Goal: Task Accomplishment & Management: Manage account settings

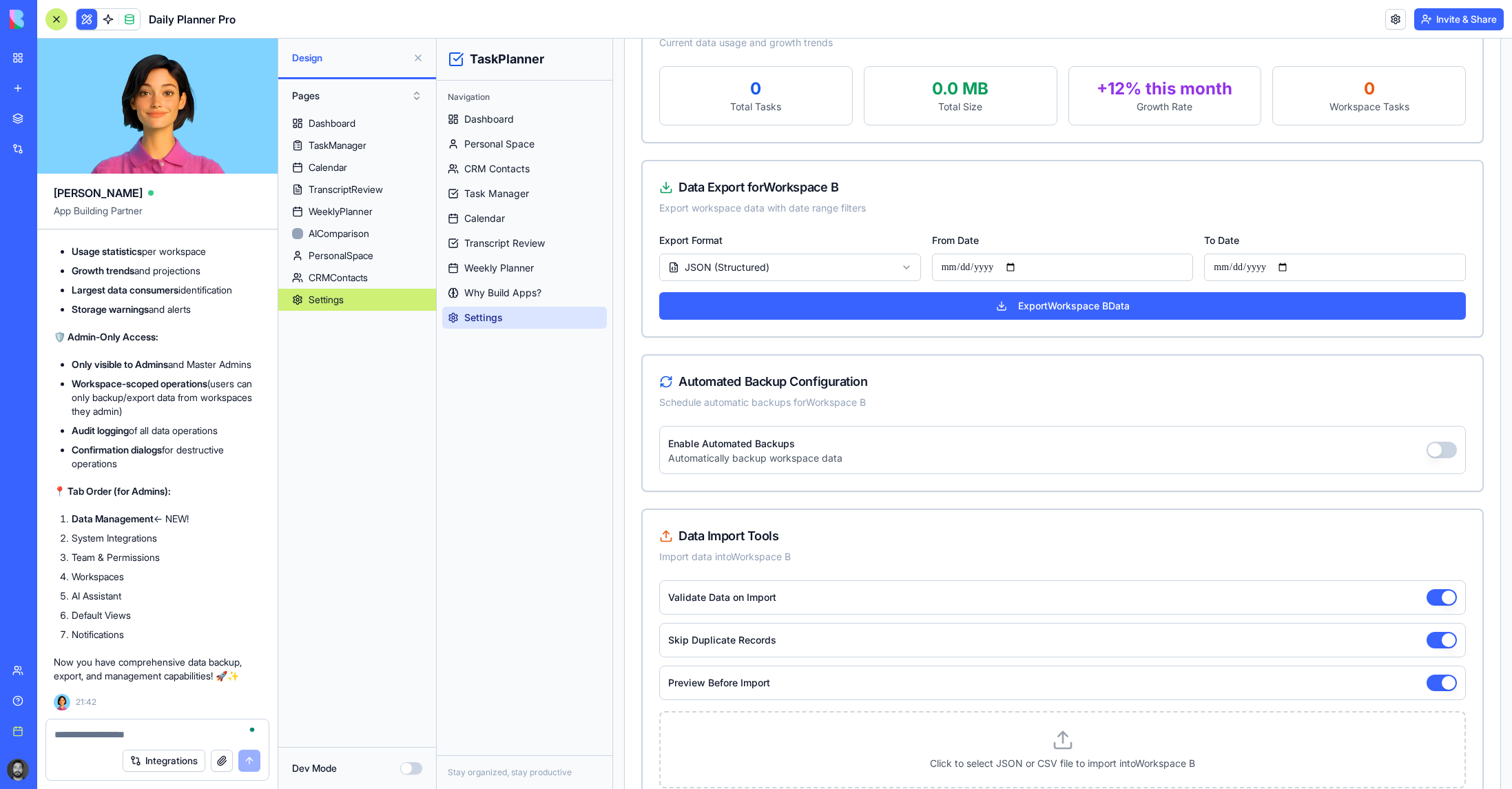
scroll to position [551, 0]
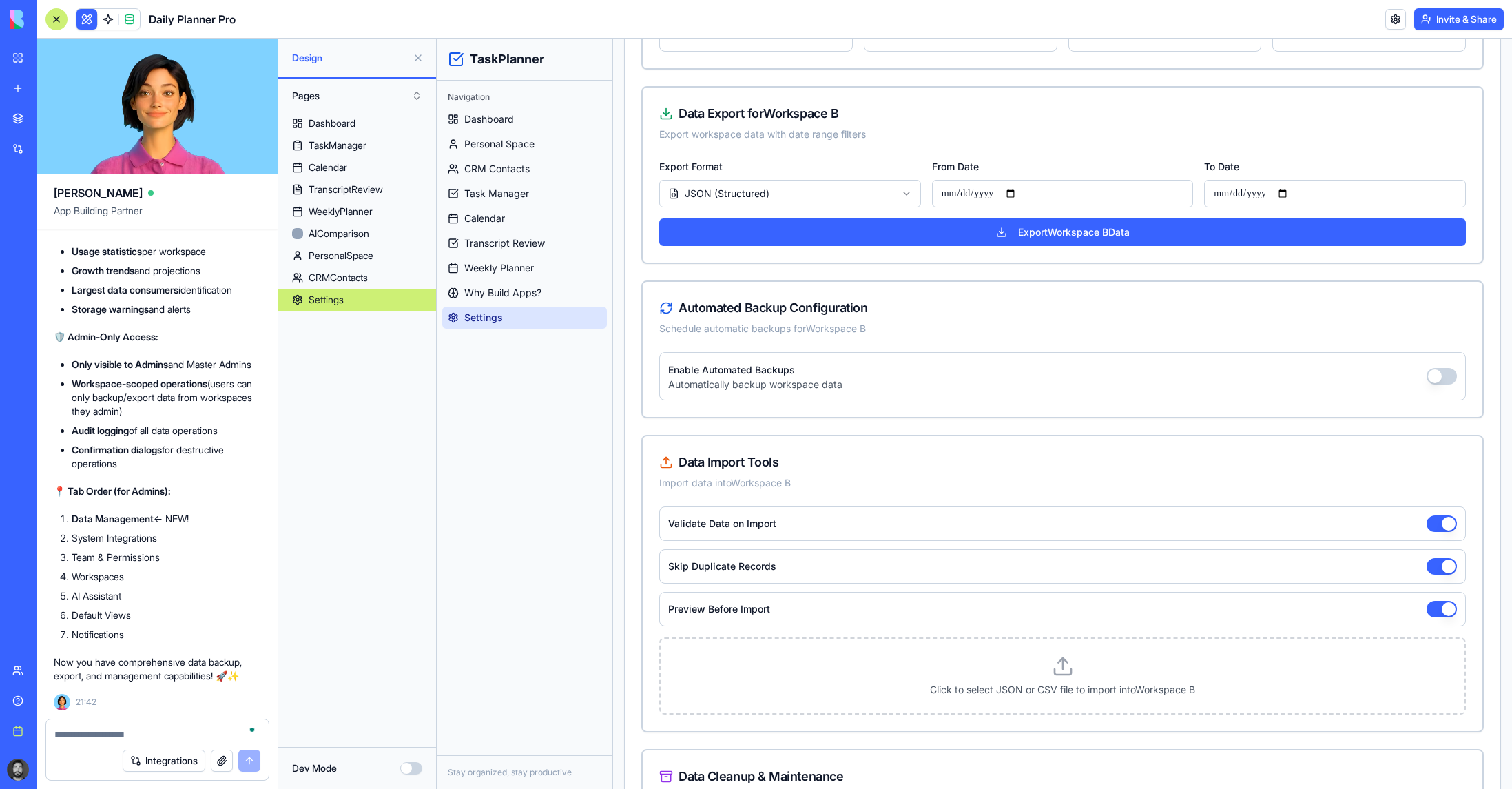
click at [934, 374] on button "button" at bounding box center [1442, 376] width 30 height 17
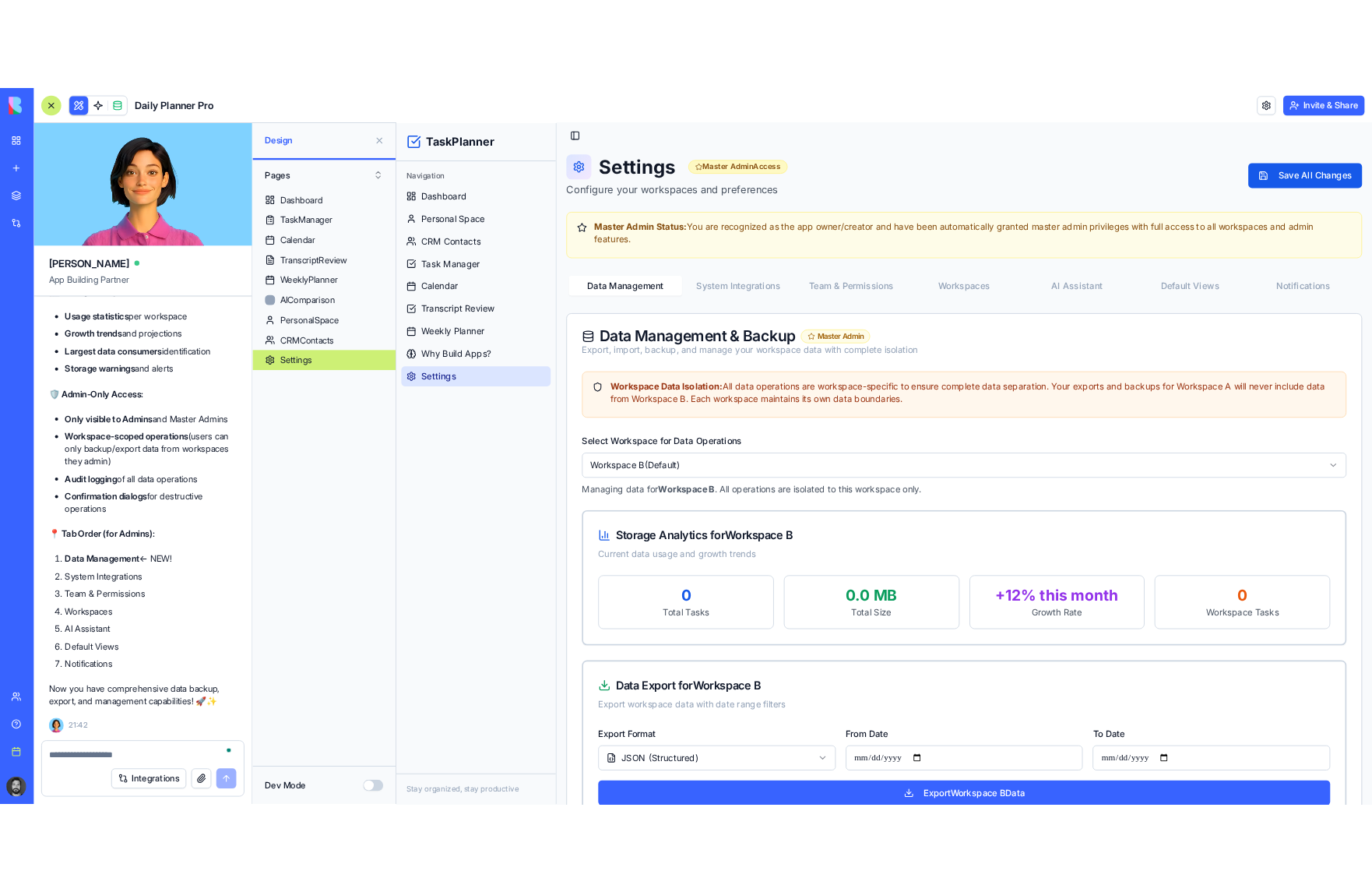
scroll to position [0, 0]
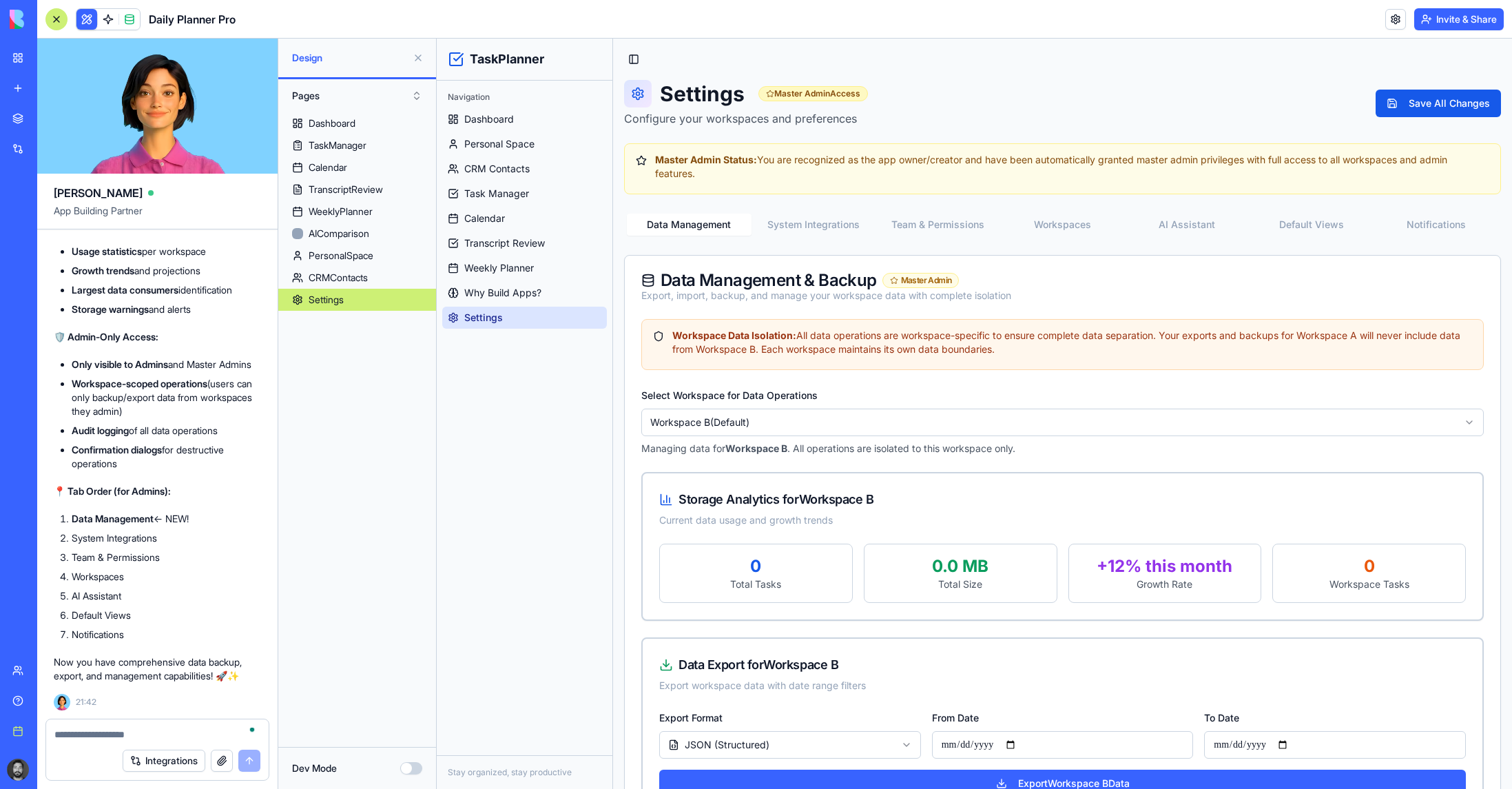
click at [795, 225] on button "System Integrations" at bounding box center [814, 225] width 124 height 22
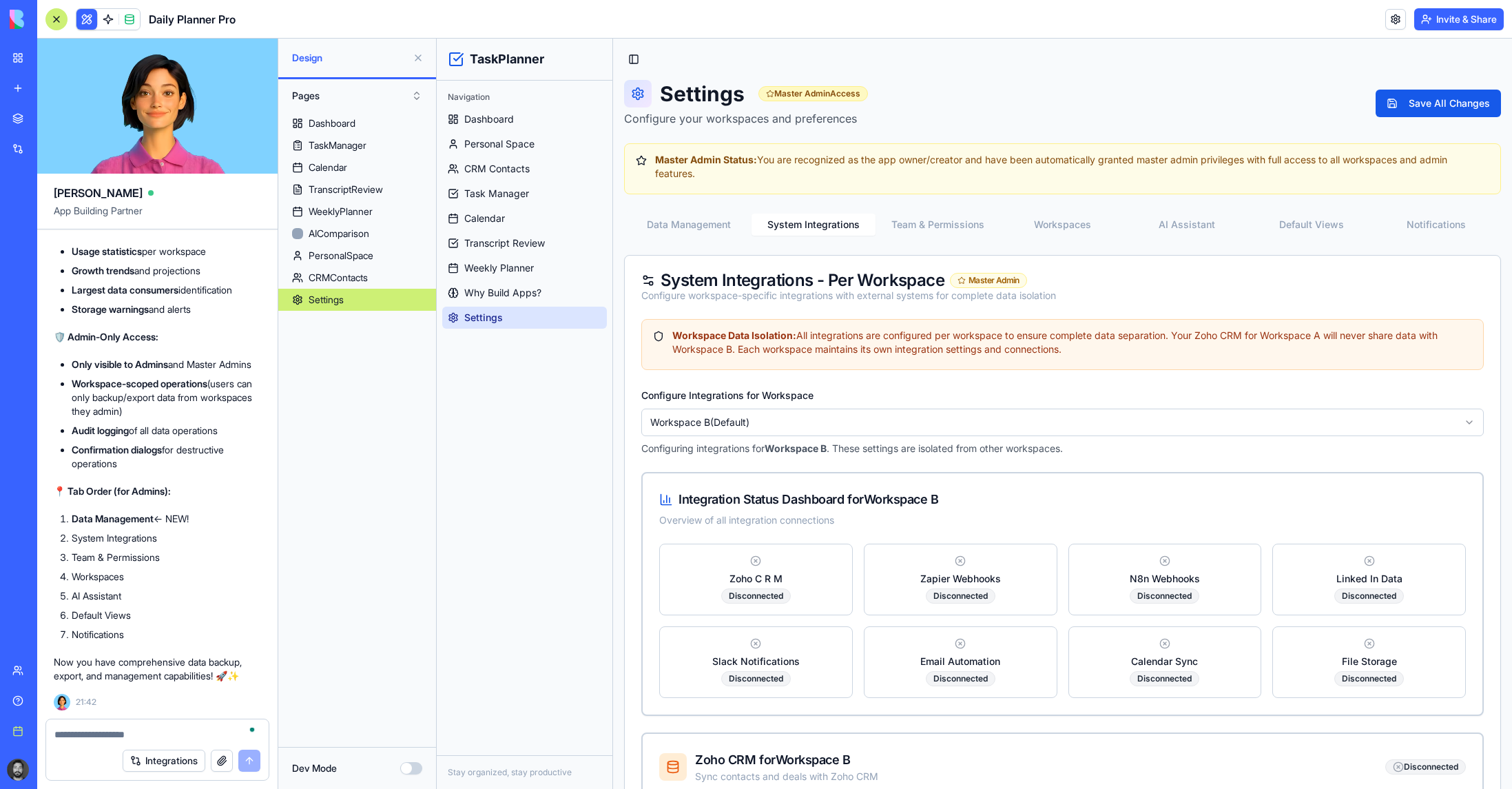
click at [934, 222] on button "Team & Permissions" at bounding box center [937, 225] width 124 height 22
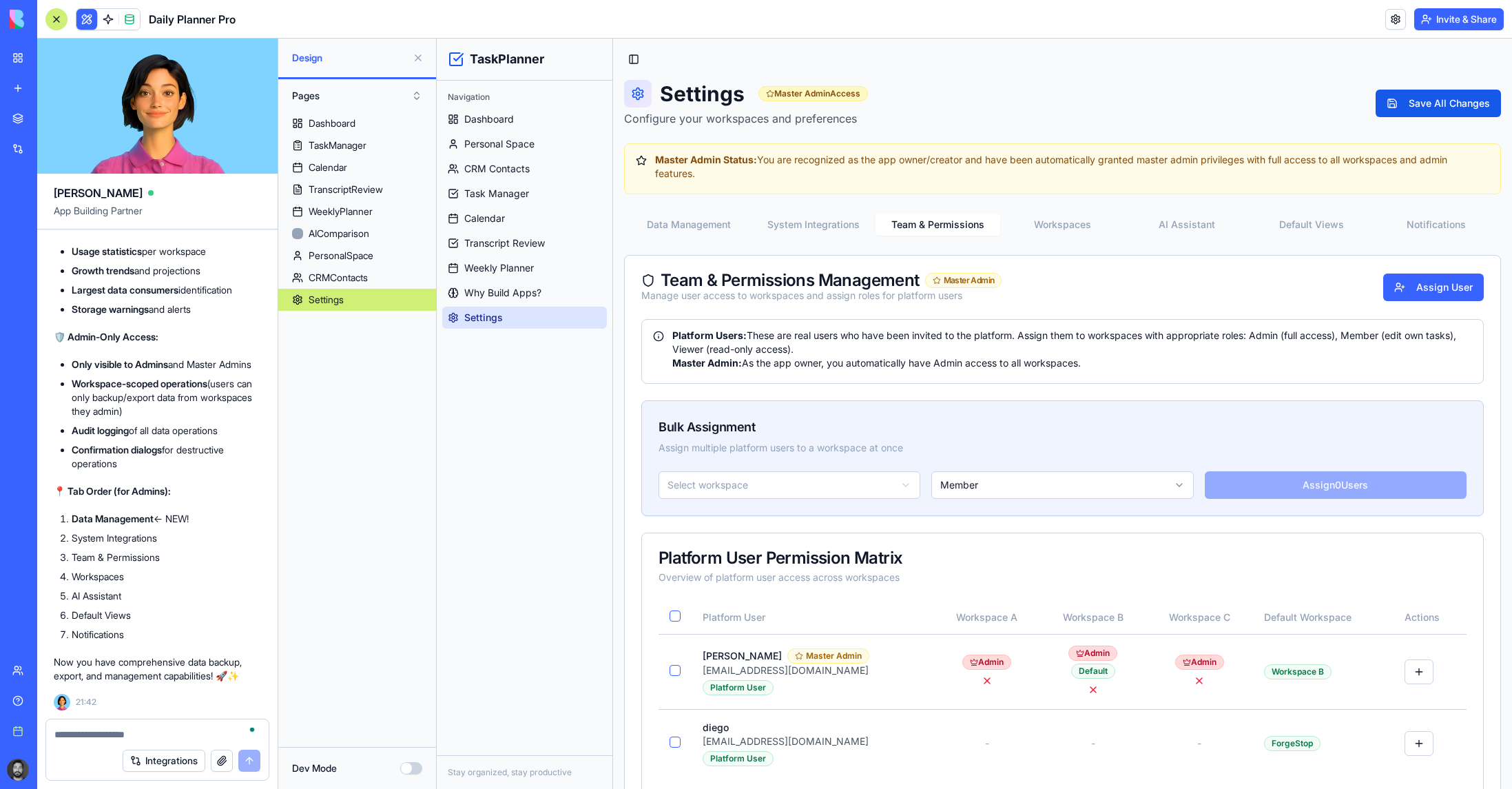
click at [934, 226] on button "Workspaces" at bounding box center [1062, 225] width 124 height 22
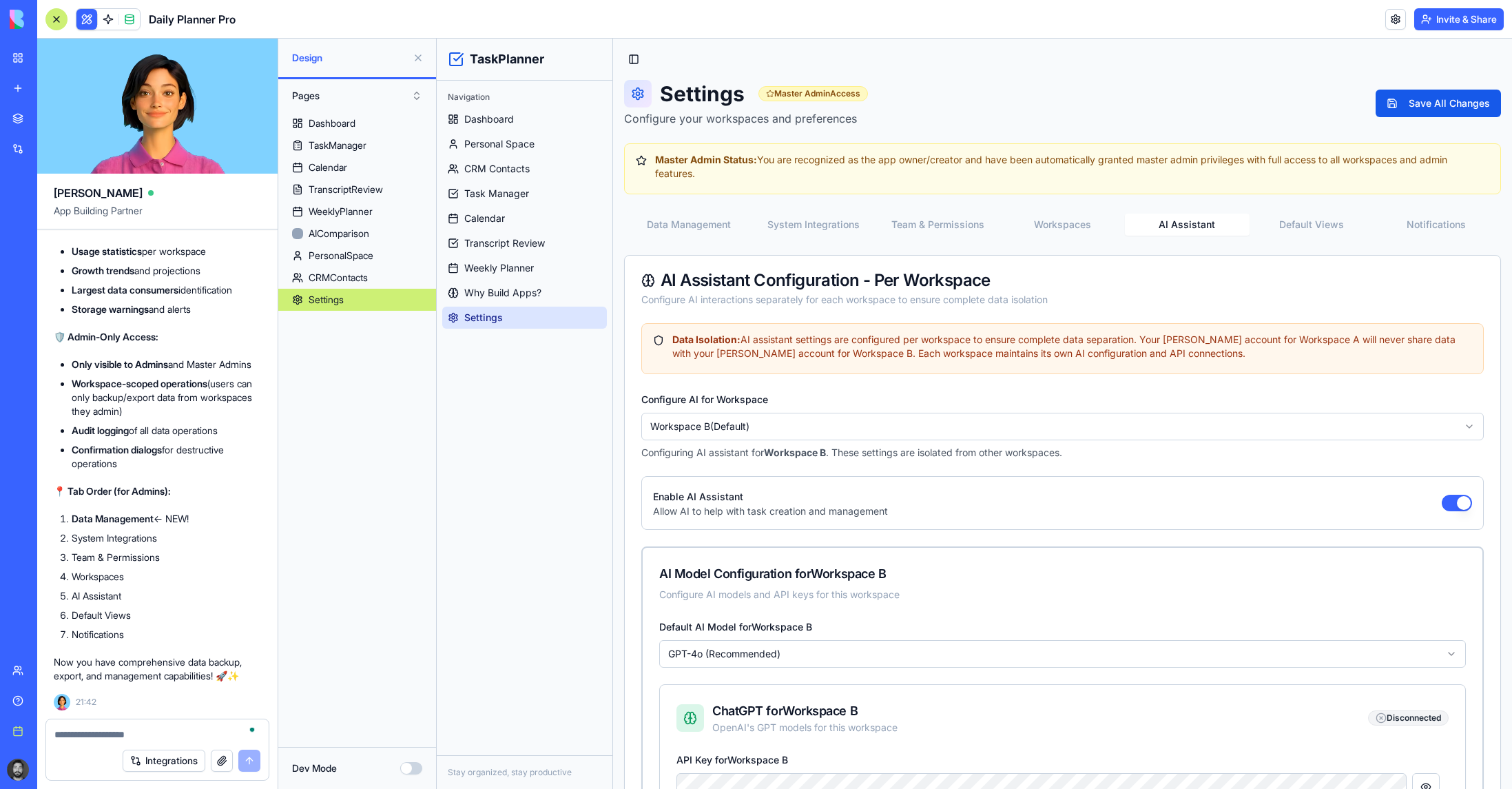
click at [934, 225] on button "AI Assistant" at bounding box center [1187, 225] width 124 height 22
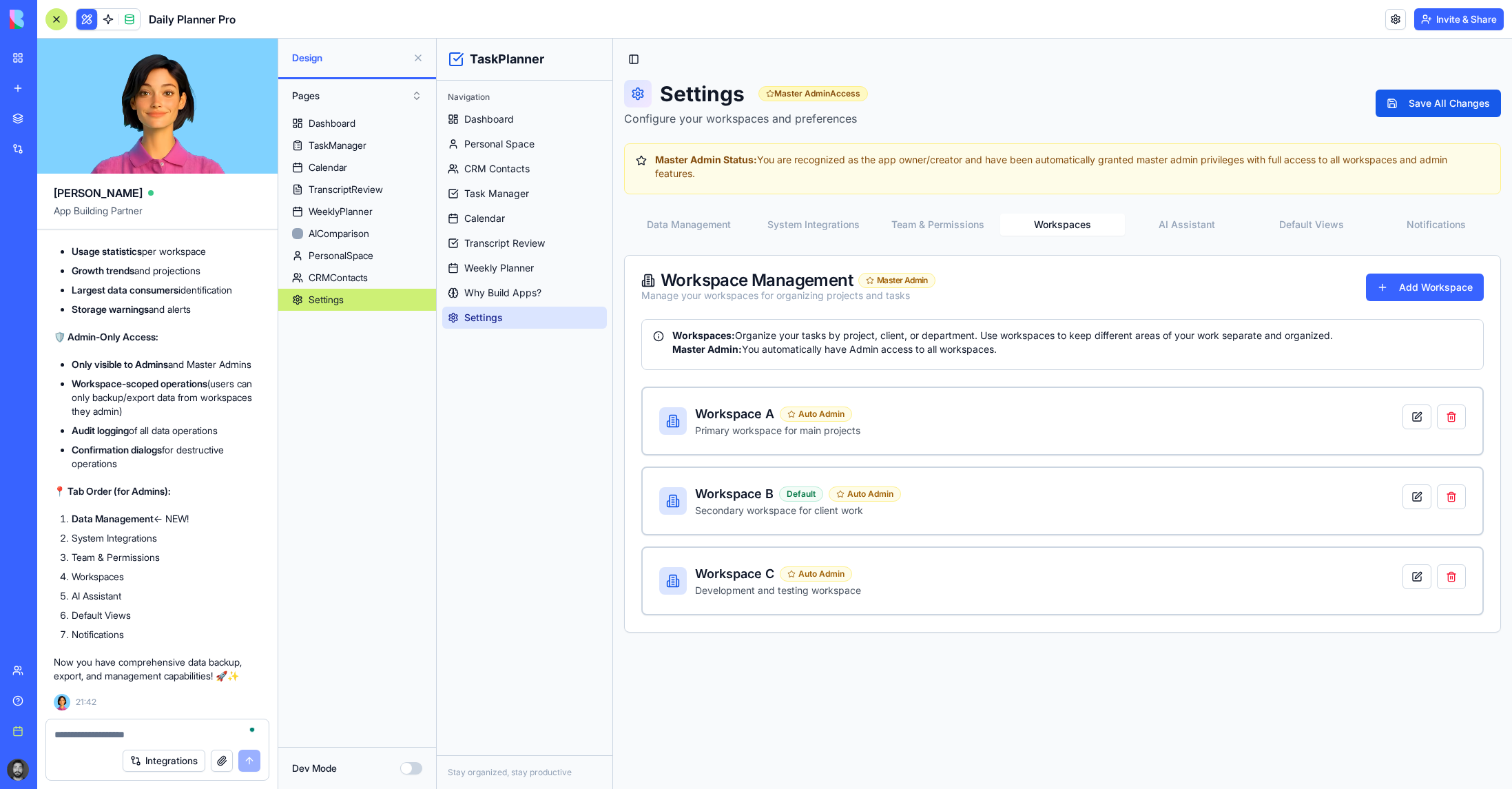
click at [934, 222] on button "Workspaces" at bounding box center [1062, 225] width 124 height 22
click at [934, 493] on button at bounding box center [1417, 497] width 29 height 25
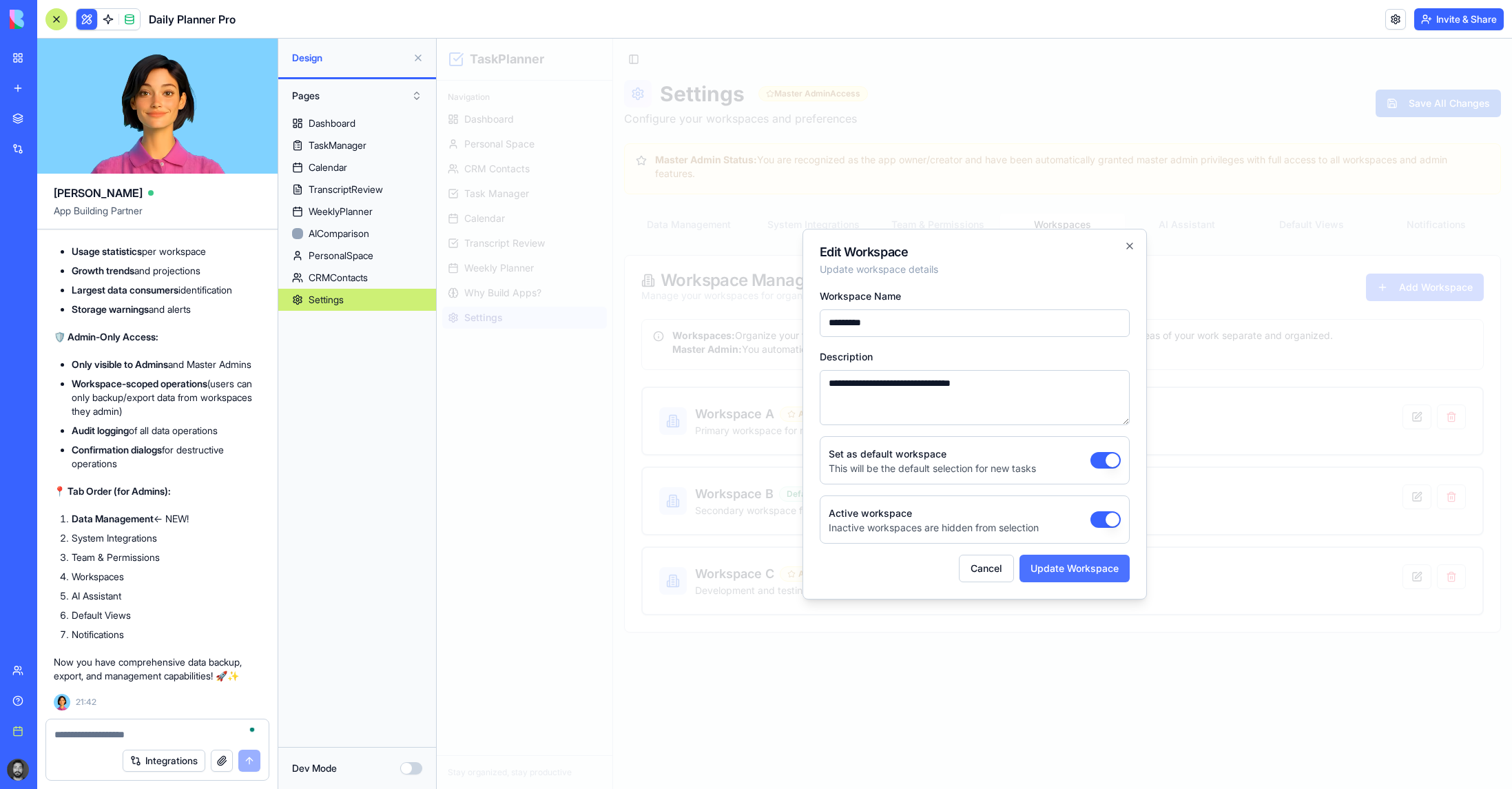
type input "*********"
click at [934, 570] on button "Update Workspace" at bounding box center [1075, 569] width 111 height 28
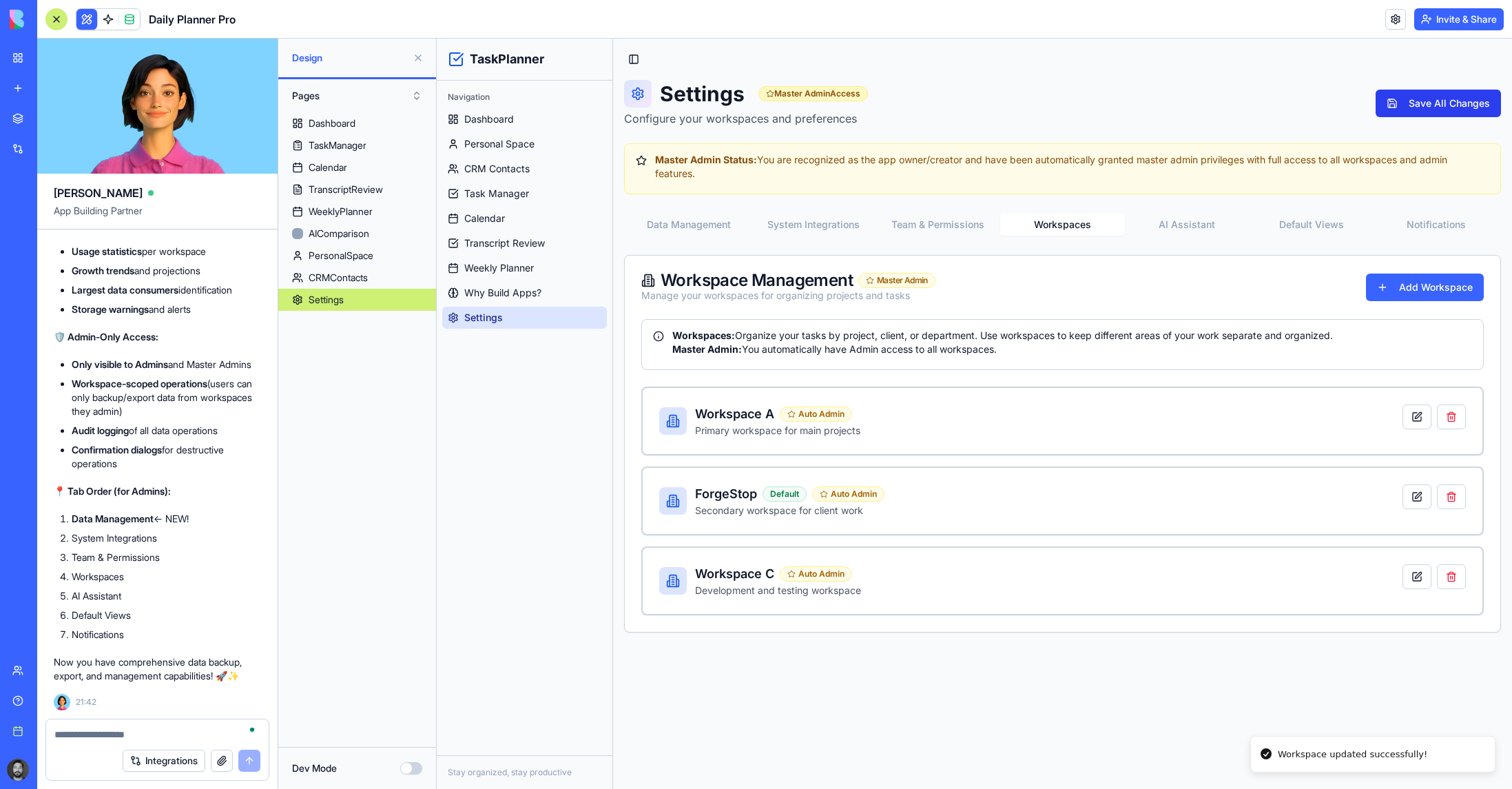
click at [934, 104] on button "Save All Changes" at bounding box center [1437, 104] width 125 height 28
click at [934, 23] on button "Invite & Share" at bounding box center [1459, 19] width 90 height 22
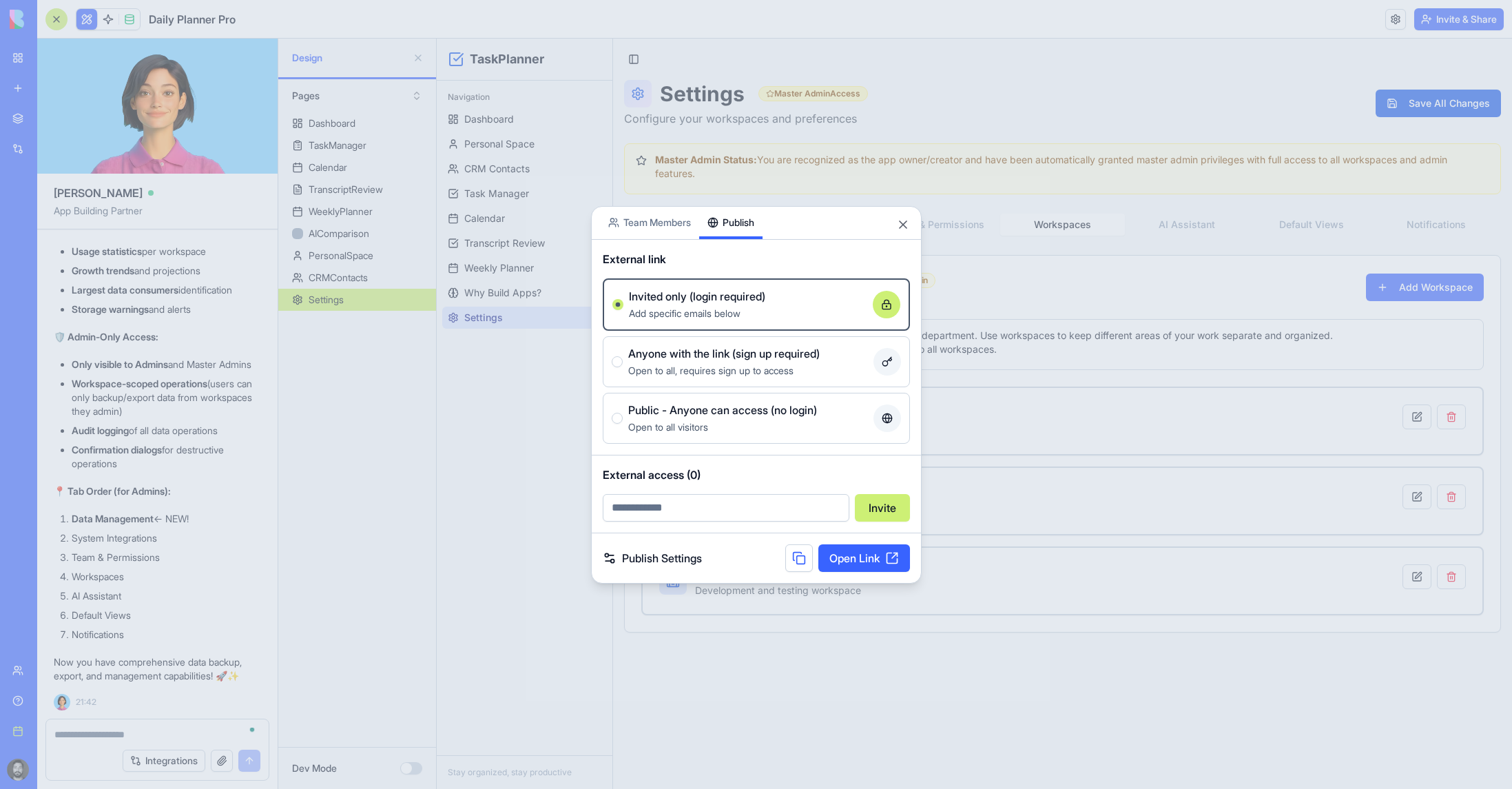
click at [878, 558] on link "Open Link" at bounding box center [864, 558] width 92 height 28
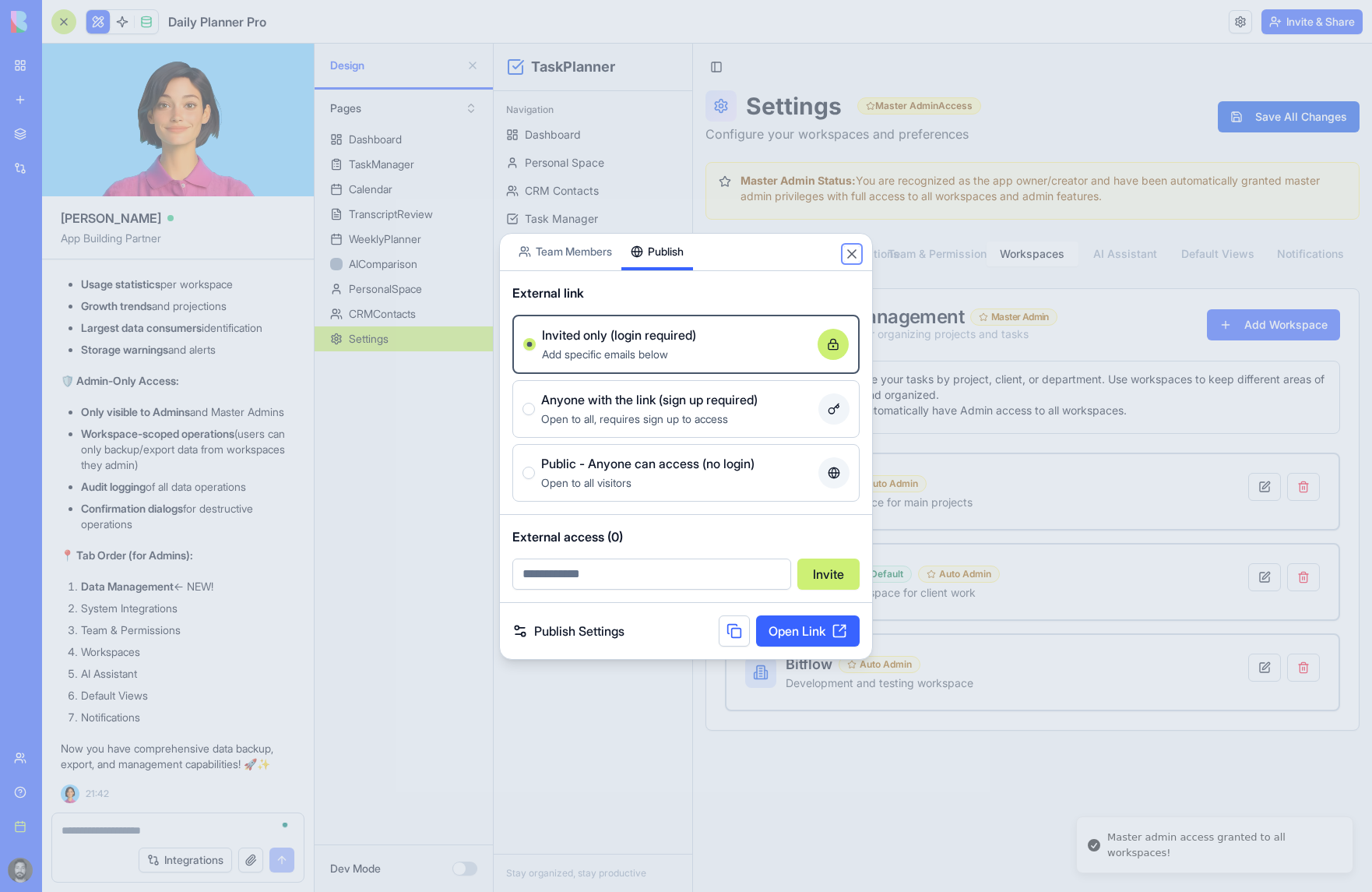
click at [849, 255] on button "Close" at bounding box center [852, 254] width 16 height 16
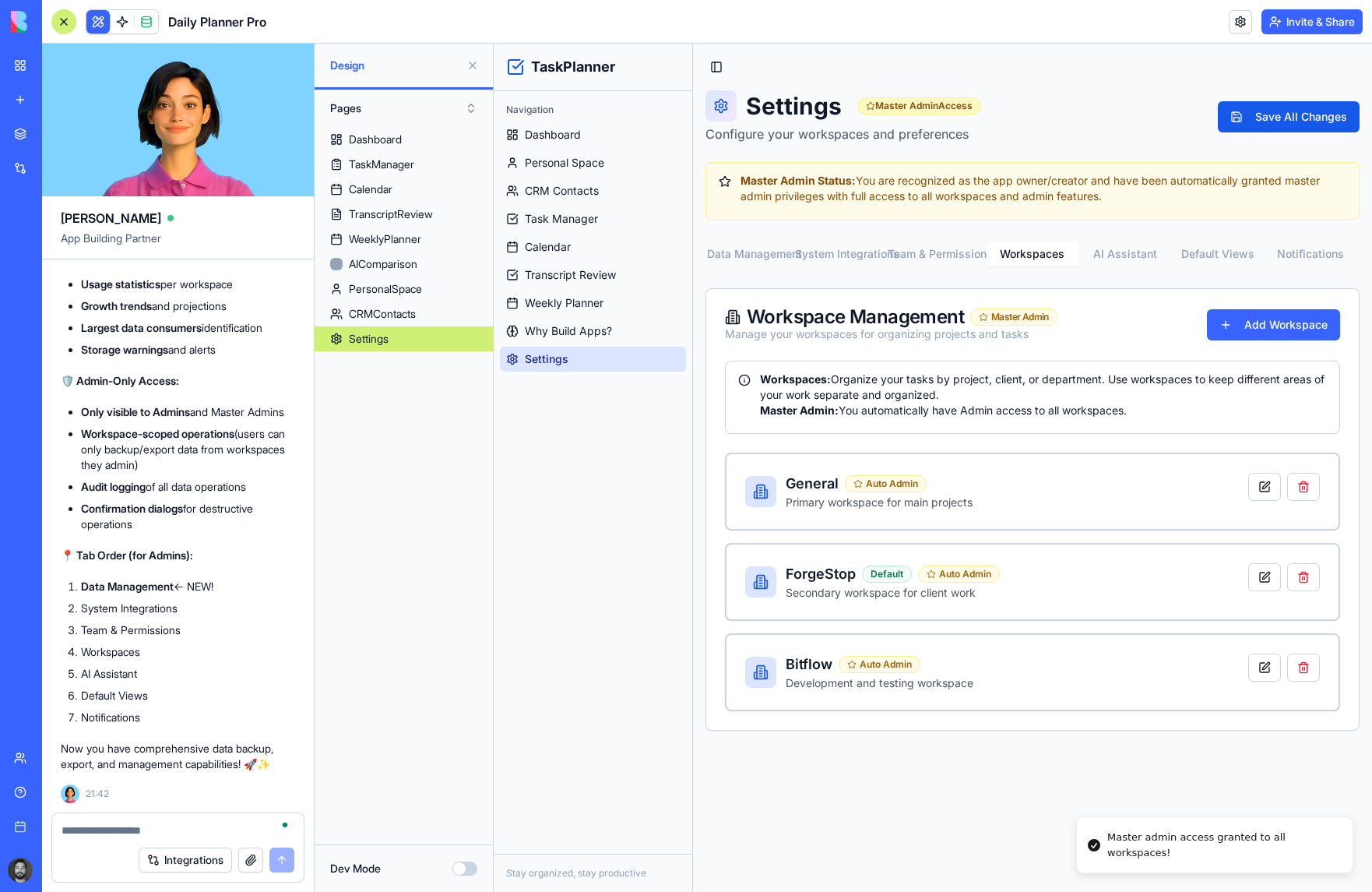
click at [160, 832] on textarea "To enrich screen reader interactions, please activate Accessibility in Grammarl…" at bounding box center [178, 830] width 233 height 16
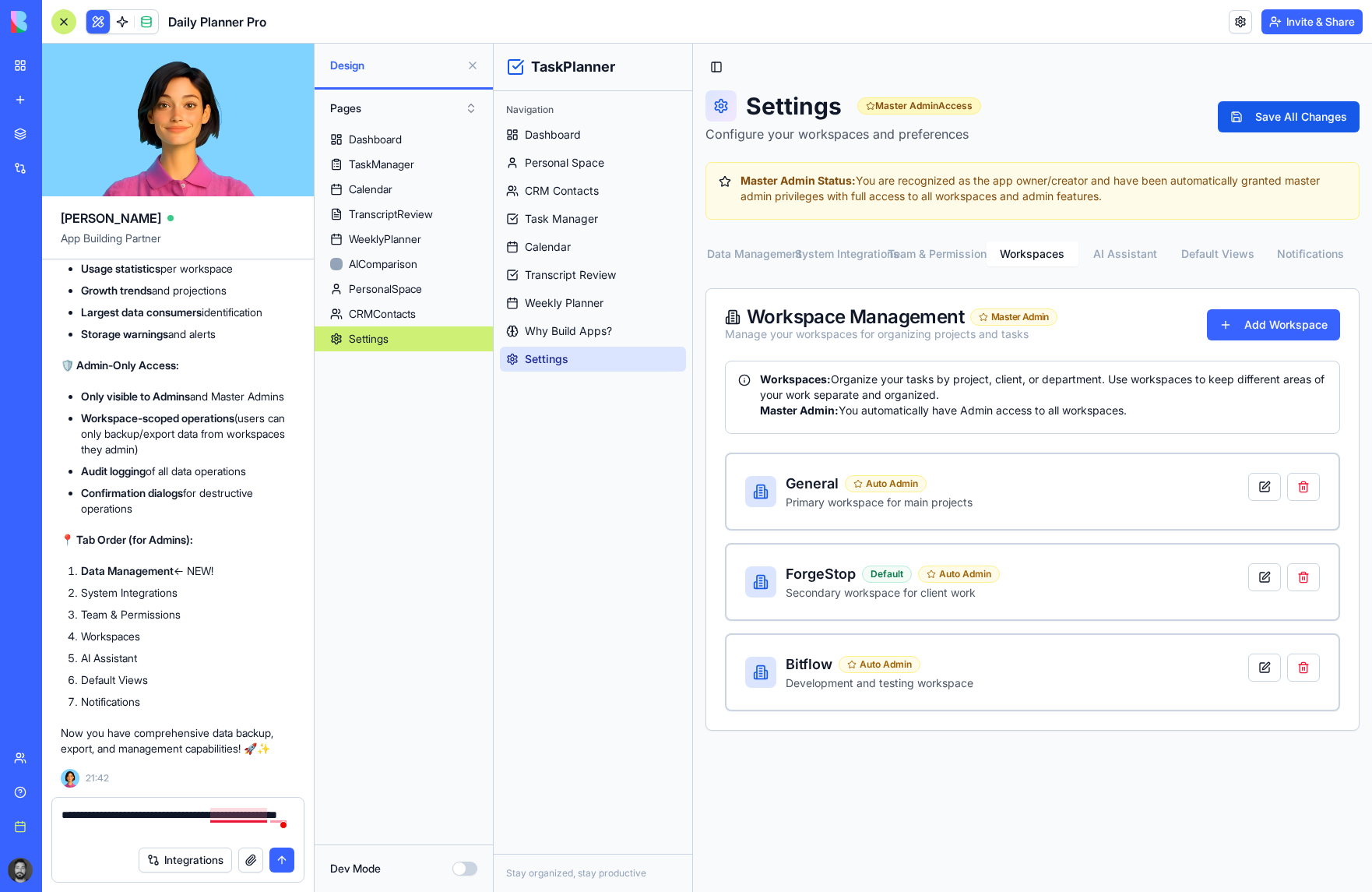
click at [173, 822] on textarea "**********" at bounding box center [178, 822] width 233 height 31
click at [242, 810] on textarea "**********" at bounding box center [178, 822] width 233 height 31
click at [283, 811] on textarea "**********" at bounding box center [178, 822] width 233 height 31
click at [133, 827] on textarea "**********" at bounding box center [178, 822] width 233 height 31
paste textarea "**********"
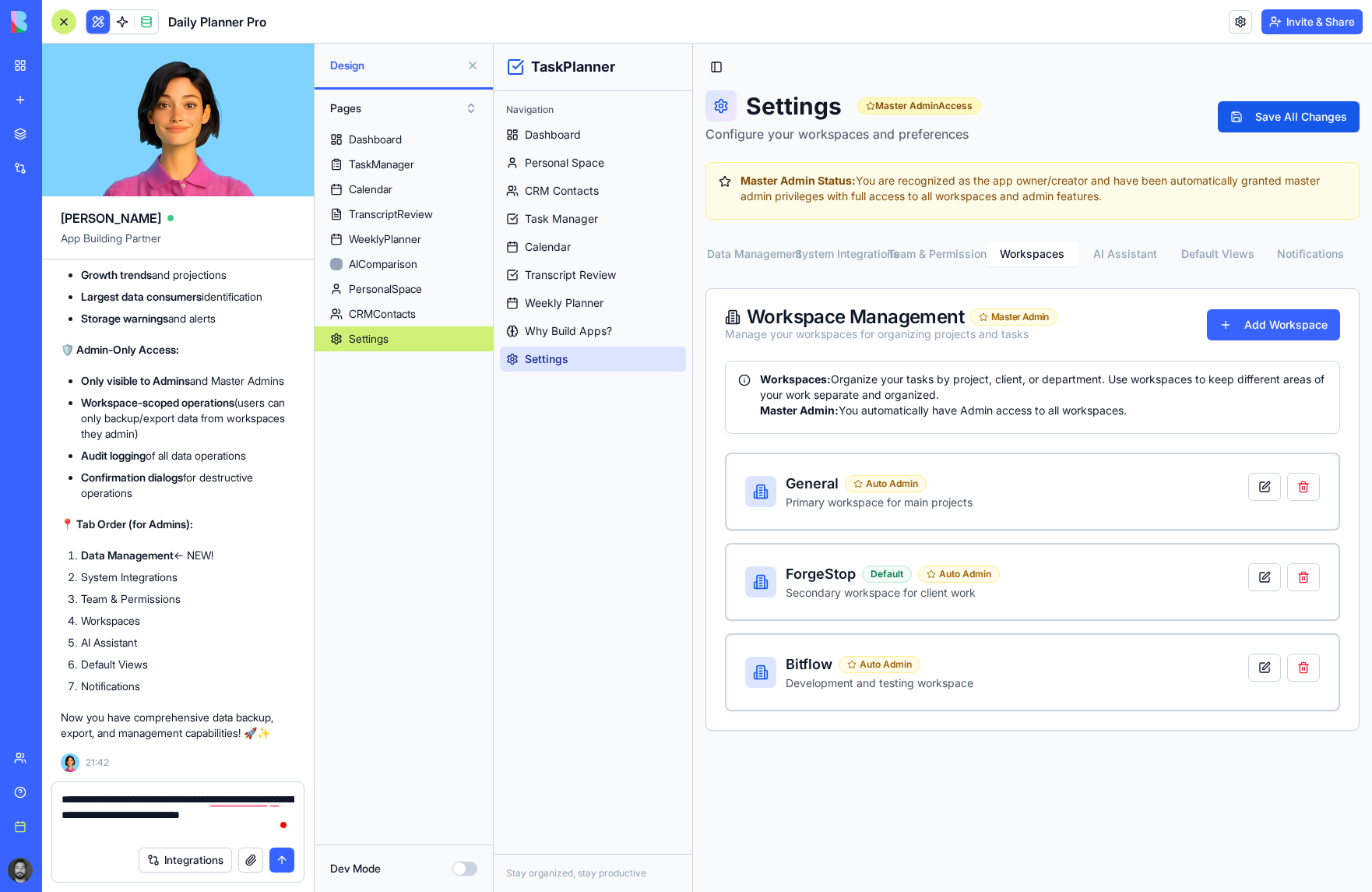
click at [127, 815] on textarea "**********" at bounding box center [178, 815] width 233 height 47
click at [179, 830] on textarea "**********" at bounding box center [178, 815] width 233 height 47
type textarea "**********"
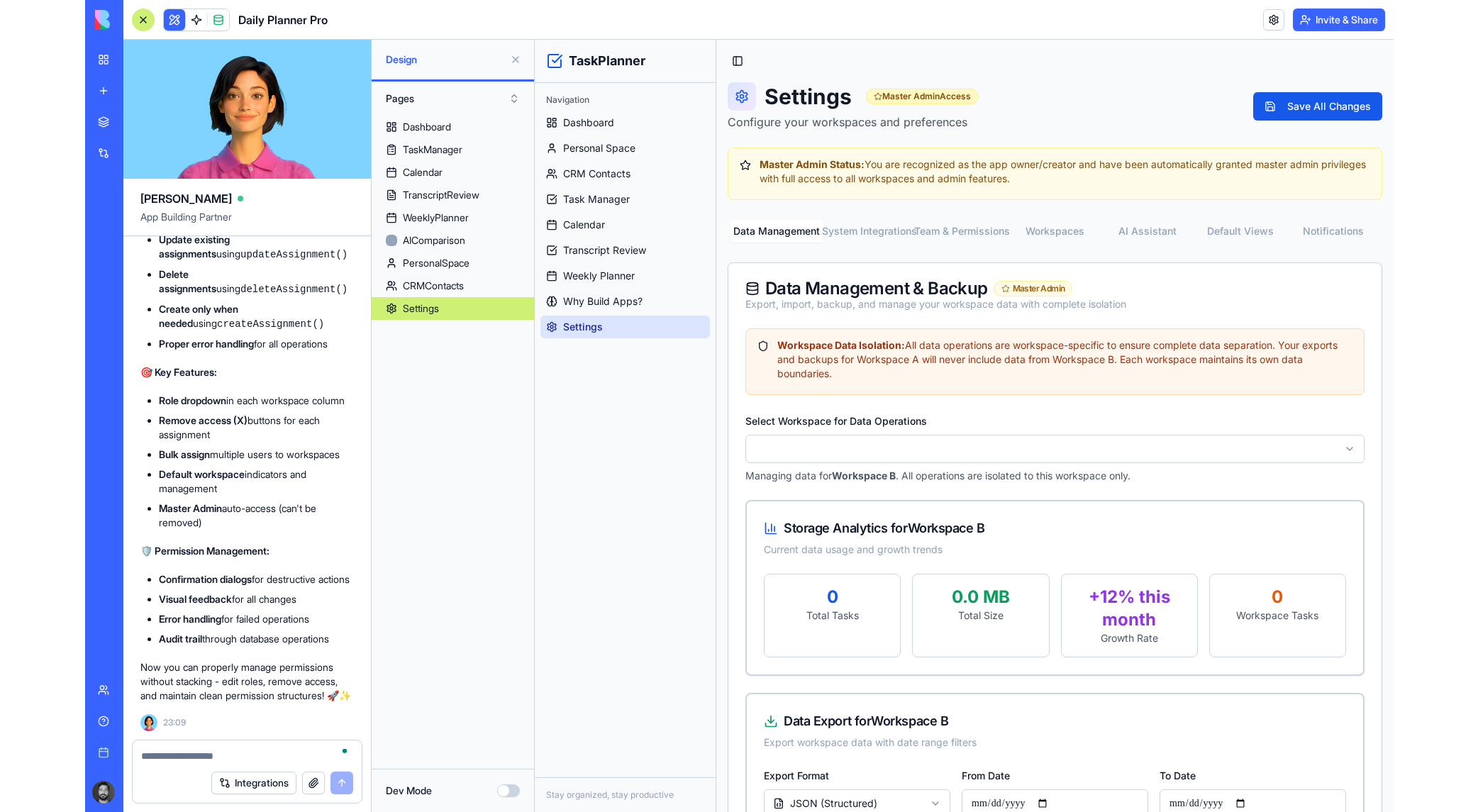
scroll to position [30755, 0]
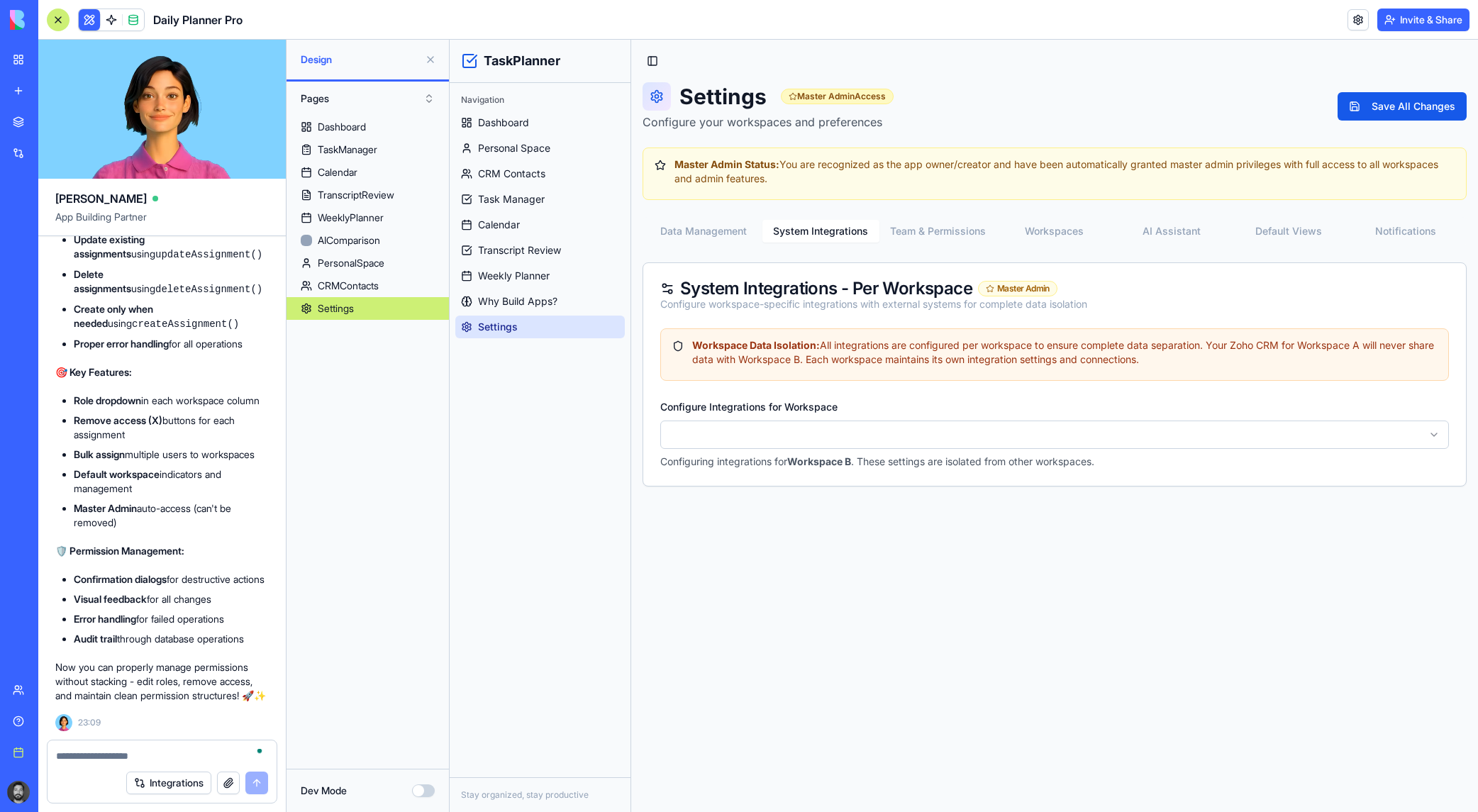
click at [833, 225] on button "System Integrations" at bounding box center [821, 231] width 117 height 23
click at [938, 230] on button "Team & Permissions" at bounding box center [937, 231] width 117 height 23
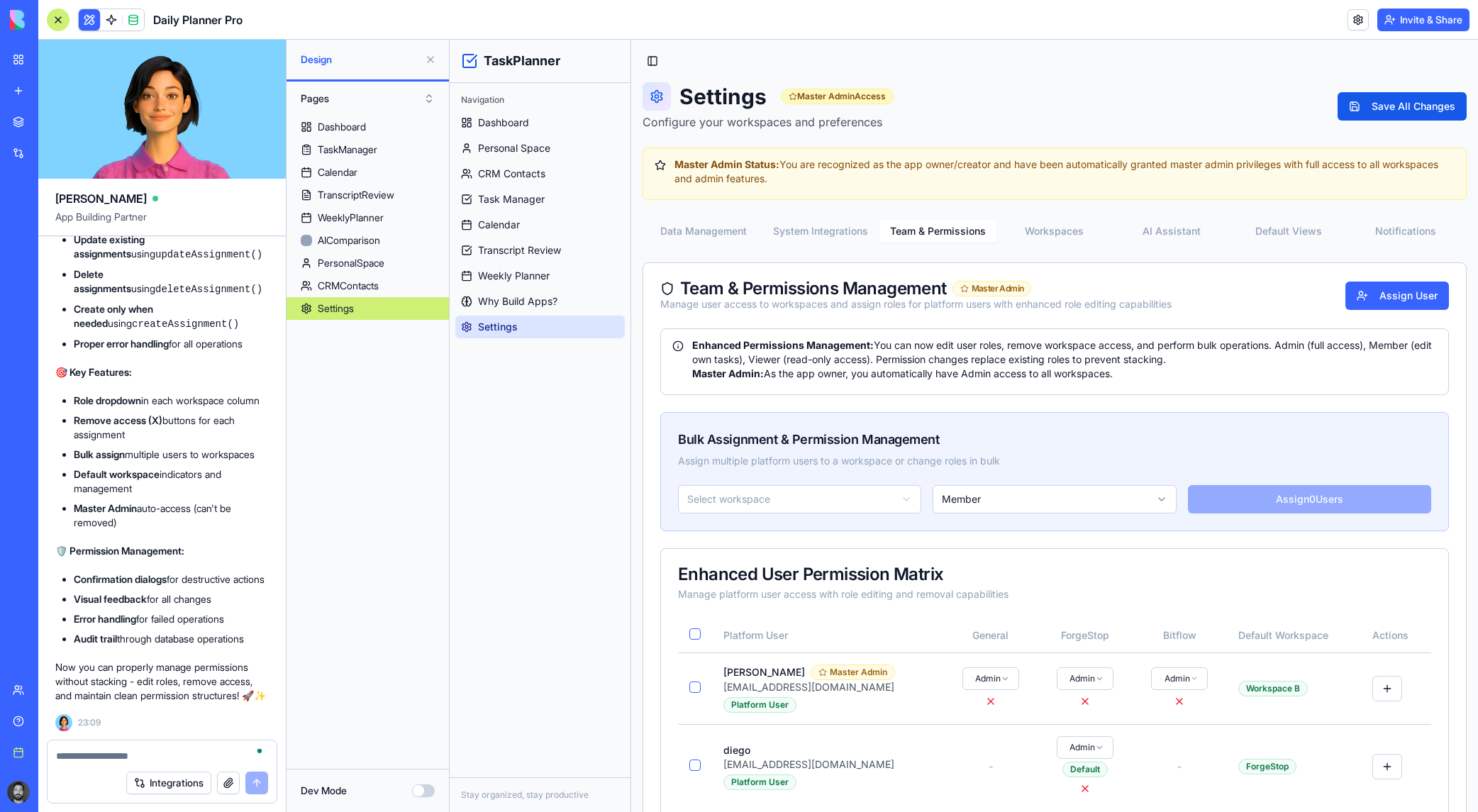
click at [806, 228] on button "System Integrations" at bounding box center [821, 231] width 117 height 23
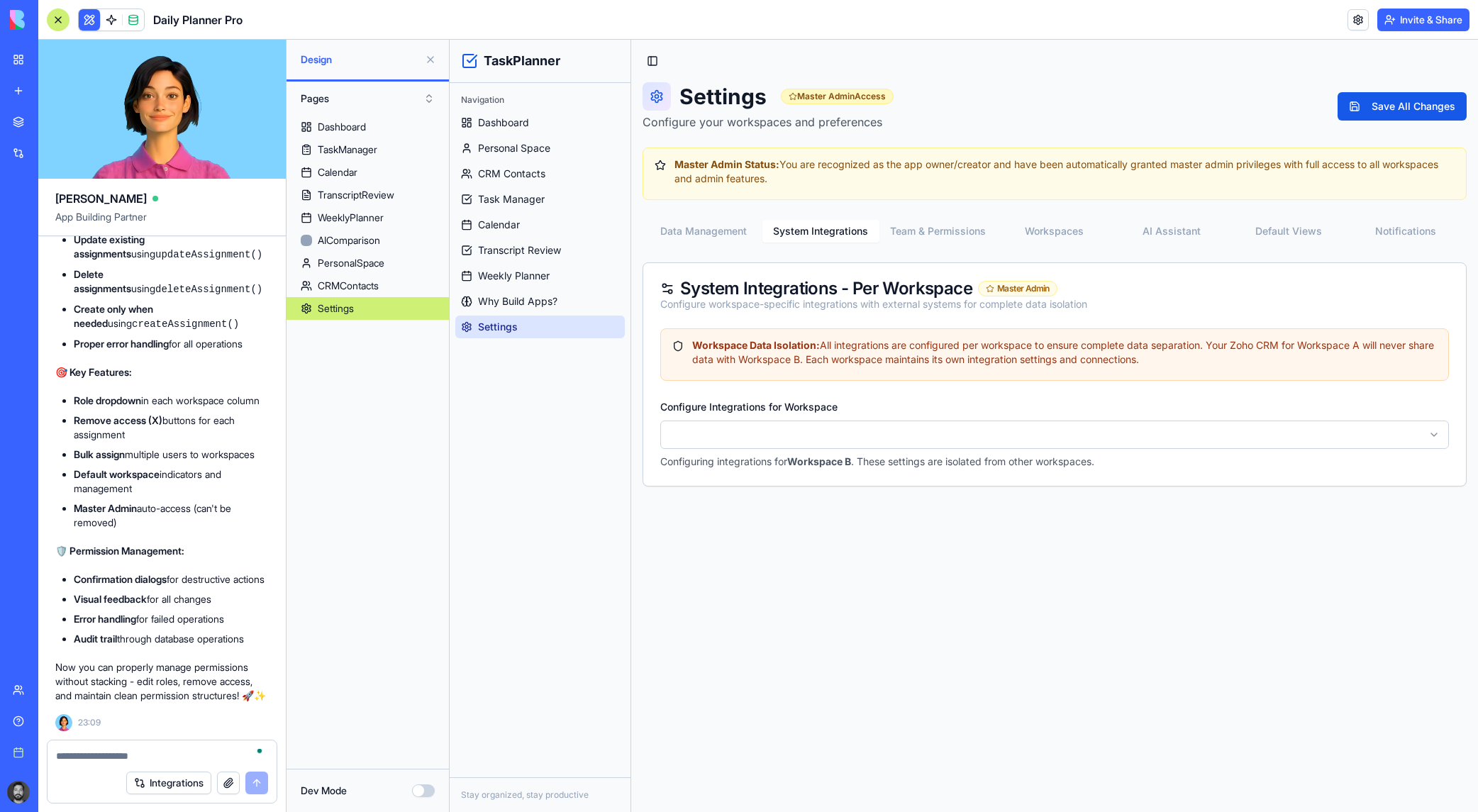
click at [903, 429] on html "TaskPlanner Navigation Dashboard Personal Space CRM Contacts Task Manager Calen…" at bounding box center [964, 426] width 1028 height 772
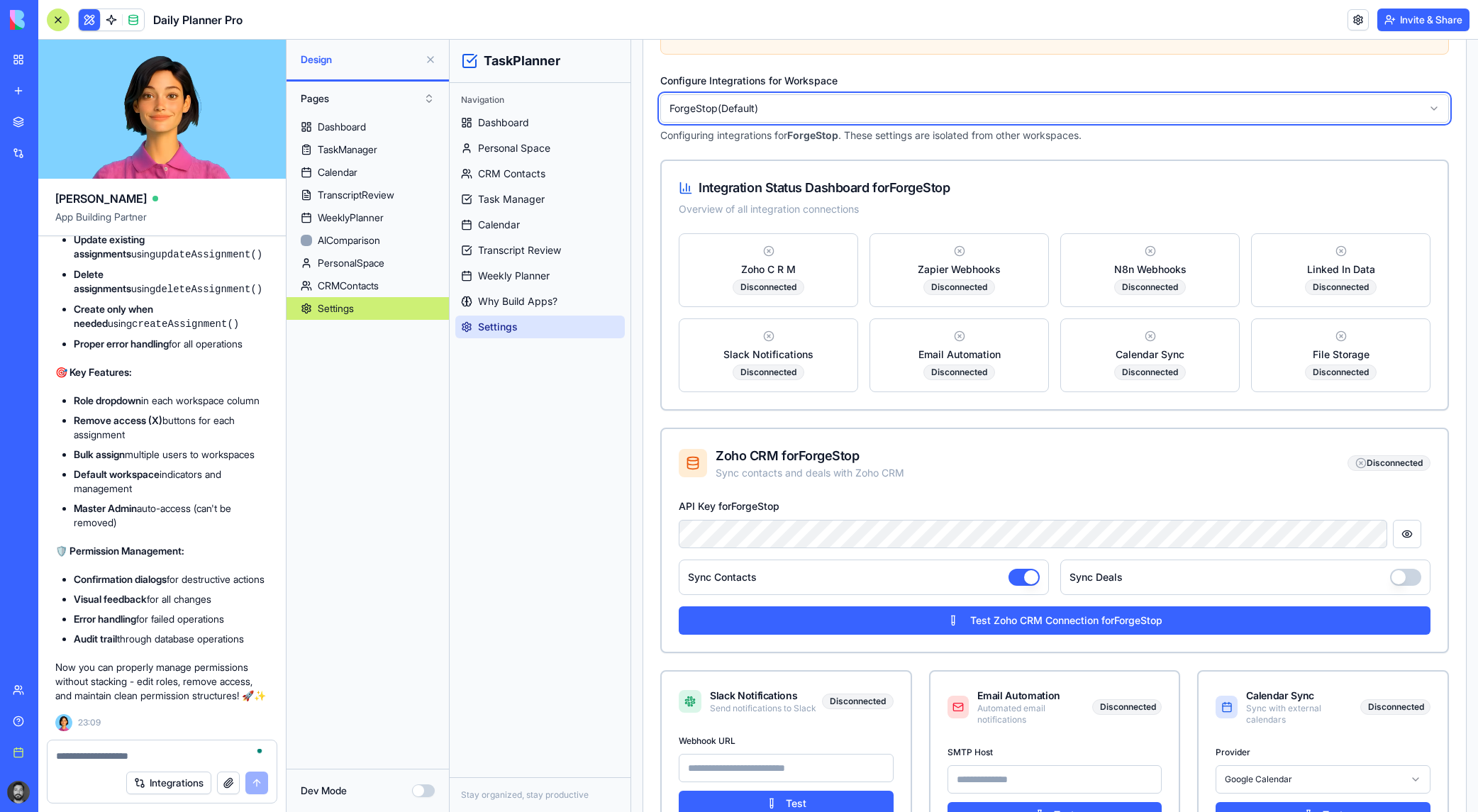
scroll to position [0, 0]
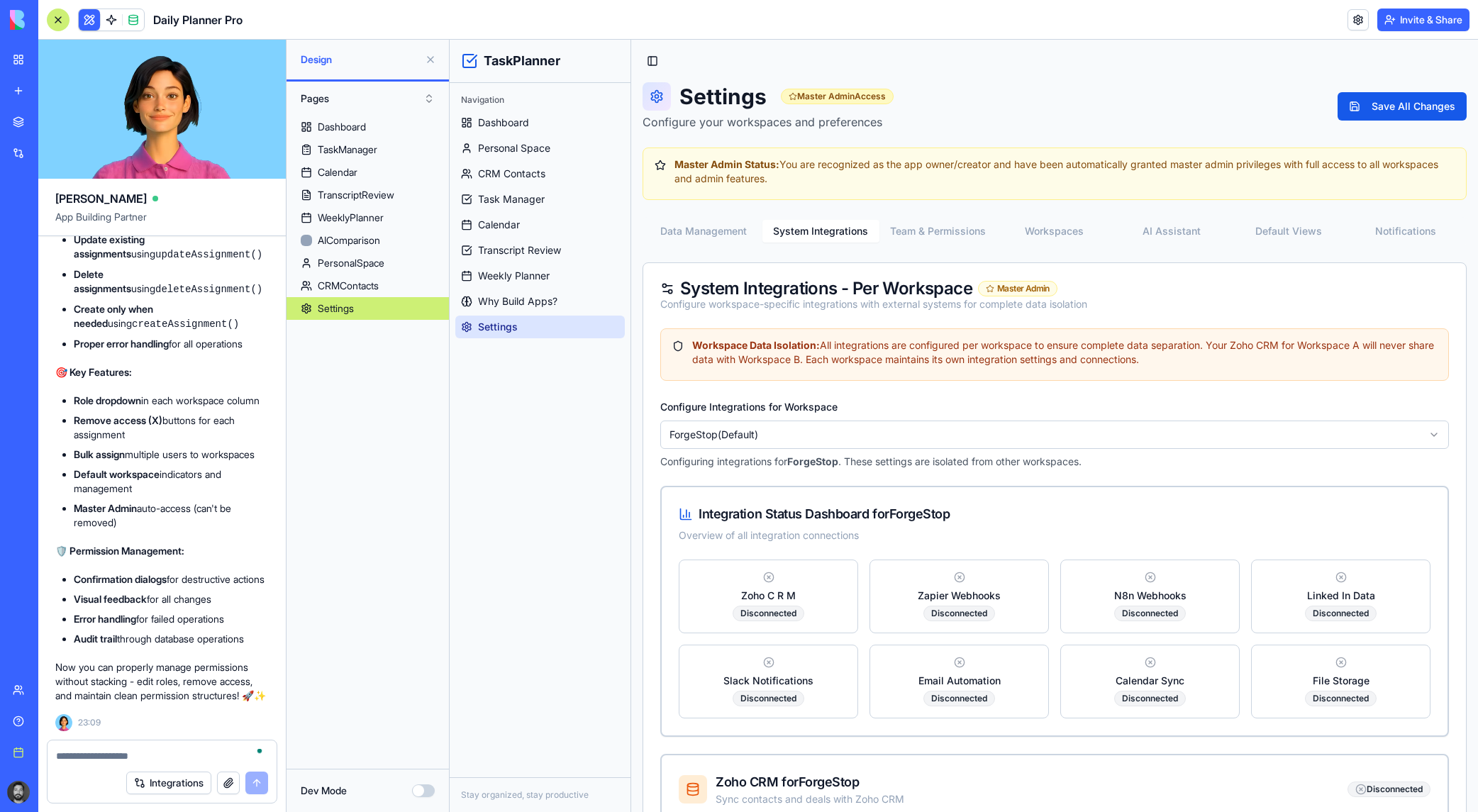
click at [941, 242] on div "Data Management System Integrations Team & Permissions Workspaces AI Assistant …" at bounding box center [1054, 231] width 824 height 28
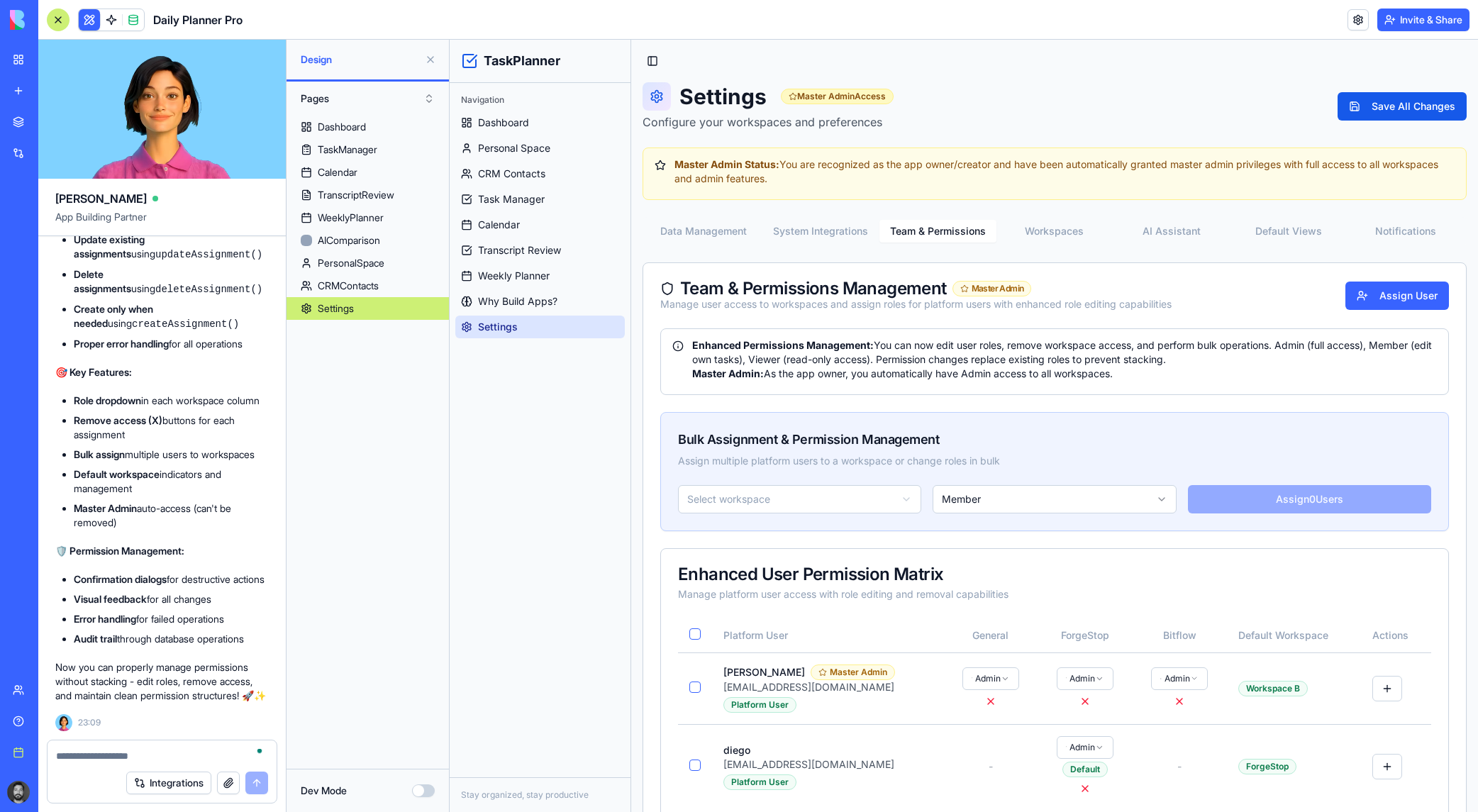
click at [939, 233] on button "Team & Permissions" at bounding box center [937, 231] width 117 height 23
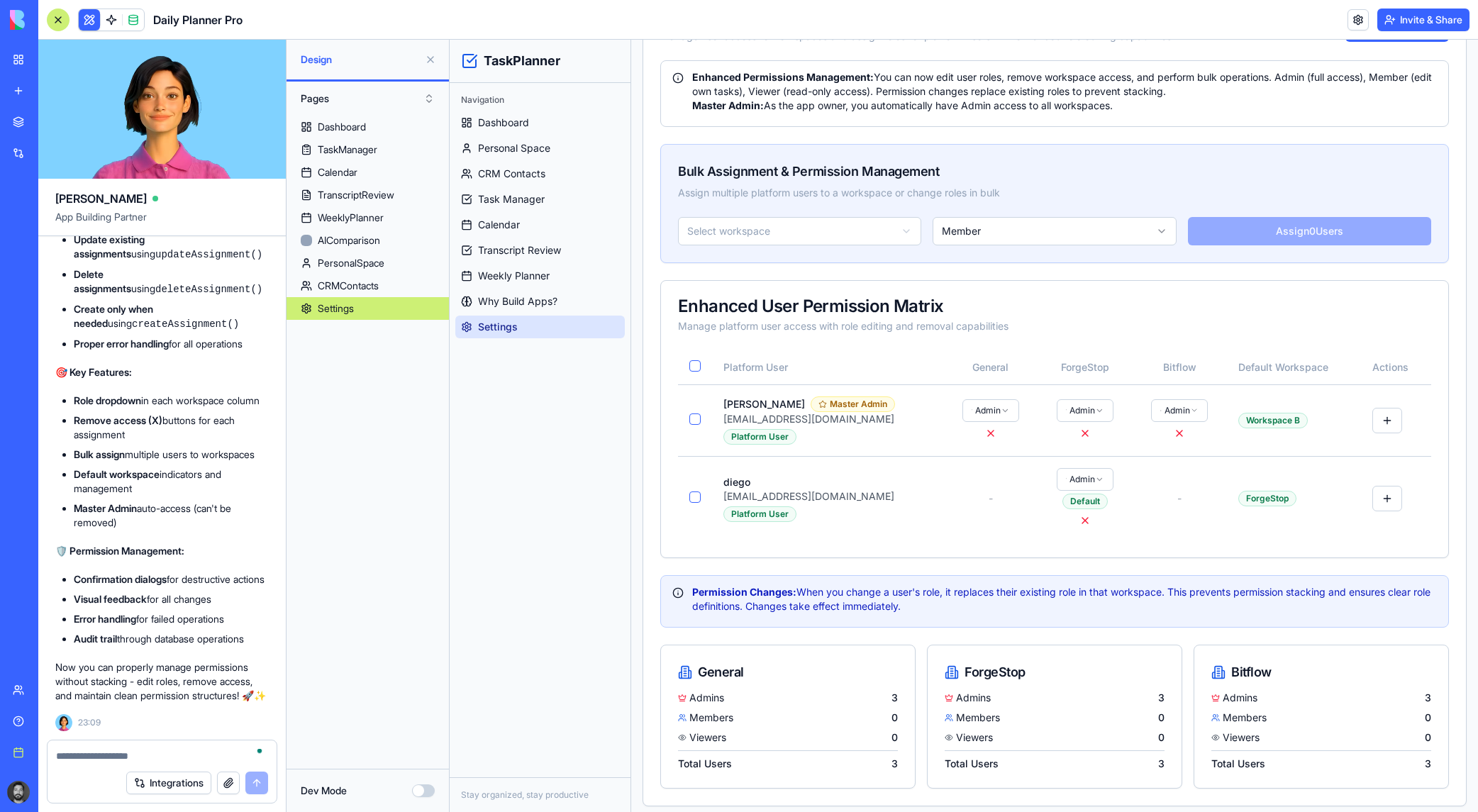
scroll to position [274, 0]
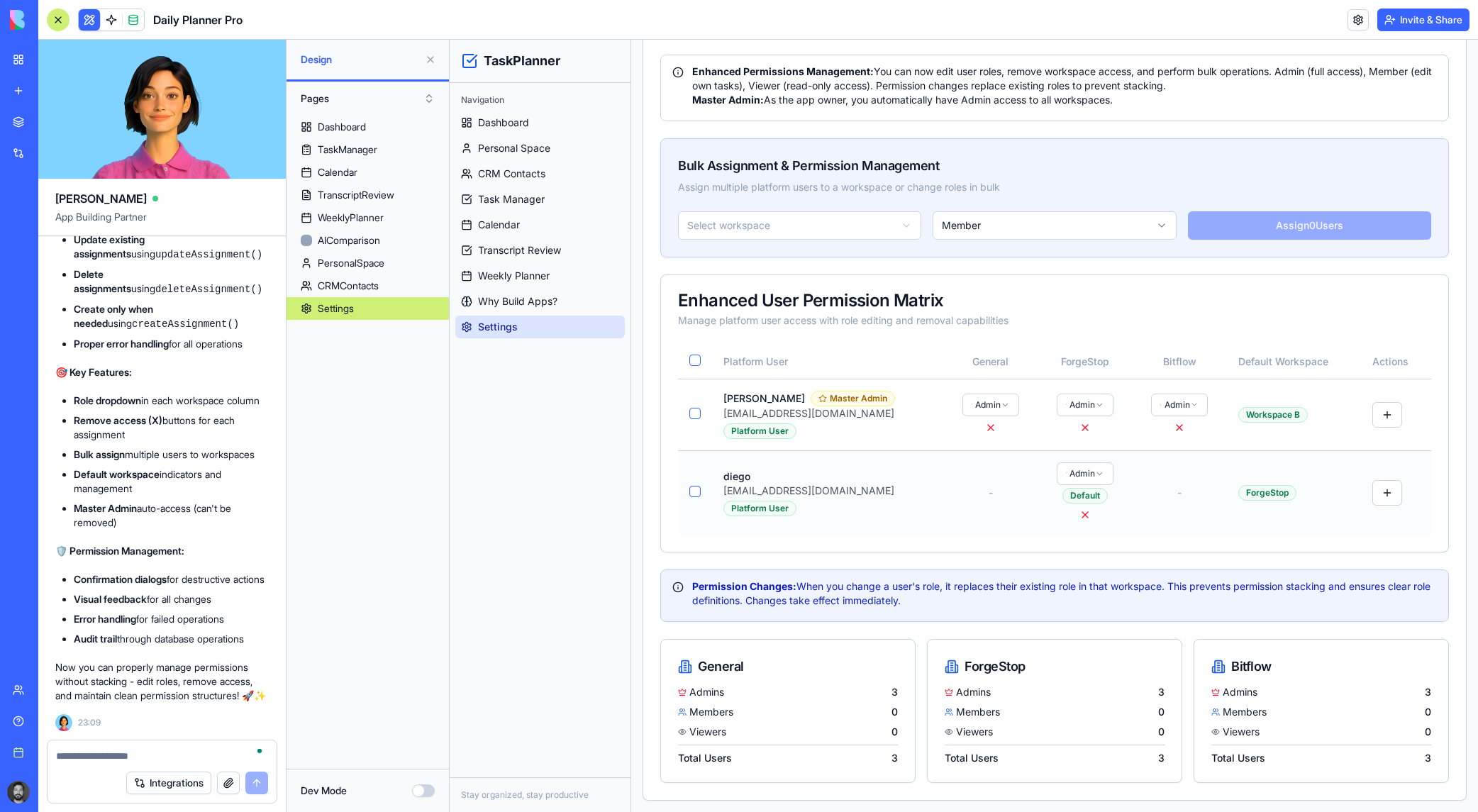
click at [962, 470] on html "TaskPlanner Navigation Dashboard Personal Space CRM Contacts Task Manager Calen…" at bounding box center [964, 289] width 1028 height 1046
click at [962, 514] on button at bounding box center [1085, 515] width 17 height 17
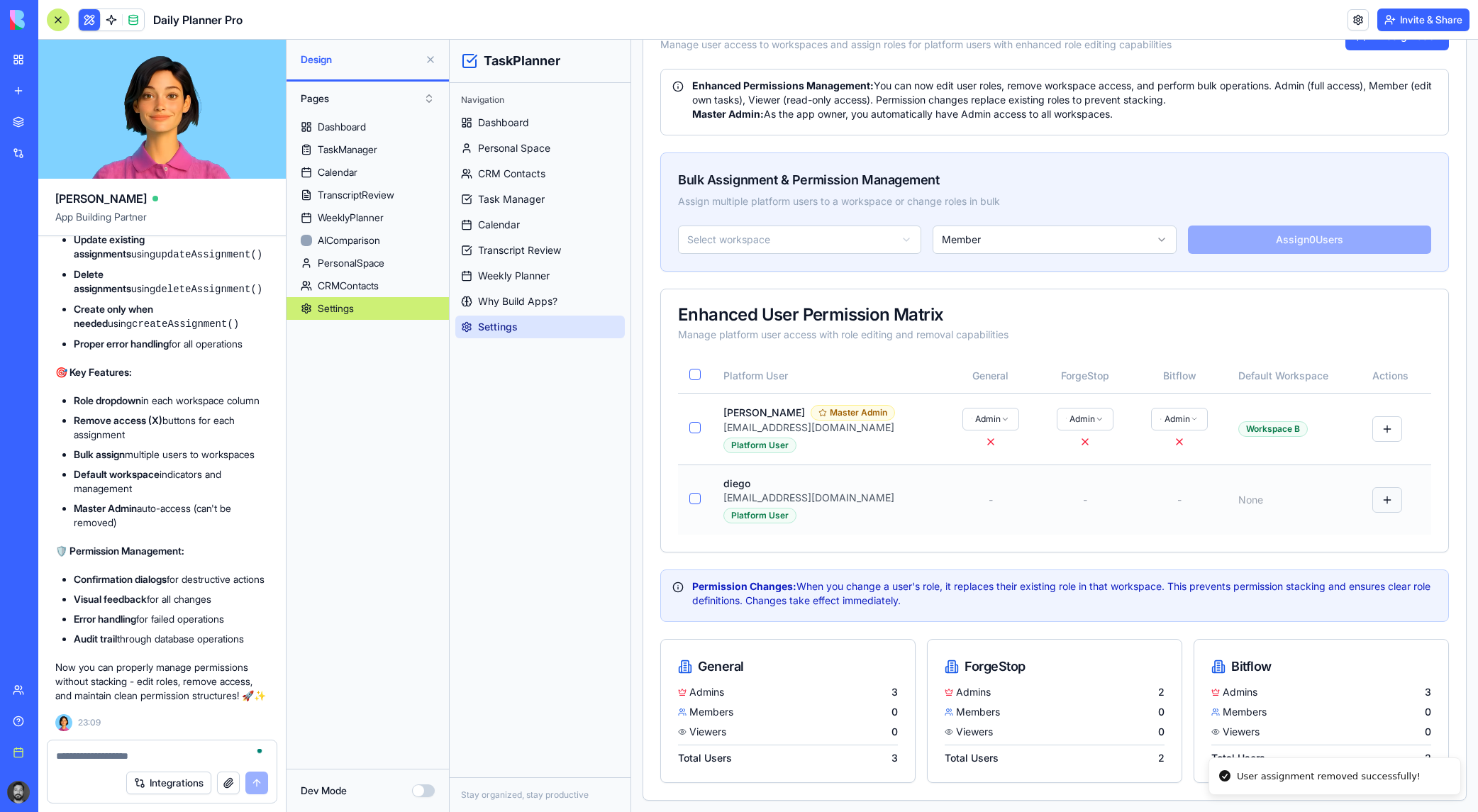
click at [962, 495] on button at bounding box center [1387, 500] width 30 height 26
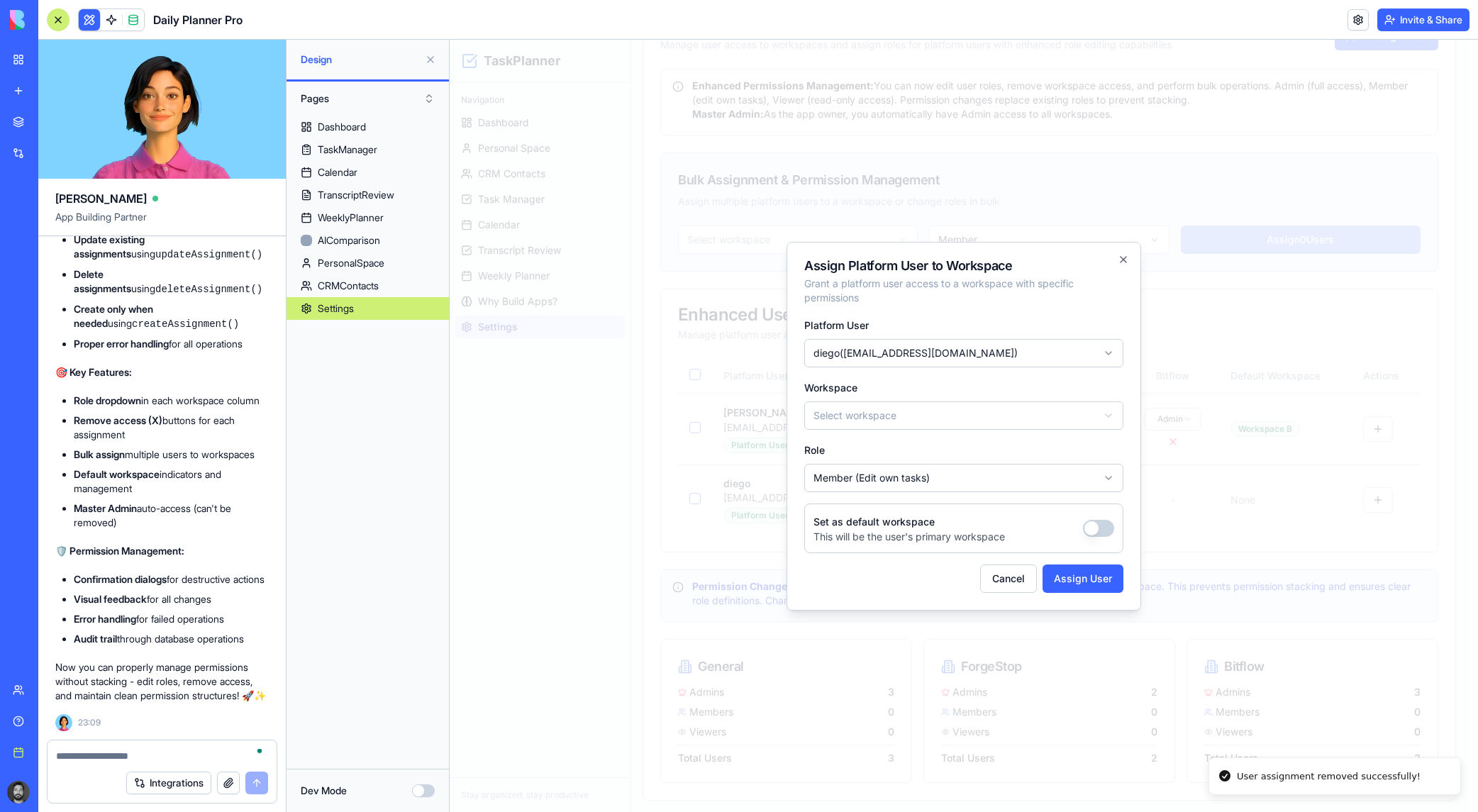
click at [873, 402] on body "TaskPlanner Navigation Dashboard Personal Space CRM Contacts Task Manager Calen…" at bounding box center [958, 296] width 1018 height 1032
click at [874, 482] on body "TaskPlanner Navigation Dashboard Personal Space CRM Contacts Task Manager Calen…" at bounding box center [958, 296] width 1018 height 1032
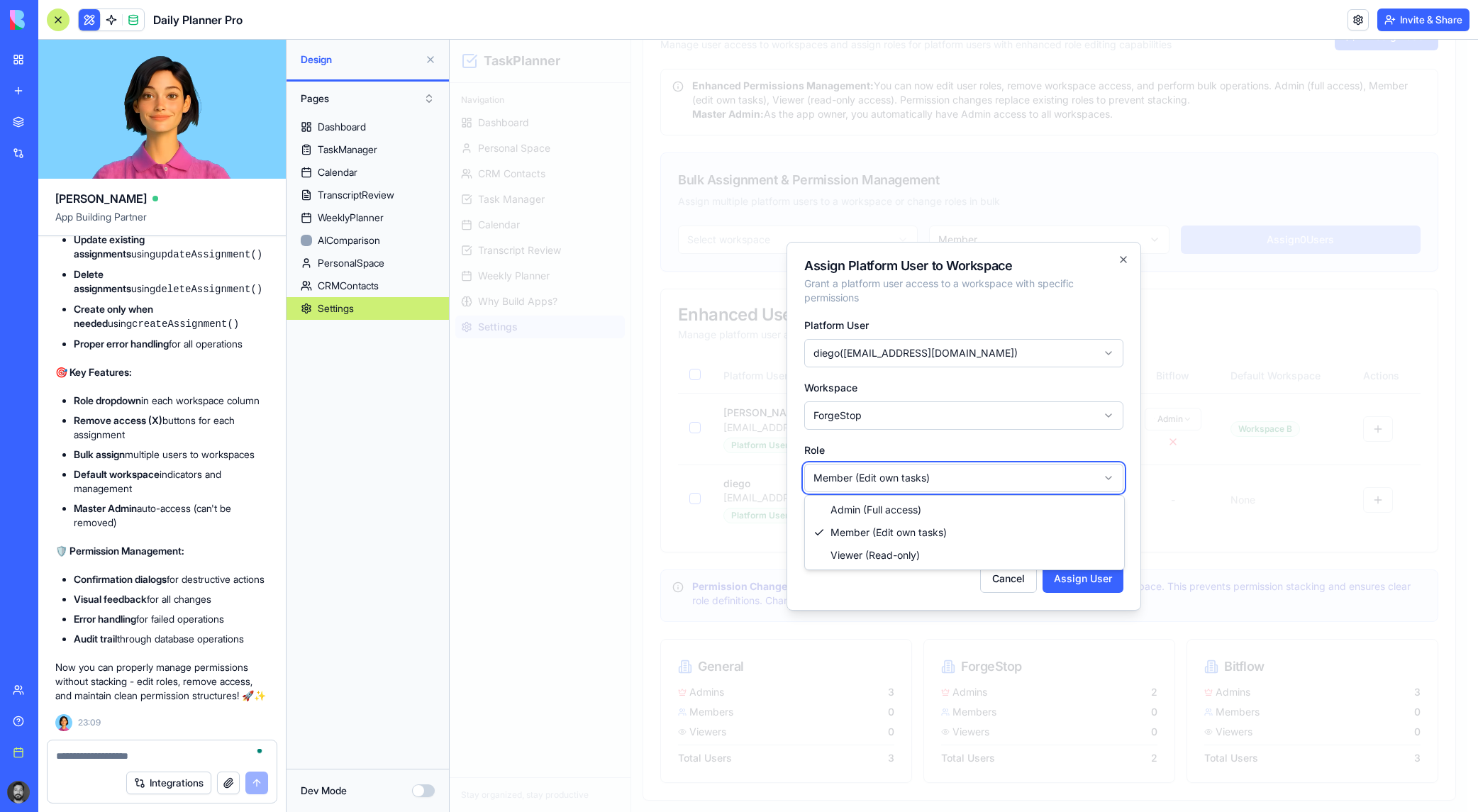
click at [906, 442] on body "TaskPlanner Navigation Dashboard Personal Space CRM Contacts Task Manager Calen…" at bounding box center [958, 296] width 1018 height 1032
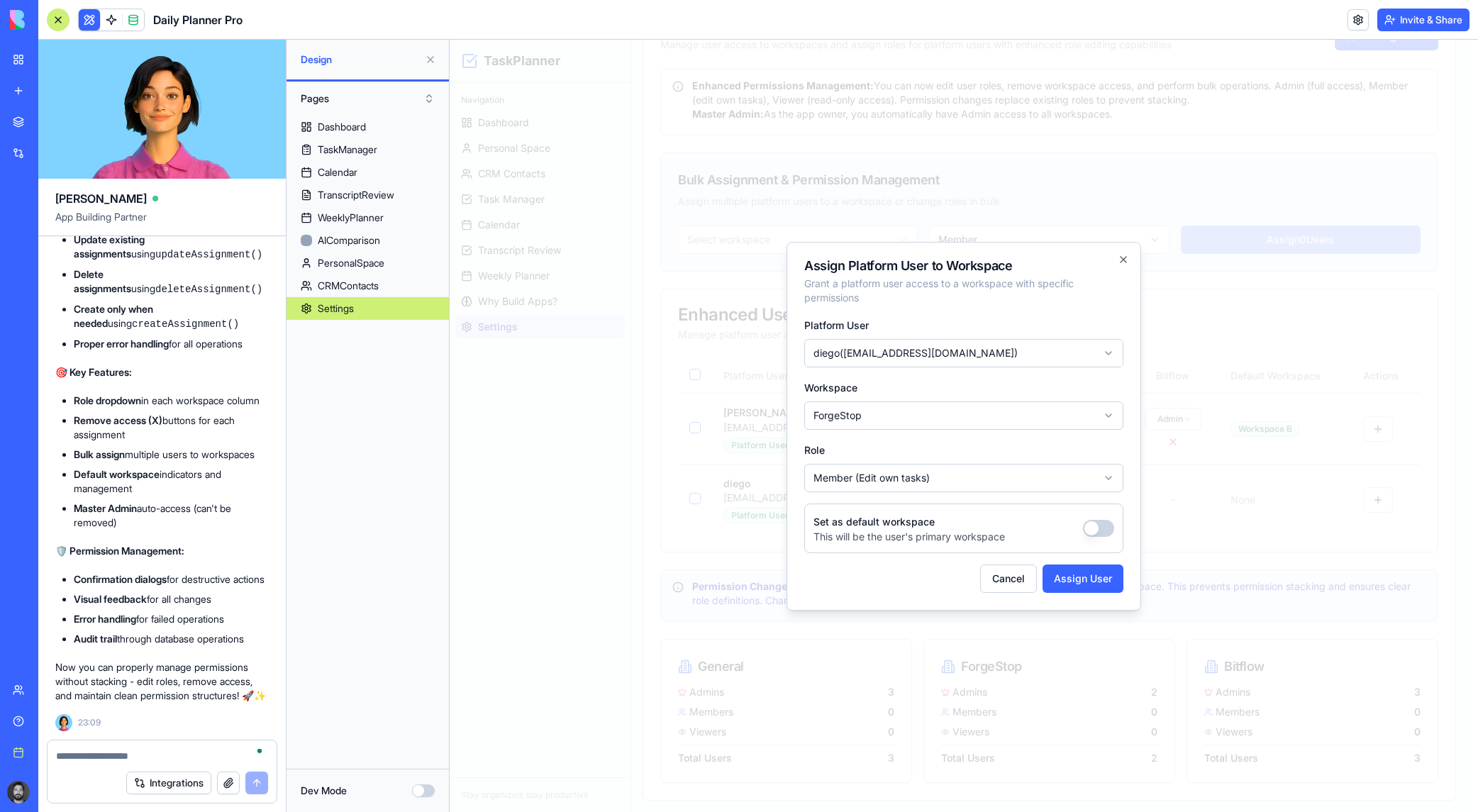
click at [962, 529] on button "button" at bounding box center [1099, 528] width 31 height 17
click at [962, 582] on button "Assign User" at bounding box center [1083, 579] width 81 height 28
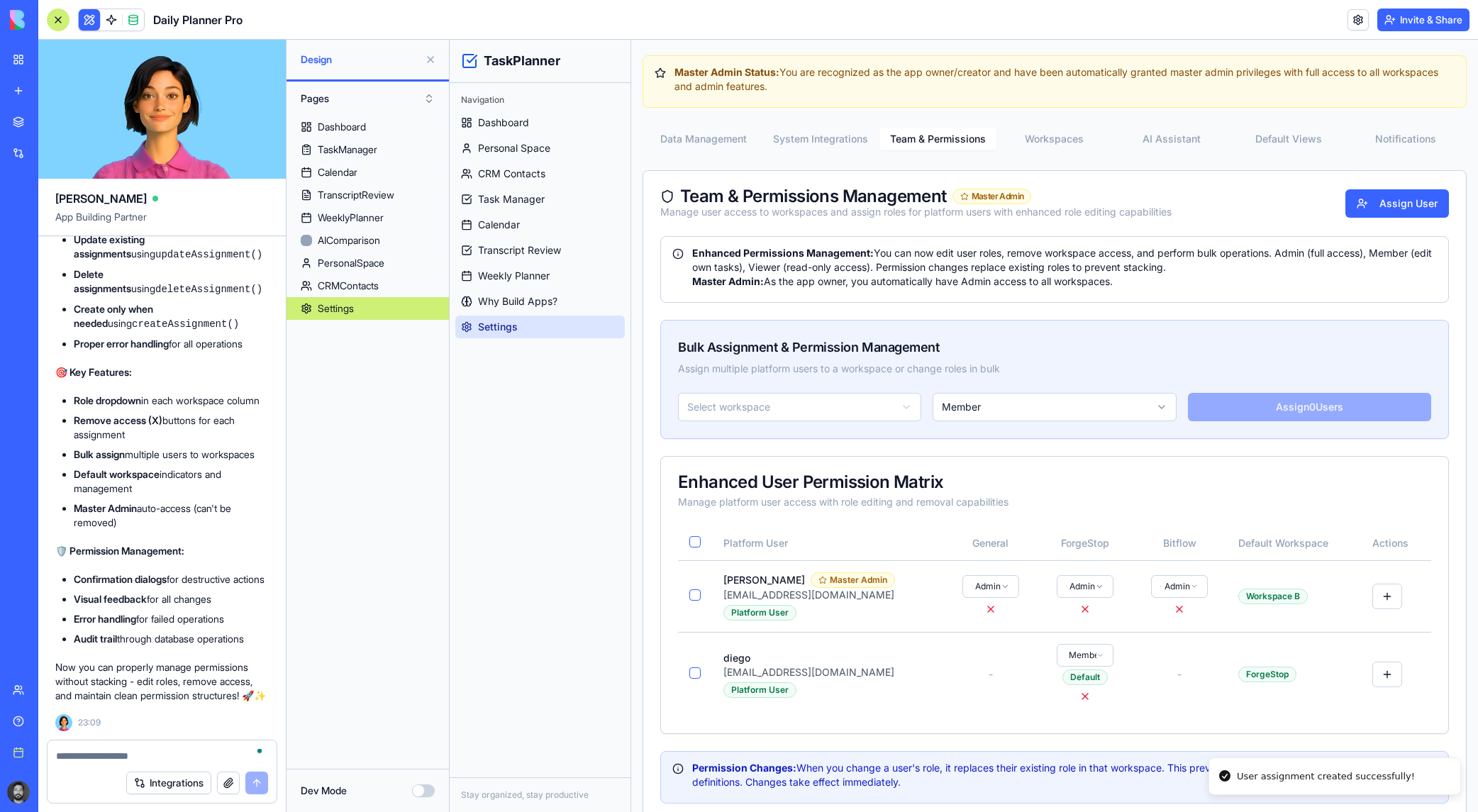
scroll to position [0, 0]
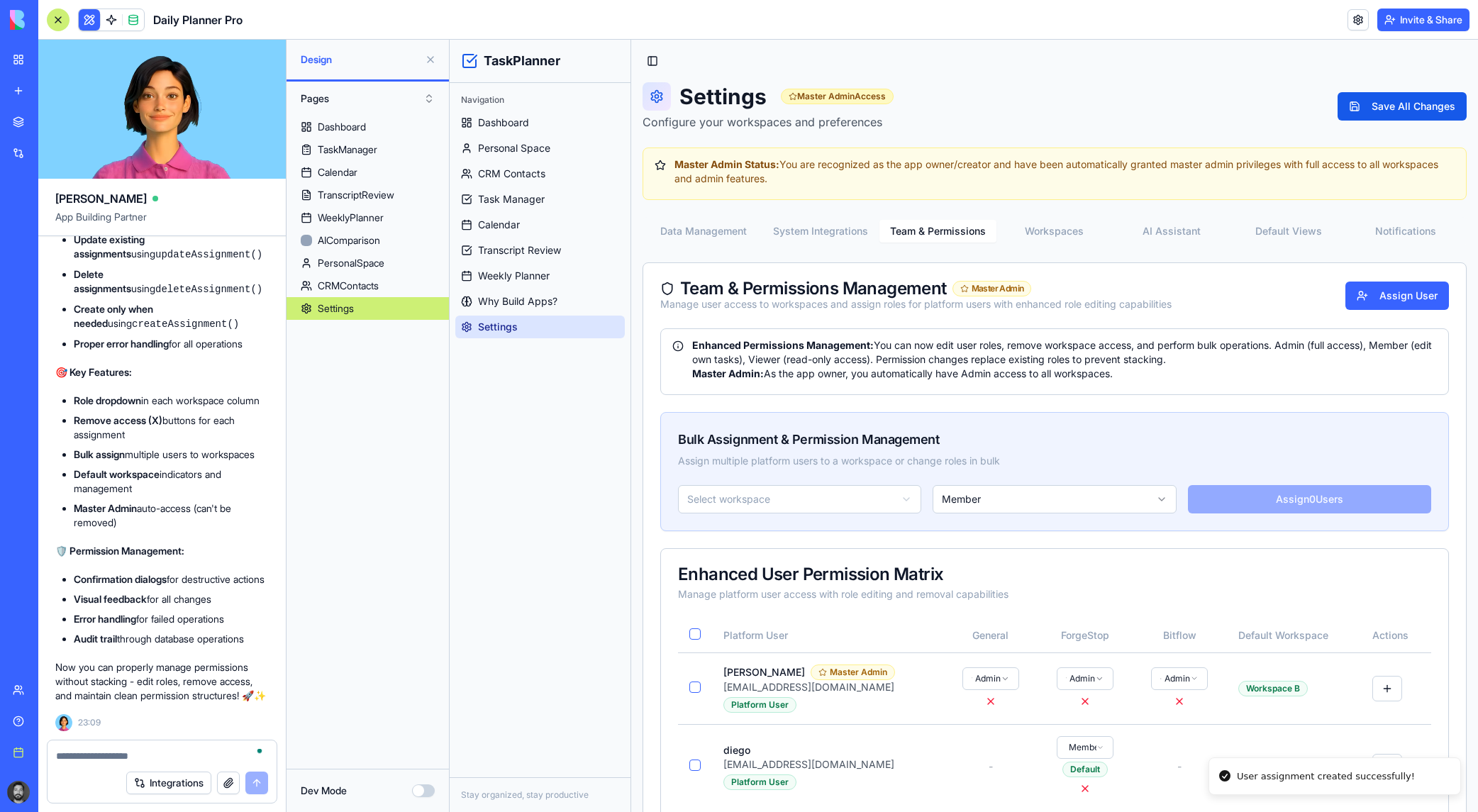
click at [962, 228] on button "AI Assistant" at bounding box center [1171, 231] width 117 height 23
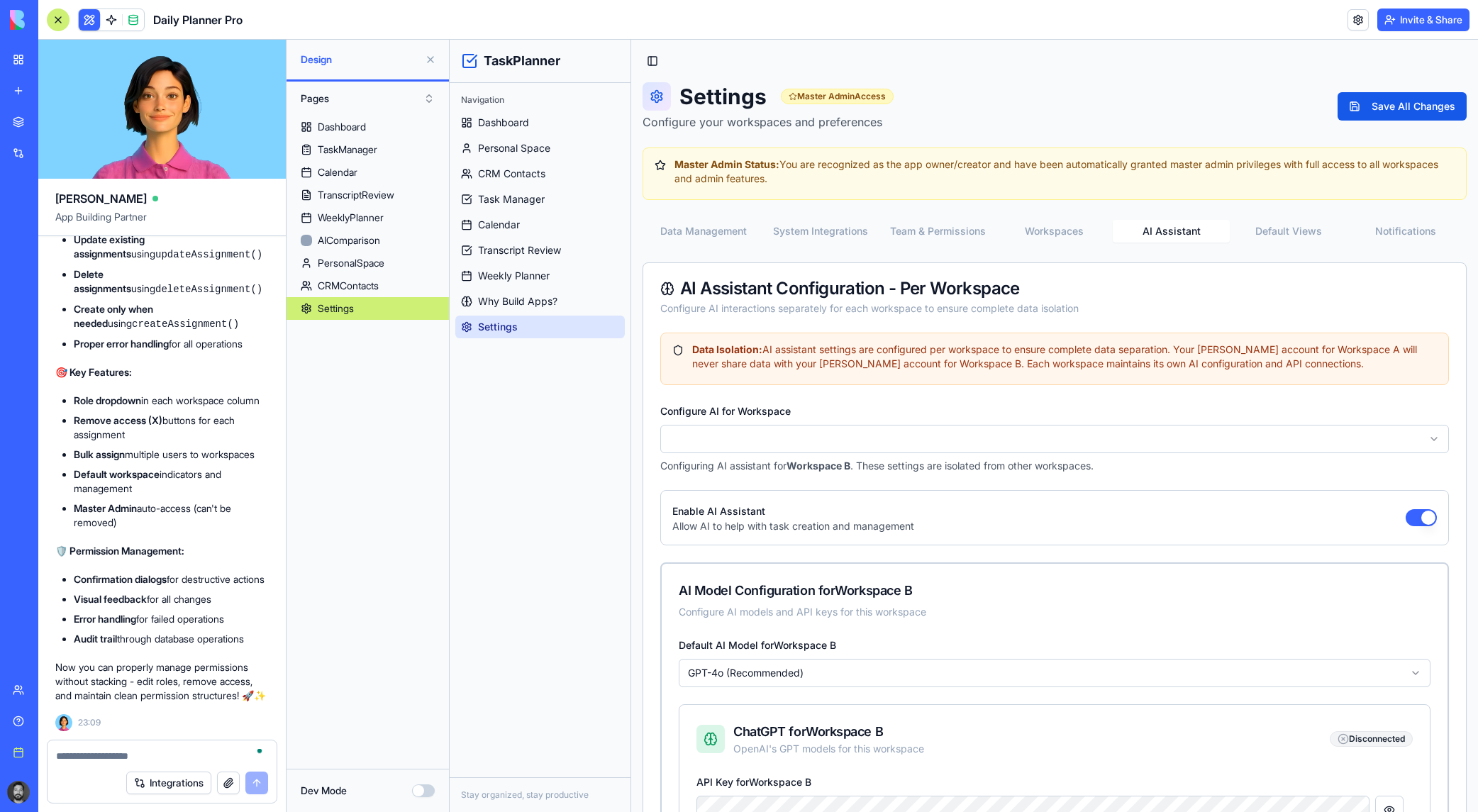
click at [807, 234] on button "System Integrations" at bounding box center [821, 231] width 117 height 23
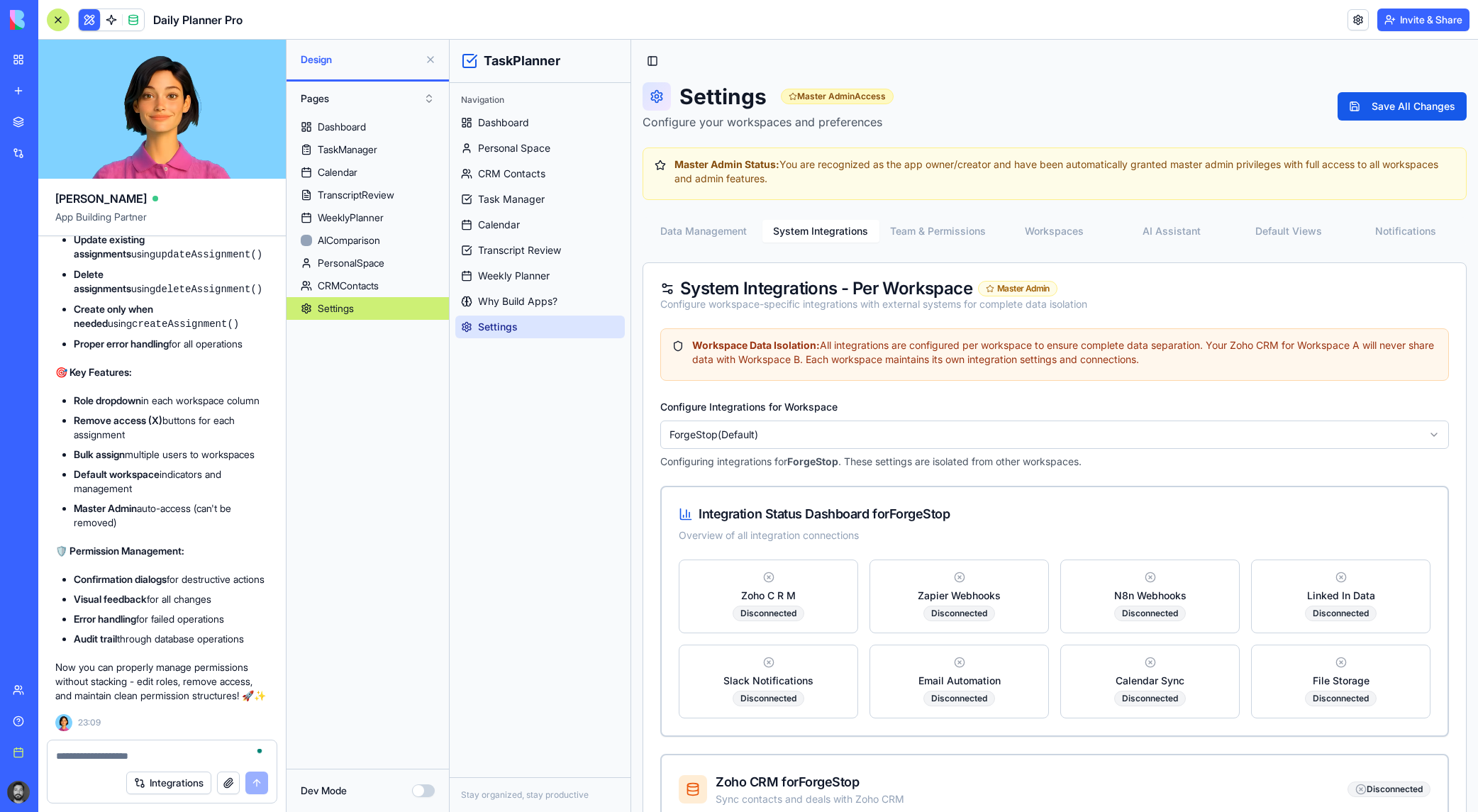
click at [962, 229] on button "AI Assistant" at bounding box center [1171, 231] width 117 height 23
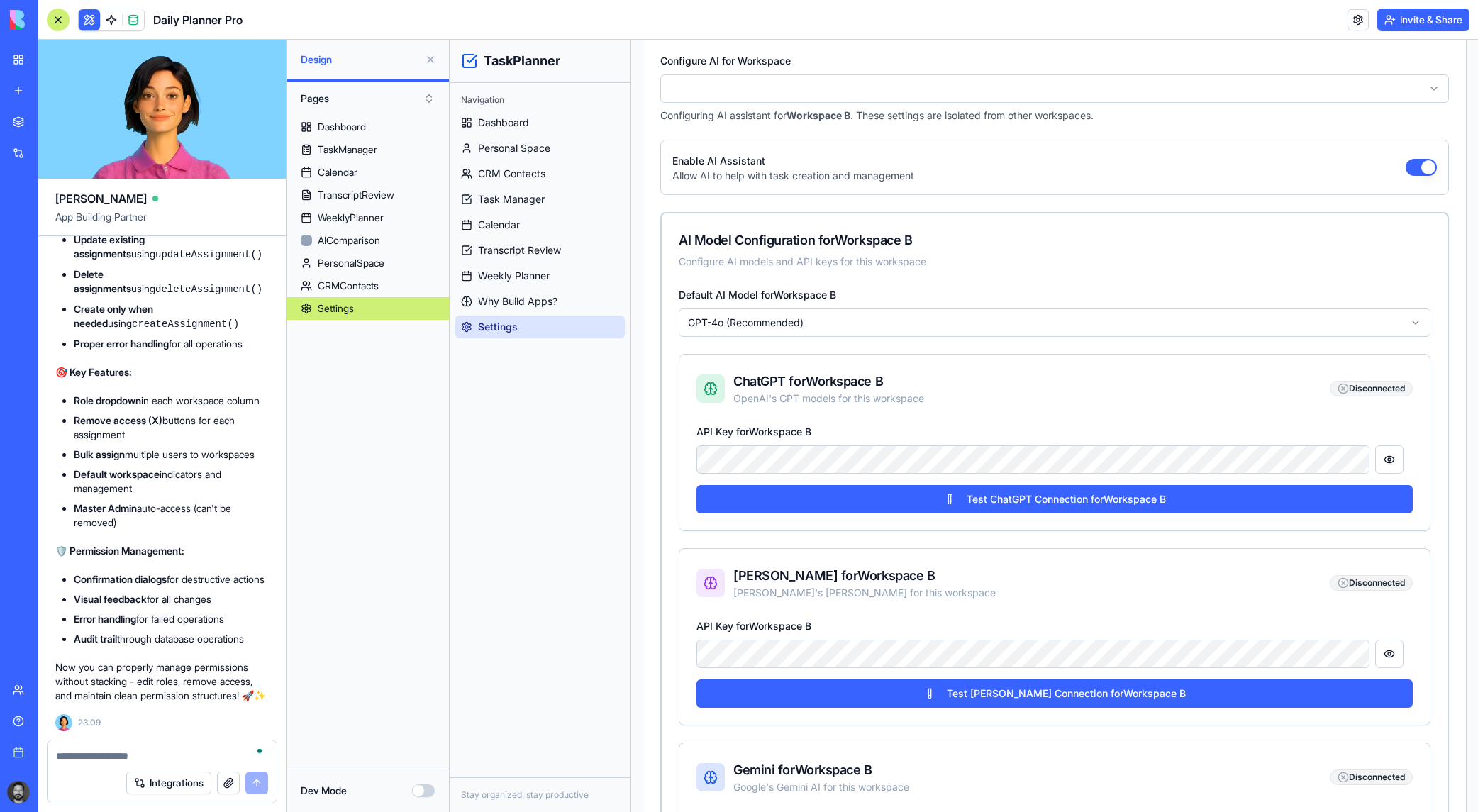
scroll to position [355, 0]
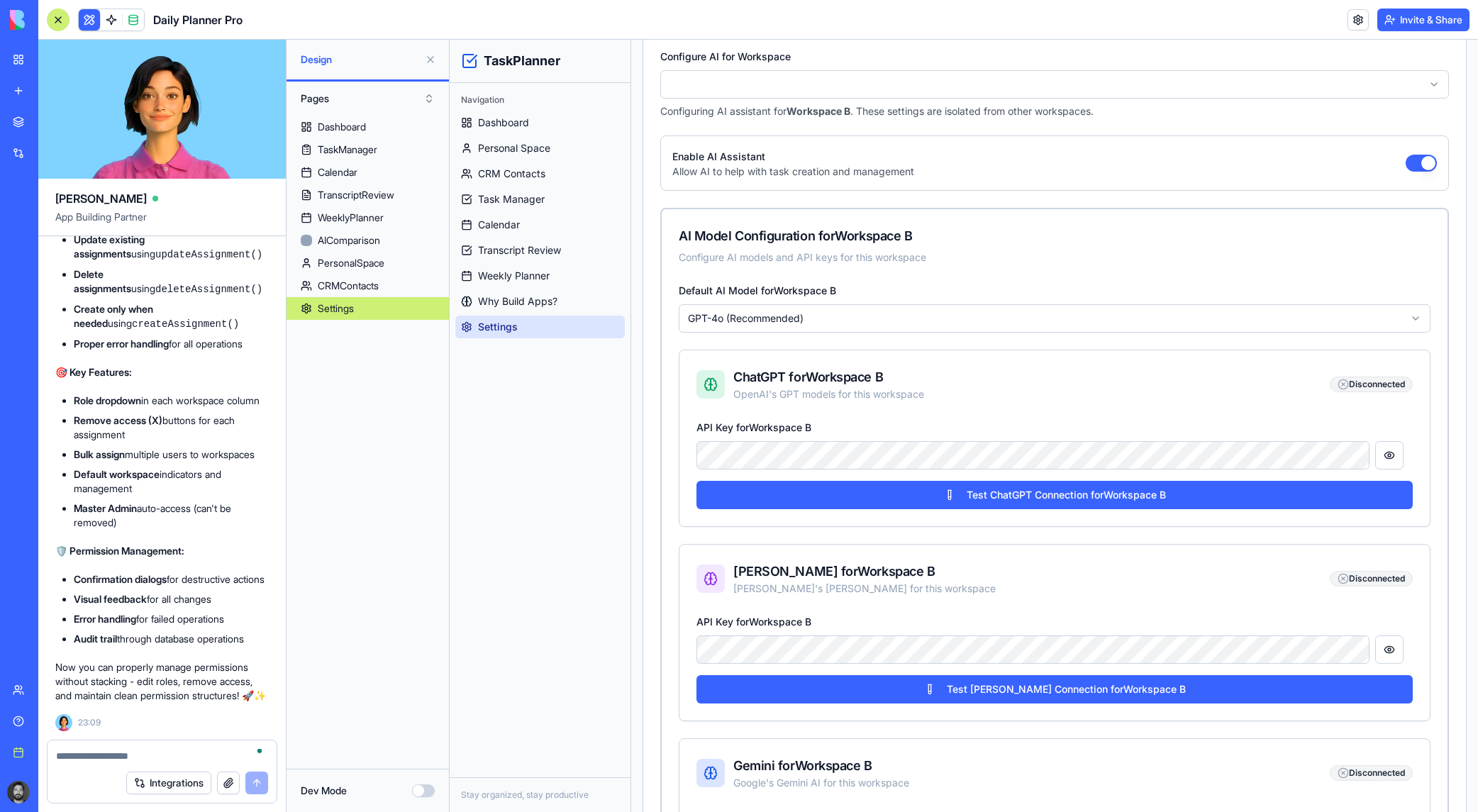
click at [823, 78] on html "TaskPlanner Navigation Dashboard Personal Space CRM Contacts Task Manager Calen…" at bounding box center [964, 547] width 1028 height 1726
click at [211, 759] on textarea "To enrich screen reader interactions, please activate Accessibility in Grammarl…" at bounding box center [162, 756] width 212 height 14
drag, startPoint x: 678, startPoint y: 230, endPoint x: 817, endPoint y: 227, distance: 139.0
click at [817, 227] on div "AI Model Configuration for ForgeStop Configure AI models and API keys for this …" at bounding box center [1054, 245] width 786 height 73
copy div "AI Model Configuration"
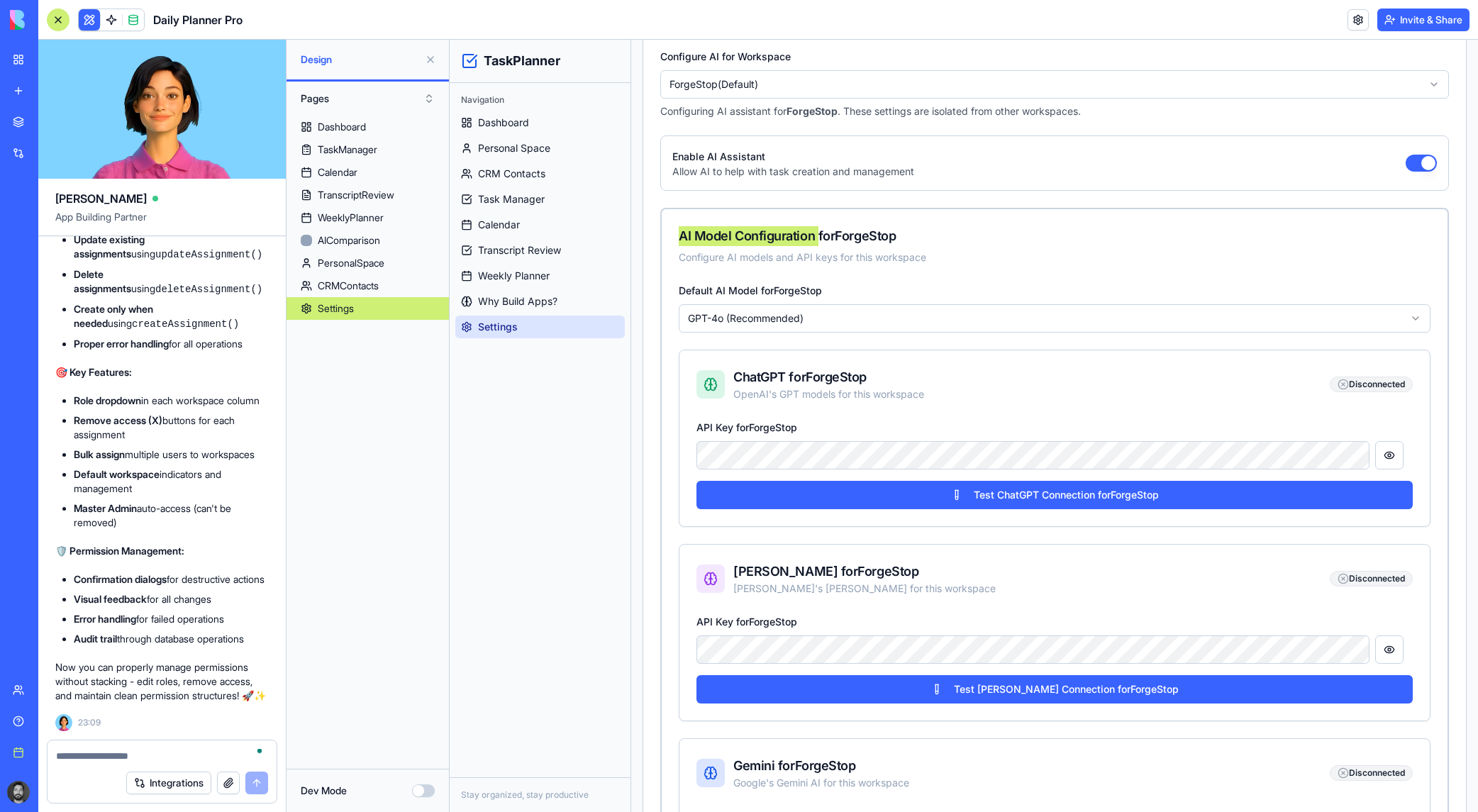
drag, startPoint x: 193, startPoint y: 766, endPoint x: 198, endPoint y: 758, distance: 9.4
click at [194, 765] on div "Integrations" at bounding box center [162, 783] width 229 height 40
click at [199, 755] on textarea "To enrich screen reader interactions, please activate Accessibility in Grammarl…" at bounding box center [162, 756] width 212 height 14
paste textarea "**********"
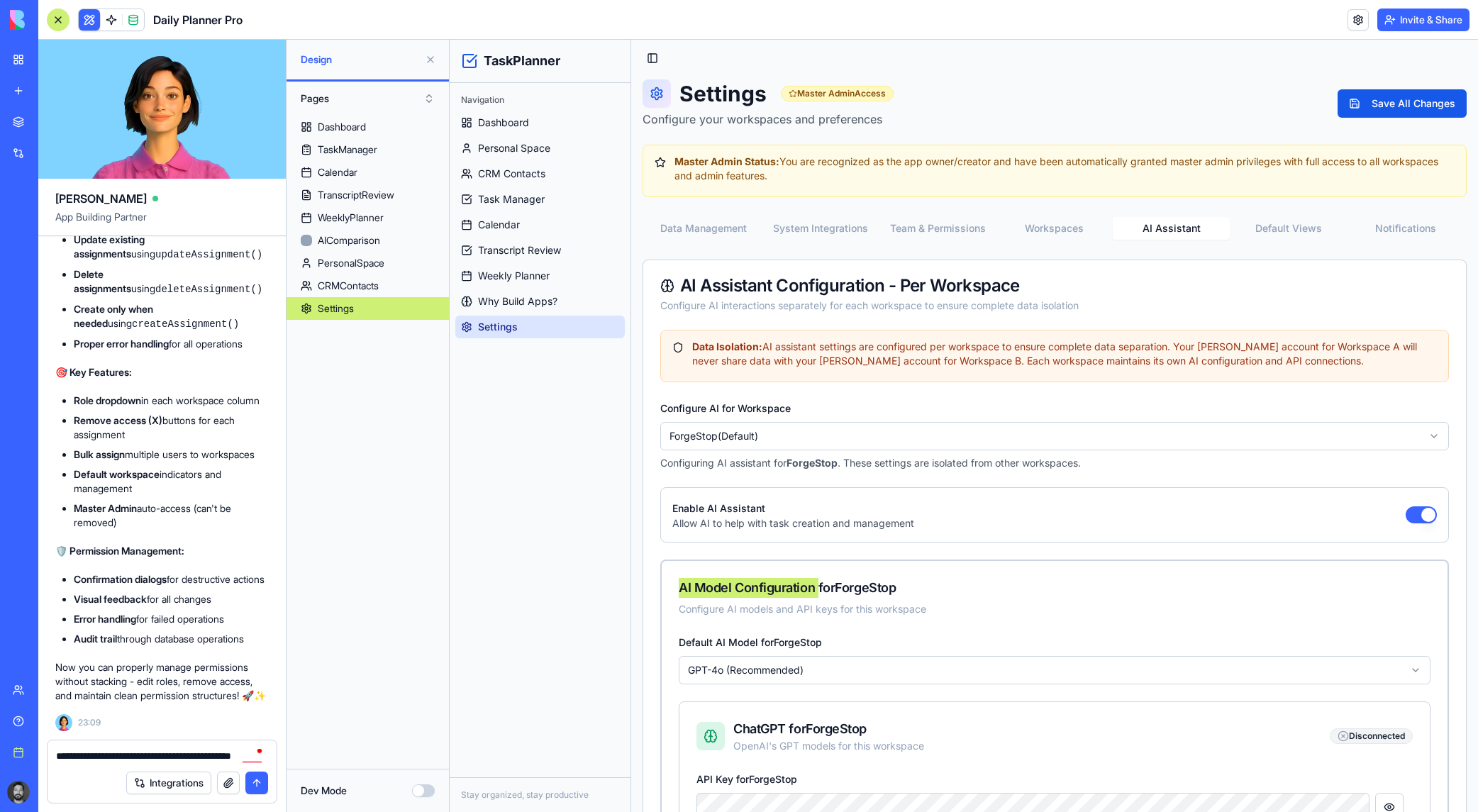
scroll to position [0, 0]
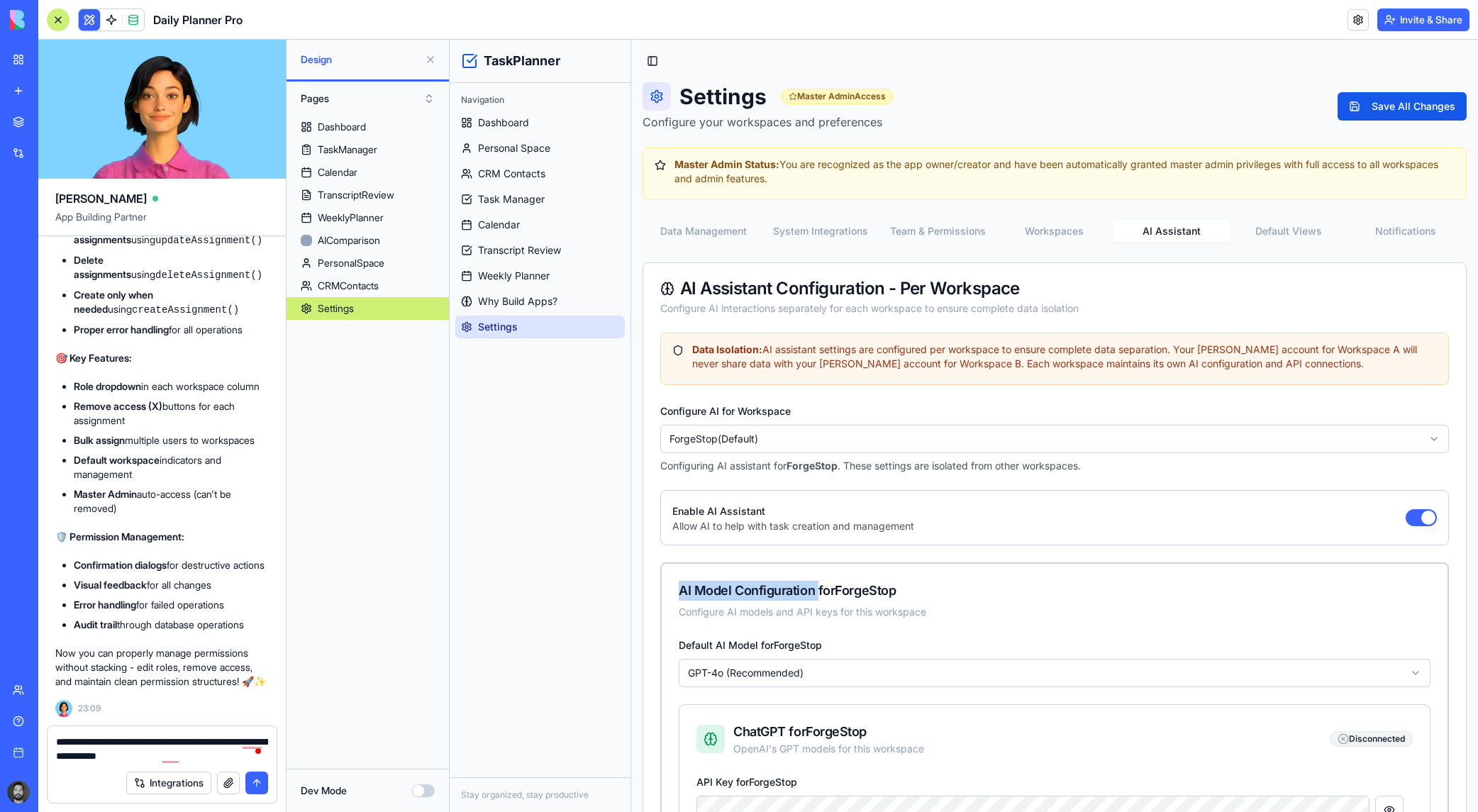
click at [864, 231] on button "System Integrations" at bounding box center [821, 231] width 117 height 23
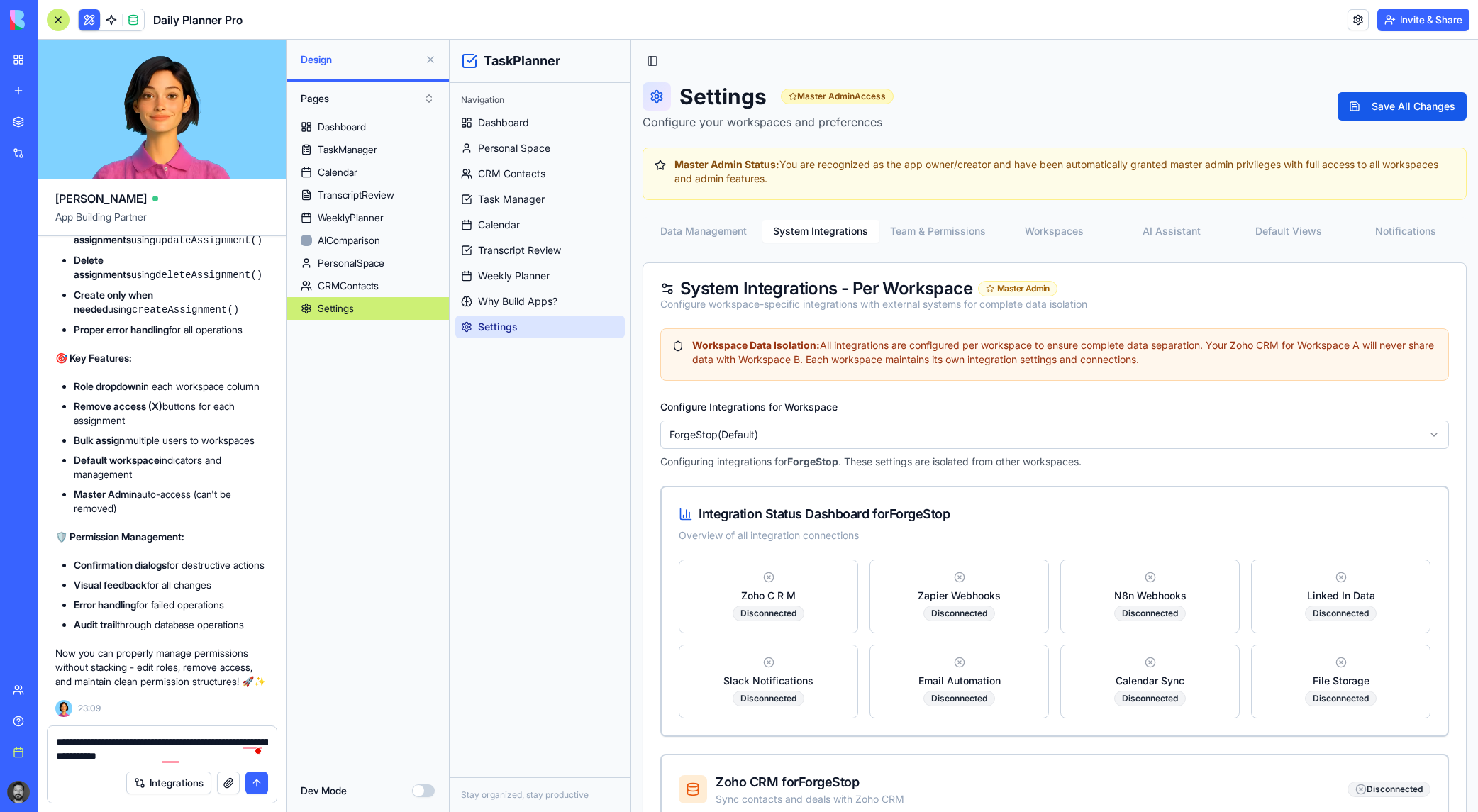
click at [962, 229] on button "AI Assistant" at bounding box center [1171, 231] width 117 height 23
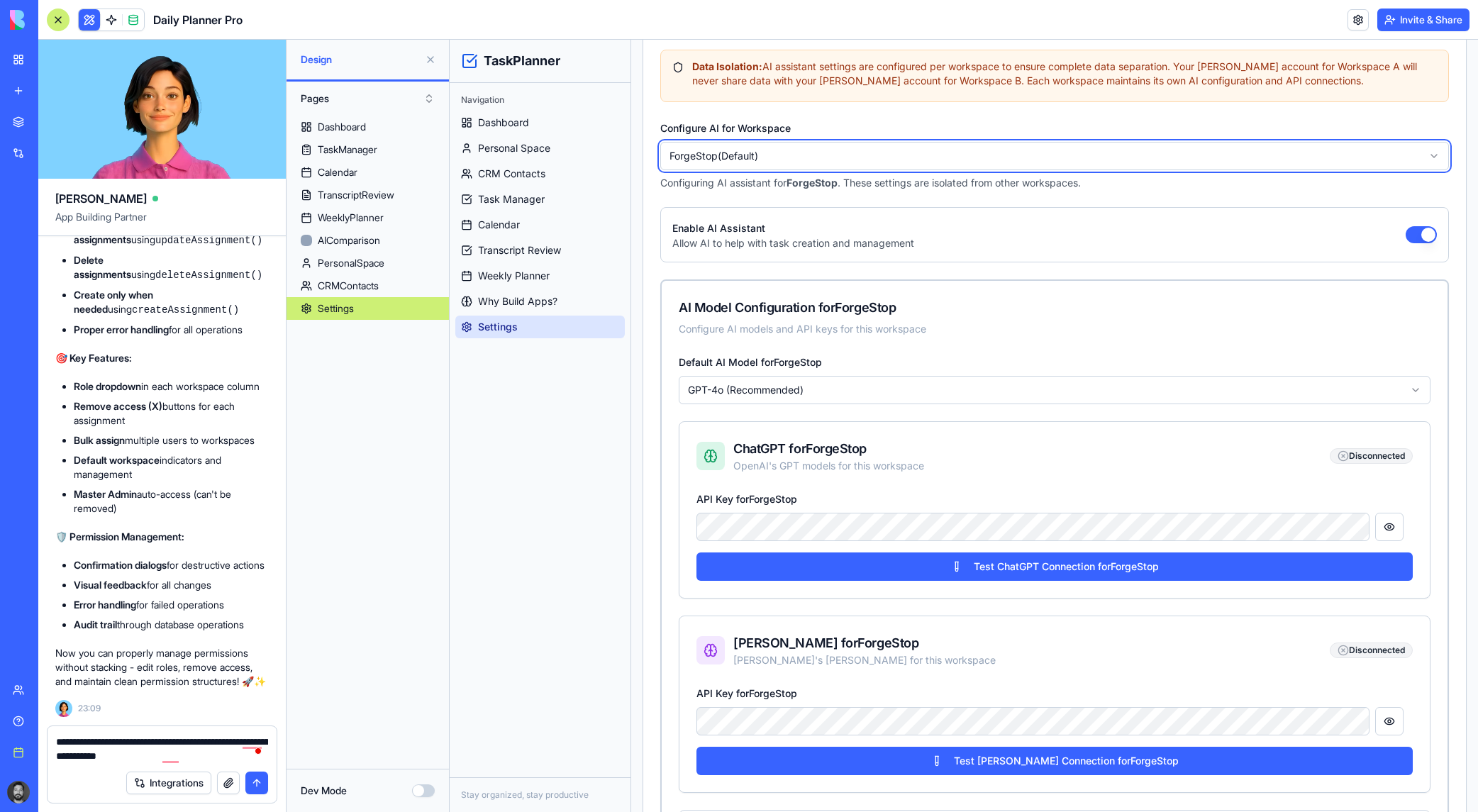
scroll to position [284, 0]
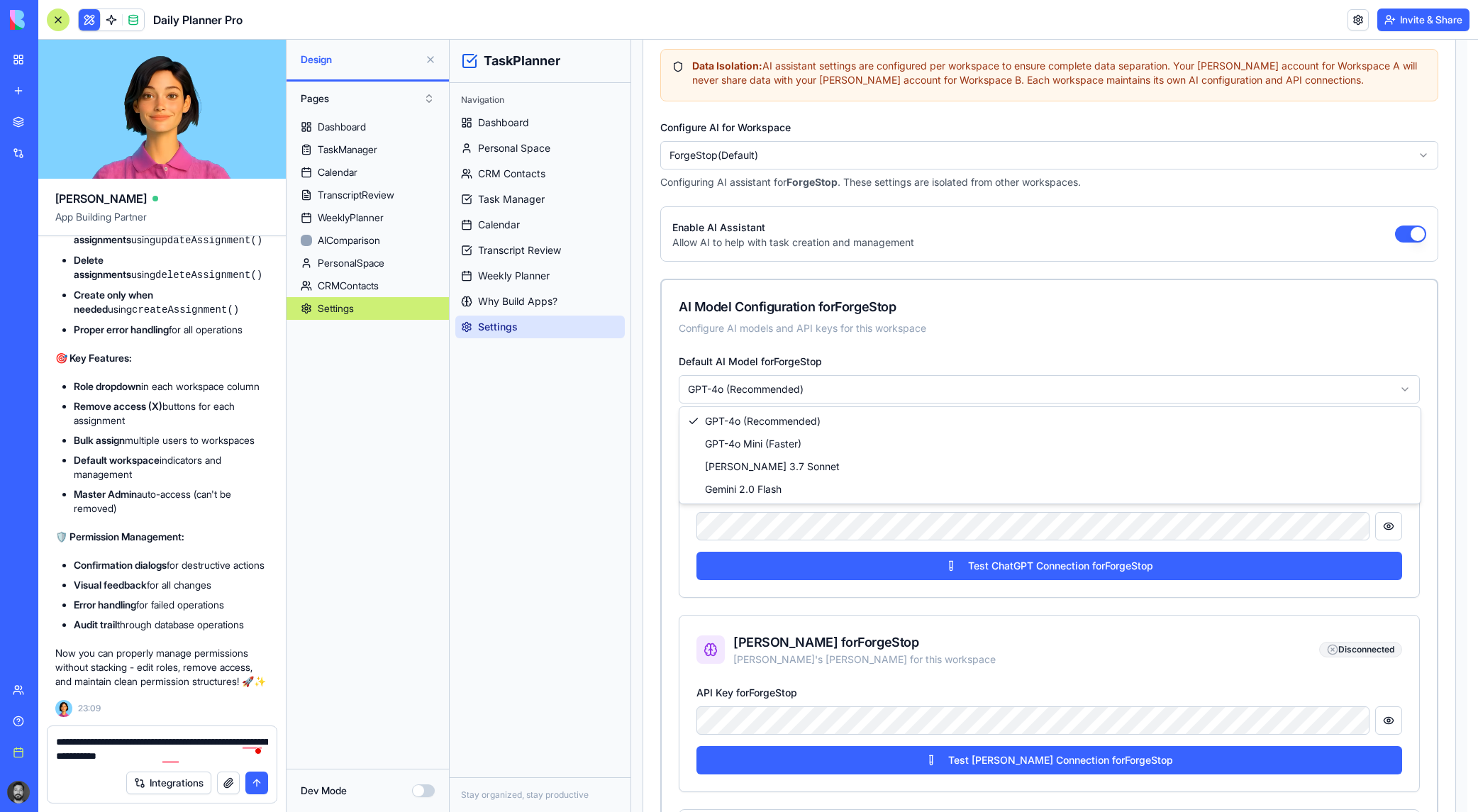
click at [804, 387] on html "TaskPlanner Navigation Dashboard Personal Space CRM Contacts Task Manager Calen…" at bounding box center [964, 594] width 1028 height 1676
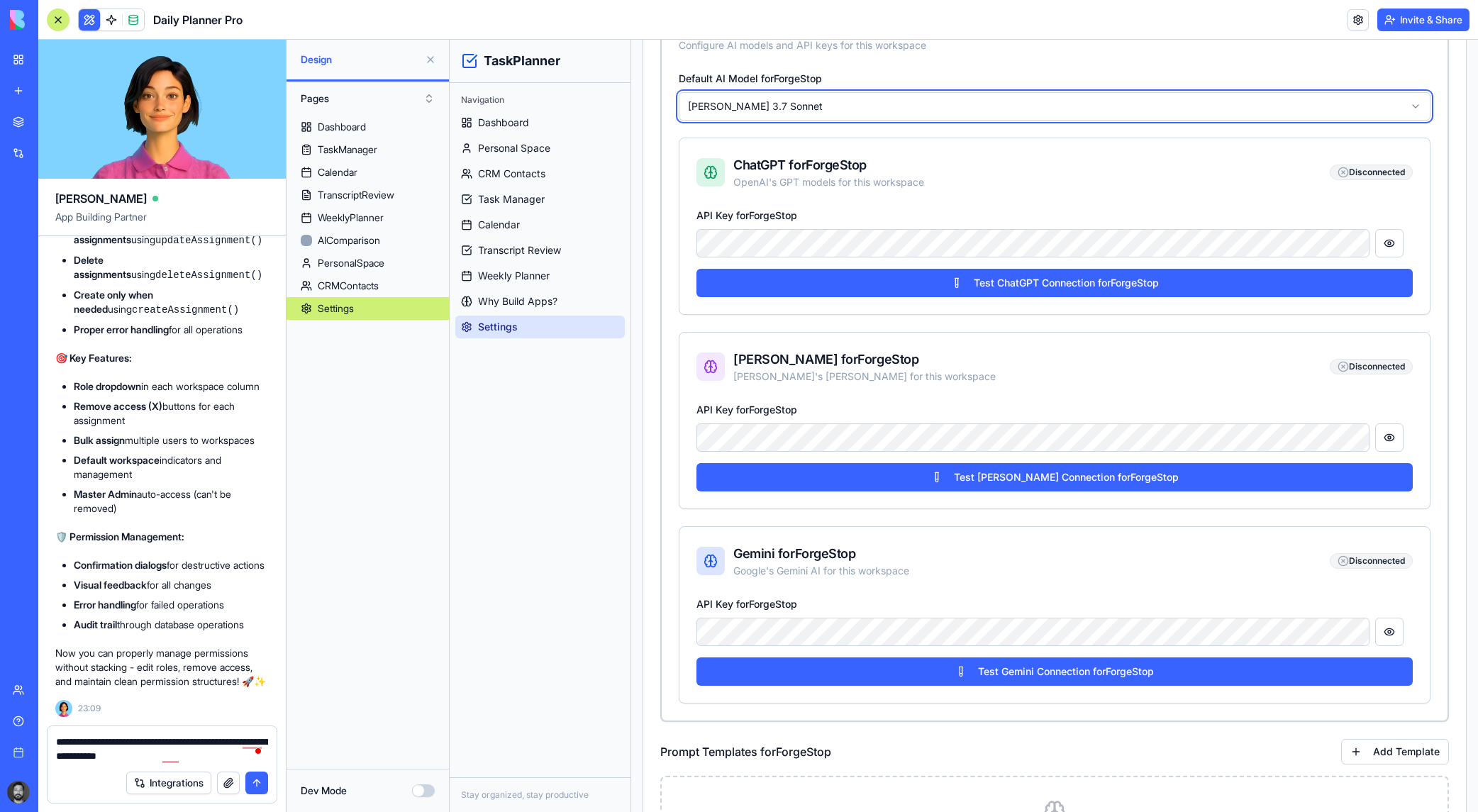
scroll to position [407, 0]
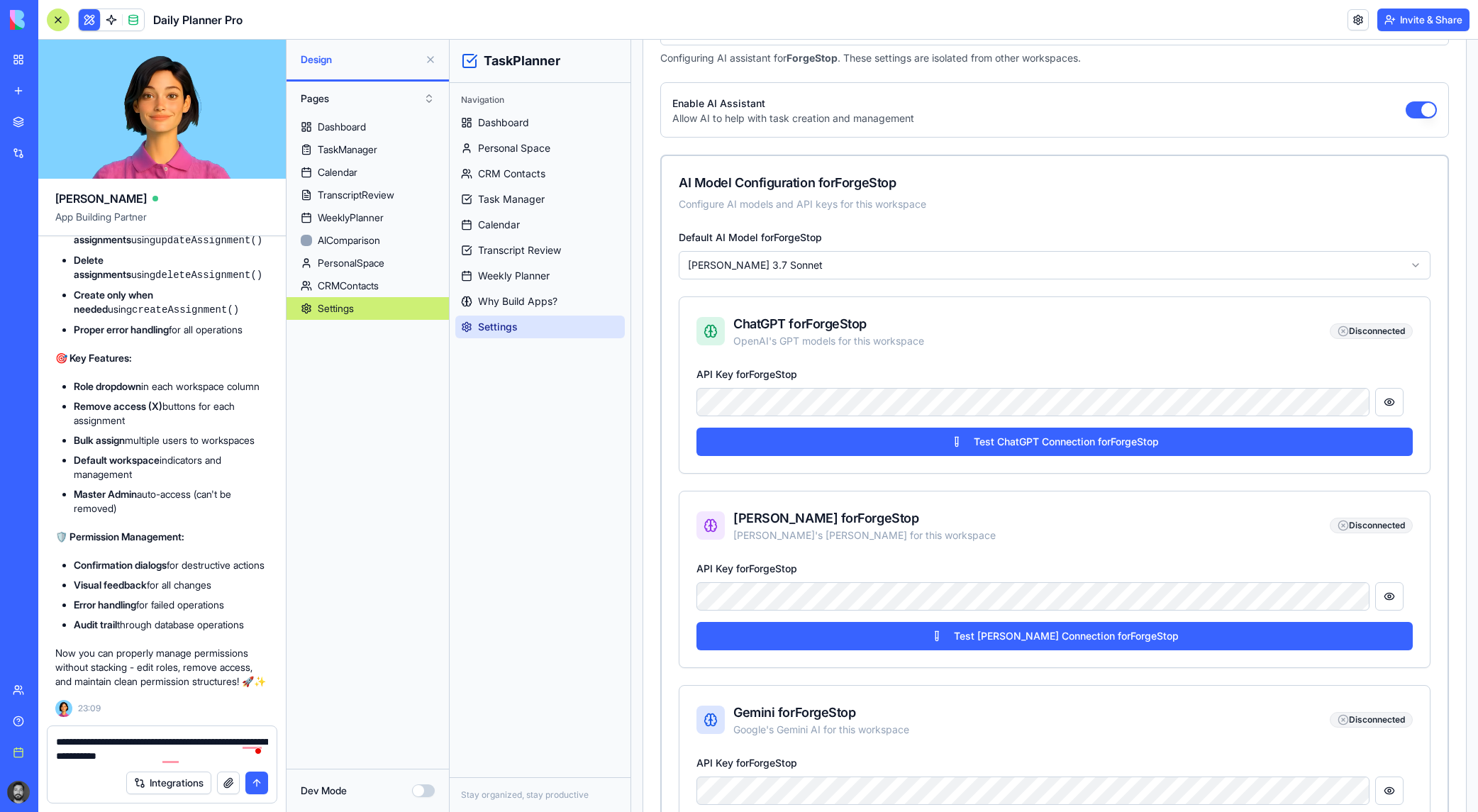
click at [167, 735] on textarea "**********" at bounding box center [162, 749] width 212 height 28
click at [191, 749] on textarea "**********" at bounding box center [162, 749] width 212 height 28
click at [216, 754] on textarea "**********" at bounding box center [162, 749] width 212 height 28
click at [962, 490] on div "Default AI Model for ForgeStop Claude 3.7 Sonnet ChatGPT for ForgeStop OpenAI's…" at bounding box center [1054, 553] width 786 height 651
click at [962, 640] on button "Test Claude Connection for ForgeStop" at bounding box center [1054, 636] width 716 height 28
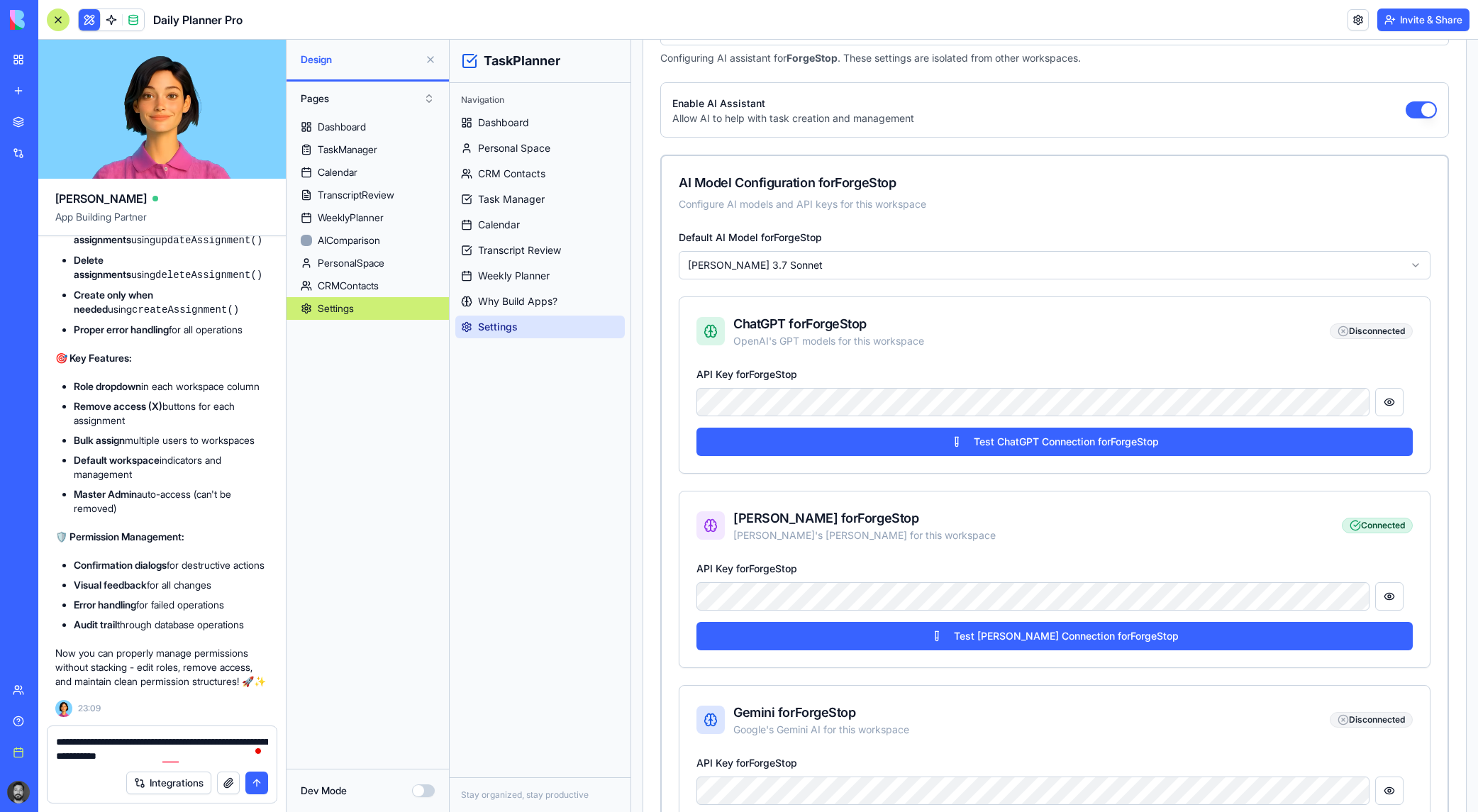
click at [193, 753] on textarea "**********" at bounding box center [162, 749] width 212 height 28
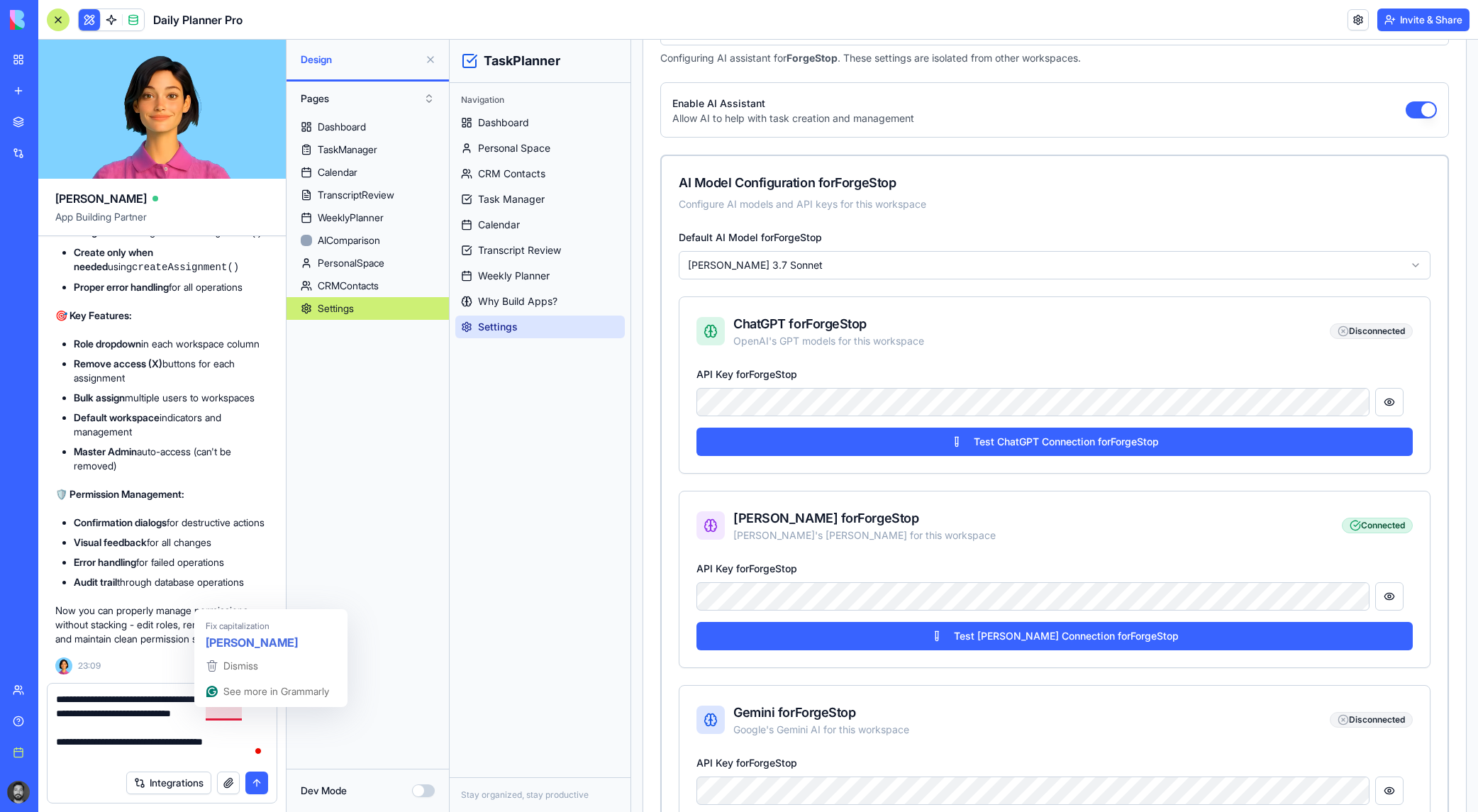
click at [218, 711] on textarea "**********" at bounding box center [162, 727] width 212 height 71
click at [242, 762] on textarea "**********" at bounding box center [162, 727] width 212 height 71
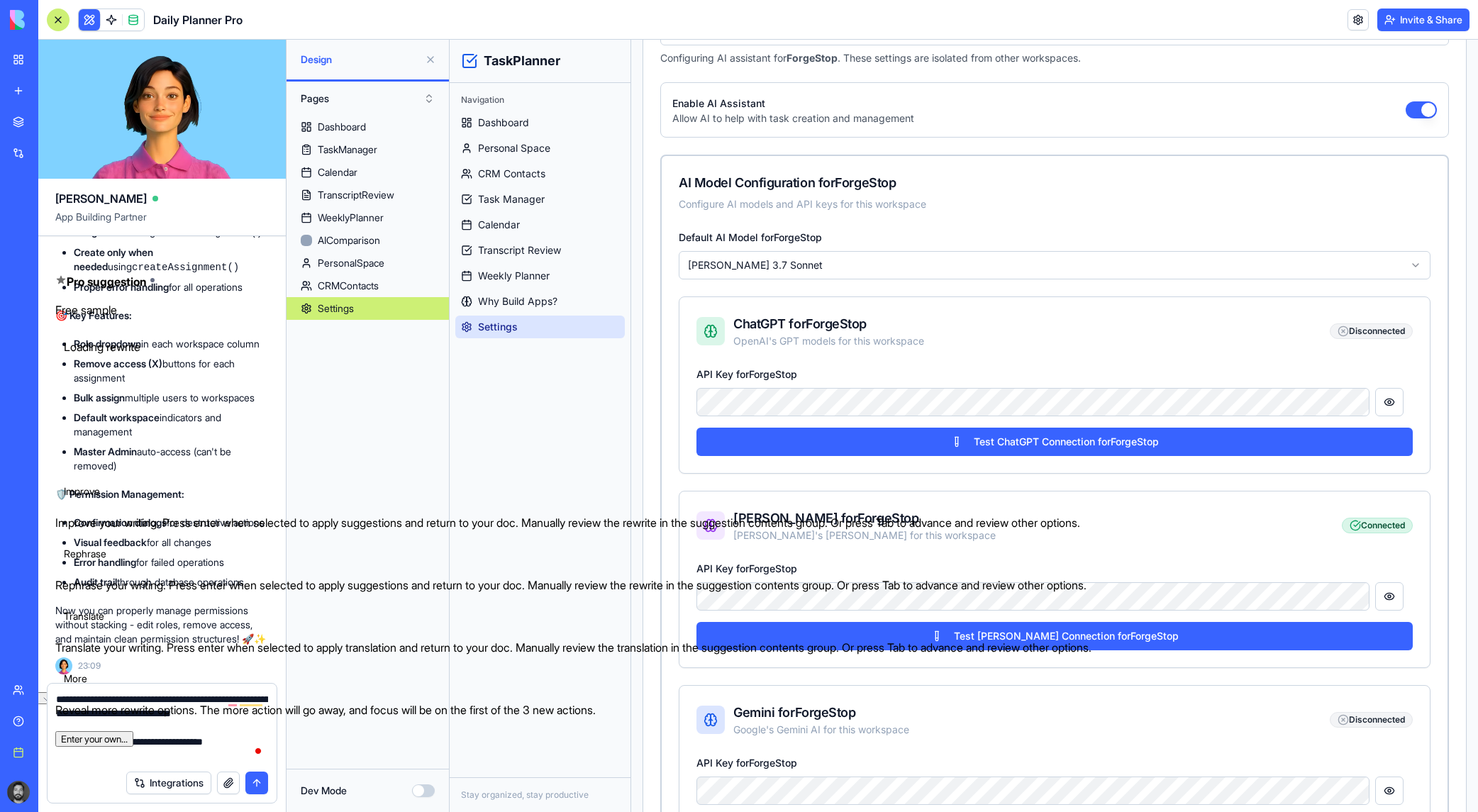
drag, startPoint x: 240, startPoint y: 757, endPoint x: 46, endPoint y: 758, distance: 194.0
click at [46, 758] on html "BETA My workspace New app Marketplace Integrations Recent Task Planner Pro Soci…" at bounding box center [739, 406] width 1478 height 812
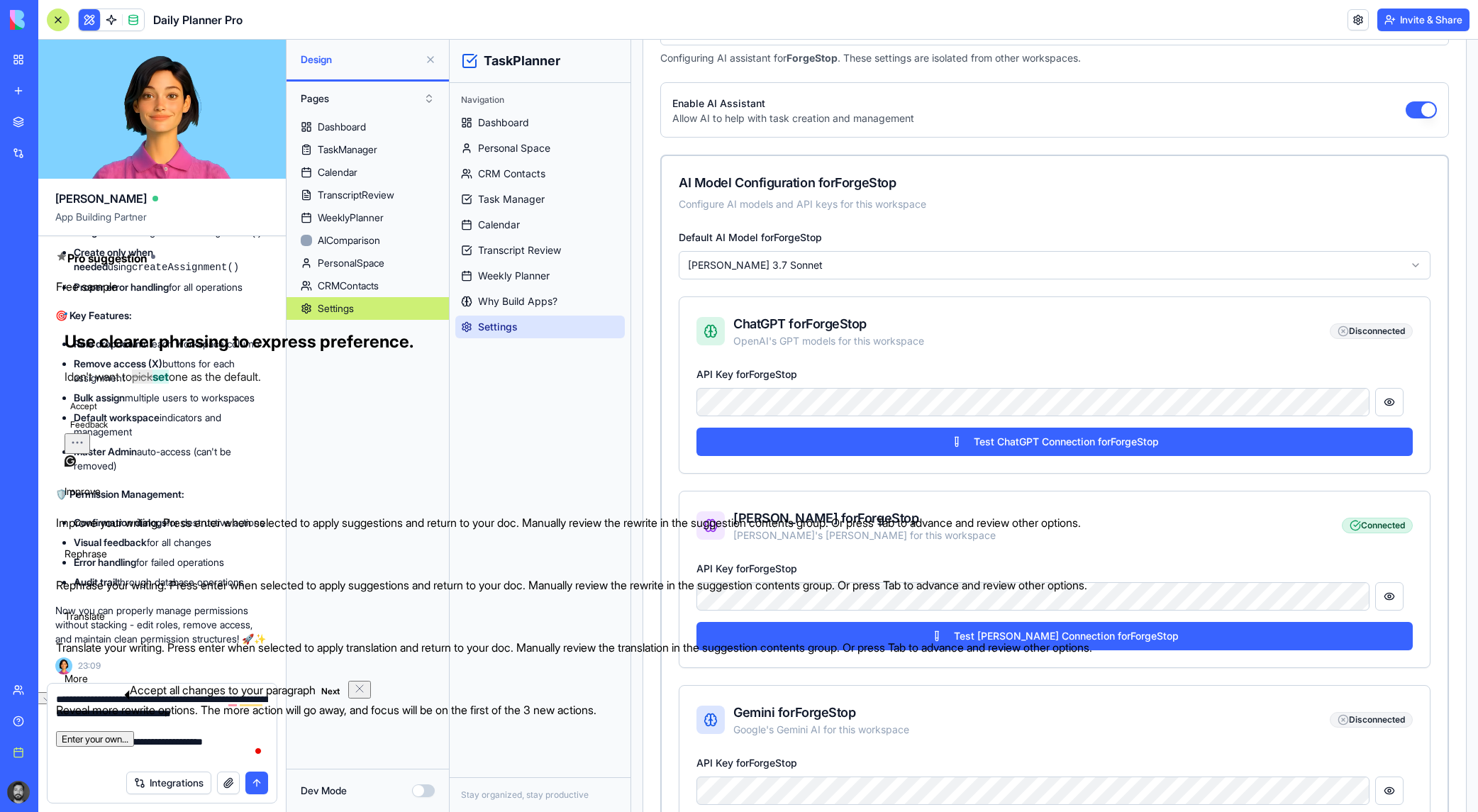
click at [199, 754] on textarea "**********" at bounding box center [162, 727] width 212 height 71
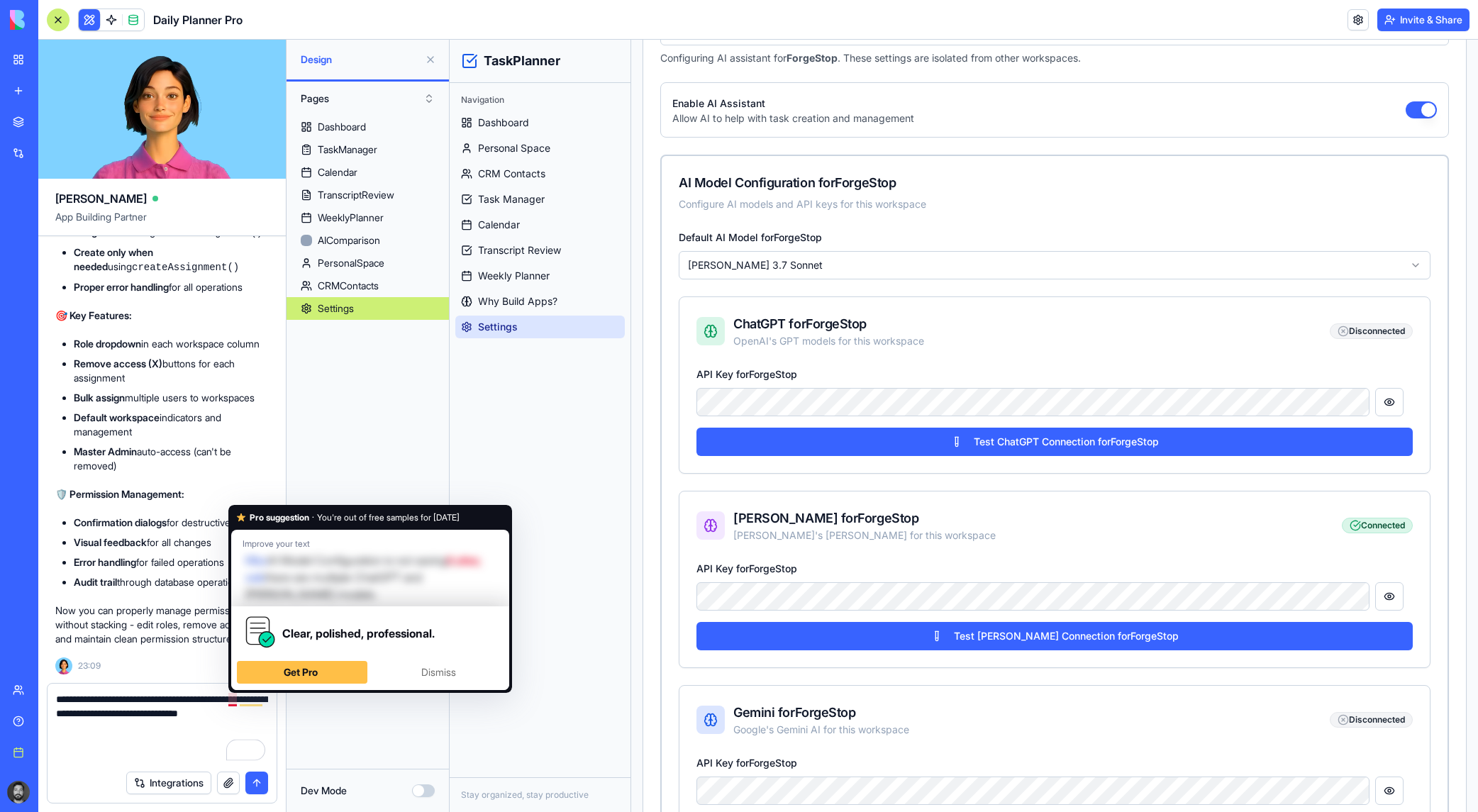
click at [203, 718] on textarea "**********" at bounding box center [162, 727] width 212 height 71
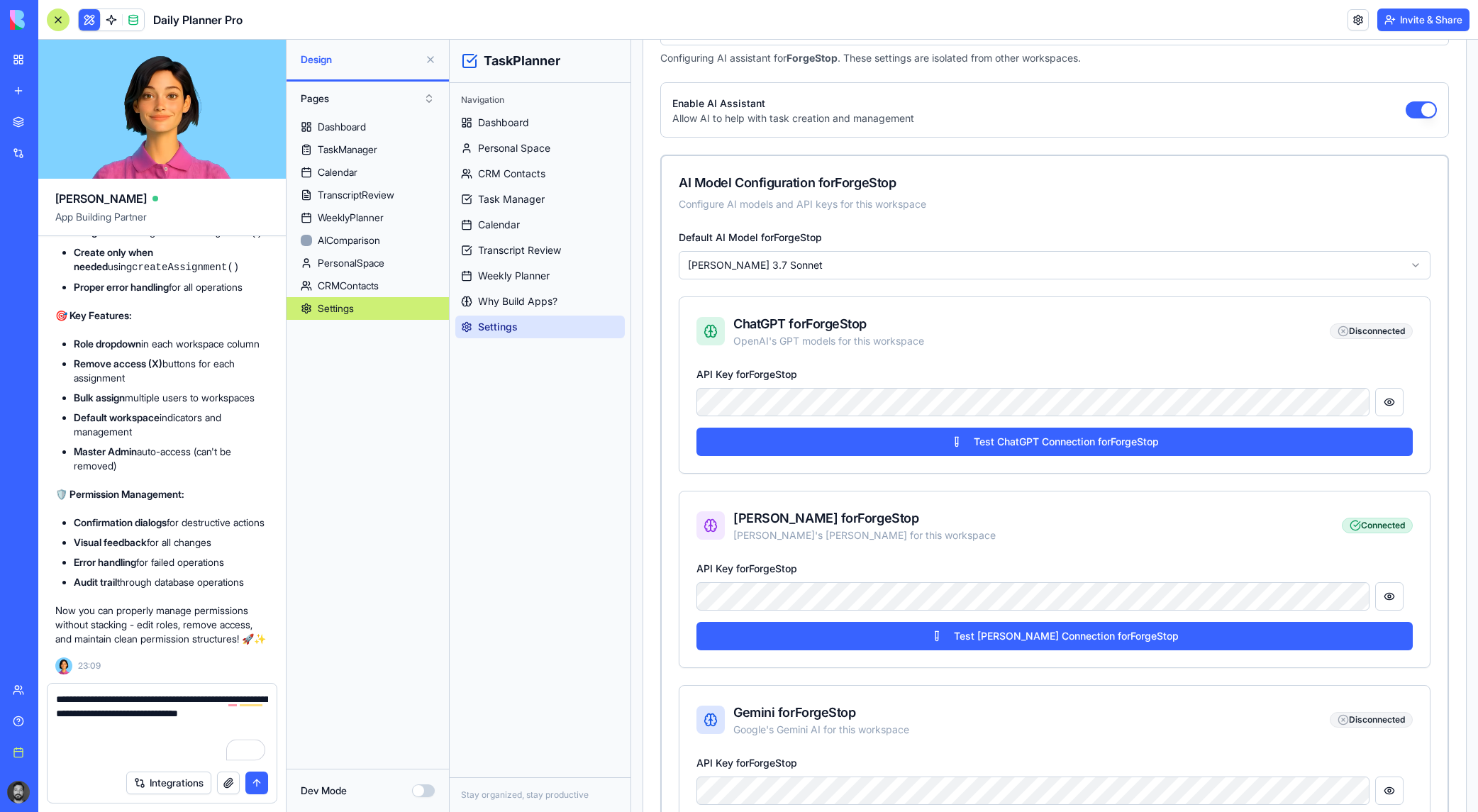
click at [150, 736] on textarea "**********" at bounding box center [162, 727] width 212 height 71
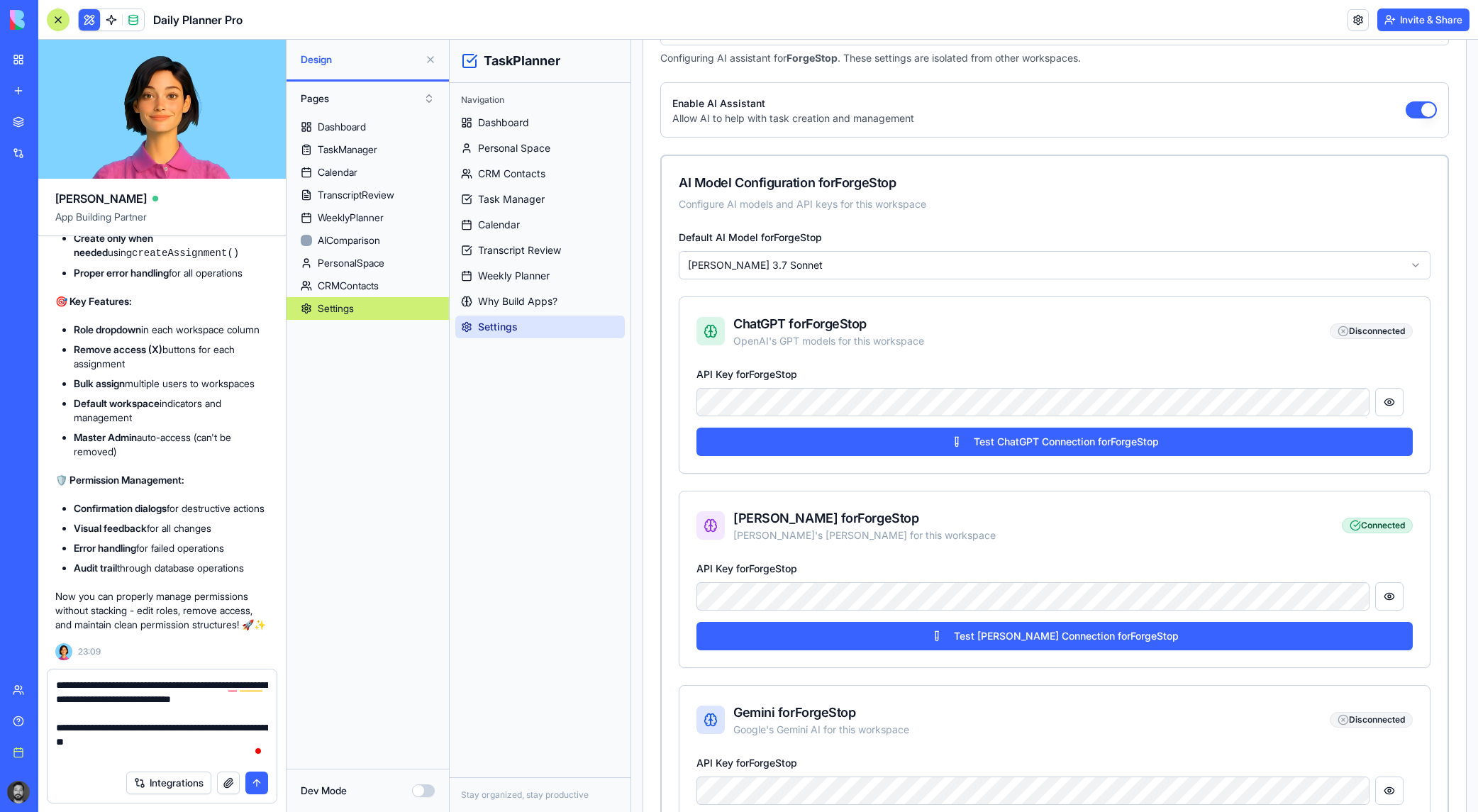
click at [196, 746] on textarea "**********" at bounding box center [162, 720] width 212 height 85
click at [177, 754] on textarea "**********" at bounding box center [162, 720] width 212 height 85
type textarea "**********"
click at [248, 778] on button "submit" at bounding box center [257, 783] width 23 height 23
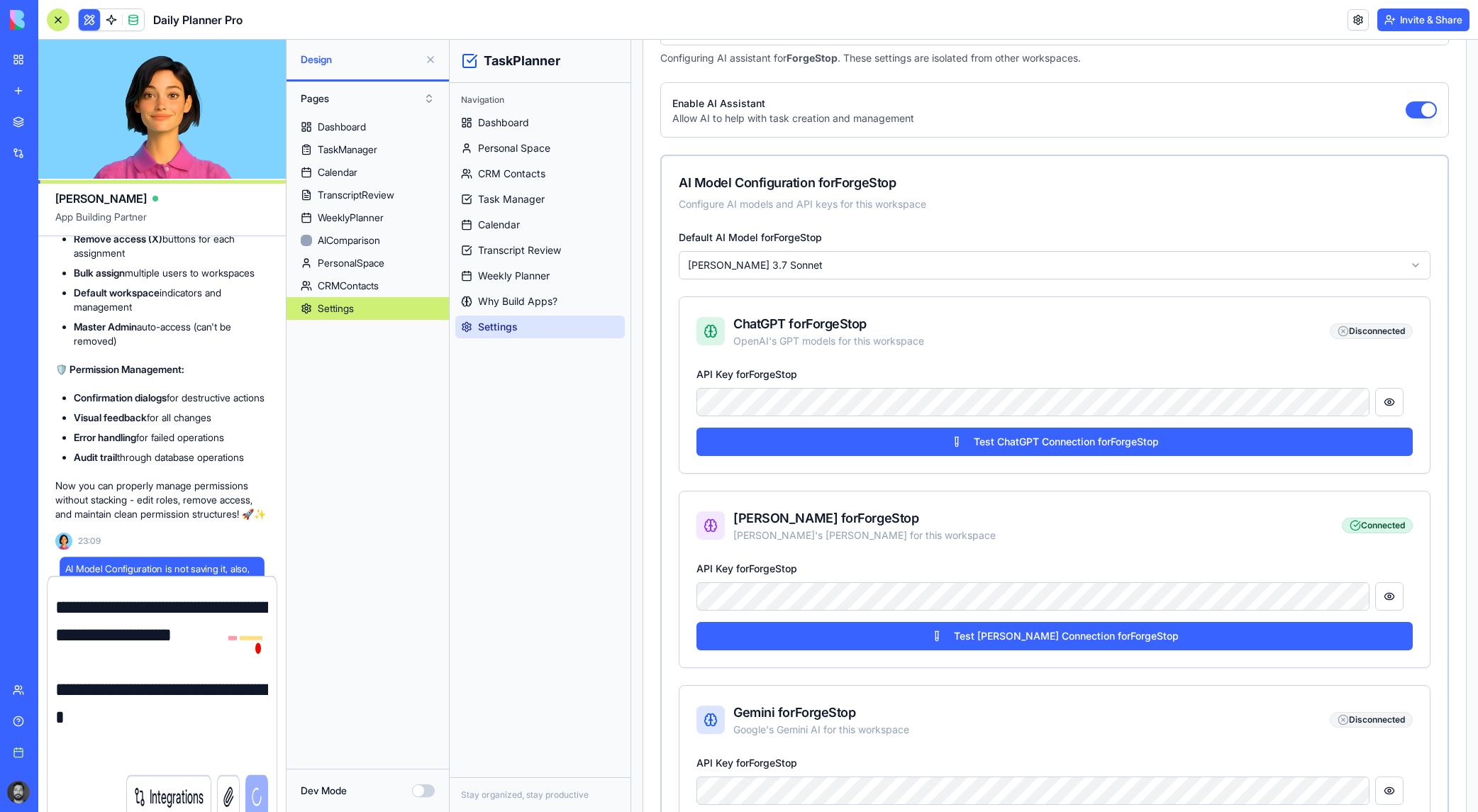
scroll to position [30851, 0]
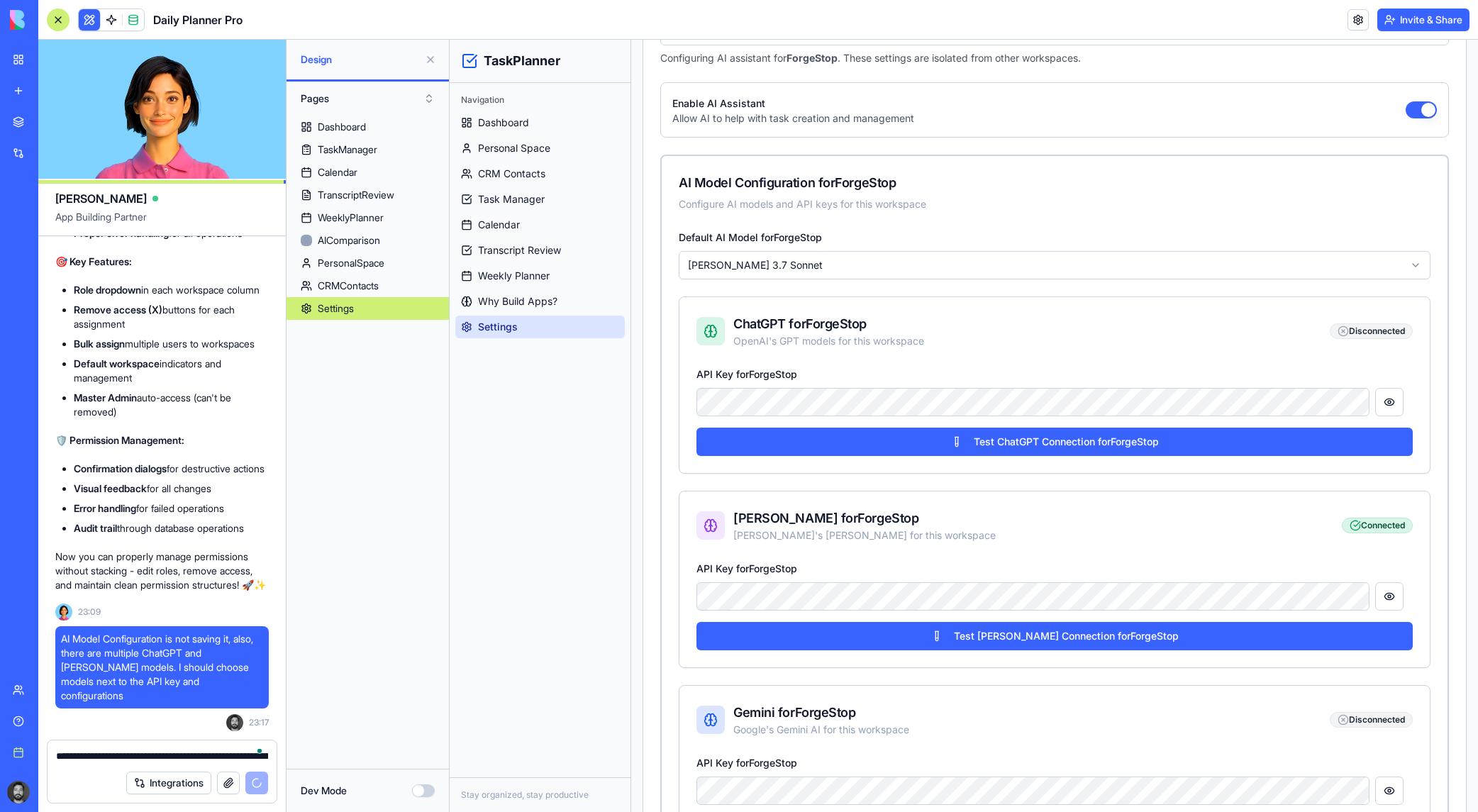
click at [169, 787] on button "Integrations" at bounding box center [169, 783] width 85 height 23
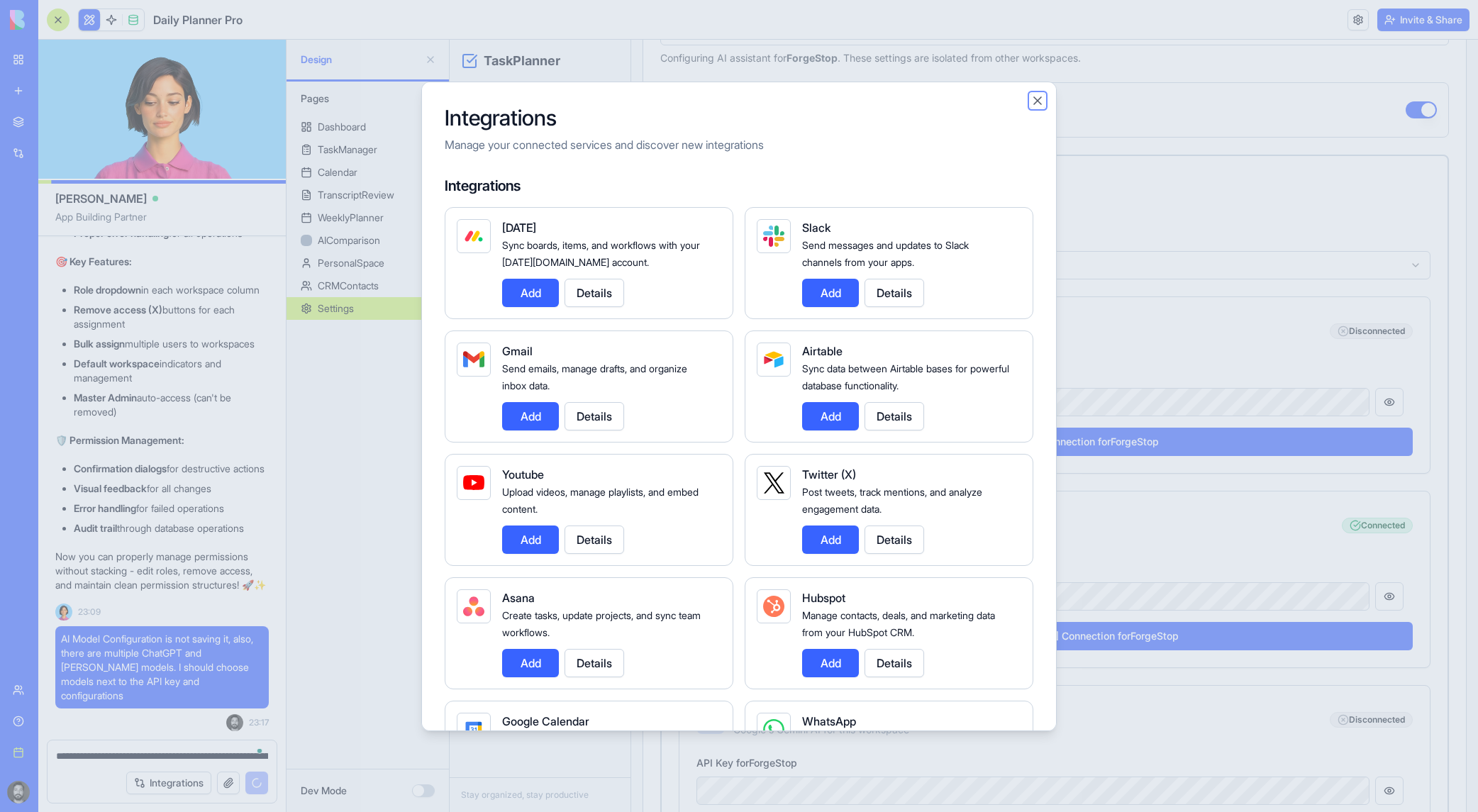
click at [962, 102] on button "Close" at bounding box center [1038, 101] width 14 height 14
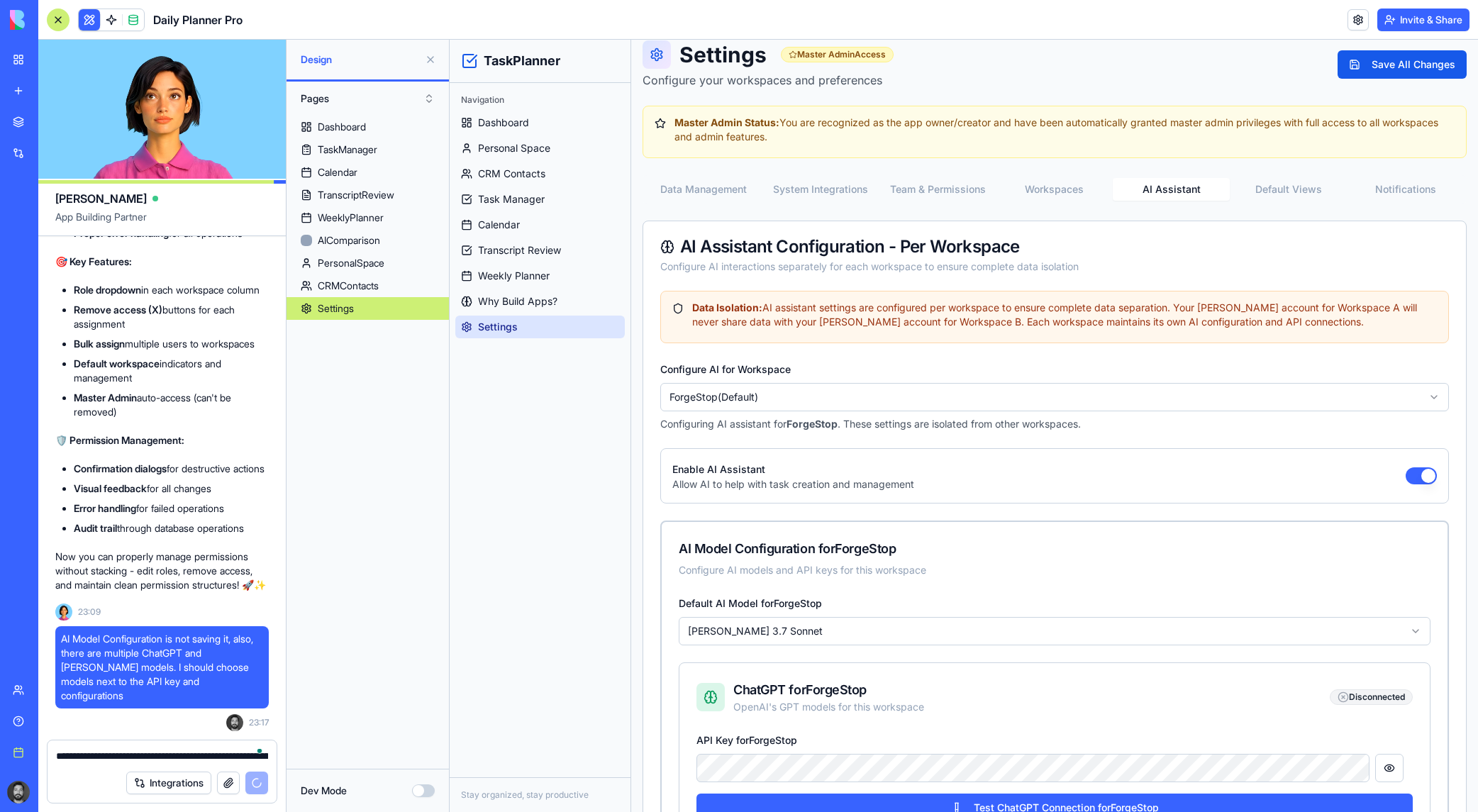
scroll to position [0, 0]
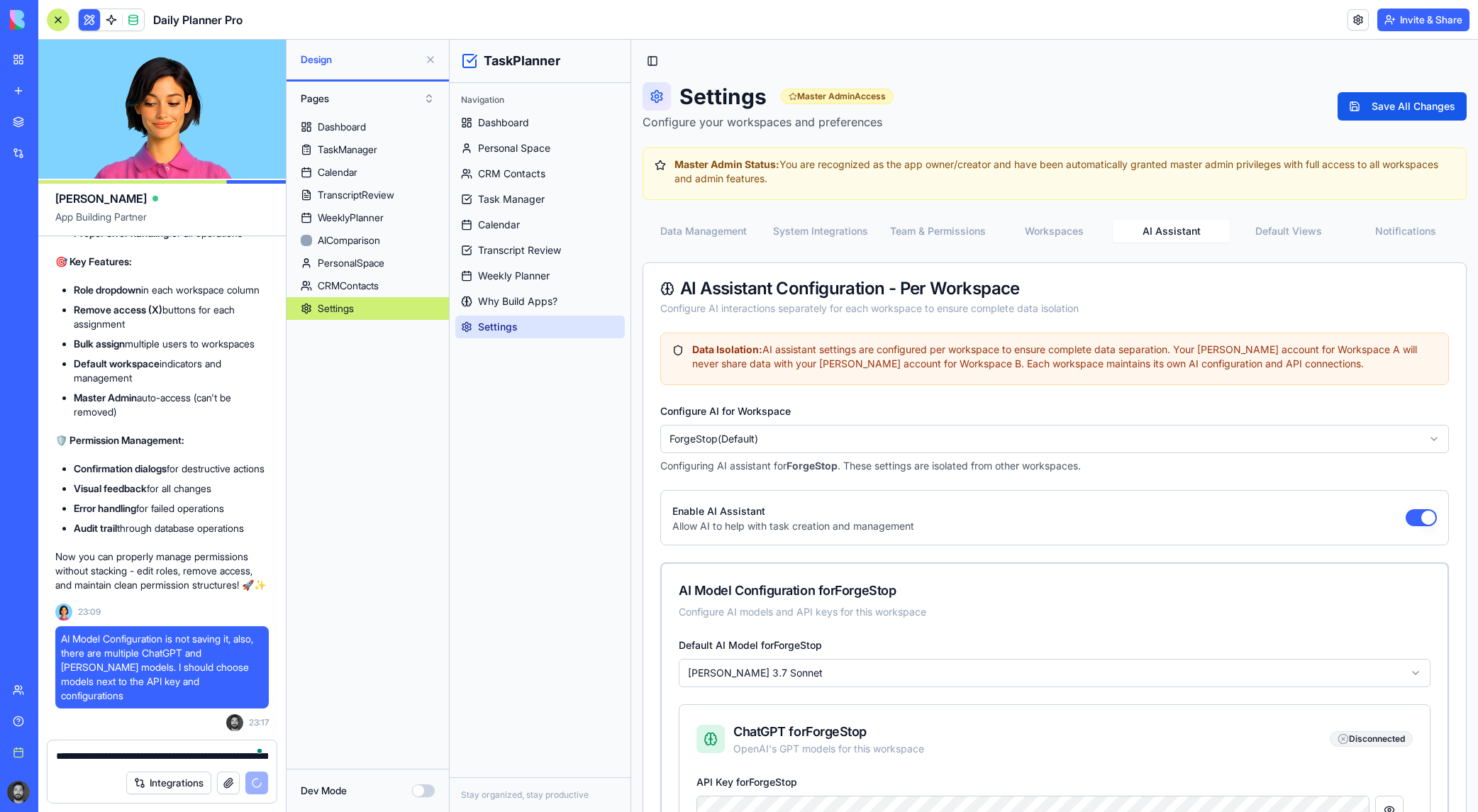
drag, startPoint x: 1361, startPoint y: 203, endPoint x: 1360, endPoint y: 196, distance: 7.1
click at [962, 12] on button "Invite & Share" at bounding box center [1423, 20] width 92 height 23
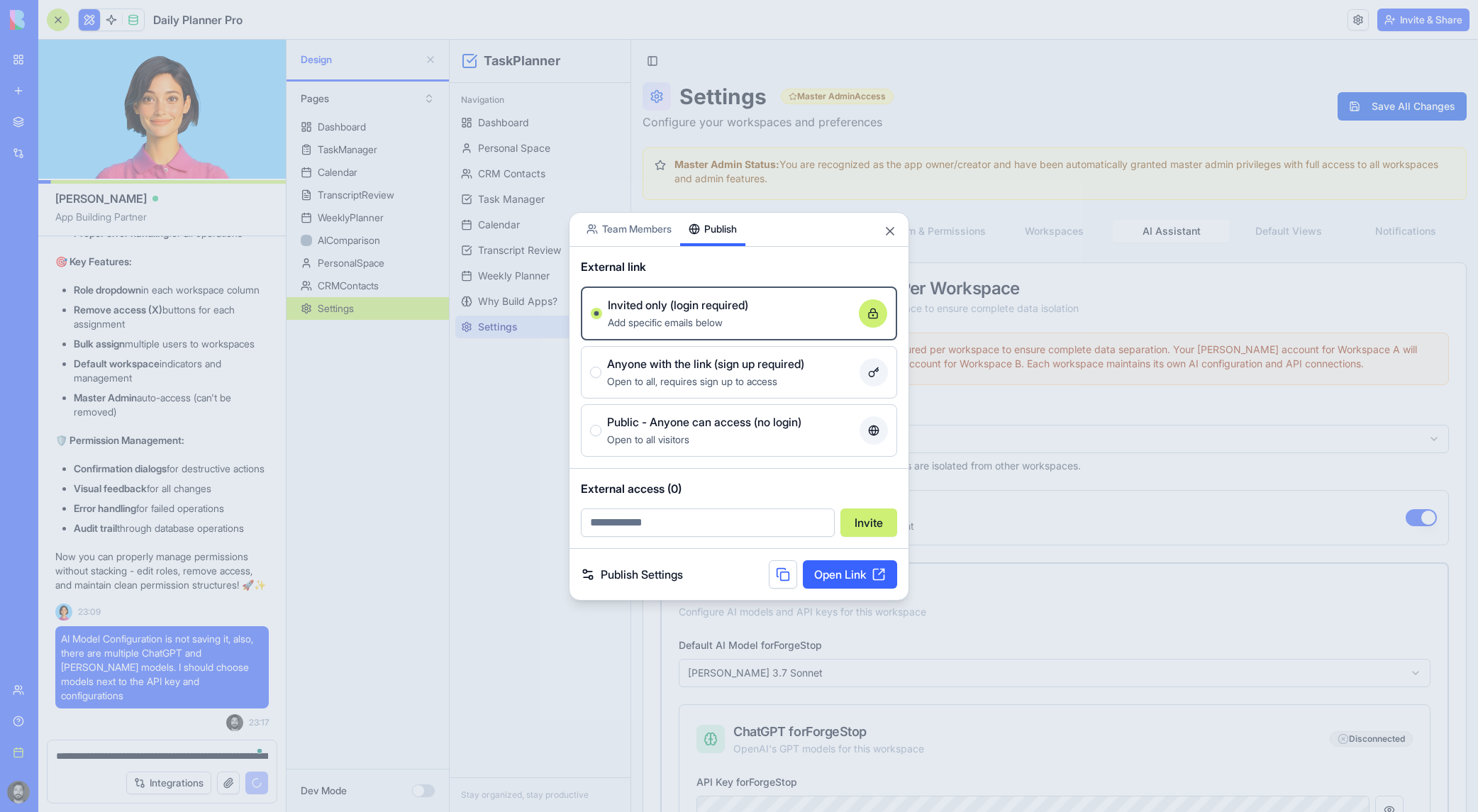
click at [787, 578] on button at bounding box center [783, 575] width 28 height 28
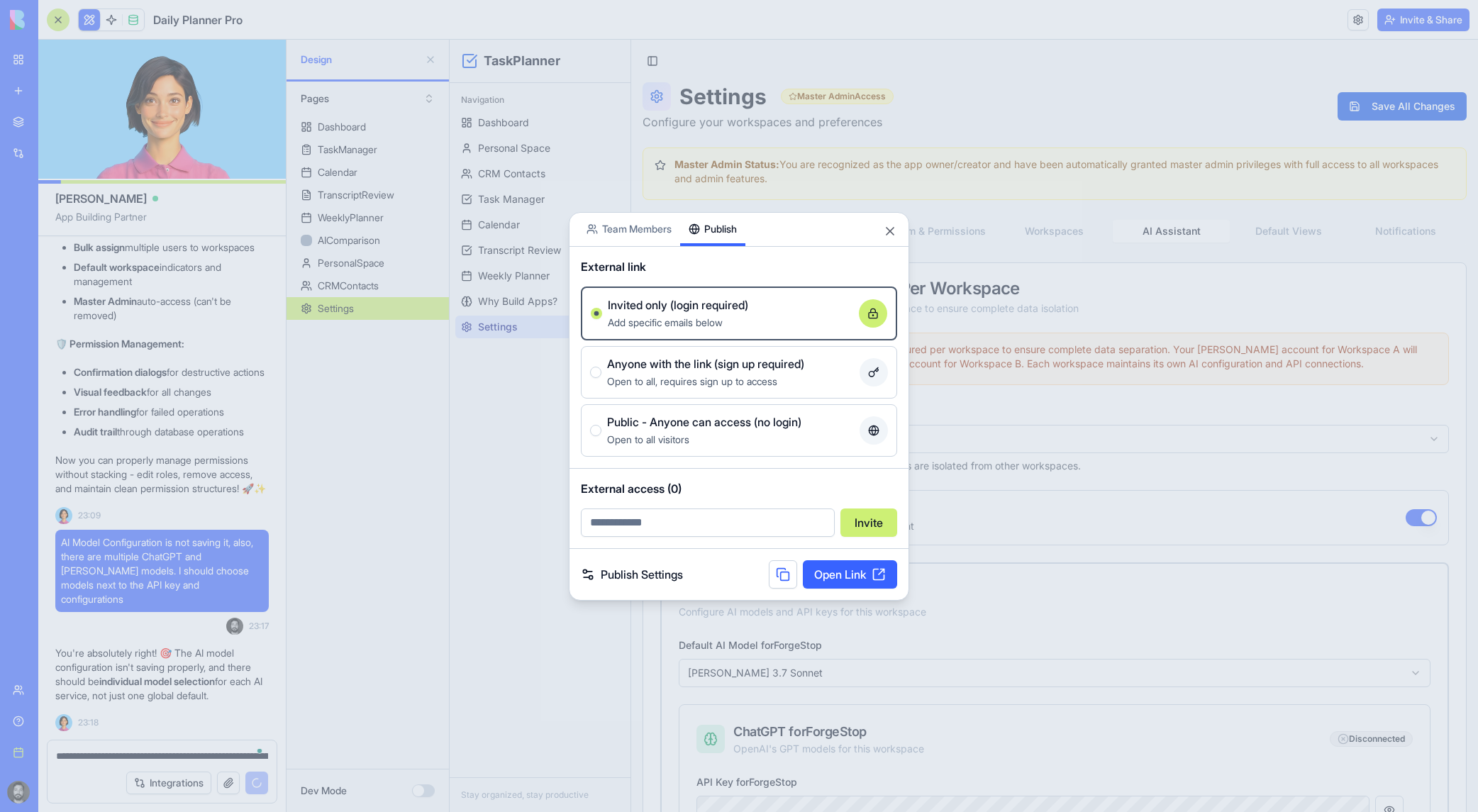
scroll to position [30973, 0]
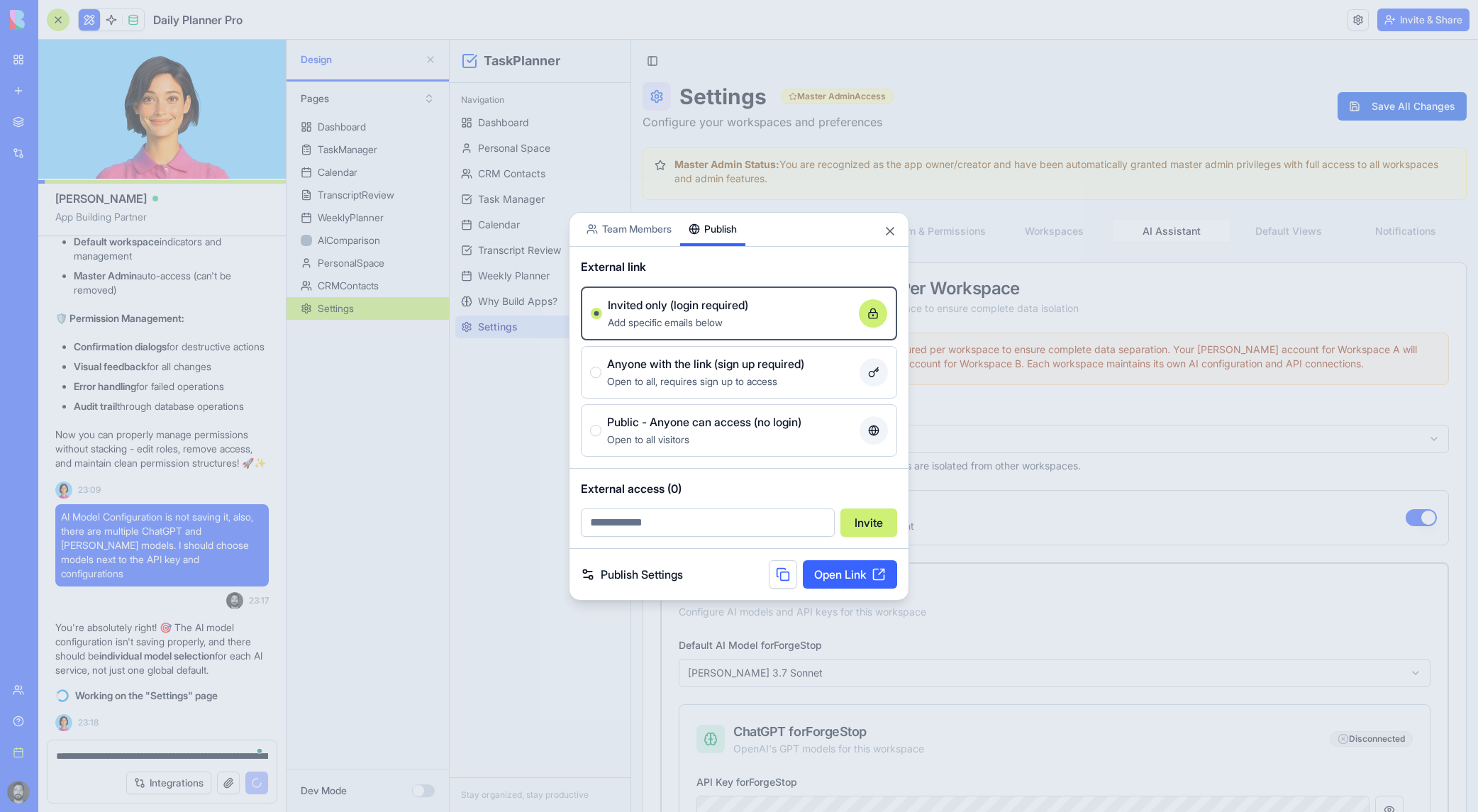
click at [962, 277] on div at bounding box center [739, 406] width 1478 height 812
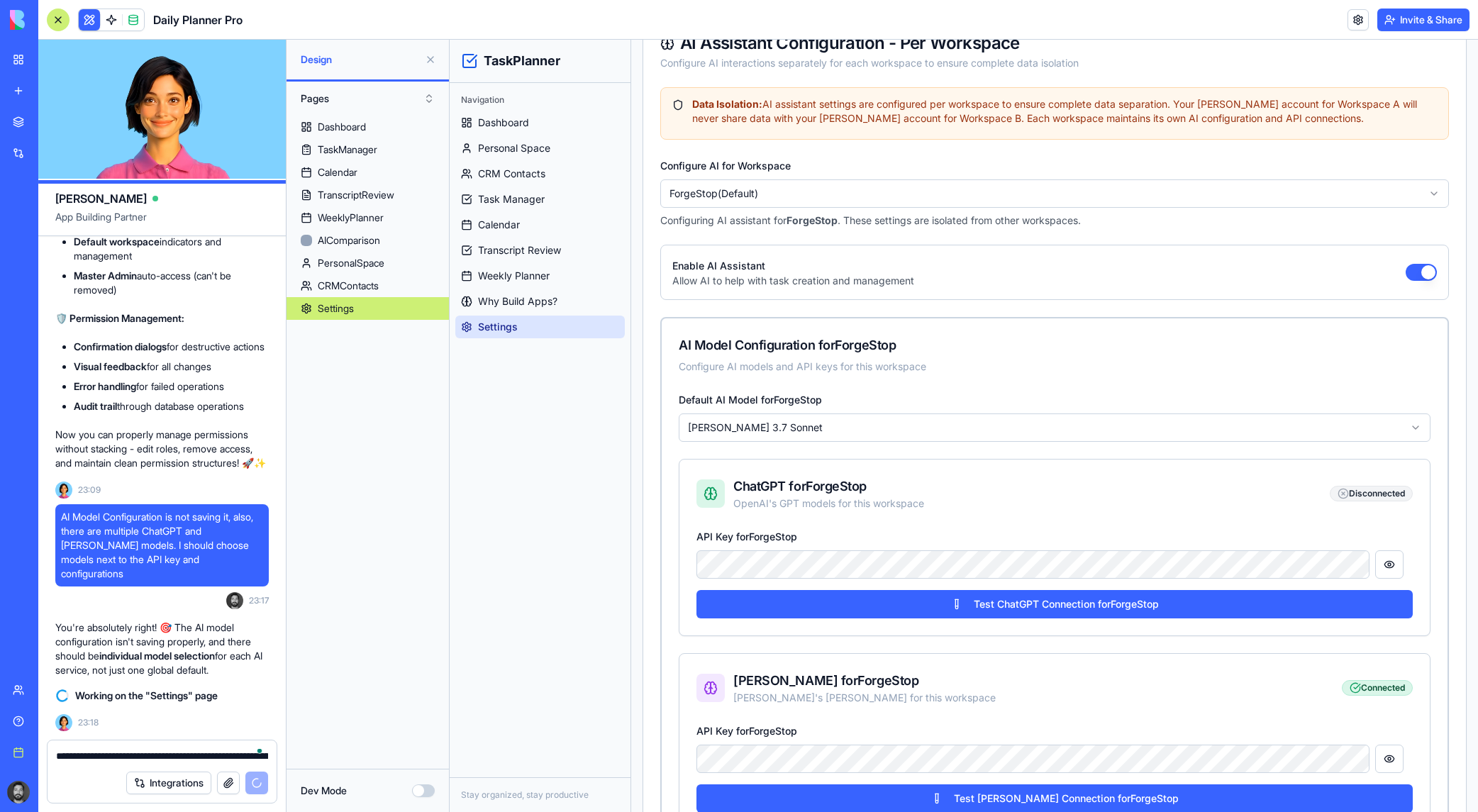
scroll to position [355, 0]
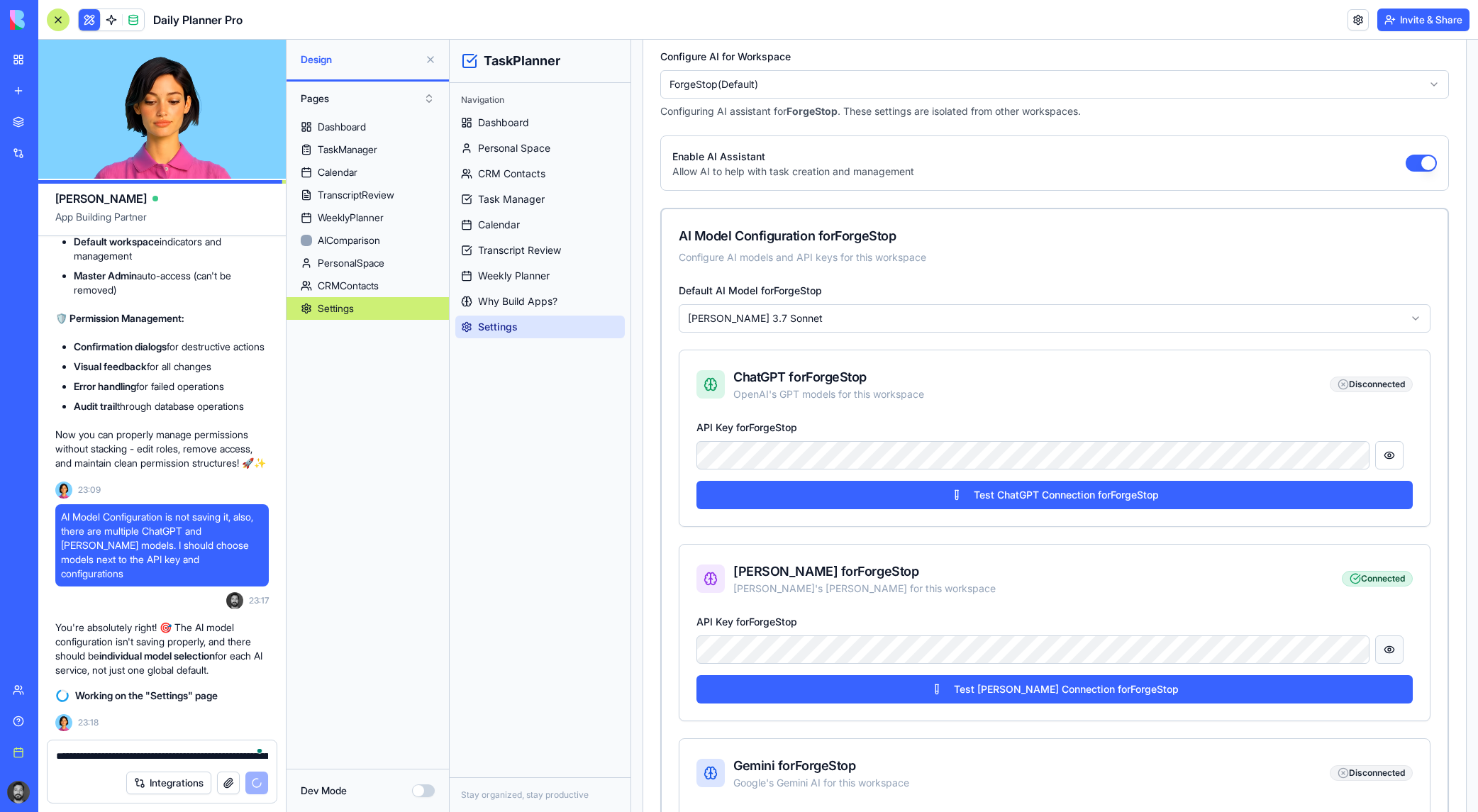
click at [962, 647] on button at bounding box center [1389, 649] width 28 height 28
click at [962, 279] on div "AI Model Configuration for ForgeStop Configure AI models and API keys for this …" at bounding box center [1054, 245] width 786 height 73
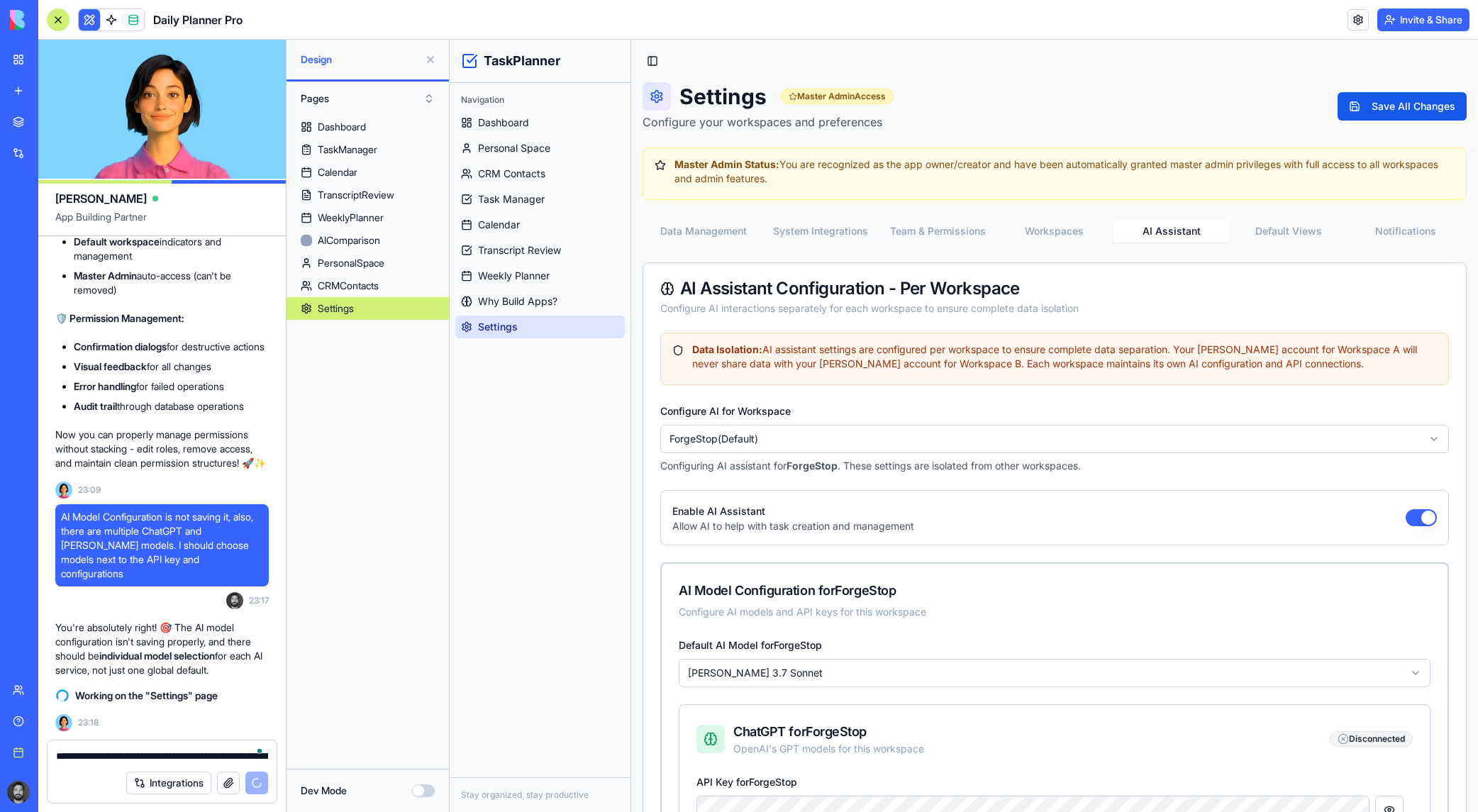
click at [900, 231] on button "Team & Permissions" at bounding box center [937, 231] width 117 height 23
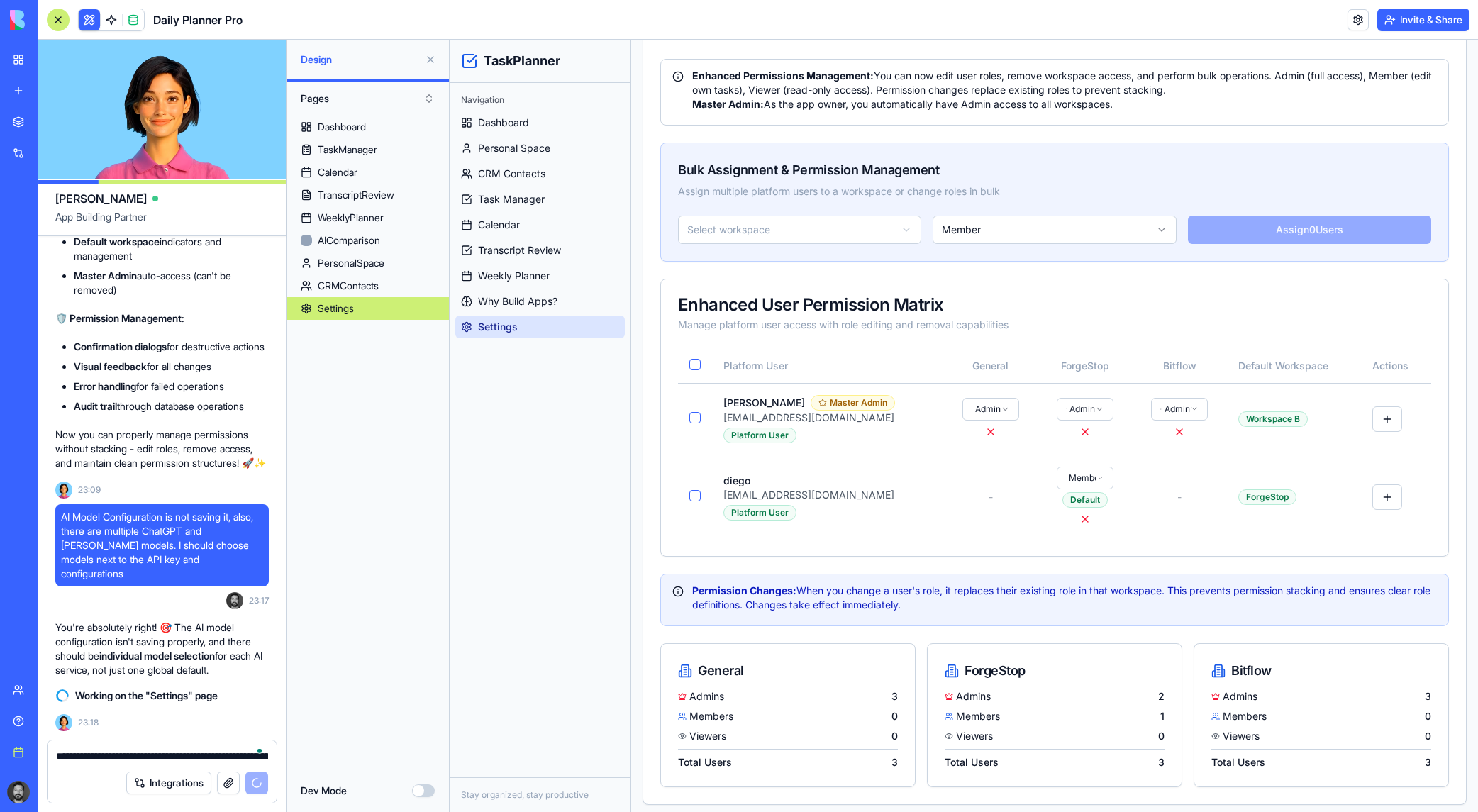
scroll to position [274, 0]
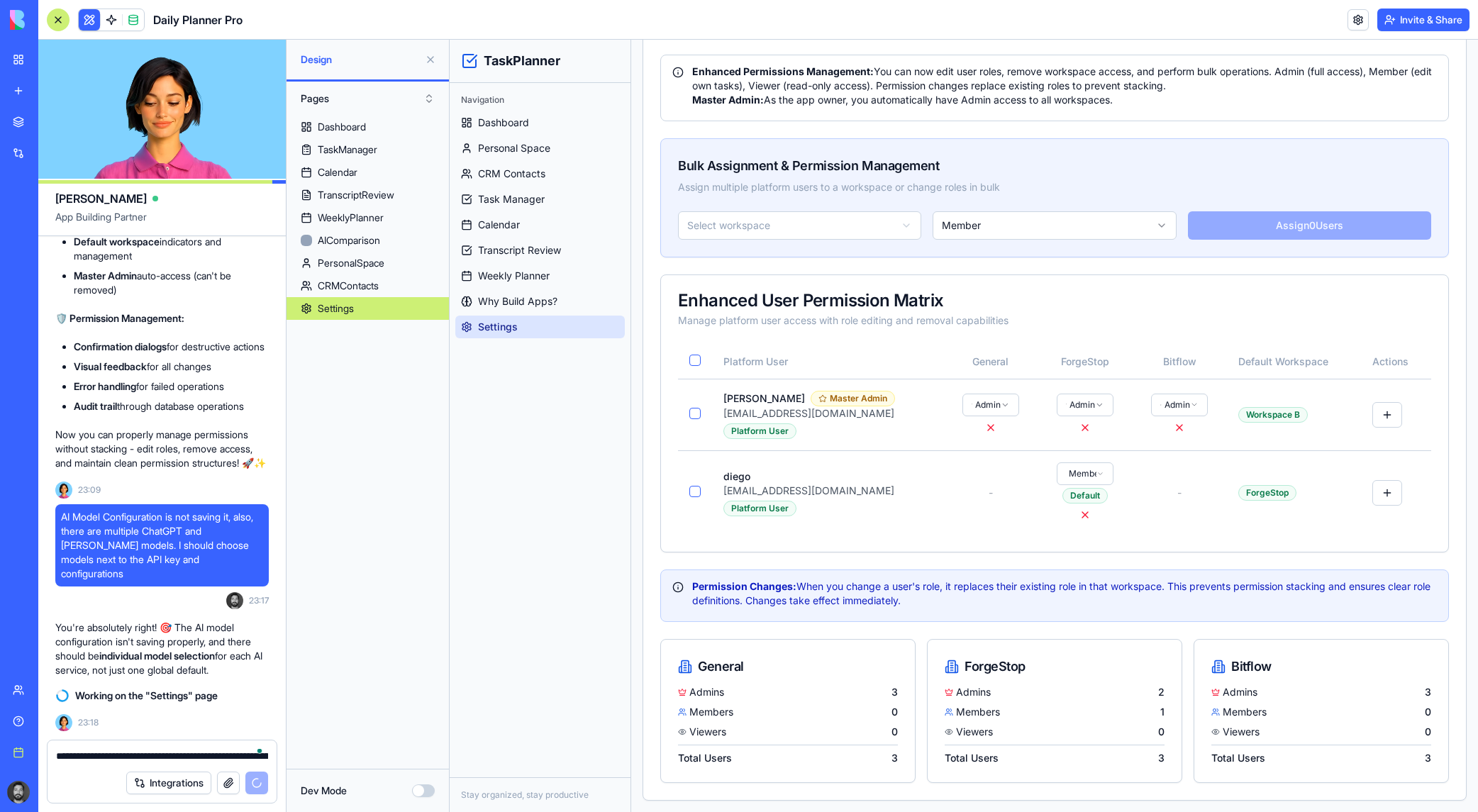
click at [150, 760] on textarea "**********" at bounding box center [162, 756] width 212 height 14
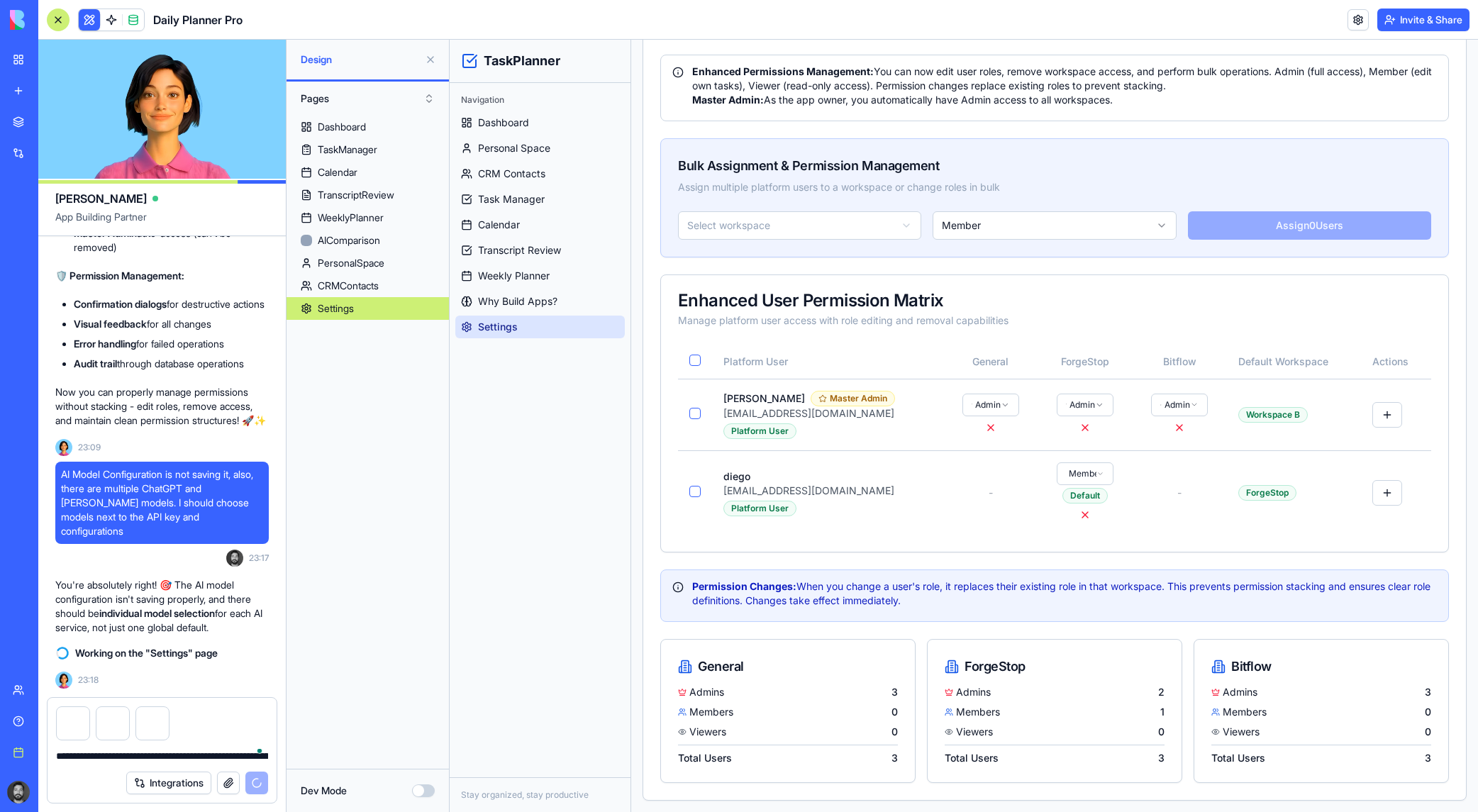
click at [154, 747] on div "**********" at bounding box center [162, 752] width 229 height 23
click at [151, 762] on textarea "**********" at bounding box center [162, 756] width 212 height 14
type textarea "*"
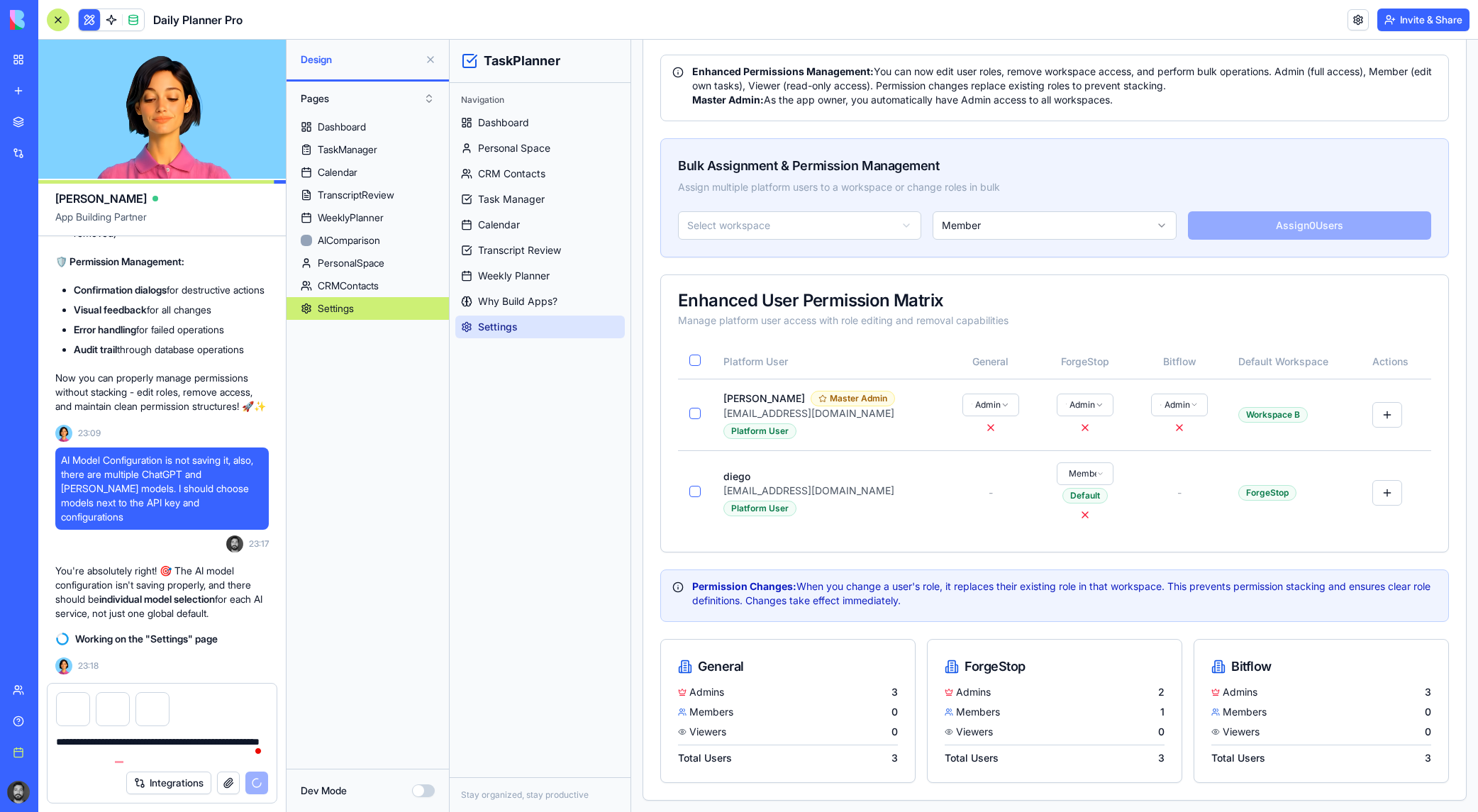
click at [160, 753] on textarea "**********" at bounding box center [162, 749] width 212 height 28
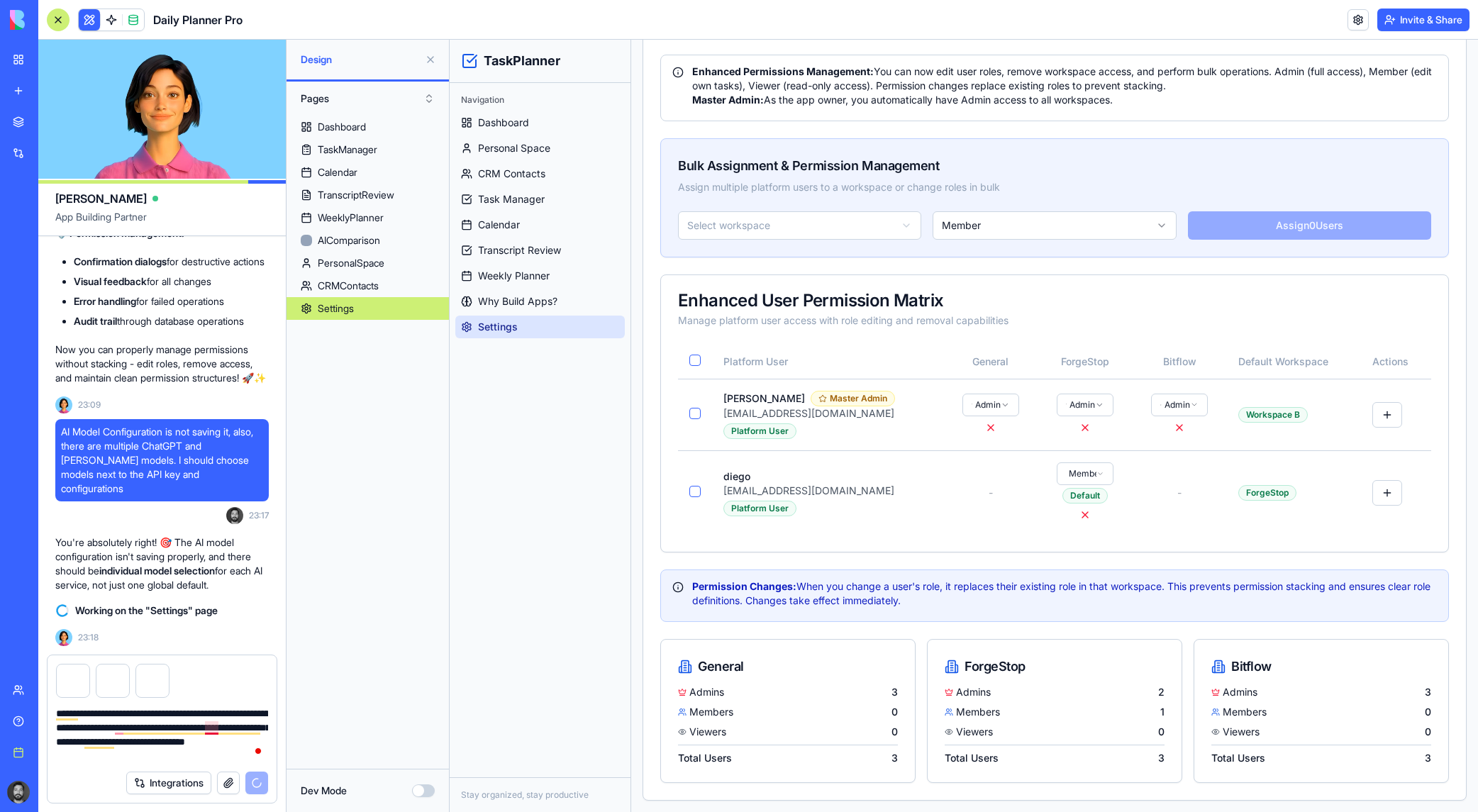
click at [208, 722] on textarea "**********" at bounding box center [162, 734] width 212 height 57
click at [202, 752] on textarea "**********" at bounding box center [162, 734] width 212 height 57
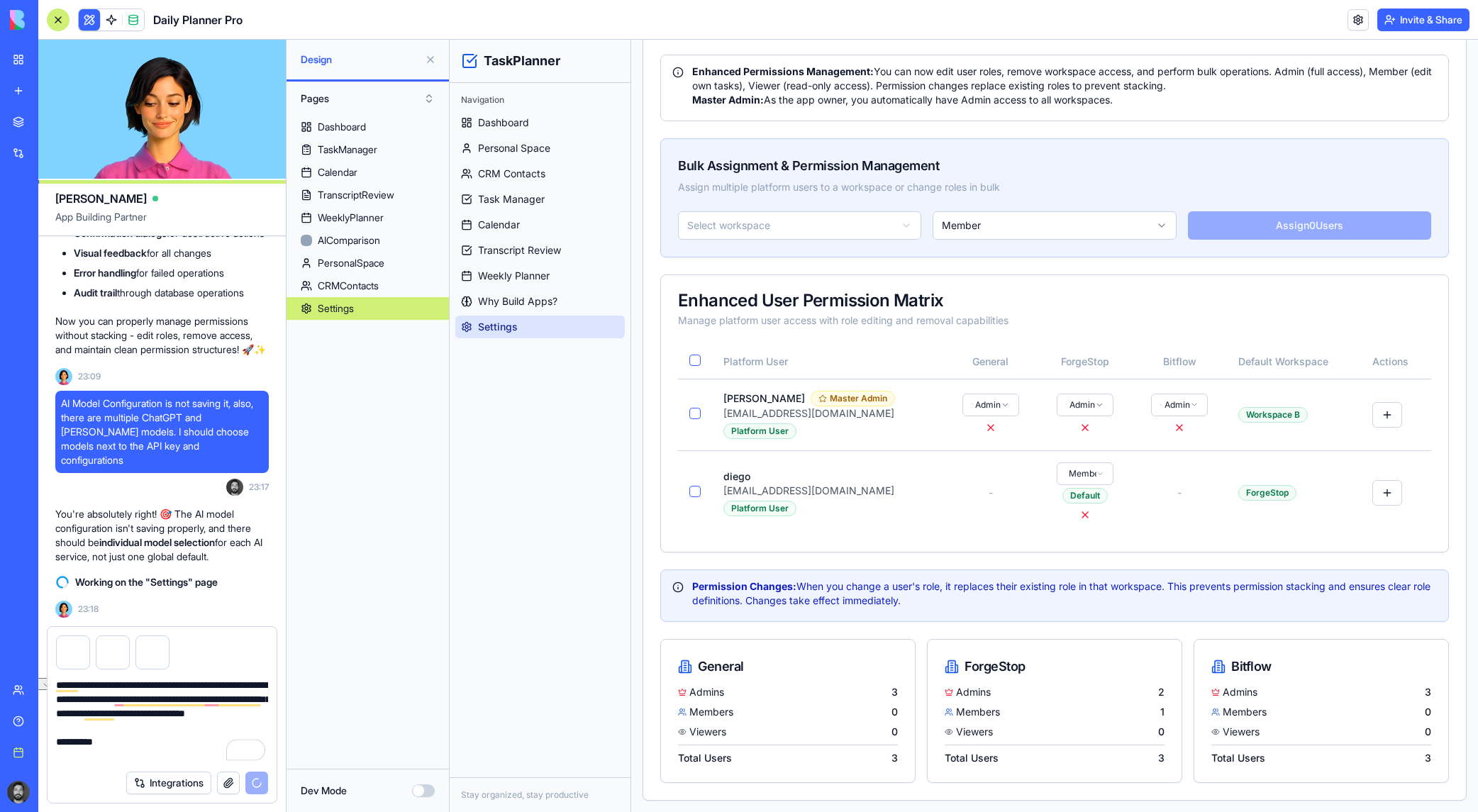
drag, startPoint x: 149, startPoint y: 754, endPoint x: 45, endPoint y: 753, distance: 104.0
click at [45, 753] on html "BETA My workspace New app Marketplace Integrations Recent Task Planner Pro Soci…" at bounding box center [739, 406] width 1478 height 812
click at [211, 762] on textarea "**********" at bounding box center [162, 720] width 212 height 85
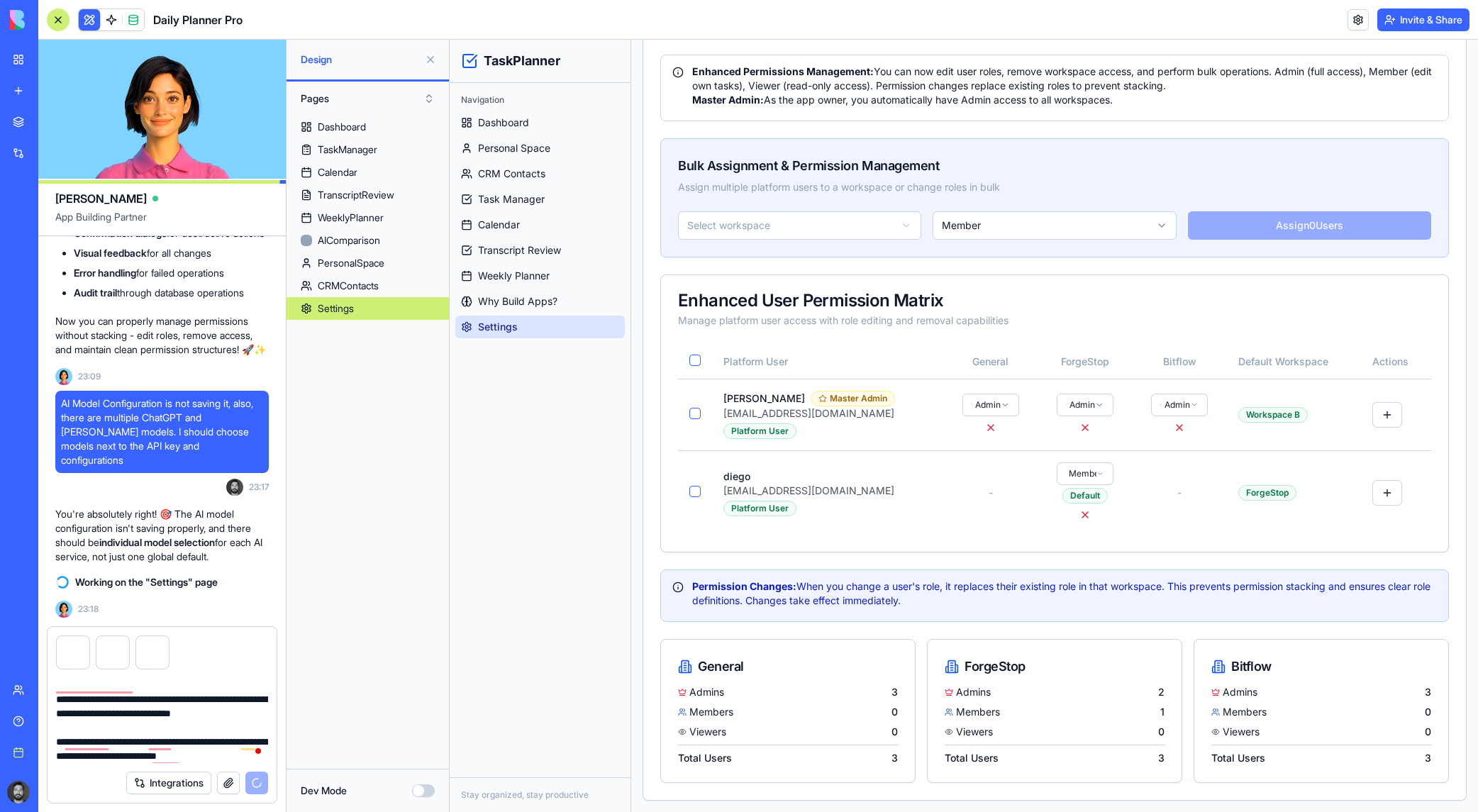
type textarea "**********"
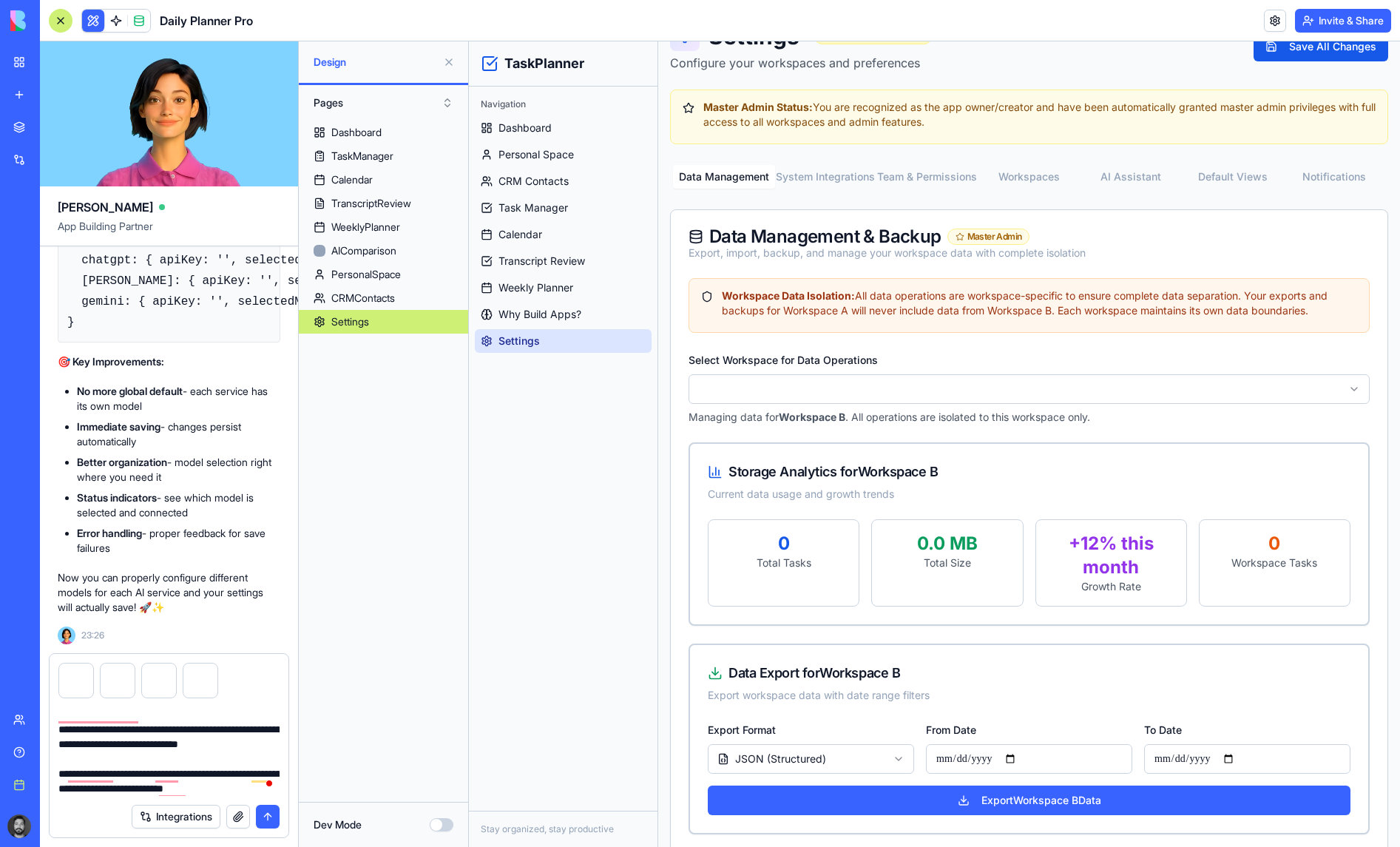
scroll to position [64, 0]
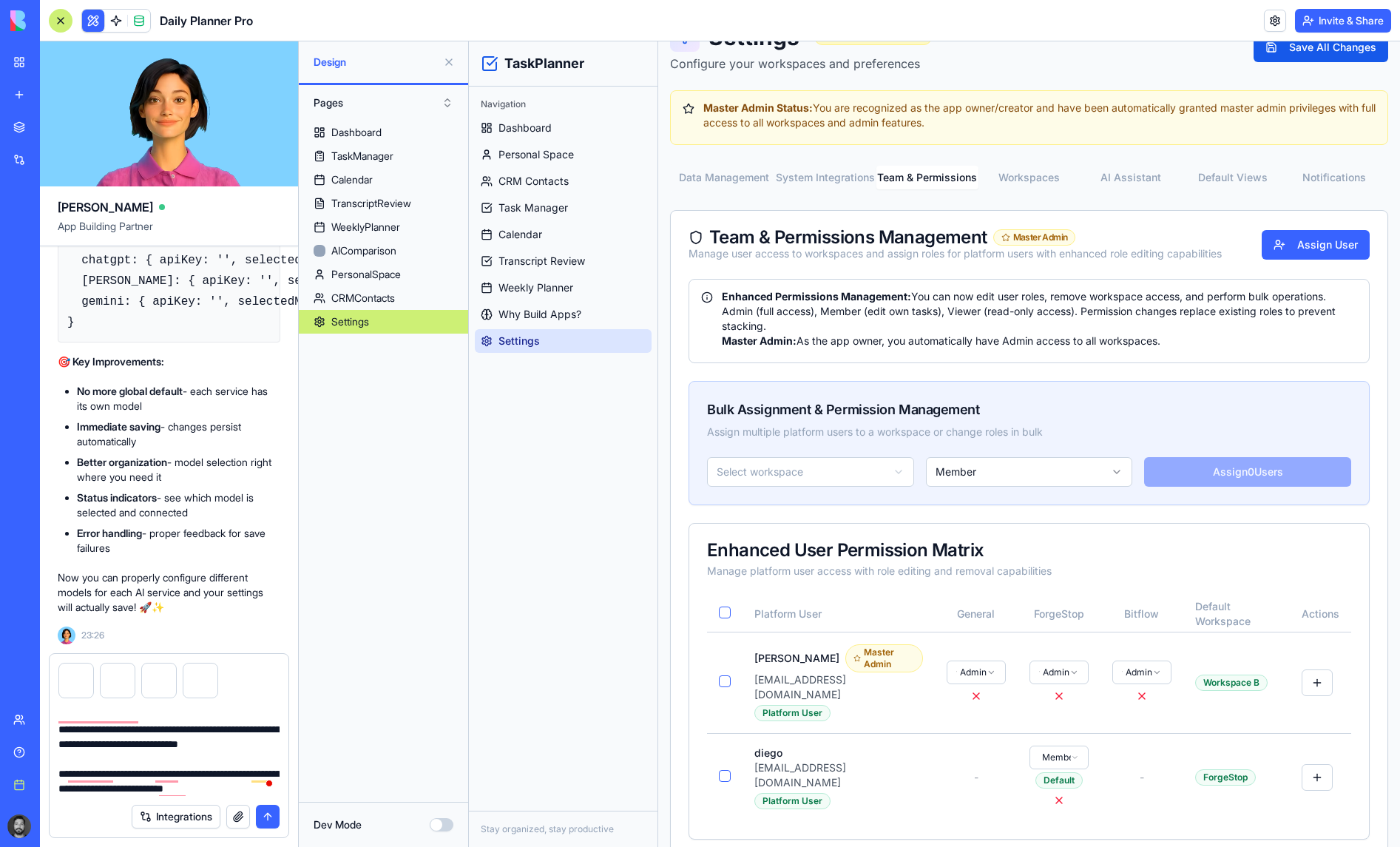
click at [952, 181] on button "Team & Permissions" at bounding box center [928, 177] width 102 height 24
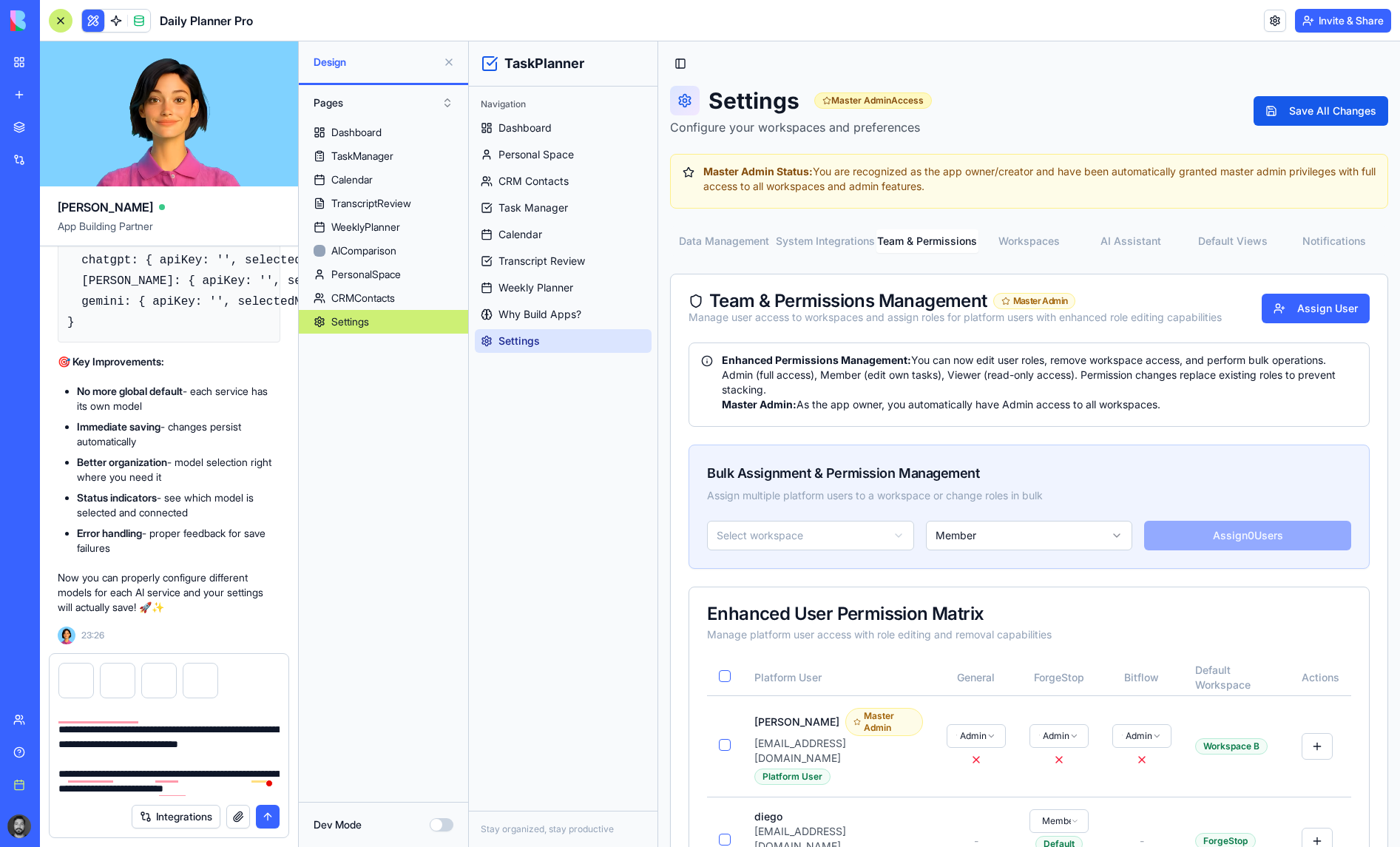
click at [832, 182] on div "Settings Master Admin Access Configure your workspaces and preferences Save All…" at bounding box center [1029, 624] width 718 height 1076
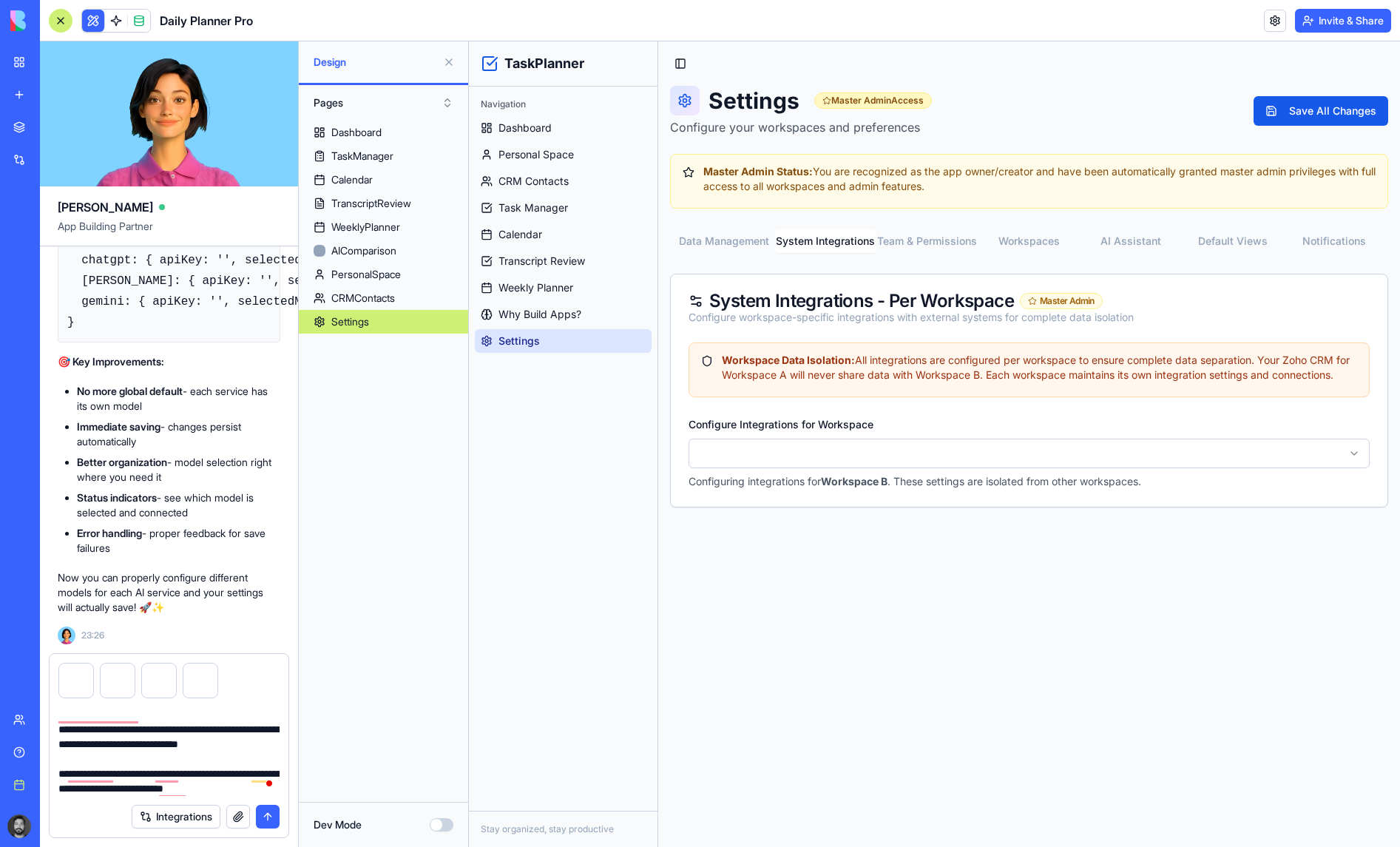
click at [1003, 241] on button "AI Assistant" at bounding box center [1131, 241] width 102 height 24
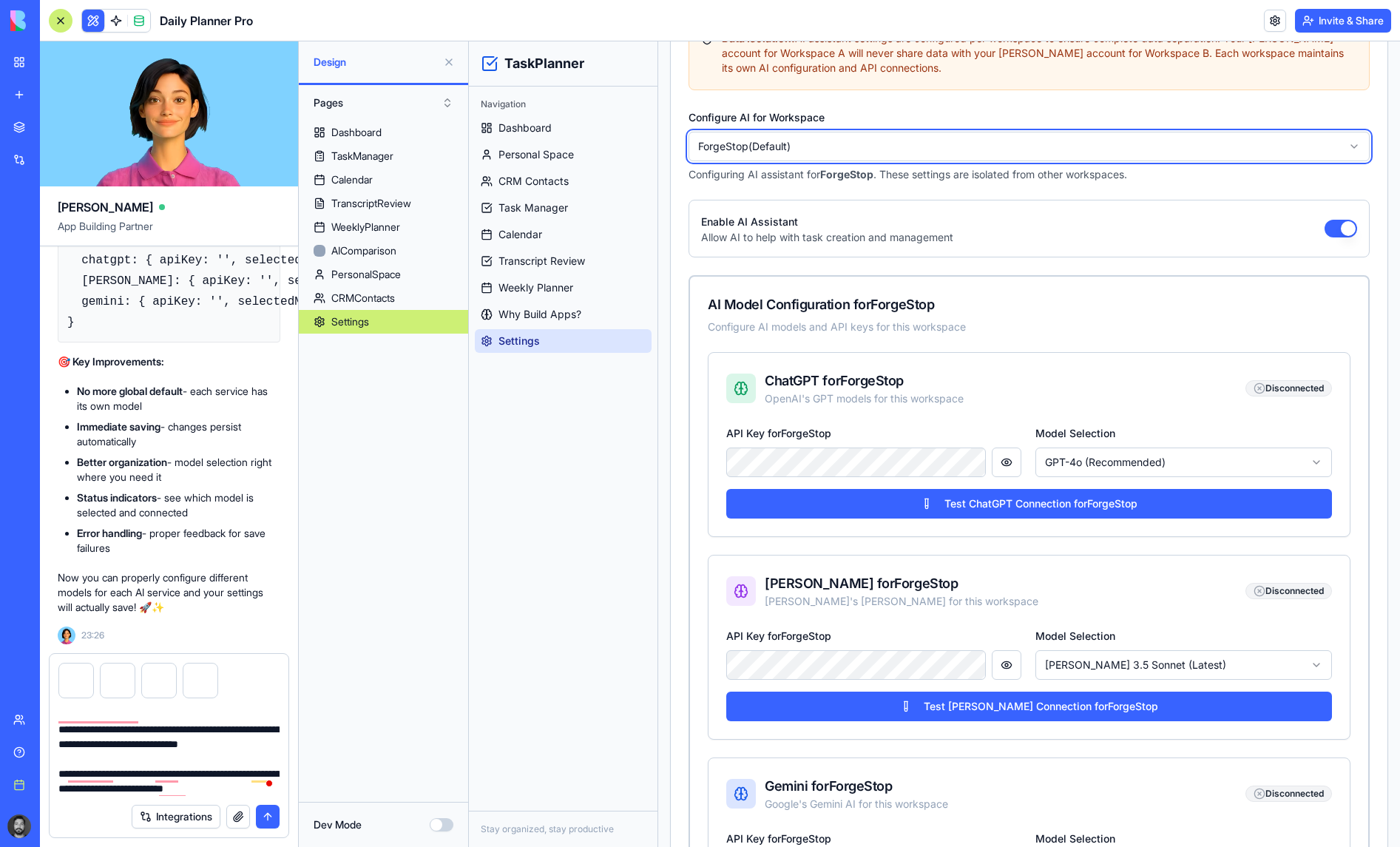
scroll to position [444, 0]
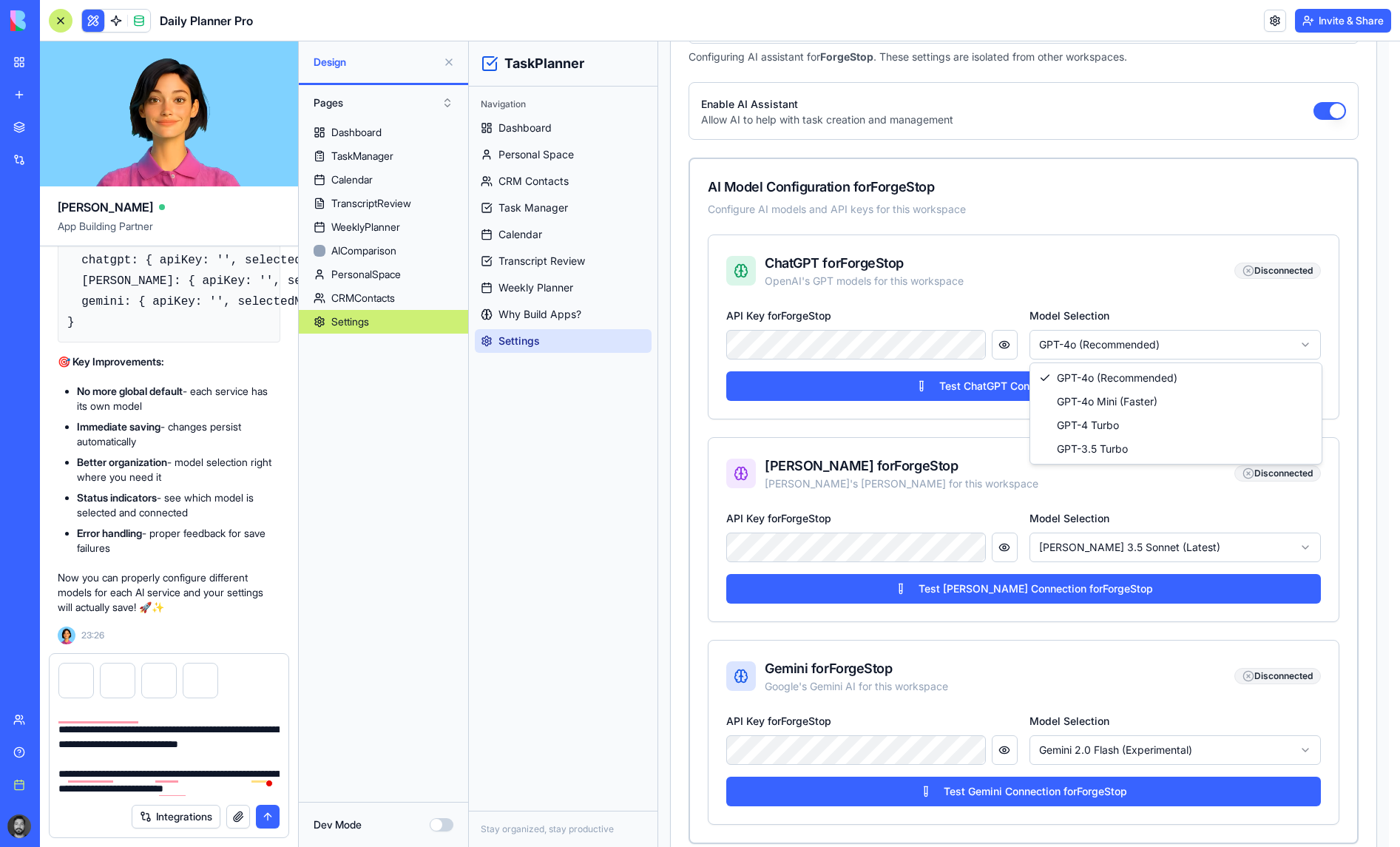
click at [1003, 335] on html "TaskPlanner Navigation Dashboard Personal Space CRM Contacts Task Manager Calen…" at bounding box center [934, 444] width 931 height 1692
click at [1003, 290] on html "TaskPlanner Navigation Dashboard Personal Space CRM Contacts Task Manager Calen…" at bounding box center [934, 444] width 931 height 1692
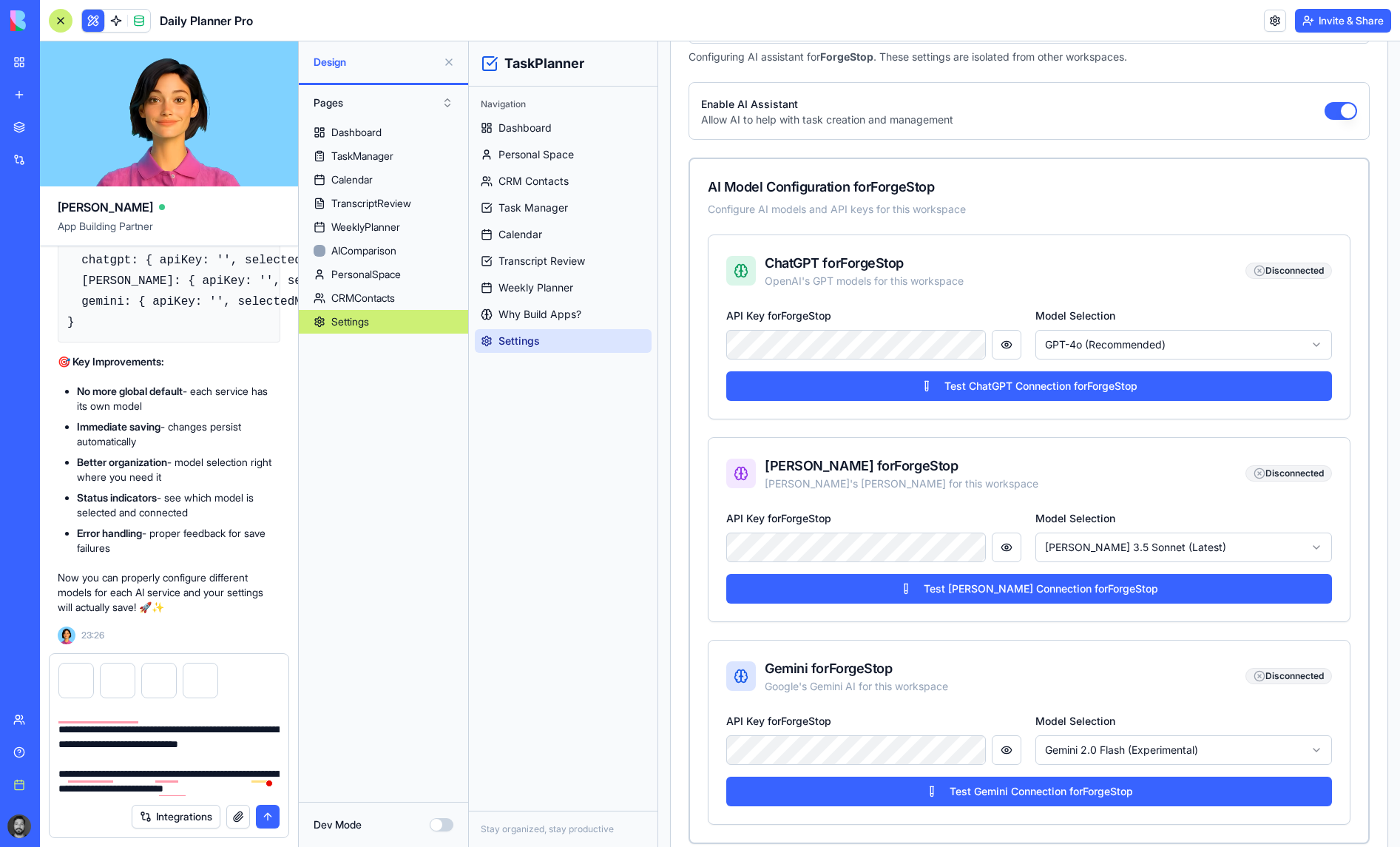
click at [275, 818] on button "submit" at bounding box center [268, 817] width 24 height 24
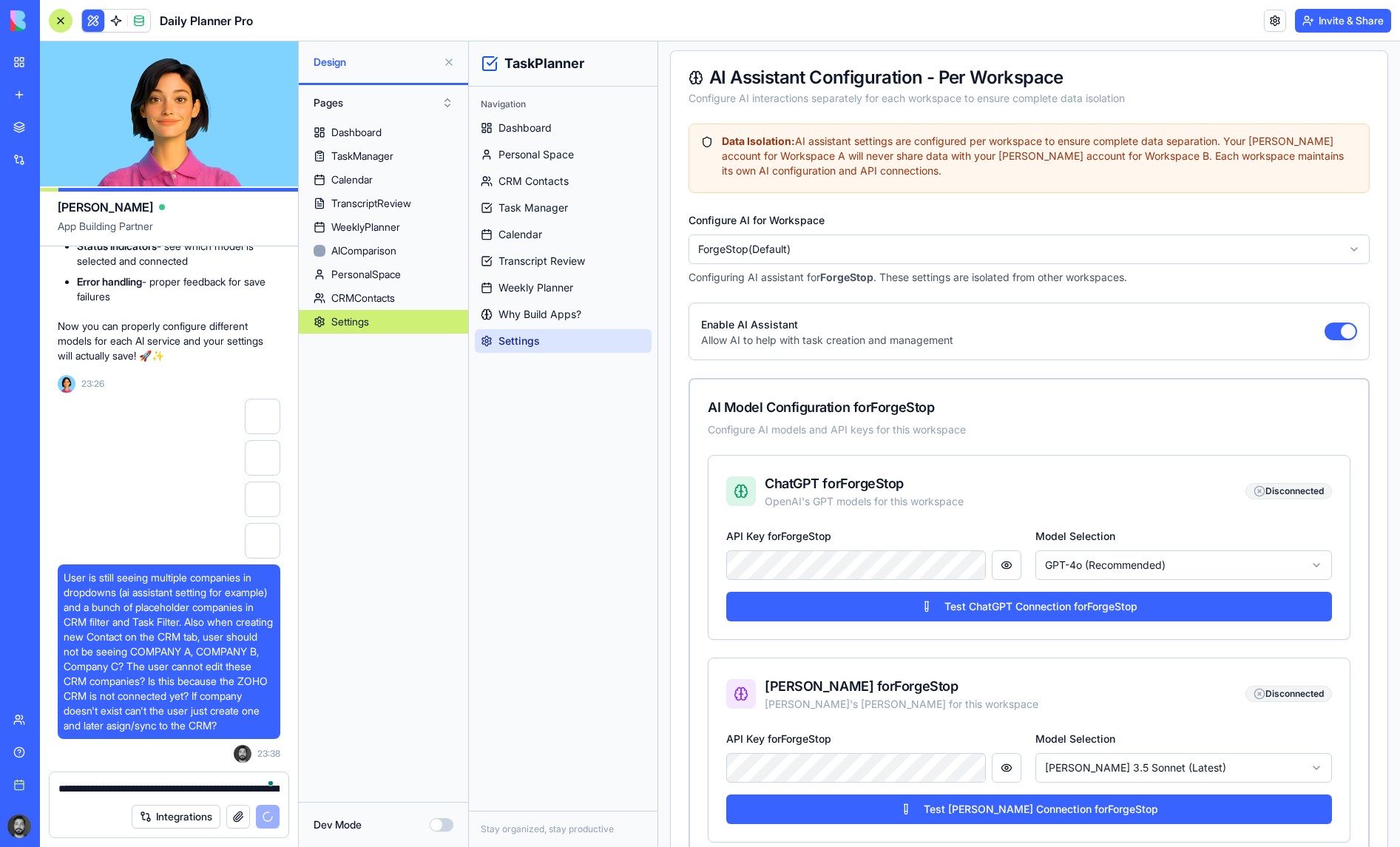
scroll to position [222, 0]
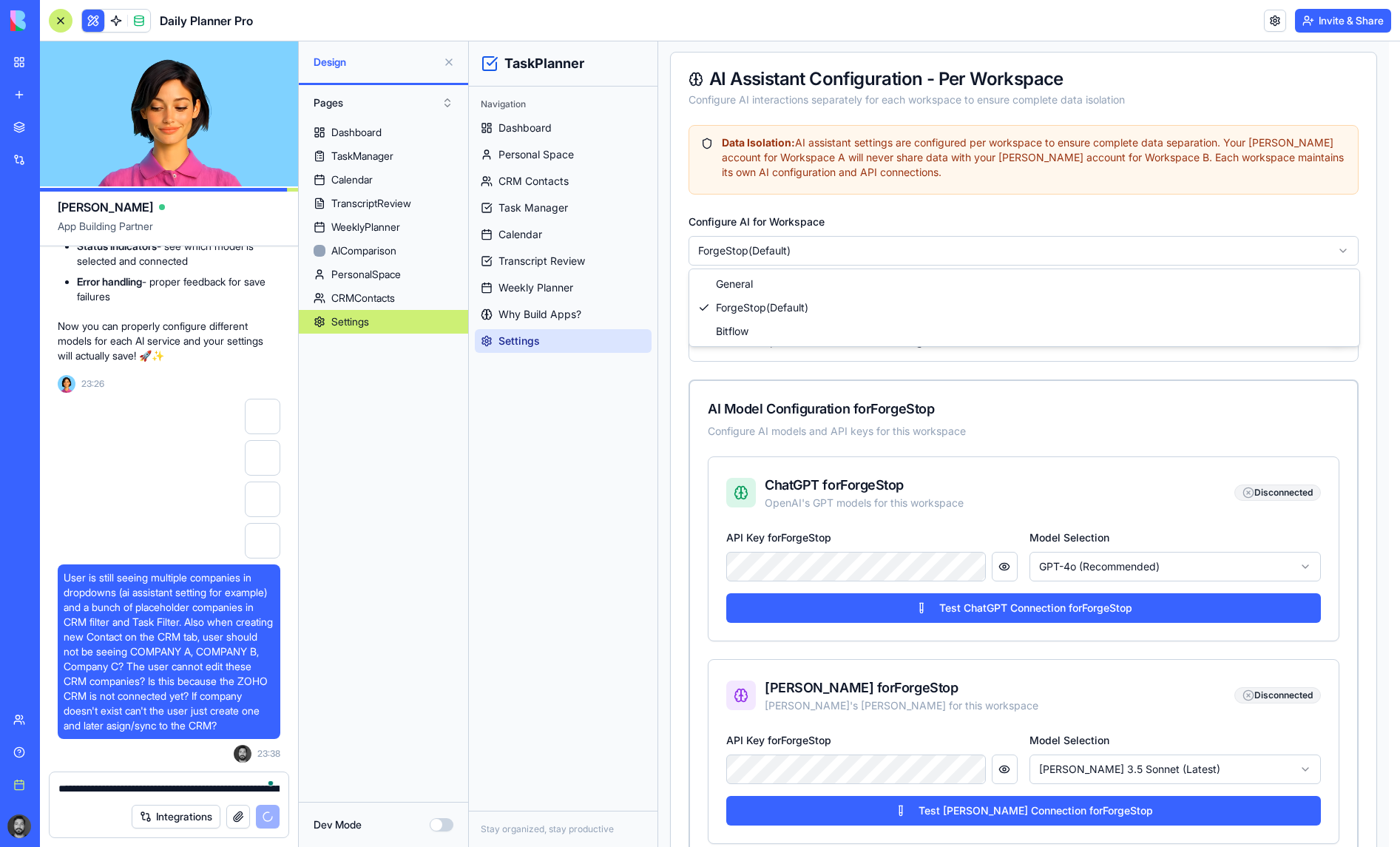
click at [795, 248] on html "TaskPlanner Navigation Dashboard Personal Space CRM Contacts Task Manager Calen…" at bounding box center [934, 665] width 931 height 1692
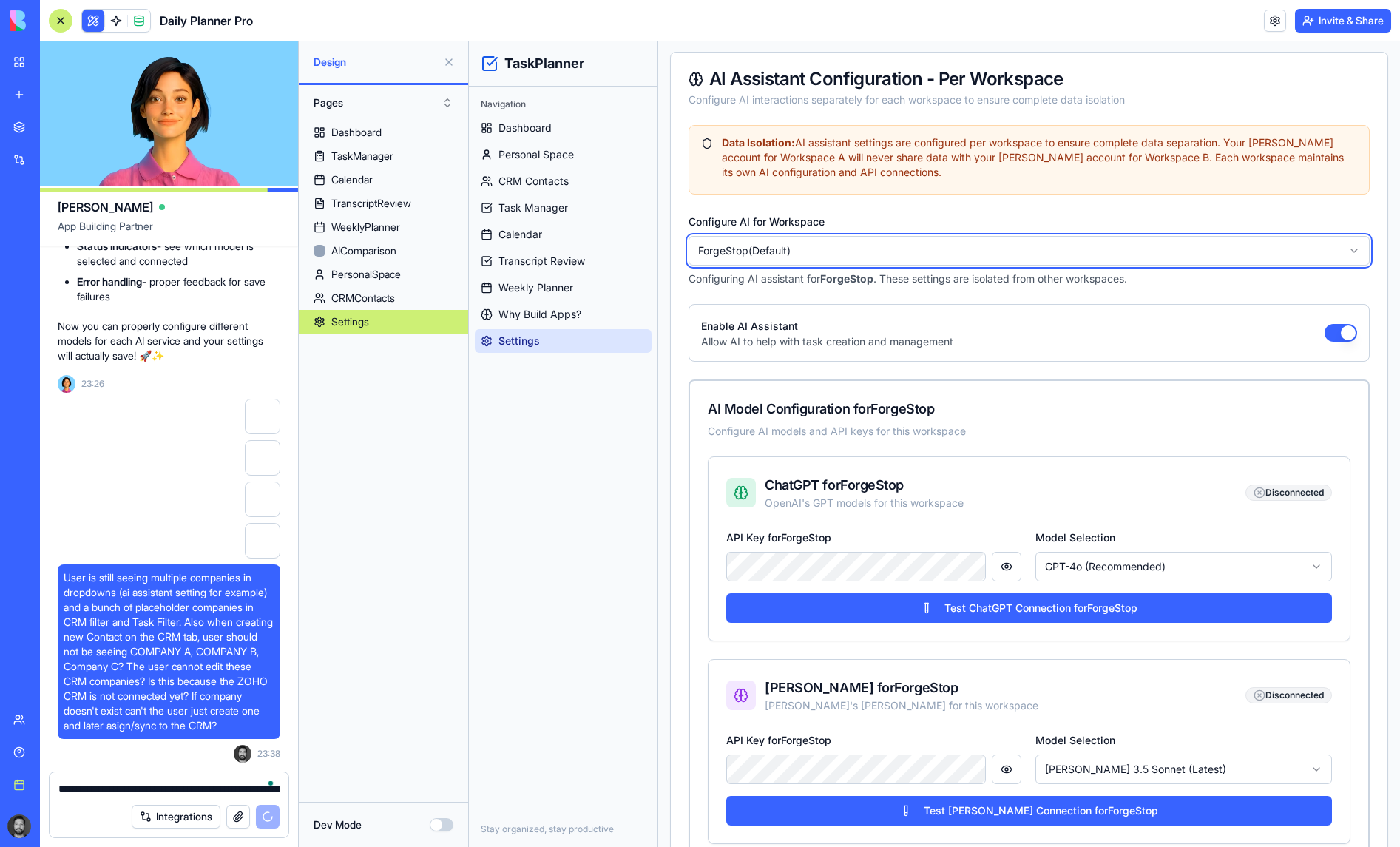
click at [795, 248] on html "TaskPlanner Navigation Dashboard Personal Space CRM Contacts Task Manager Calen…" at bounding box center [934, 665] width 931 height 1692
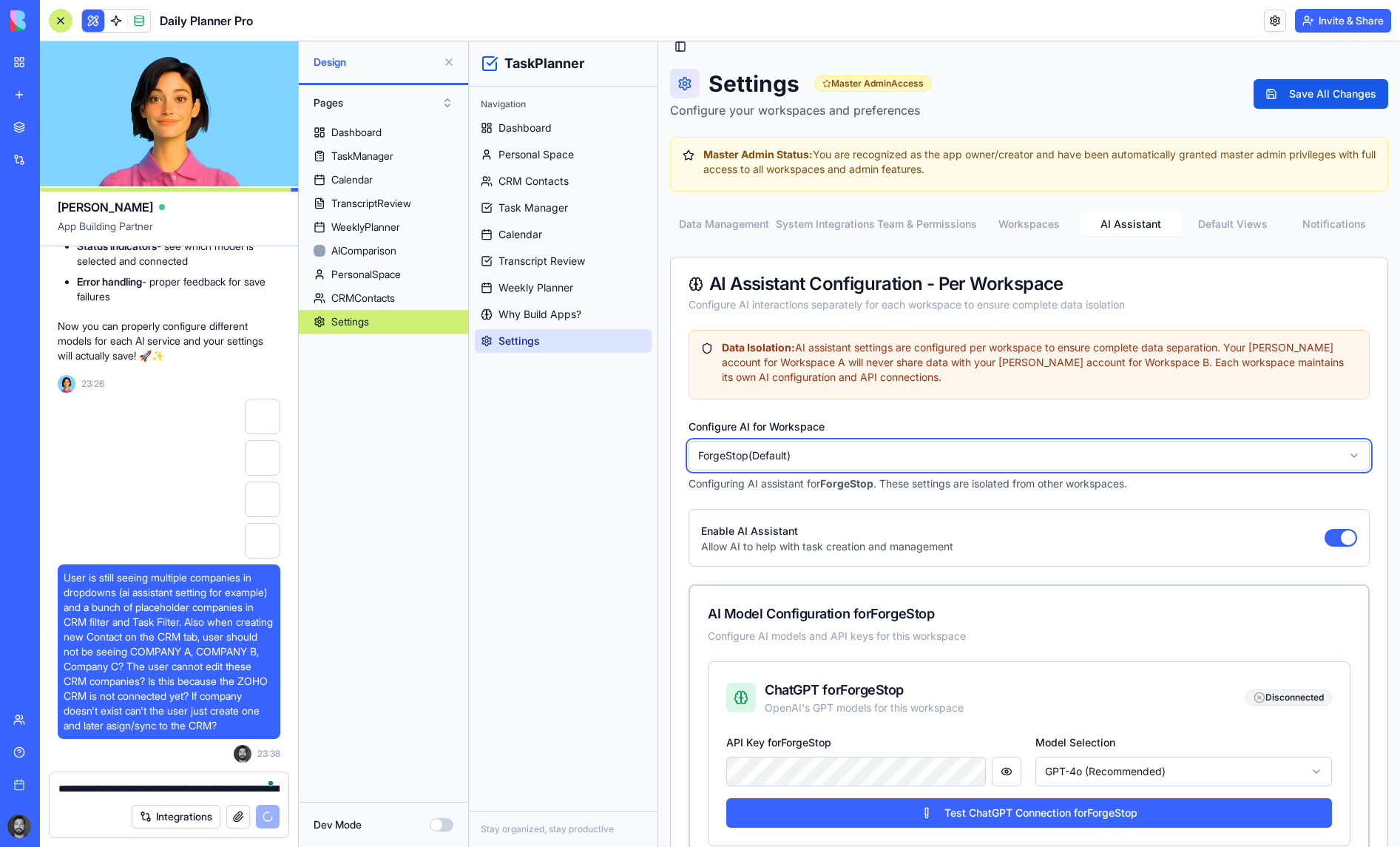
scroll to position [0, 0]
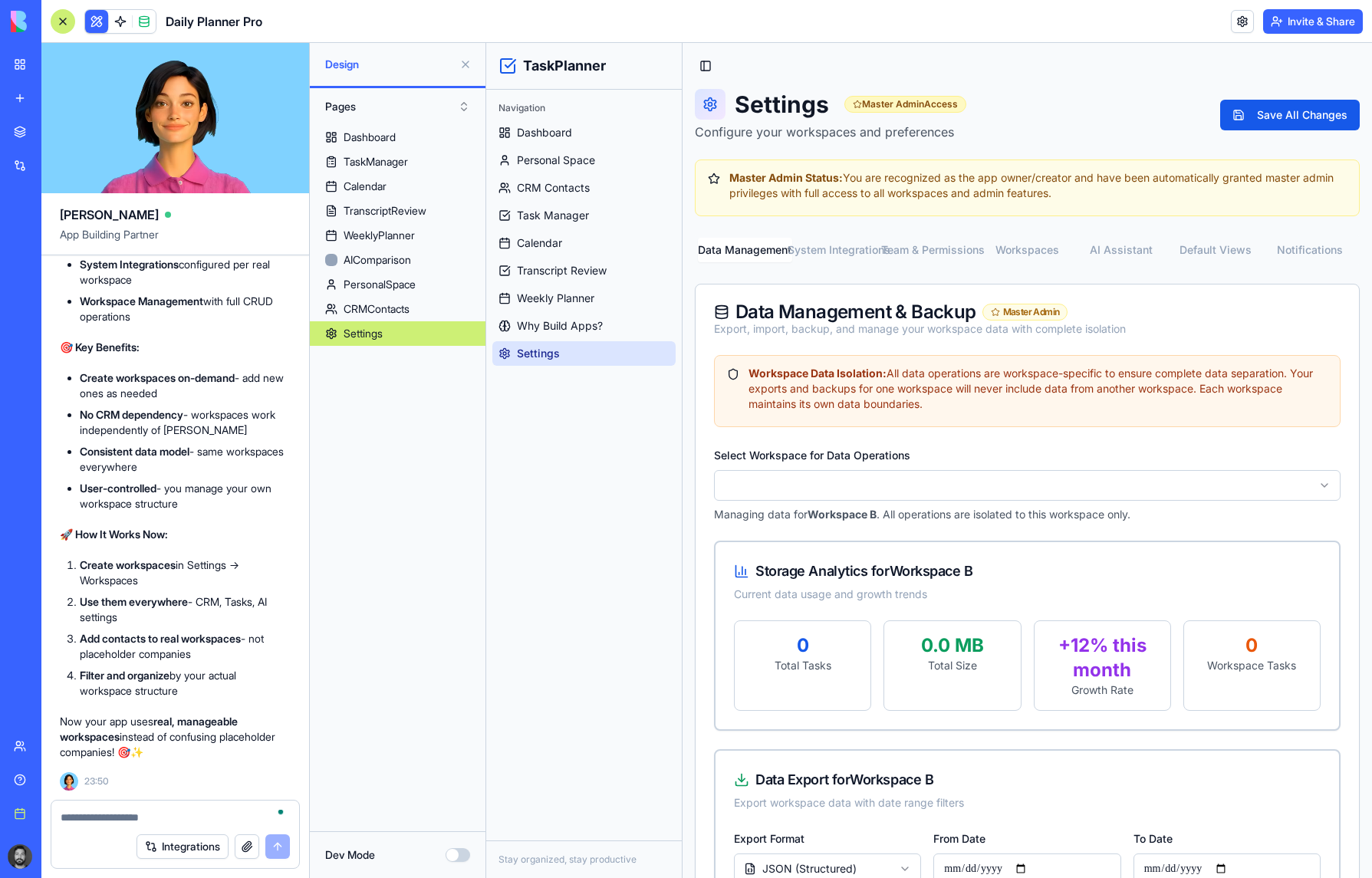
scroll to position [35590, 0]
click at [126, 830] on div "Integrations" at bounding box center [175, 846] width 248 height 43
click at [119, 813] on textarea "To enrich screen reader interactions, please activate Accessibility in Grammarl…" at bounding box center [175, 817] width 229 height 15
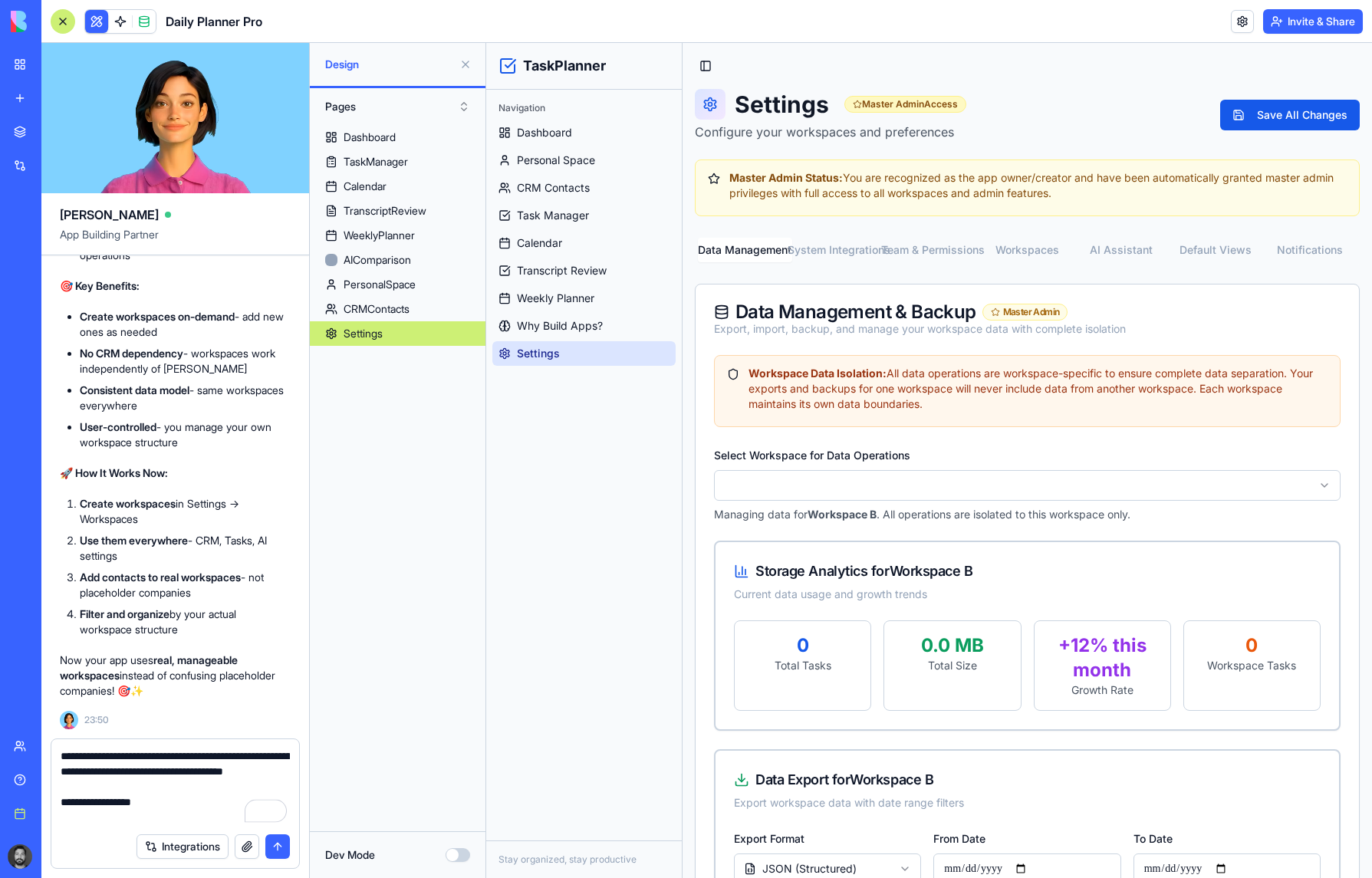
click at [121, 786] on textarea "**********" at bounding box center [175, 787] width 229 height 77
click at [122, 787] on textarea "**********" at bounding box center [175, 787] width 229 height 77
click at [175, 814] on textarea "**********" at bounding box center [175, 787] width 229 height 77
type textarea "**********"
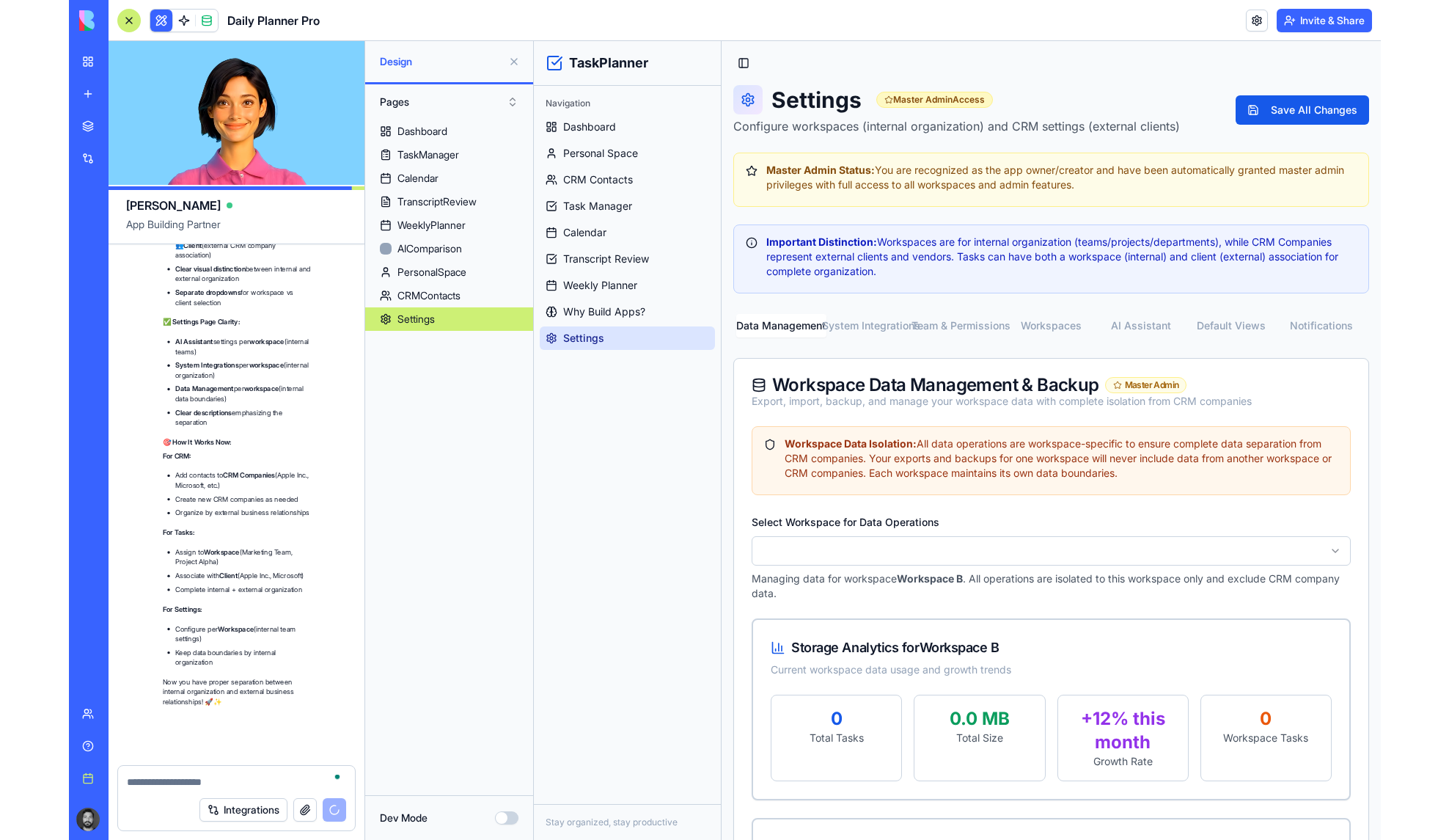
scroll to position [36449, 0]
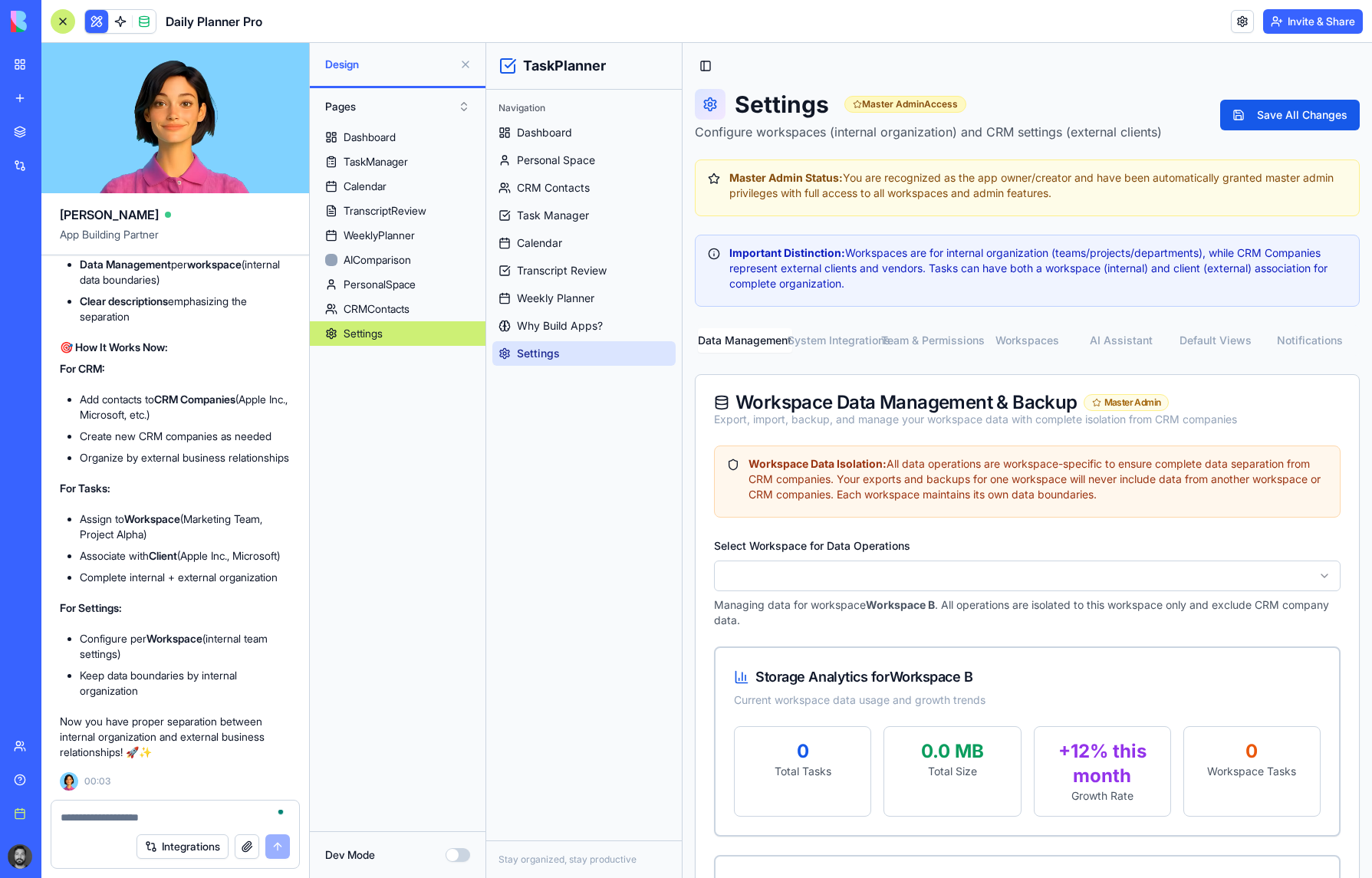
click at [1012, 38] on header "Daily Planner Pro Invite & Share" at bounding box center [707, 22] width 1330 height 43
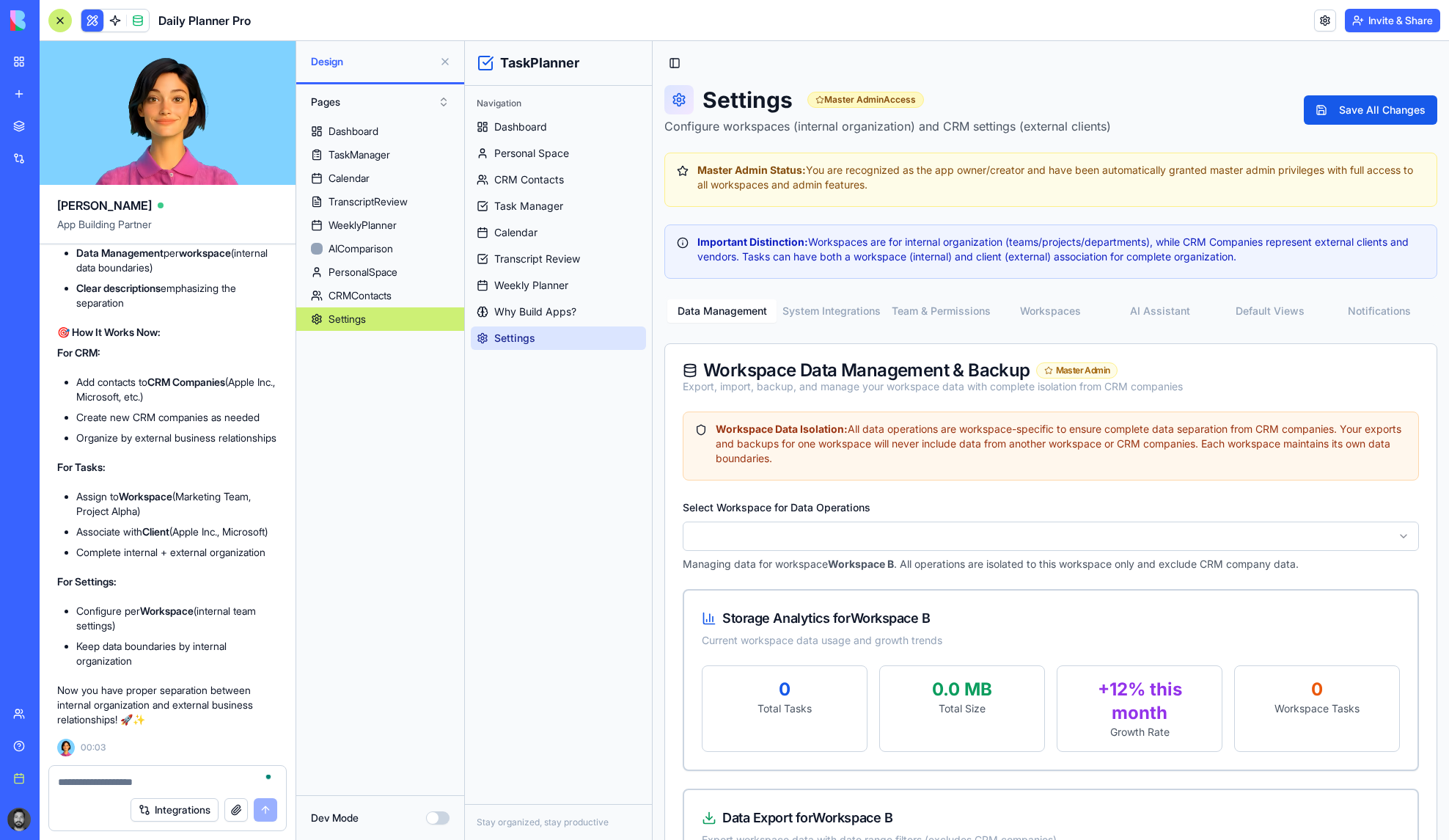
click at [185, 769] on div at bounding box center [168, 777] width 237 height 24
click at [185, 783] on textarea "To enrich screen reader interactions, please activate Accessibility in Grammarl…" at bounding box center [168, 782] width 219 height 15
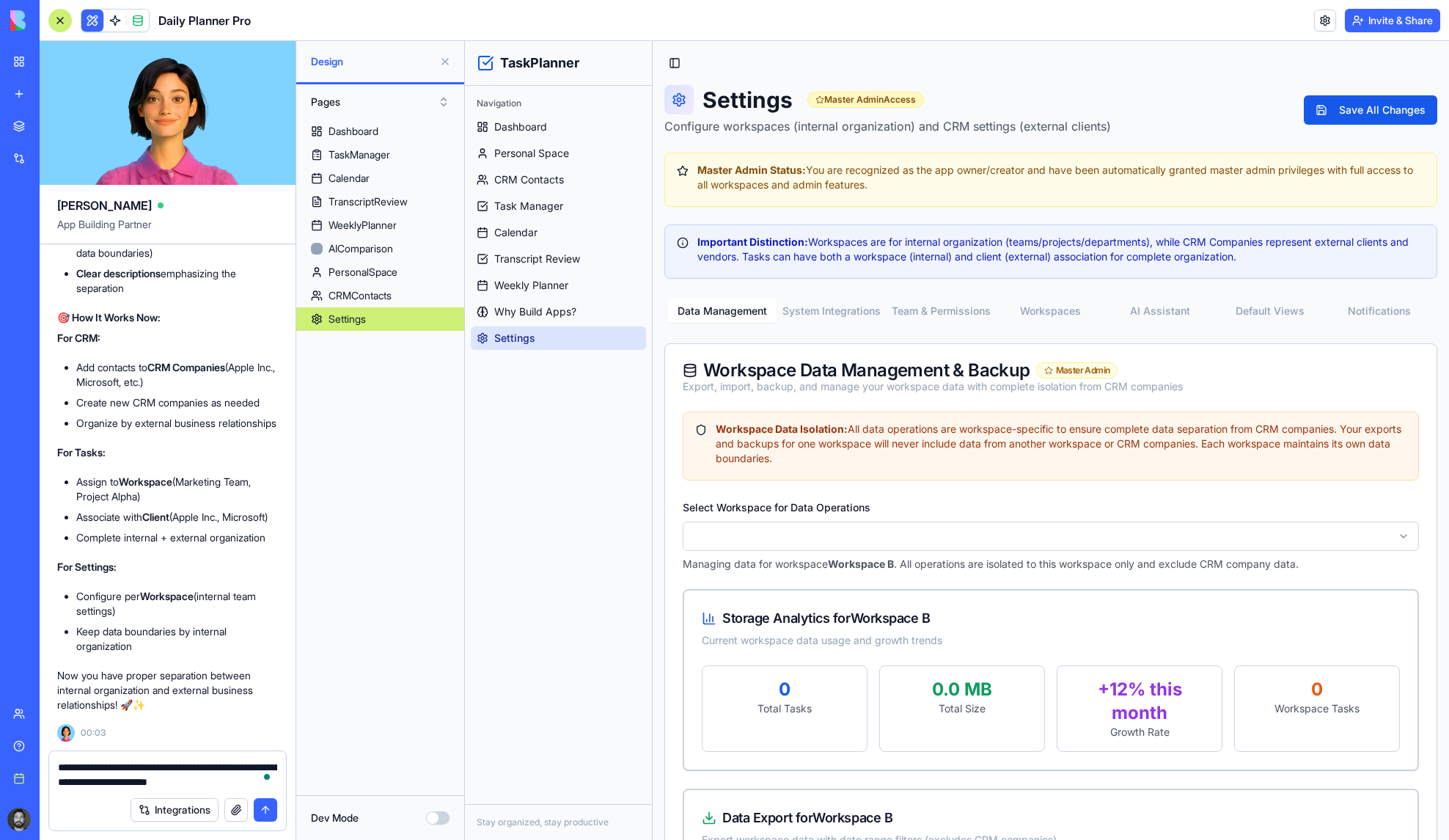
type textarea "**********"
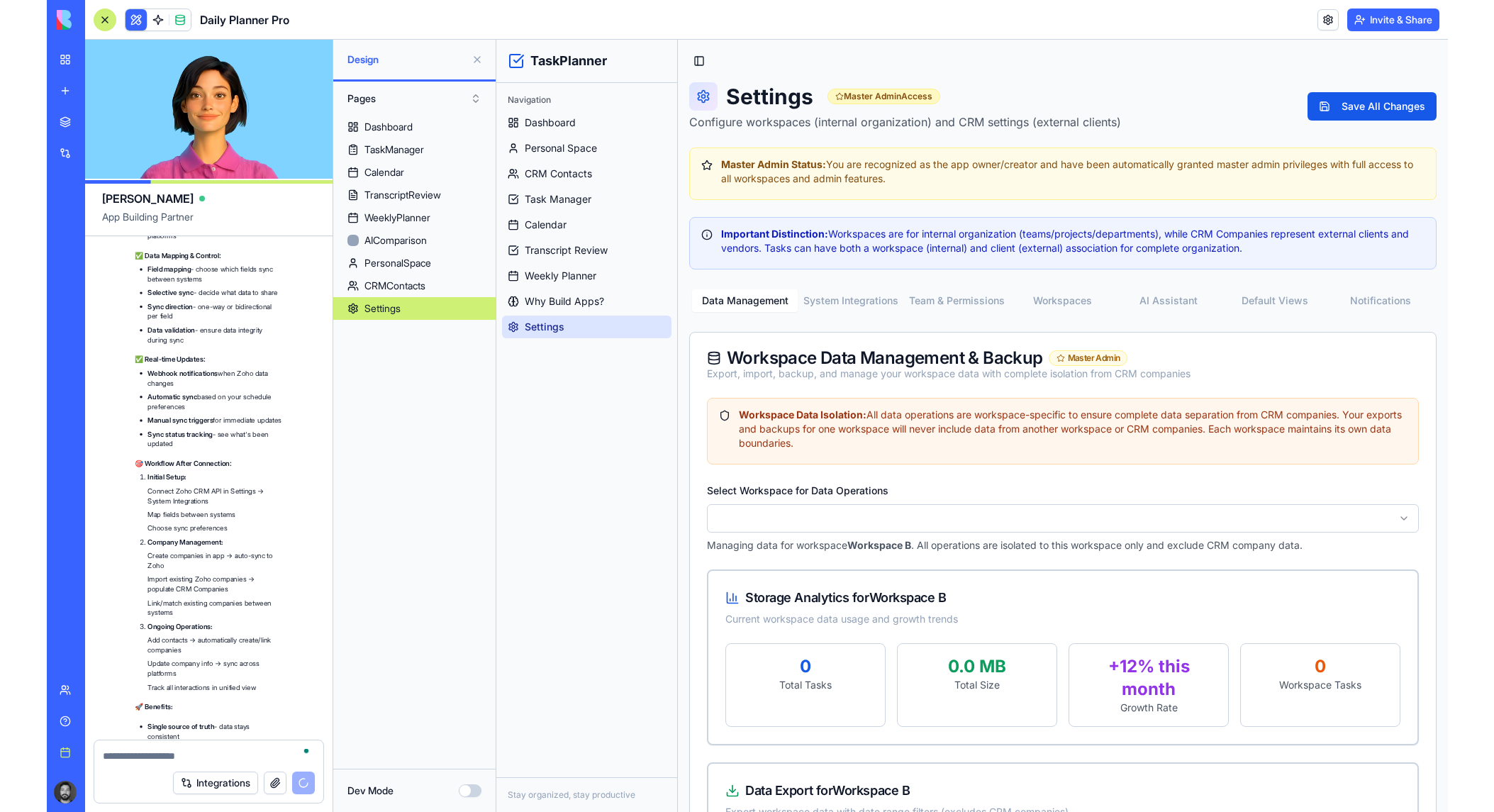
scroll to position [36700, 0]
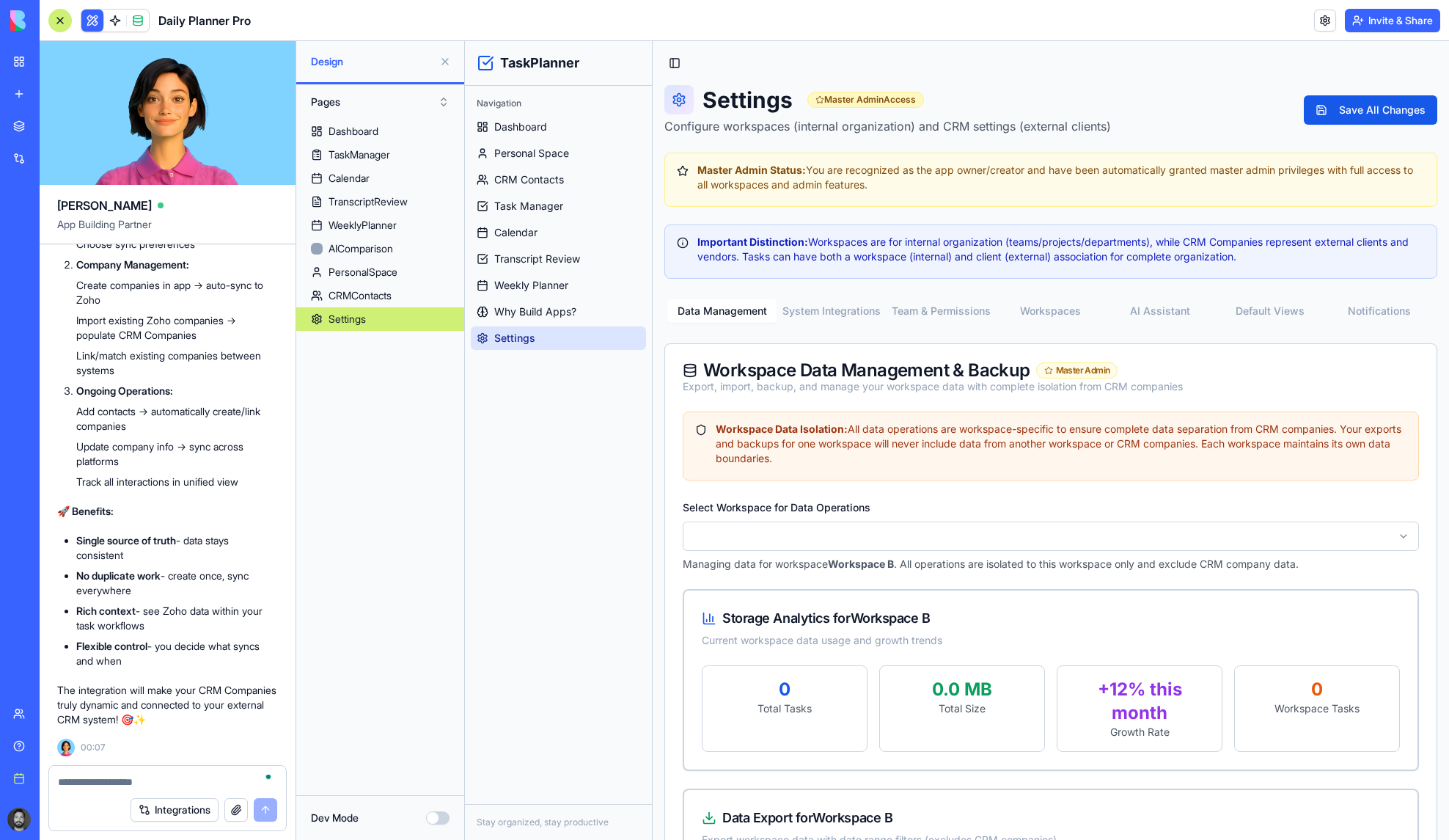
click at [1253, 367] on div "Workspace Data Management & Backup Master Admin Export, import, backup, and man…" at bounding box center [1050, 378] width 736 height 32
click at [948, 306] on button "Team & Permissions" at bounding box center [941, 311] width 110 height 24
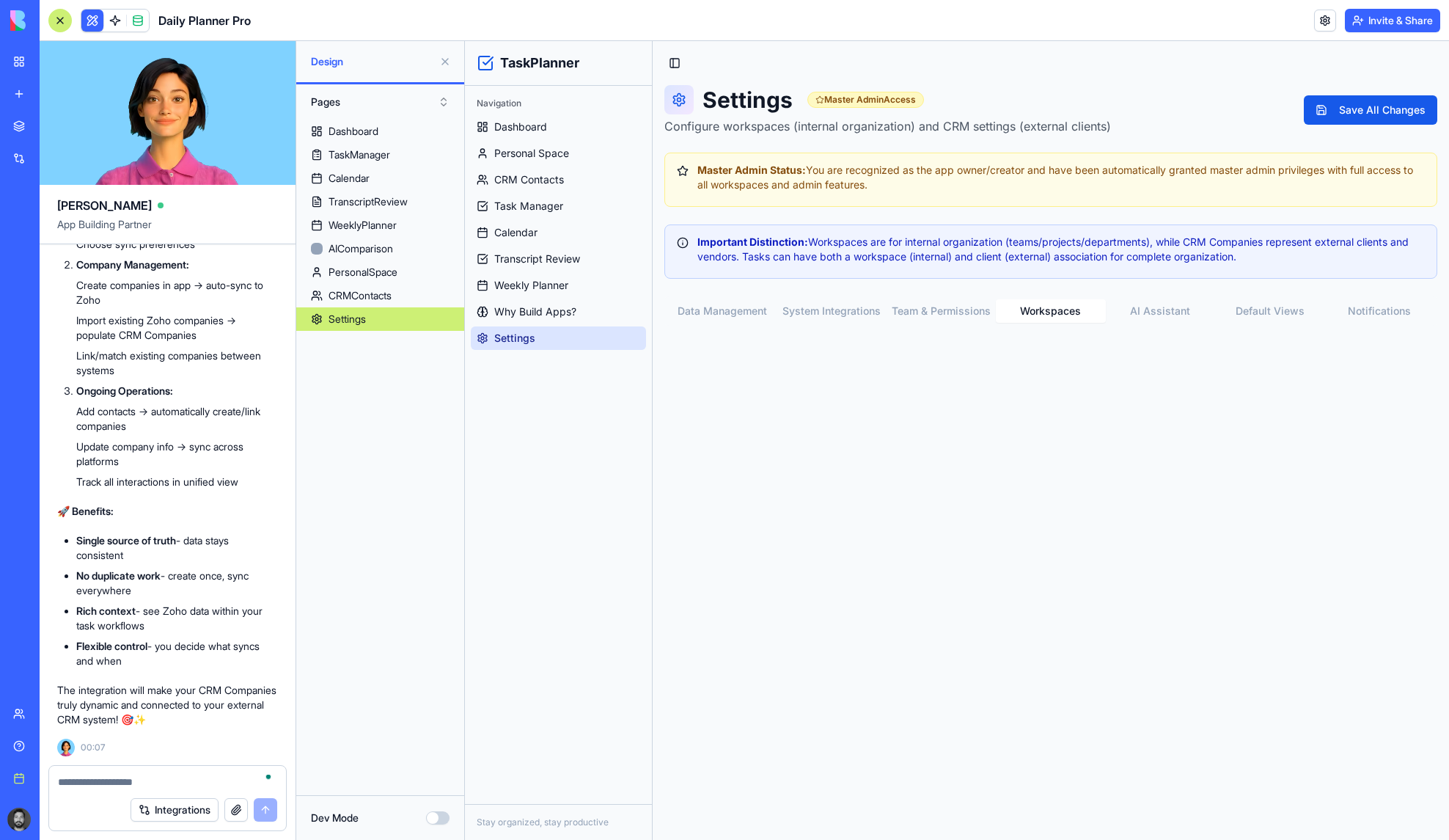
click at [1048, 313] on button "Workspaces" at bounding box center [1050, 311] width 110 height 24
click at [738, 307] on button "Data Management" at bounding box center [722, 311] width 110 height 24
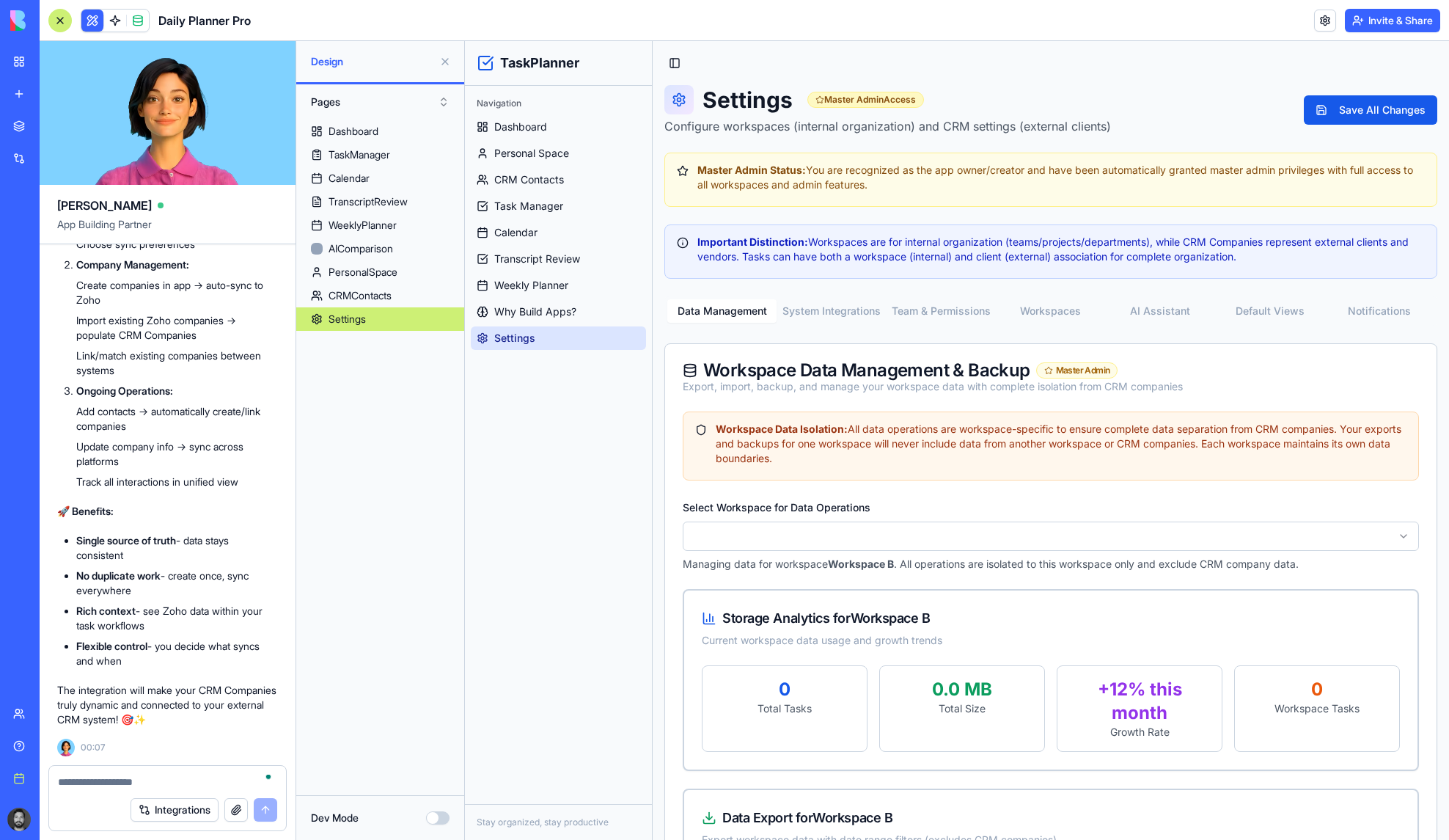
click at [861, 305] on button "System Integrations" at bounding box center [831, 311] width 110 height 24
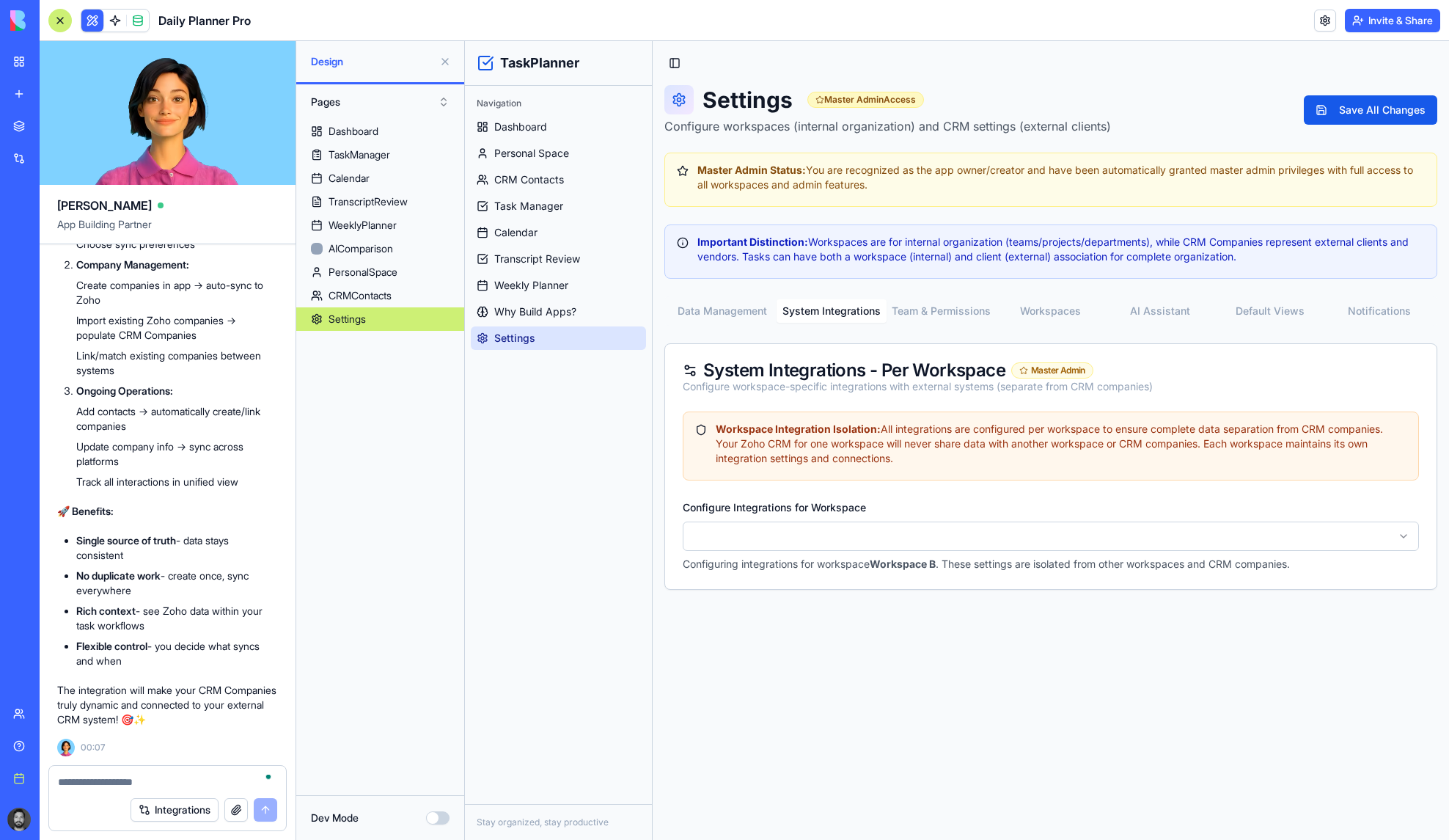
click at [979, 305] on button "Team & Permissions" at bounding box center [941, 311] width 110 height 24
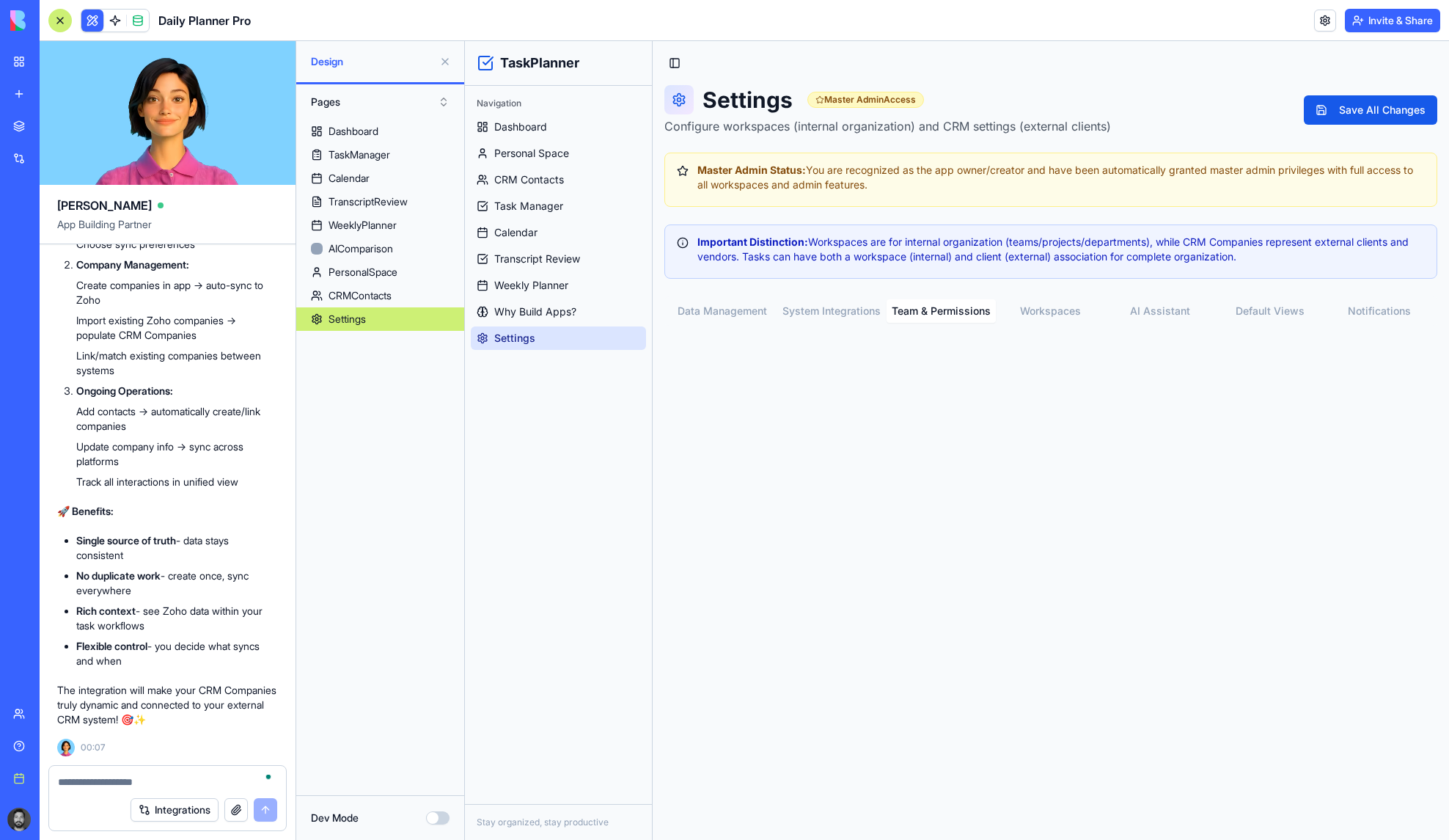
click at [1053, 309] on button "Workspaces" at bounding box center [1050, 311] width 110 height 24
click at [1181, 311] on button "AI Assistant" at bounding box center [1161, 311] width 110 height 24
click at [1272, 308] on button "Default Views" at bounding box center [1270, 311] width 110 height 24
click at [1367, 309] on button "Notifications" at bounding box center [1380, 311] width 110 height 24
click at [971, 307] on button "Team & Permissions" at bounding box center [941, 311] width 110 height 24
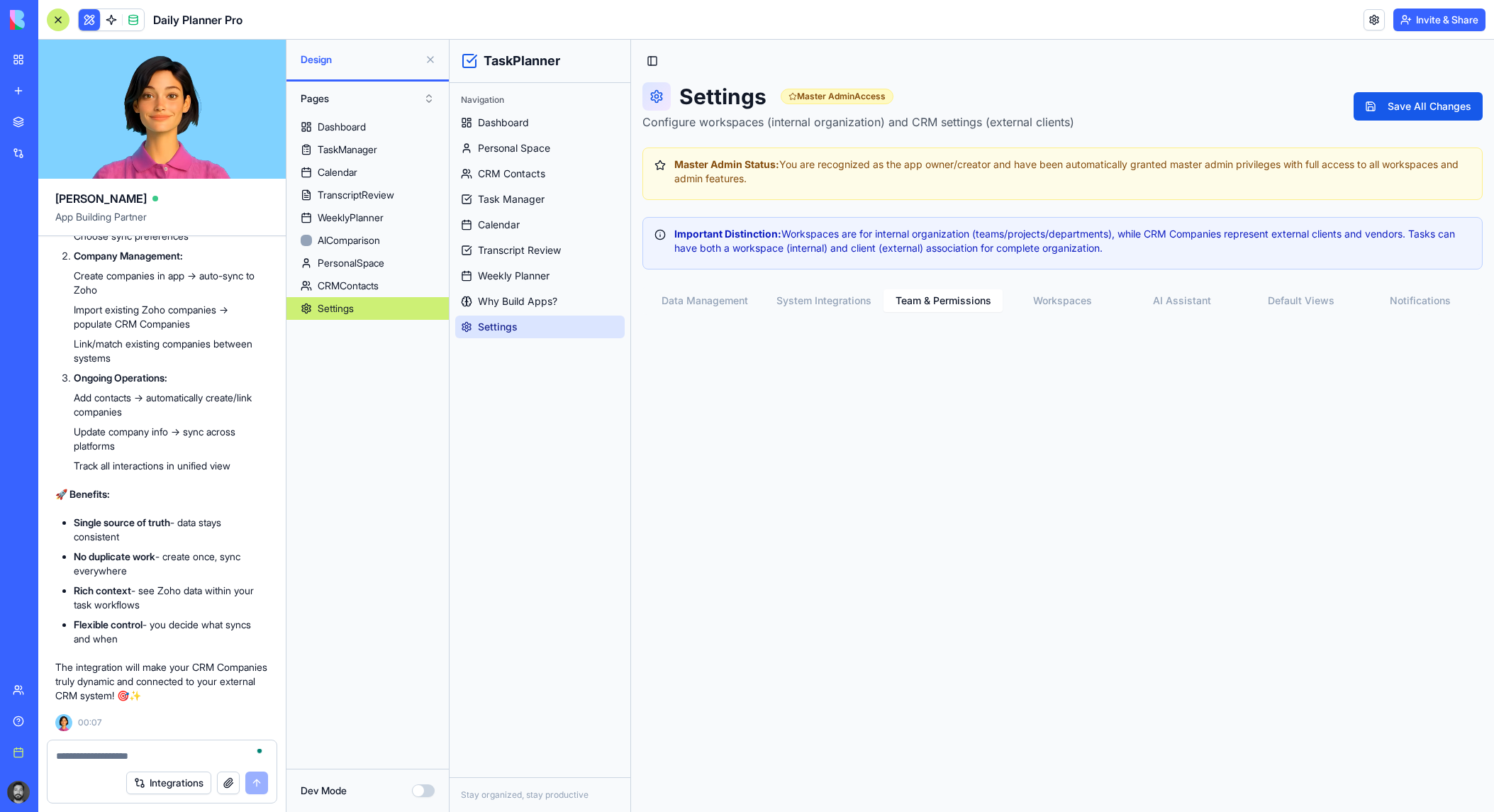
click at [168, 752] on textarea "To enrich screen reader interactions, please activate Accessibility in Grammarl…" at bounding box center [162, 756] width 212 height 14
type textarea "**********"
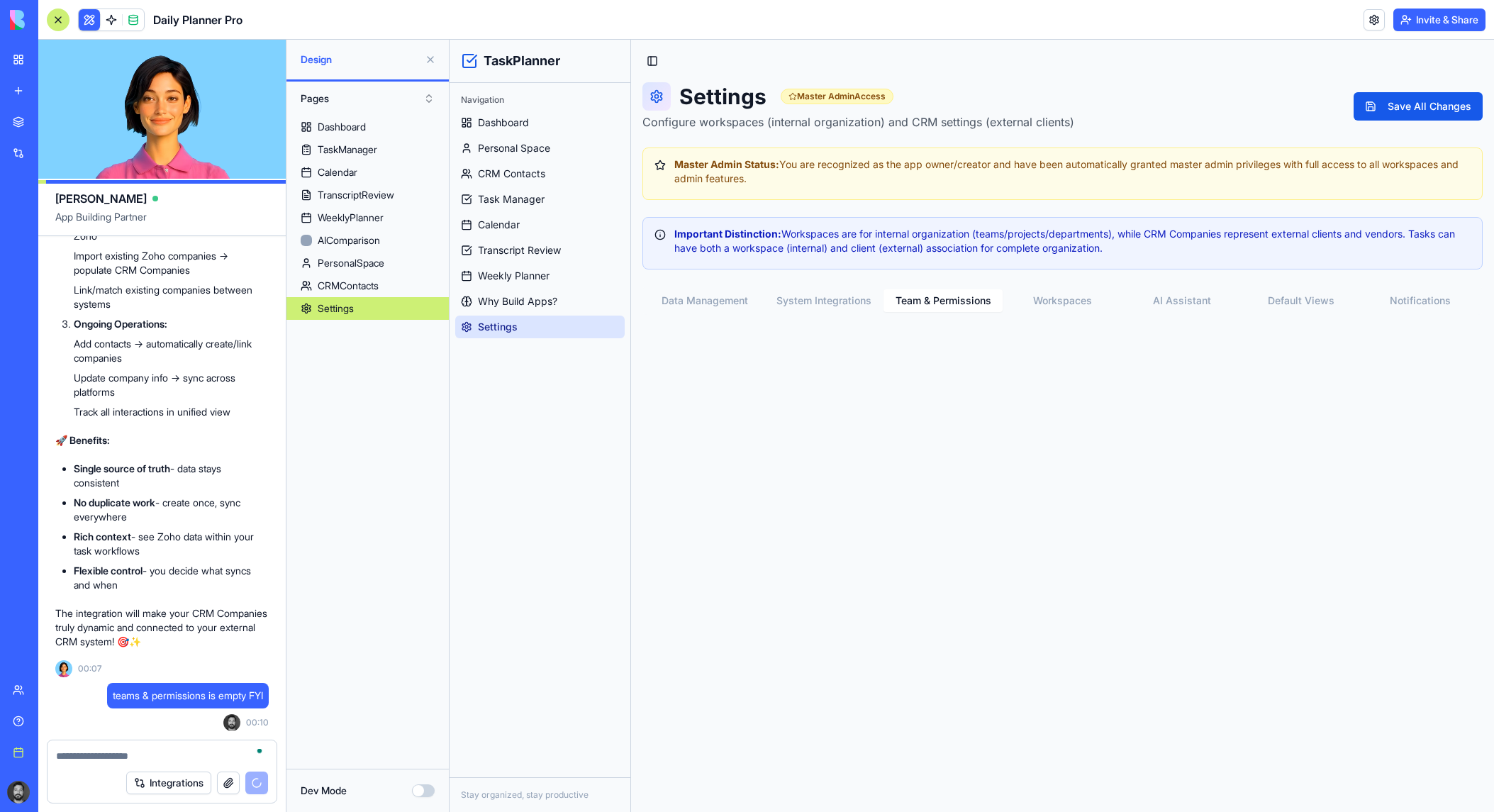
click at [1197, 415] on main "Toggle Sidebar Settings Master Admin Access Configure workspaces (internal orga…" at bounding box center [1062, 426] width 863 height 772
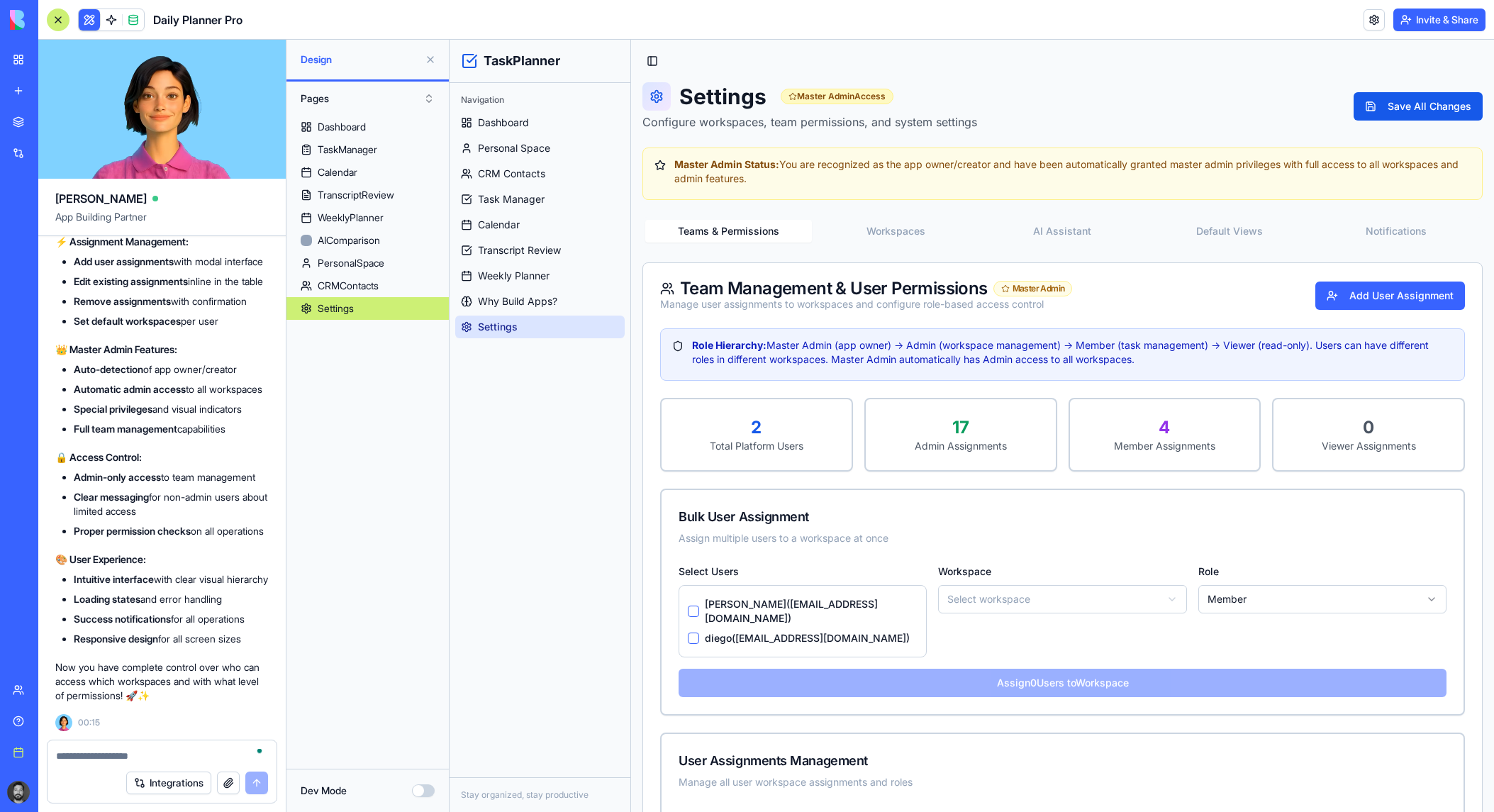
scroll to position [37594, 0]
click at [145, 754] on textarea "To enrich screen reader interactions, please activate Accessibility in Grammarl…" at bounding box center [162, 756] width 212 height 14
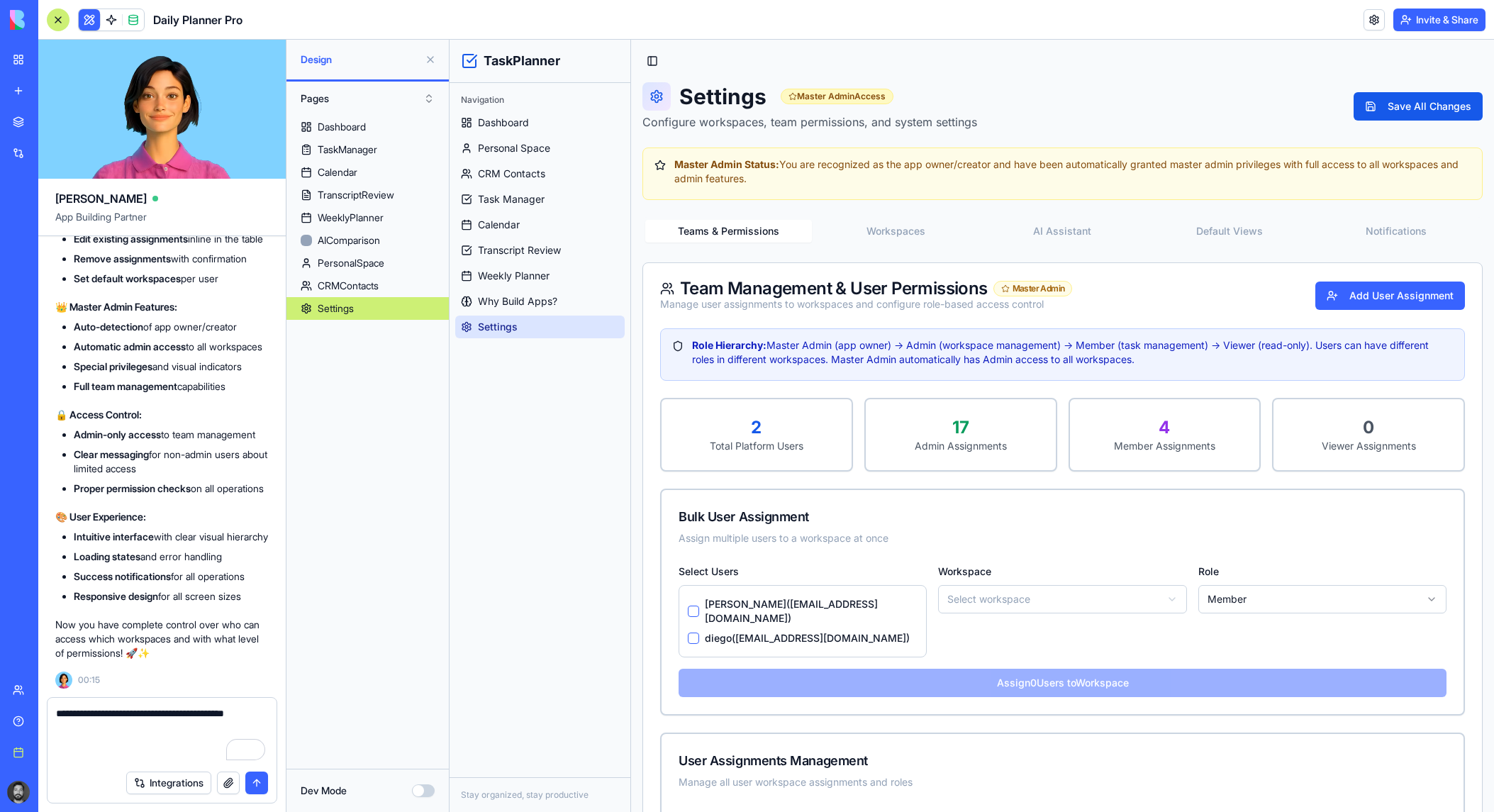
click at [134, 732] on textarea "**********" at bounding box center [162, 734] width 212 height 57
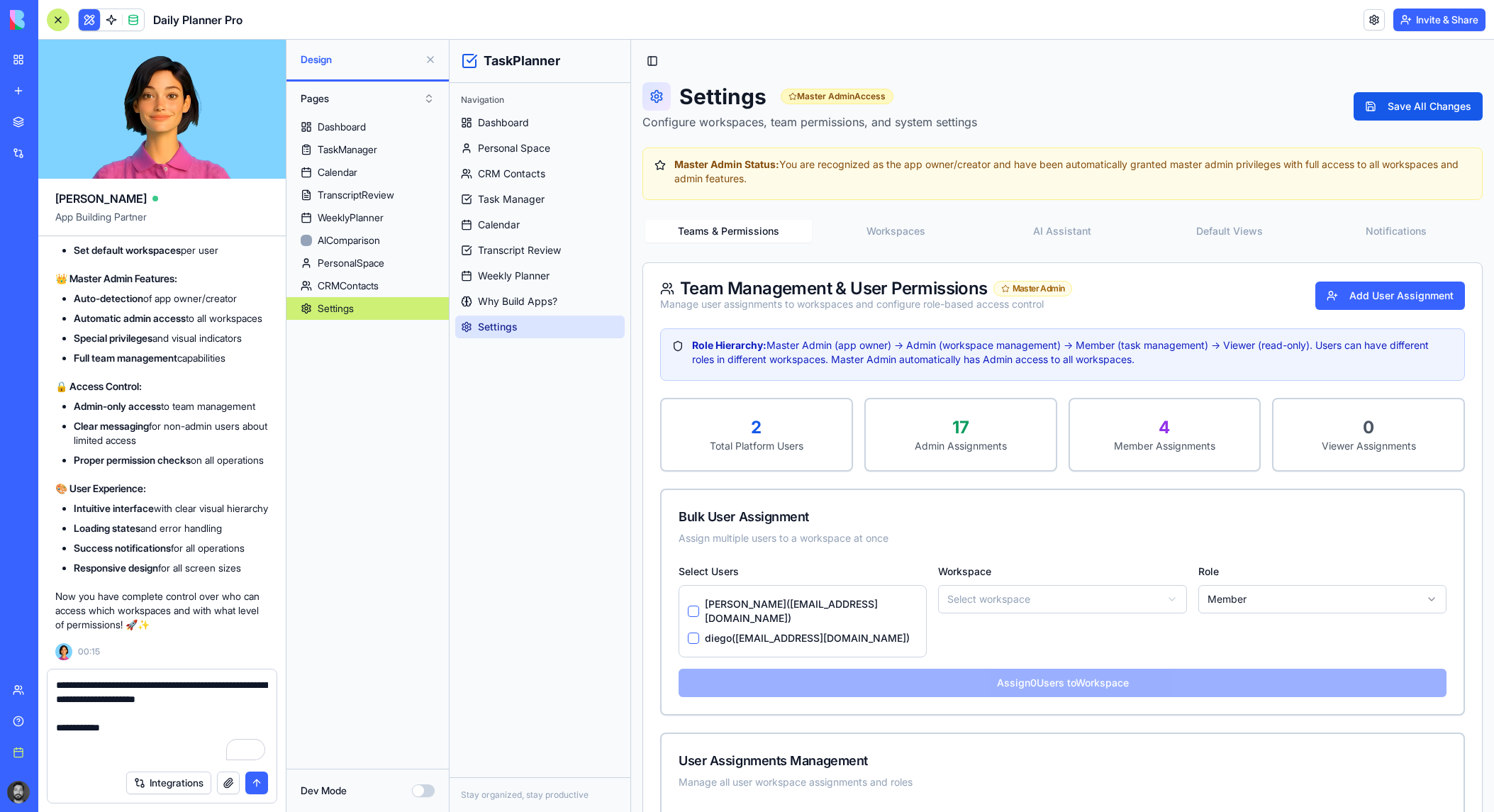
click at [273, 704] on div "**********" at bounding box center [162, 716] width 229 height 94
click at [270, 700] on div "**********" at bounding box center [162, 716] width 229 height 94
click at [266, 699] on textarea "**********" at bounding box center [162, 720] width 212 height 85
paste textarea "**********"
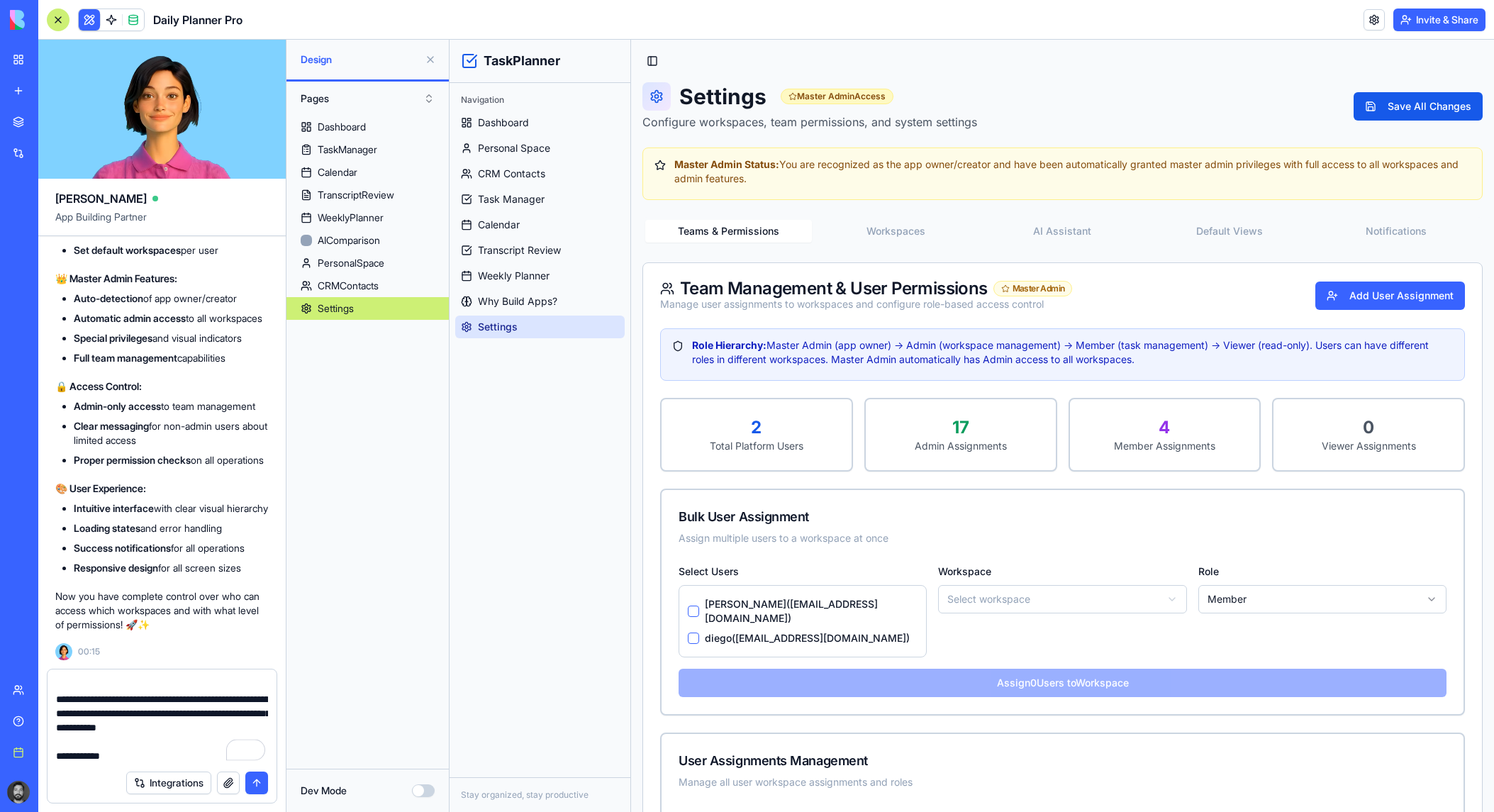
click at [128, 732] on textarea "**********" at bounding box center [162, 720] width 212 height 85
drag, startPoint x: 127, startPoint y: 728, endPoint x: 20, endPoint y: 725, distance: 107.0
click at [20, 725] on div "BETA My workspace New app Marketplace Integrations Recent Task Planner Pro Soci…" at bounding box center [747, 406] width 1494 height 812
click at [111, 751] on textarea "**********" at bounding box center [162, 720] width 212 height 85
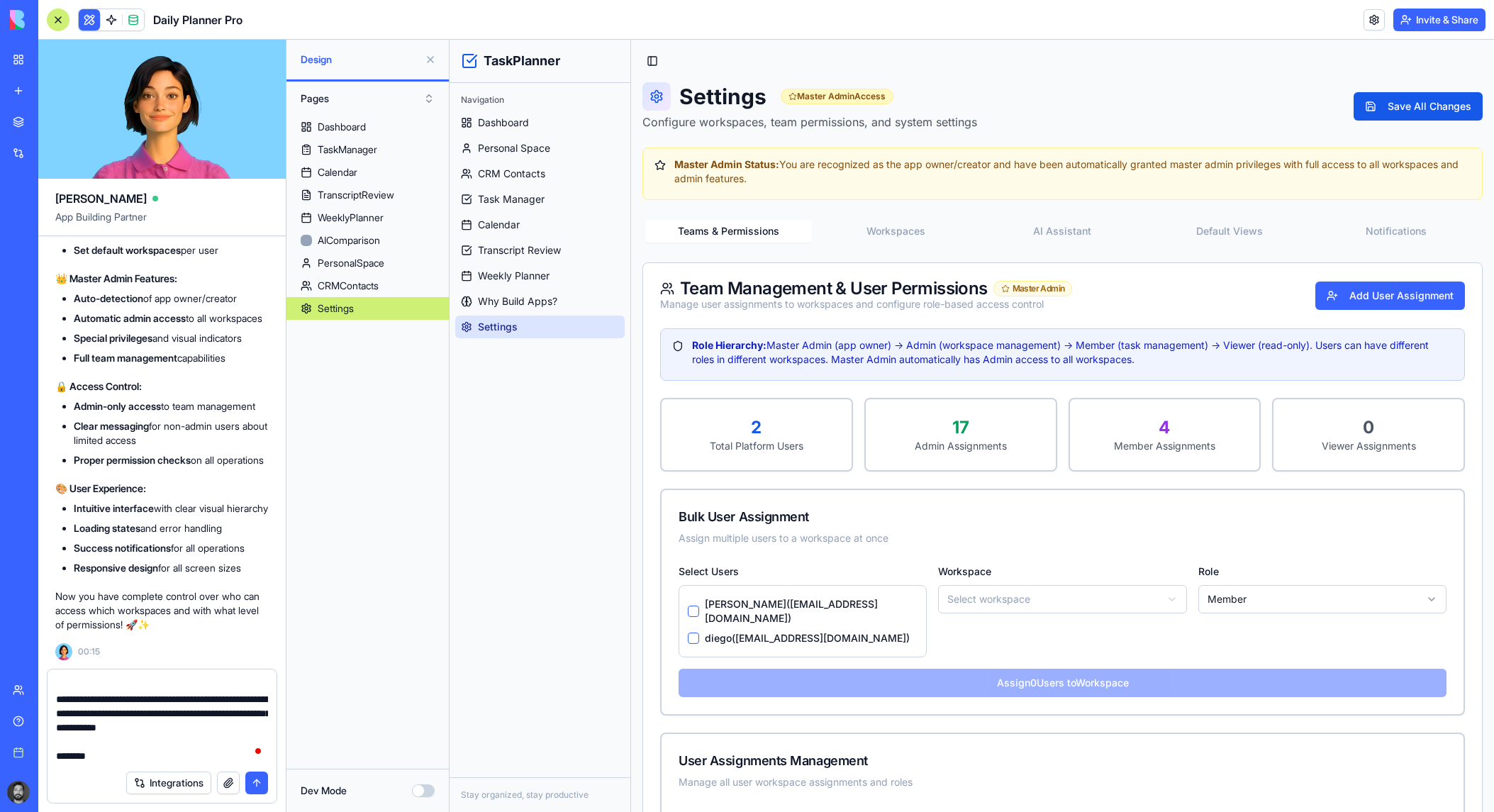
scroll to position [0, 0]
click at [58, 759] on textarea "**********" at bounding box center [162, 720] width 212 height 85
drag, startPoint x: 92, startPoint y: 757, endPoint x: 75, endPoint y: 725, distance: 36.2
click at [75, 725] on textarea "**********" at bounding box center [162, 720] width 212 height 85
drag, startPoint x: 121, startPoint y: 726, endPoint x: 70, endPoint y: 727, distance: 51.0
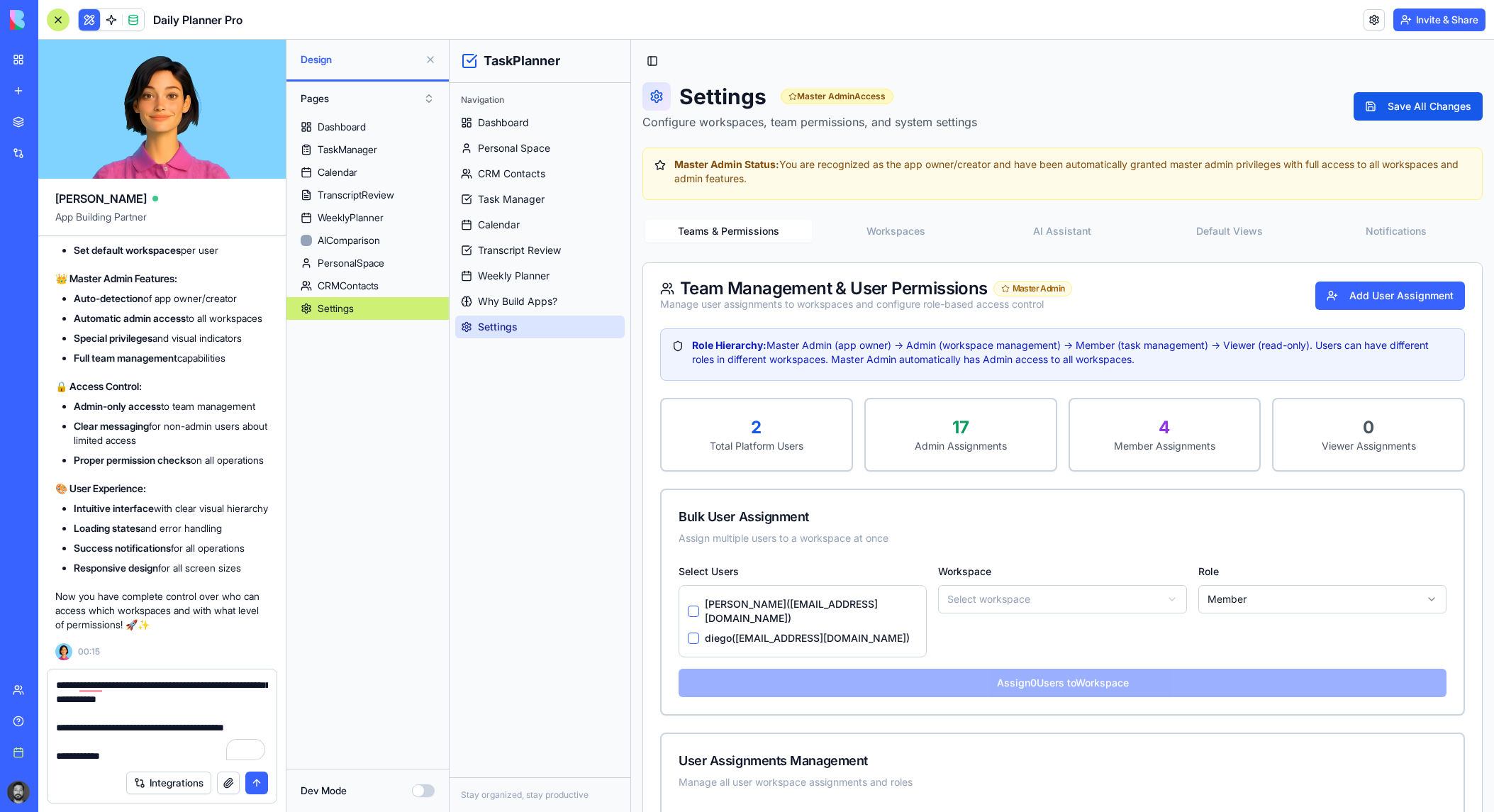
click at [70, 727] on textarea "**********" at bounding box center [162, 720] width 212 height 85
drag, startPoint x: 117, startPoint y: 728, endPoint x: 53, endPoint y: 730, distance: 64.0
click at [53, 730] on div "**********" at bounding box center [162, 716] width 229 height 94
click at [79, 727] on textarea "**********" at bounding box center [162, 720] width 212 height 85
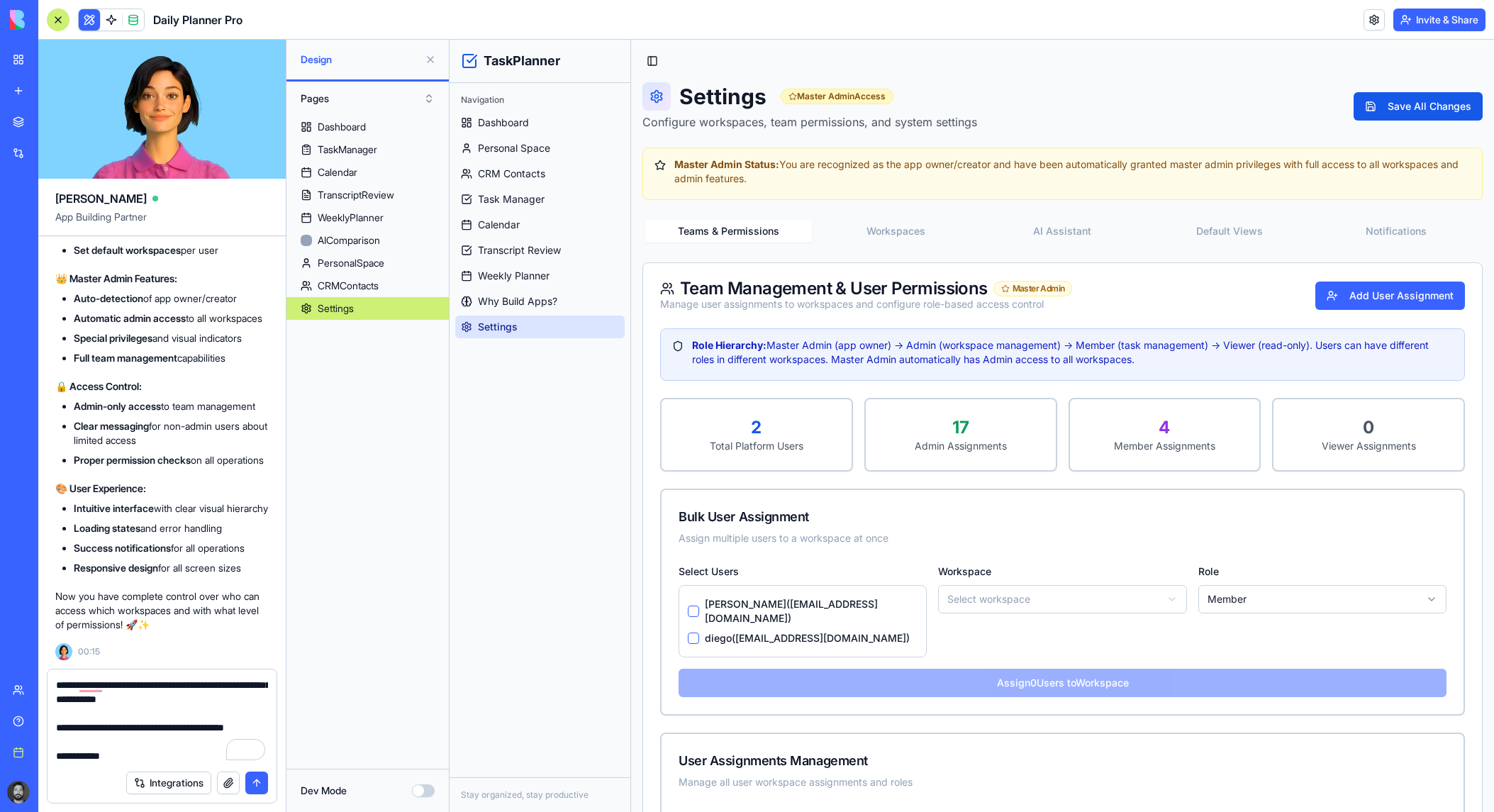
click at [79, 727] on textarea "**********" at bounding box center [162, 720] width 212 height 85
click at [119, 726] on textarea "**********" at bounding box center [162, 720] width 212 height 85
drag, startPoint x: 119, startPoint y: 726, endPoint x: 50, endPoint y: 732, distance: 69.3
click at [50, 732] on div "**********" at bounding box center [162, 716] width 229 height 94
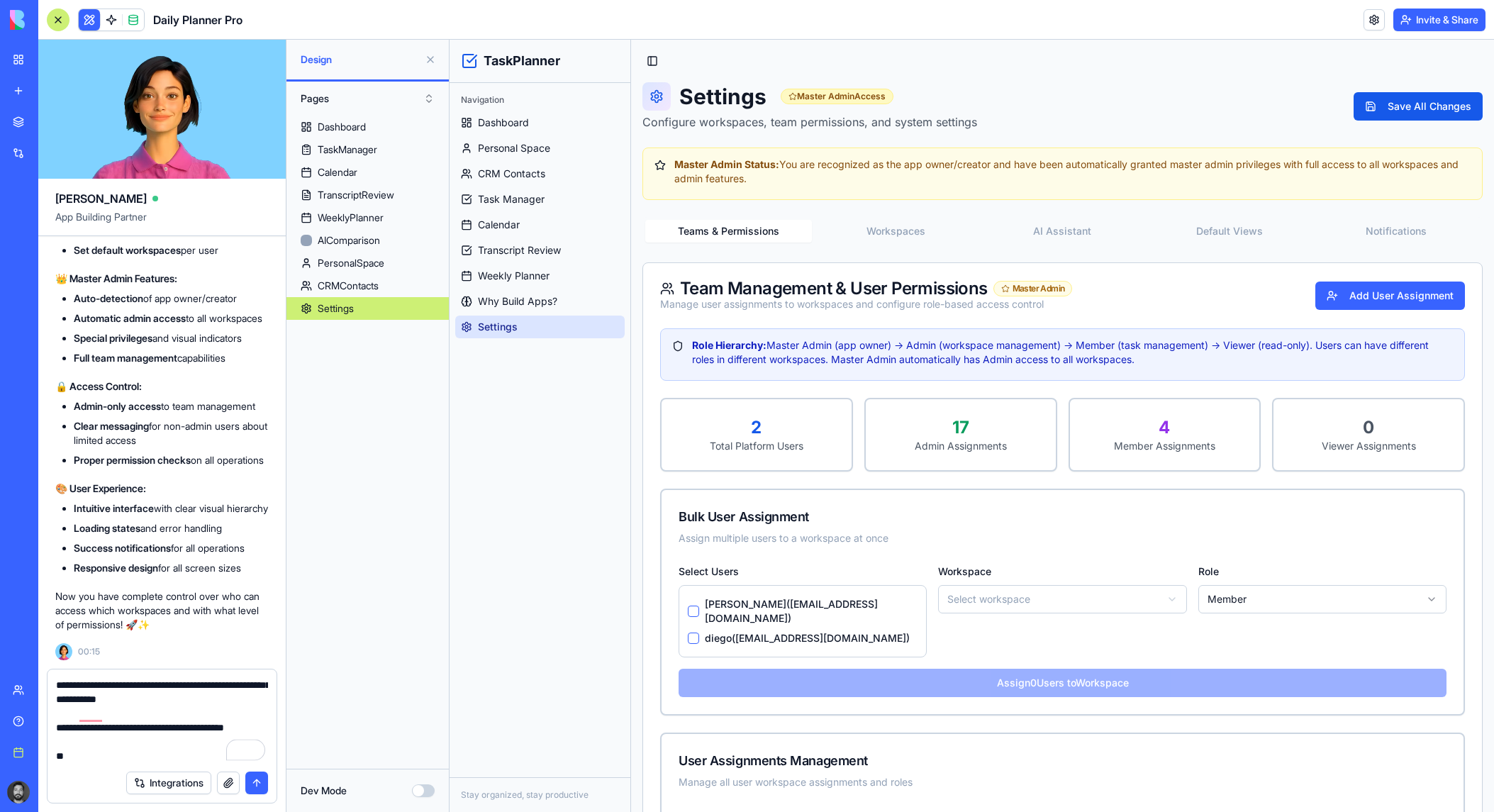
drag, startPoint x: 90, startPoint y: 729, endPoint x: 53, endPoint y: 715, distance: 39.6
click at [53, 715] on div "**********" at bounding box center [162, 716] width 229 height 94
drag, startPoint x: 67, startPoint y: 751, endPoint x: 53, endPoint y: 751, distance: 14.0
click at [53, 751] on div "**********" at bounding box center [162, 716] width 229 height 94
click at [80, 755] on textarea "**********" at bounding box center [162, 720] width 212 height 85
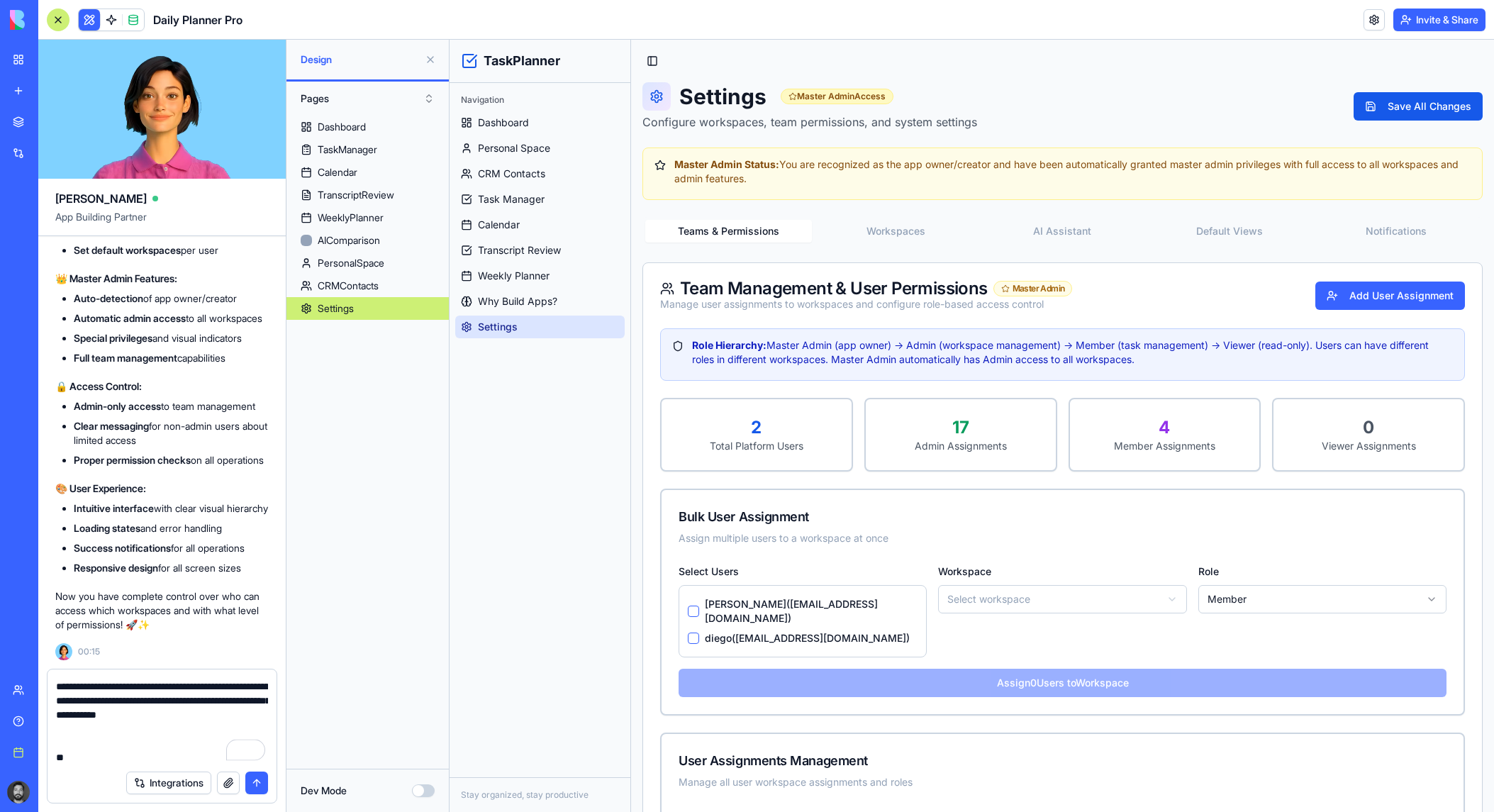
type textarea "**********"
click at [259, 785] on button "submit" at bounding box center [257, 783] width 23 height 23
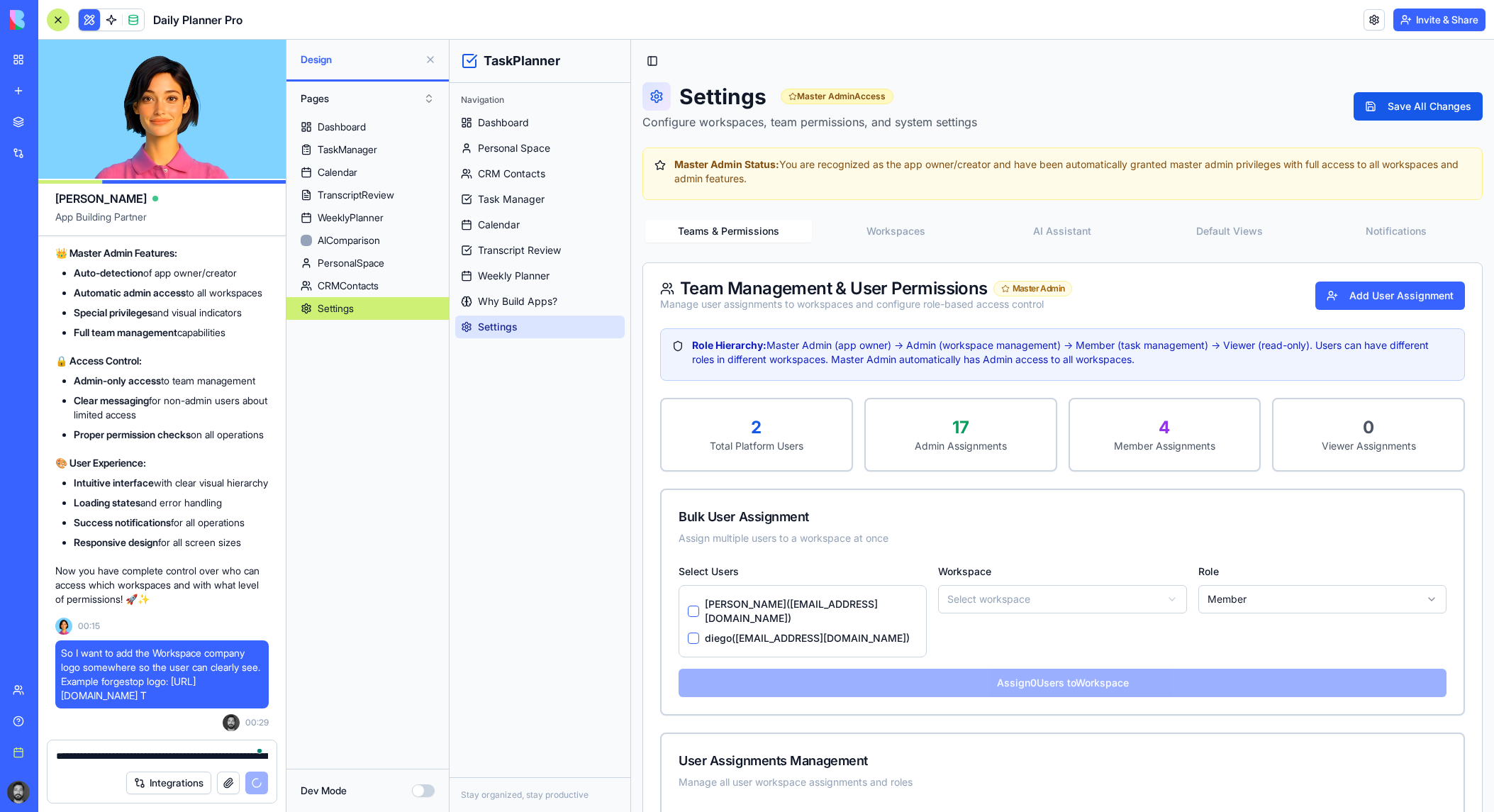
click at [143, 756] on textarea "**********" at bounding box center [162, 756] width 212 height 14
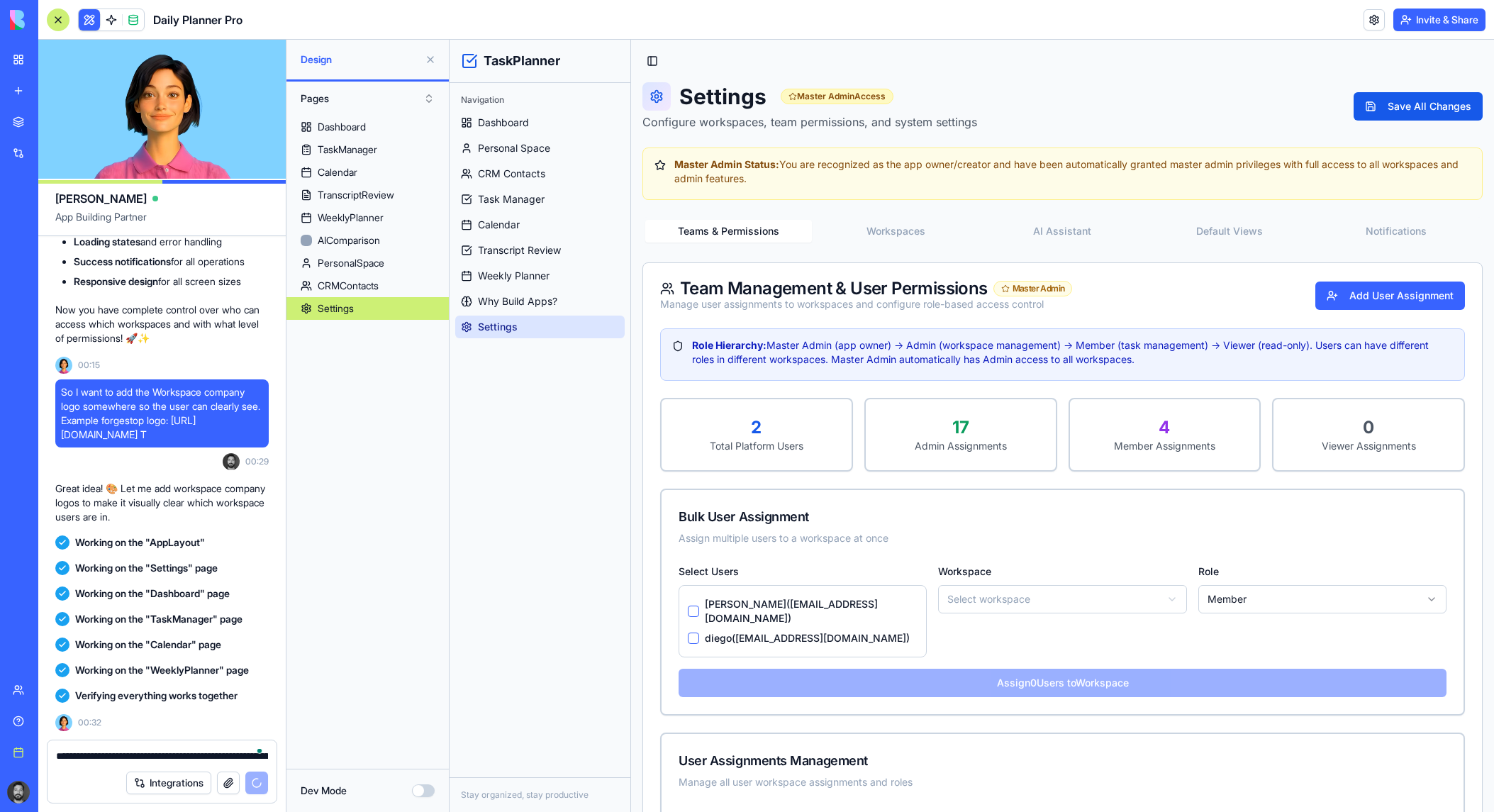
scroll to position [39405, 0]
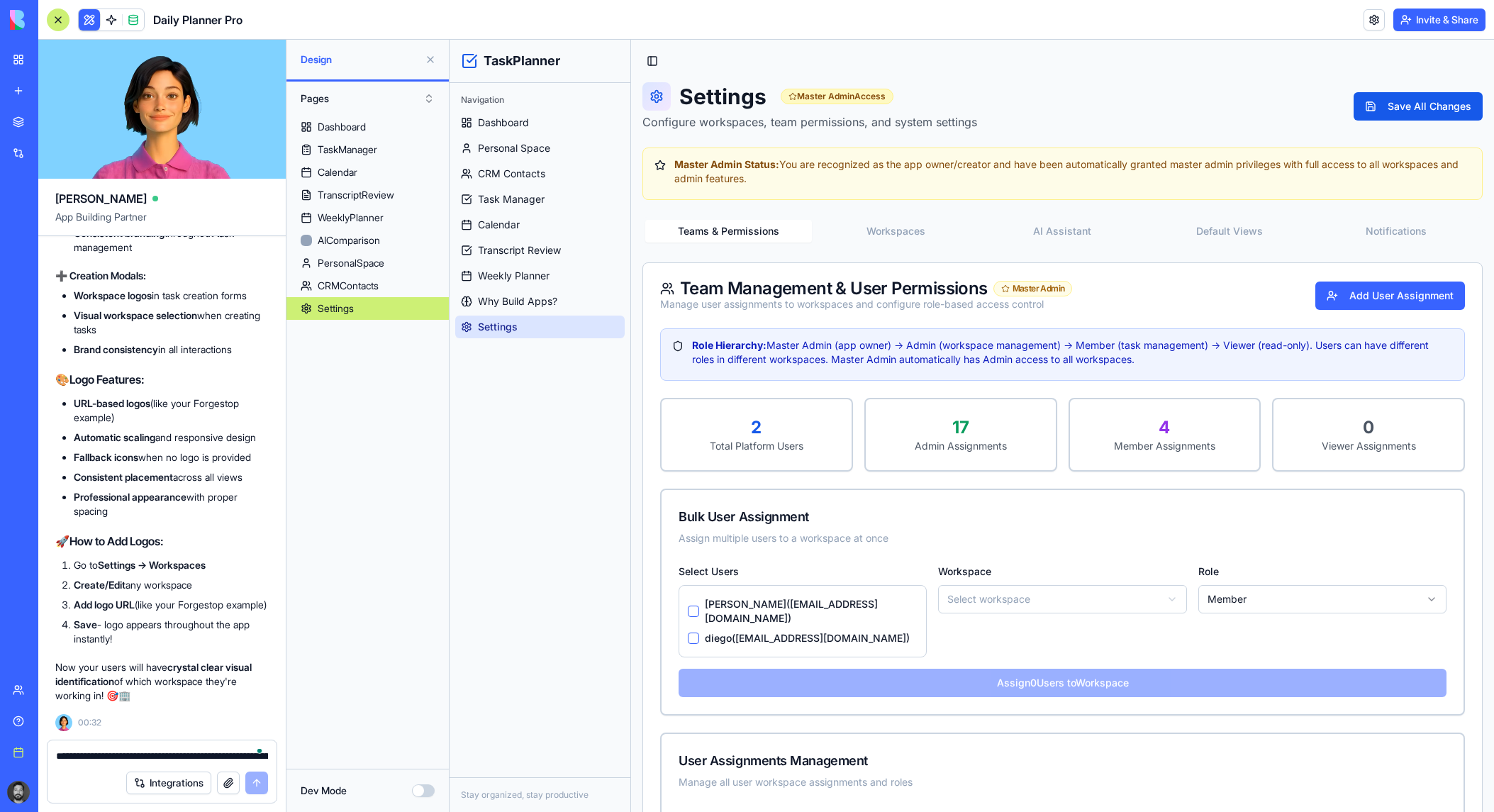
click at [1155, 91] on div "Settings Master Admin Access Configure workspaces, team permissions, and system…" at bounding box center [1062, 107] width 841 height 48
click at [164, 752] on textarea "**********" at bounding box center [162, 756] width 212 height 14
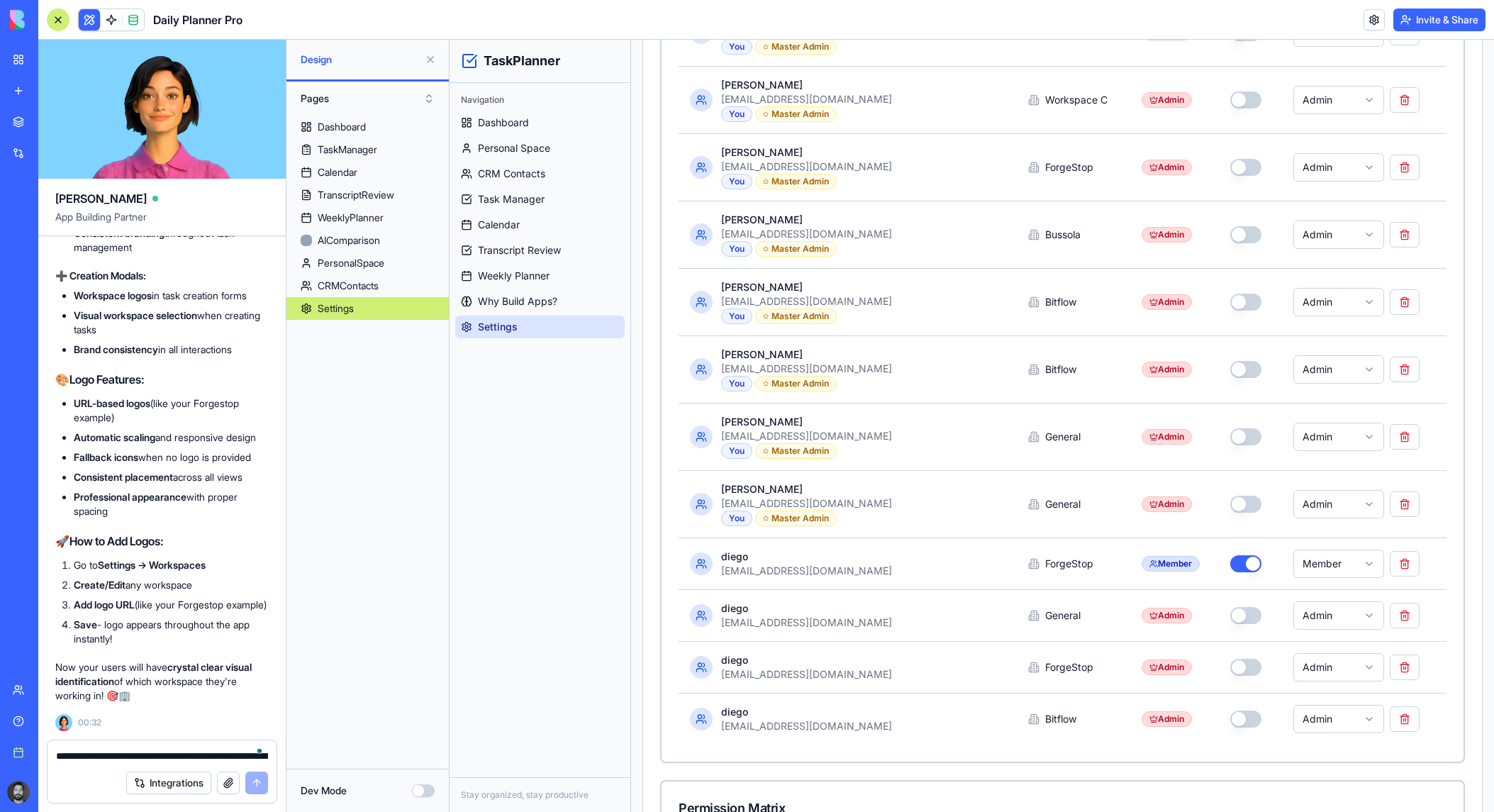
scroll to position [1337, 0]
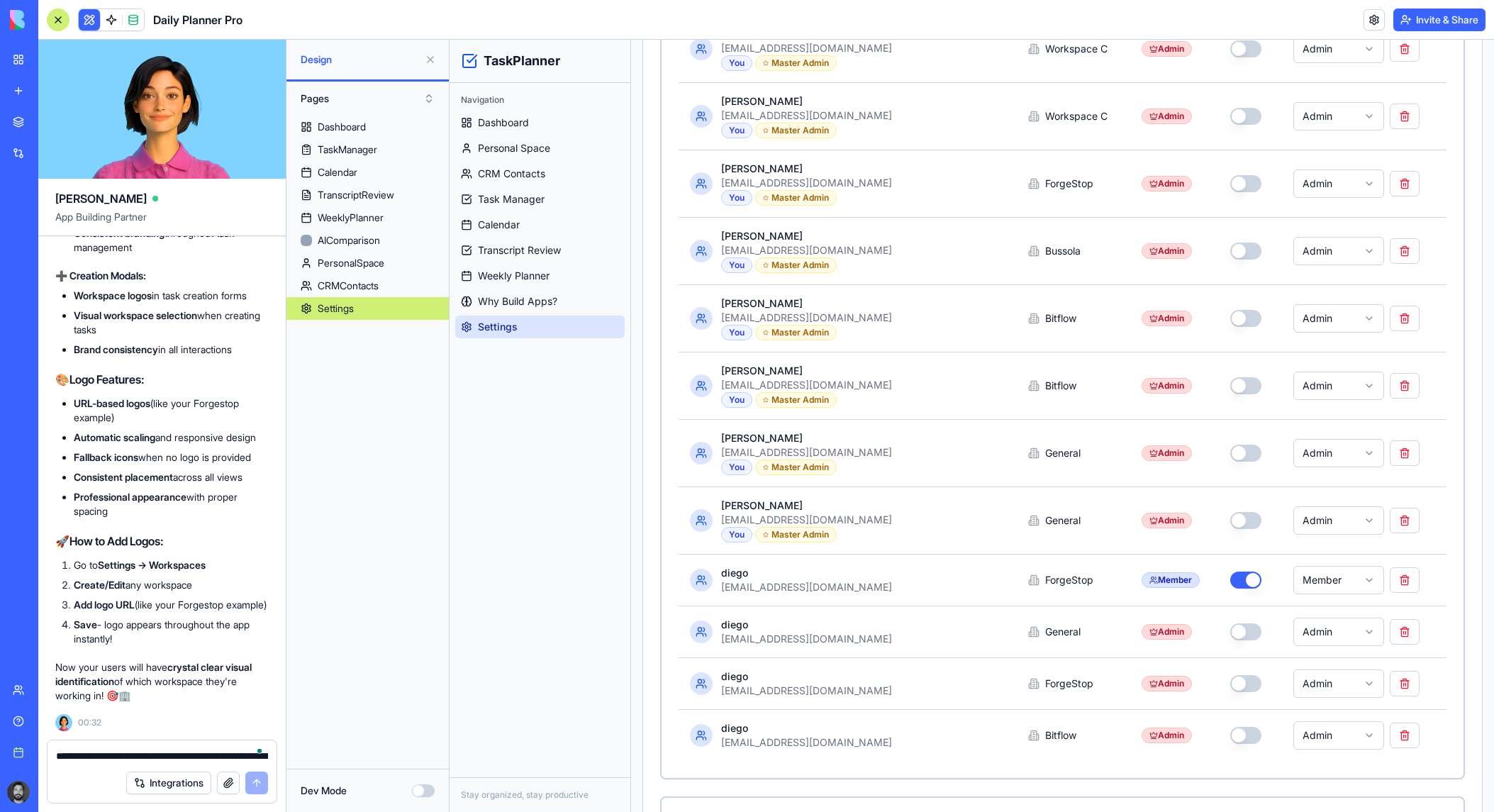
drag, startPoint x: 703, startPoint y: 103, endPoint x: 1456, endPoint y: 764, distance: 1002.0
drag, startPoint x: 1364, startPoint y: 725, endPoint x: 818, endPoint y: 91, distance: 836.7
click at [1341, 725] on button at bounding box center [1404, 735] width 30 height 26
click at [1341, 669] on div "Admin" at bounding box center [1364, 683] width 142 height 28
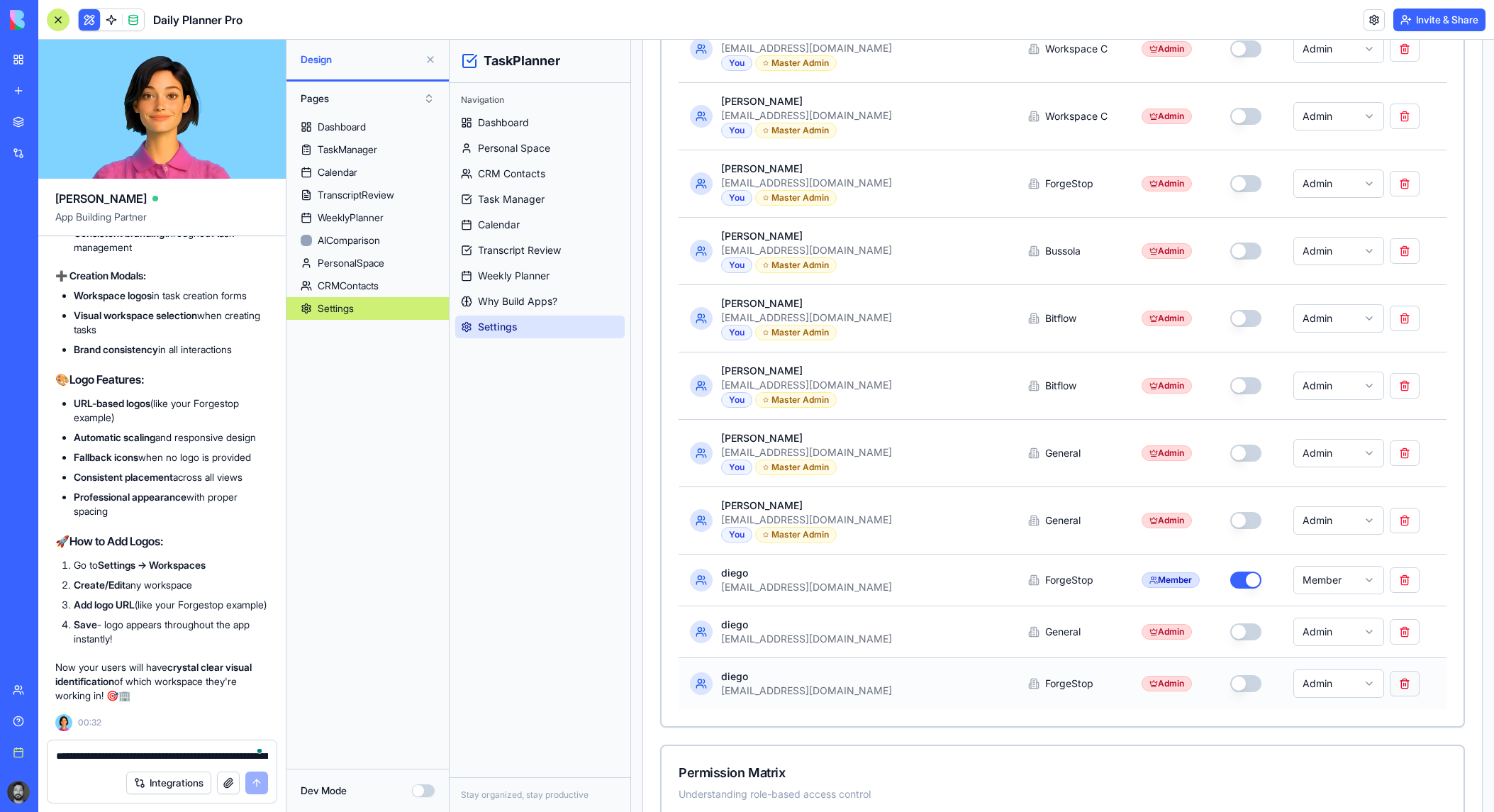
click at [1341, 672] on button at bounding box center [1404, 683] width 30 height 26
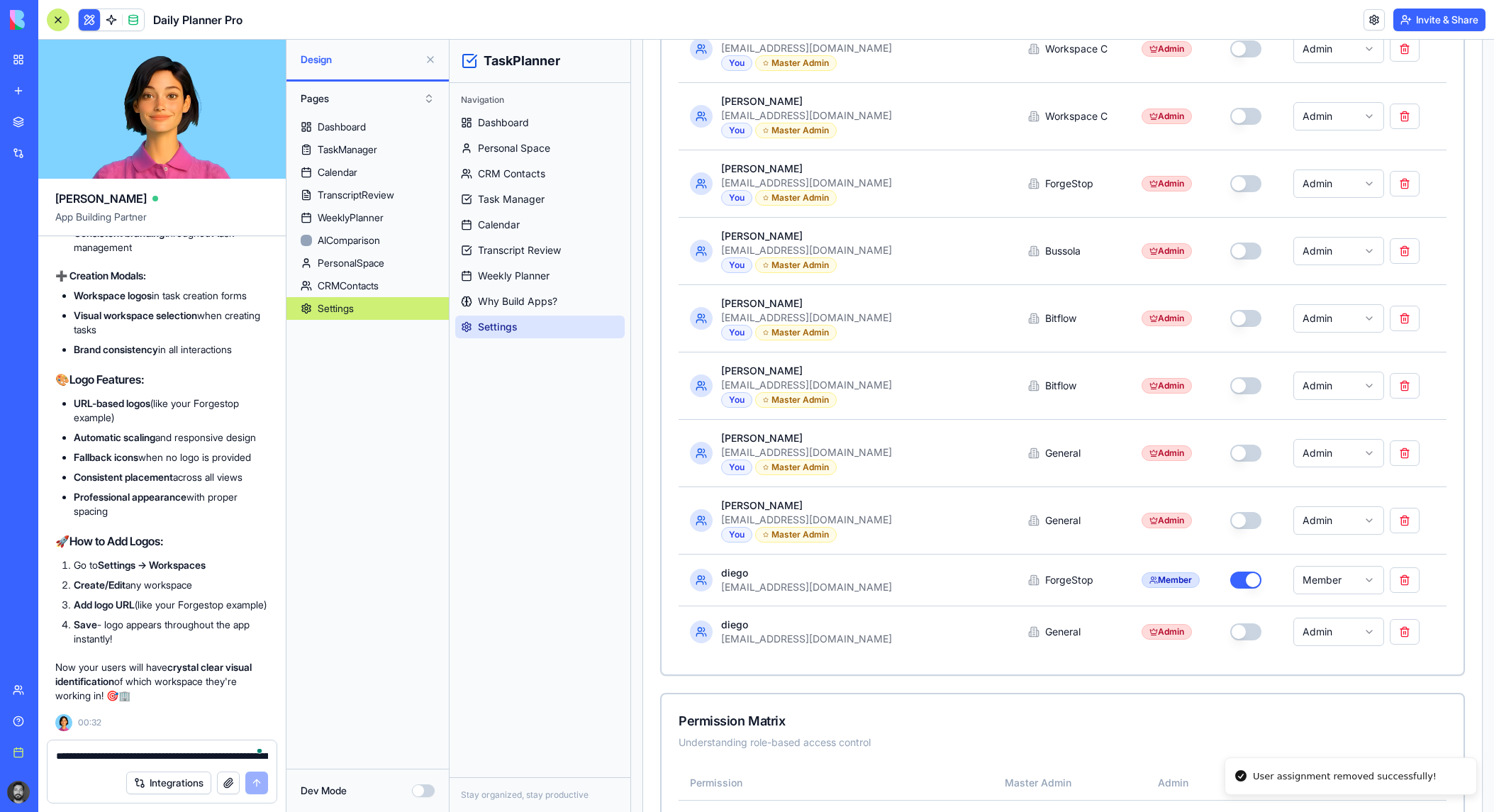
click at [1341, 660] on div "User Assignments Management Manage all user workspace assignments and roles Use…" at bounding box center [1062, 36] width 805 height 1281
click at [1341, 625] on button at bounding box center [1404, 631] width 30 height 26
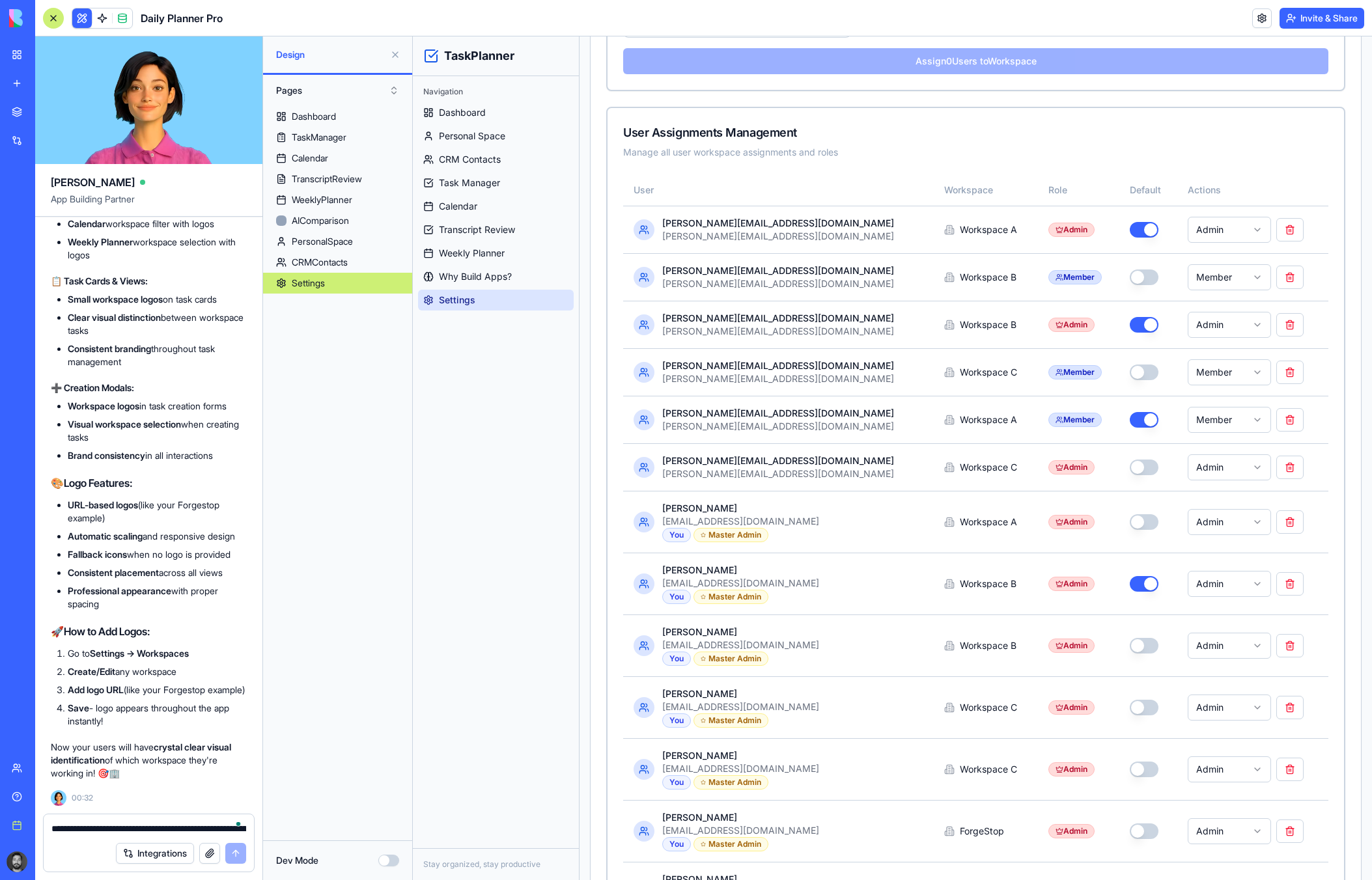
scroll to position [577, 0]
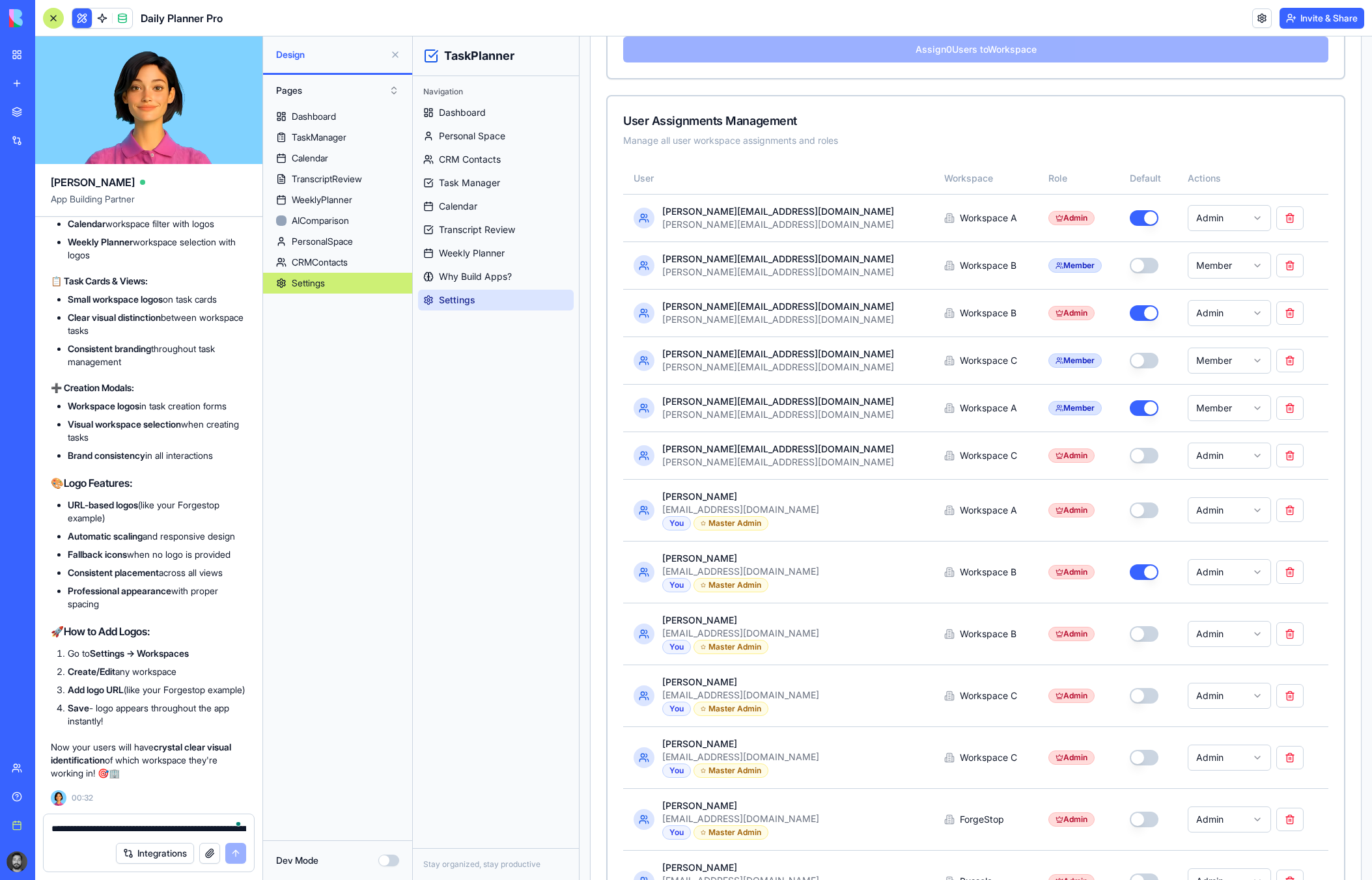
drag, startPoint x: 599, startPoint y: 78, endPoint x: 1339, endPoint y: 794, distance: 1029.7
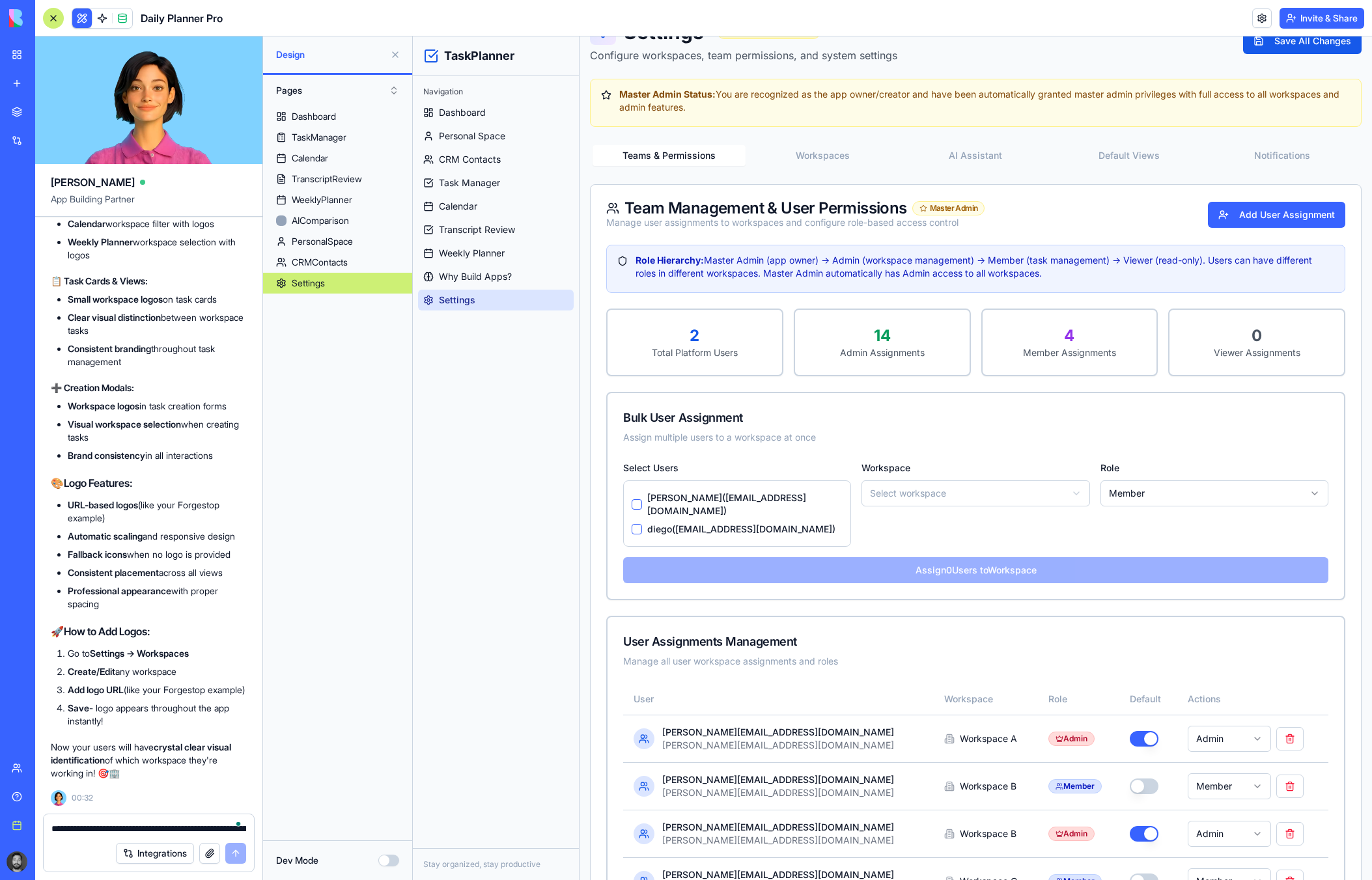
scroll to position [0, 0]
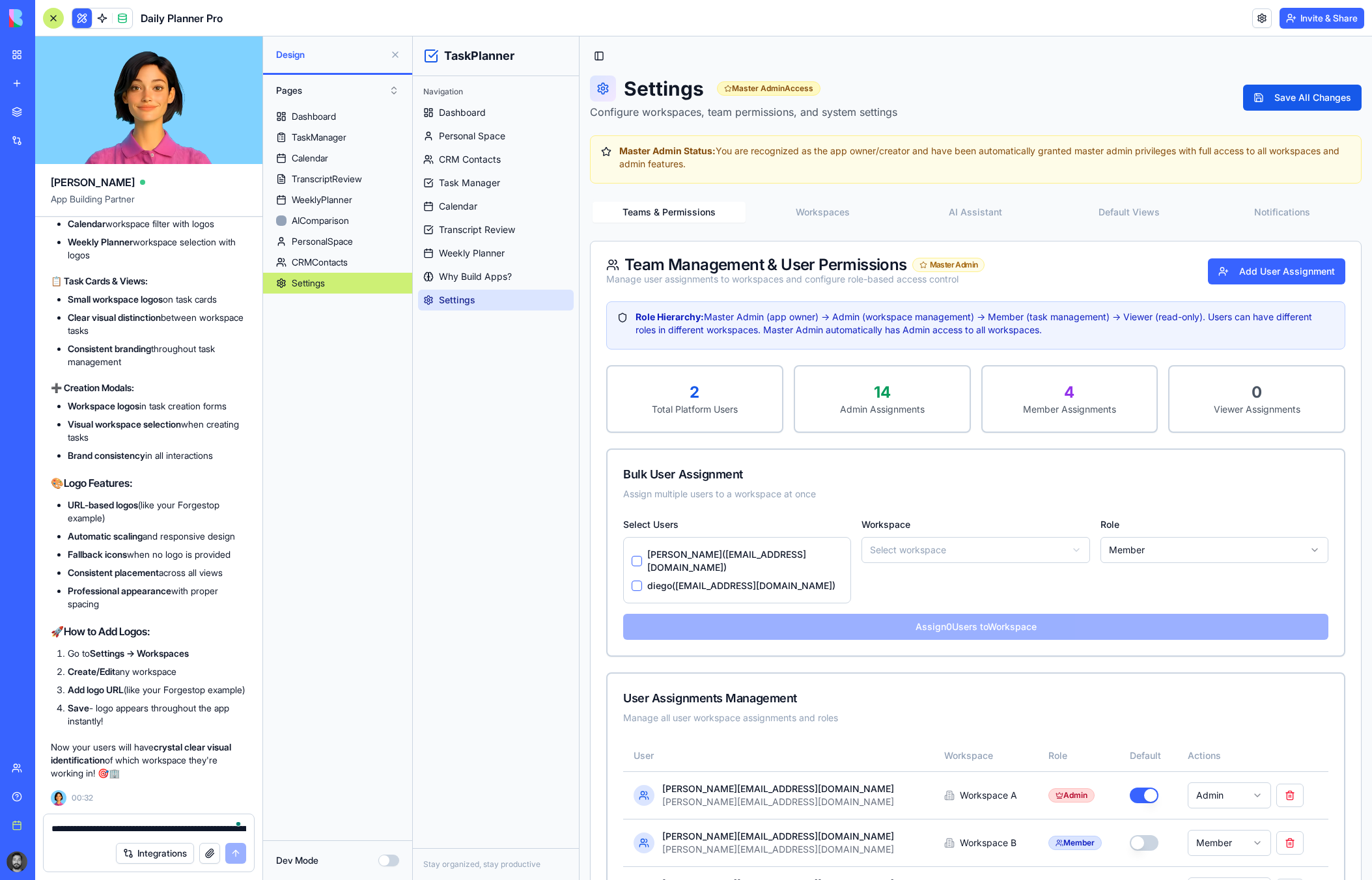
click at [827, 213] on button "Workspaces" at bounding box center [822, 212] width 153 height 21
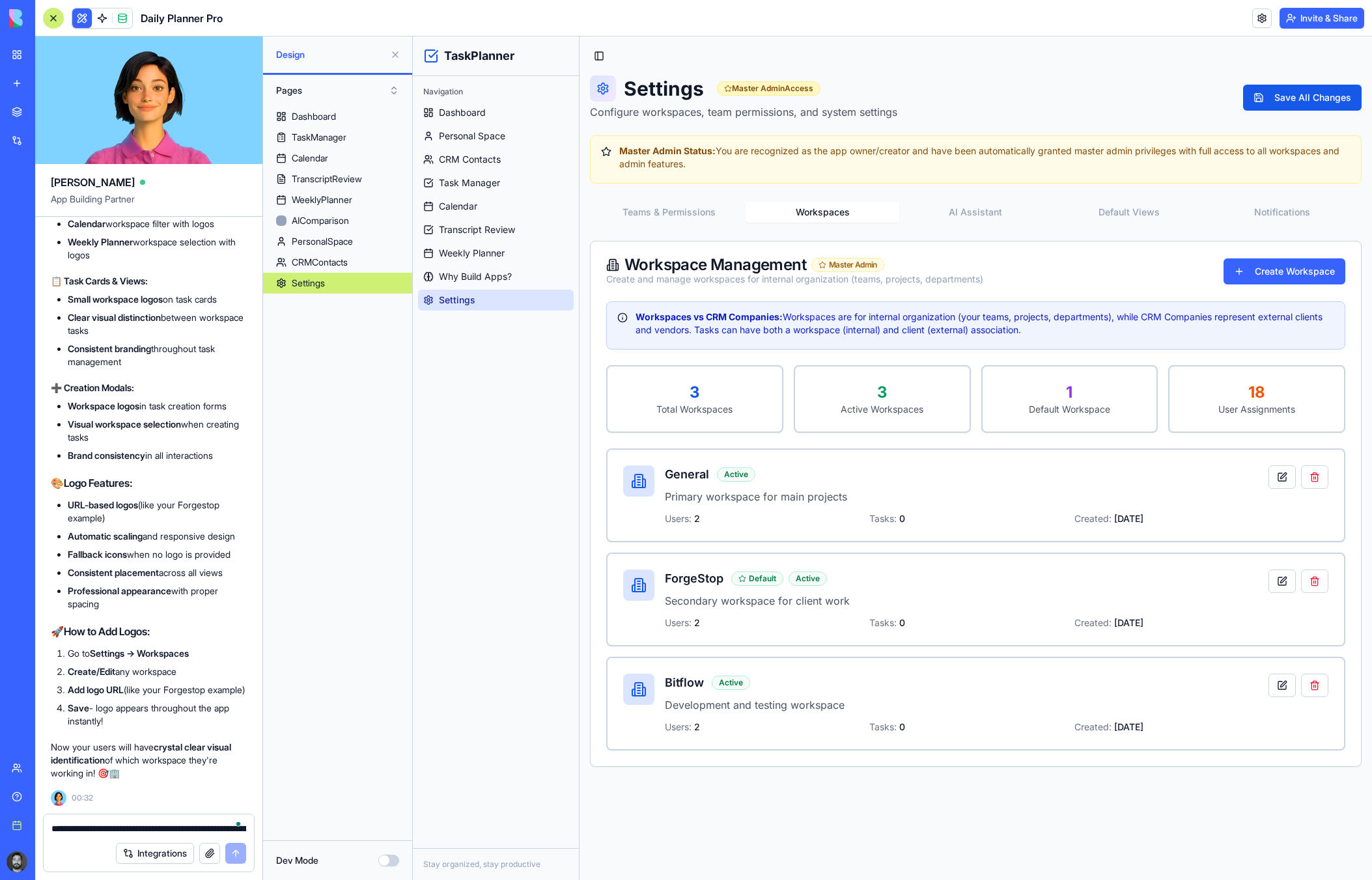
click at [981, 484] on div "General Active Primary workspace for main projects Users: 2 Tasks: 0 Created: A…" at bounding box center [966, 495] width 603 height 60
click at [1232, 479] on button at bounding box center [1282, 477] width 27 height 24
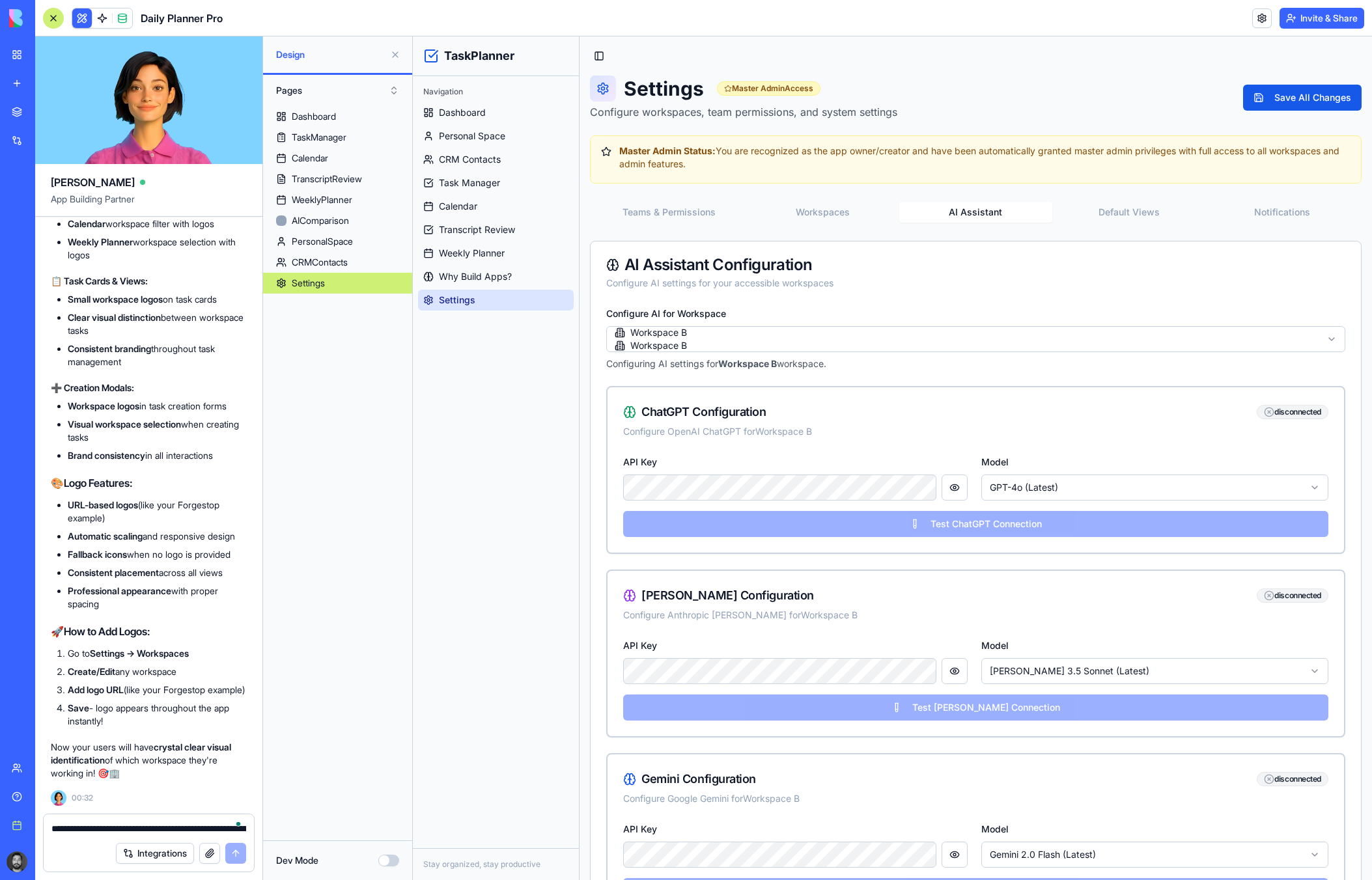
click at [979, 206] on button "AI Assistant" at bounding box center [976, 212] width 153 height 21
click at [1232, 210] on button "Notifications" at bounding box center [1283, 212] width 153 height 21
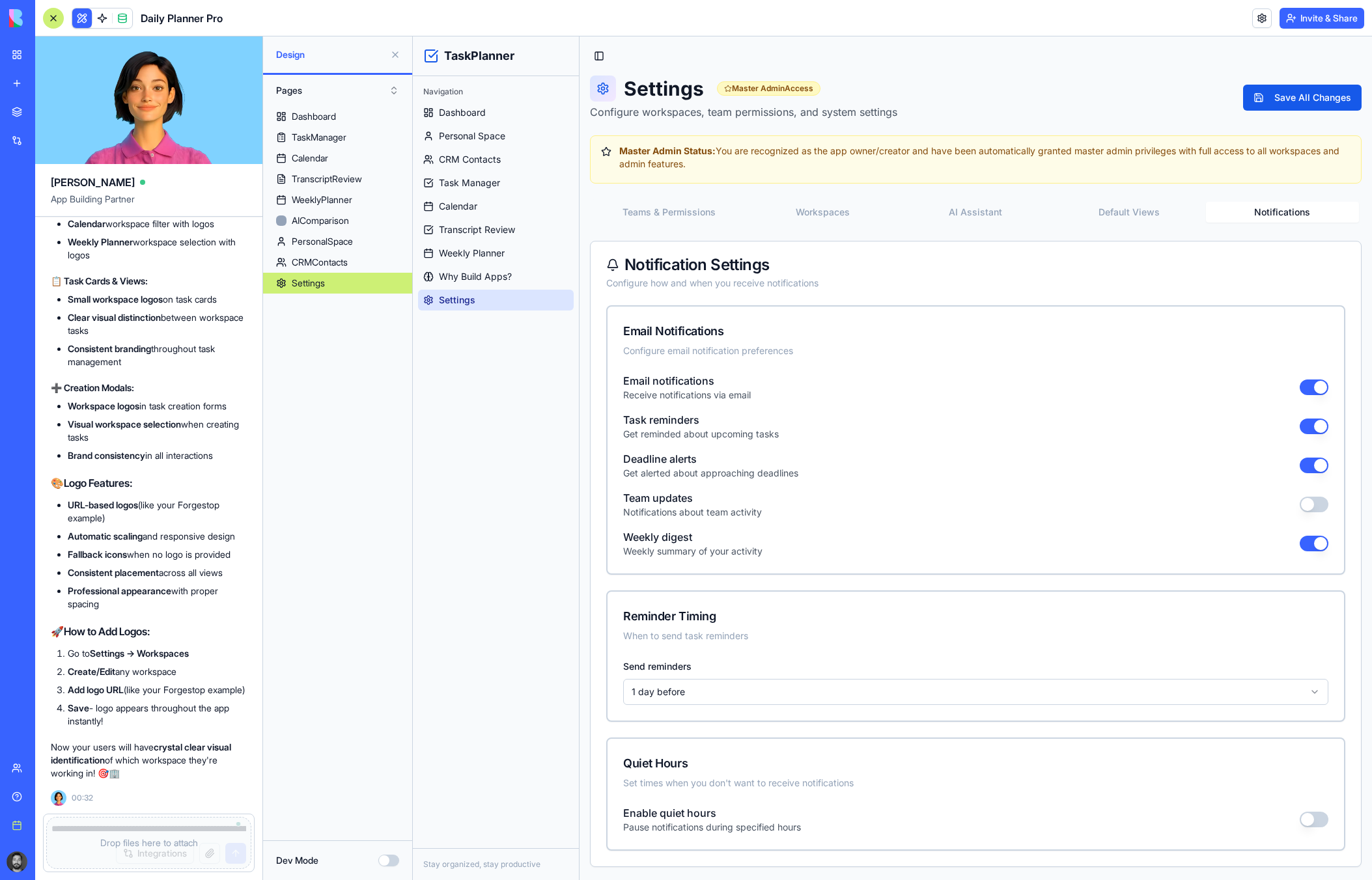
scroll to position [36084, 0]
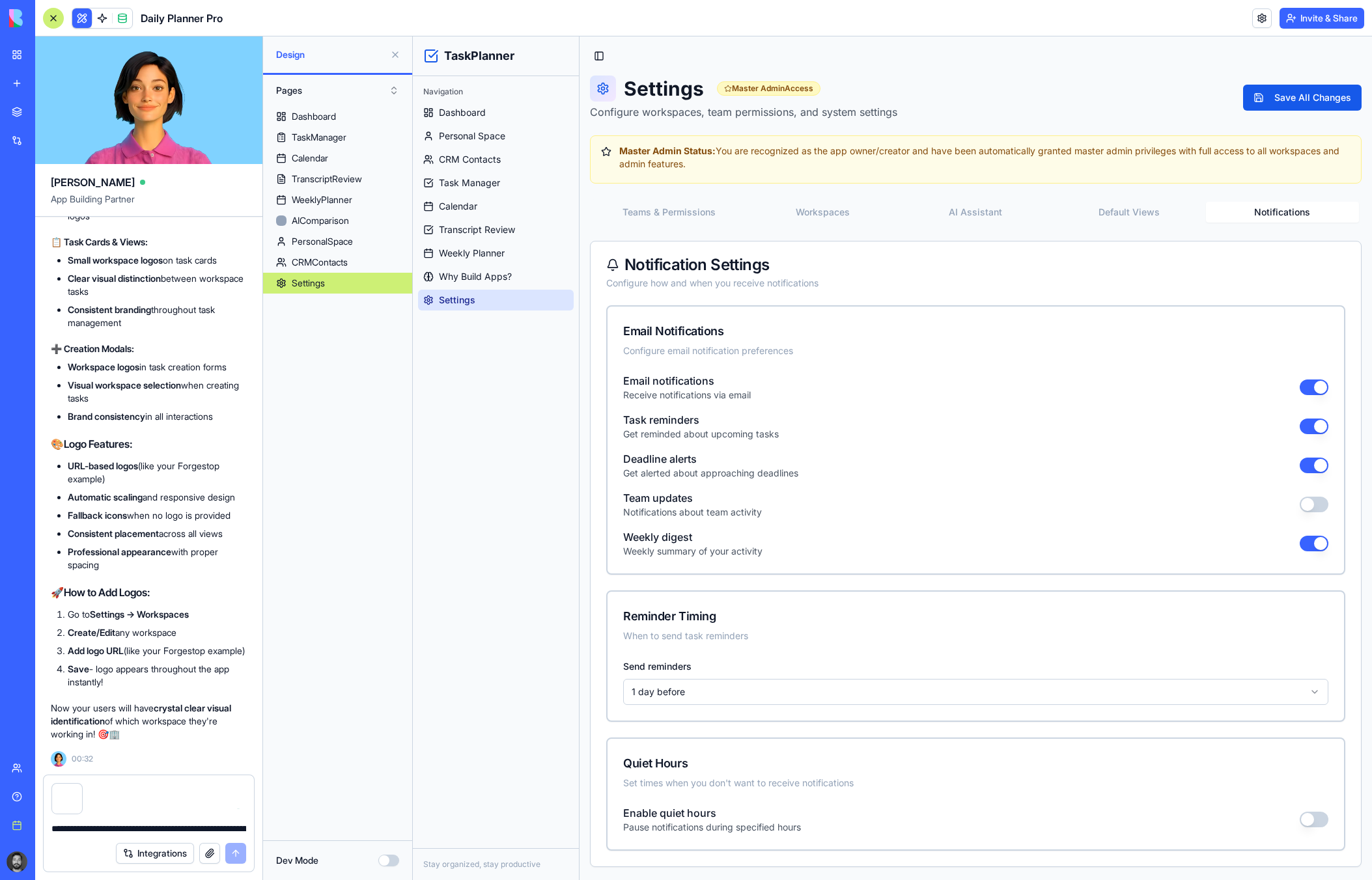
click at [151, 745] on div at bounding box center [149, 795] width 210 height 39
click at [121, 745] on textarea "**********" at bounding box center [149, 828] width 195 height 13
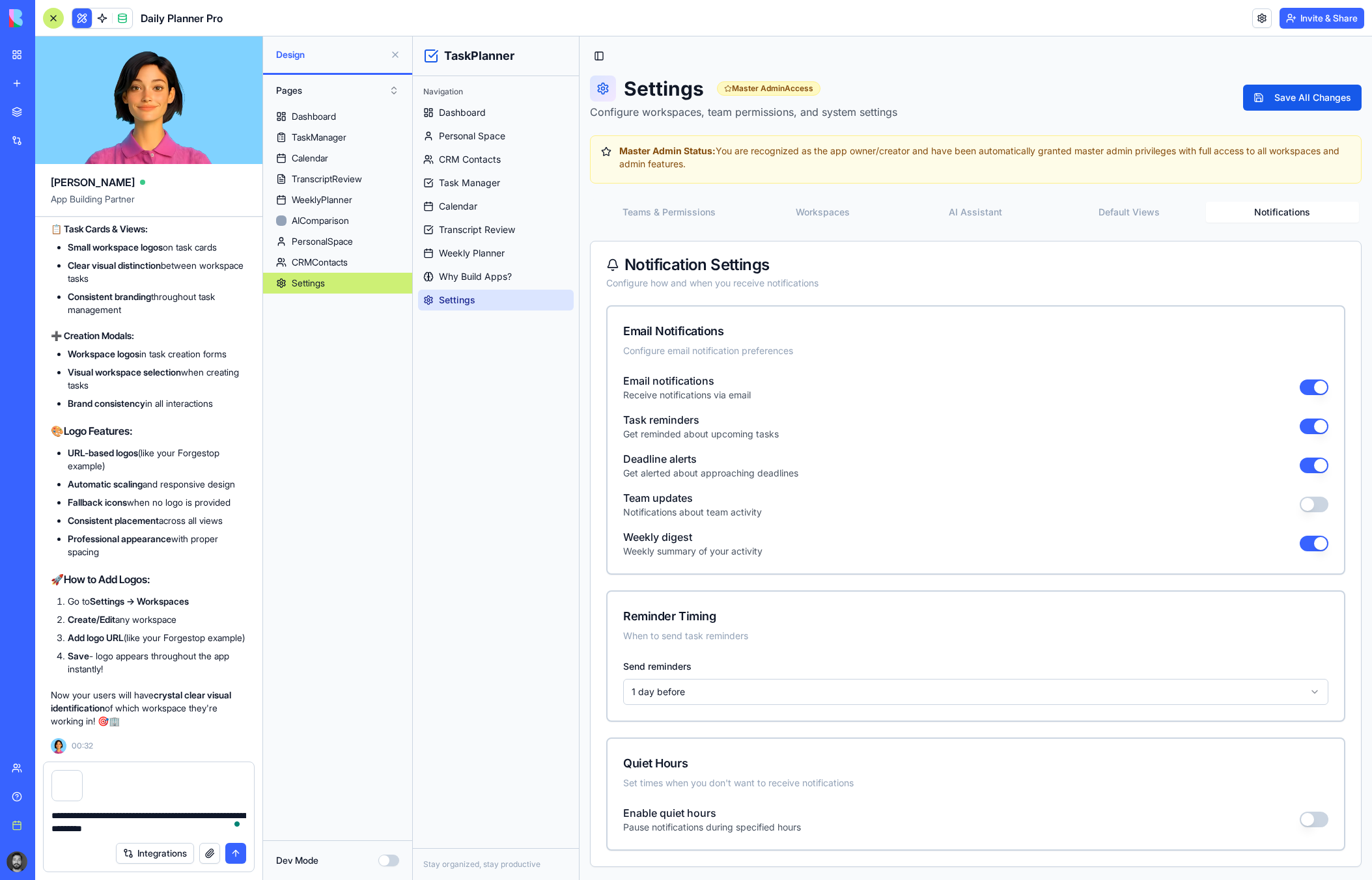
type textarea "**********"
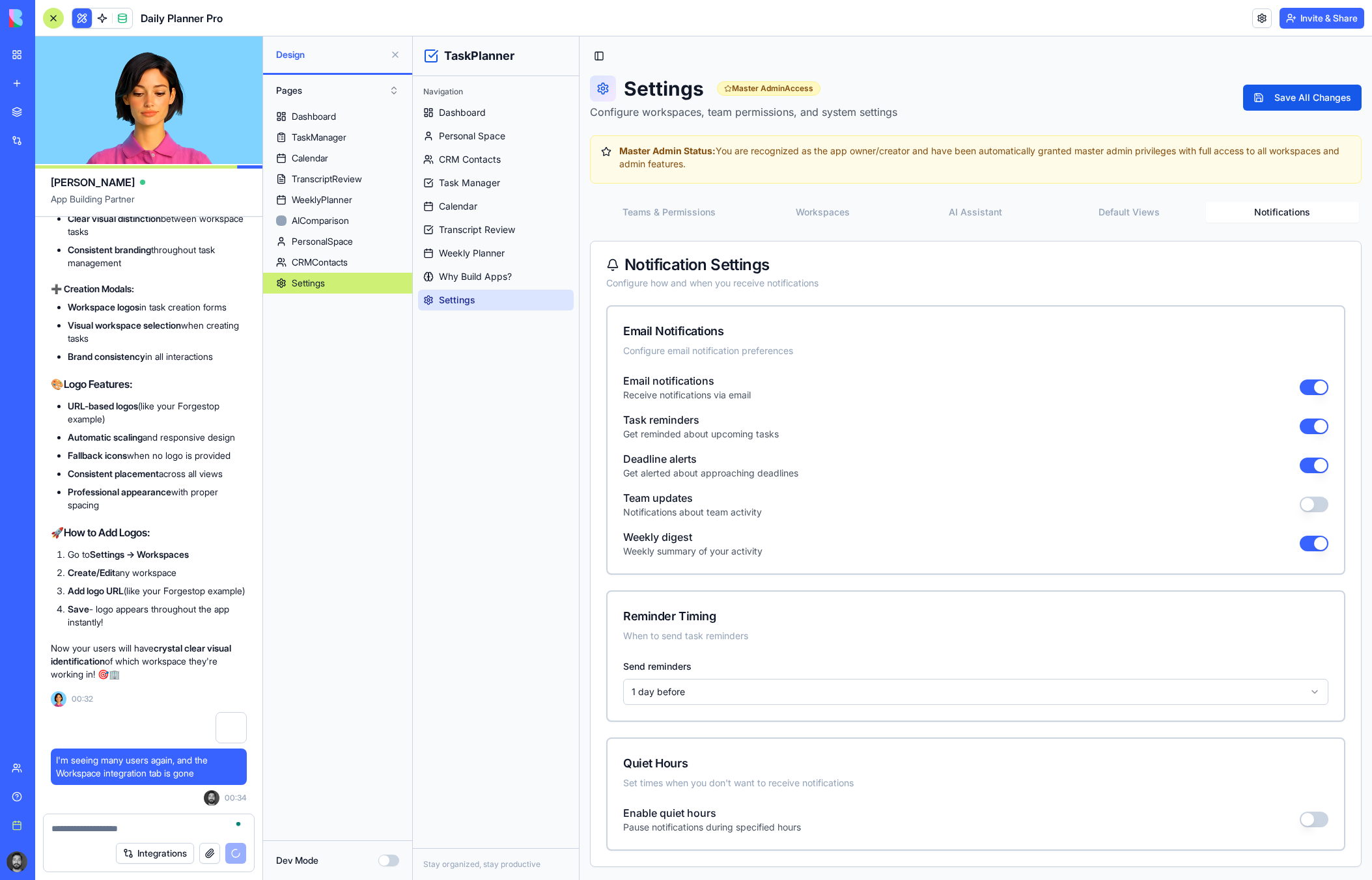
click at [686, 227] on div "Teams & Permissions Workspaces AI Assistant Default Views Notifications Notific…" at bounding box center [976, 533] width 772 height 668
click at [685, 210] on button "Teams & Permissions" at bounding box center [669, 212] width 153 height 21
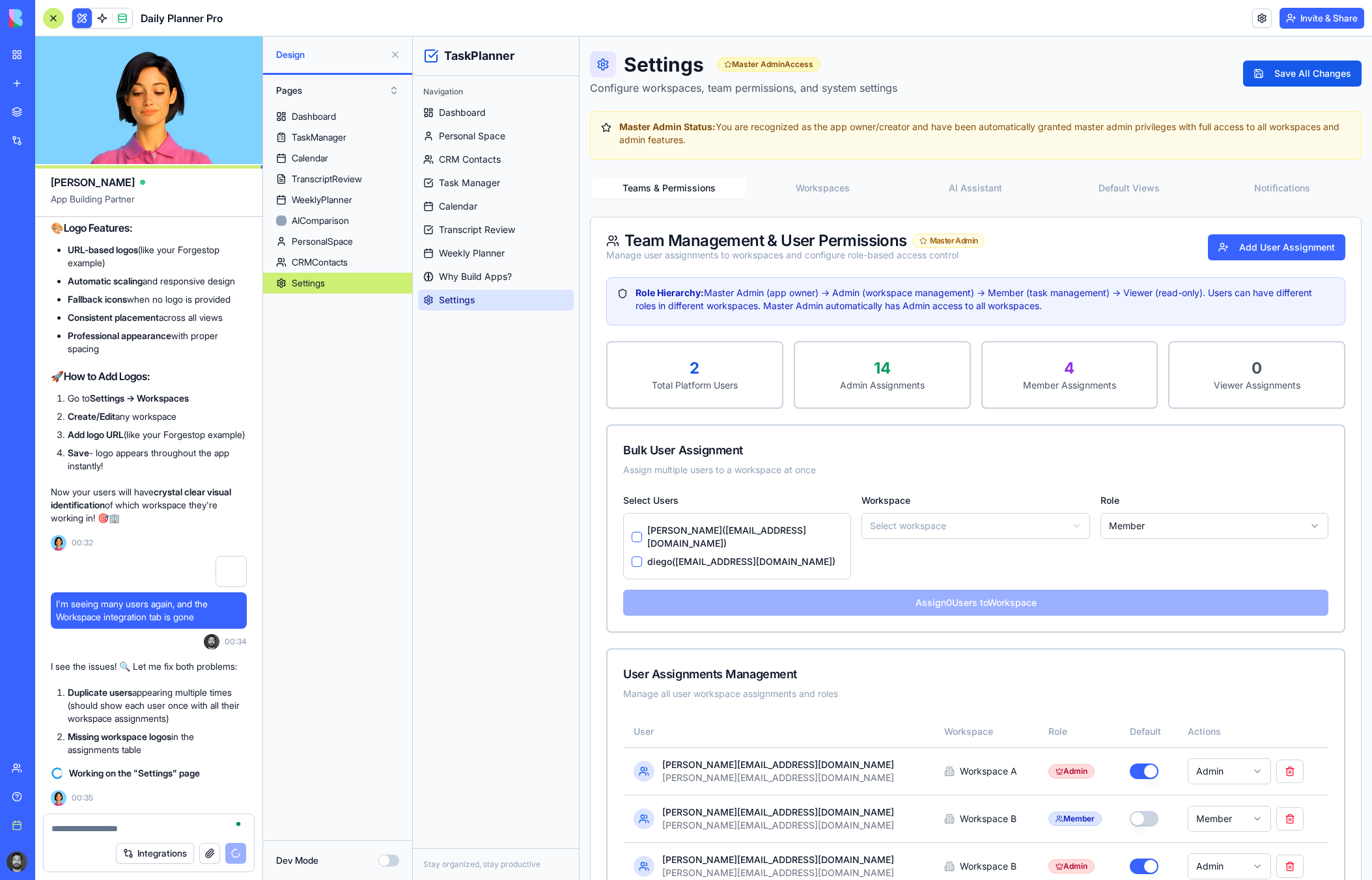
scroll to position [0, 0]
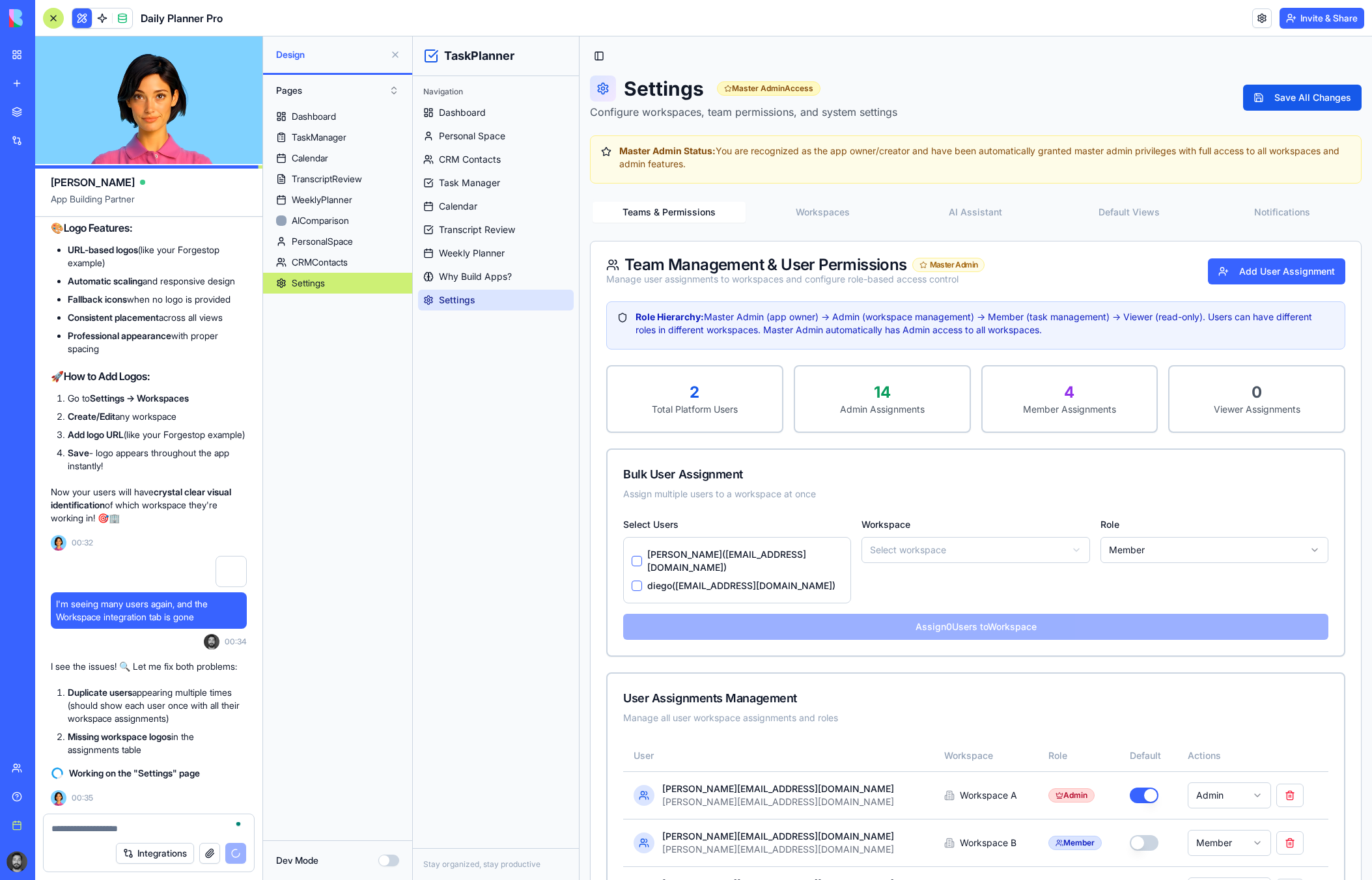
click at [1002, 535] on div "Workspace Select workspace" at bounding box center [975, 560] width 228 height 87
drag, startPoint x: 94, startPoint y: 830, endPoint x: 100, endPoint y: 826, distance: 7.2
click at [95, 830] on textarea "To enrich screen reader interactions, please activate Accessibility in Grammarl…" at bounding box center [149, 828] width 195 height 13
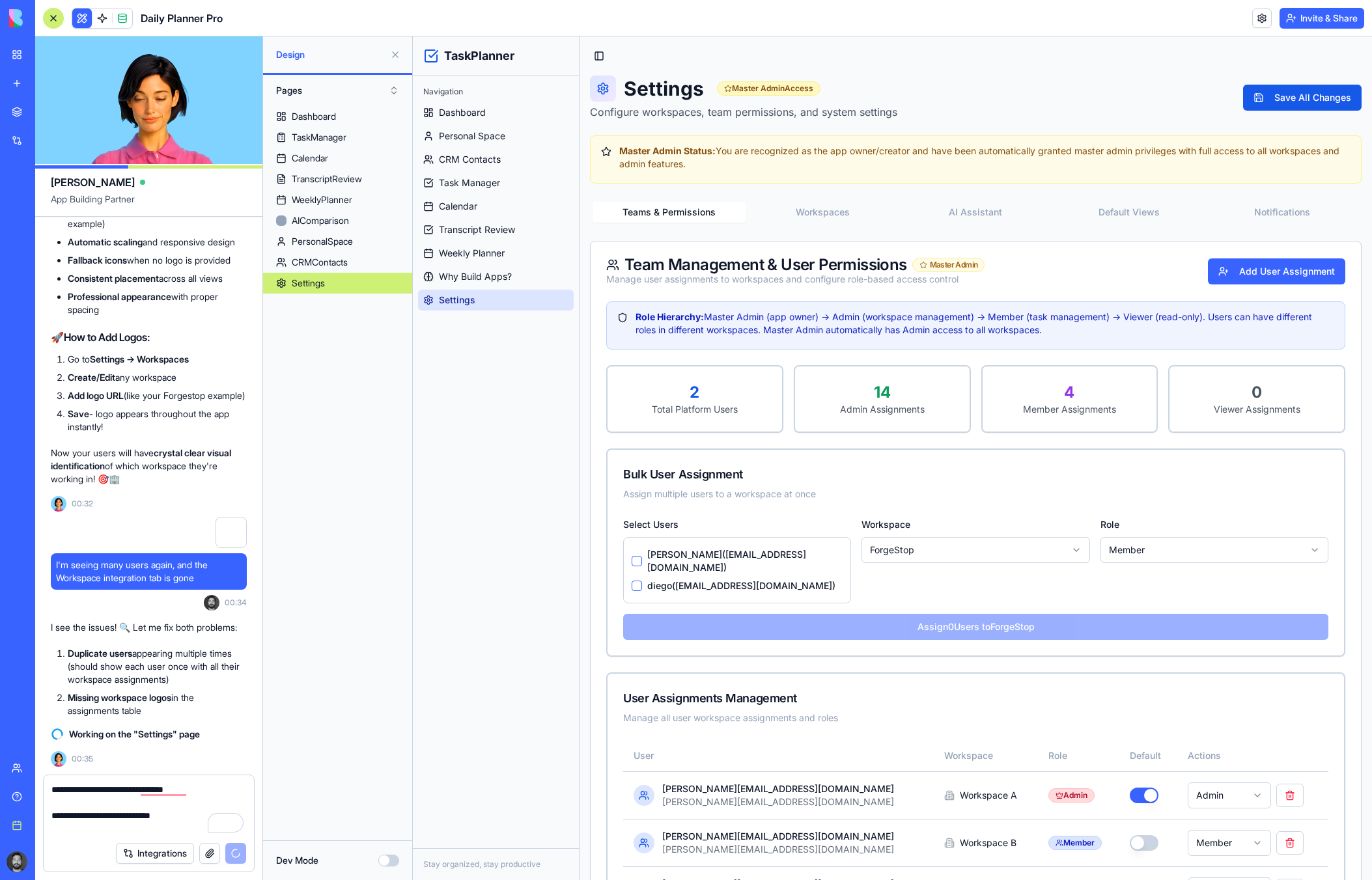
scroll to position [36352, 0]
click at [203, 791] on textarea "**********" at bounding box center [149, 809] width 195 height 52
click at [185, 791] on textarea "**********" at bounding box center [149, 809] width 195 height 52
type textarea "**********"
click at [196, 819] on textarea "**********" at bounding box center [149, 809] width 195 height 52
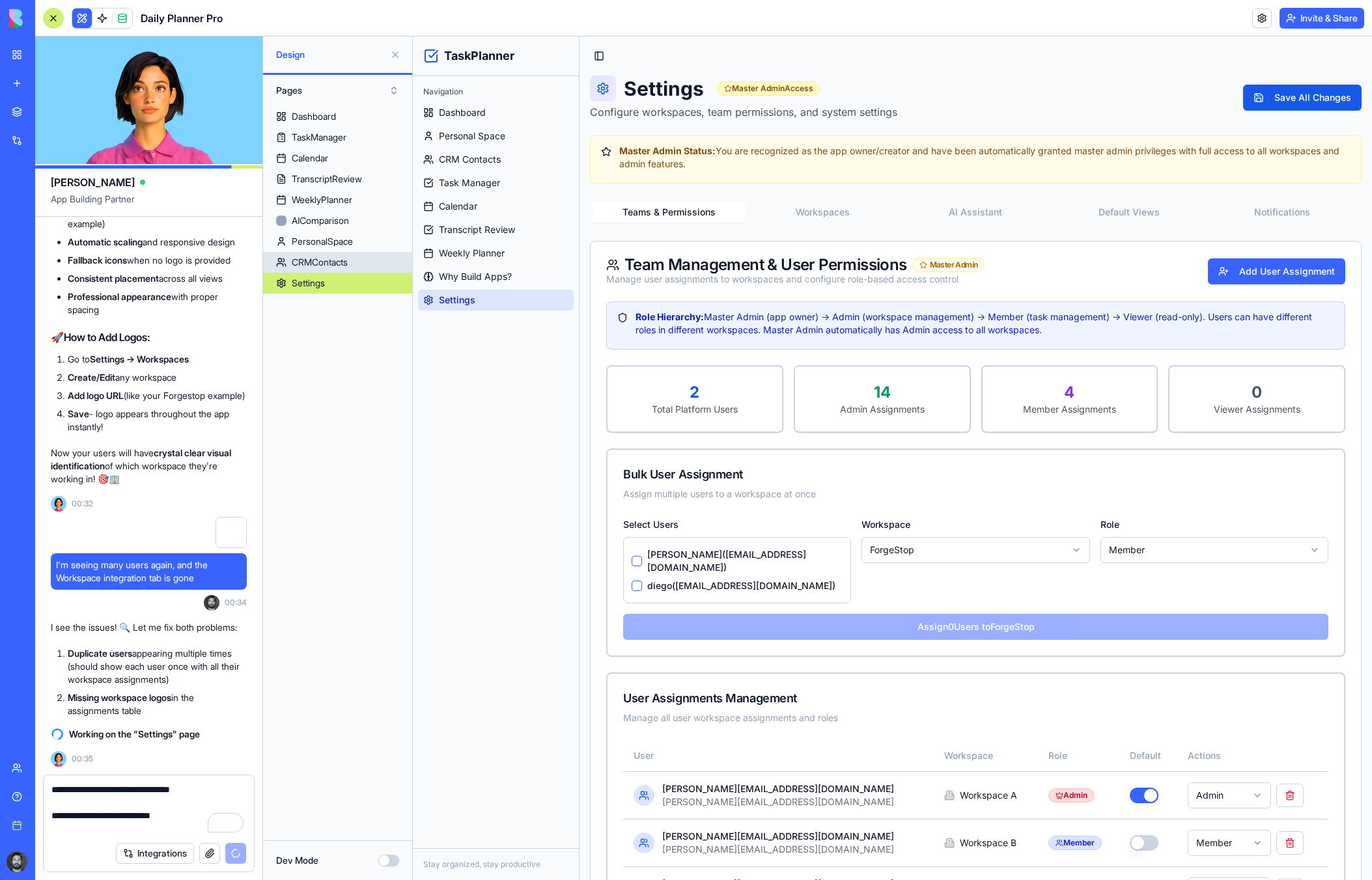
click at [340, 263] on div "CRMContacts" at bounding box center [320, 262] width 56 height 13
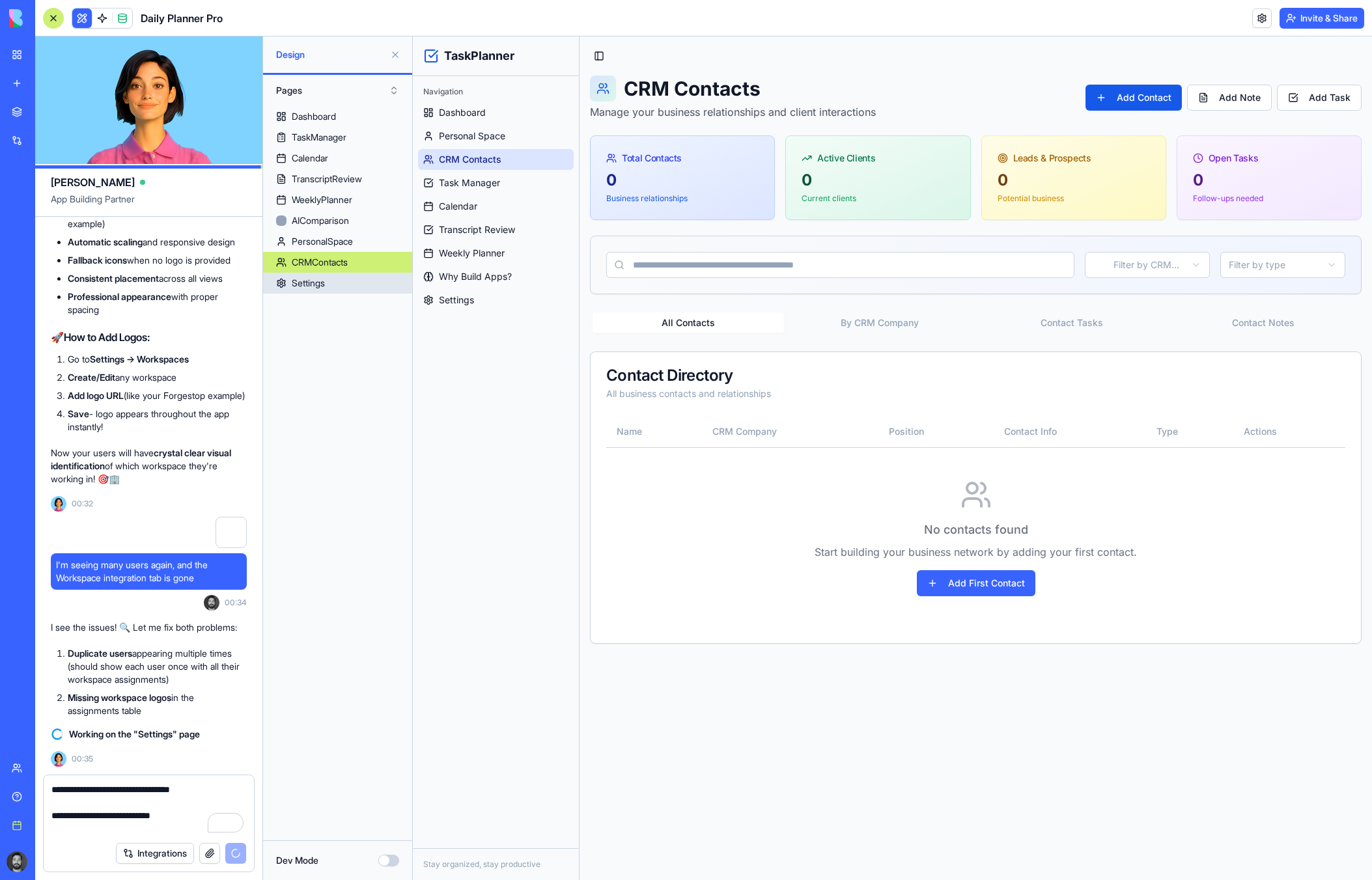
click at [323, 283] on div "Settings" at bounding box center [308, 283] width 33 height 13
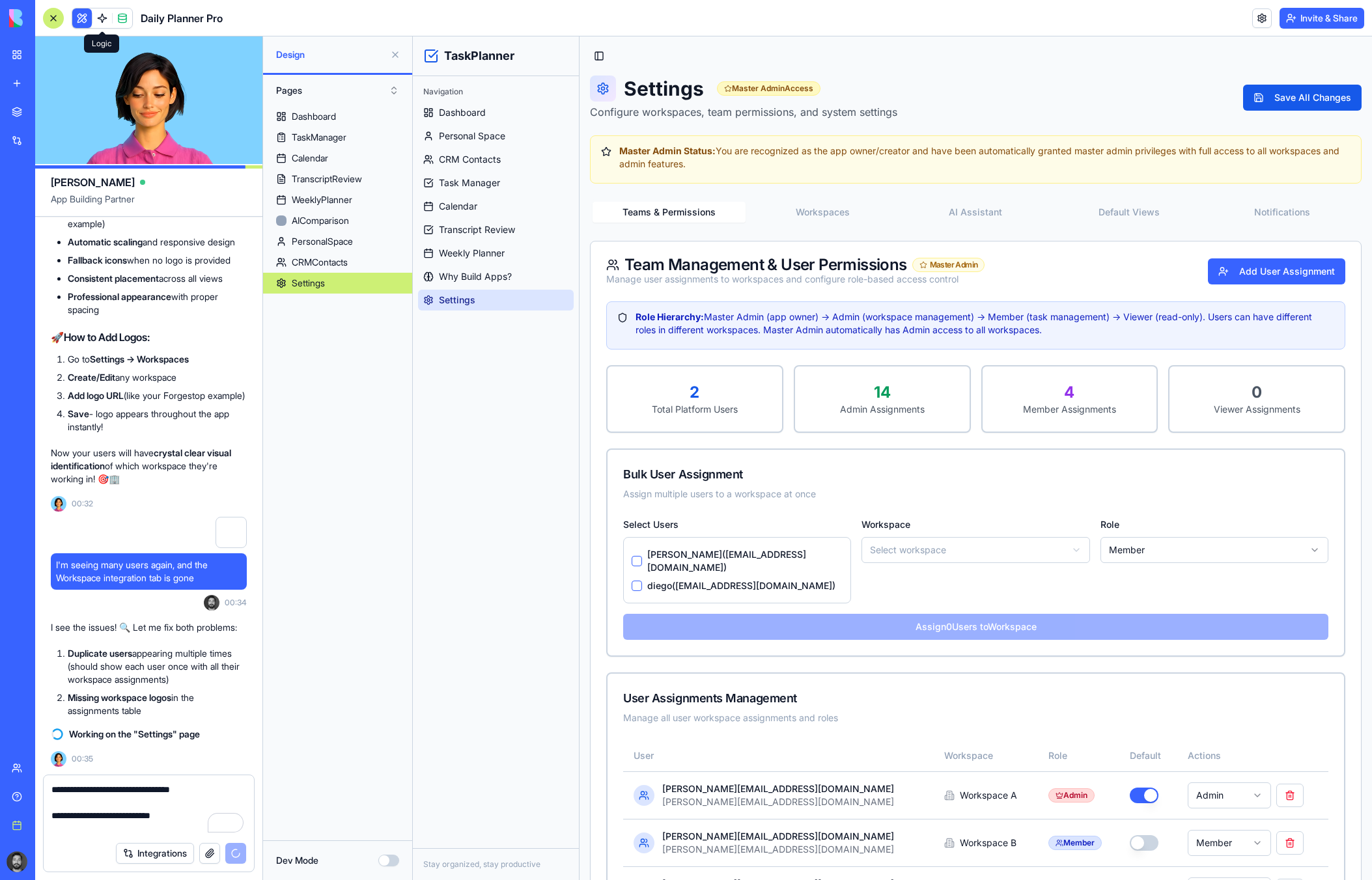
click at [99, 18] on link at bounding box center [103, 18] width 20 height 20
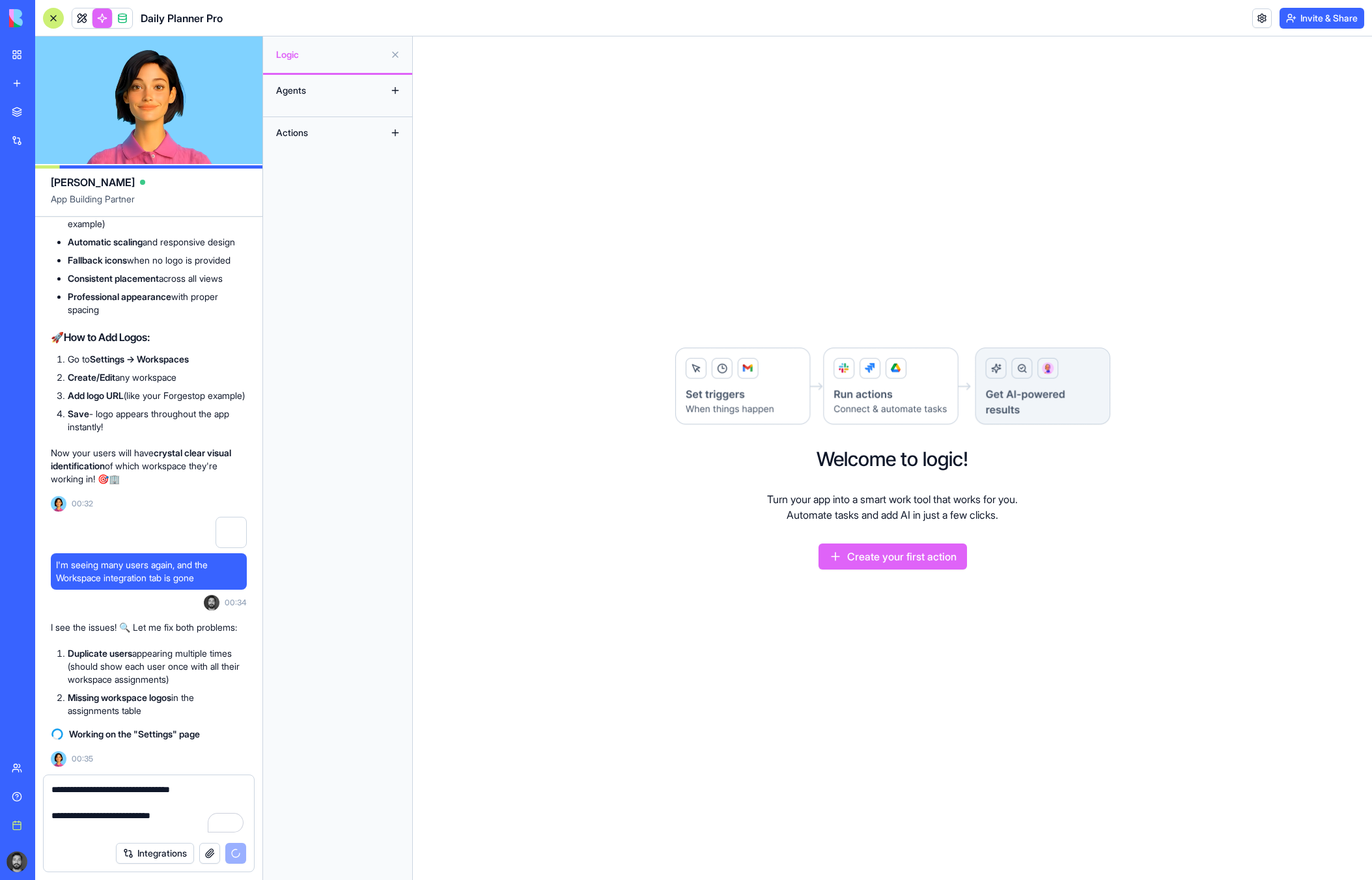
click at [333, 91] on div "Agents" at bounding box center [322, 91] width 104 height 21
click at [392, 89] on button at bounding box center [395, 91] width 21 height 21
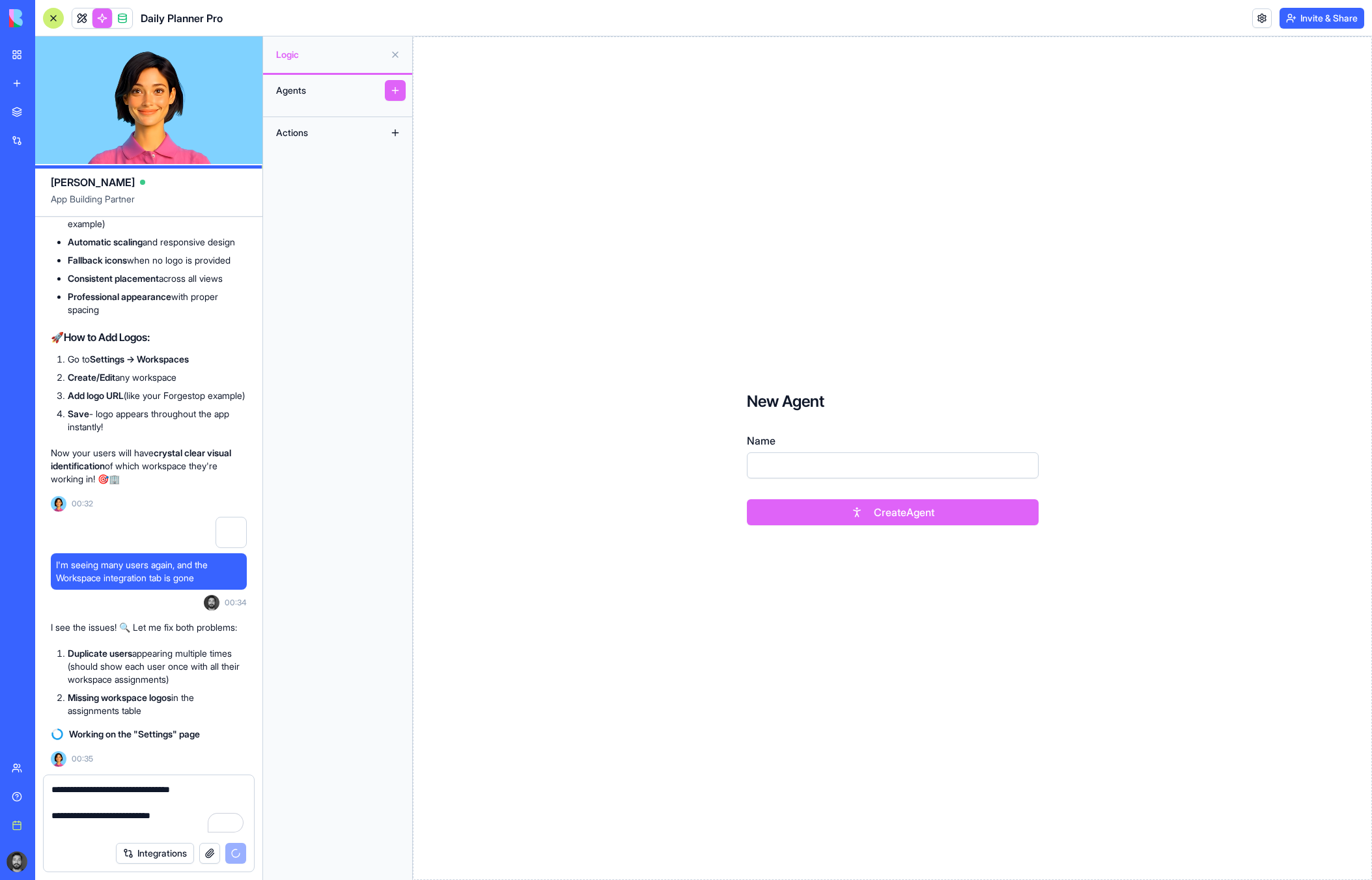
click at [394, 54] on button at bounding box center [395, 55] width 21 height 21
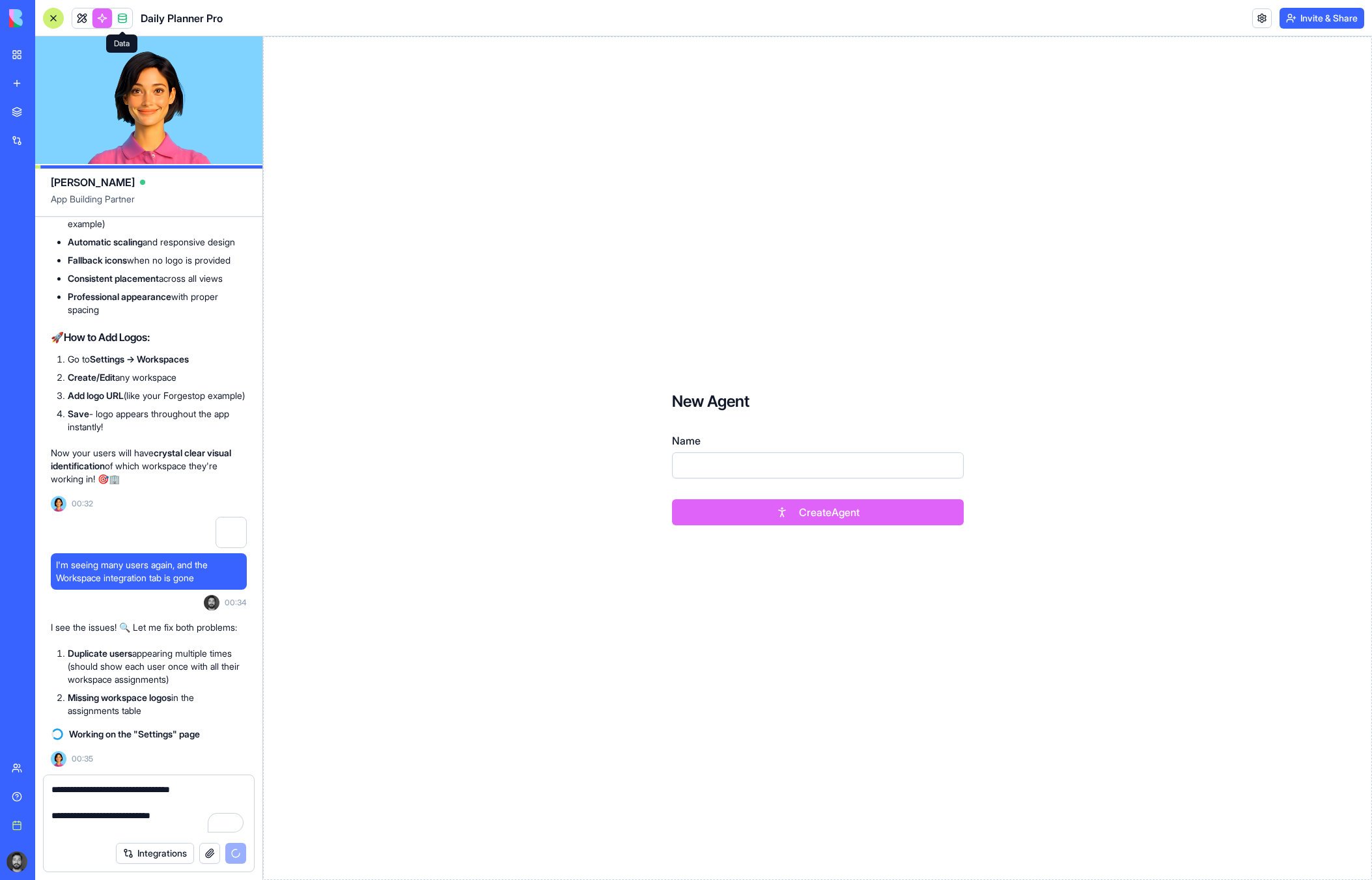
click at [107, 18] on link at bounding box center [103, 18] width 20 height 20
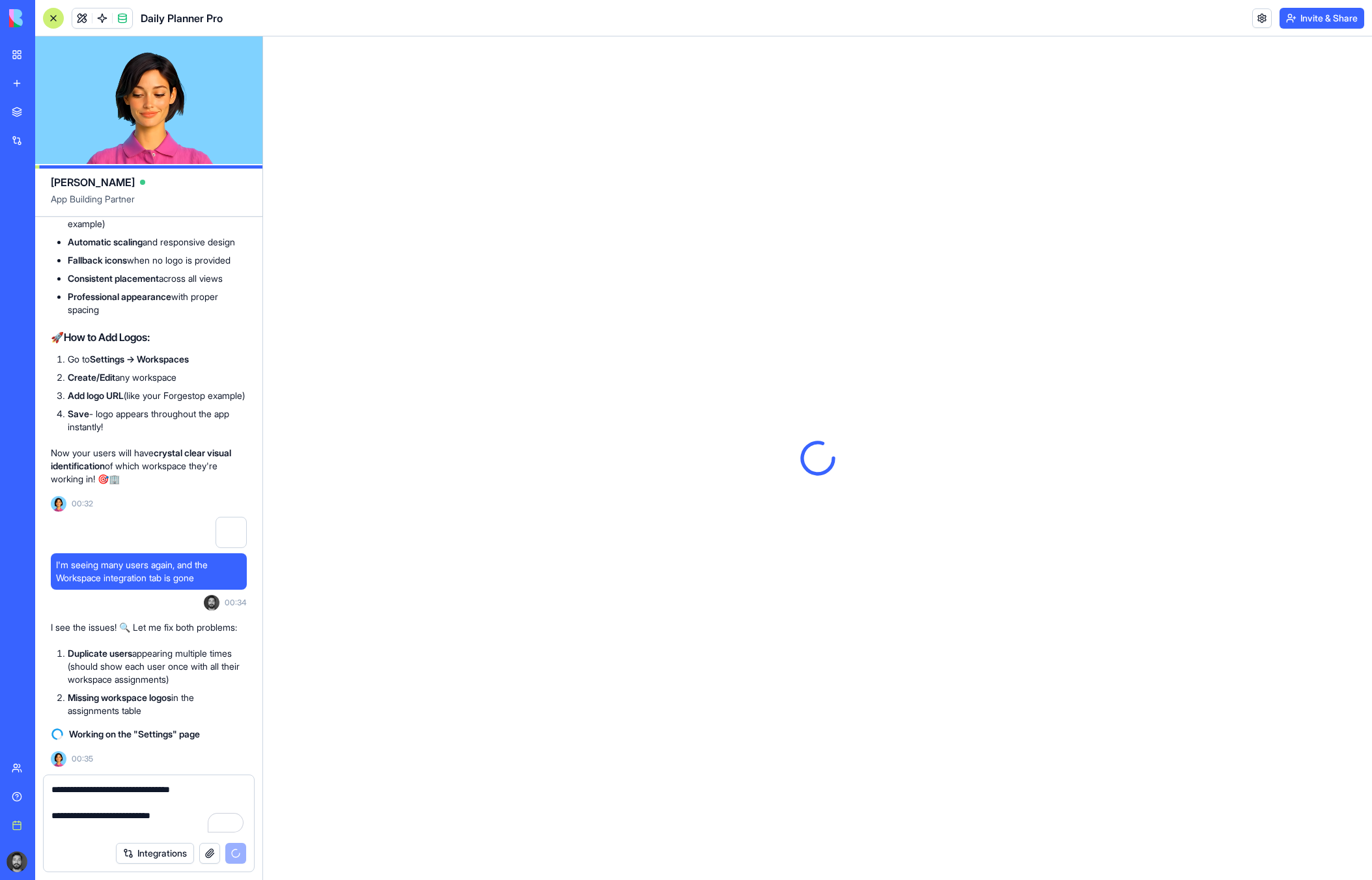
click at [104, 17] on link at bounding box center [103, 18] width 20 height 20
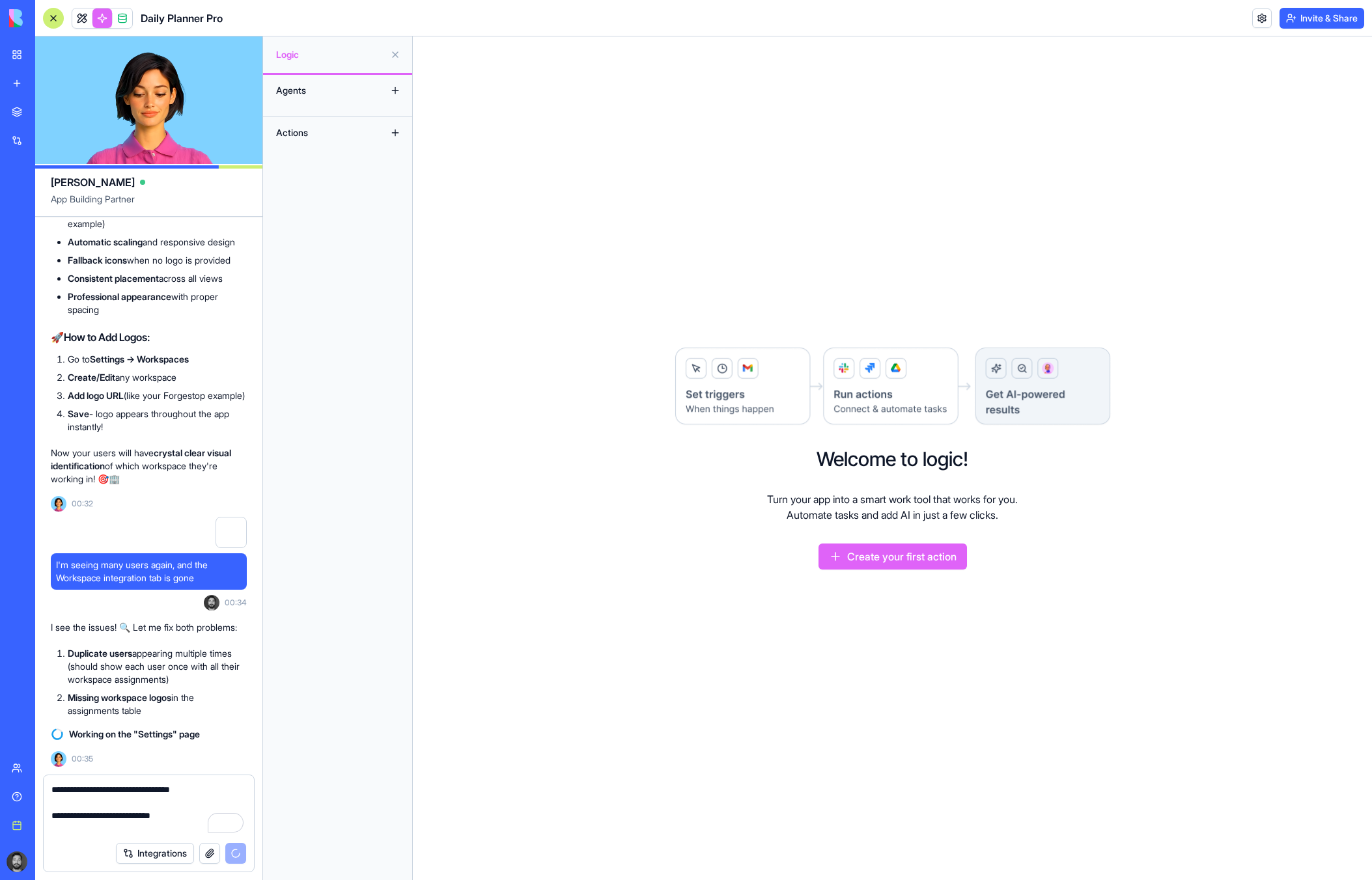
click at [342, 138] on div "Actions" at bounding box center [322, 133] width 104 height 21
click at [393, 135] on button at bounding box center [395, 133] width 21 height 21
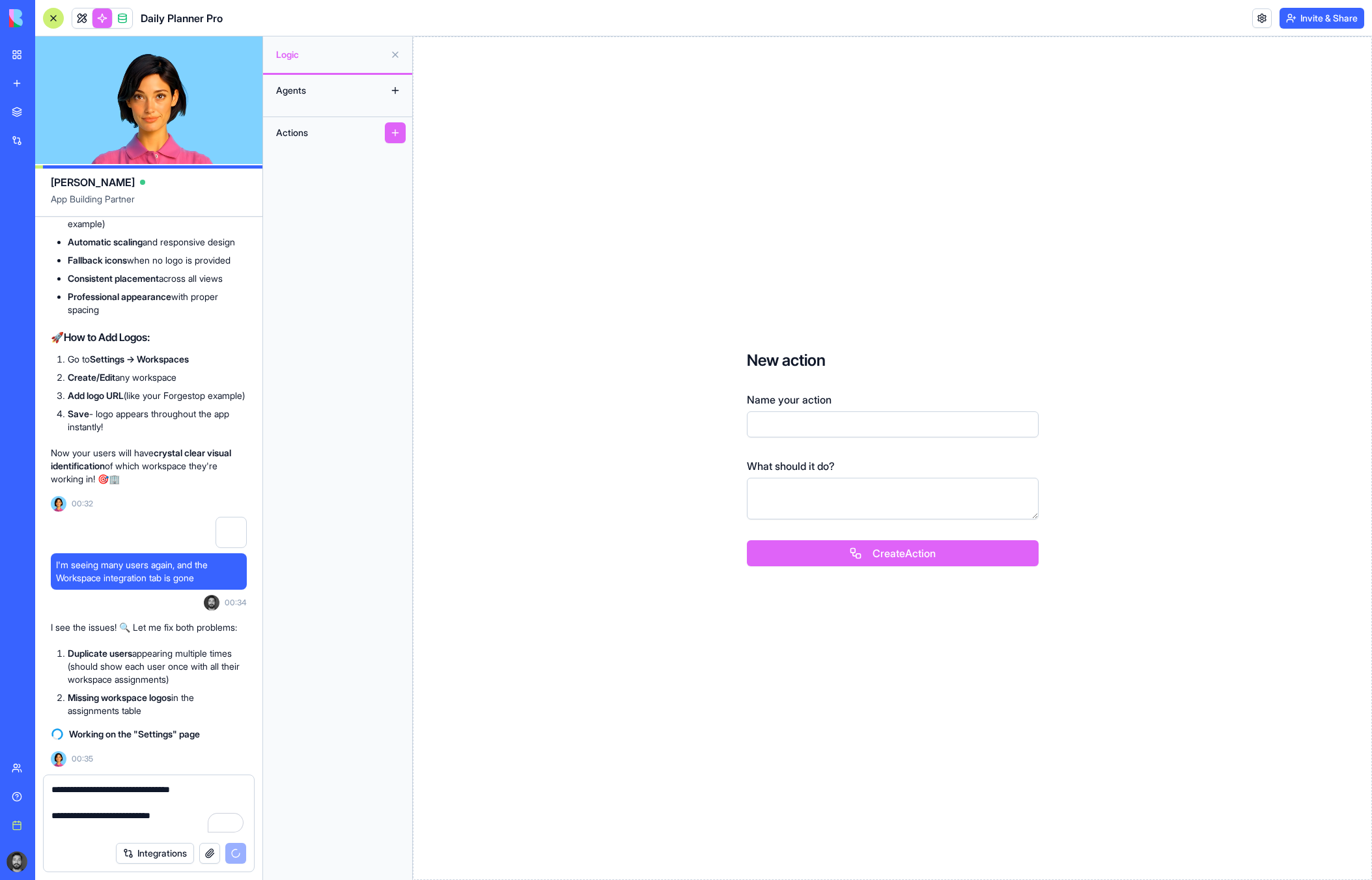
click at [359, 96] on div "Agents" at bounding box center [322, 91] width 104 height 21
click at [372, 93] on div "Agents" at bounding box center [322, 91] width 104 height 21
click at [396, 134] on button at bounding box center [395, 133] width 21 height 21
click at [389, 93] on button at bounding box center [395, 91] width 21 height 21
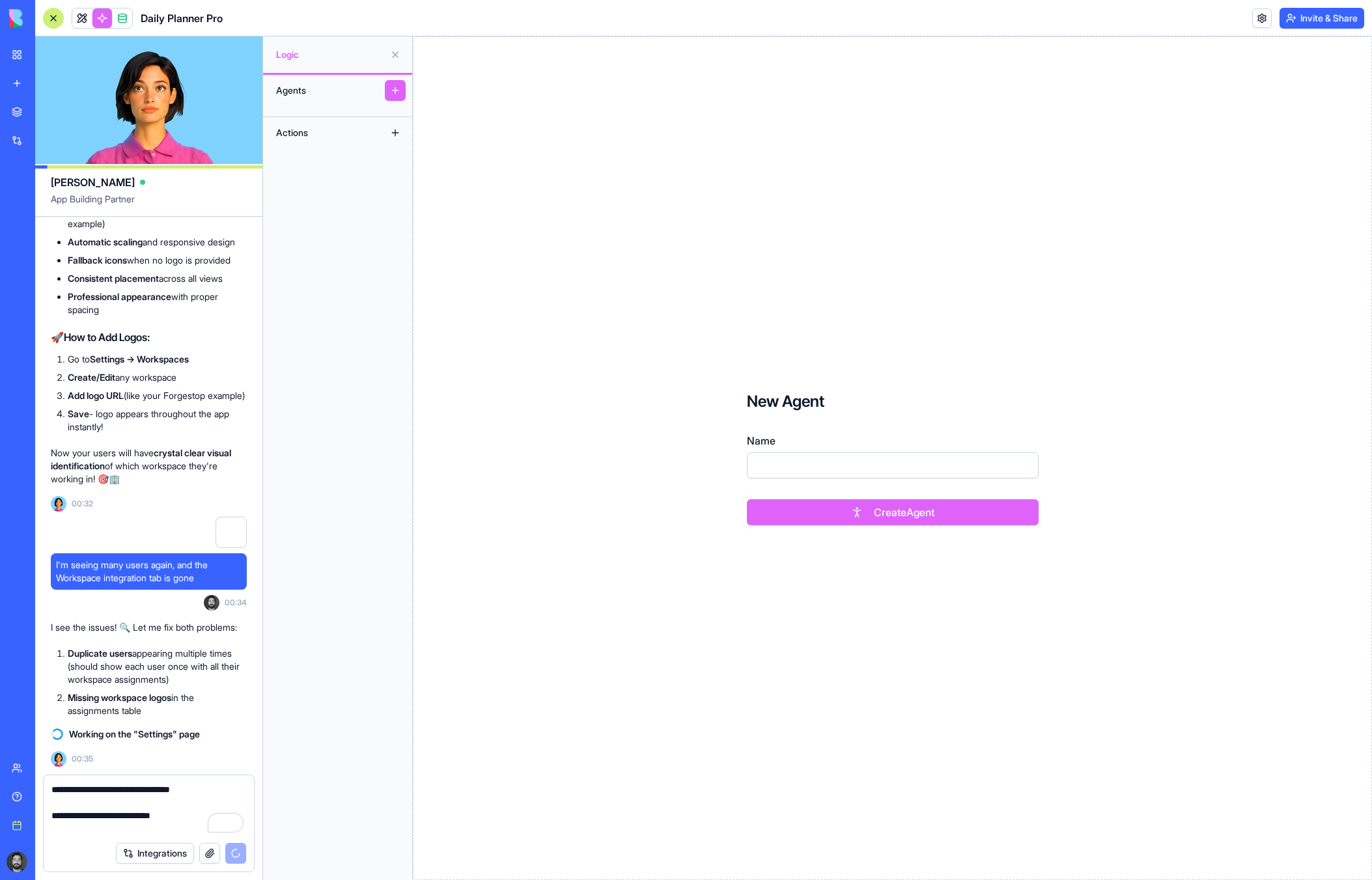
click at [394, 55] on button at bounding box center [395, 55] width 21 height 21
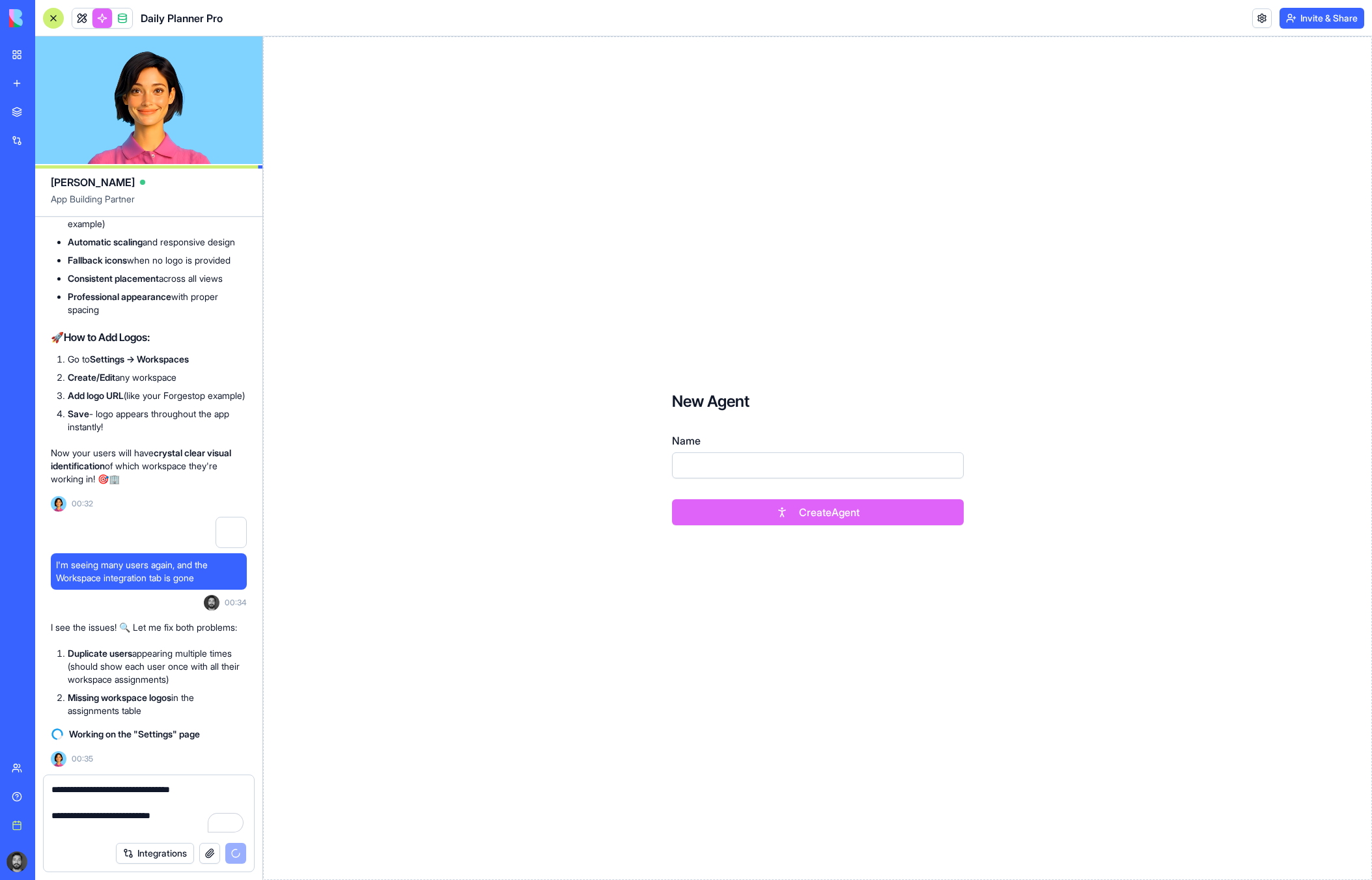
click at [93, 14] on link at bounding box center [103, 18] width 20 height 20
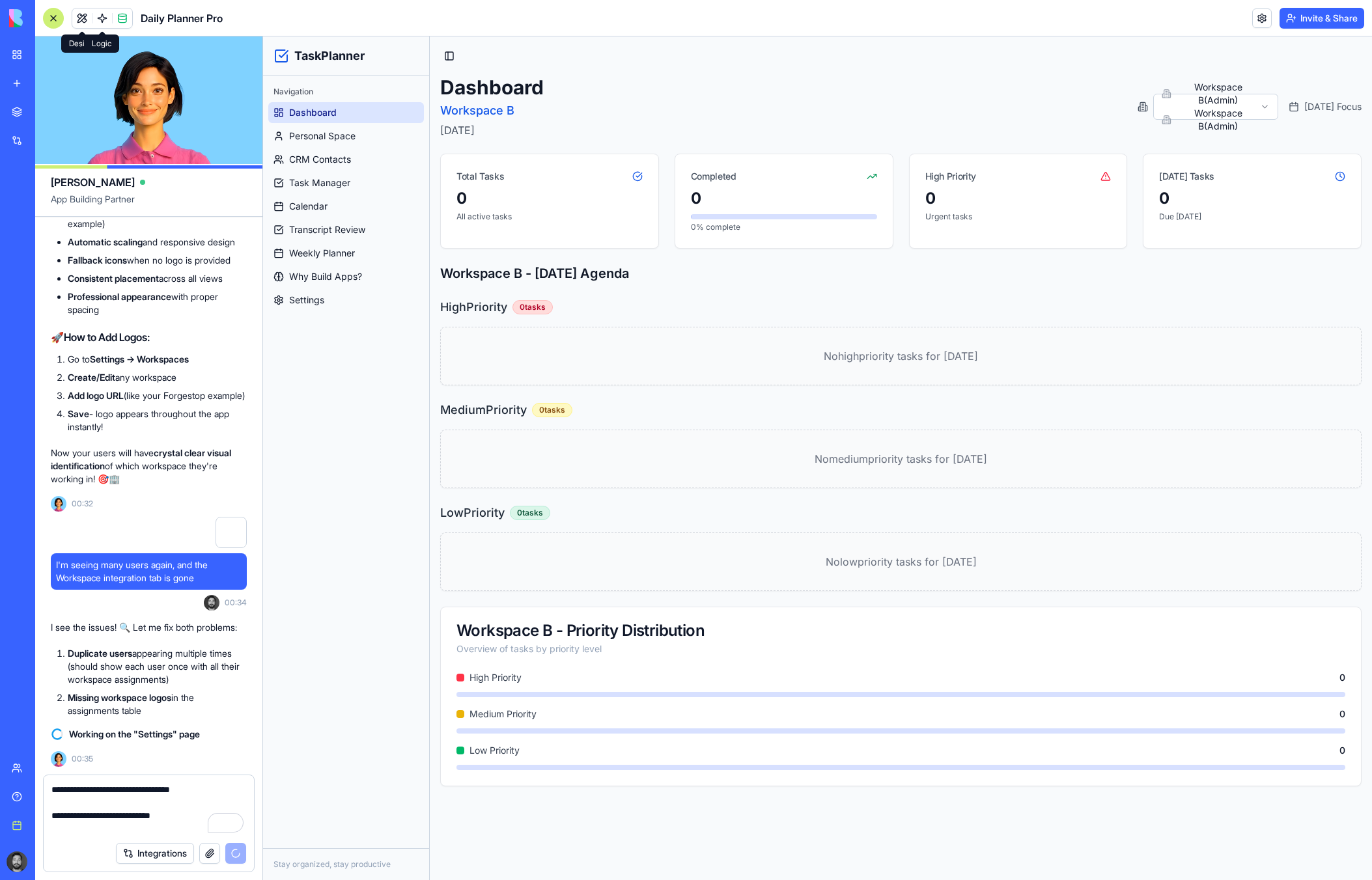
click at [99, 20] on link at bounding box center [103, 18] width 20 height 20
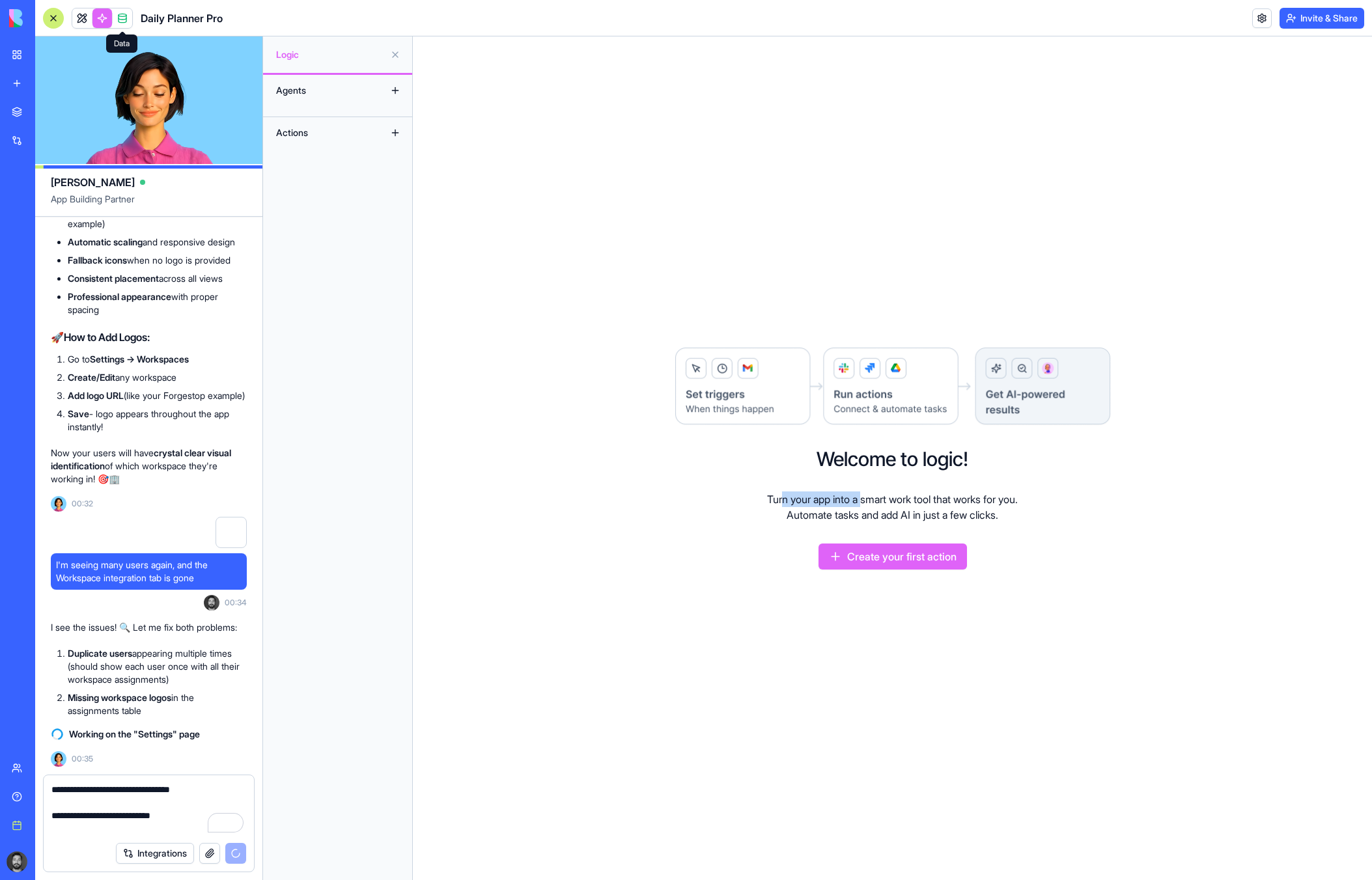
drag, startPoint x: 776, startPoint y: 503, endPoint x: 885, endPoint y: 535, distance: 113.6
click at [864, 506] on p "Turn your app into a smart work tool that works for you. Automate tasks and add…" at bounding box center [893, 507] width 251 height 31
click at [897, 564] on button "Create your first action" at bounding box center [892, 557] width 148 height 26
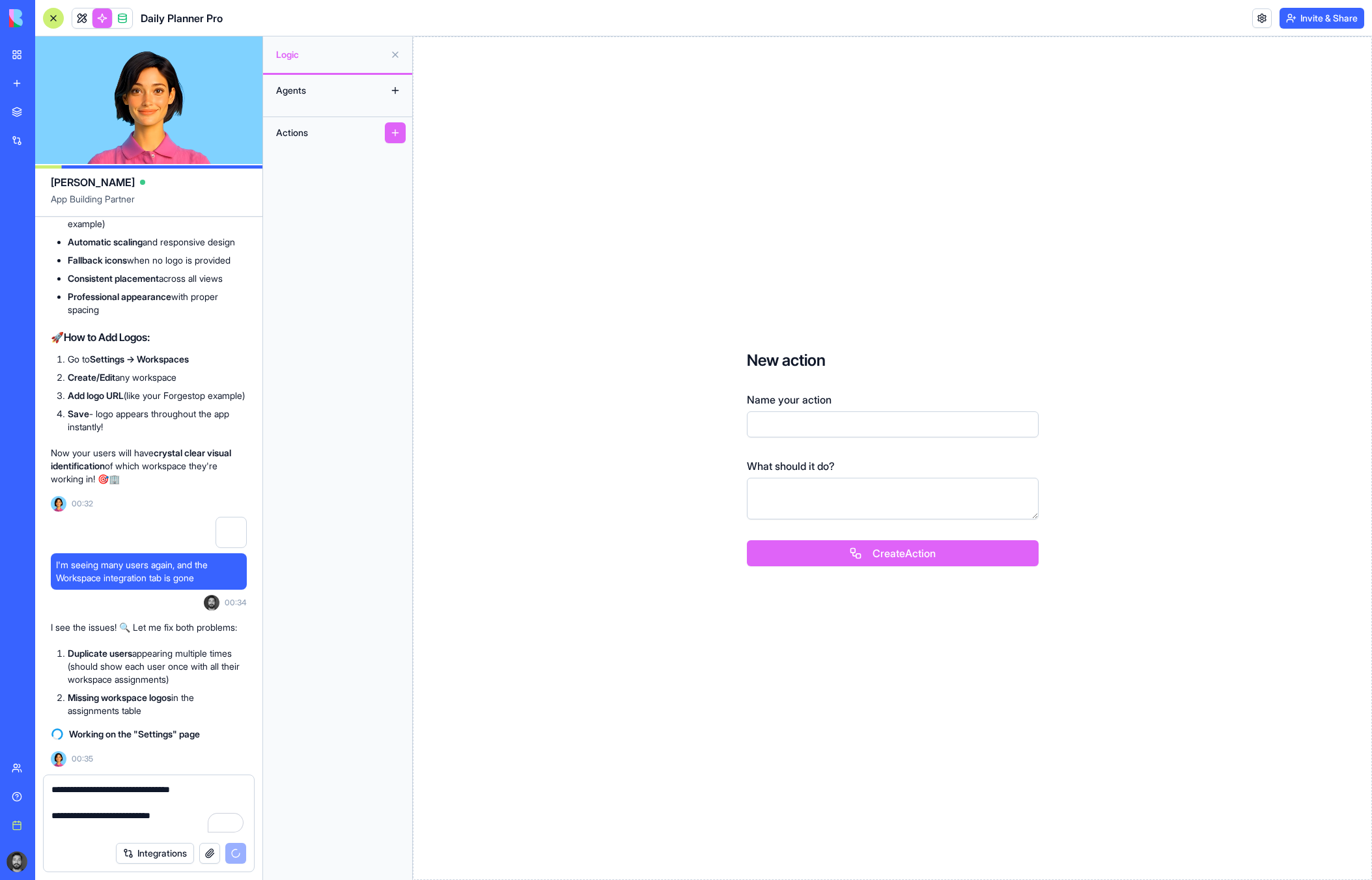
click at [775, 420] on input "Name your action" at bounding box center [893, 424] width 292 height 26
type input "**********"
type textarea "**********"
click at [119, 20] on span at bounding box center [123, 18] width 37 height 37
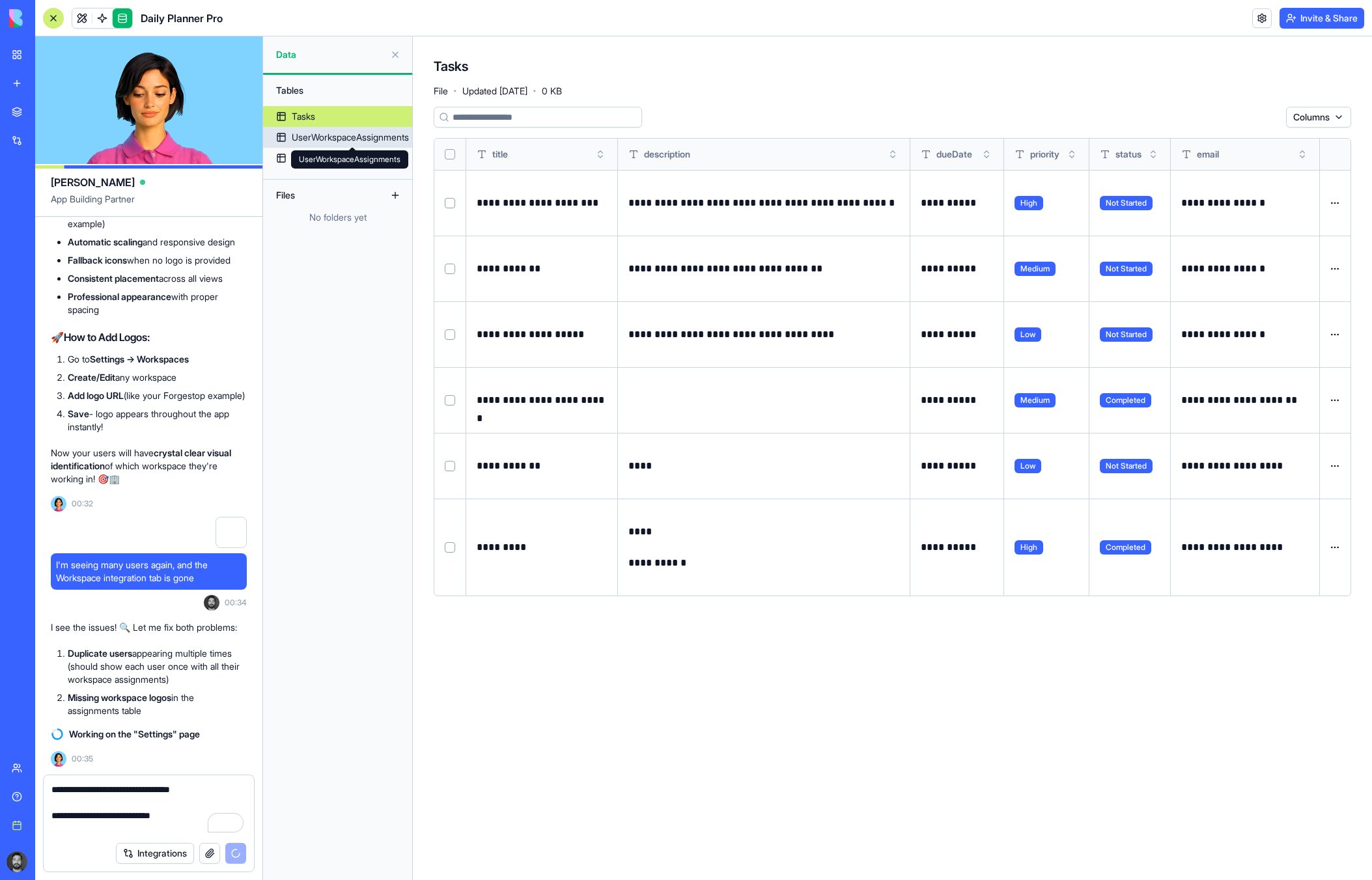
click at [344, 141] on div "UserWorkspaceAssignments" at bounding box center [350, 137] width 117 height 13
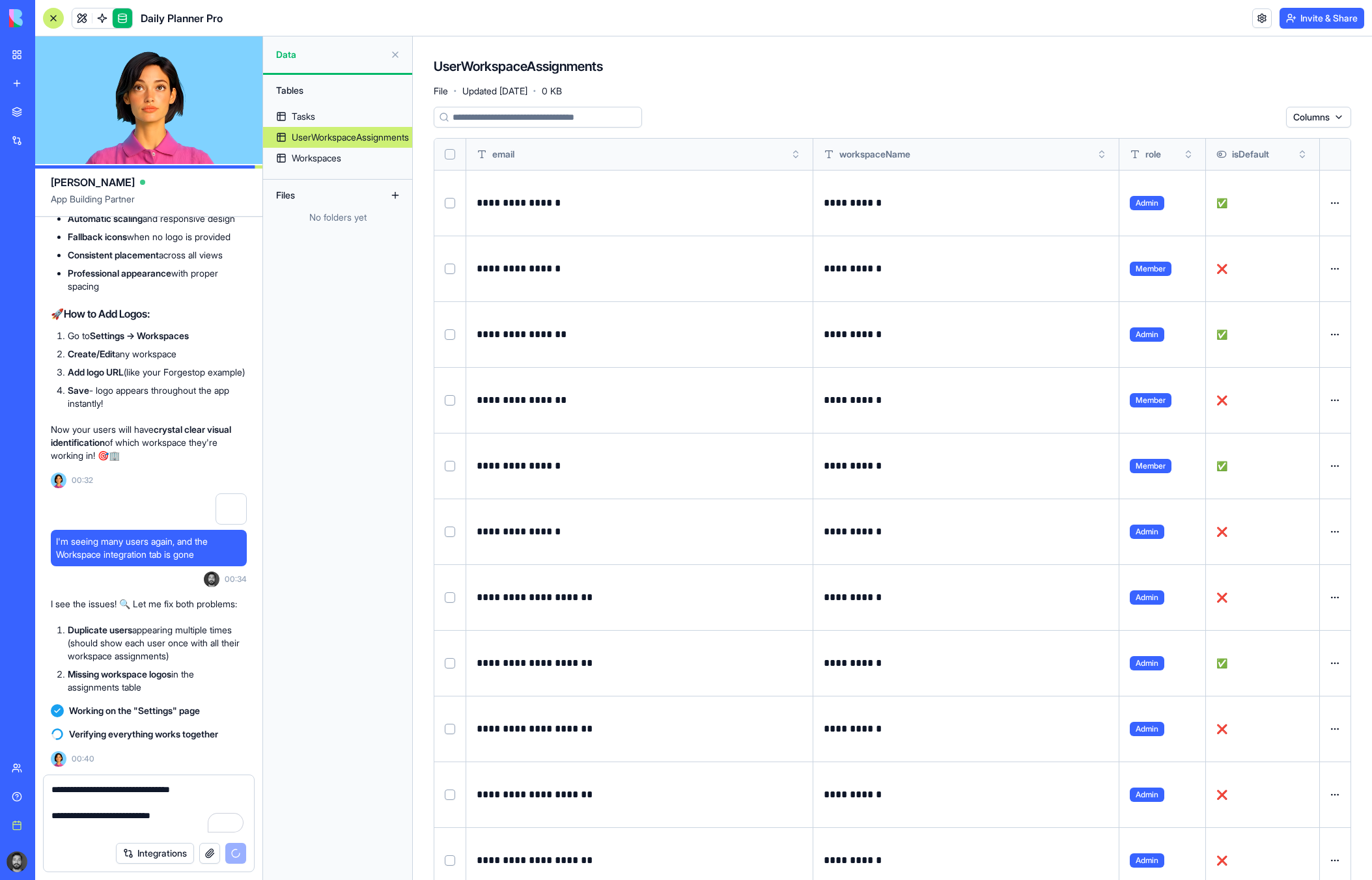
click at [1331, 197] on html "BETA My workspace New app Marketplace Integrations Recent Task Planner Pro Soci…" at bounding box center [686, 440] width 1372 height 880
click at [1336, 204] on html "BETA My workspace New app Marketplace Integrations Recent Task Planner Pro Soci…" at bounding box center [686, 440] width 1372 height 880
click at [1301, 229] on div "Delete" at bounding box center [1303, 230] width 77 height 21
click at [451, 202] on button "Select row" at bounding box center [450, 203] width 10 height 10
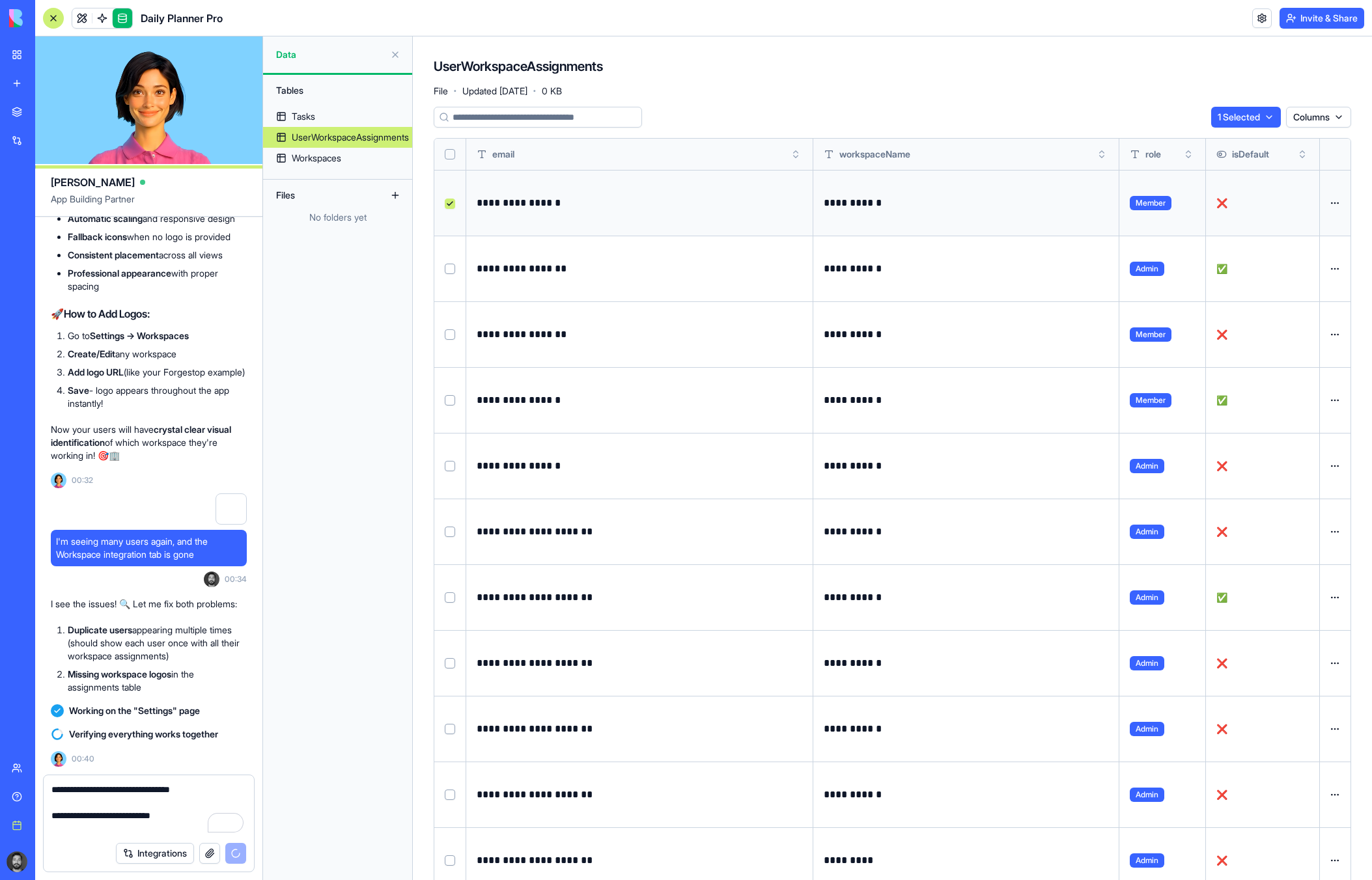
click at [450, 266] on button "Select row" at bounding box center [450, 269] width 10 height 10
click at [445, 332] on button "Select row" at bounding box center [450, 335] width 10 height 10
click at [454, 408] on td at bounding box center [450, 400] width 32 height 66
click at [450, 403] on button "Select row" at bounding box center [450, 400] width 10 height 10
click at [449, 469] on button "Select row" at bounding box center [450, 466] width 10 height 10
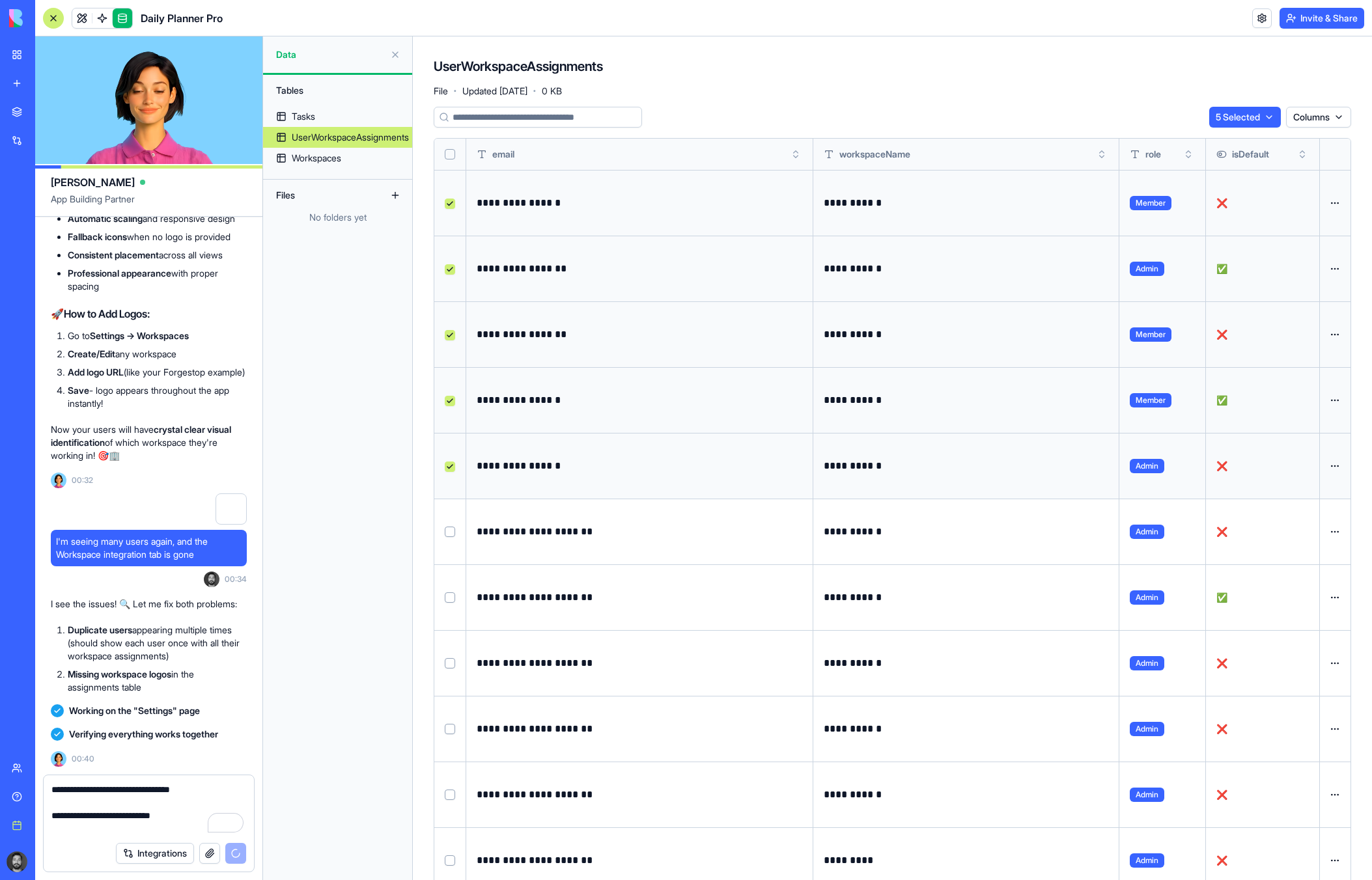
click at [1268, 116] on html "BETA My workspace New app Marketplace Integrations Recent Task Planner Pro Soci…" at bounding box center [686, 440] width 1372 height 880
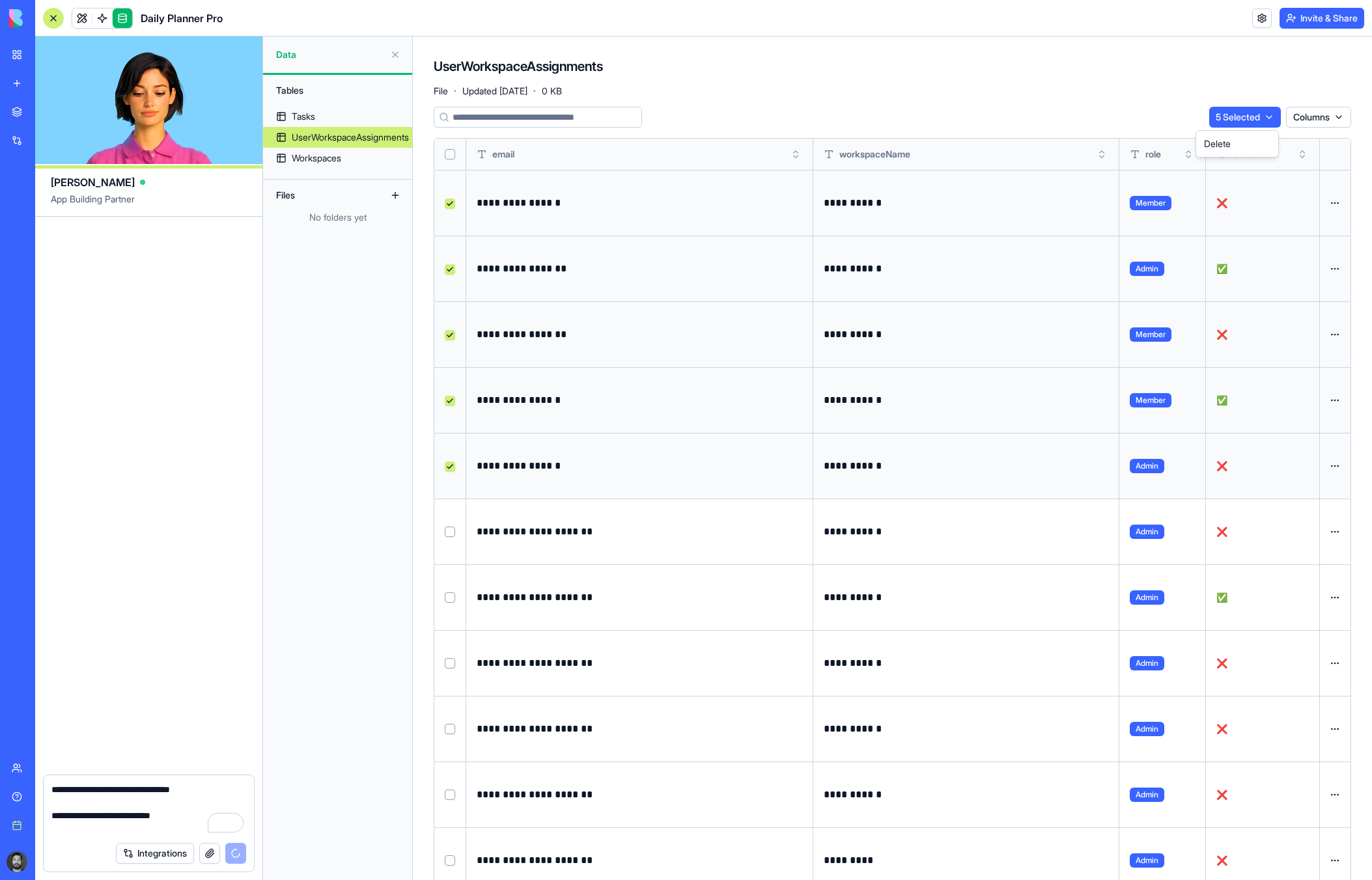
scroll to position [37099, 0]
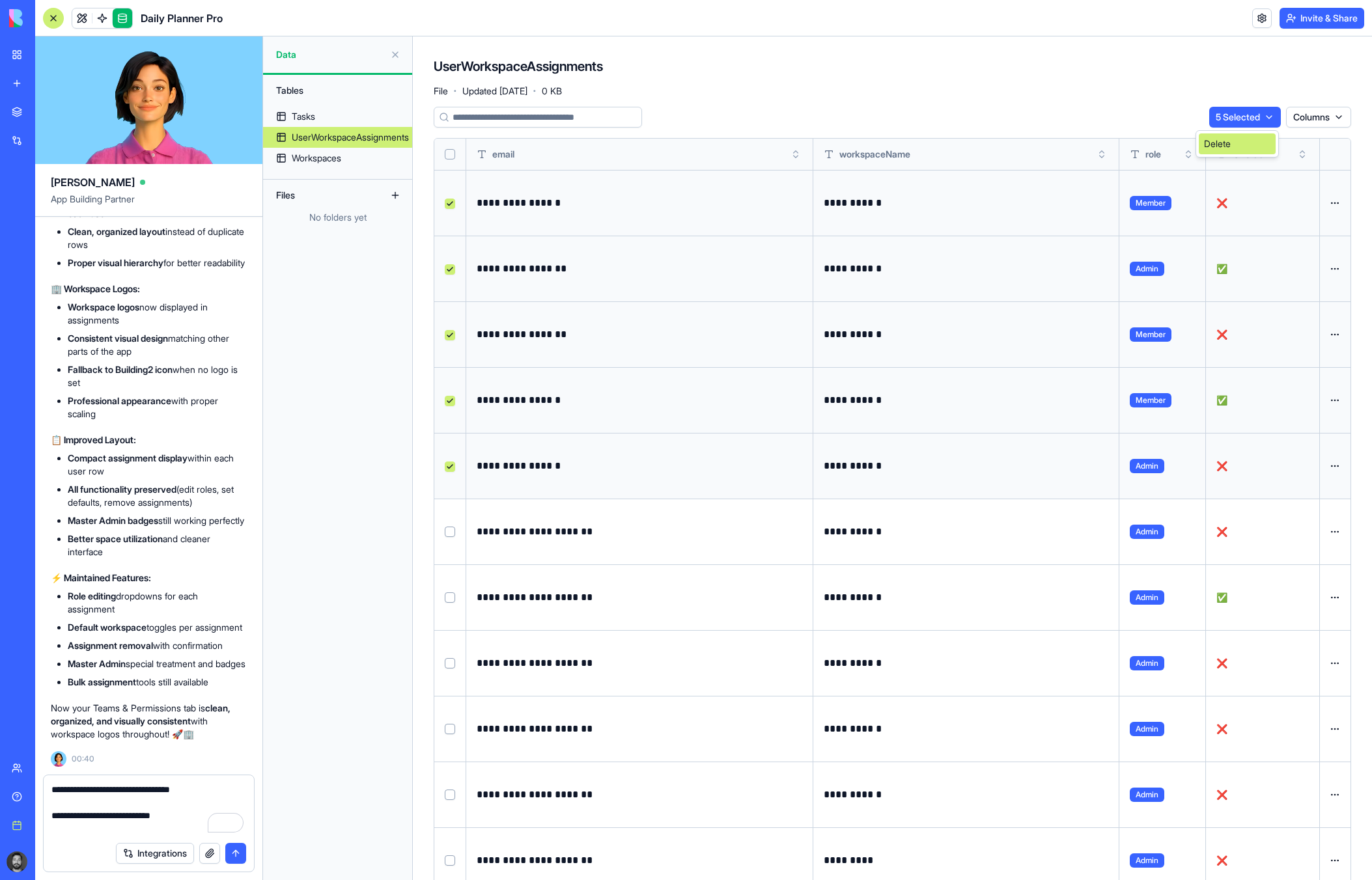
click at [1230, 144] on div "Delete" at bounding box center [1237, 144] width 77 height 21
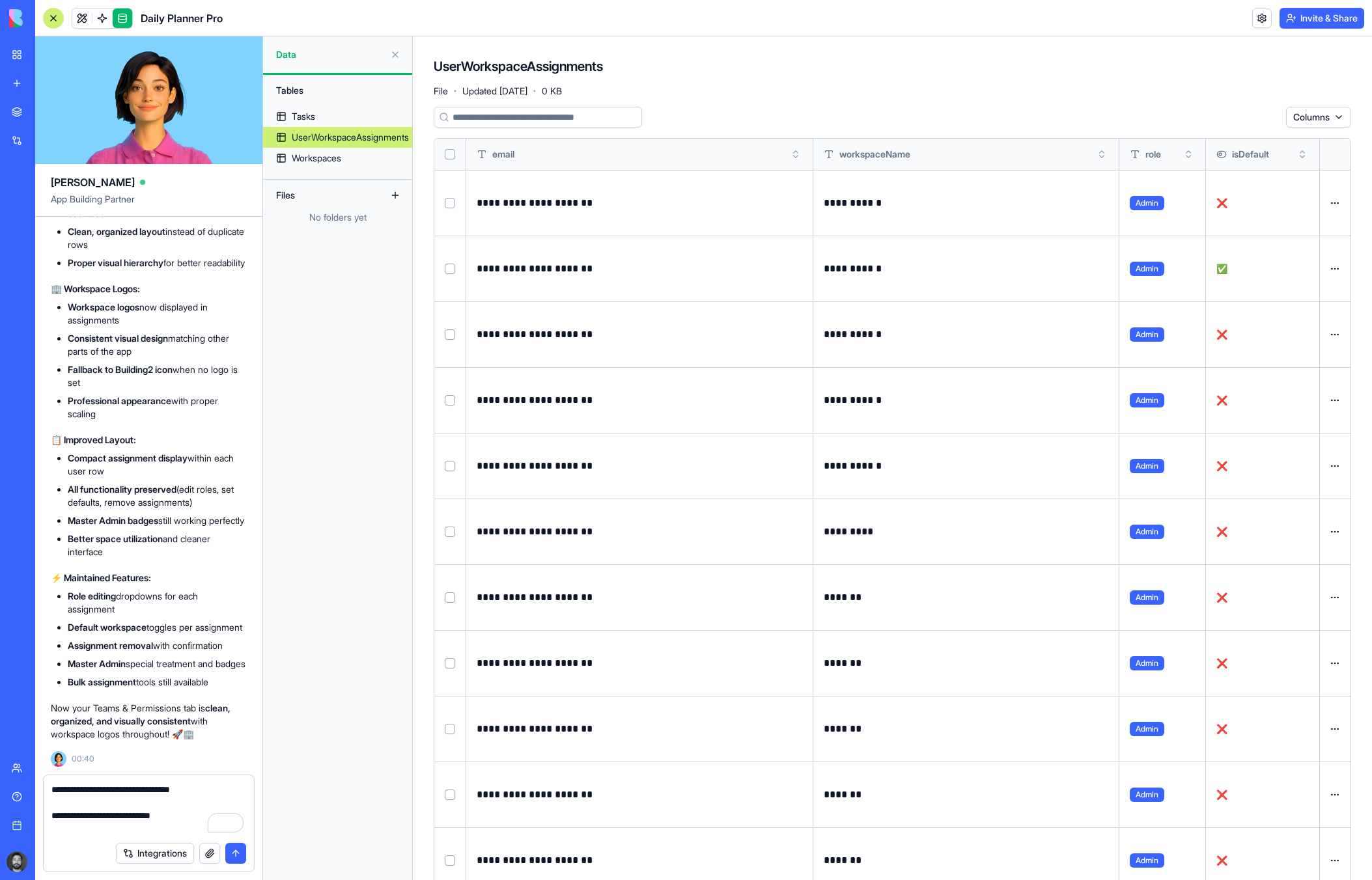
scroll to position [36904, 0]
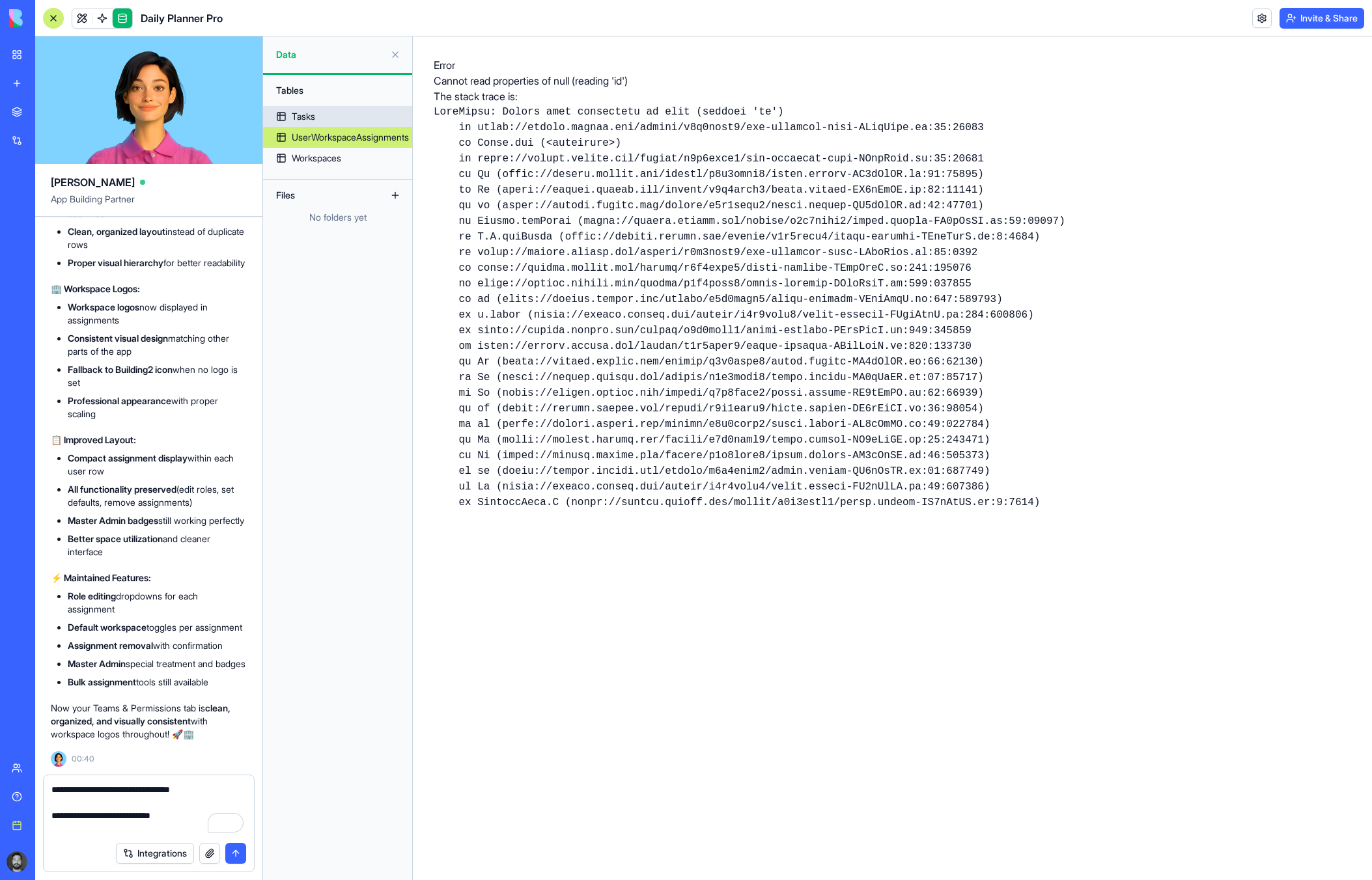
click at [320, 119] on link "Tasks" at bounding box center [338, 117] width 149 height 21
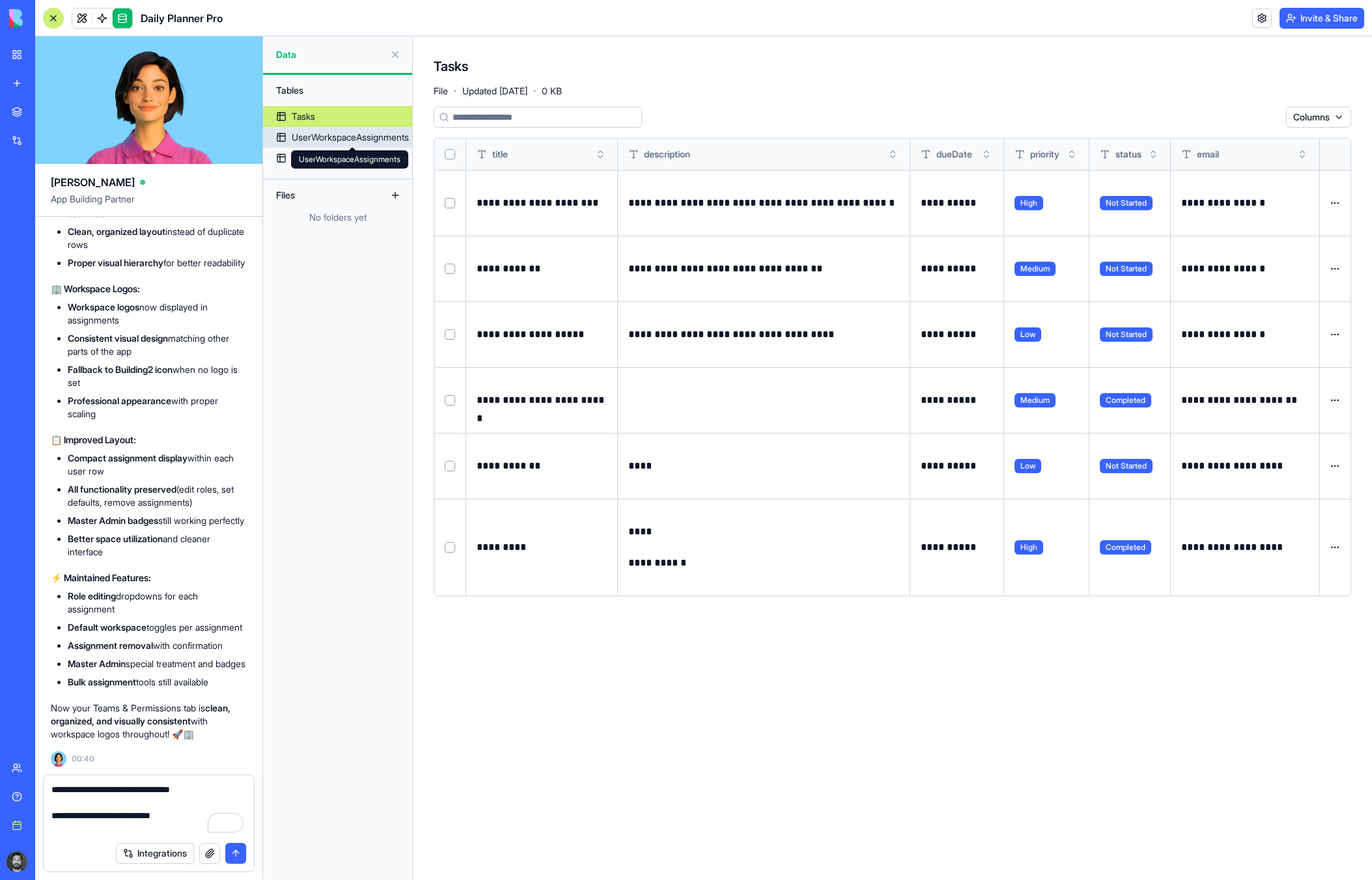
click at [342, 134] on div "UserWorkspaceAssignments" at bounding box center [350, 137] width 117 height 13
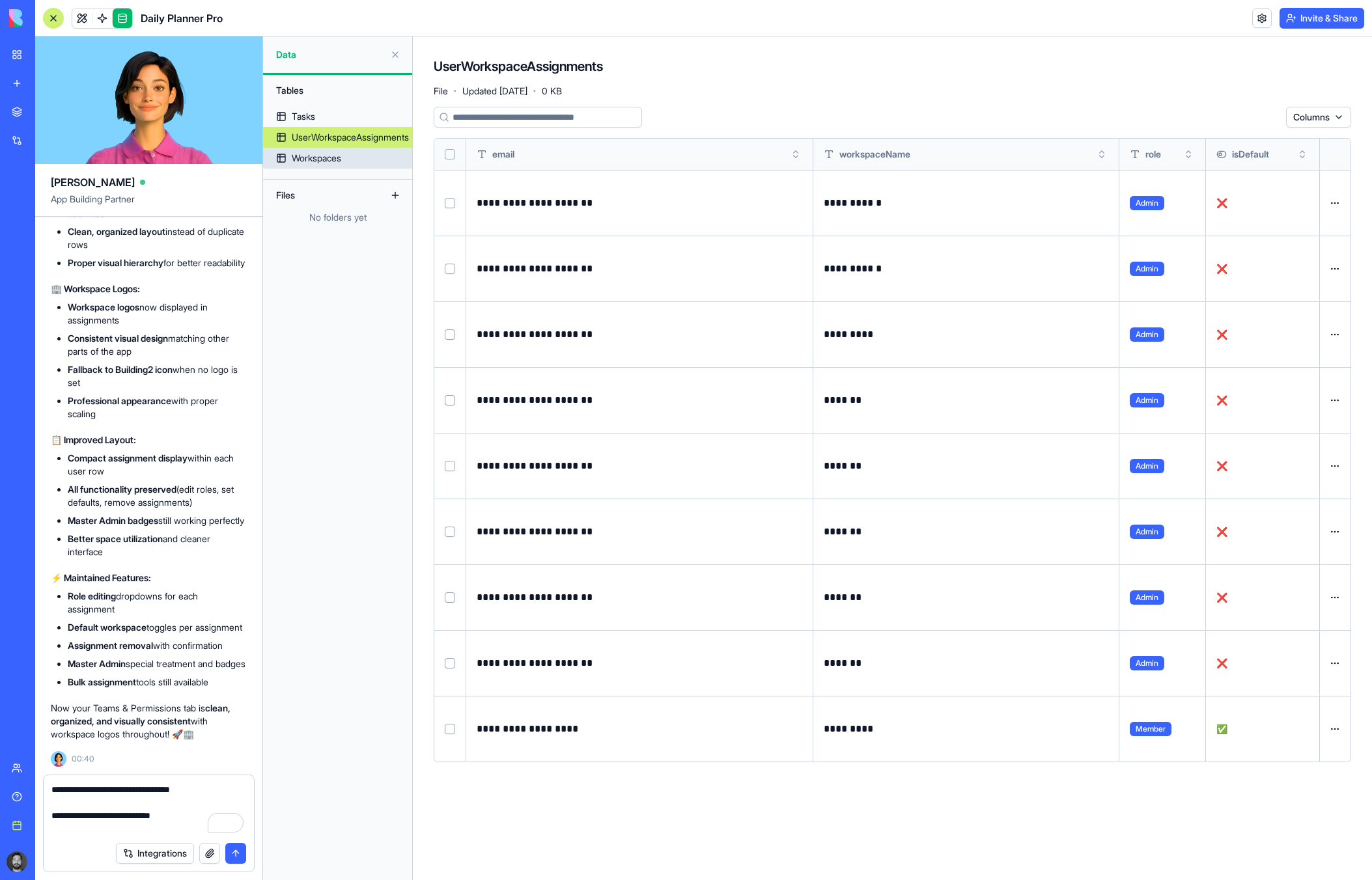
click at [327, 154] on div "Workspaces" at bounding box center [317, 158] width 50 height 13
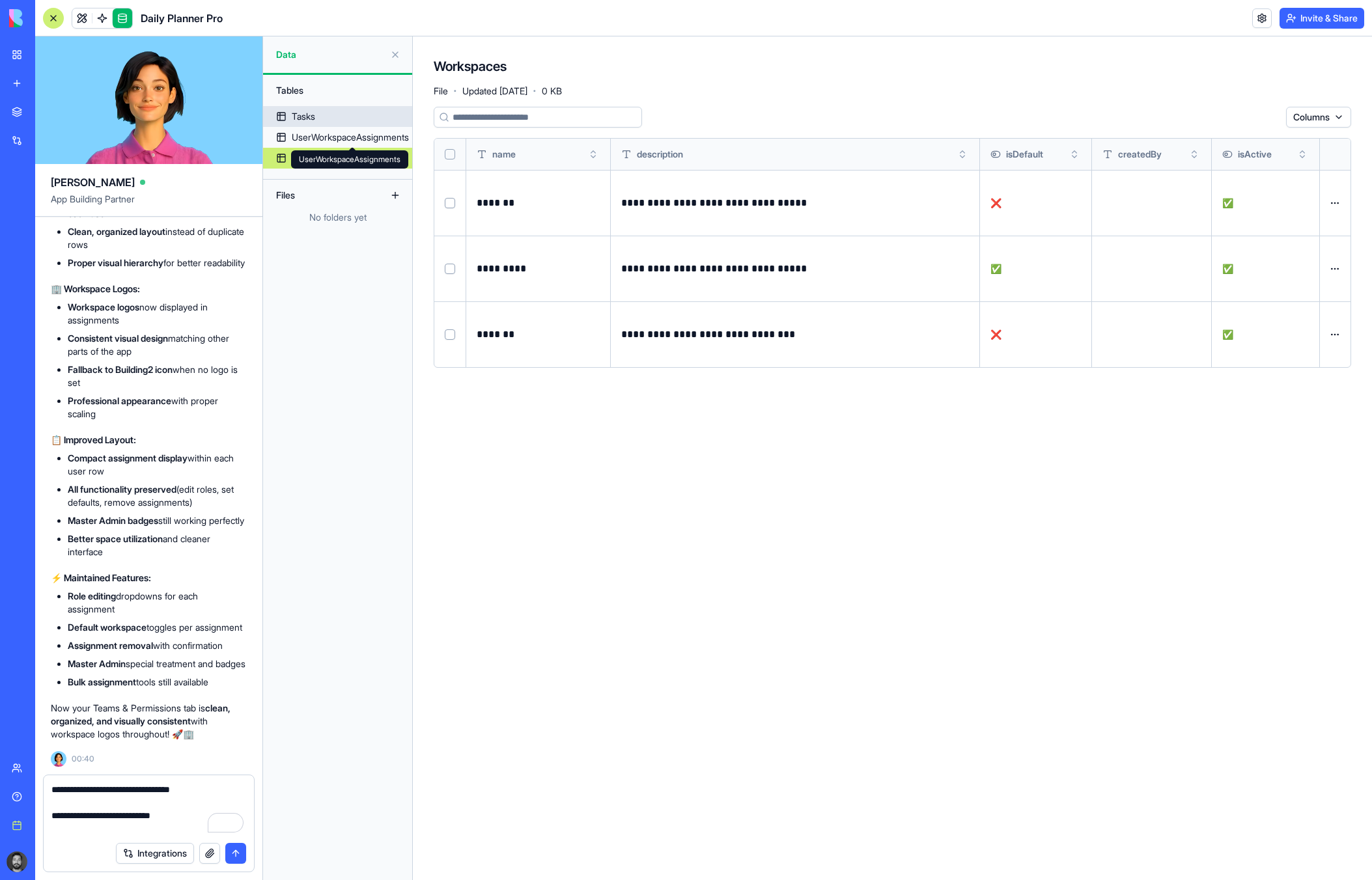
click at [360, 125] on link "Tasks" at bounding box center [338, 117] width 149 height 21
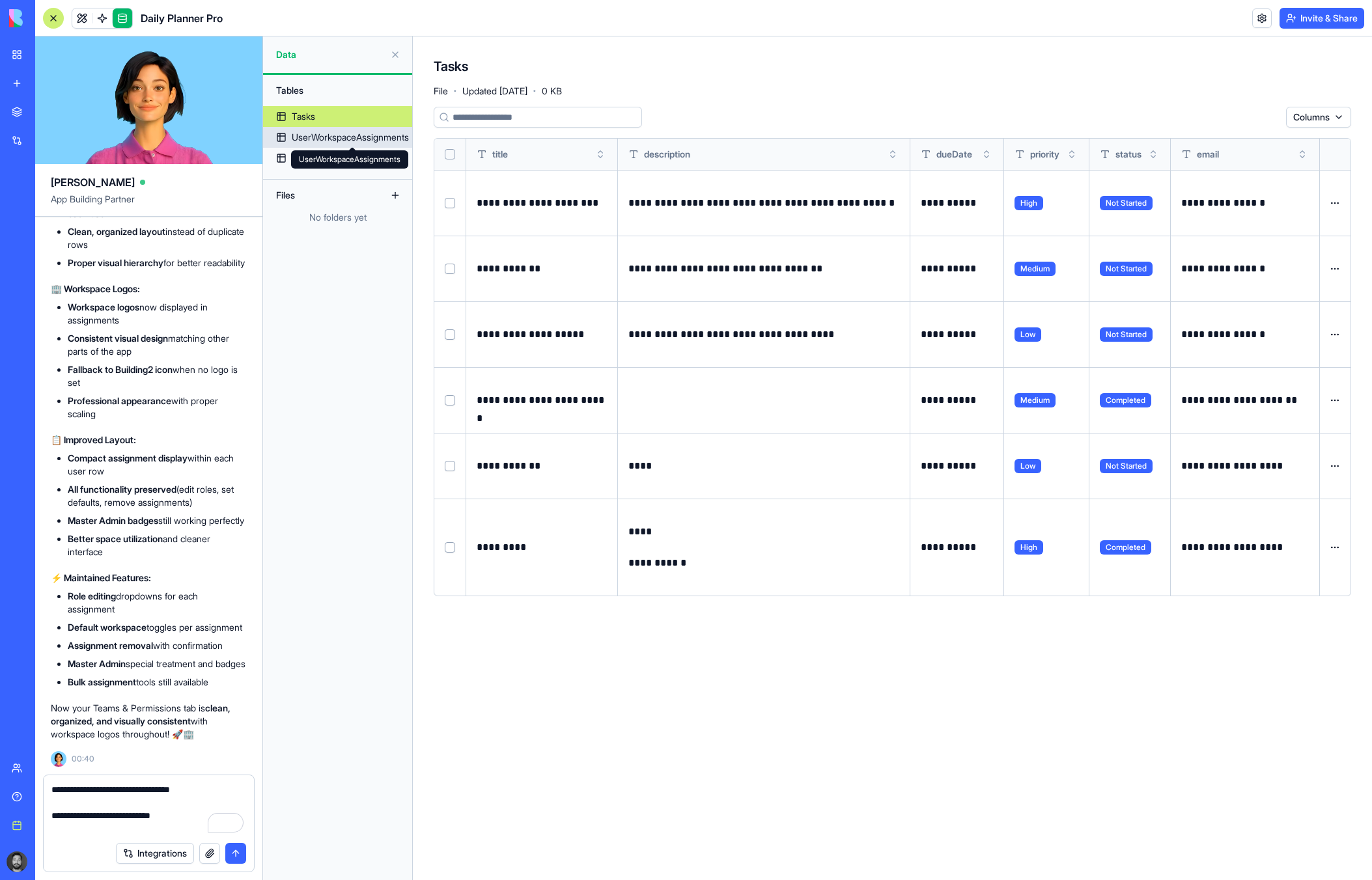
click at [330, 142] on div "UserWorkspaceAssignments" at bounding box center [350, 137] width 117 height 13
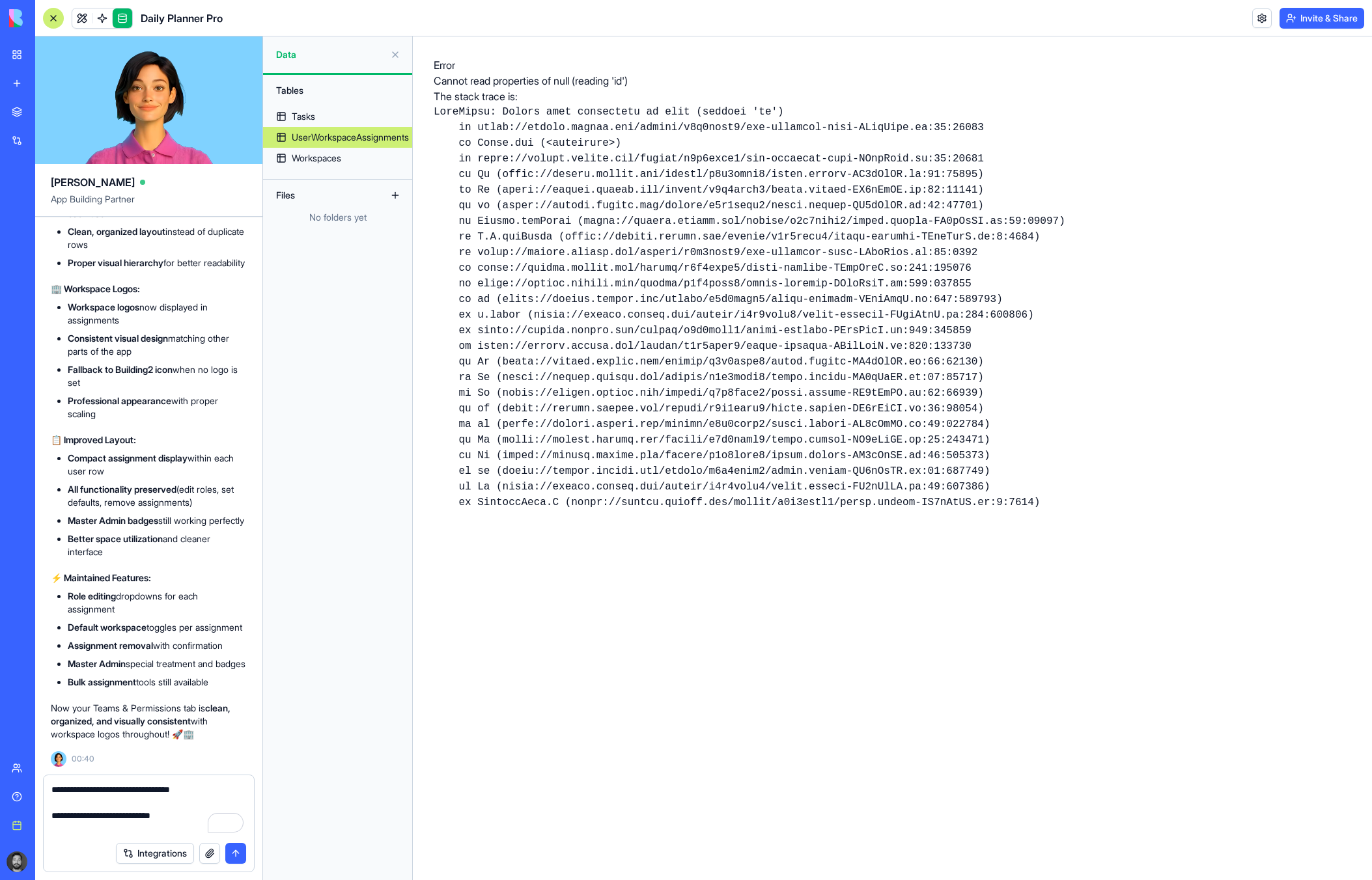
click at [146, 817] on textarea "**********" at bounding box center [149, 809] width 195 height 52
click at [236, 855] on button "submit" at bounding box center [236, 853] width 21 height 21
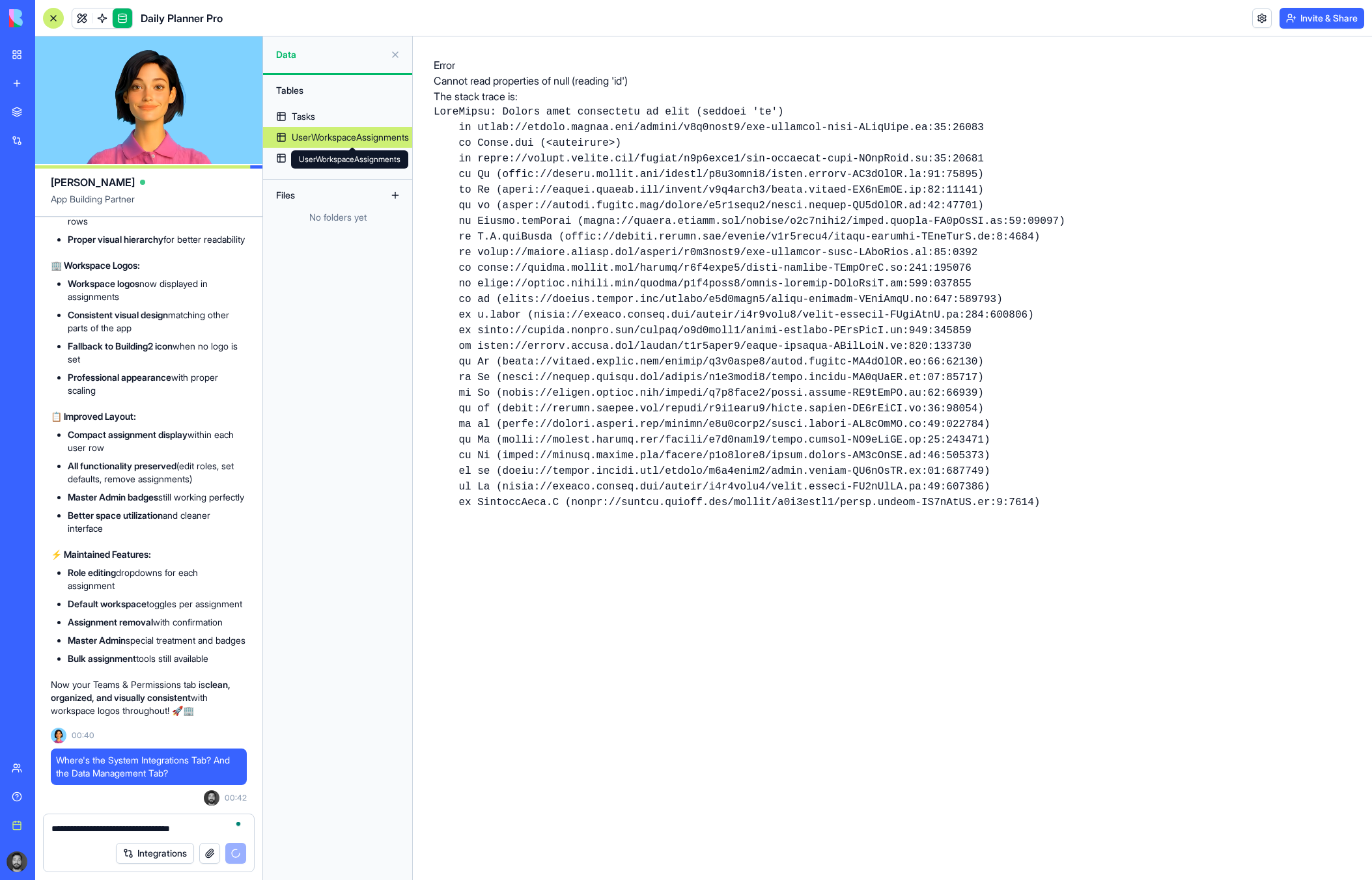
click at [334, 157] on div "UserWorkspaceAssignments UserWorkspaceAssignments" at bounding box center [349, 159] width 117 height 18
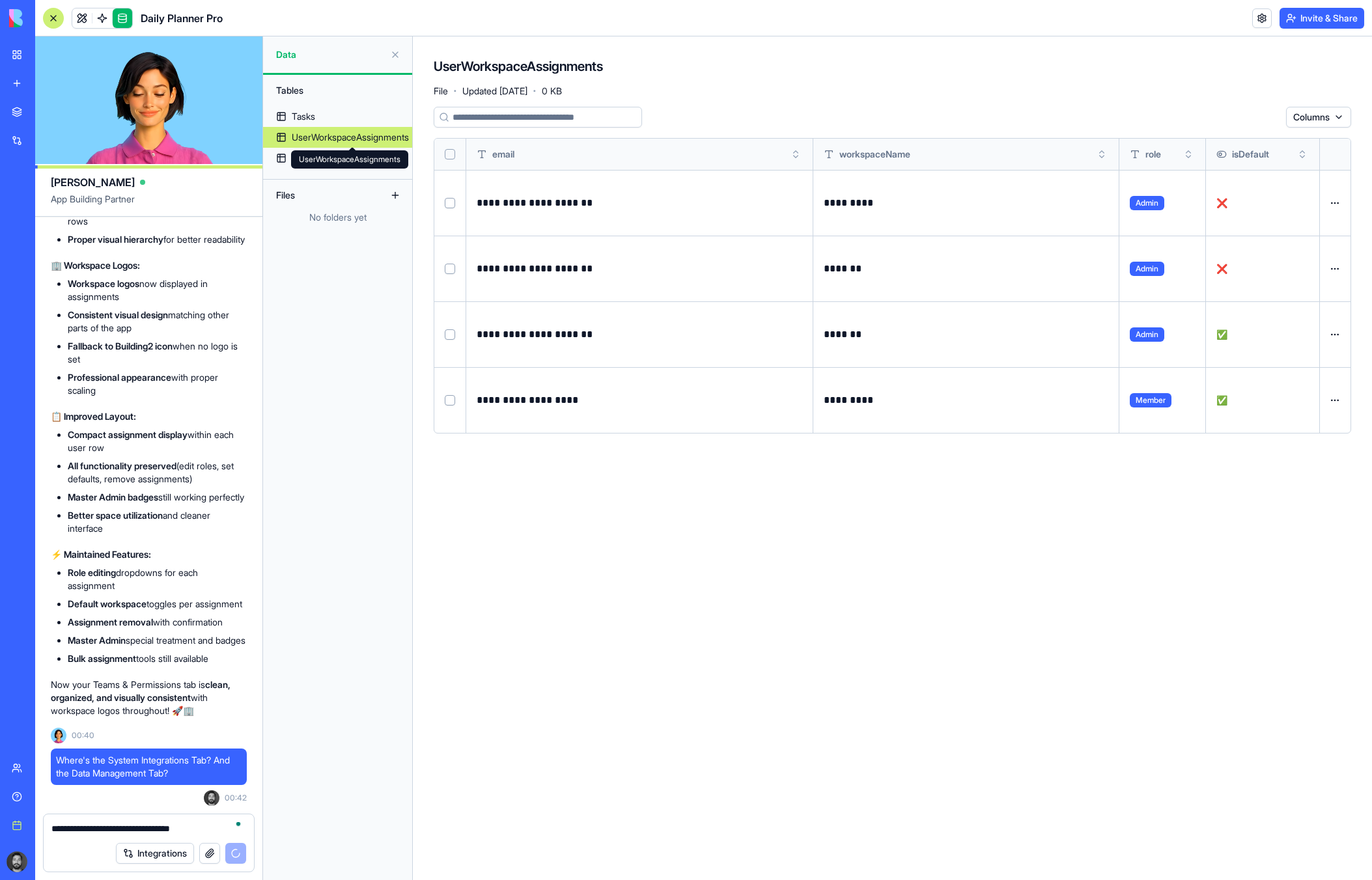
click at [336, 154] on div "UserWorkspaceAssignments UserWorkspaceAssignments" at bounding box center [349, 159] width 117 height 18
click at [280, 151] on link "Workspaces" at bounding box center [338, 158] width 149 height 21
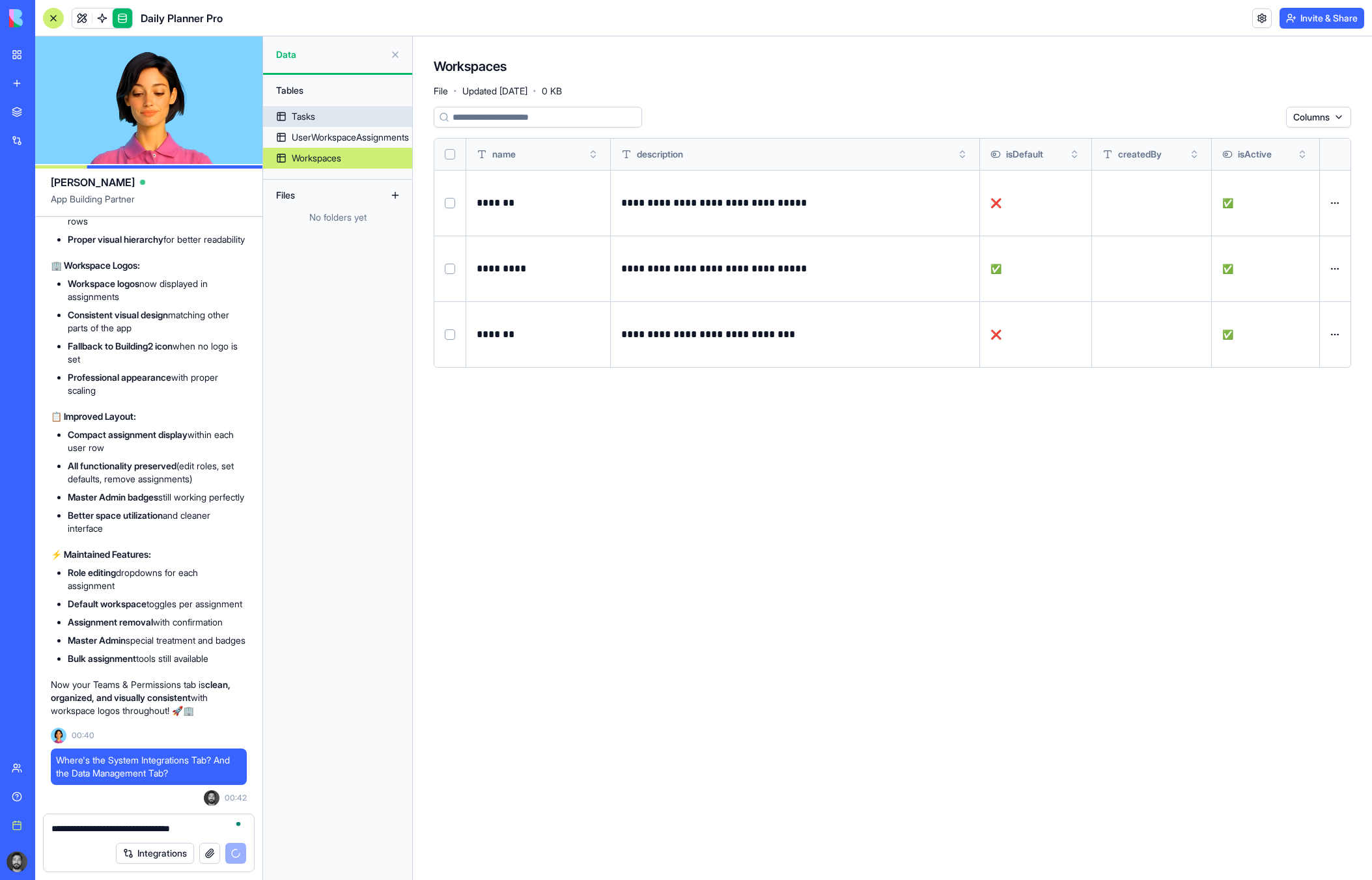
click at [332, 110] on link "Tasks" at bounding box center [338, 117] width 149 height 21
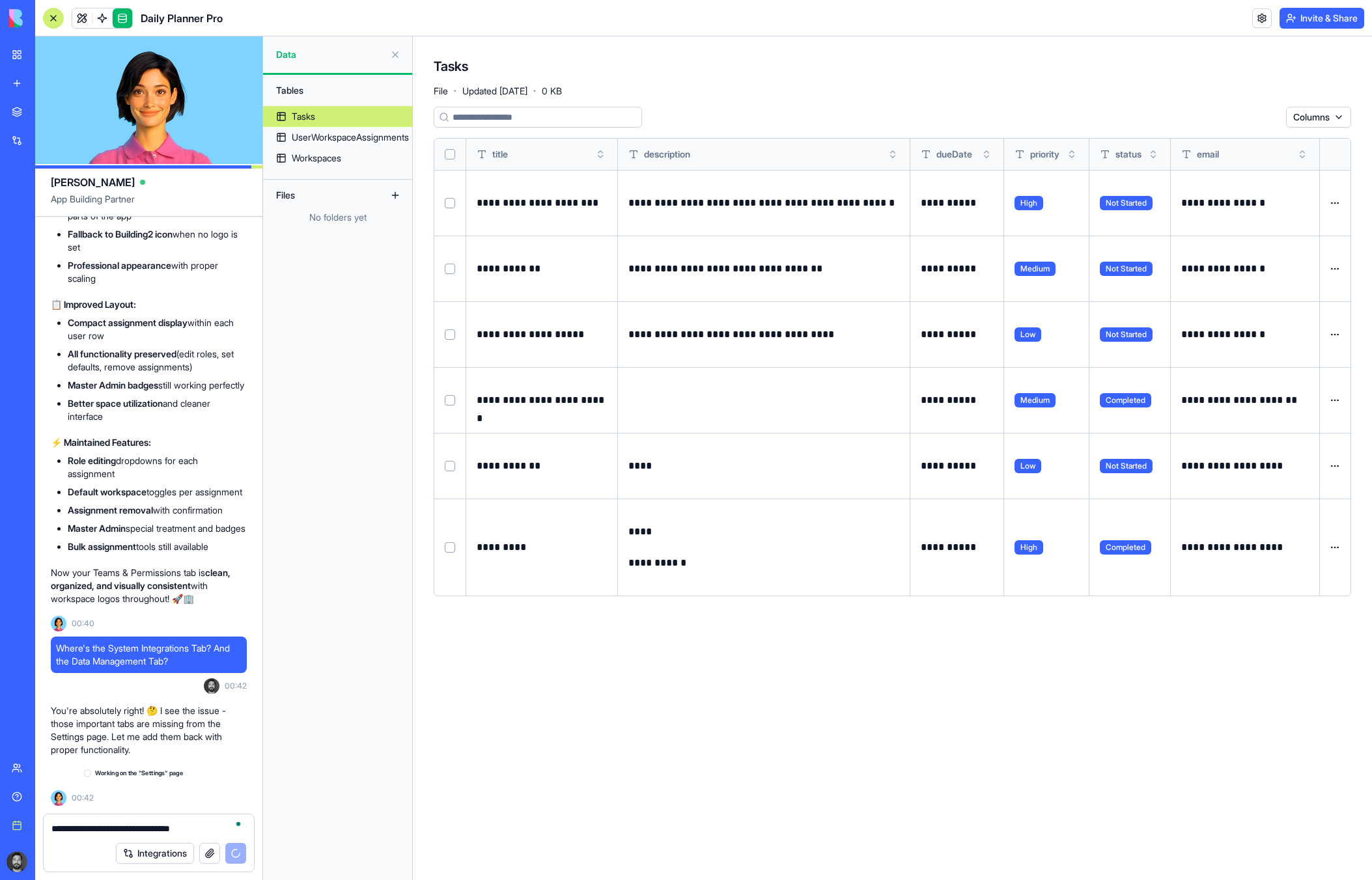
scroll to position [37234, 0]
click at [84, 17] on link at bounding box center [82, 18] width 20 height 20
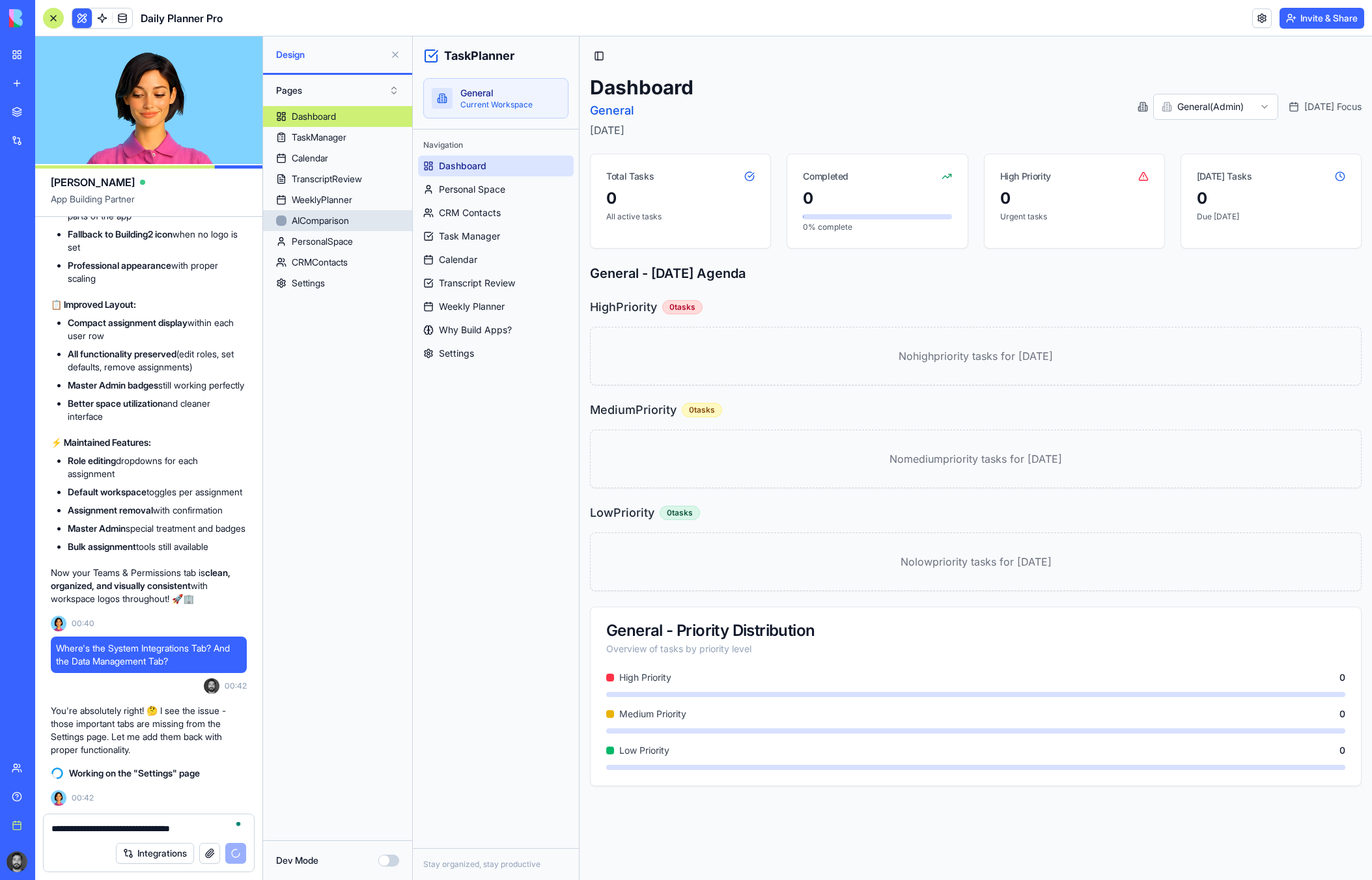
click at [291, 216] on link "AIComparison" at bounding box center [338, 221] width 149 height 21
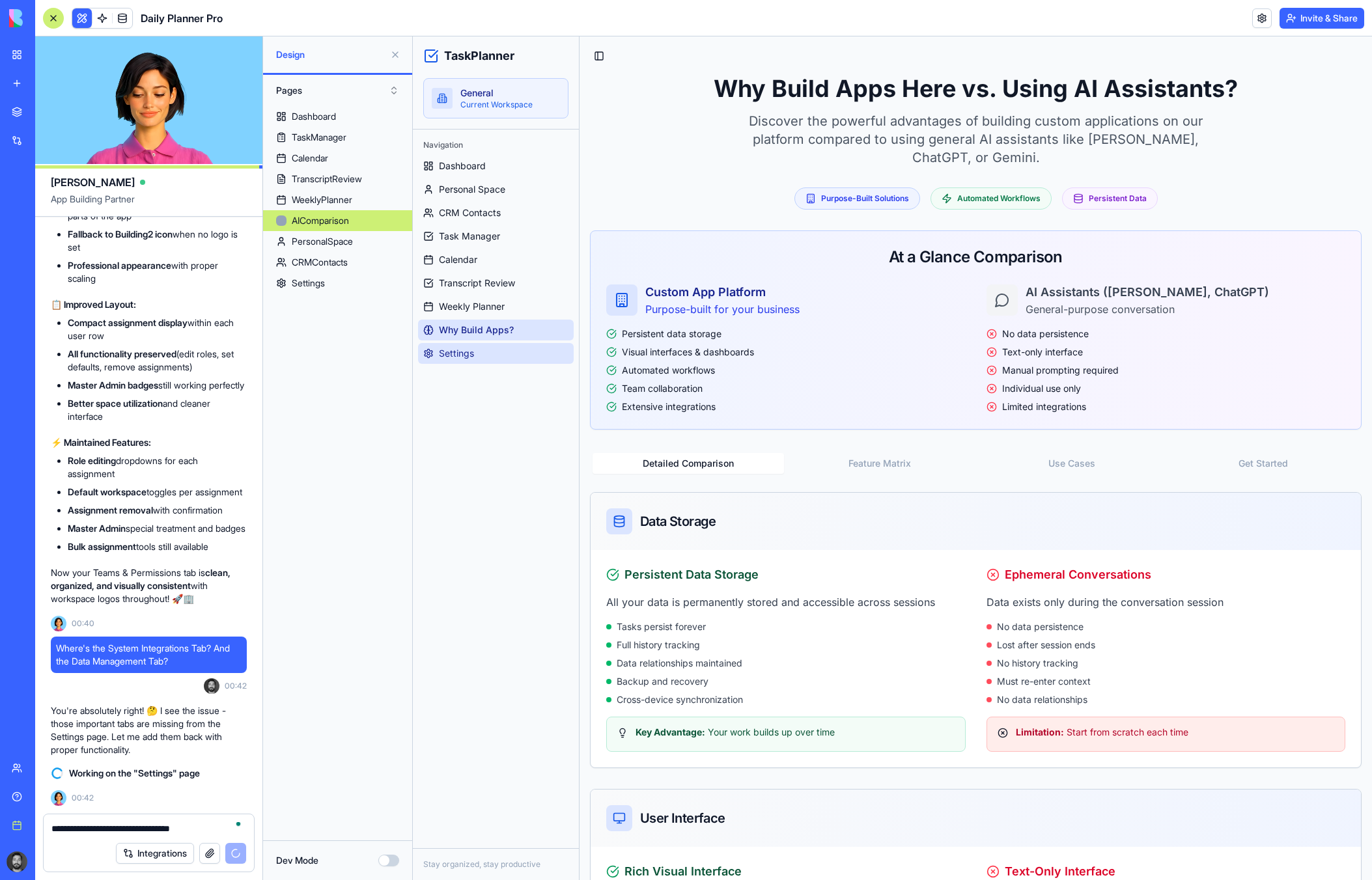
click at [490, 356] on link "Settings" at bounding box center [496, 353] width 155 height 21
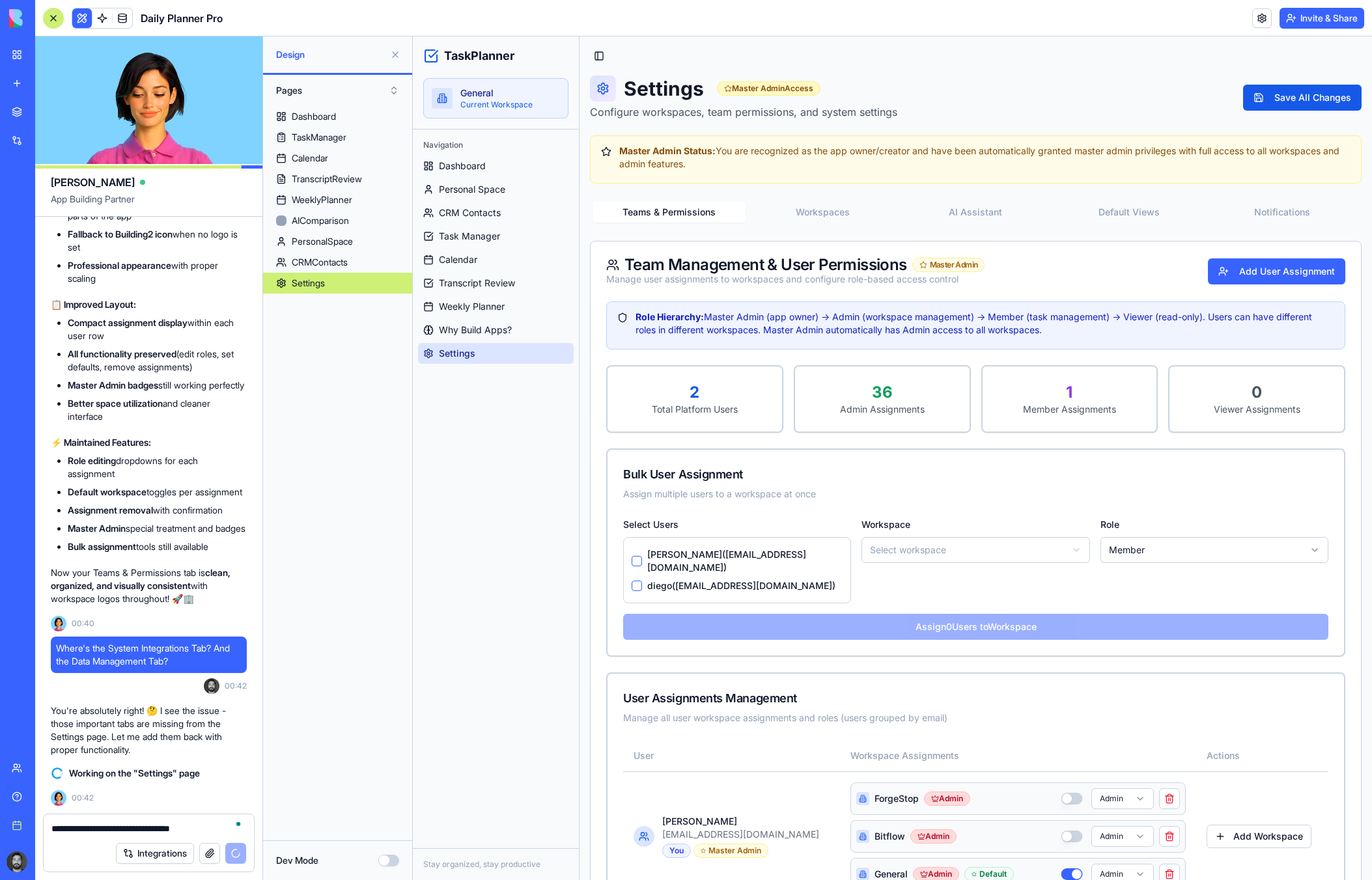
click at [812, 209] on button "Workspaces" at bounding box center [822, 212] width 153 height 21
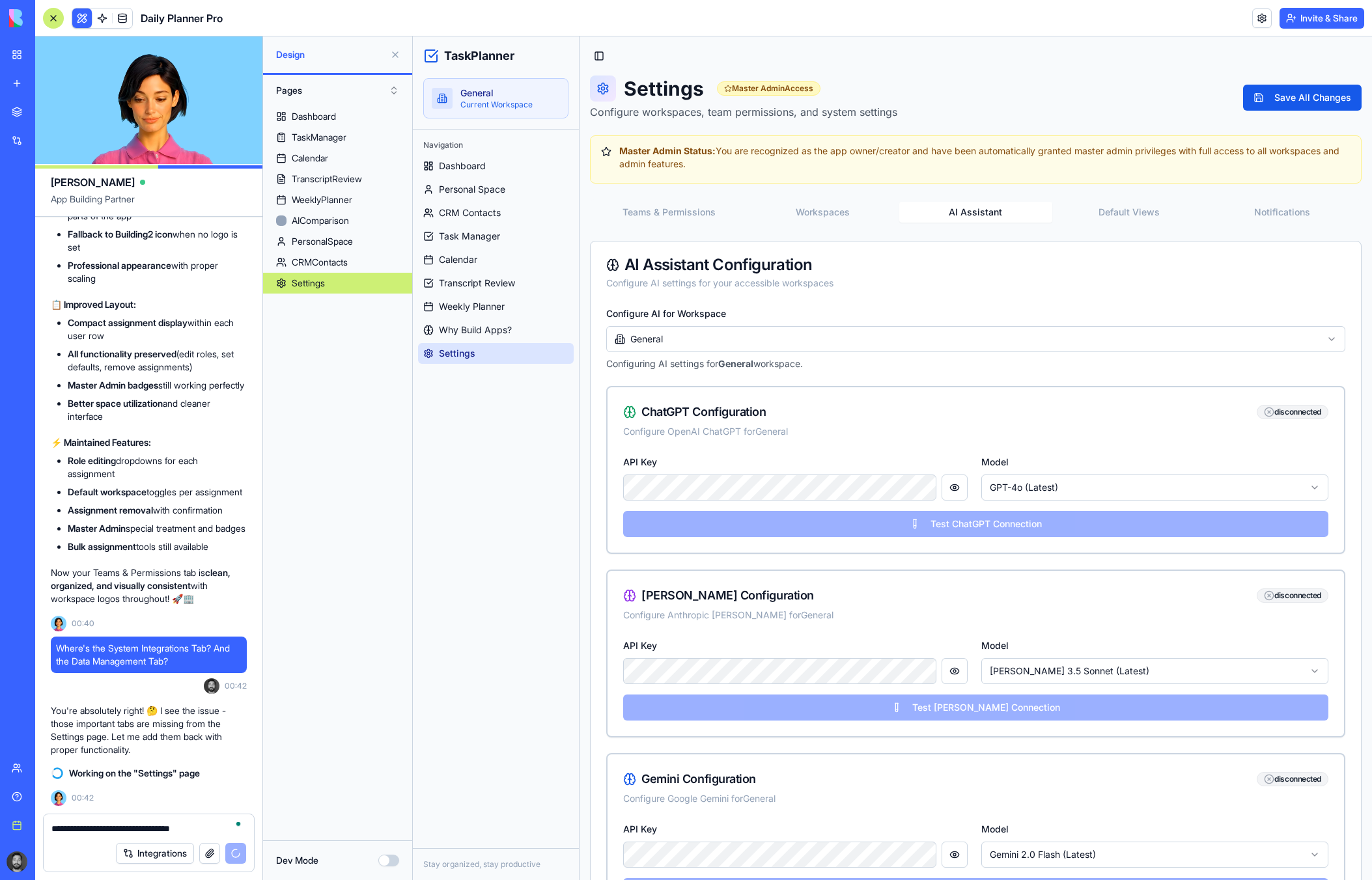
click at [962, 214] on button "AI Assistant" at bounding box center [976, 212] width 153 height 21
click at [1139, 210] on button "Default Views" at bounding box center [1128, 212] width 153 height 21
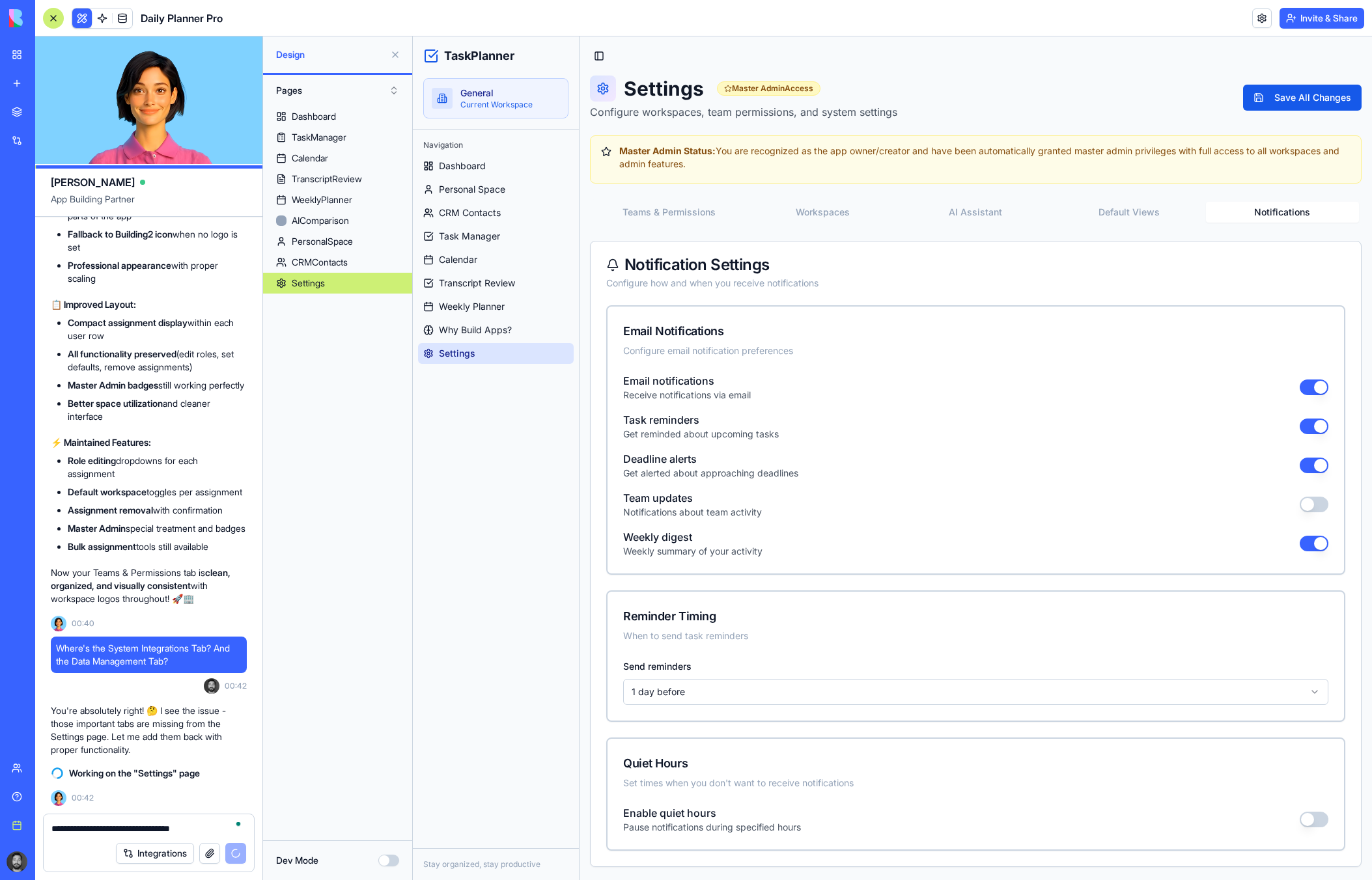
click at [1284, 207] on button "Notifications" at bounding box center [1283, 212] width 153 height 21
click at [122, 19] on link at bounding box center [122, 18] width 20 height 20
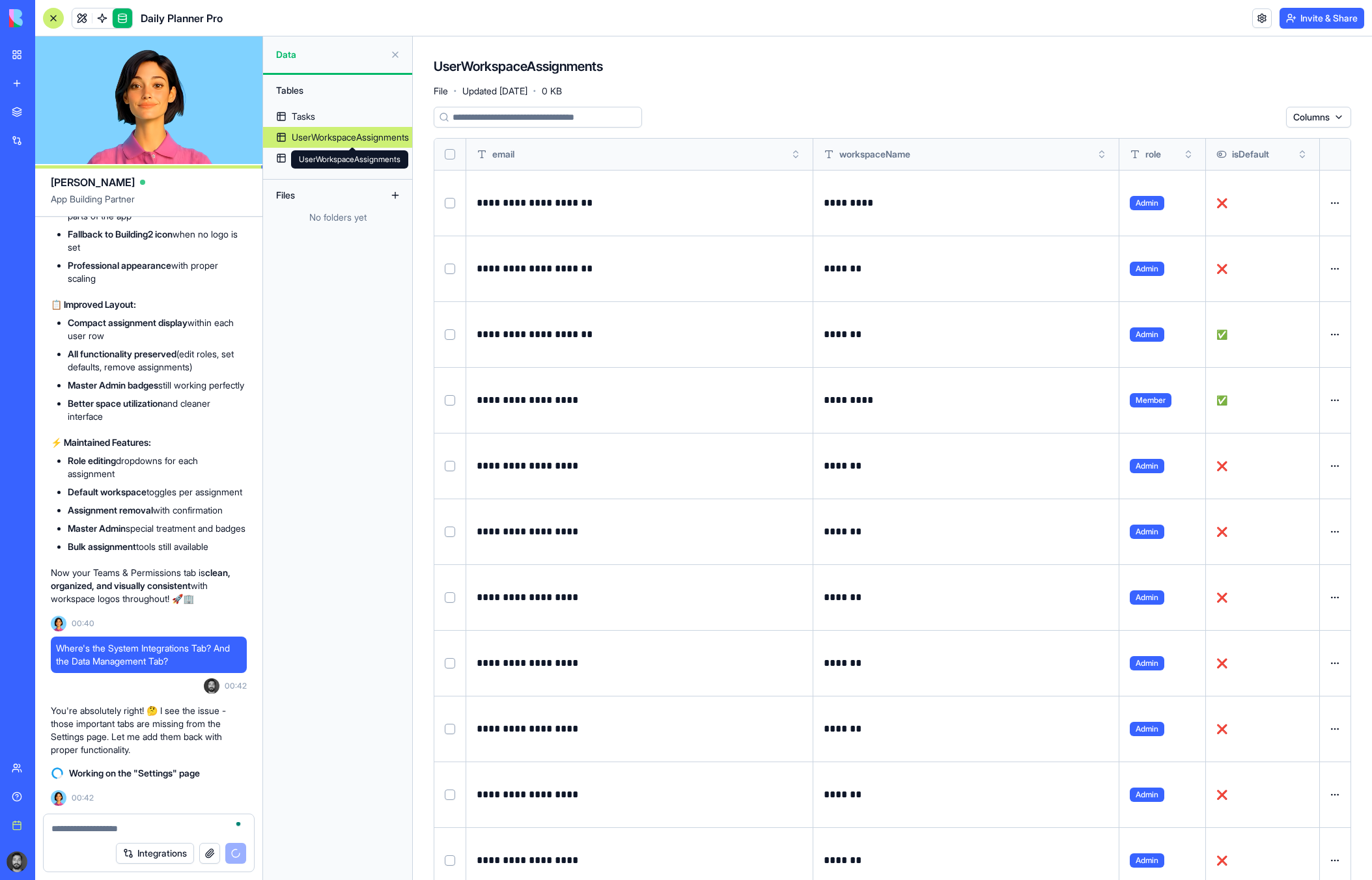
click at [322, 163] on div "UserWorkspaceAssignments UserWorkspaceAssignments" at bounding box center [349, 159] width 117 height 18
click at [282, 157] on link "Workspaces" at bounding box center [338, 158] width 149 height 21
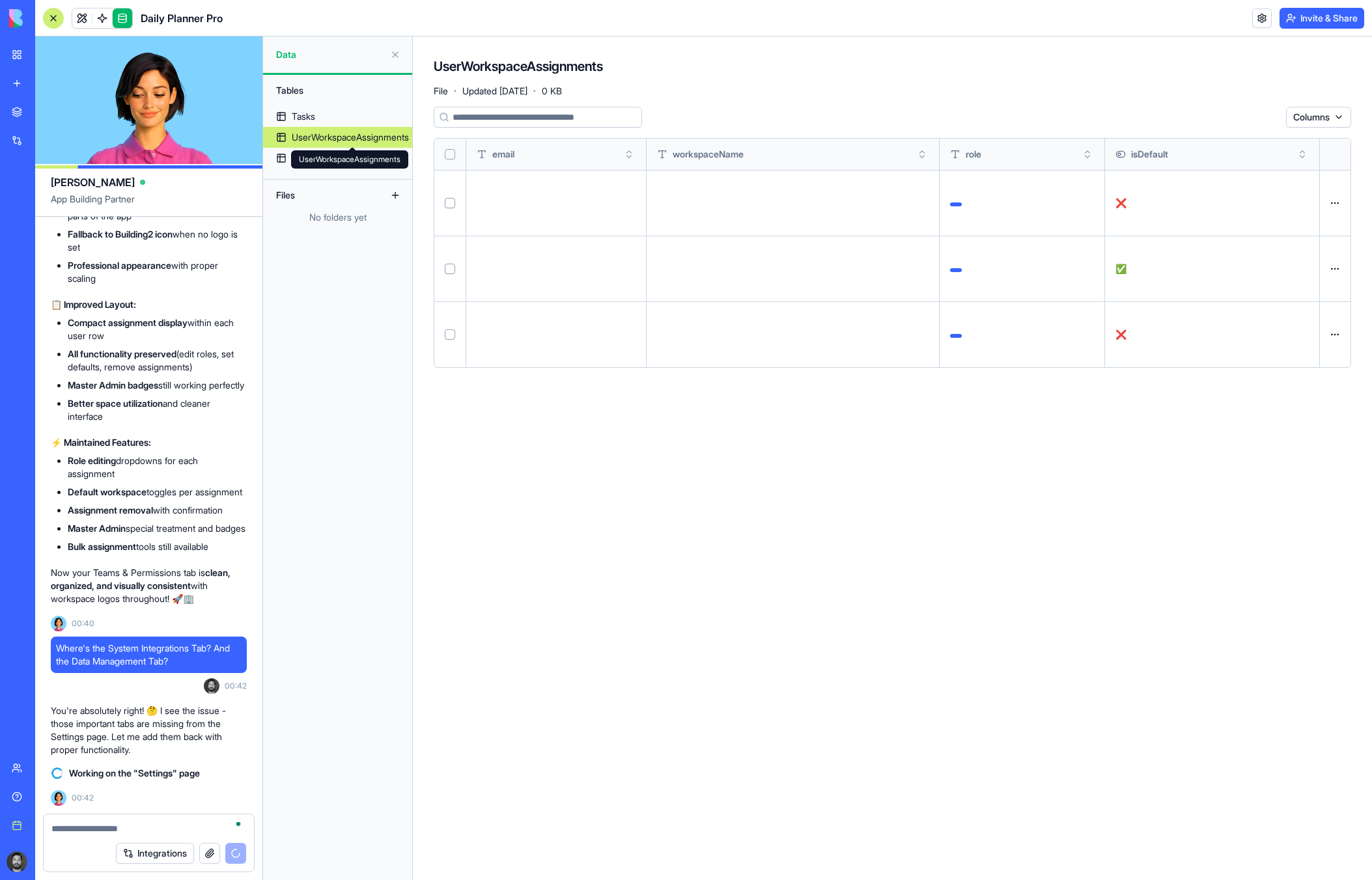
click at [315, 140] on div "UserWorkspaceAssignments" at bounding box center [350, 137] width 117 height 13
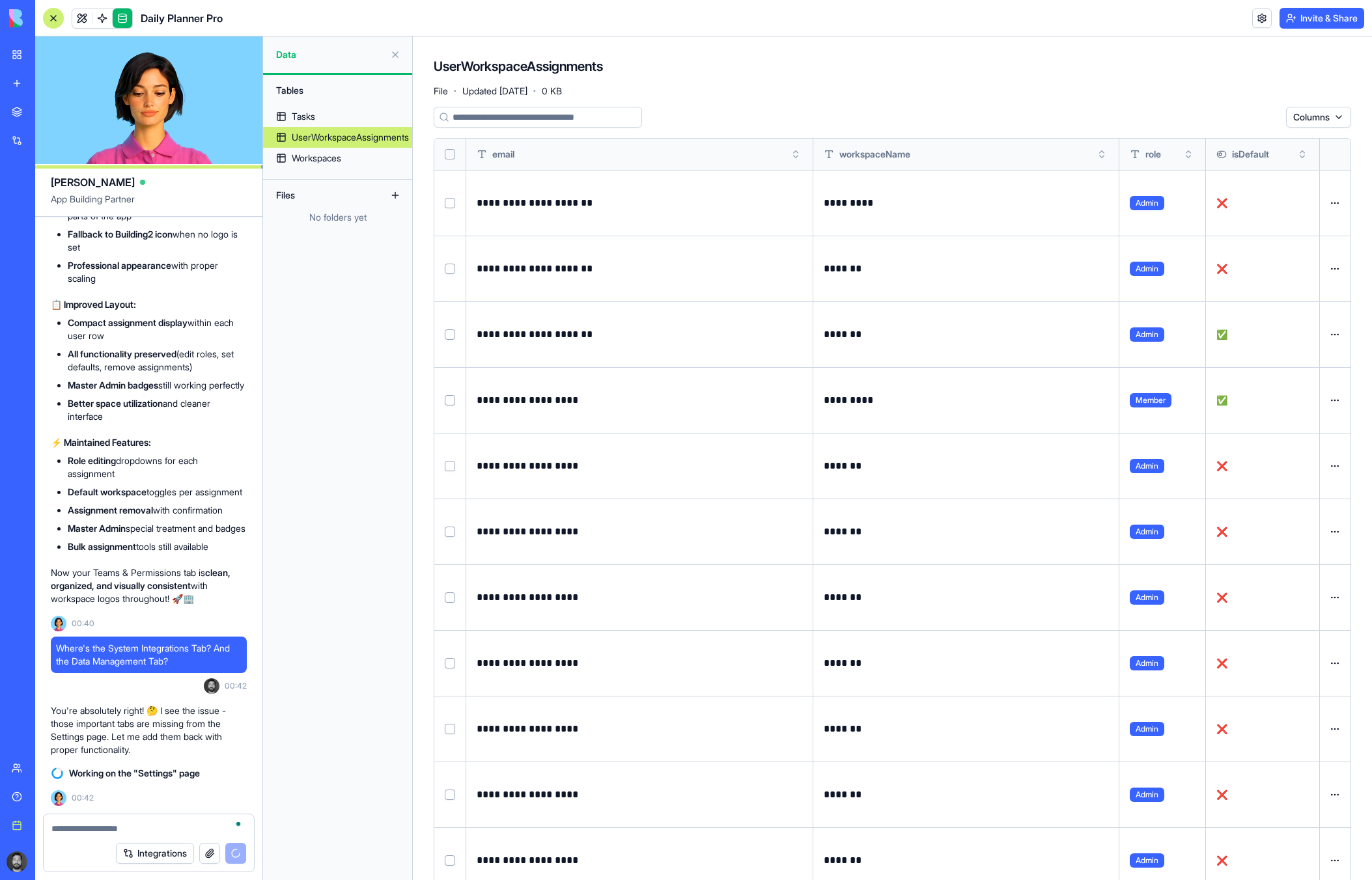
click at [1328, 119] on html "BETA My workspace New app Marketplace Integrations Recent Task Planner Pro Soci…" at bounding box center [686, 440] width 1372 height 880
click at [1214, 97] on html "BETA My workspace New app Marketplace Integrations Recent Task Planner Pro Soci…" at bounding box center [686, 440] width 1372 height 880
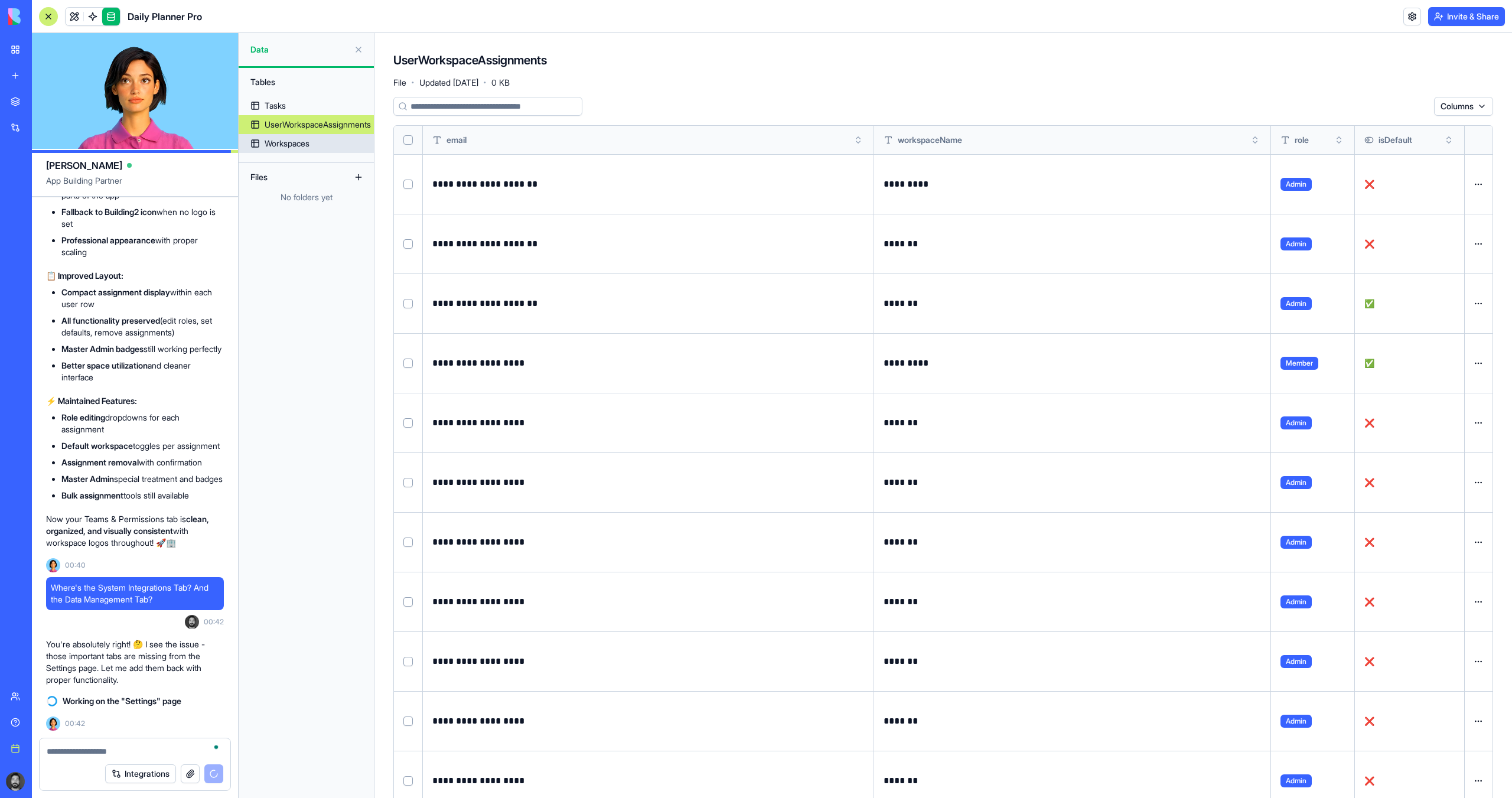
click at [306, 141] on div "Workspaces" at bounding box center [287, 143] width 45 height 12
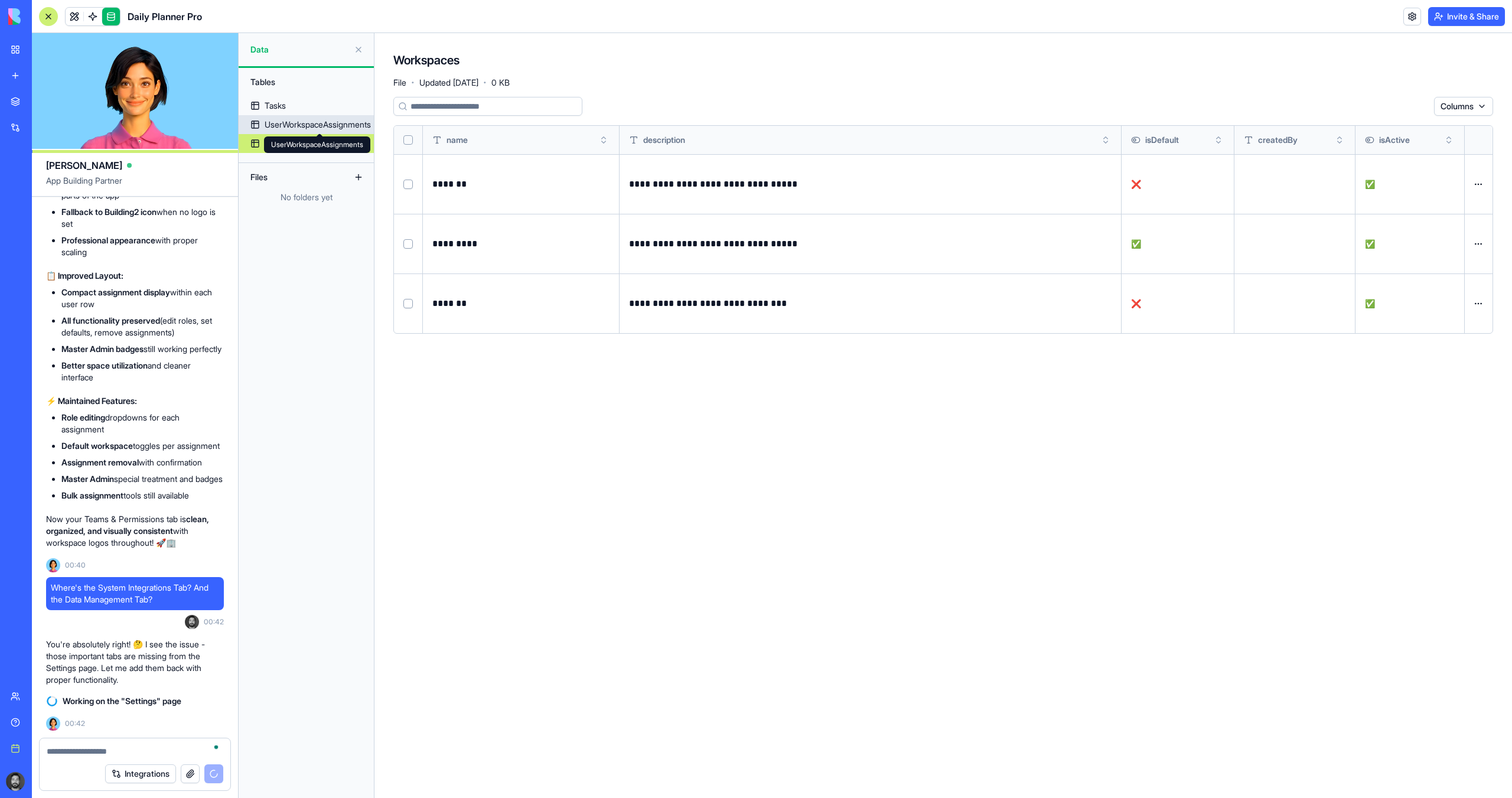
click at [300, 120] on div "UserWorkspaceAssignments" at bounding box center [318, 124] width 106 height 12
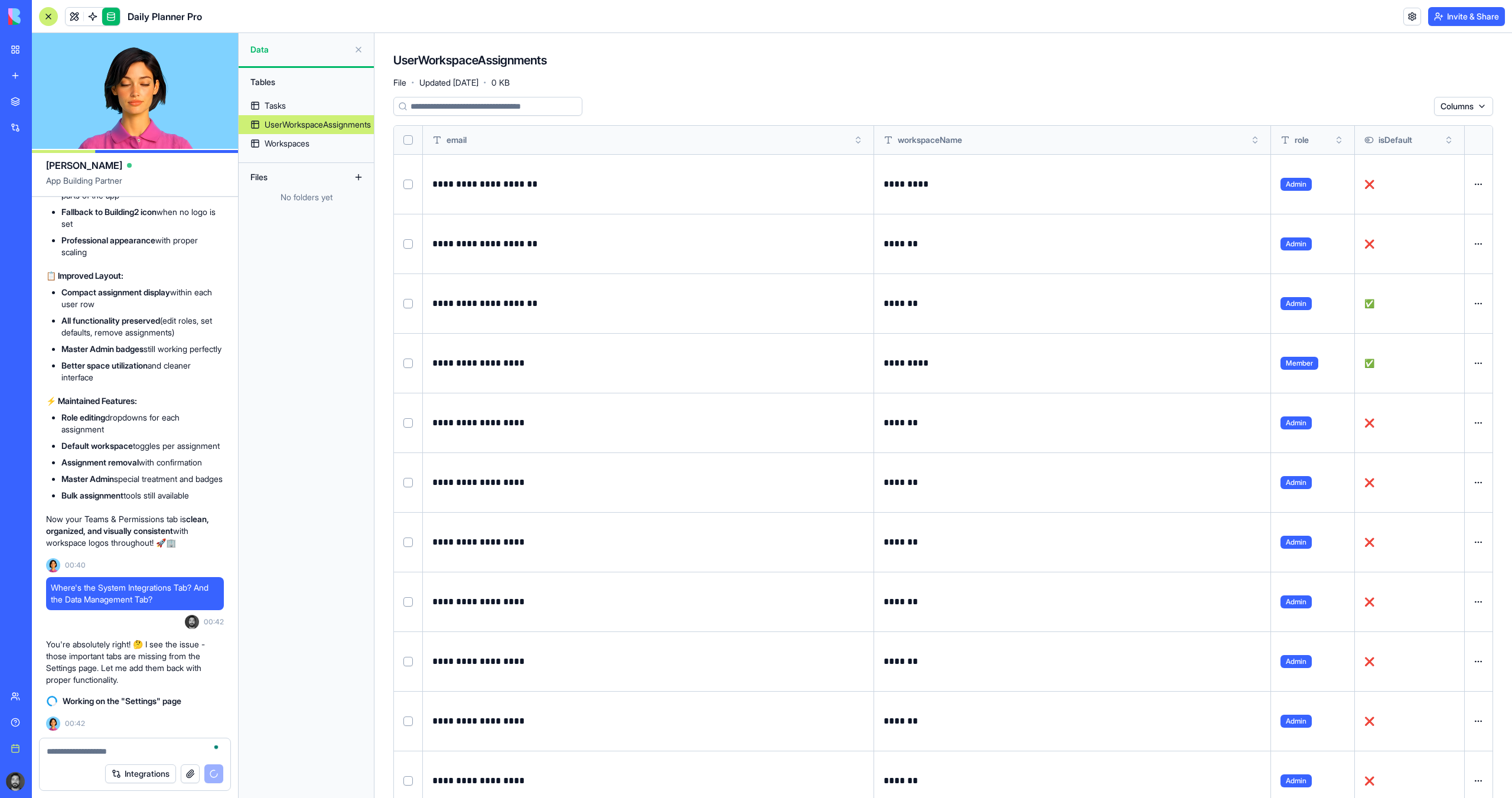
click at [44, 696] on div "Team" at bounding box center [36, 697] width 15 height 12
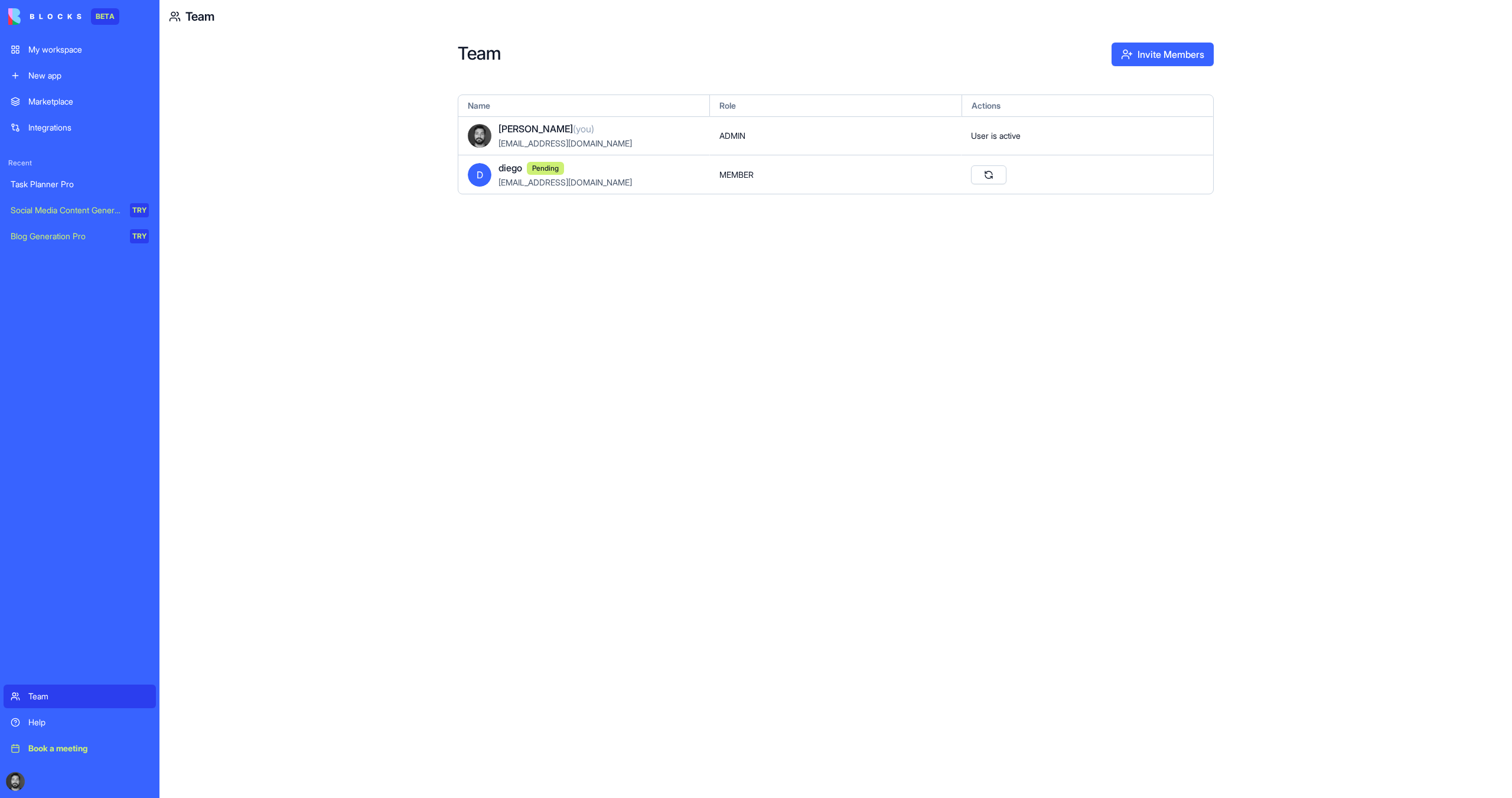
click at [991, 177] on button "Reinvite" at bounding box center [989, 175] width 36 height 19
drag, startPoint x: 787, startPoint y: 174, endPoint x: 588, endPoint y: 174, distance: 199.0
click at [786, 174] on div "MEMBER" at bounding box center [835, 174] width 252 height 39
click at [1170, 53] on button "Invite Members" at bounding box center [1162, 55] width 102 height 24
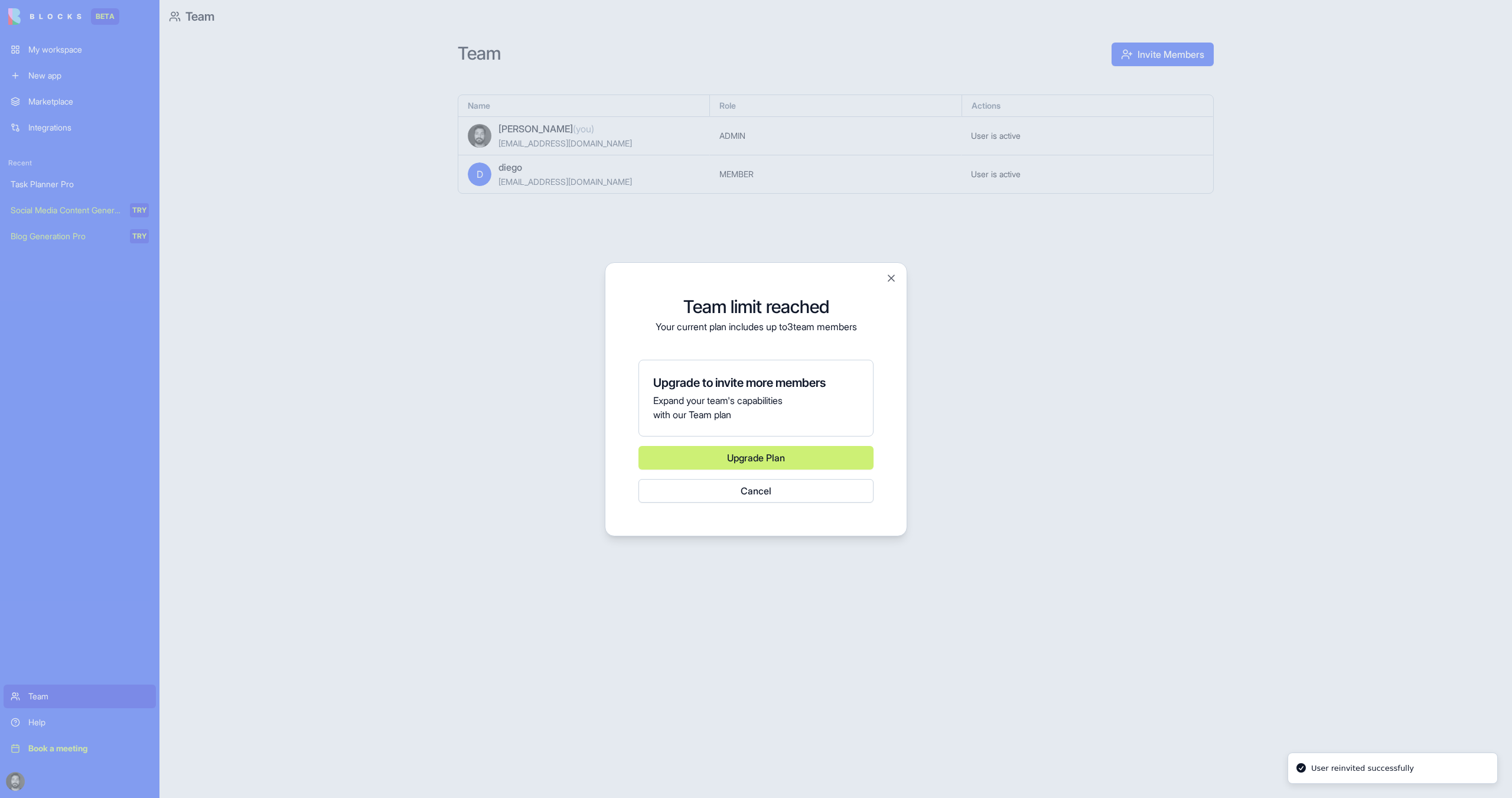
click at [896, 286] on div "Team limit reached Your current plan includes up to 3 team members Upgrade to i…" at bounding box center [756, 399] width 302 height 274
click at [885, 276] on div "Team limit reached Your current plan includes up to 3 team members Upgrade to i…" at bounding box center [756, 399] width 302 height 274
click at [574, 166] on div at bounding box center [756, 399] width 1512 height 798
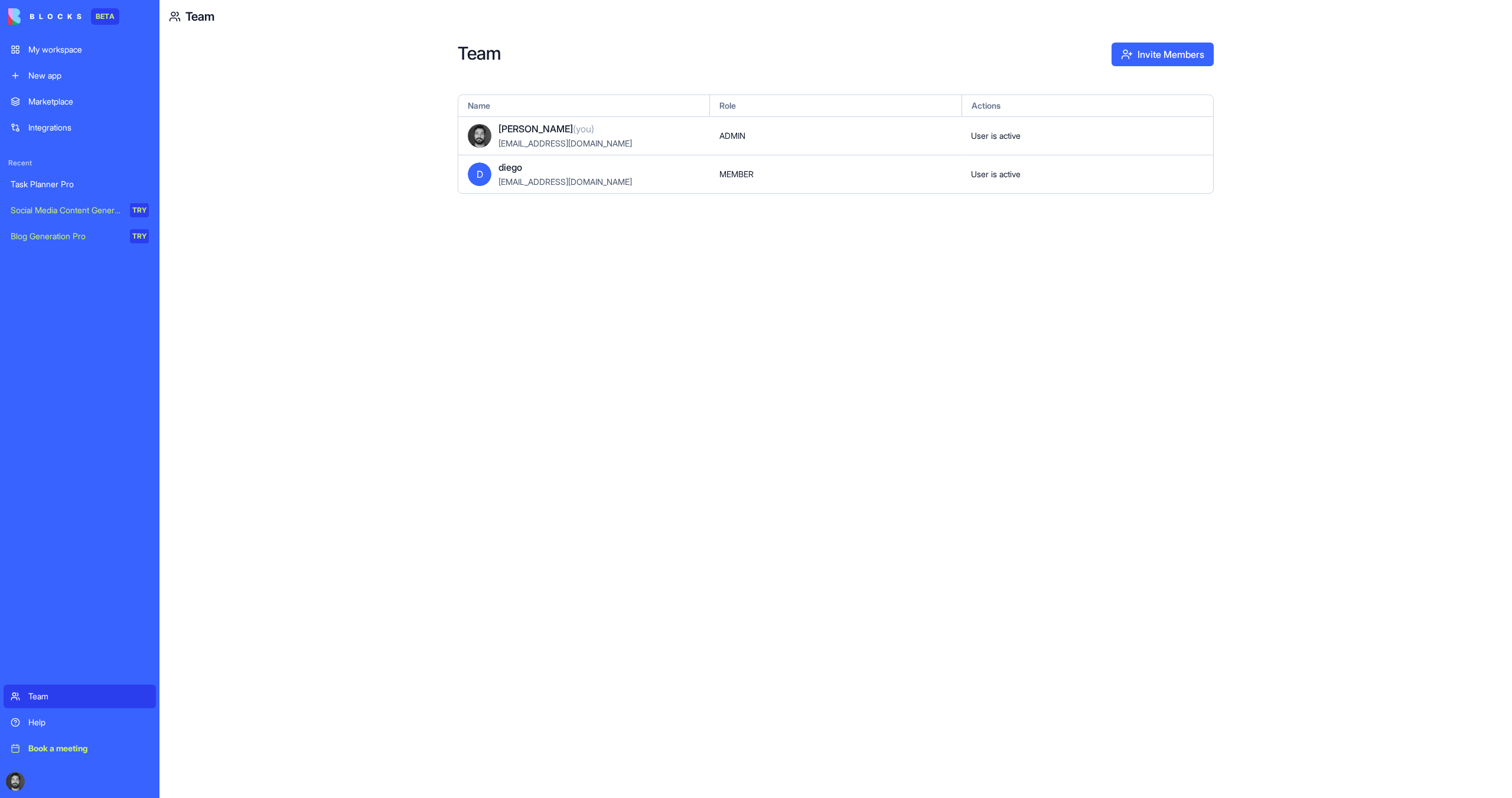
click at [711, 180] on div "MEMBER" at bounding box center [835, 174] width 252 height 39
click at [706, 178] on div "D diego diego@forgestop.com" at bounding box center [584, 174] width 252 height 39
click at [543, 172] on div "diego" at bounding box center [565, 167] width 133 height 14
click at [495, 172] on div "D diego diego@forgestop.com" at bounding box center [550, 174] width 164 height 28
click at [485, 172] on span "D" at bounding box center [480, 174] width 24 height 24
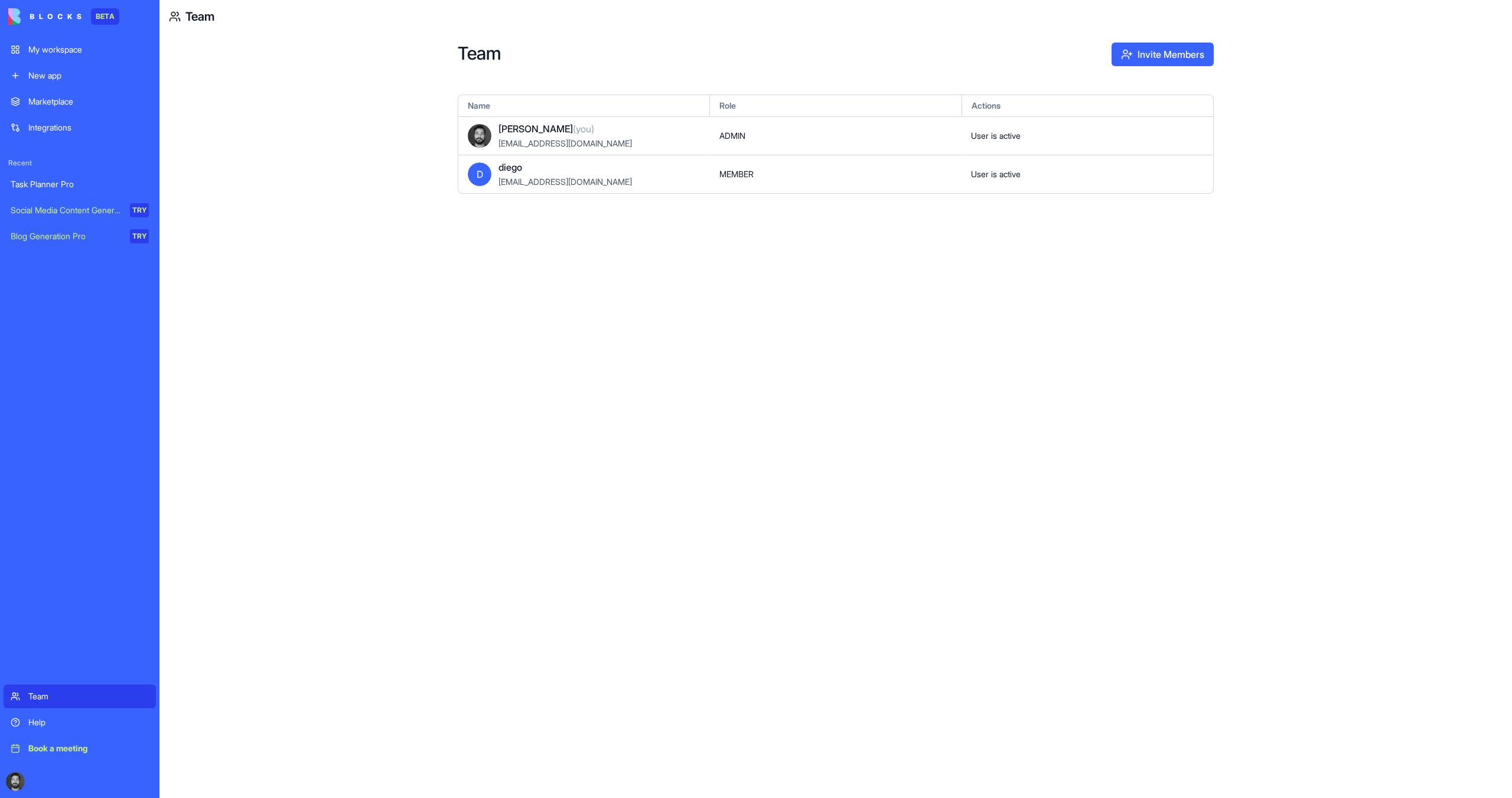
drag, startPoint x: 499, startPoint y: 176, endPoint x: 522, endPoint y: 176, distance: 23.0
click at [507, 176] on div "[EMAIL_ADDRESS][DOMAIN_NAME]" at bounding box center [565, 181] width 133 height 14
drag, startPoint x: 522, startPoint y: 176, endPoint x: 583, endPoint y: 176, distance: 61.0
click at [526, 176] on div "[EMAIL_ADDRESS][DOMAIN_NAME]" at bounding box center [565, 181] width 133 height 14
drag, startPoint x: 701, startPoint y: 176, endPoint x: 747, endPoint y: 178, distance: 46.0
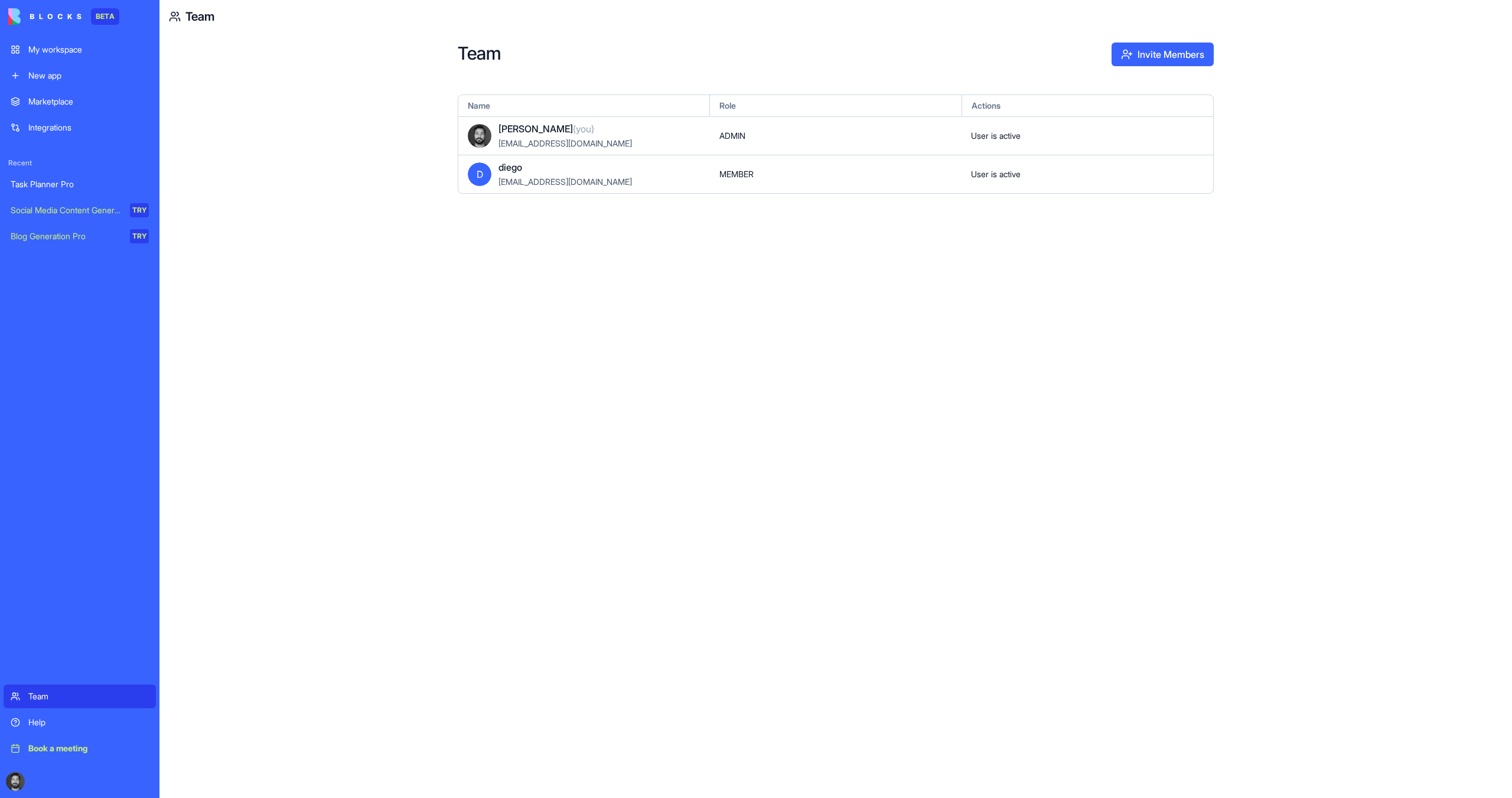
click at [706, 176] on div "D diego diego@forgestop.com" at bounding box center [584, 174] width 252 height 39
click at [752, 178] on span "MEMBER" at bounding box center [736, 174] width 34 height 12
click at [888, 178] on div "MEMBER" at bounding box center [835, 174] width 252 height 39
drag, startPoint x: 962, startPoint y: 177, endPoint x: 979, endPoint y: 175, distance: 17.1
click at [963, 177] on div "D diego diego@forgestop.com MEMBER User is active" at bounding box center [836, 174] width 755 height 39
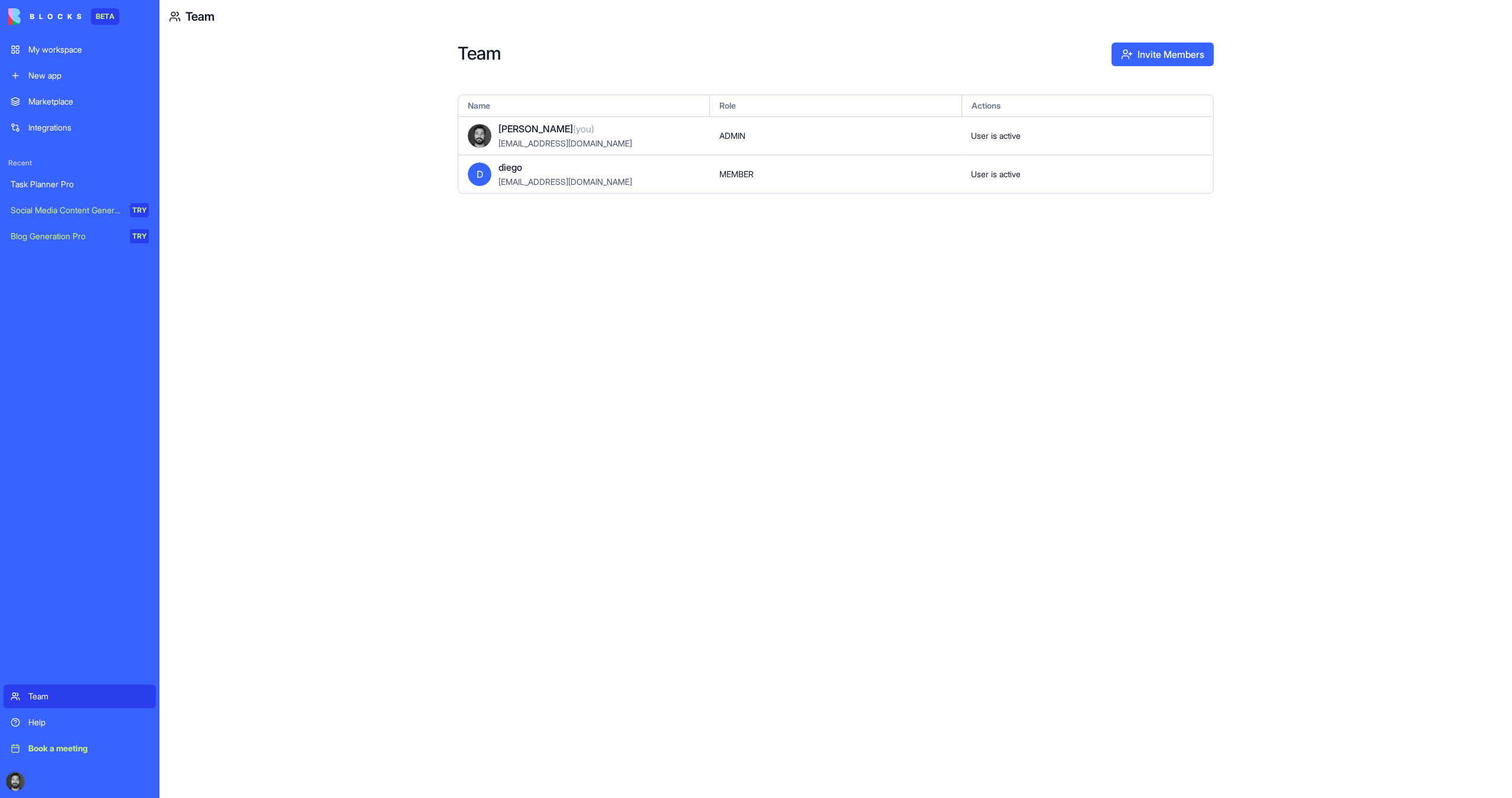
drag, startPoint x: 979, startPoint y: 175, endPoint x: 997, endPoint y: 175, distance: 18.0
click at [982, 175] on span "User is active" at bounding box center [996, 174] width 50 height 12
drag, startPoint x: 997, startPoint y: 175, endPoint x: 1045, endPoint y: 175, distance: 48.0
click at [1014, 176] on span "User is active" at bounding box center [996, 174] width 50 height 12
drag, startPoint x: 1046, startPoint y: 175, endPoint x: 1090, endPoint y: 174, distance: 44.0
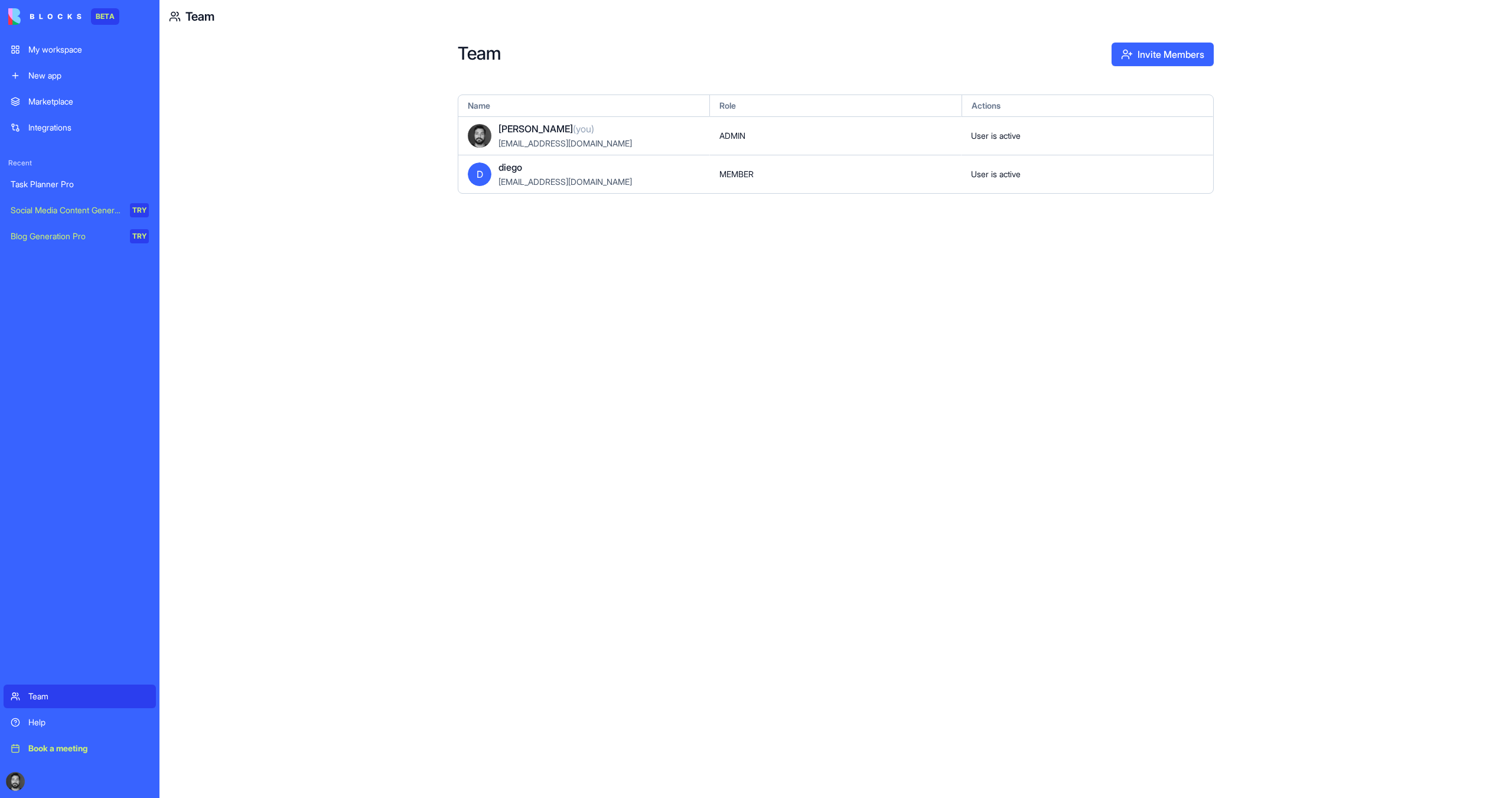
click at [1049, 175] on div "User is active" at bounding box center [1087, 174] width 252 height 39
click at [469, 174] on span "D" at bounding box center [480, 174] width 24 height 24
drag, startPoint x: 669, startPoint y: 171, endPoint x: 689, endPoint y: 172, distance: 20.0
click at [671, 172] on div "D diego diego@forgestop.com" at bounding box center [584, 174] width 252 height 39
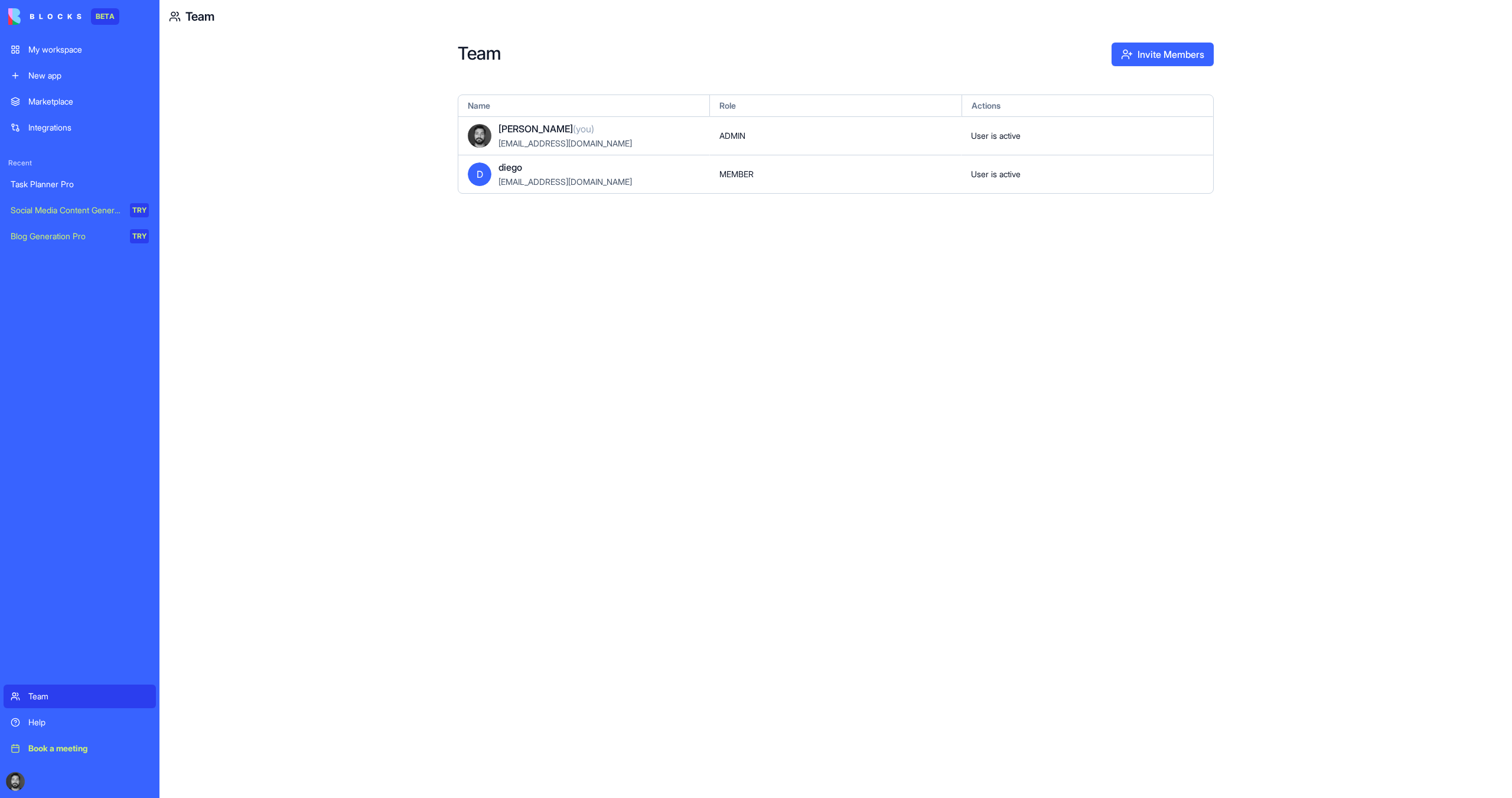
click at [802, 174] on div "MEMBER" at bounding box center [835, 174] width 252 height 39
click at [763, 156] on div "MEMBER" at bounding box center [835, 174] width 252 height 39
click at [1003, 180] on div "User is active" at bounding box center [1087, 174] width 252 height 39
click at [53, 49] on div "My workspace" at bounding box center [88, 50] width 120 height 12
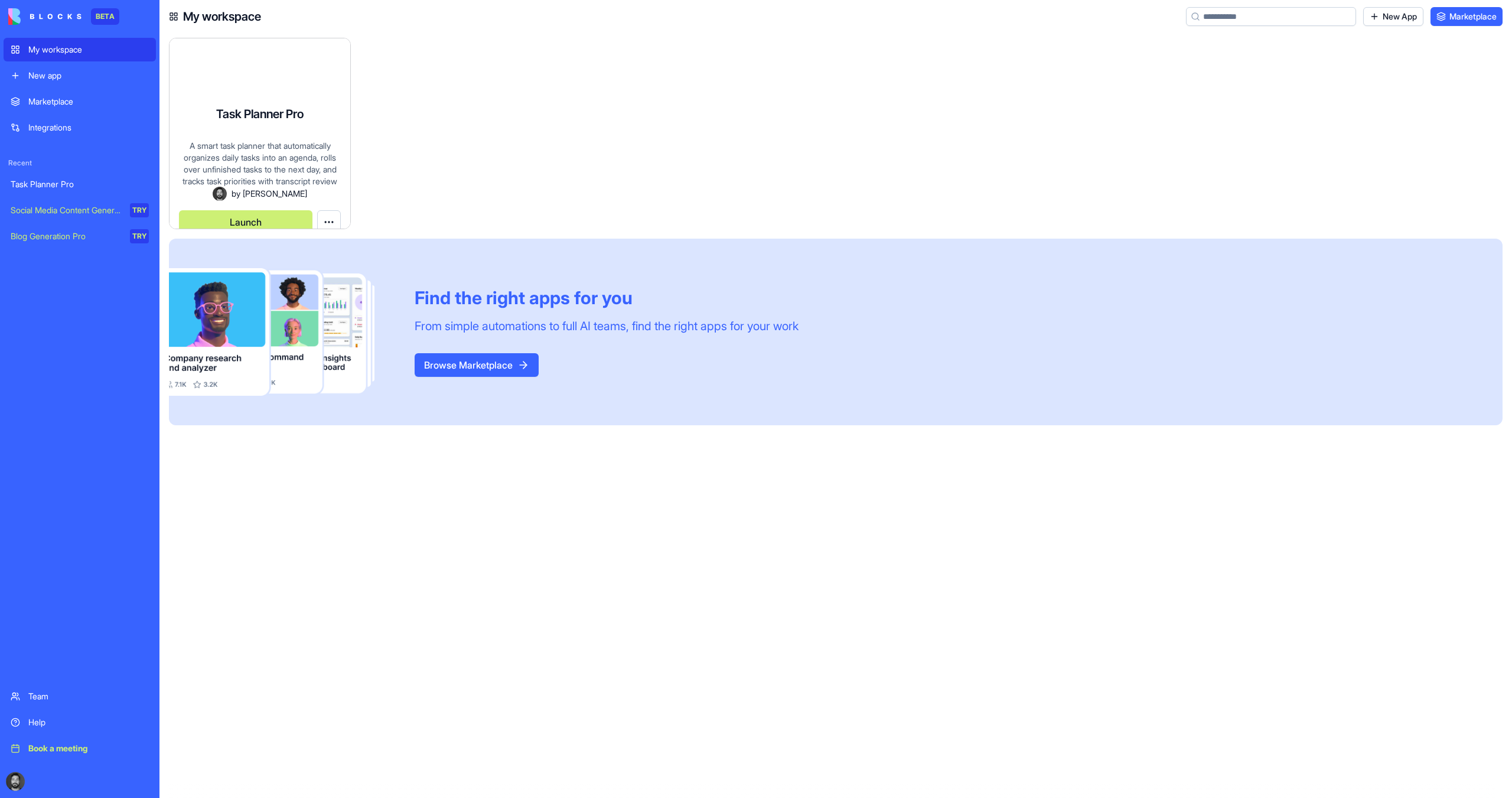
click at [275, 102] on div "Task Planner Pro A smart task planner that automatically organizes daily tasks …" at bounding box center [260, 133] width 182 height 191
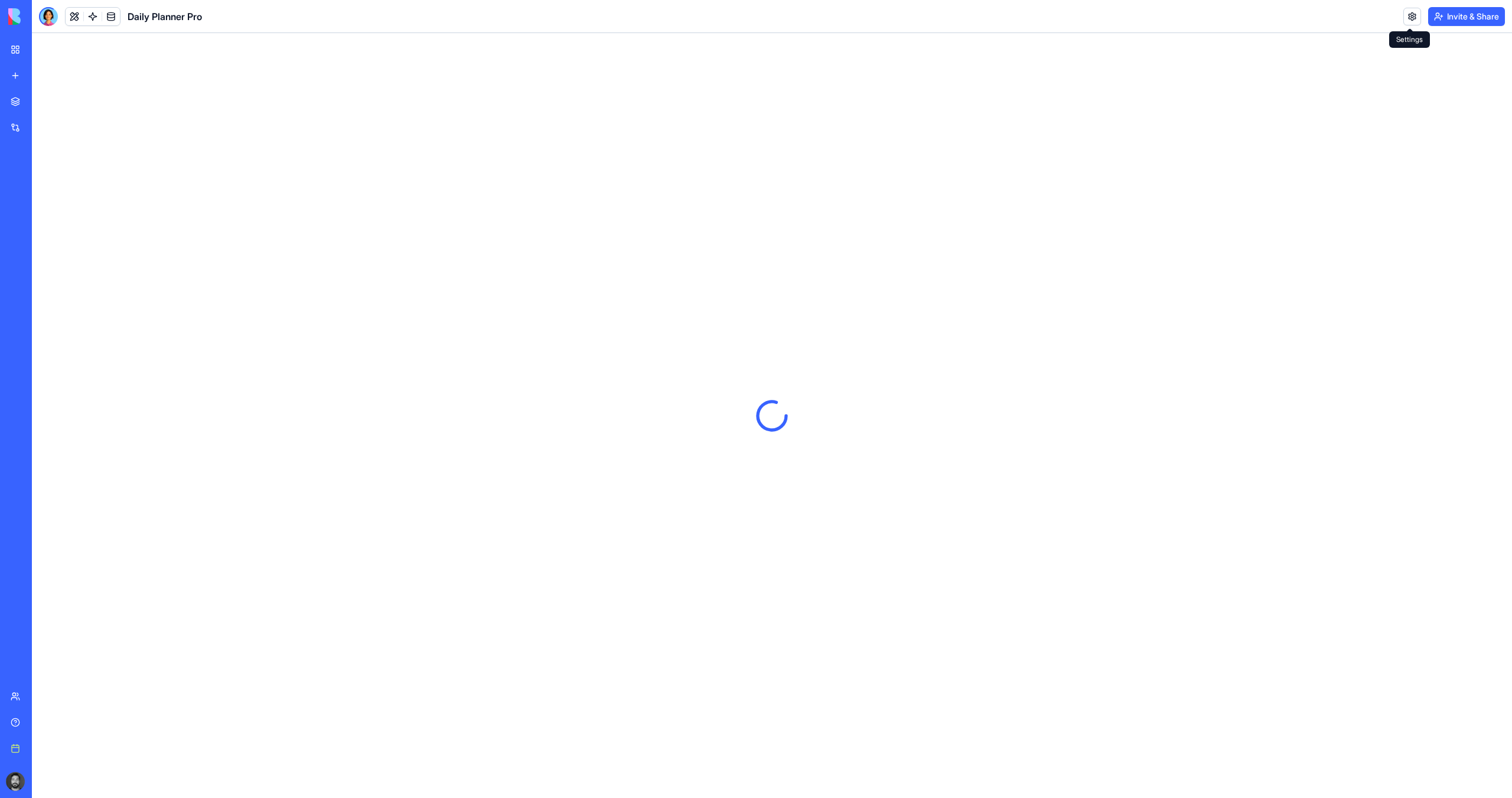
click at [1244, 18] on link at bounding box center [1412, 17] width 18 height 18
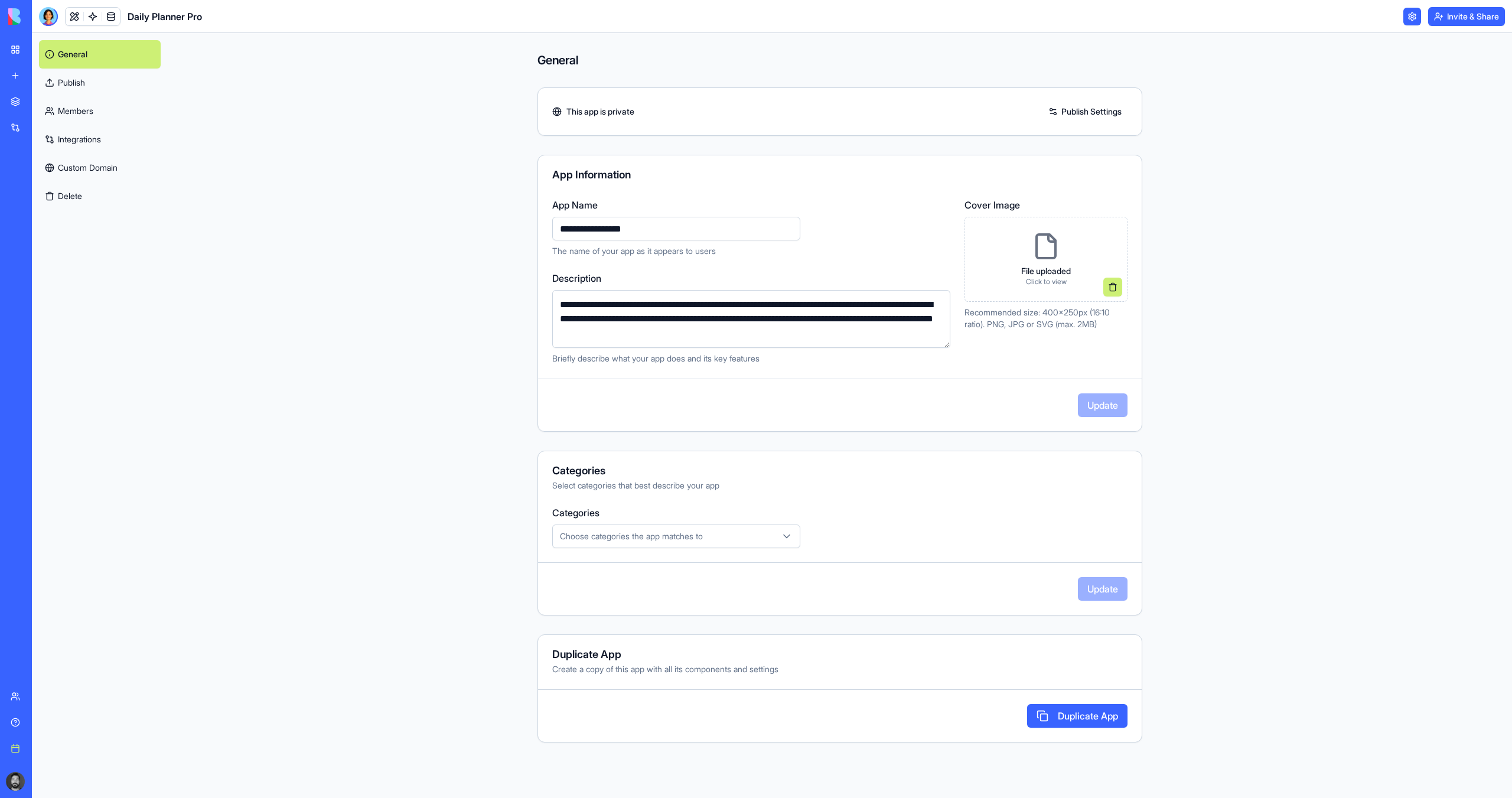
click at [82, 104] on link "Members" at bounding box center [100, 111] width 121 height 28
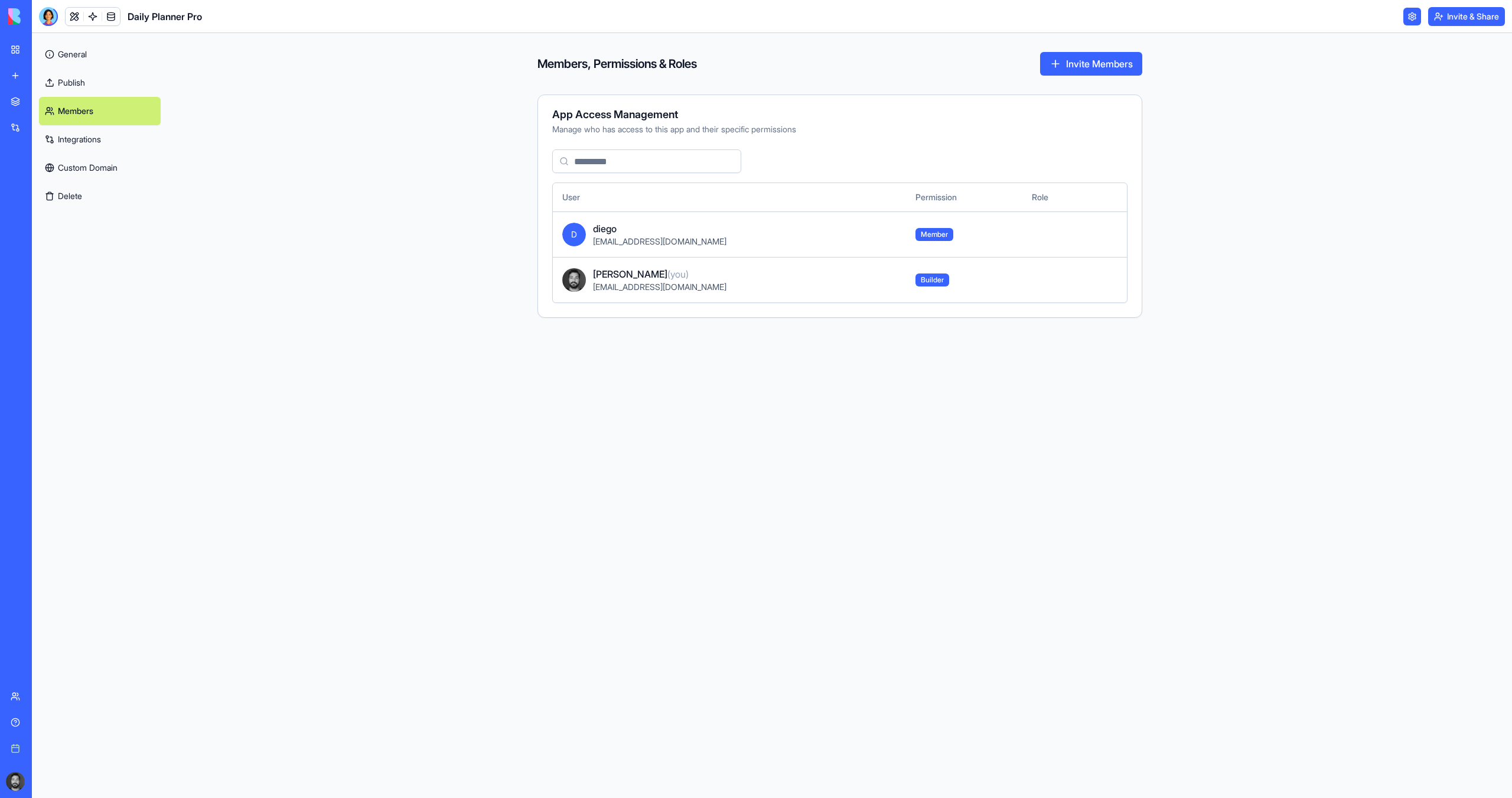
click at [966, 223] on td "Member" at bounding box center [965, 234] width 116 height 46
click at [1065, 59] on button "Invite Members" at bounding box center [1091, 64] width 102 height 24
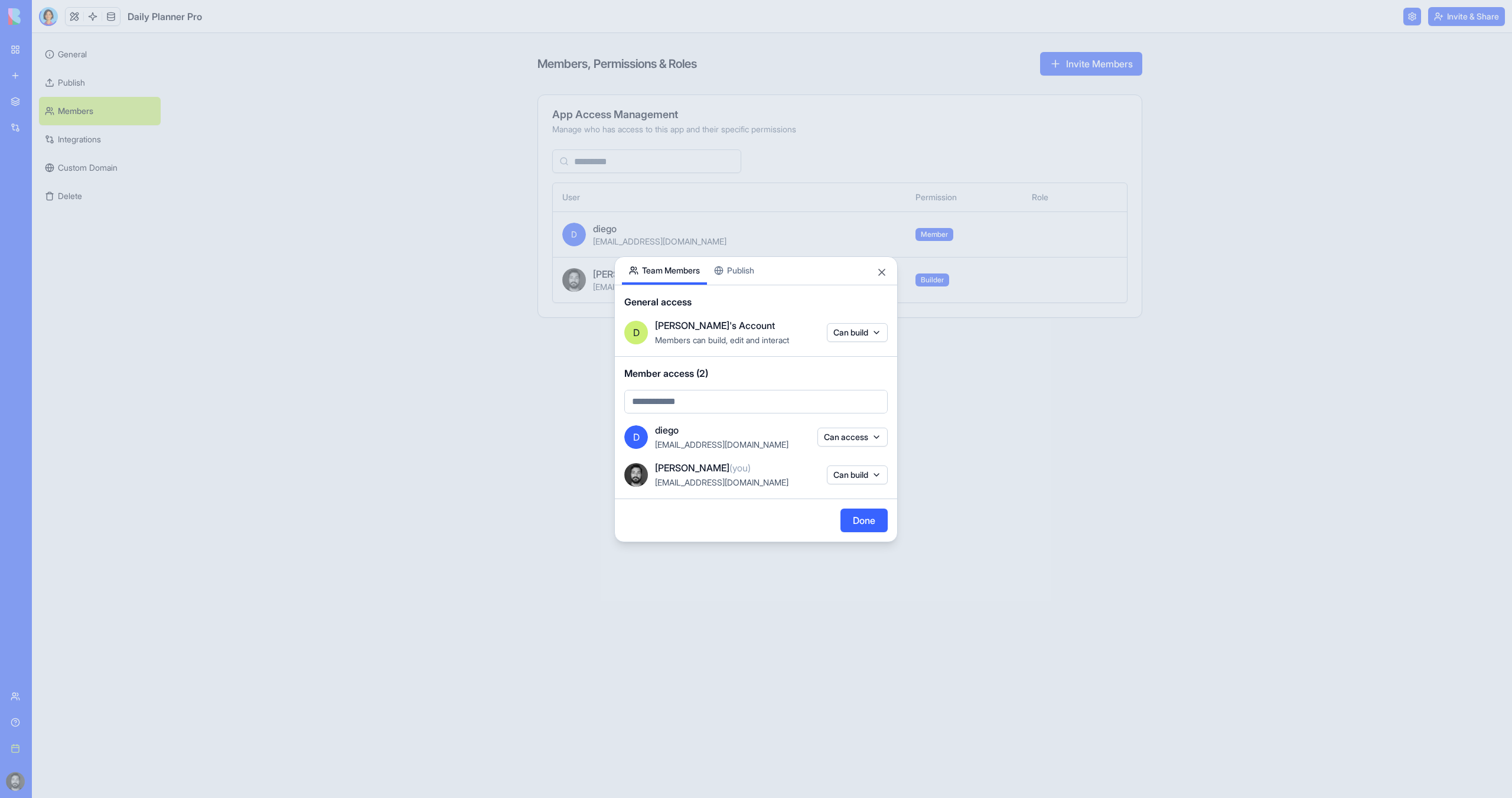
click at [845, 440] on button "Can access" at bounding box center [853, 437] width 71 height 19
click at [861, 502] on div "Remove access" at bounding box center [852, 505] width 89 height 19
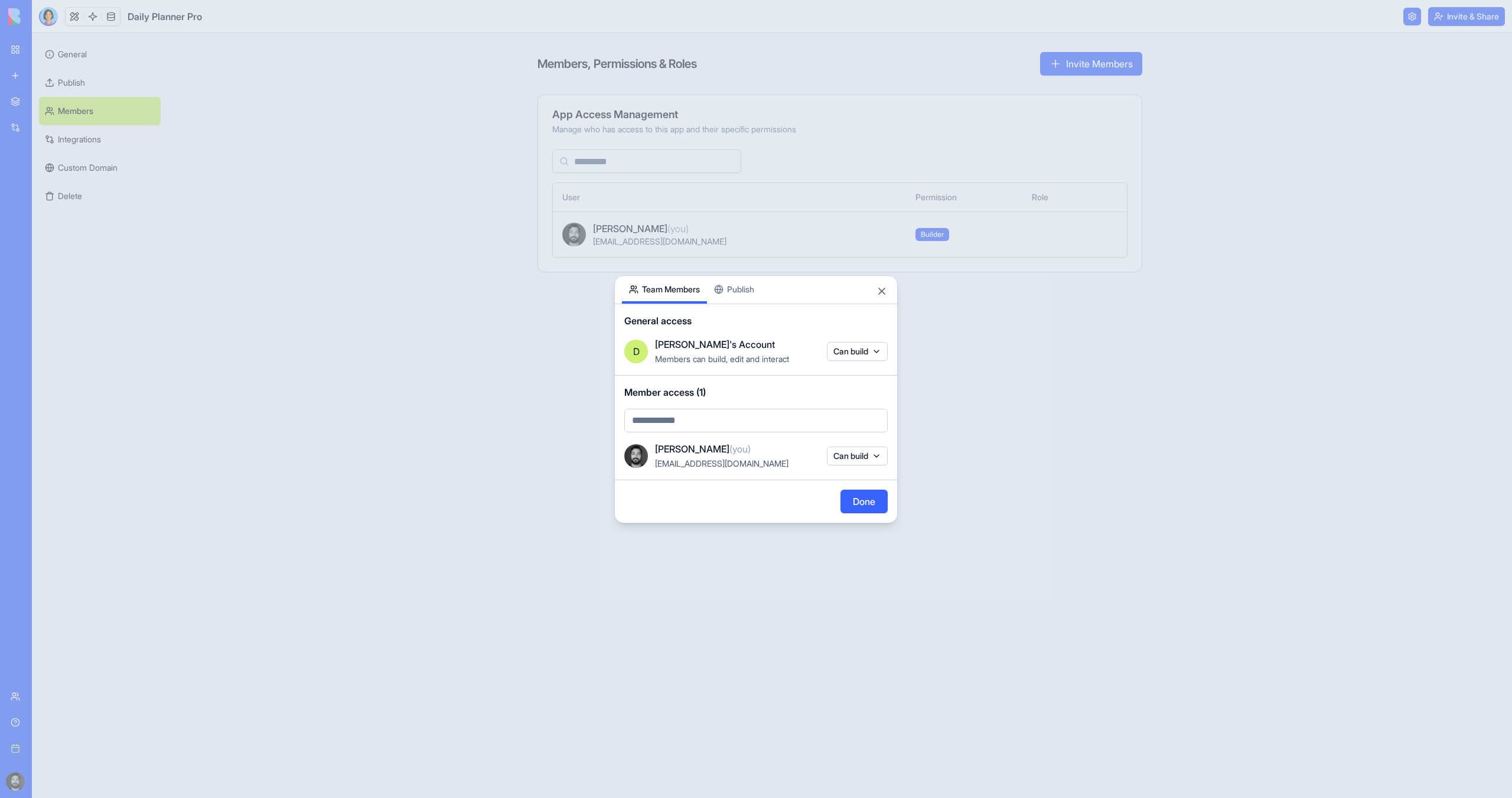
drag, startPoint x: 859, startPoint y: 502, endPoint x: 751, endPoint y: 262, distance: 263.2
click at [757, 279] on div "Share App Team Members Publish General access D Diego's Account Members can bui…" at bounding box center [756, 399] width 284 height 248
click at [739, 286] on div "Share App Team Members Publish General access D Diego's Account Members can bui…" at bounding box center [756, 399] width 284 height 248
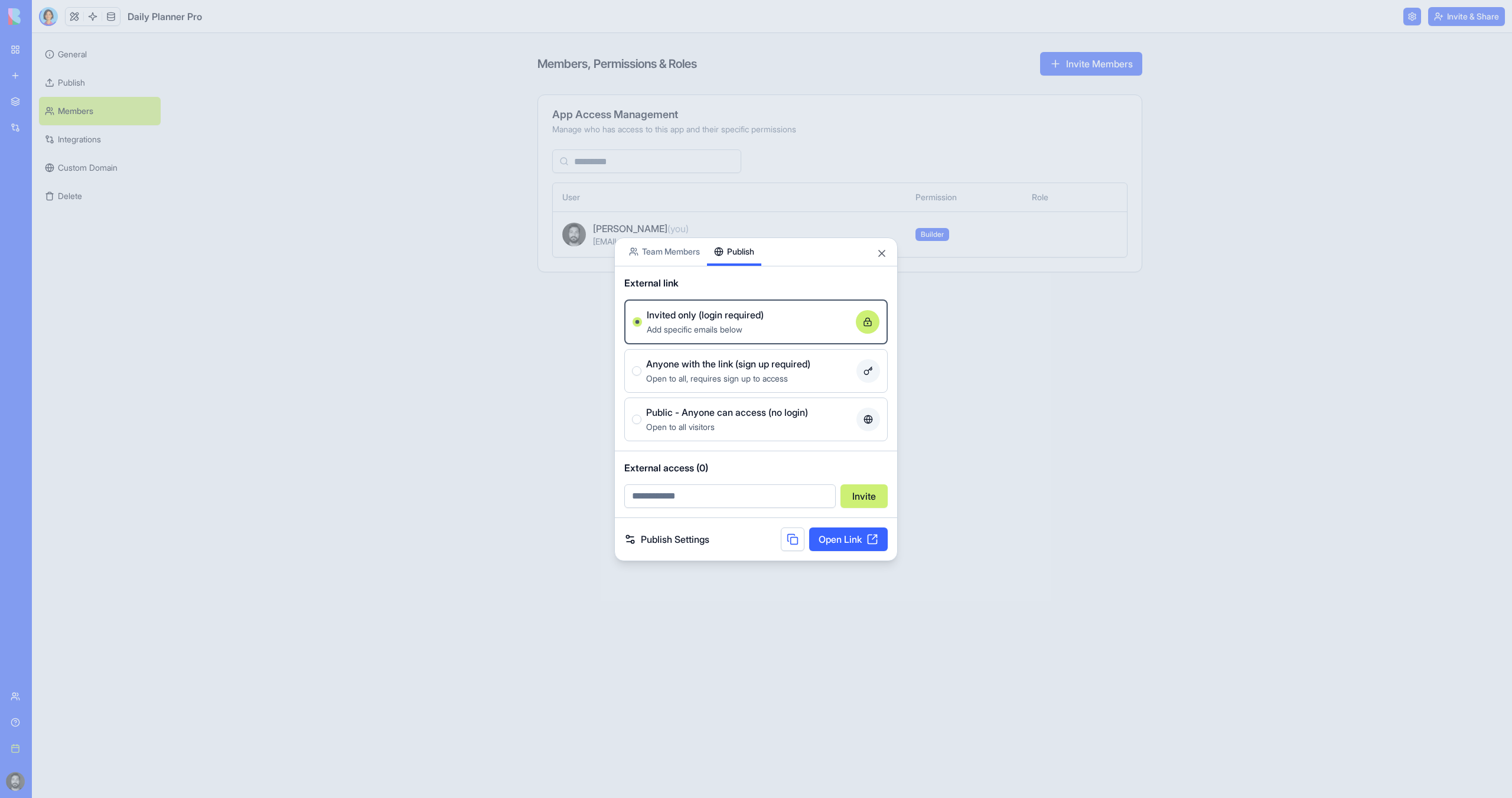
click at [693, 538] on link "Publish Settings" at bounding box center [667, 539] width 85 height 14
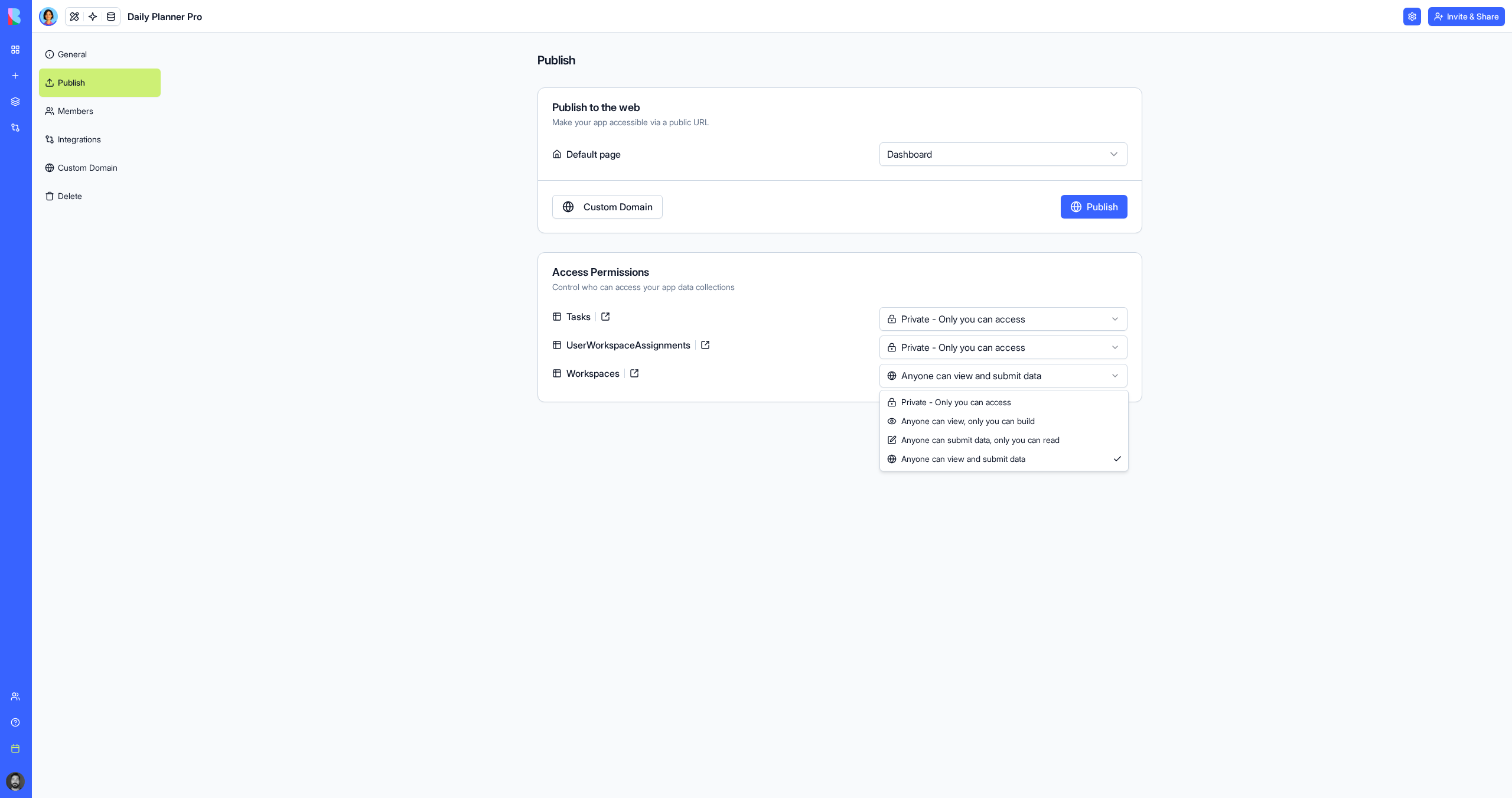
click at [972, 379] on html "**********" at bounding box center [756, 399] width 1512 height 798
click at [962, 347] on html "**********" at bounding box center [756, 399] width 1512 height 798
click at [960, 347] on html "**********" at bounding box center [756, 399] width 1512 height 798
click at [945, 322] on html "**********" at bounding box center [756, 399] width 1512 height 798
click at [839, 275] on html "**********" at bounding box center [756, 399] width 1512 height 798
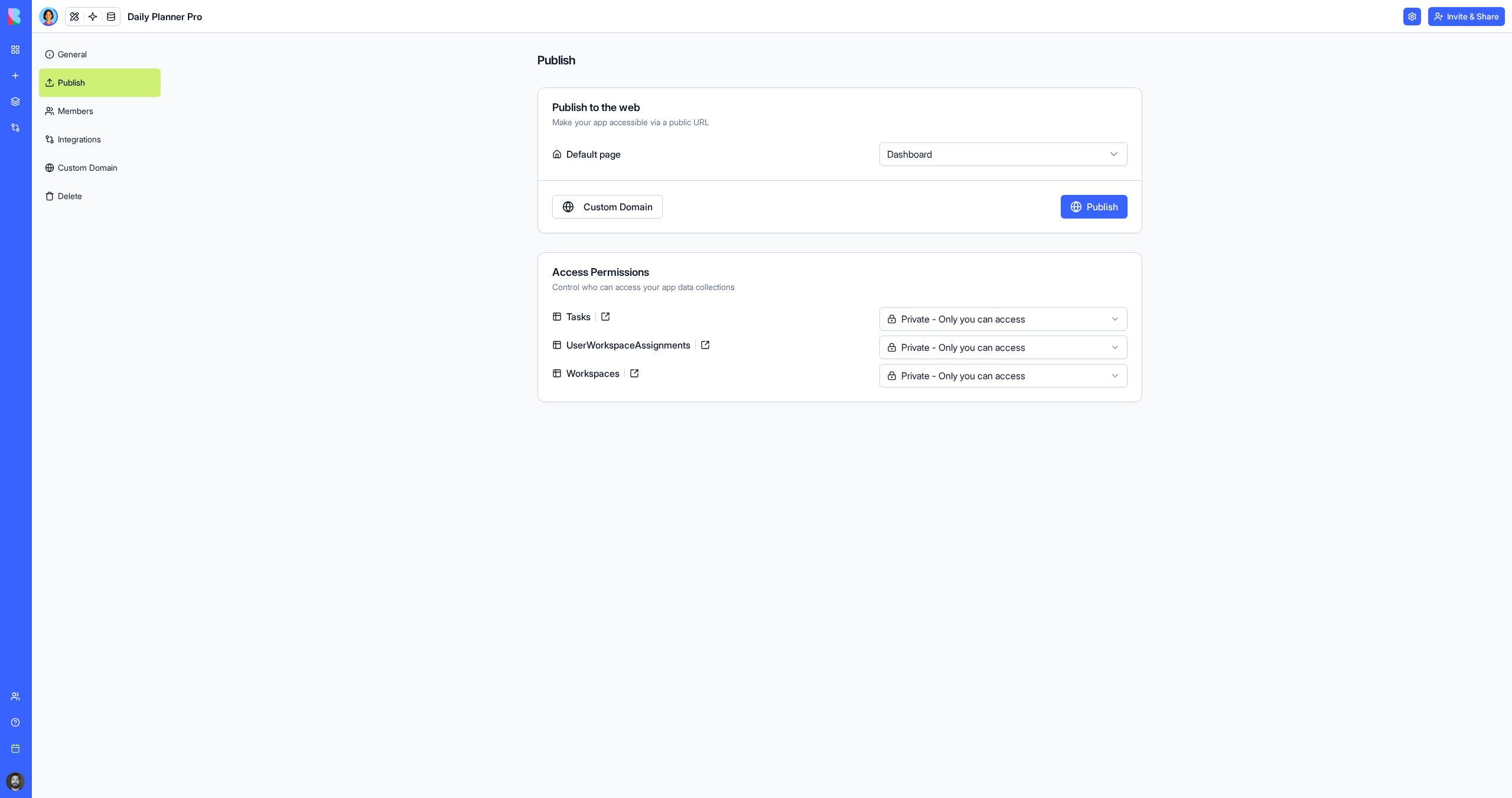
click at [604, 316] on link at bounding box center [606, 316] width 19 height 19
click at [43, 16] on div at bounding box center [49, 17] width 19 height 19
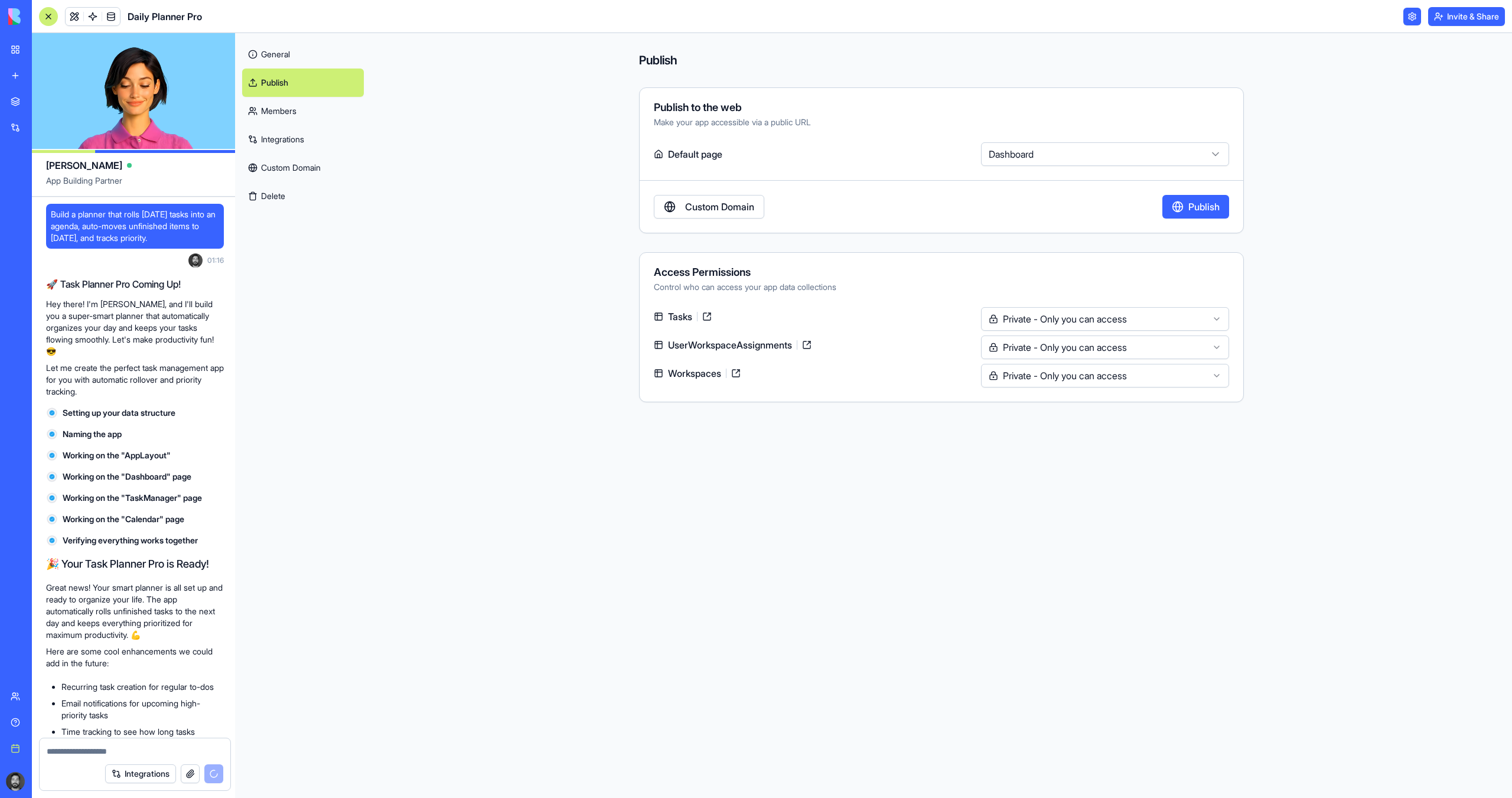
scroll to position [33790, 0]
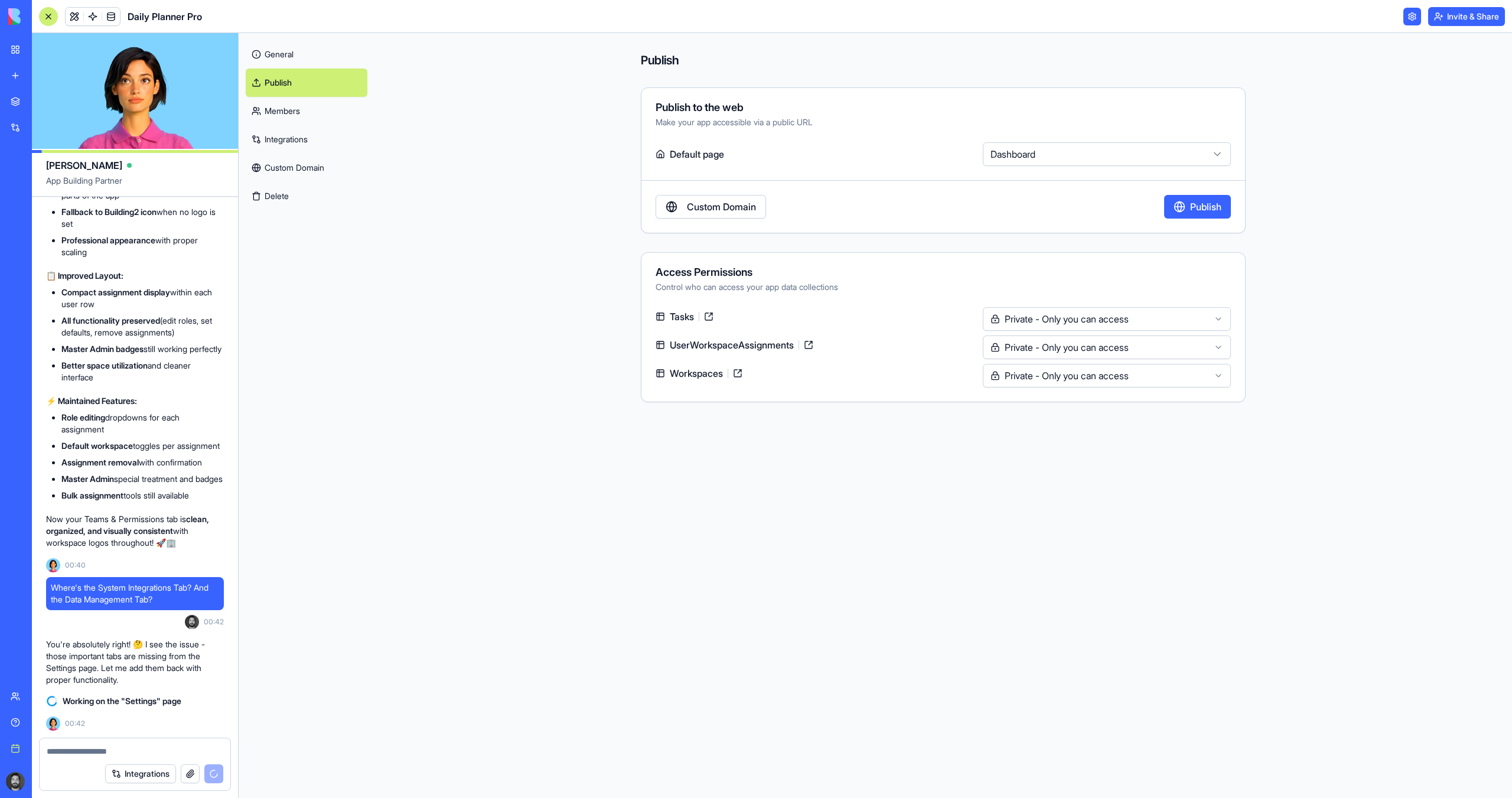
click at [113, 753] on textarea at bounding box center [135, 751] width 177 height 12
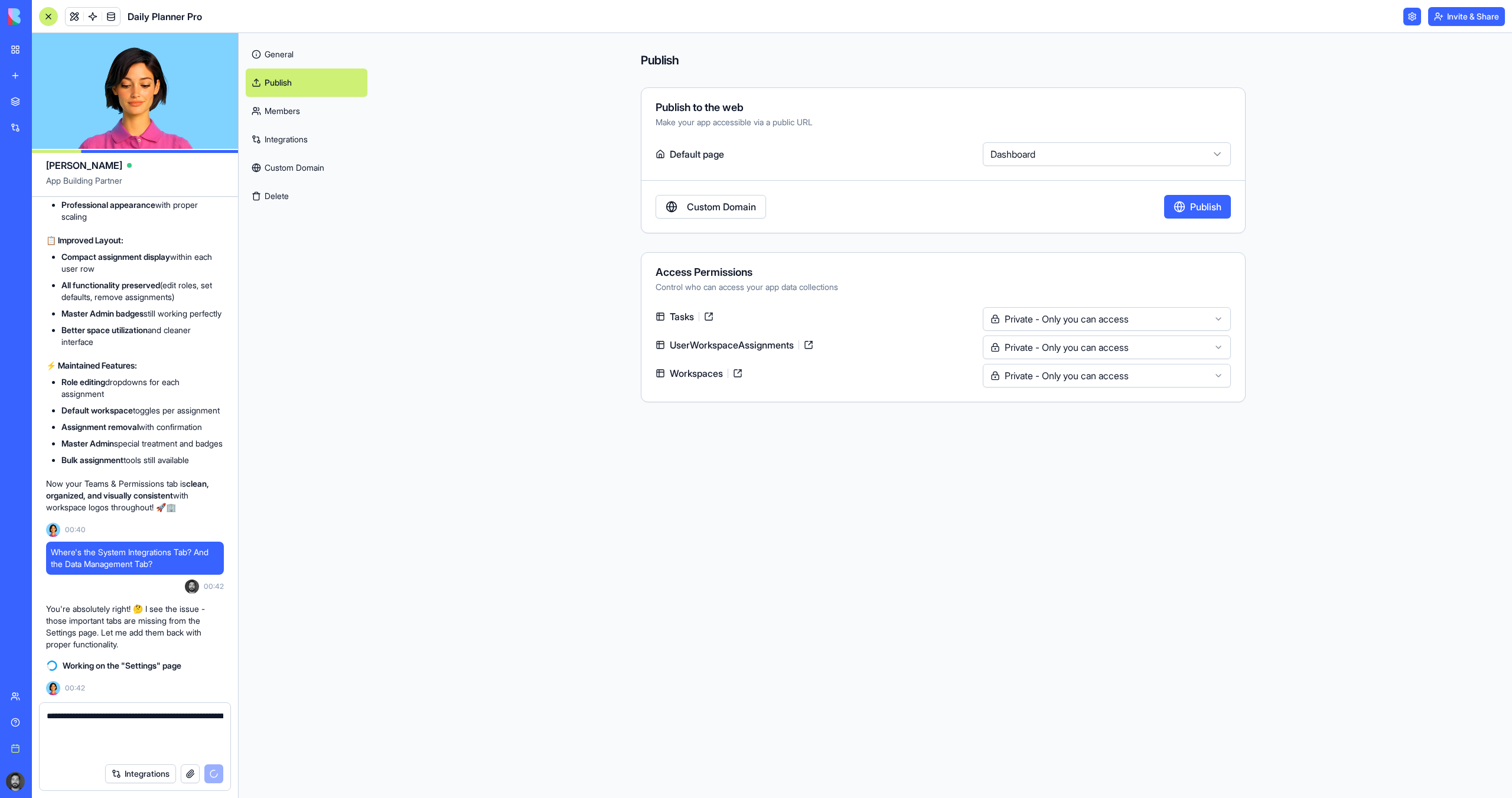
paste textarea "**********"
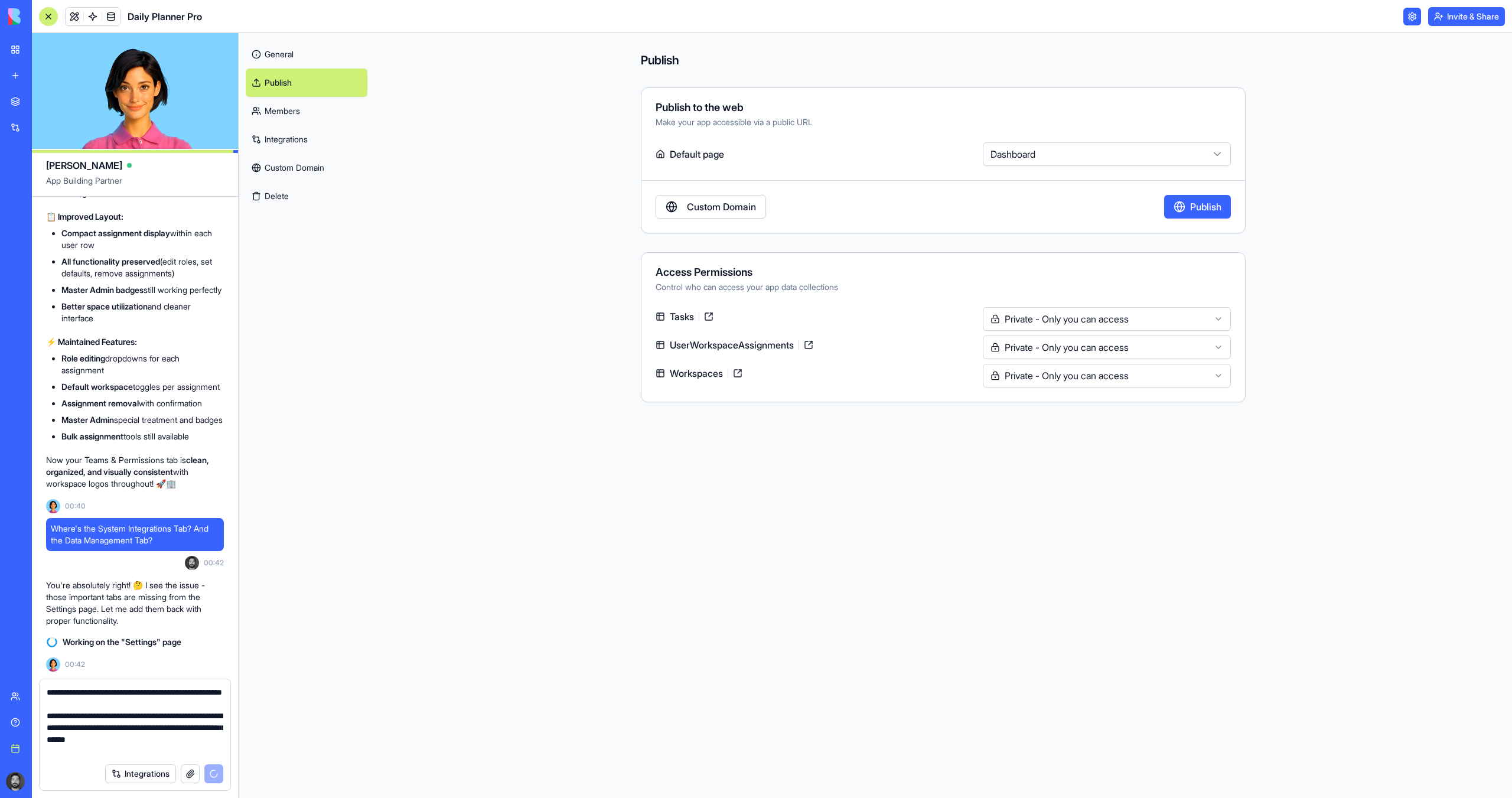
type textarea "**********"
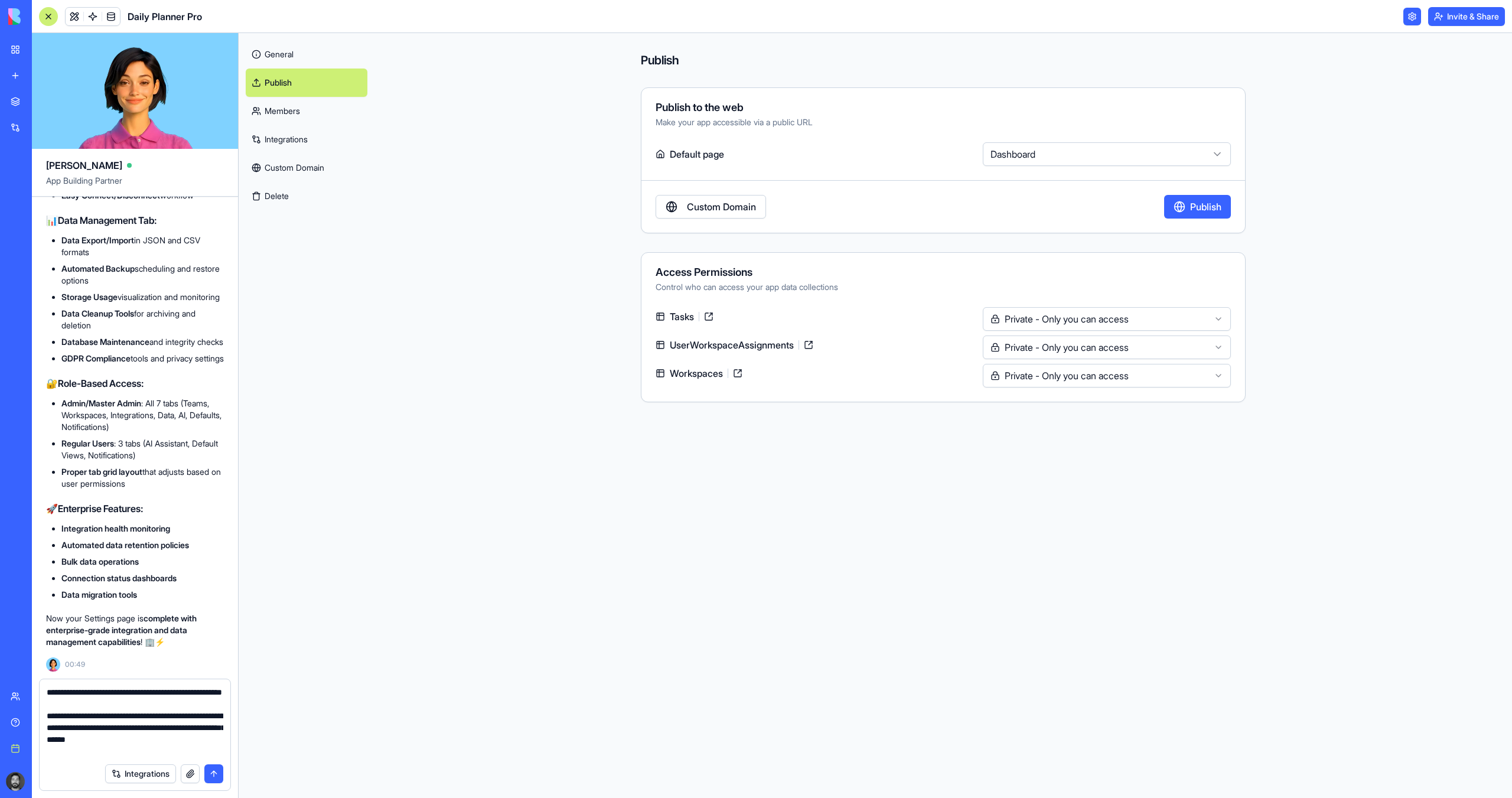
scroll to position [34112, 0]
click at [94, 693] on textarea "**********" at bounding box center [135, 722] width 177 height 71
drag, startPoint x: 93, startPoint y: 698, endPoint x: 110, endPoint y: 714, distance: 23.3
click at [108, 715] on textarea "**********" at bounding box center [135, 722] width 177 height 71
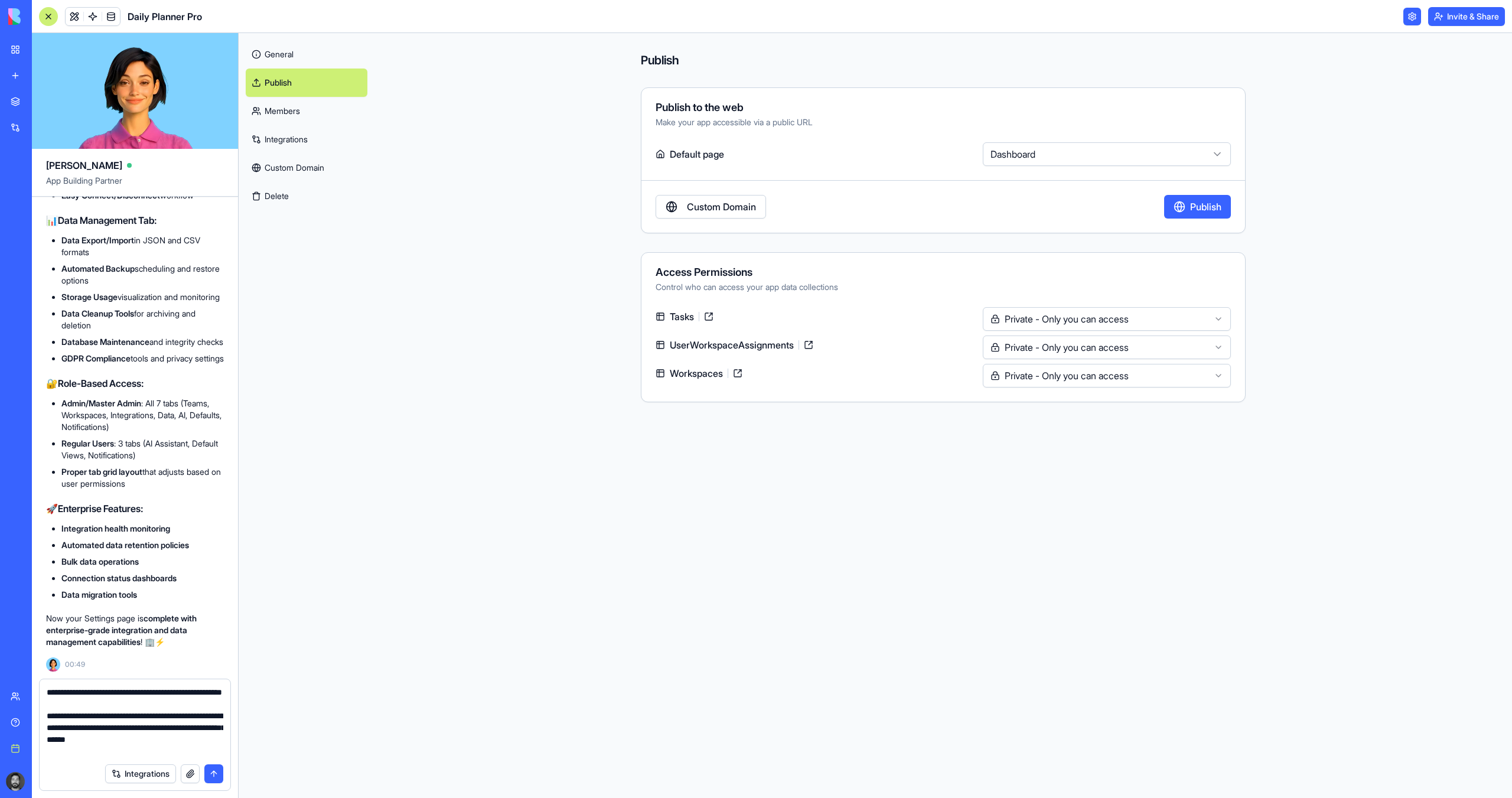
click at [126, 707] on textarea "**********" at bounding box center [135, 722] width 177 height 71
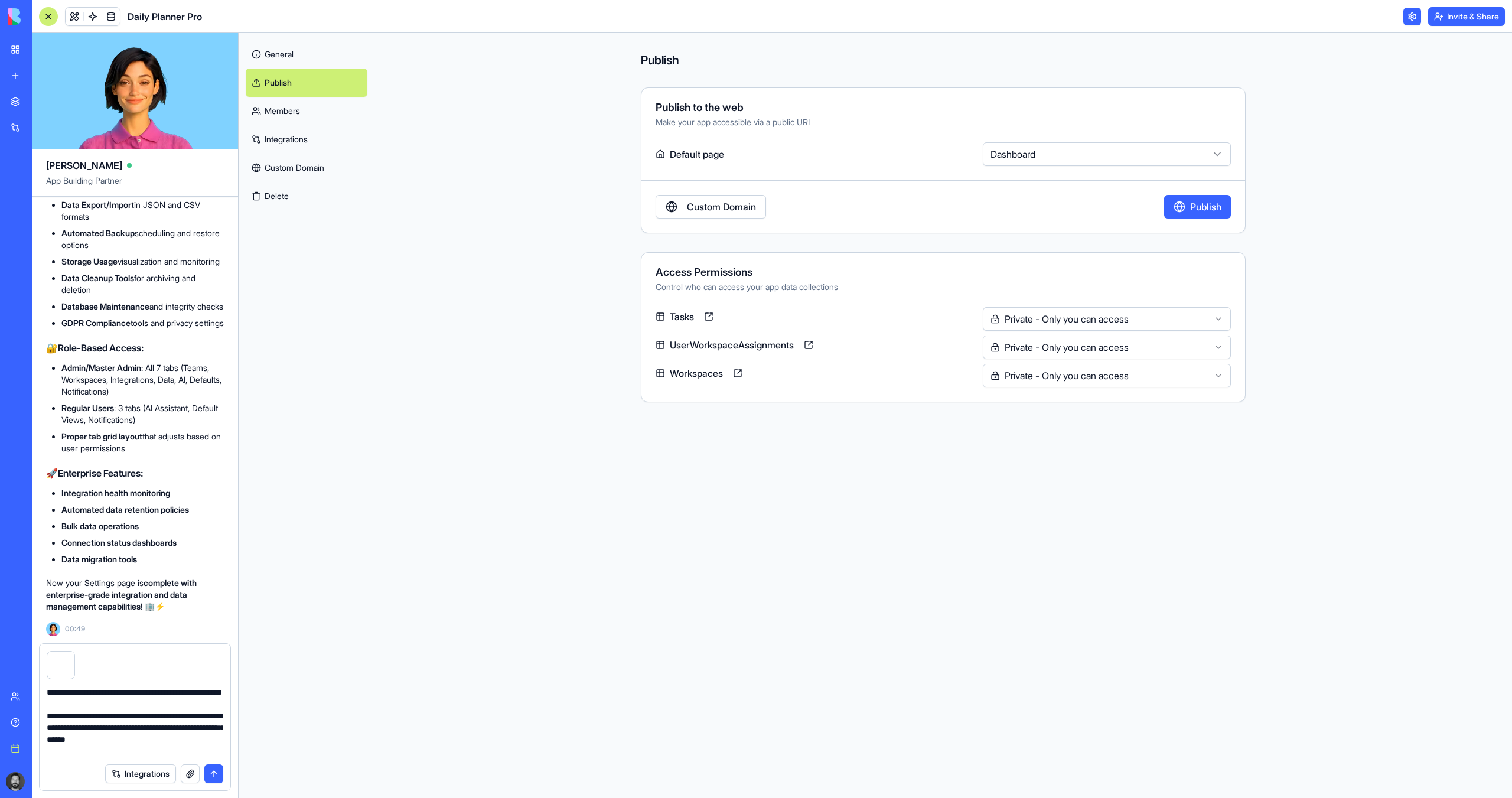
click at [216, 773] on button "submit" at bounding box center [214, 774] width 19 height 19
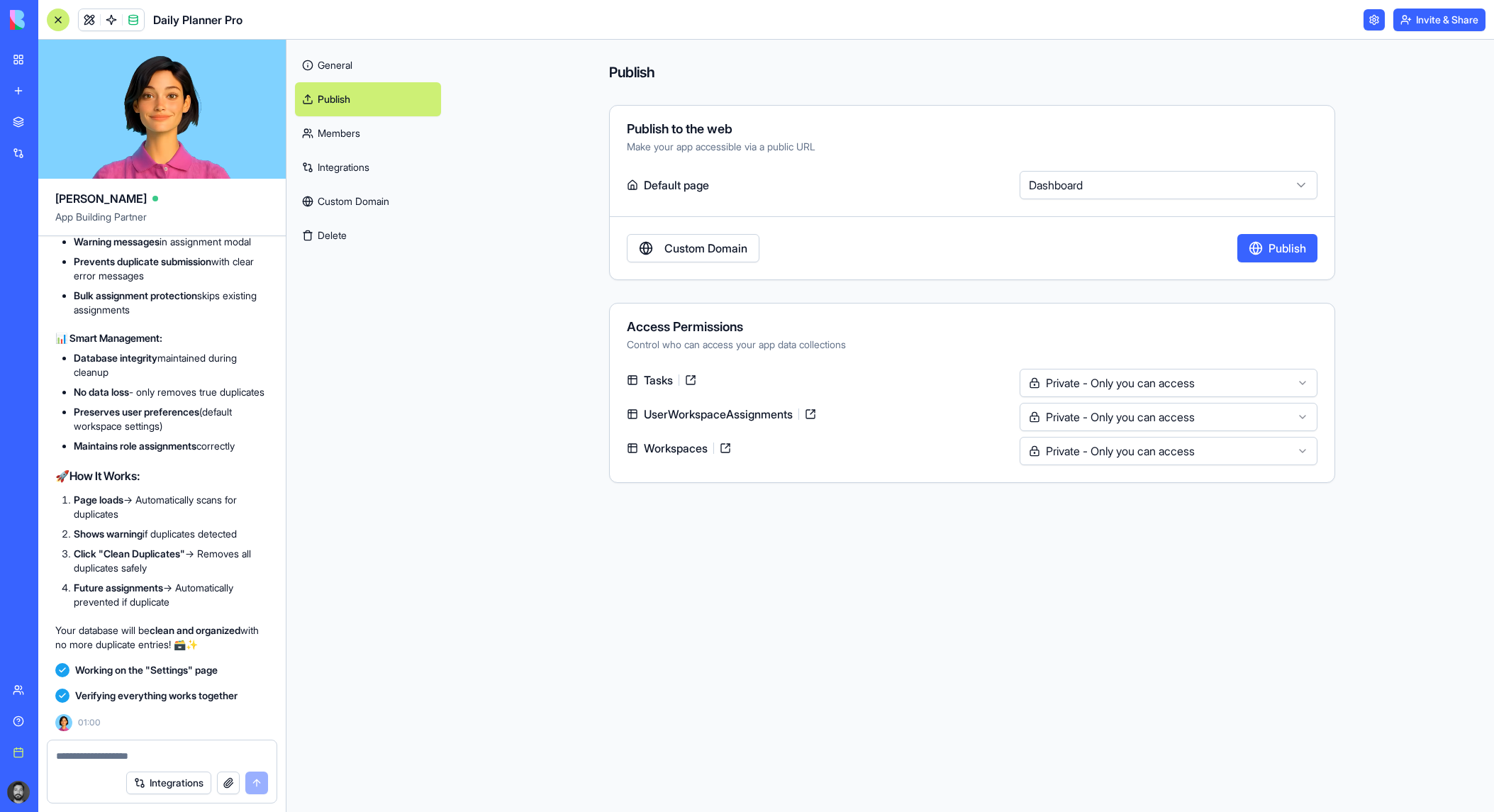
scroll to position [42545, 0]
click at [131, 21] on span at bounding box center [134, 20] width 40 height 40
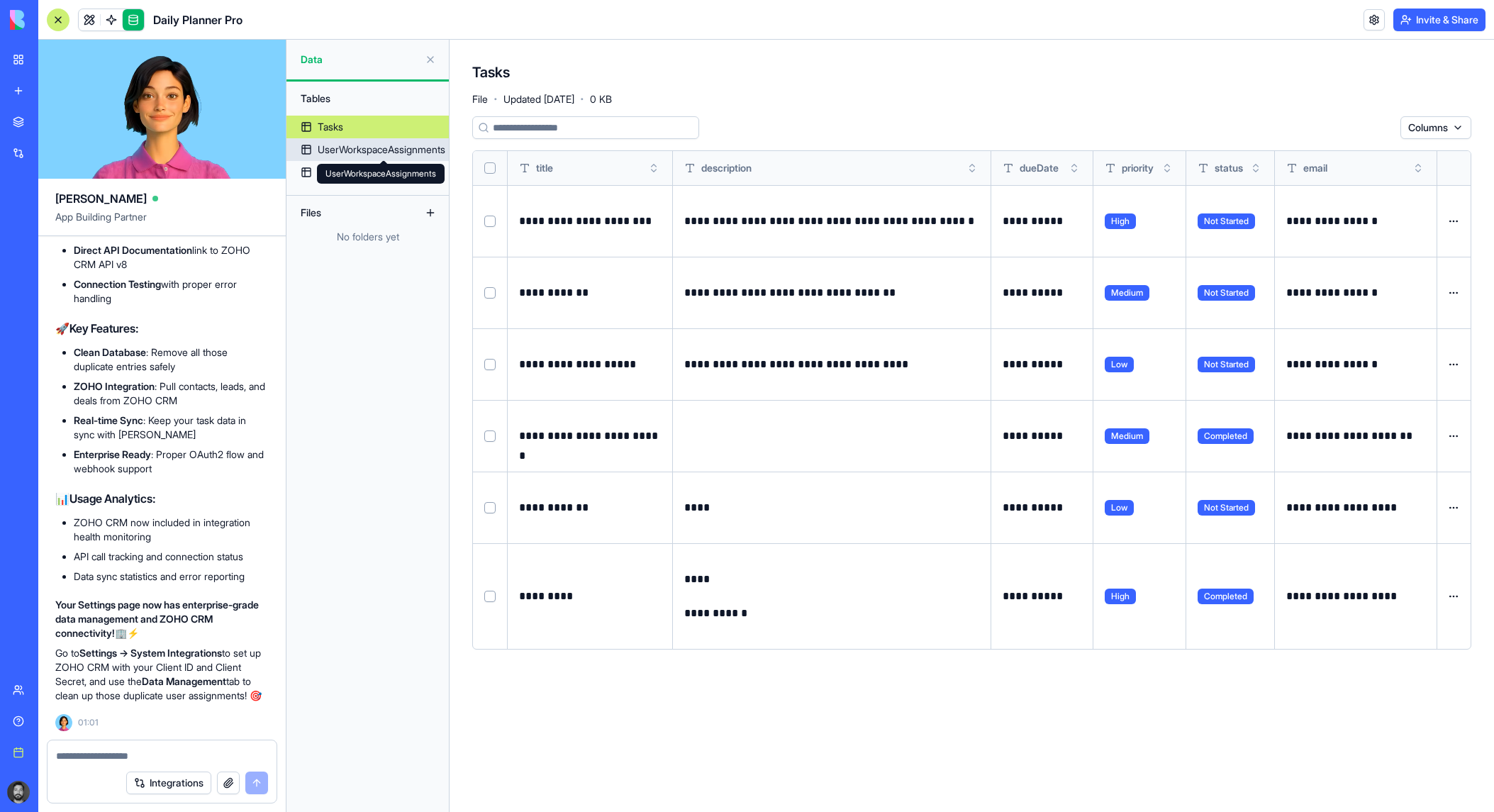
click at [381, 159] on span at bounding box center [383, 160] width 7 height 7
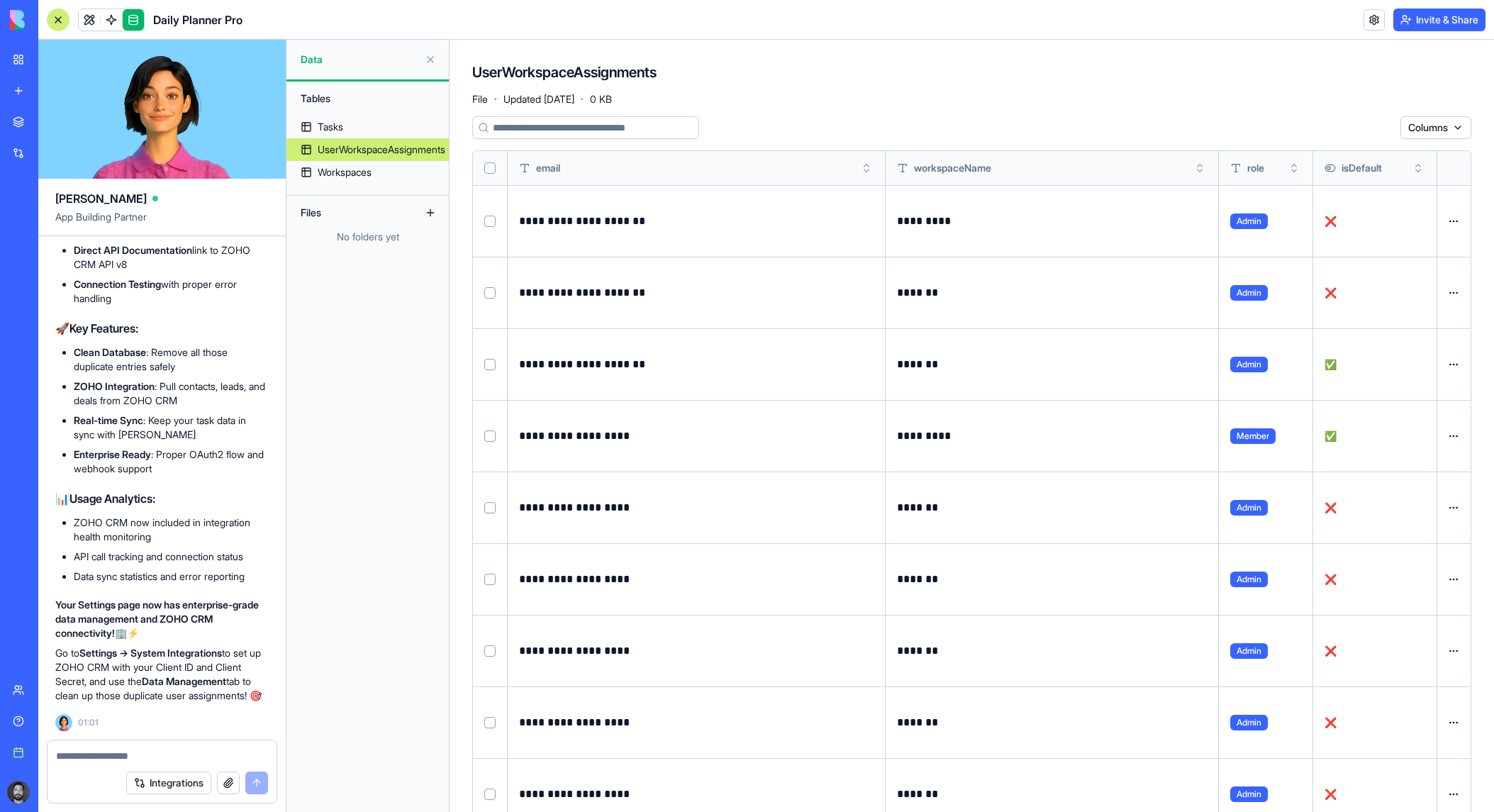
click at [489, 165] on button "Select all" at bounding box center [490, 168] width 11 height 11
click at [493, 216] on button "Select row" at bounding box center [490, 222] width 11 height 11
click at [490, 305] on td at bounding box center [490, 292] width 35 height 72
click at [491, 297] on button "Select row" at bounding box center [490, 294] width 11 height 11
click at [488, 368] on button "Select row" at bounding box center [490, 365] width 11 height 11
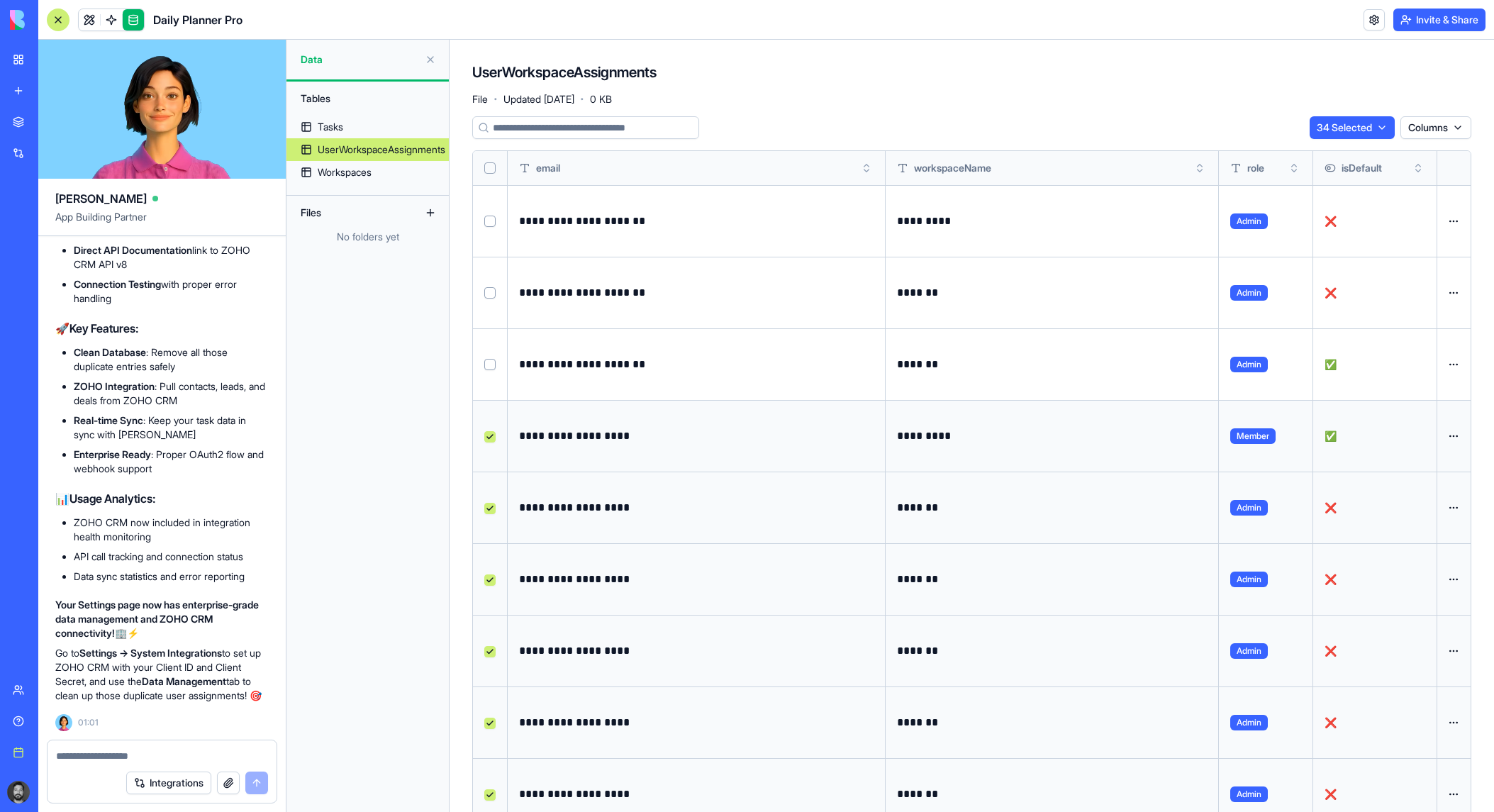
click at [1382, 138] on body "BETA My workspace New app Marketplace Integrations Recent Task Planner Pro Soci…" at bounding box center [747, 406] width 1494 height 812
click at [1347, 153] on div "Delete" at bounding box center [1348, 156] width 84 height 23
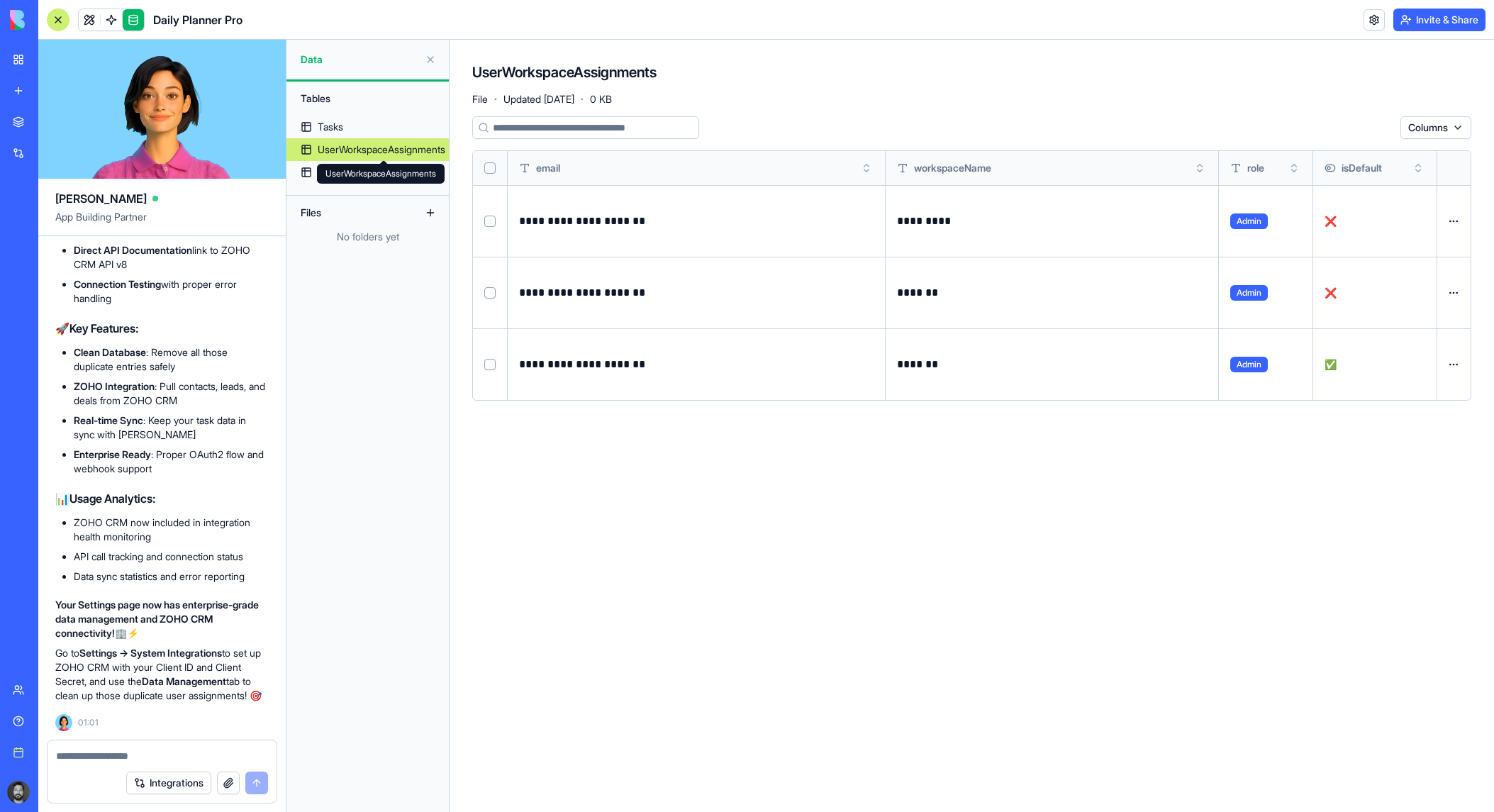
click at [368, 171] on div "UserWorkspaceAssignments UserWorkspaceAssignments" at bounding box center [380, 173] width 127 height 20
click at [314, 174] on link "Workspaces" at bounding box center [368, 172] width 162 height 23
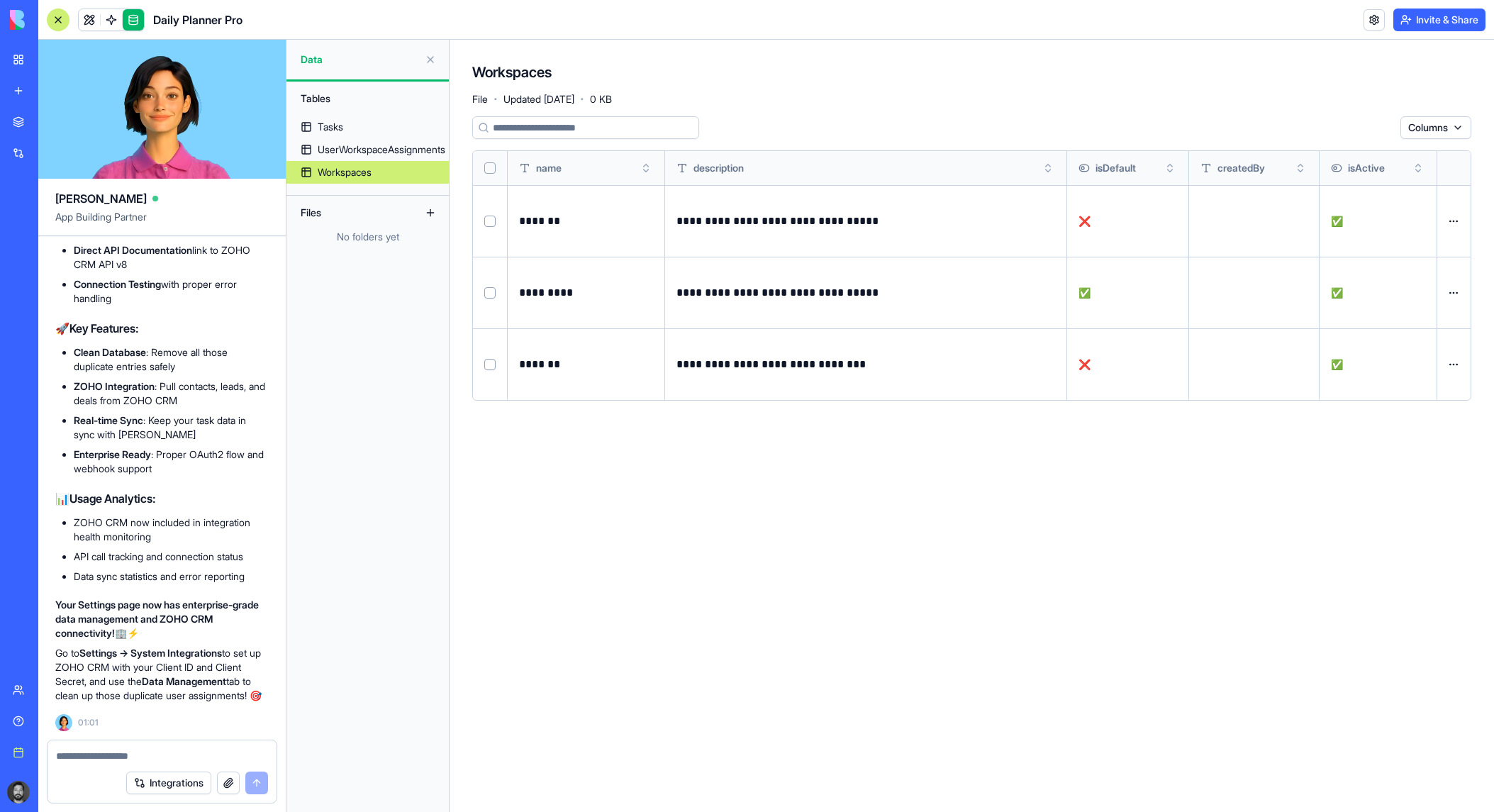
click at [1460, 289] on html "BETA My workspace New app Marketplace Integrations Recent Task Planner Pro Soci…" at bounding box center [747, 406] width 1494 height 812
click at [1455, 289] on html "BETA My workspace New app Marketplace Integrations Recent Task Planner Pro Soci…" at bounding box center [747, 406] width 1494 height 812
click at [0, 0] on button at bounding box center [0, 0] width 0 height 0
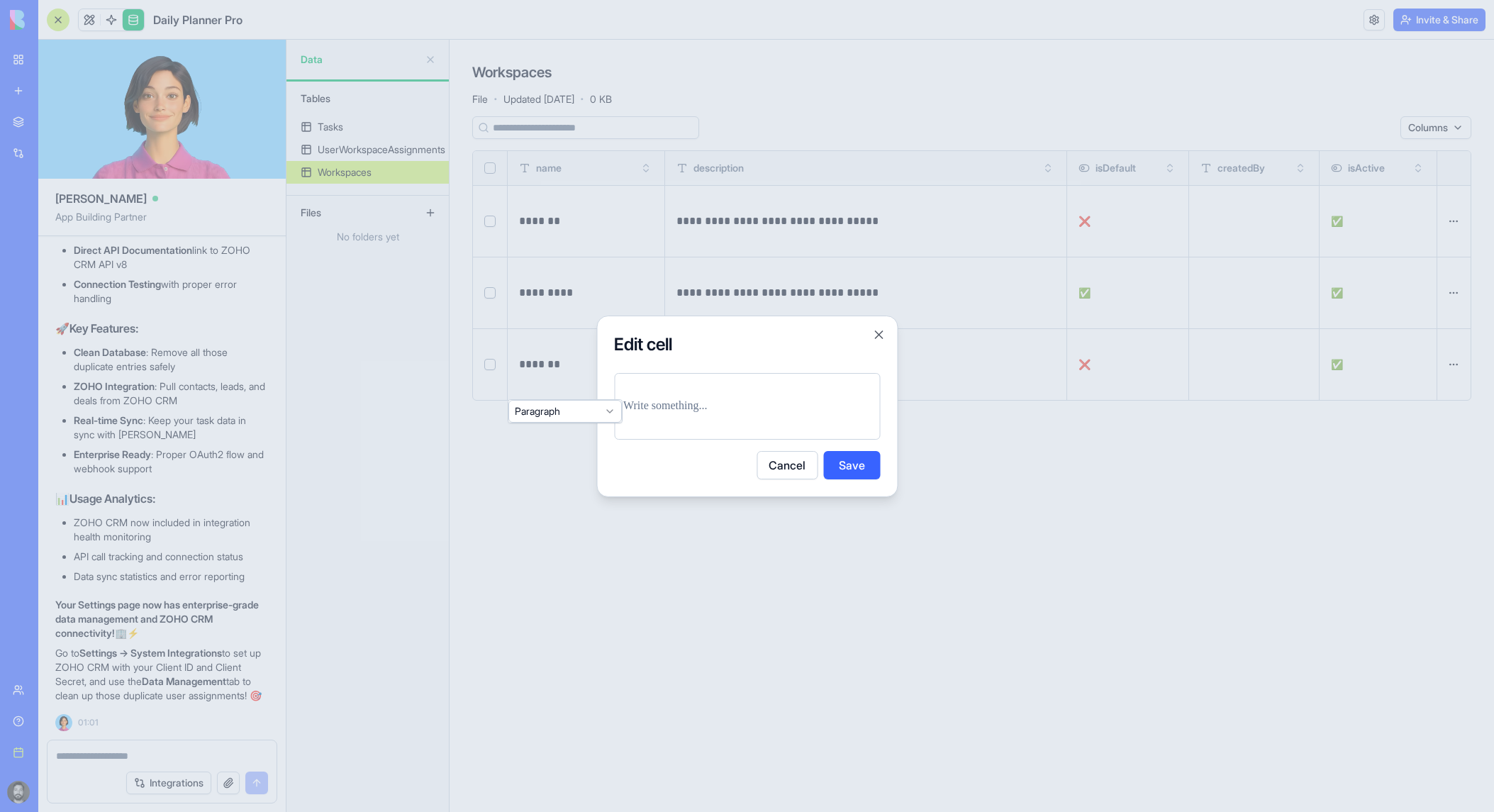
click at [700, 409] on p at bounding box center [747, 406] width 247 height 20
click at [786, 463] on button "Cancel" at bounding box center [787, 465] width 61 height 28
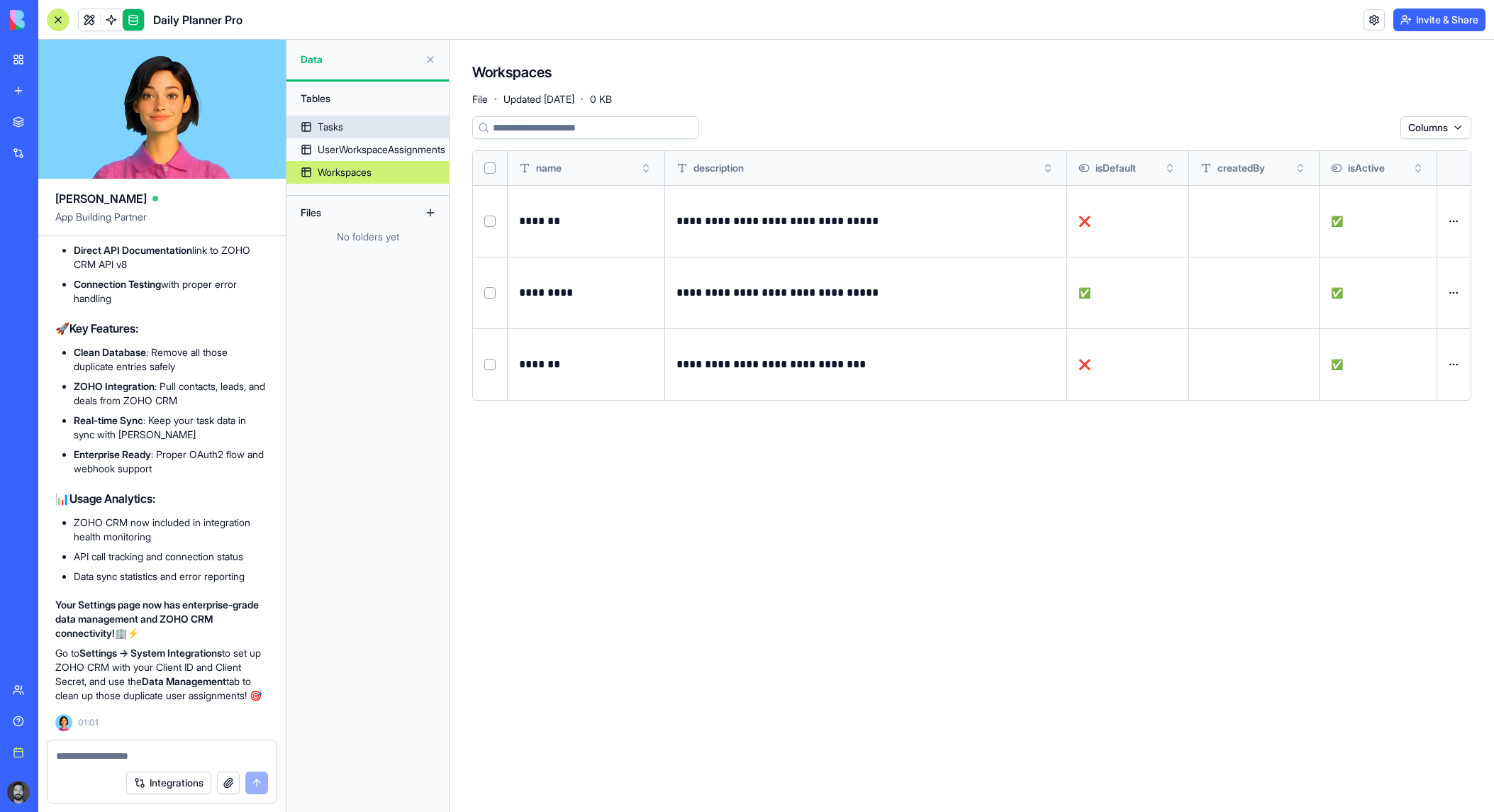
click at [369, 132] on link "Tasks" at bounding box center [368, 127] width 162 height 23
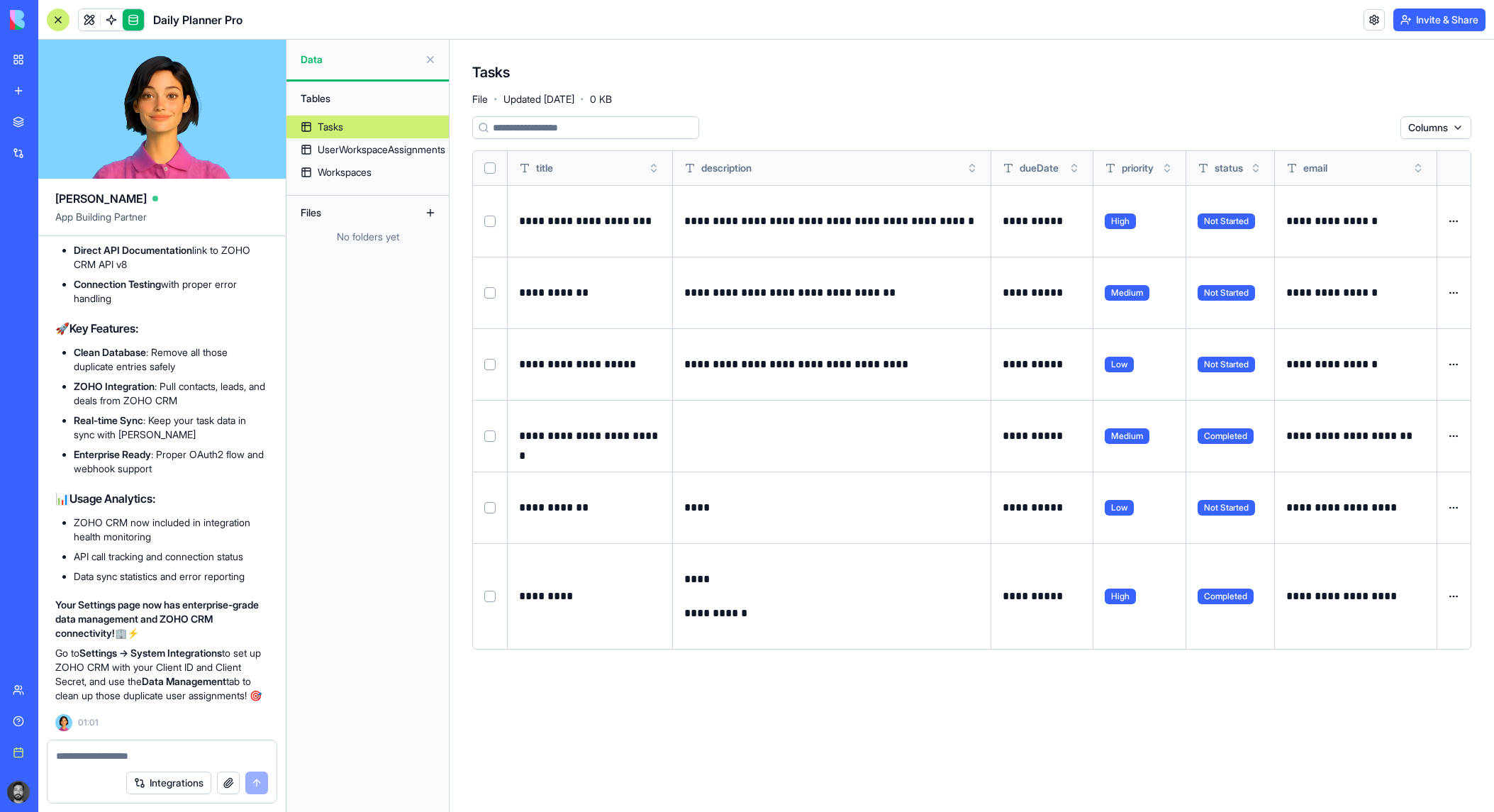
click at [486, 166] on button "Select all" at bounding box center [490, 168] width 11 height 11
click at [494, 436] on button "Select row" at bounding box center [490, 437] width 11 height 11
click at [1360, 127] on html "BETA My workspace New app Marketplace Integrations Recent Task Planner Pro Soci…" at bounding box center [747, 406] width 1494 height 812
click at [1335, 162] on div "Delete" at bounding box center [1348, 156] width 84 height 23
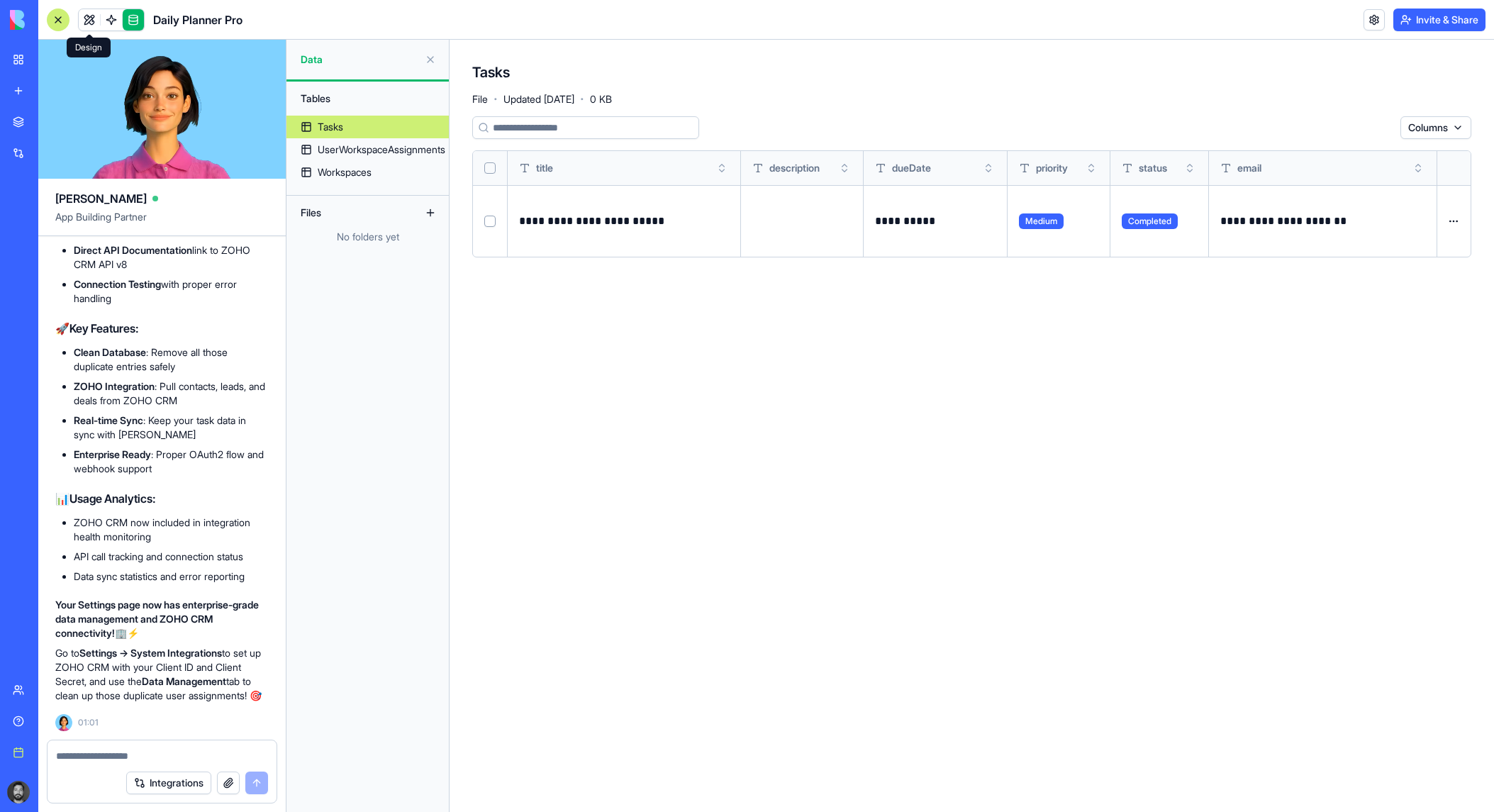
click at [91, 14] on link at bounding box center [90, 20] width 21 height 21
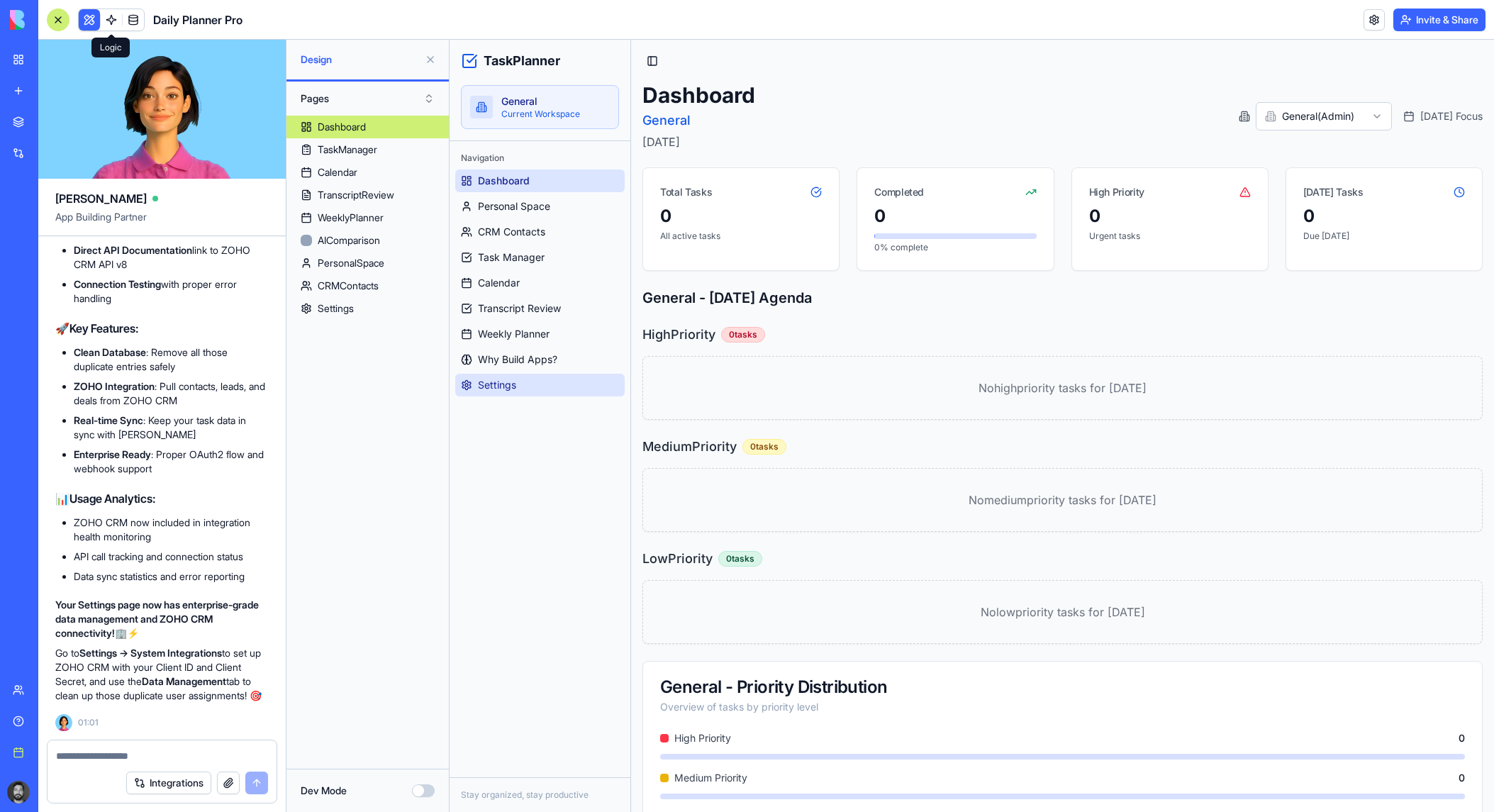
click at [516, 384] on span "Settings" at bounding box center [497, 385] width 38 height 14
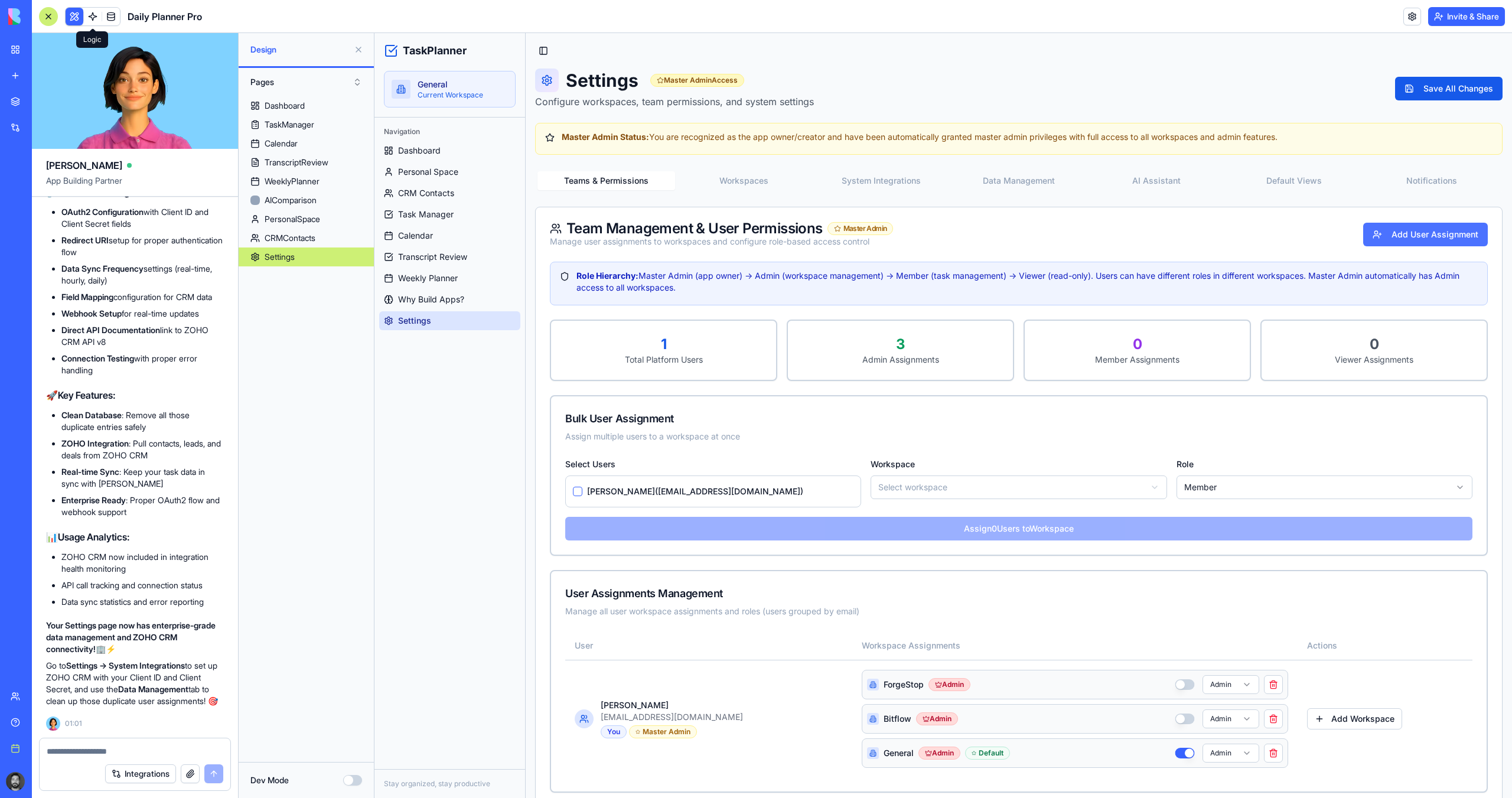
click at [1244, 232] on button "Add User Assignment" at bounding box center [1425, 235] width 124 height 24
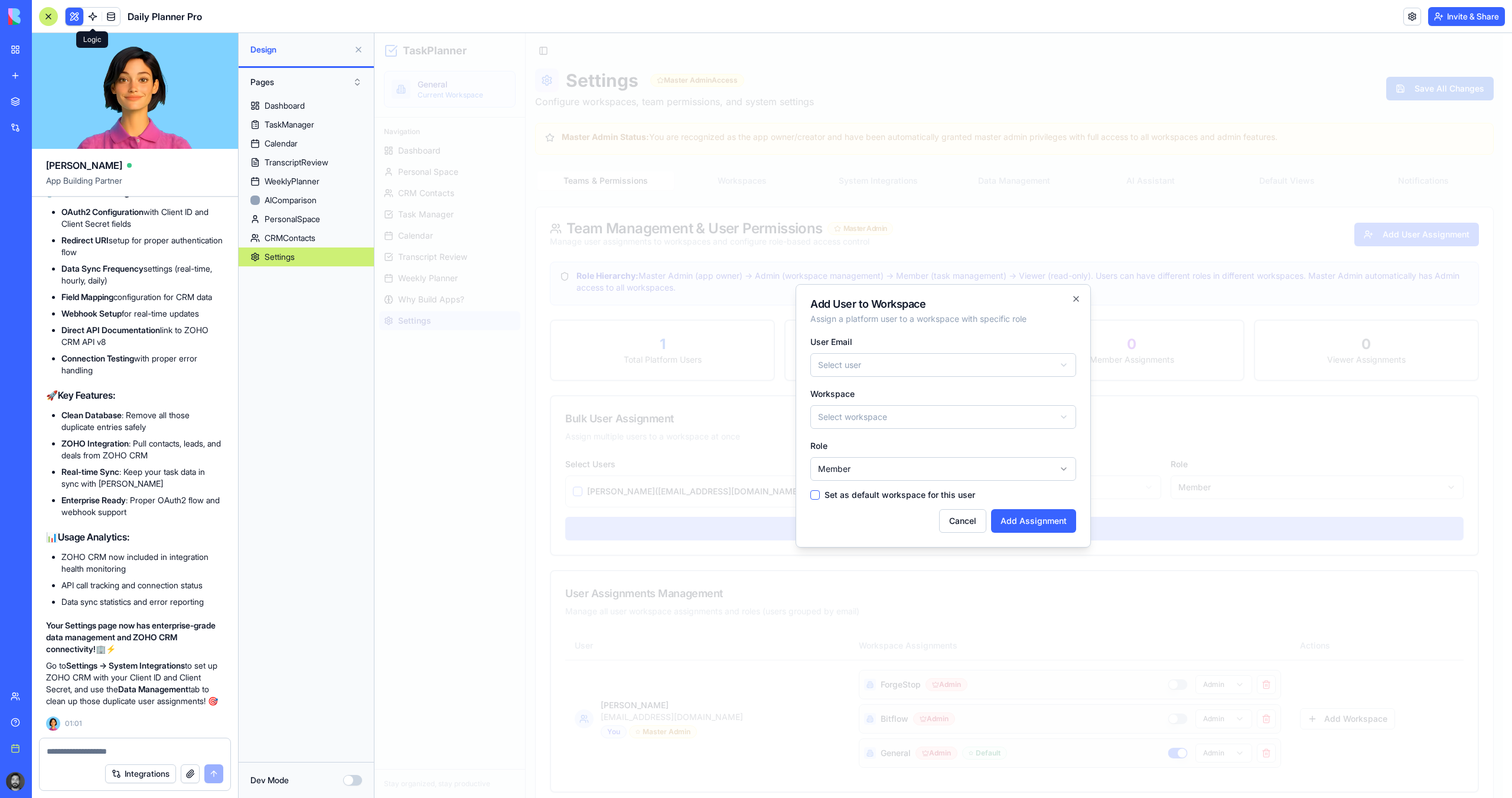
click at [877, 359] on body "TaskPlanner General Current Workspace Navigation Dashboard Personal Space CRM C…" at bounding box center [938, 610] width 1129 height 1153
click at [896, 336] on body "TaskPlanner General Current Workspace Navigation Dashboard Personal Space CRM C…" at bounding box center [938, 610] width 1129 height 1153
click at [1073, 297] on icon "button" at bounding box center [1077, 299] width 9 height 9
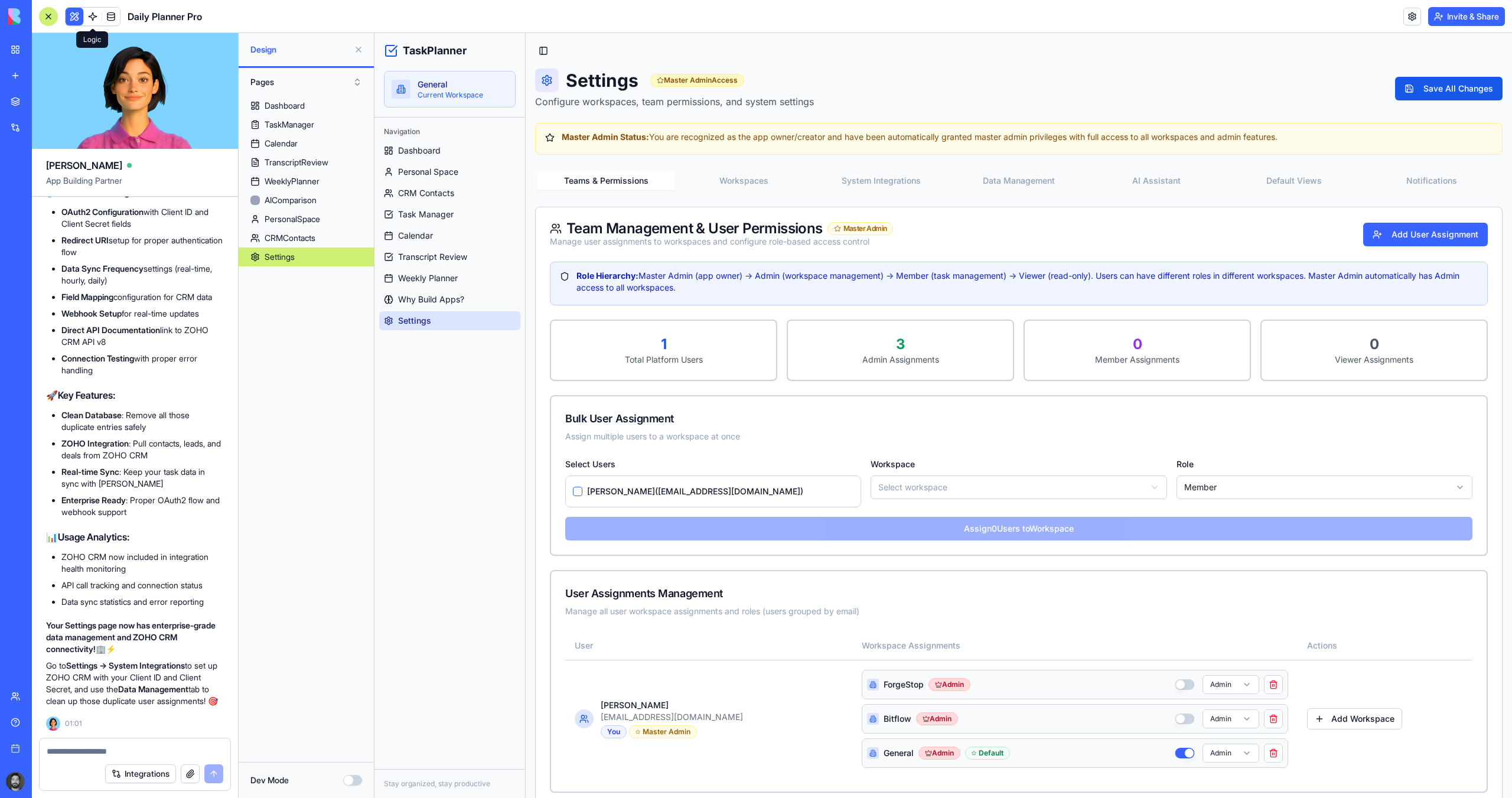
click at [753, 191] on div "Teams & Permissions Workspaces System Integrations Data Management AI Assistant…" at bounding box center [1018, 181] width 968 height 24
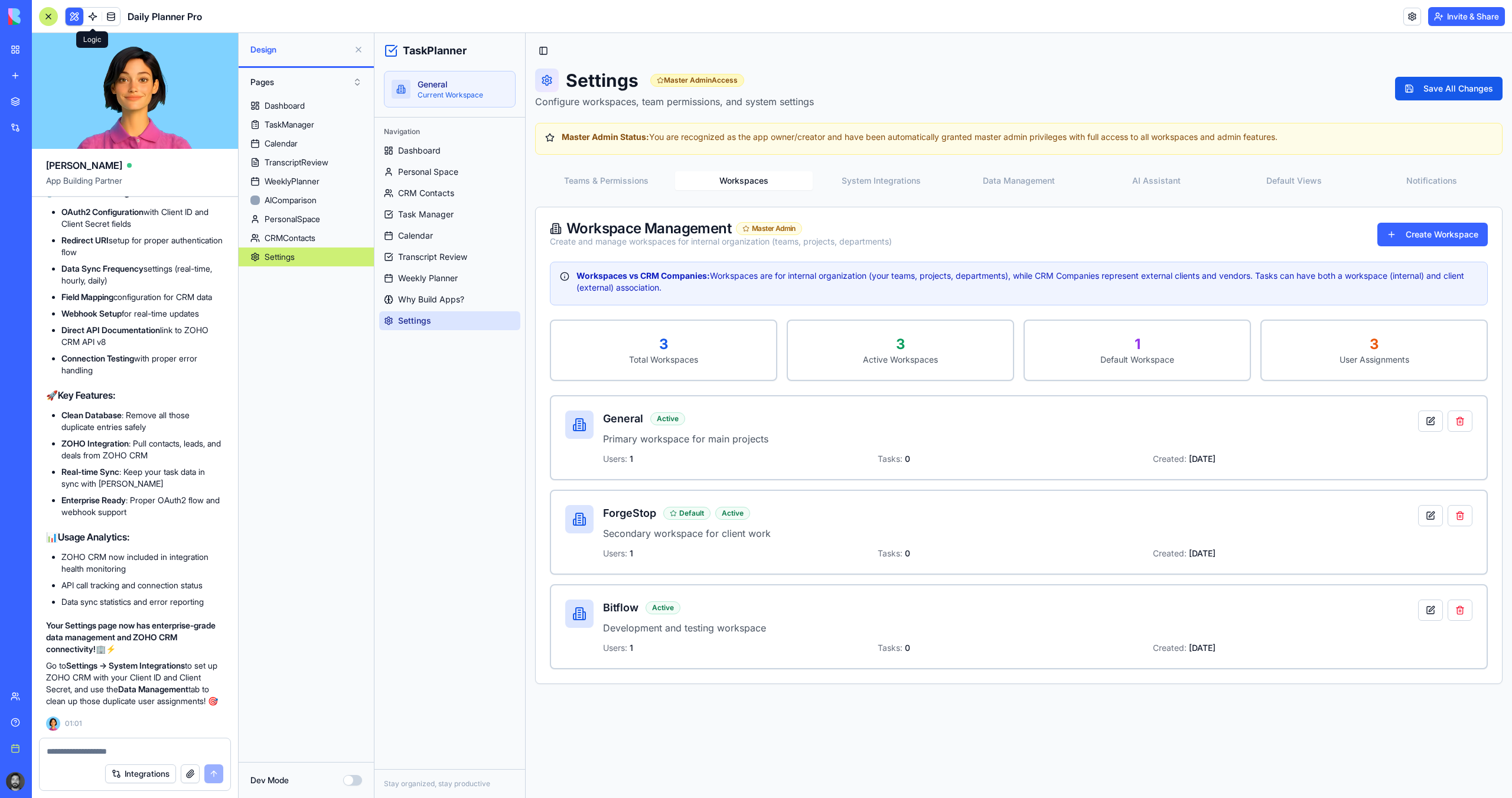
click at [752, 186] on button "Workspaces" at bounding box center [744, 181] width 137 height 19
click at [913, 533] on p "Secondary workspace for client work" at bounding box center [1011, 533] width 815 height 14
click at [1244, 516] on button at bounding box center [1431, 515] width 25 height 21
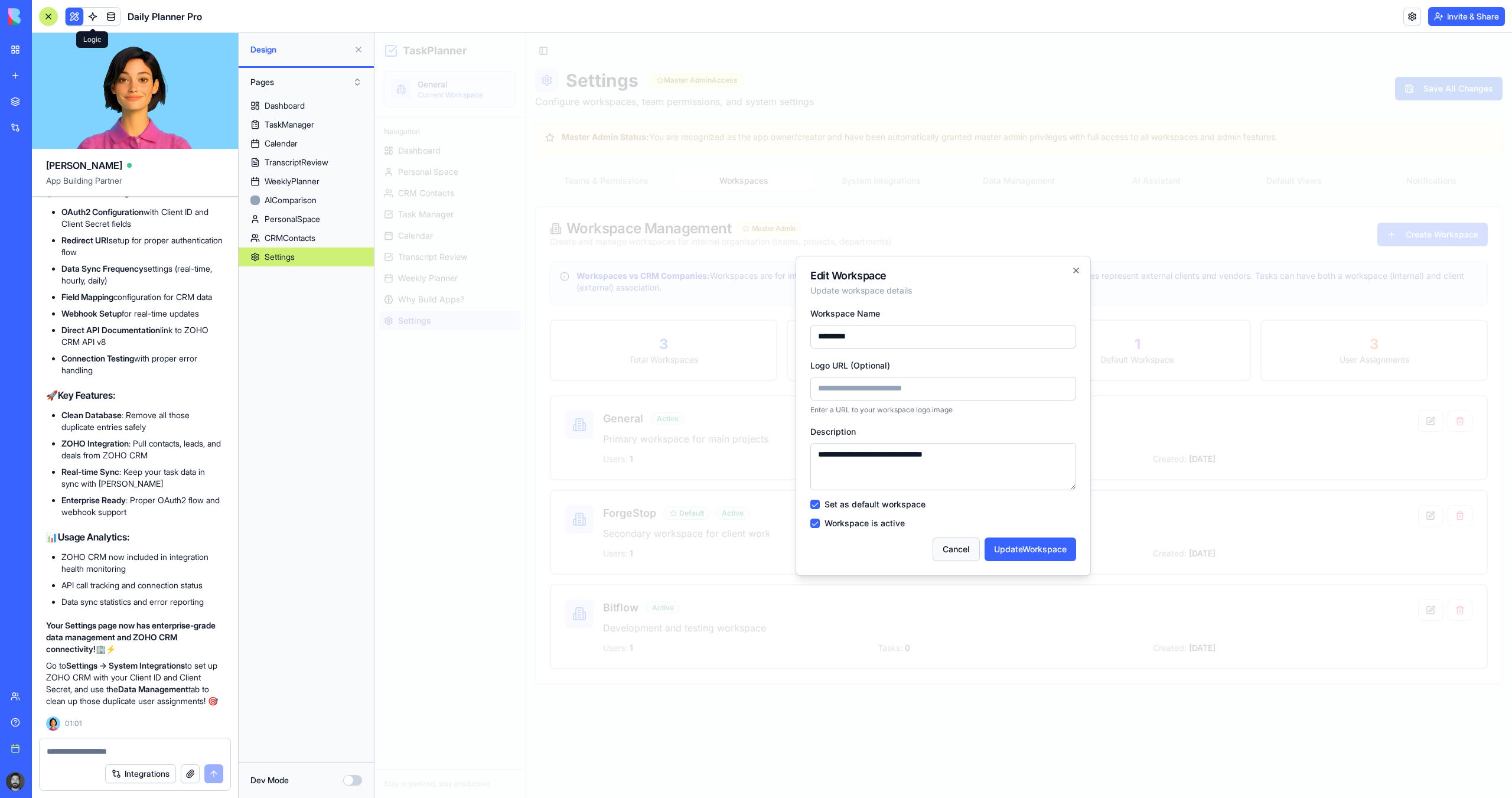
click at [960, 550] on button "Cancel" at bounding box center [956, 549] width 47 height 24
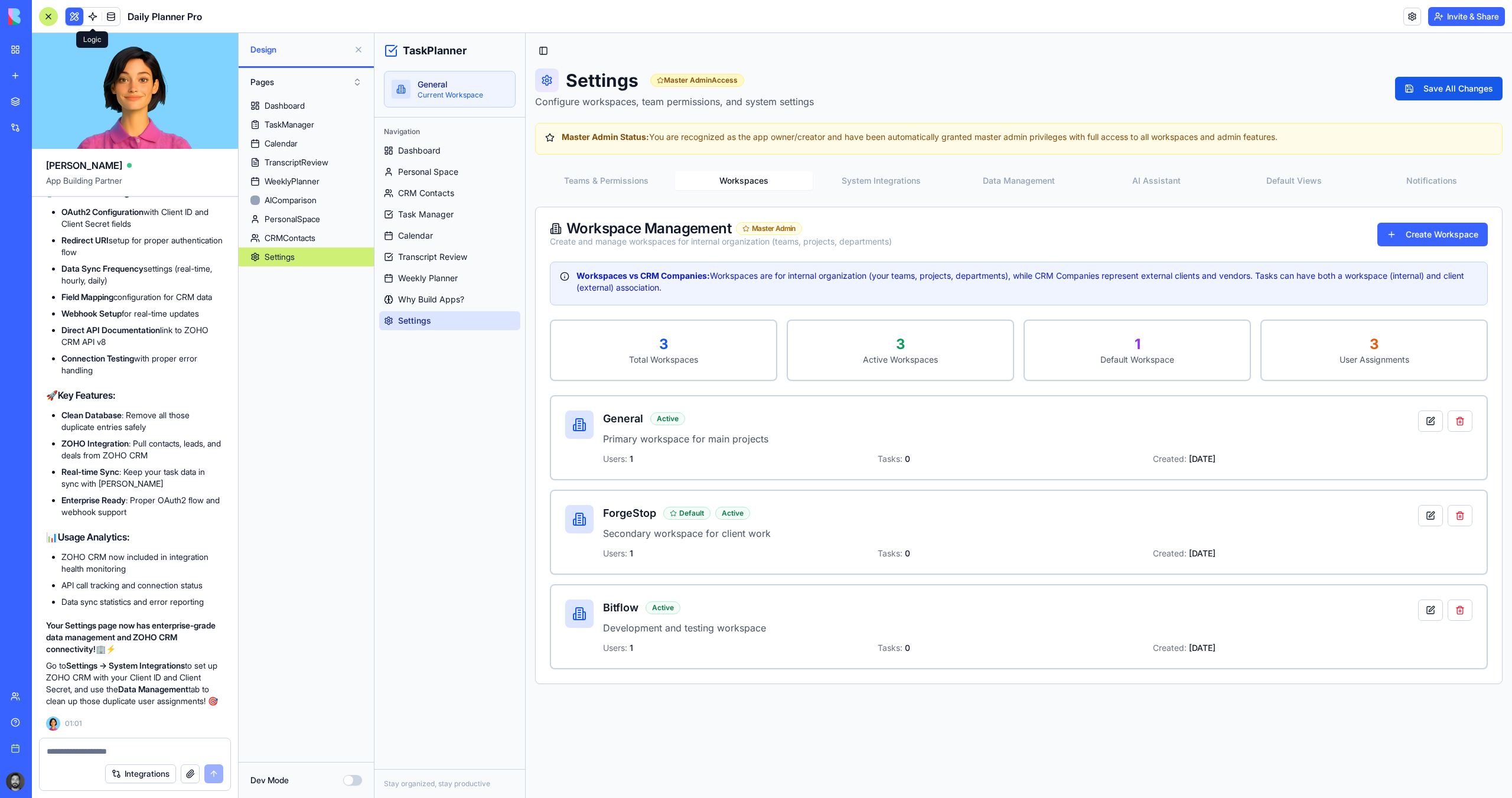
drag, startPoint x: 103, startPoint y: 736, endPoint x: 110, endPoint y: 751, distance: 16.6
click at [110, 751] on textarea at bounding box center [135, 751] width 177 height 12
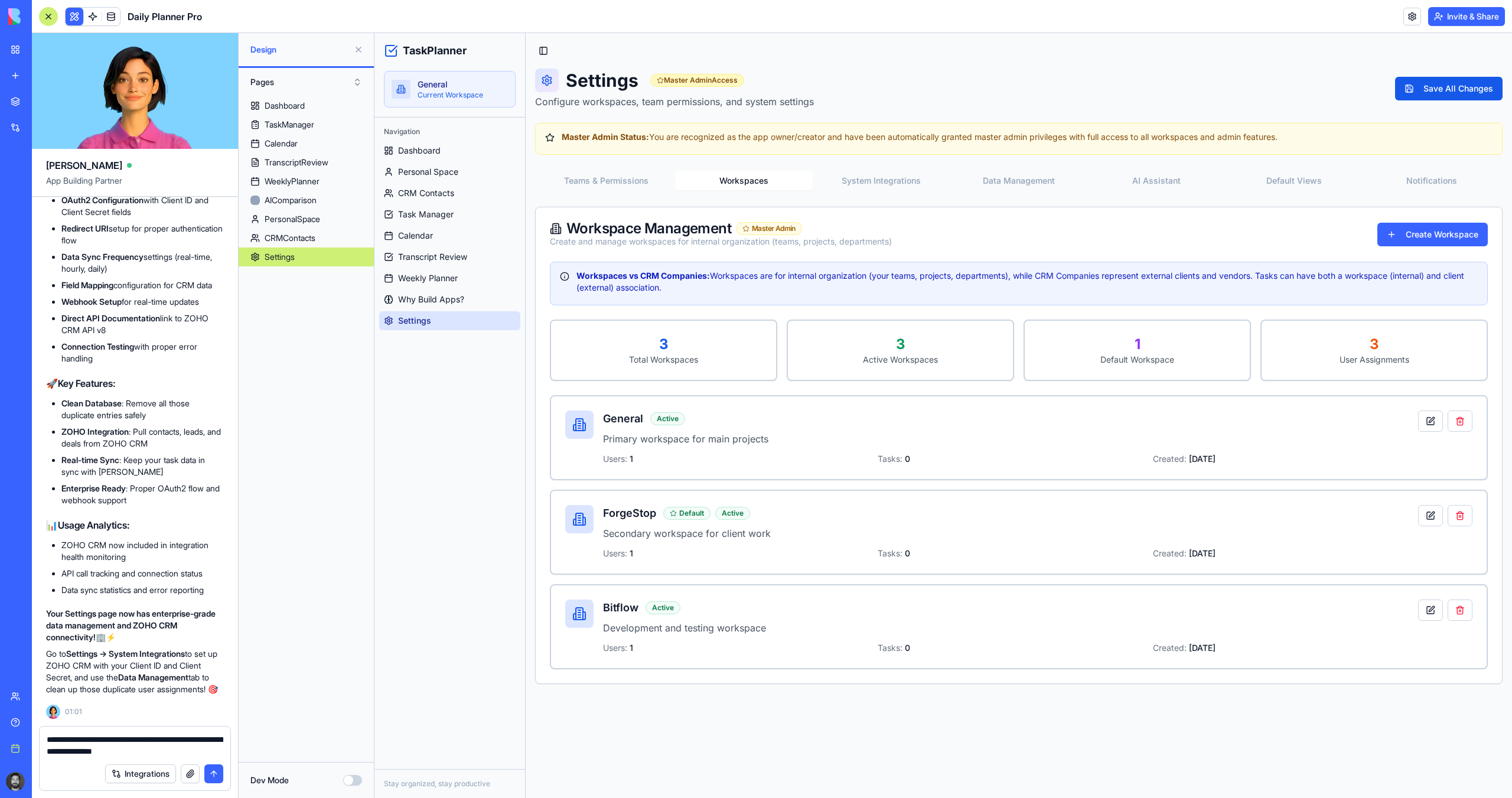
type textarea "**********"
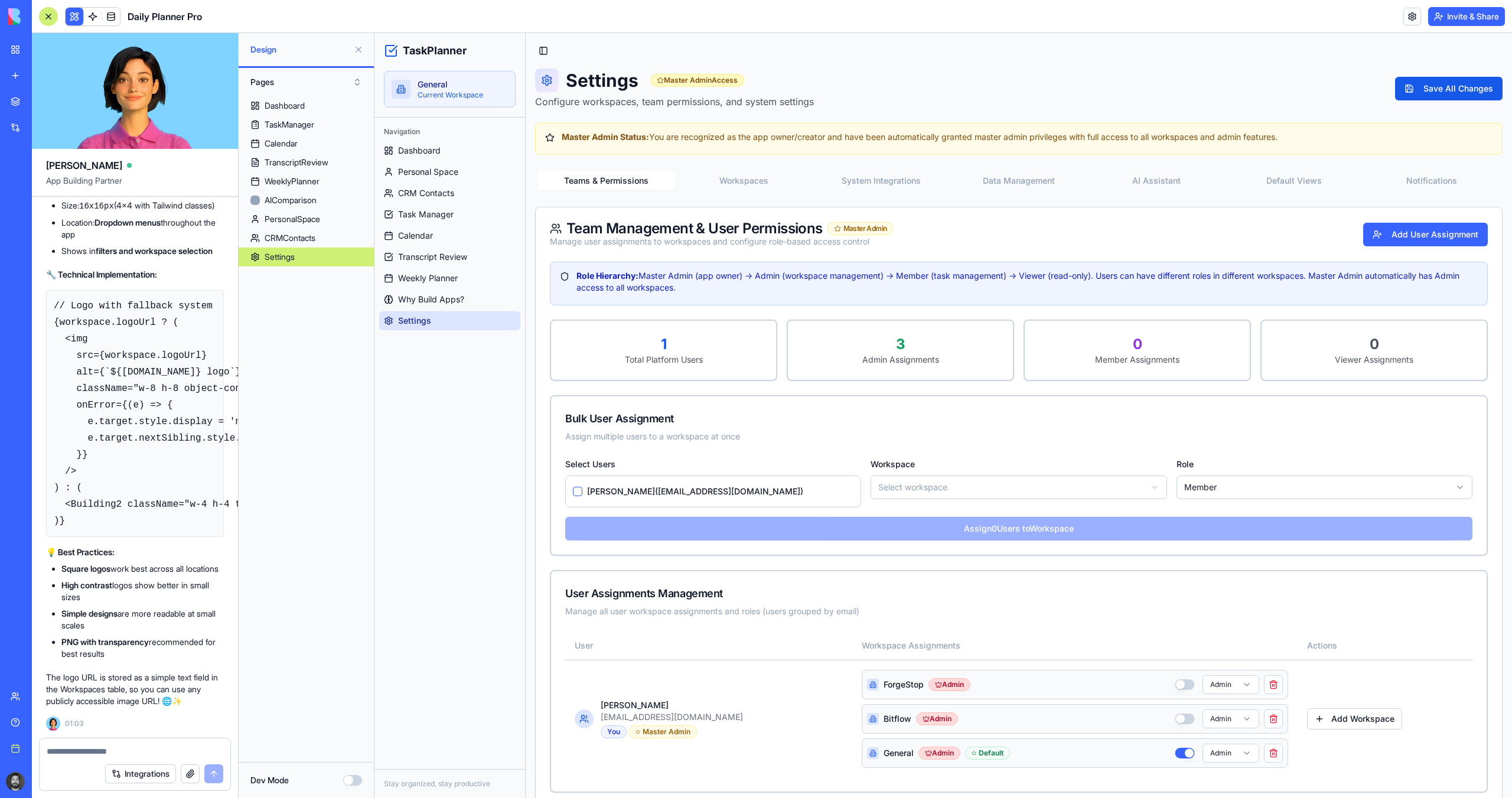
scroll to position [38369, 0]
click at [87, 747] on textarea at bounding box center [135, 751] width 177 height 12
paste textarea "**********"
click at [98, 748] on textarea "**********" at bounding box center [135, 751] width 177 height 12
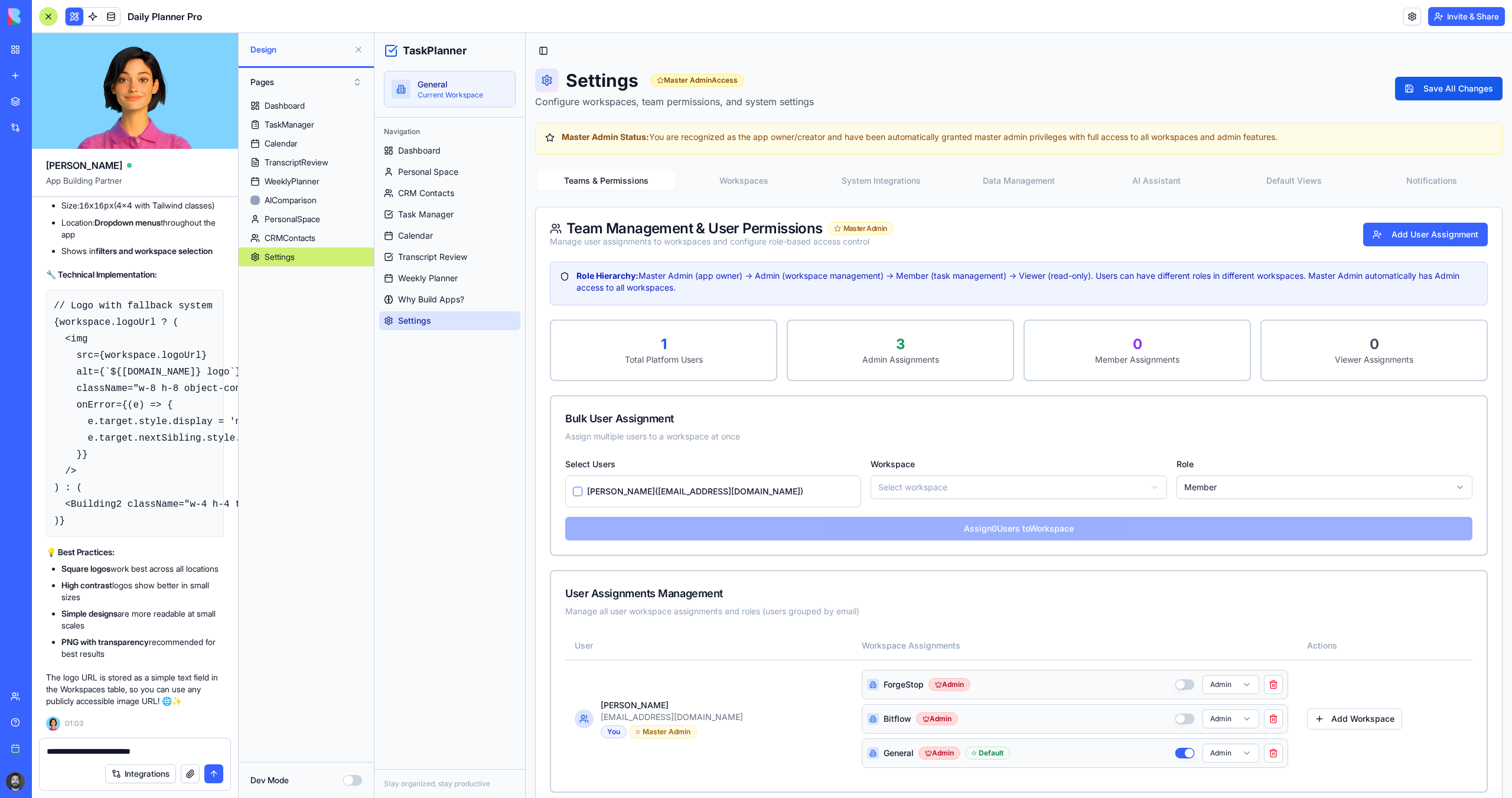
click at [173, 754] on textarea "**********" at bounding box center [135, 751] width 177 height 12
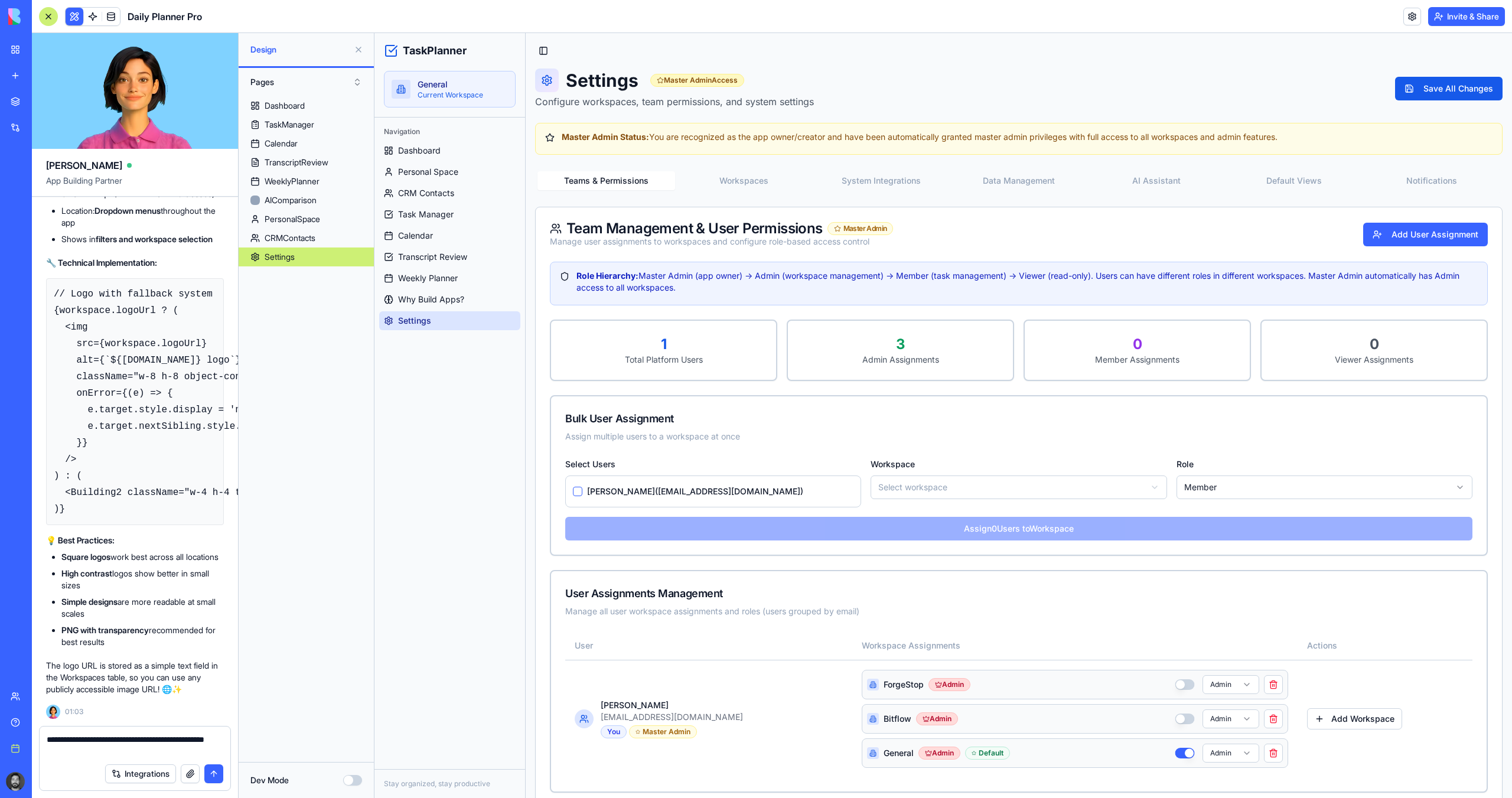
click at [88, 735] on textarea "**********" at bounding box center [135, 745] width 177 height 24
type textarea "**********"
click at [212, 770] on button "submit" at bounding box center [214, 774] width 19 height 19
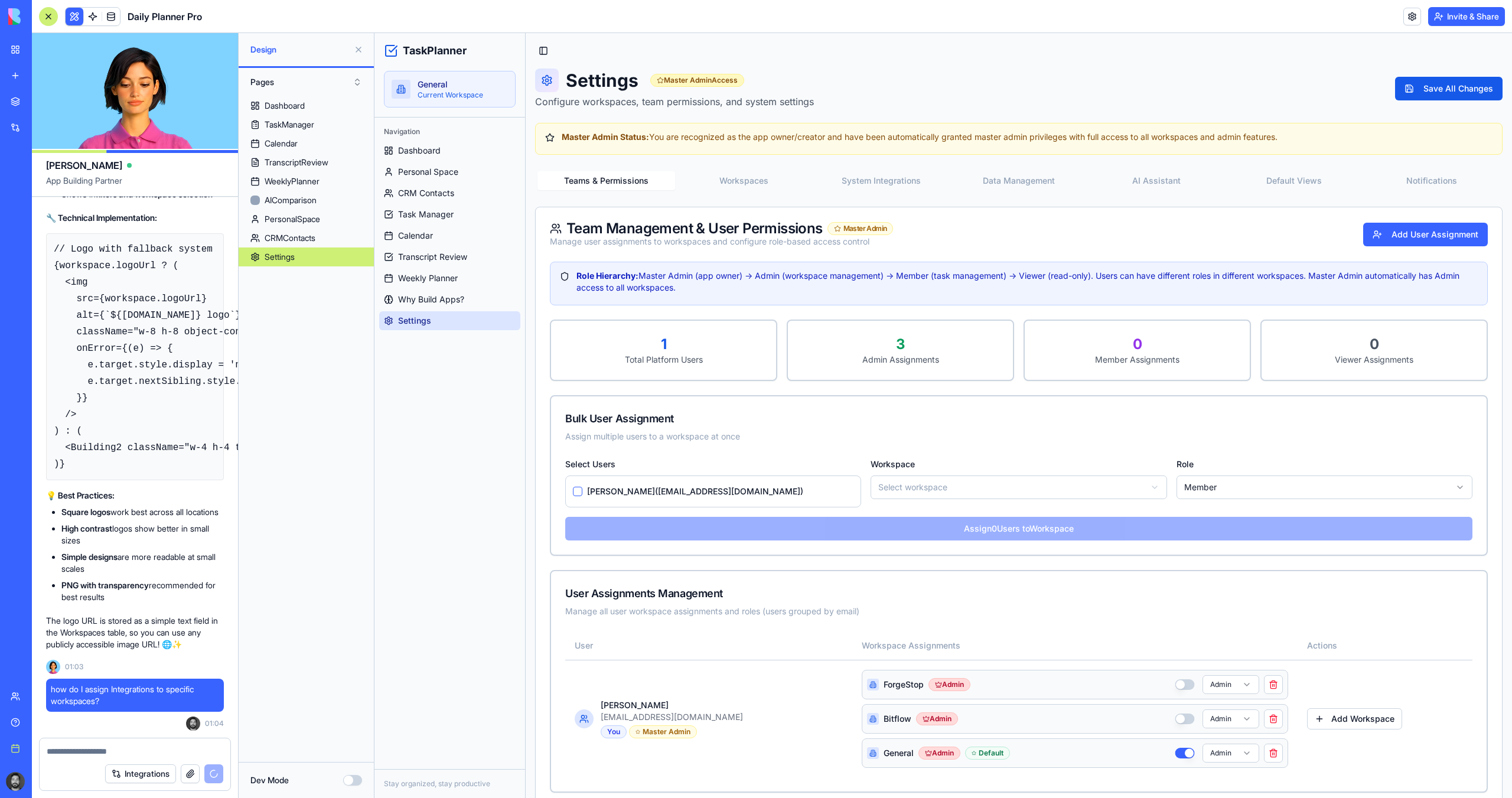
click at [880, 174] on button "System Integrations" at bounding box center [882, 181] width 137 height 19
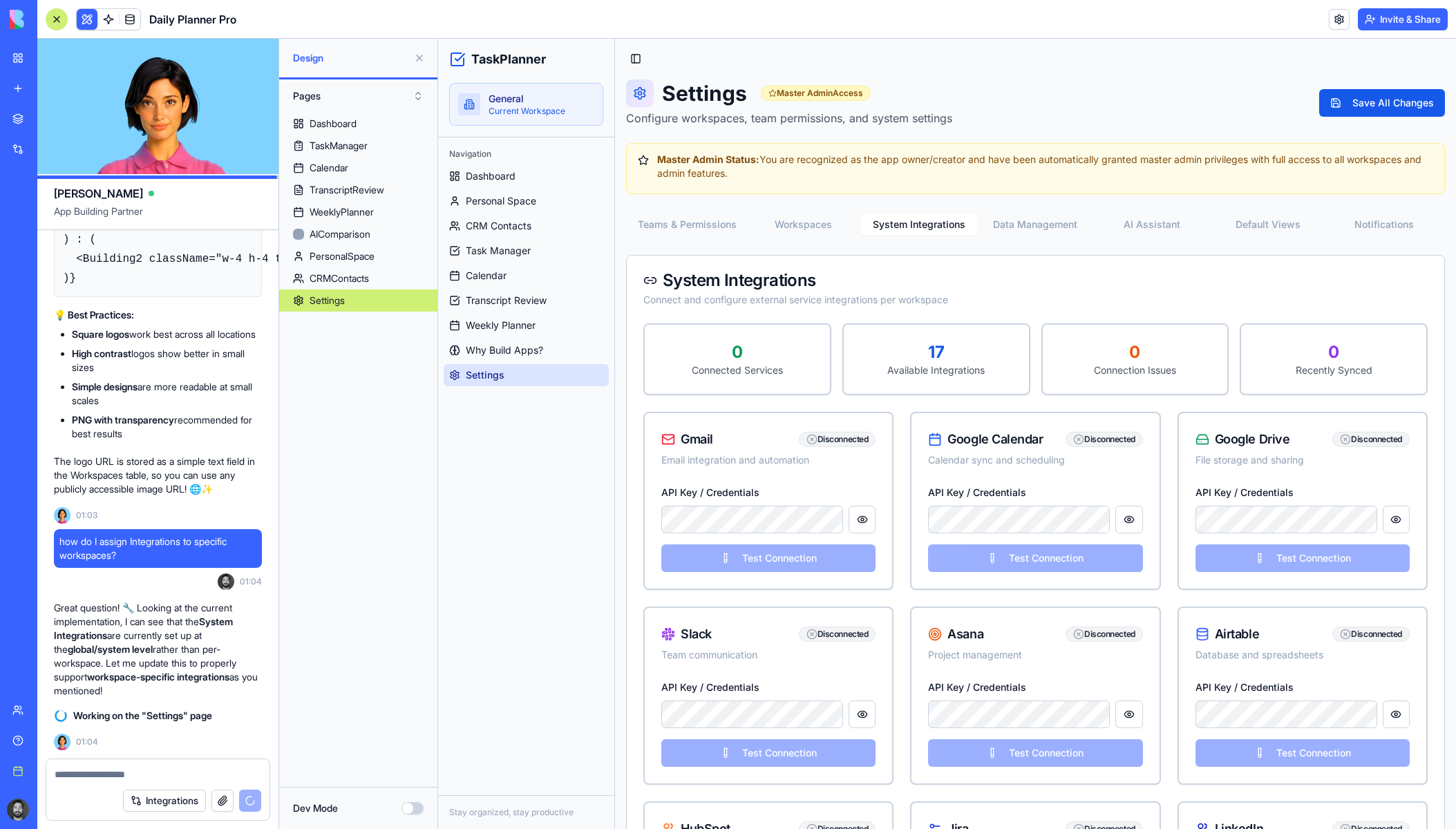
scroll to position [0, 0]
click at [1238, 220] on button "Default Views" at bounding box center [1268, 225] width 116 height 22
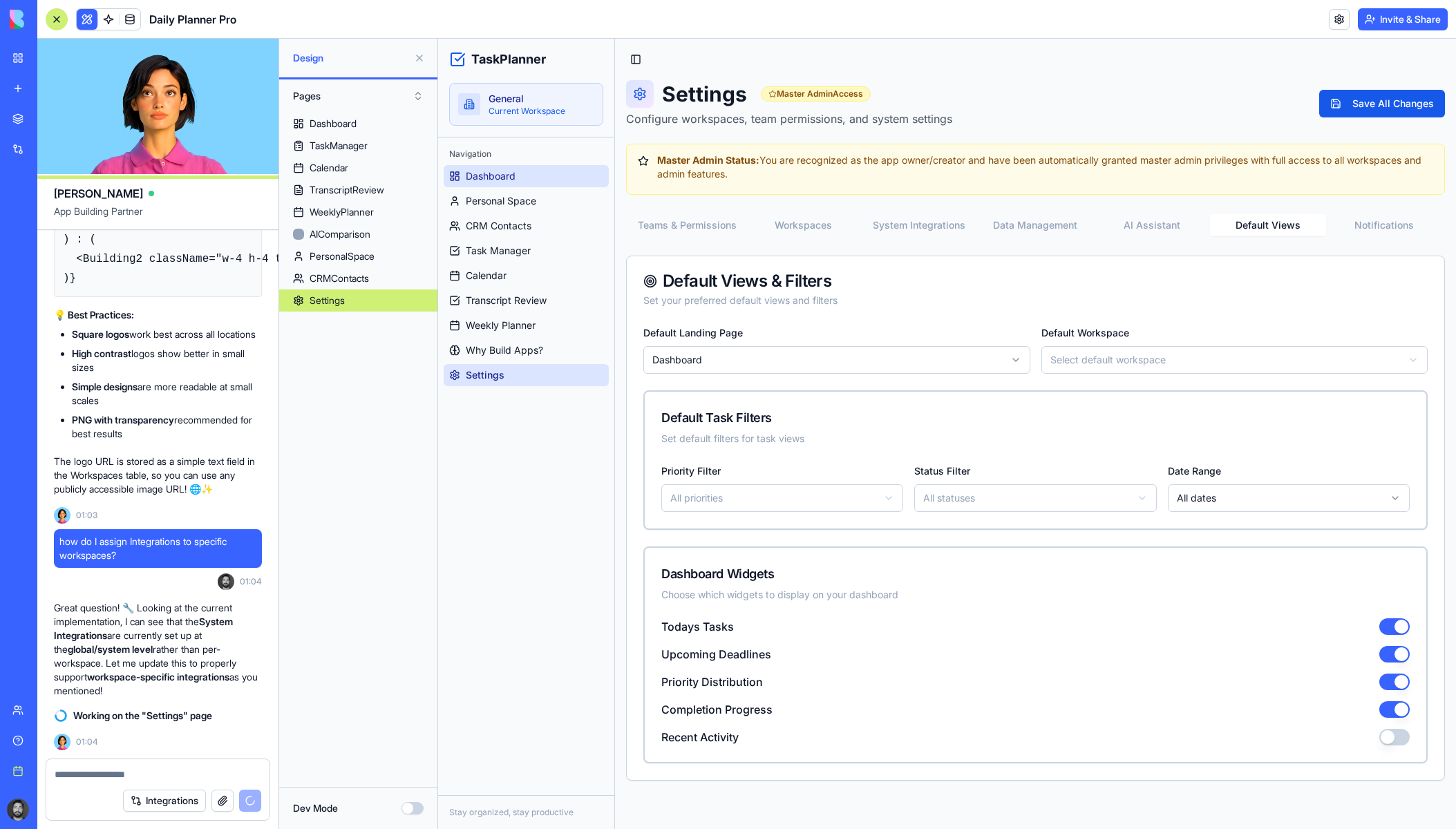
click at [504, 185] on link "Dashboard" at bounding box center [526, 176] width 165 height 22
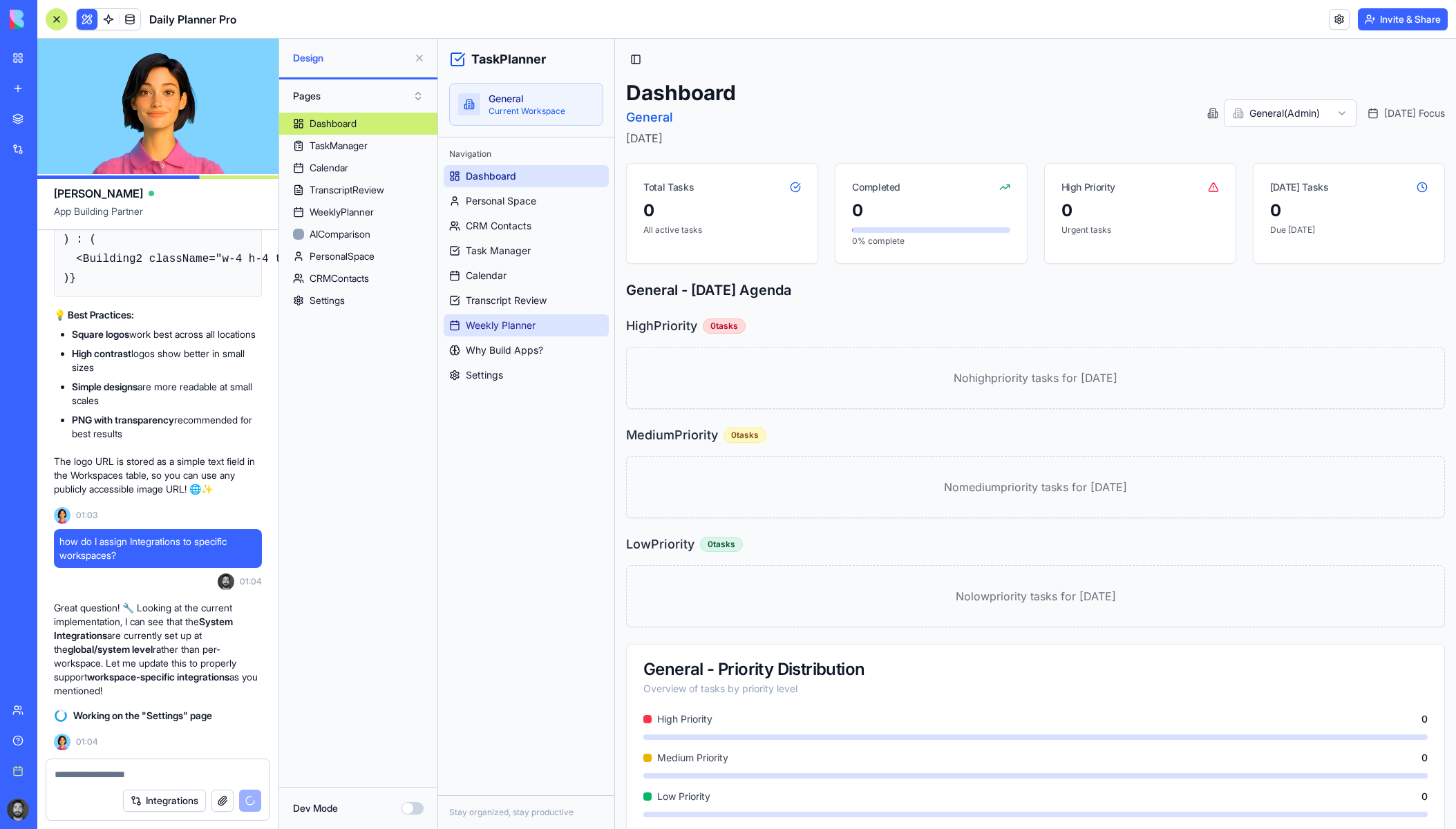
click at [528, 329] on span "Weekly Planner" at bounding box center [500, 326] width 70 height 14
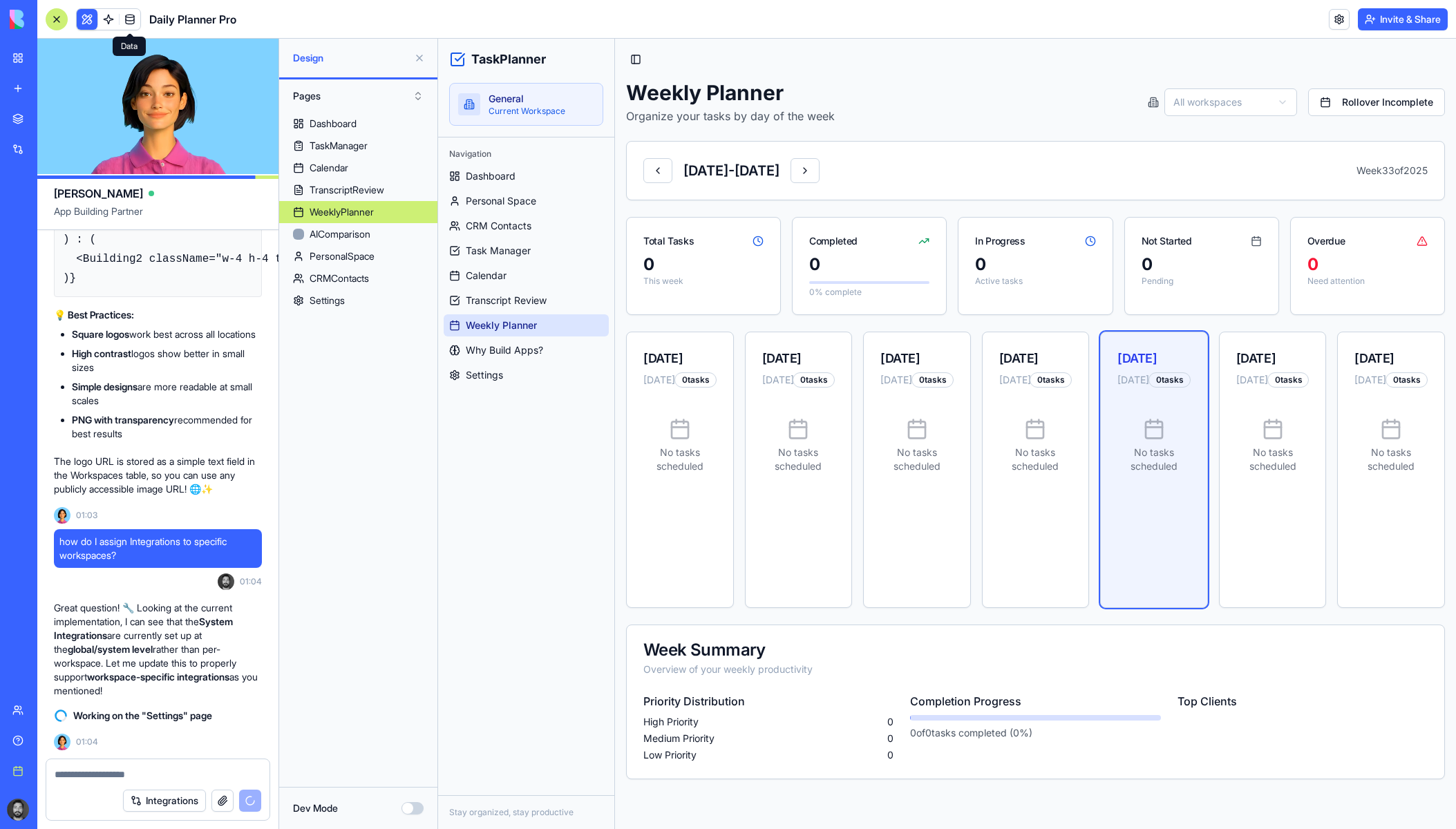
click at [132, 15] on link at bounding box center [130, 19] width 21 height 21
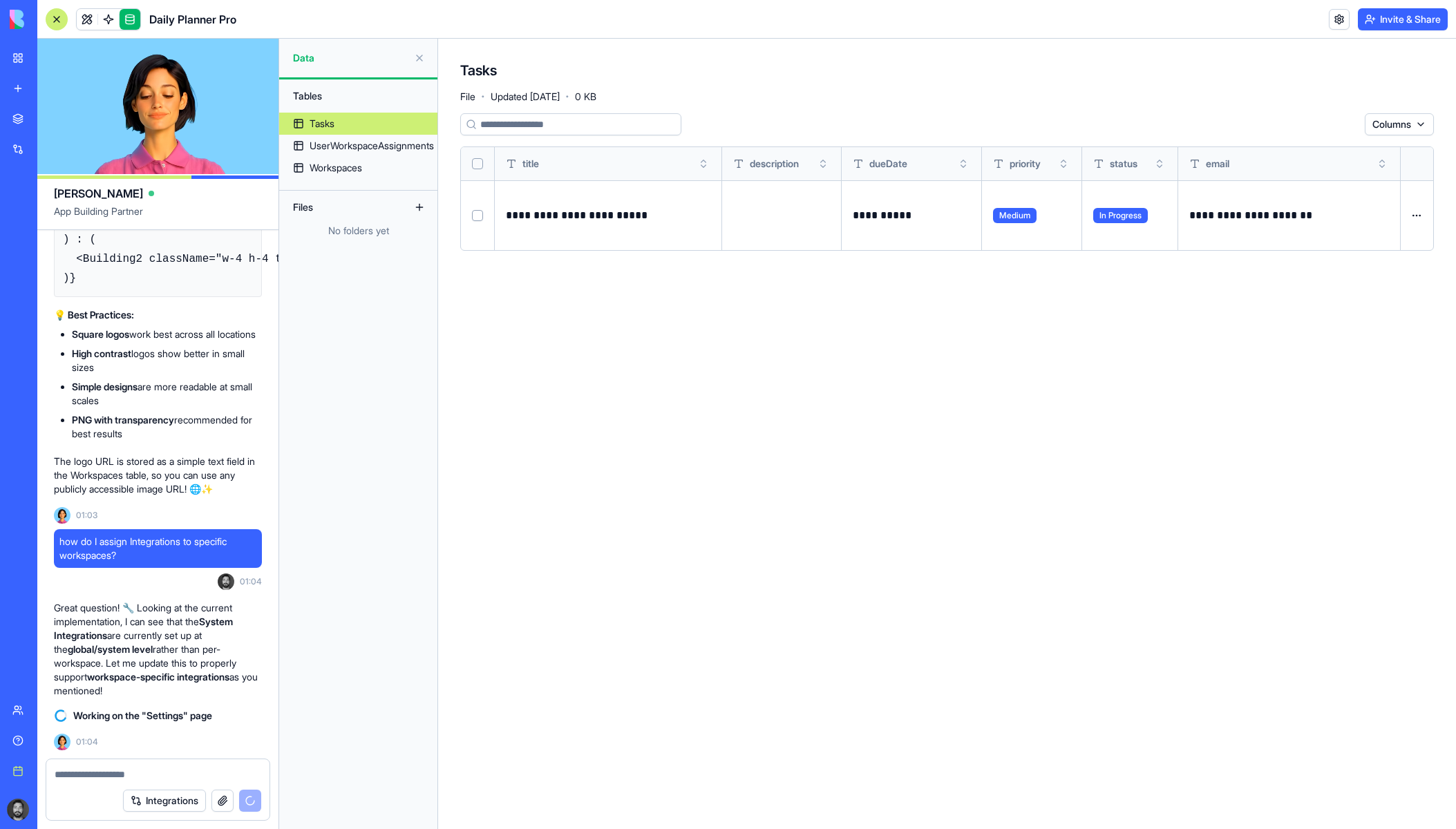
click at [0, 0] on button at bounding box center [0, 0] width 0 height 0
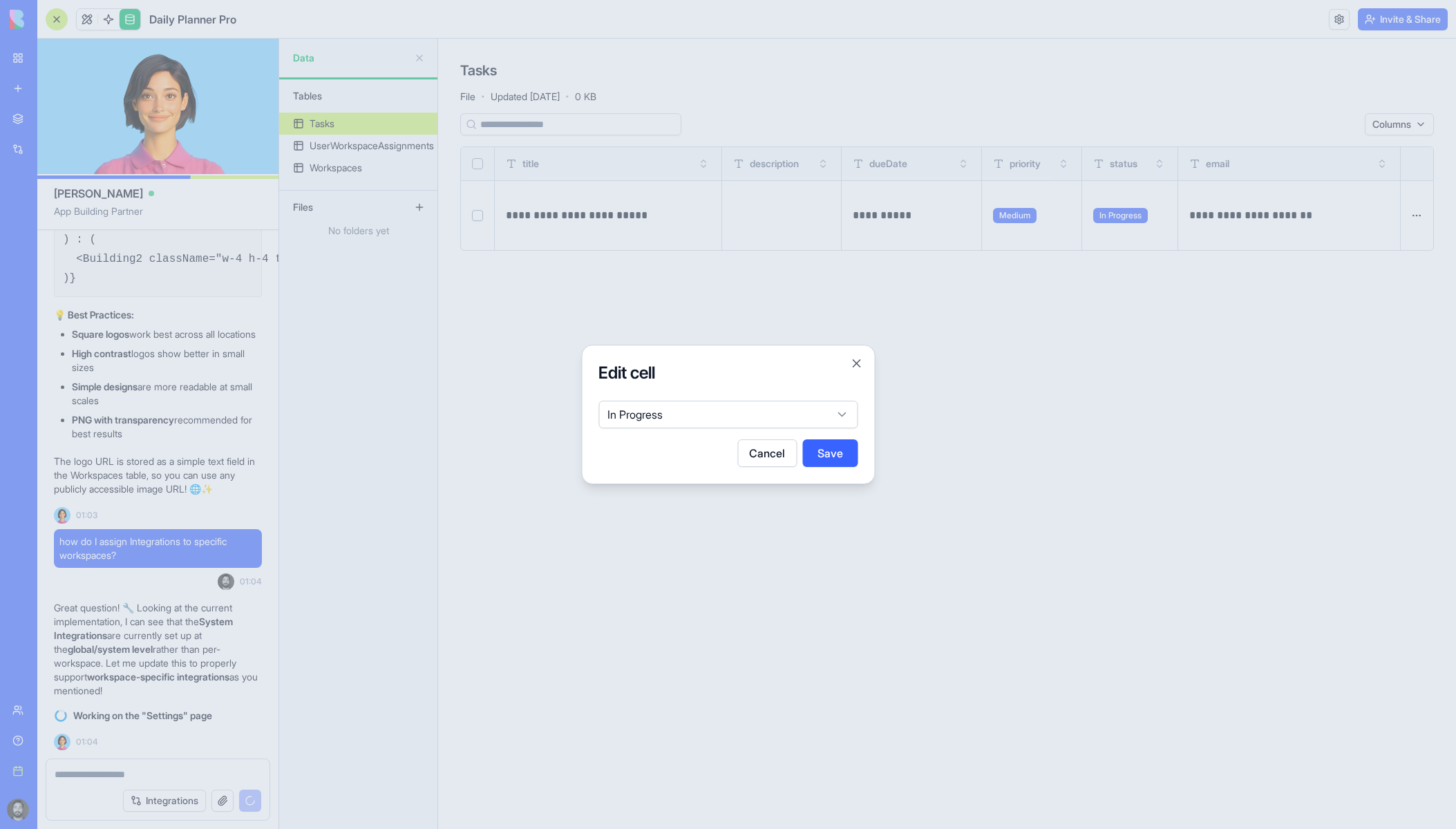
click at [766, 447] on button "Cancel" at bounding box center [767, 453] width 60 height 28
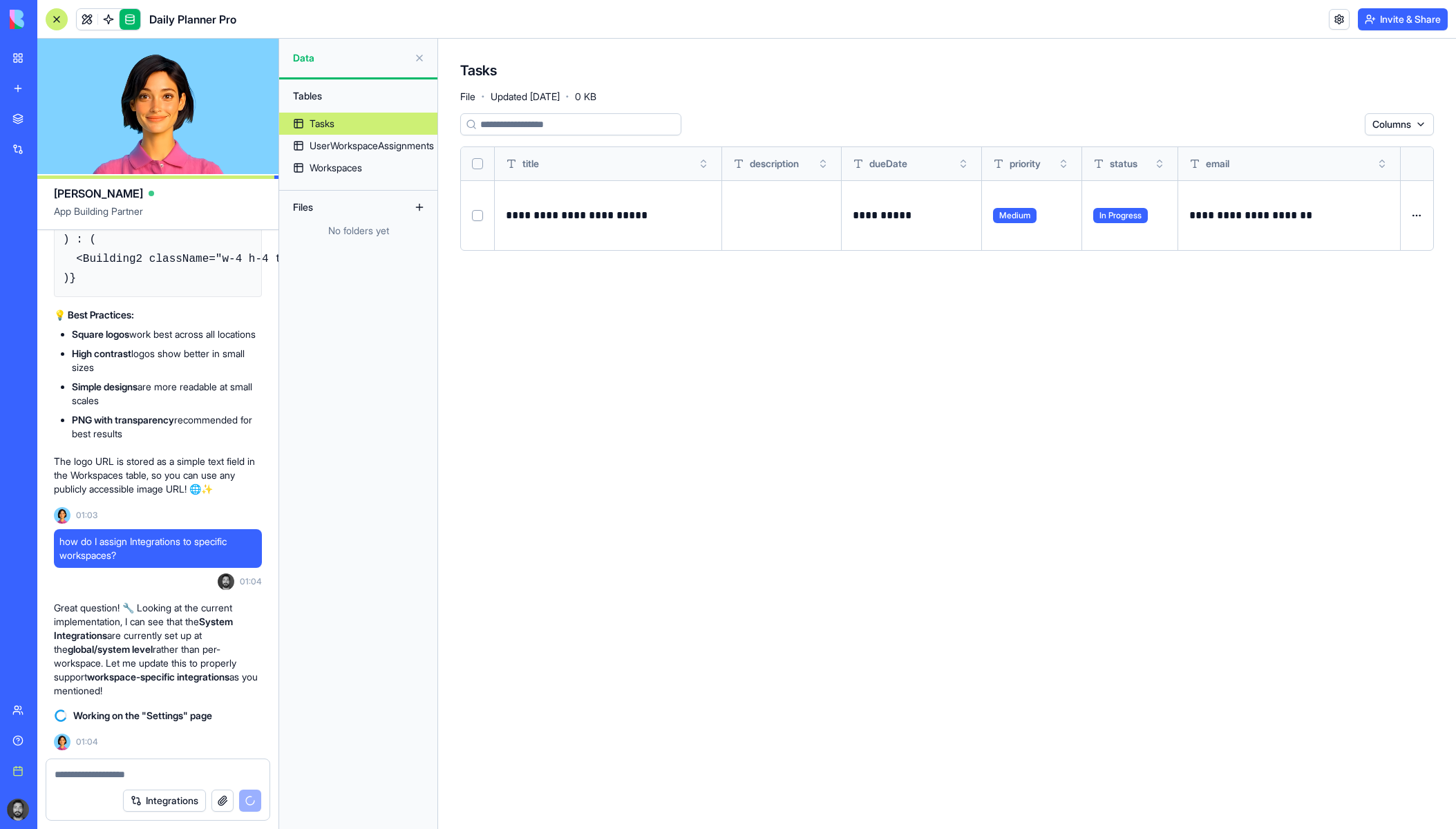
click at [1421, 214] on html "BETA My workspace New app Marketplace Integrations Recent Task Planner Pro Soci…" at bounding box center [728, 414] width 1456 height 829
drag, startPoint x: 1383, startPoint y: 238, endPoint x: 1374, endPoint y: 241, distance: 9.5
click at [1383, 239] on div "Delete" at bounding box center [1383, 244] width 82 height 22
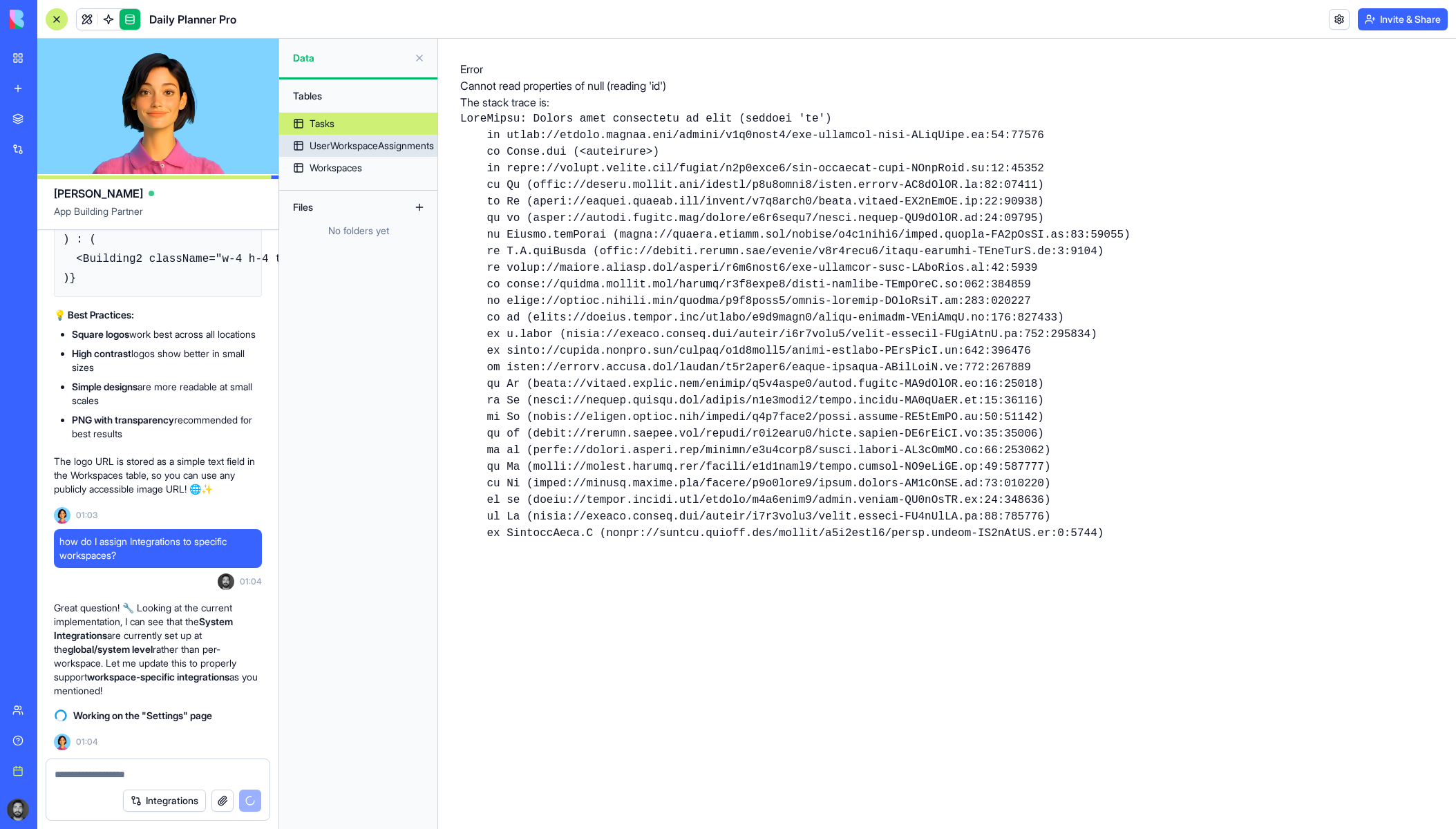
click at [357, 156] on link "UserWorkspaceAssignments" at bounding box center [358, 146] width 158 height 22
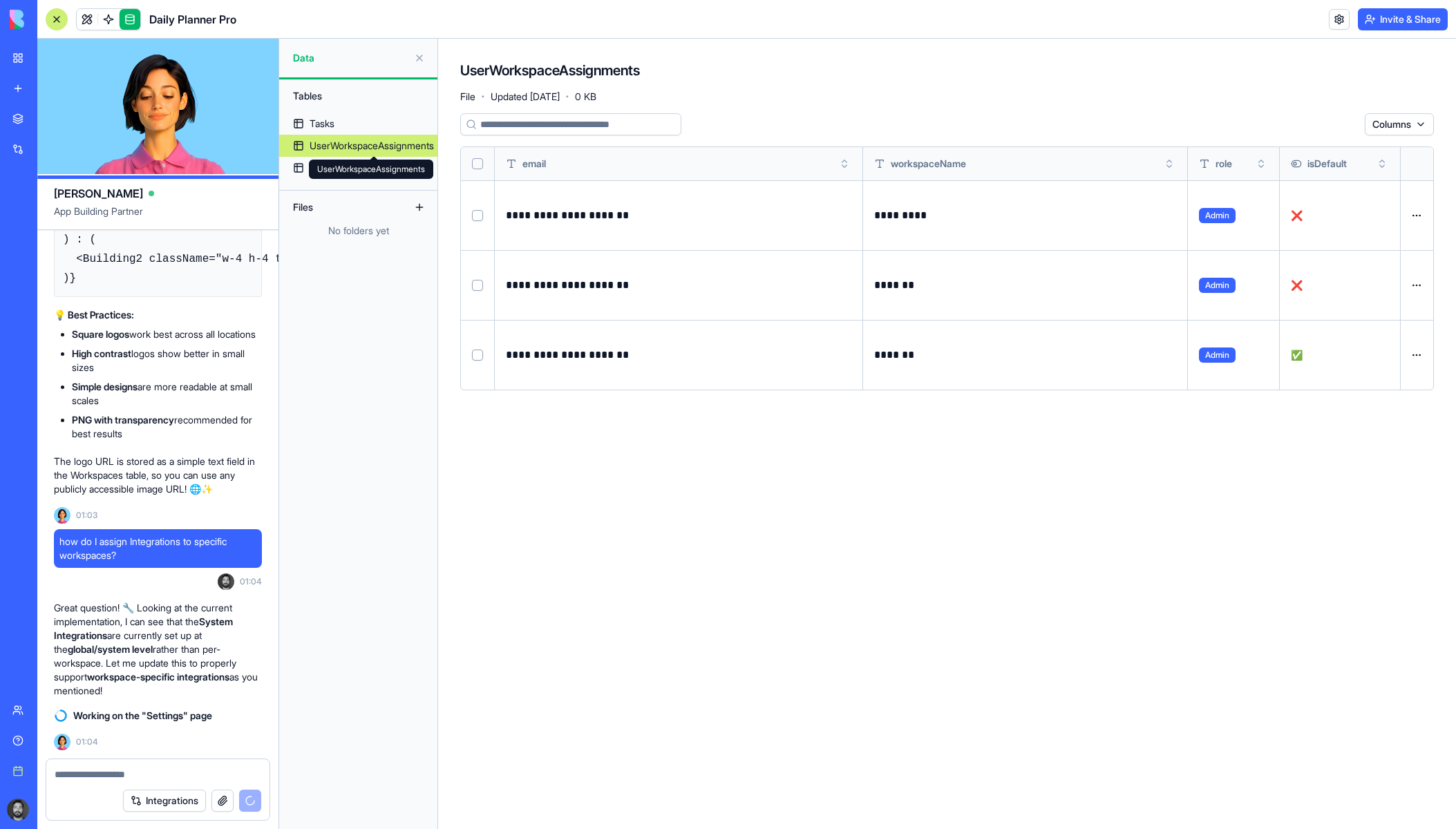
click at [342, 125] on link "Tasks" at bounding box center [358, 124] width 158 height 22
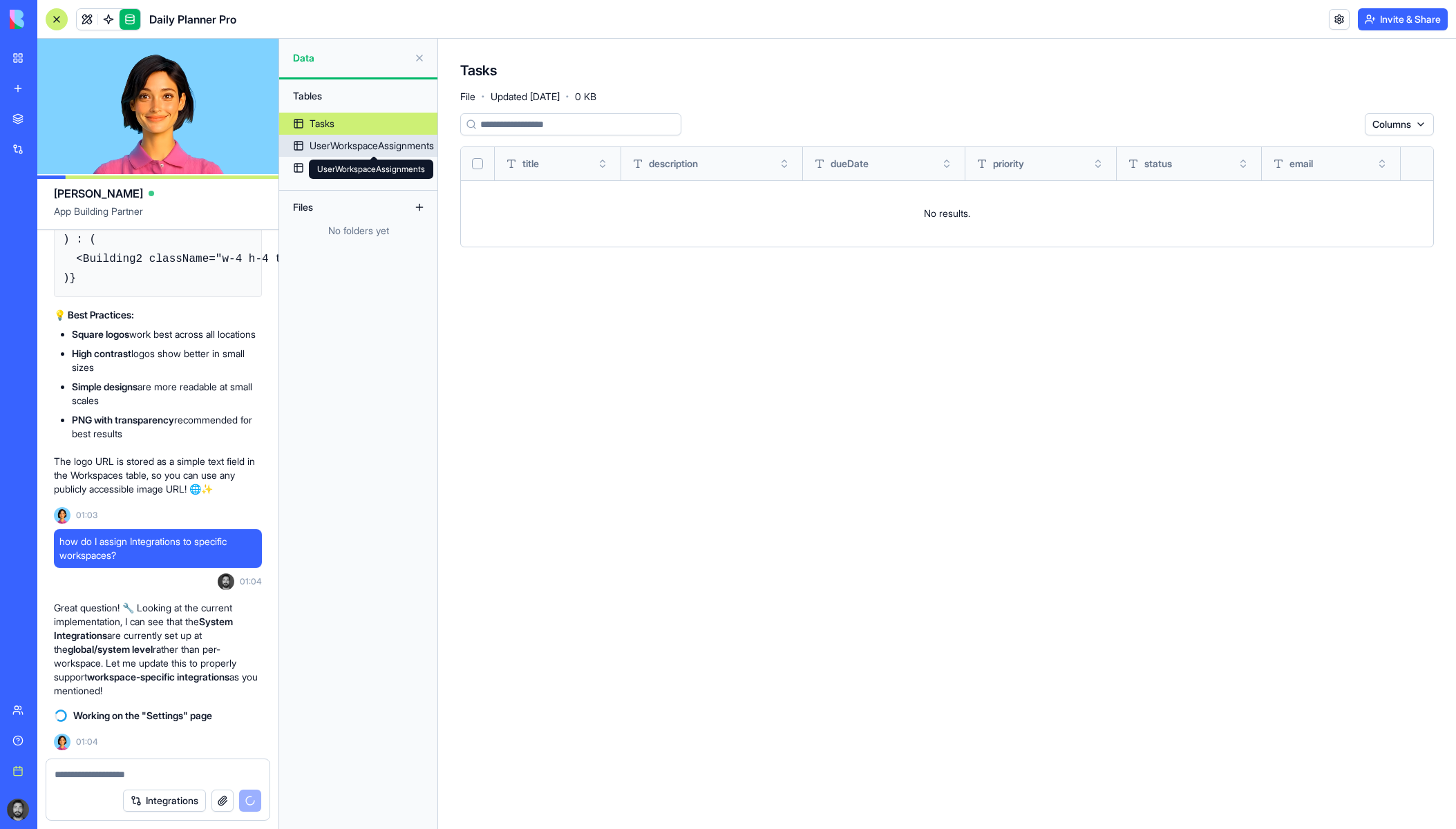
click at [347, 139] on div "UserWorkspaceAssignments" at bounding box center [371, 146] width 124 height 14
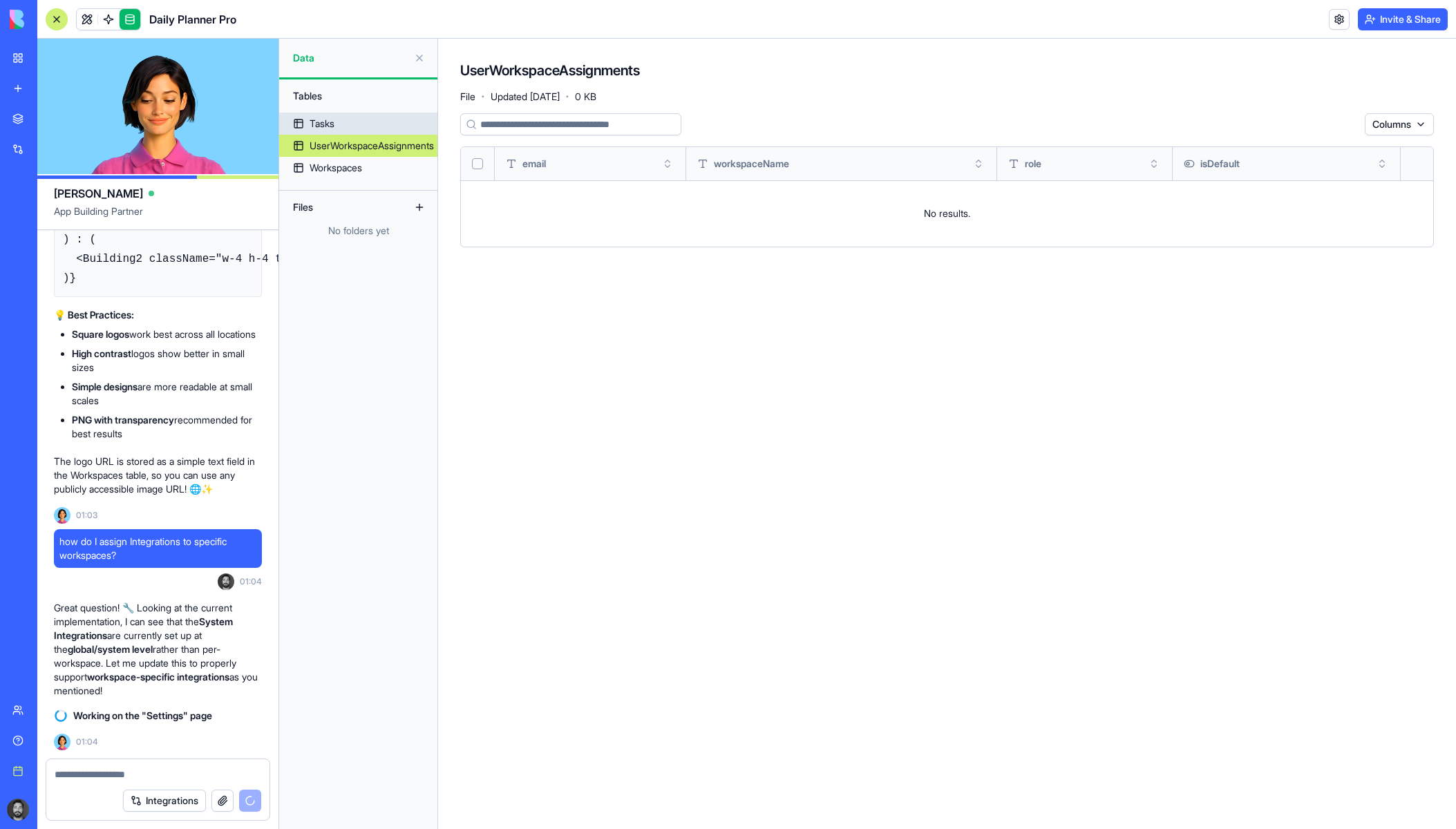
click at [334, 123] on div "Tasks" at bounding box center [322, 124] width 25 height 14
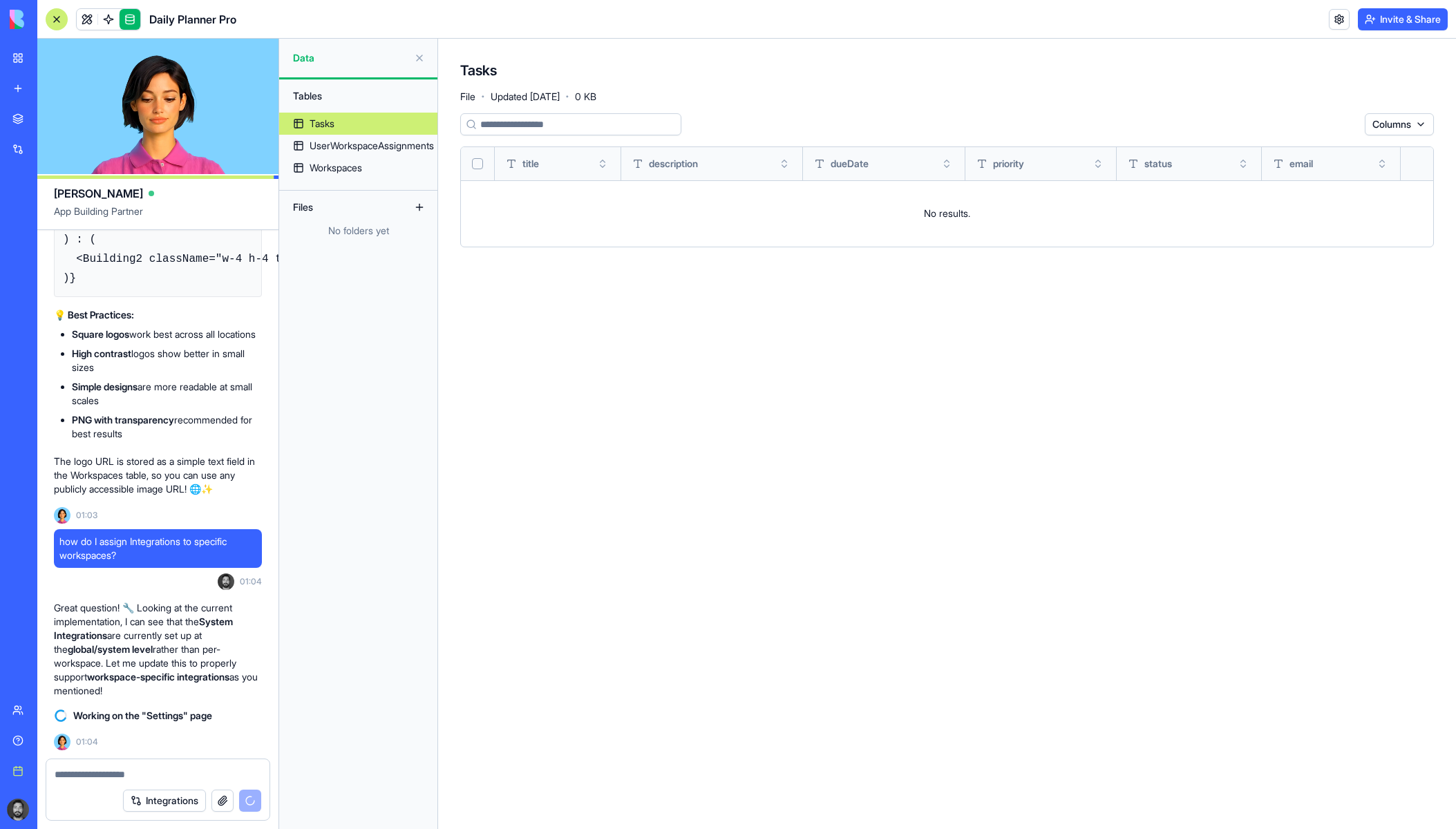
click at [1405, 123] on html "BETA My workspace New app Marketplace Integrations Recent Task Planner Pro Soci…" at bounding box center [728, 414] width 1456 height 829
click at [1396, 167] on div "createdAt" at bounding box center [1389, 175] width 82 height 22
click at [1394, 125] on html "BETA My workspace New app Marketplace Integrations Recent Task Planner Pro Soci…" at bounding box center [728, 414] width 1456 height 829
click at [1220, 108] on html "BETA My workspace New app Marketplace Integrations Recent Task Planner Pro Soci…" at bounding box center [728, 414] width 1456 height 829
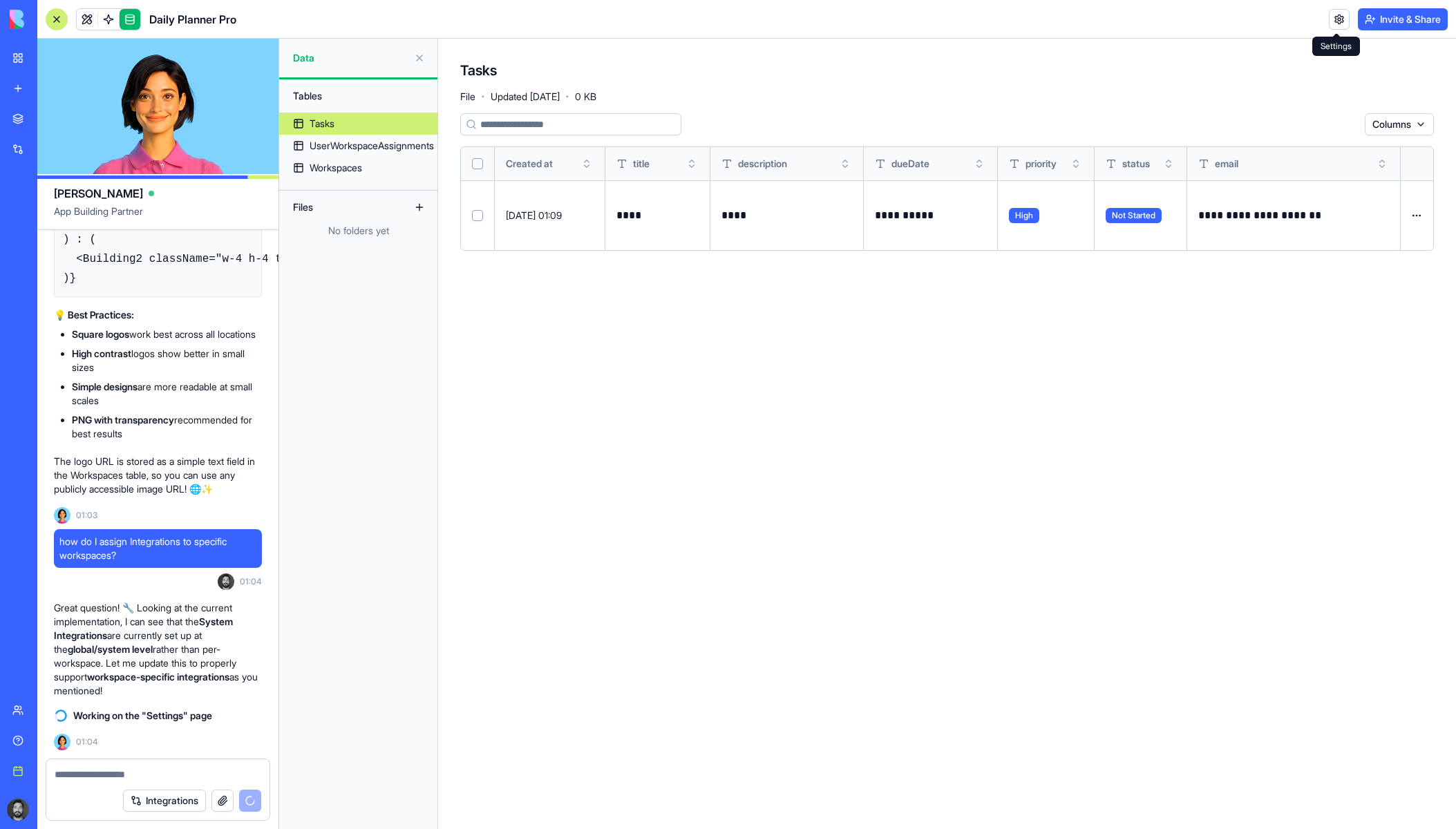
click at [1331, 16] on link at bounding box center [1339, 19] width 21 height 21
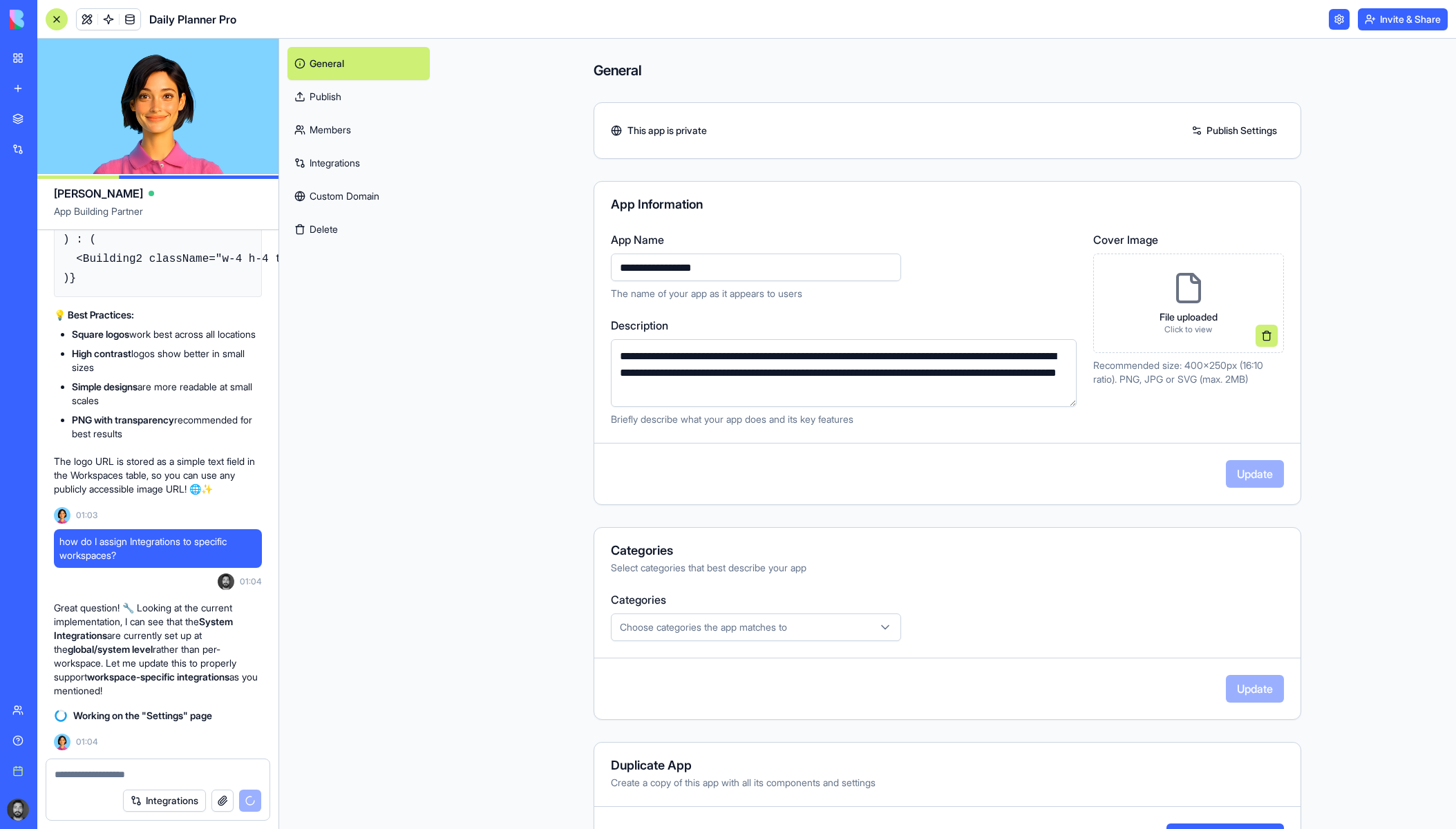
click at [337, 163] on link "Integrations" at bounding box center [358, 163] width 142 height 33
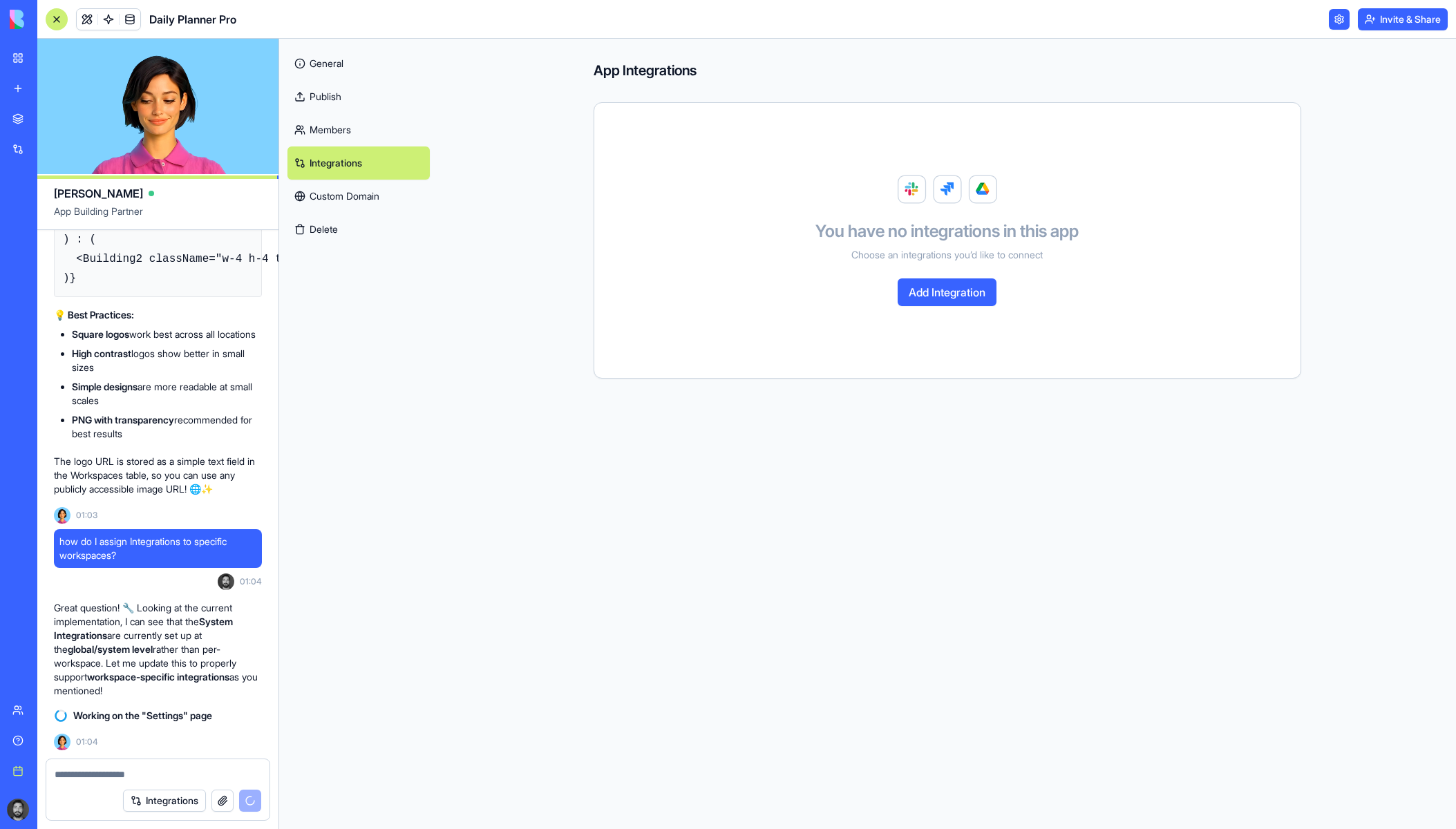
click at [332, 127] on link "Members" at bounding box center [358, 130] width 142 height 33
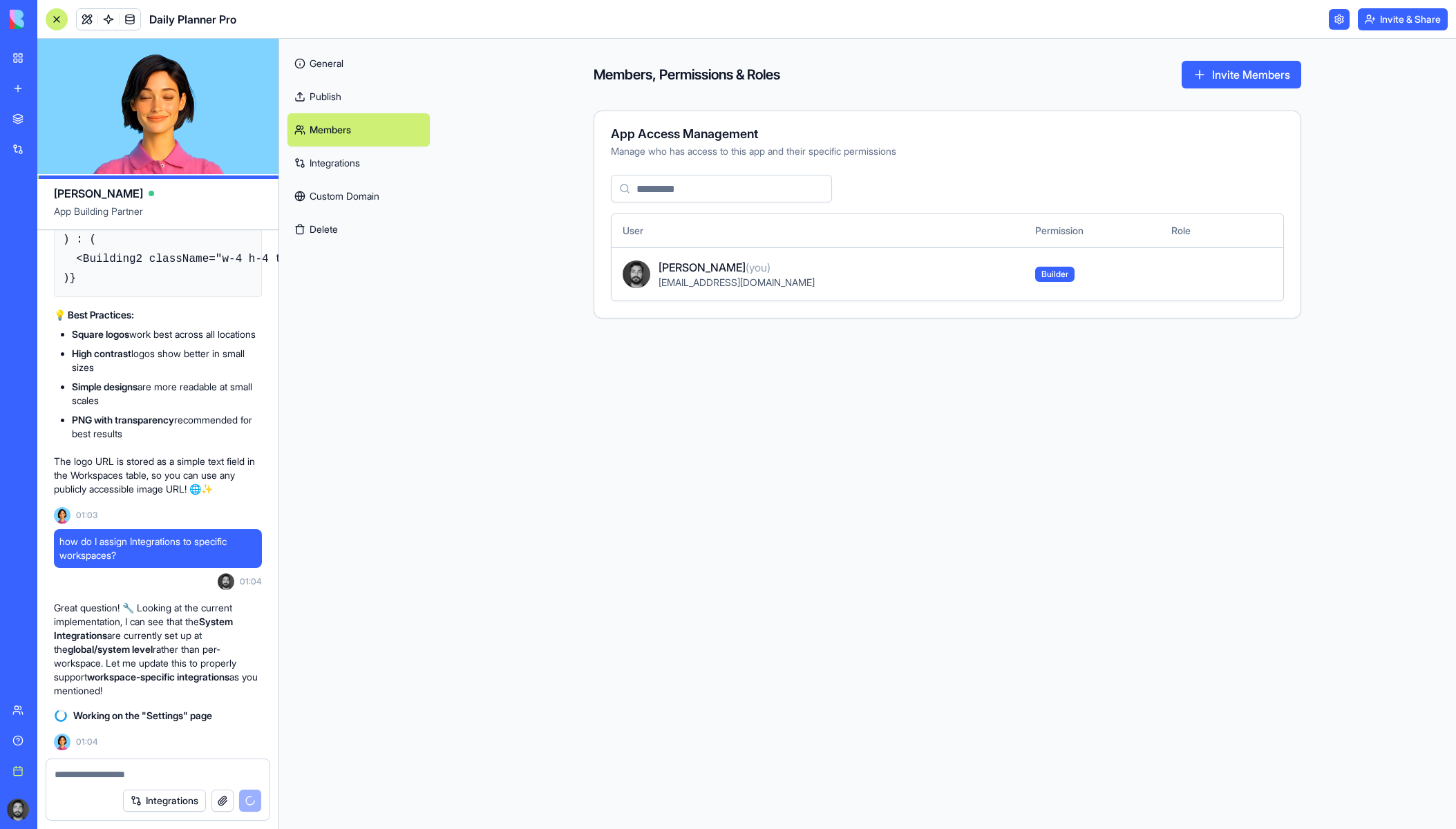
click at [331, 96] on link "Publish" at bounding box center [358, 97] width 142 height 33
click at [328, 94] on link "Publish" at bounding box center [358, 97] width 142 height 33
click at [328, 57] on link "General" at bounding box center [358, 64] width 142 height 33
click at [353, 159] on link "Integrations" at bounding box center [358, 163] width 142 height 33
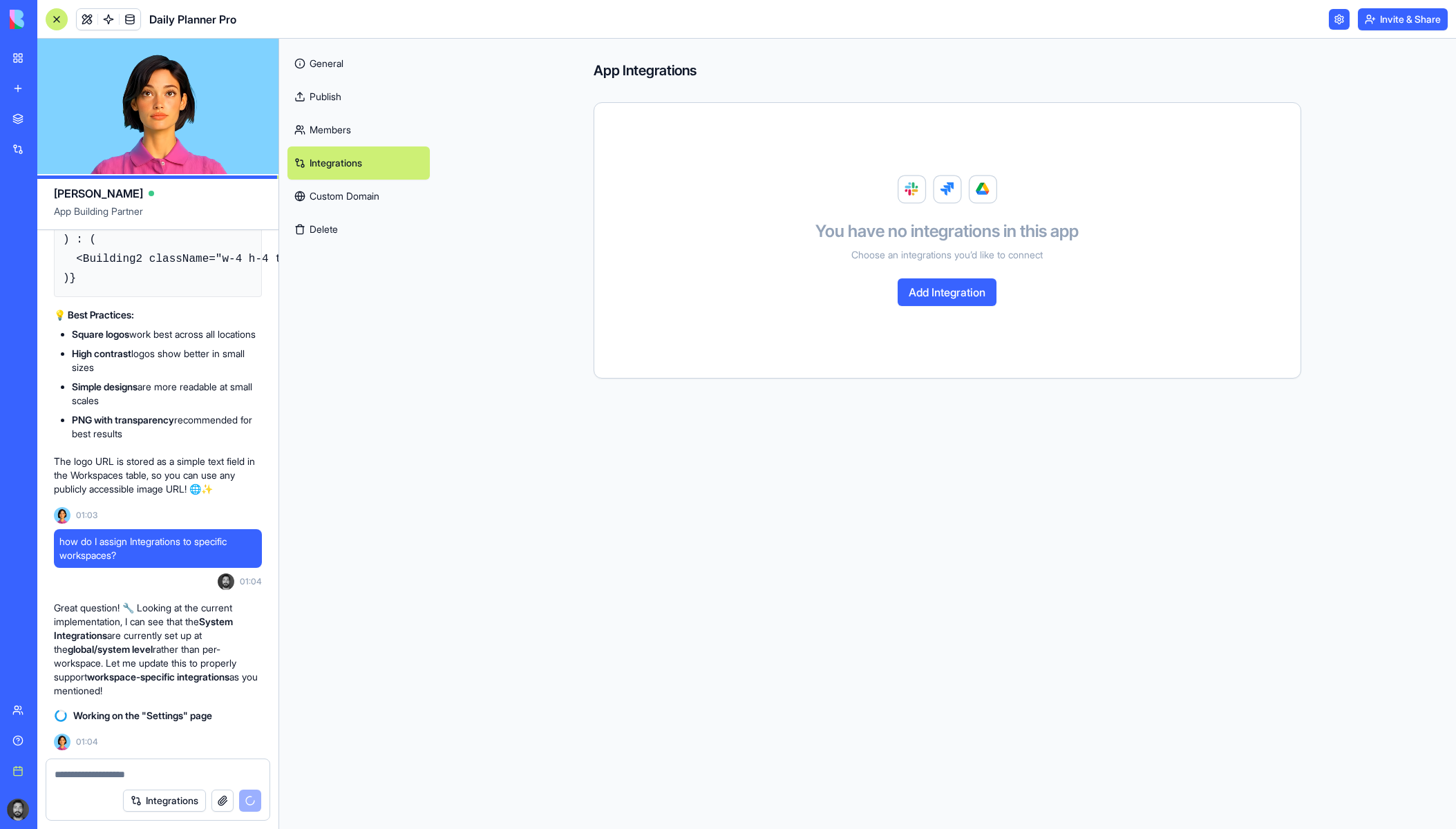
click at [917, 282] on button "Add Integration" at bounding box center [947, 293] width 99 height 28
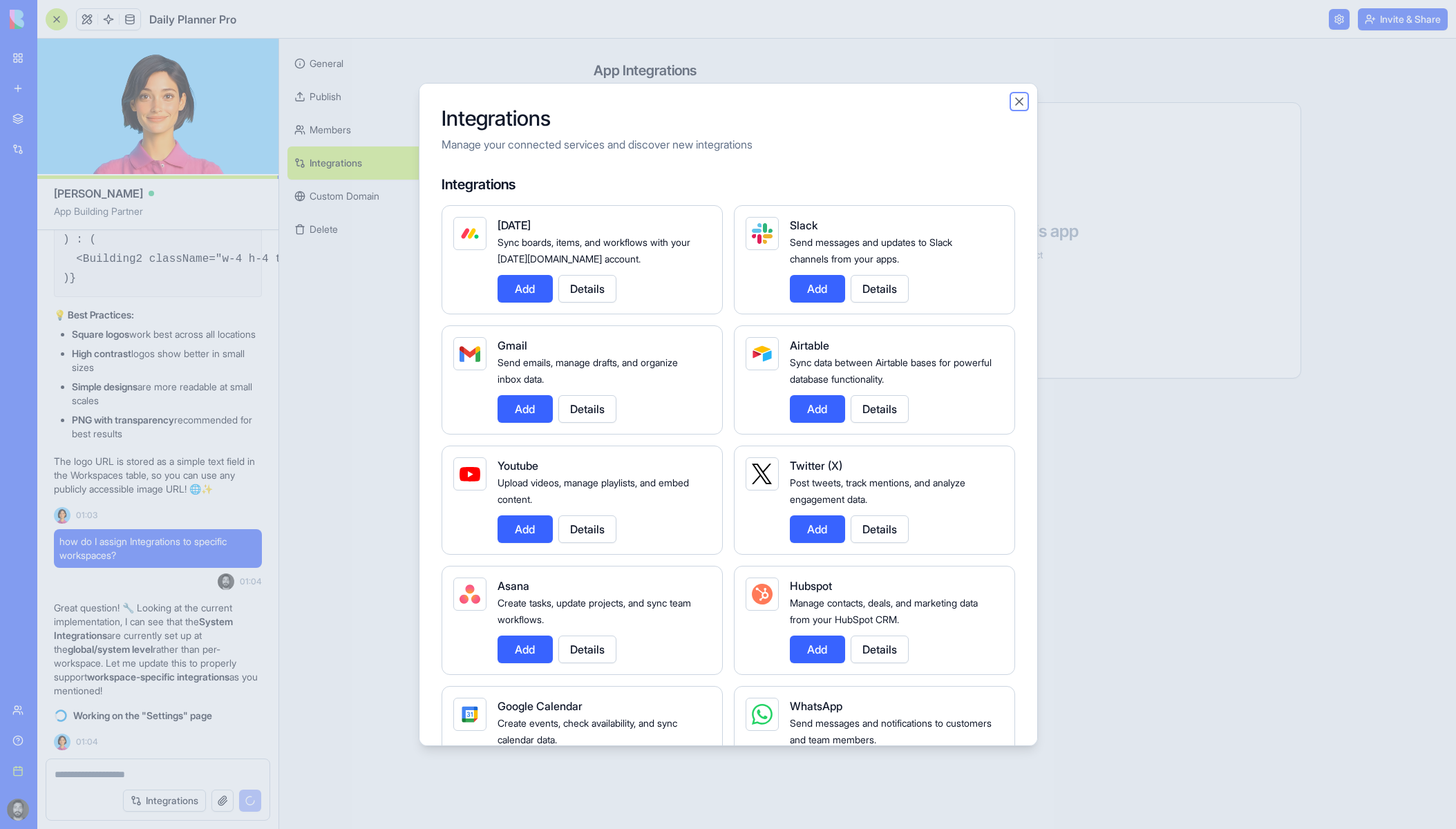
click at [1016, 104] on button "Close" at bounding box center [1019, 102] width 14 height 14
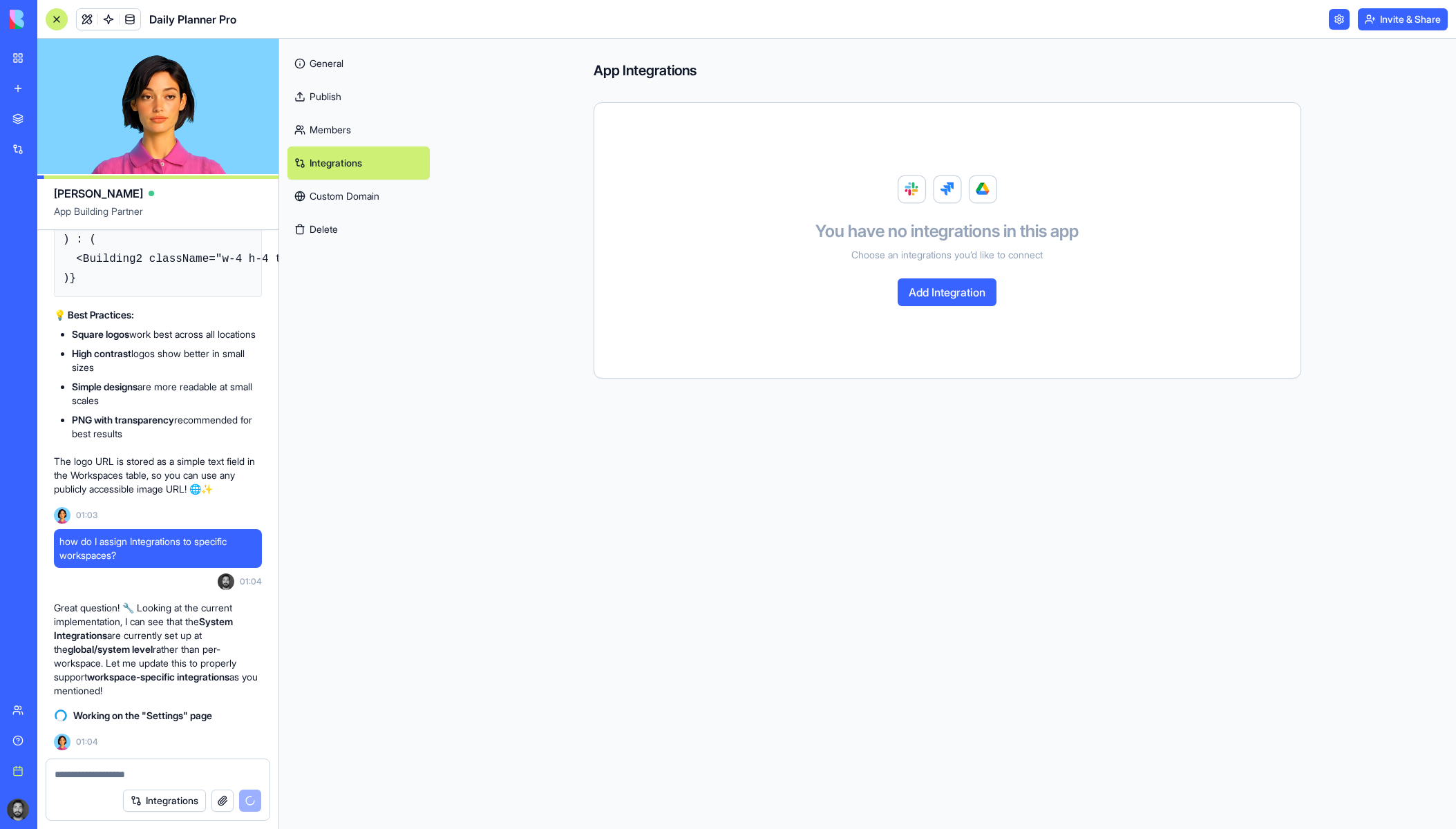
click at [1338, 16] on link at bounding box center [1339, 19] width 21 height 21
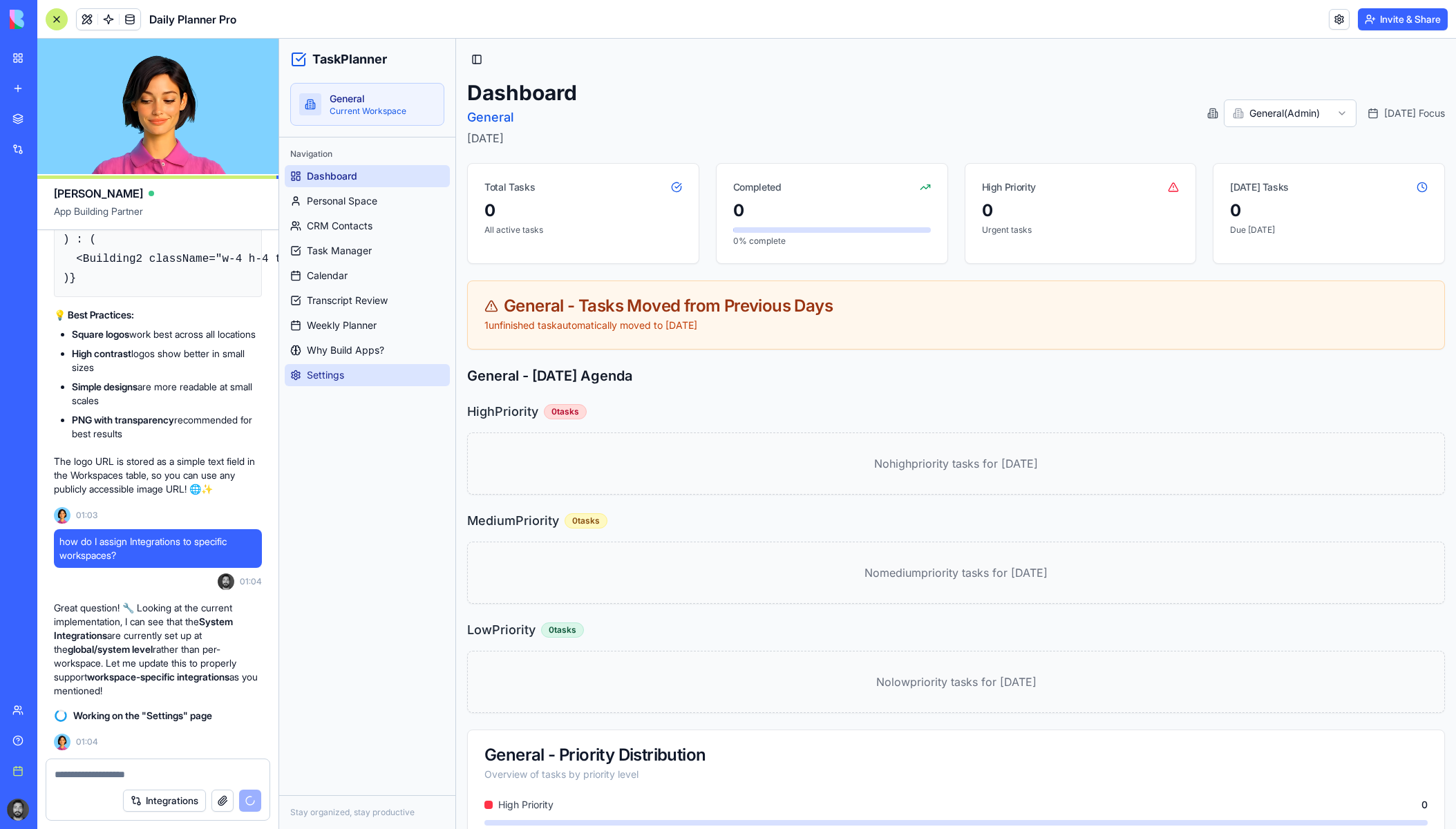
click at [340, 381] on span "Settings" at bounding box center [326, 375] width 37 height 14
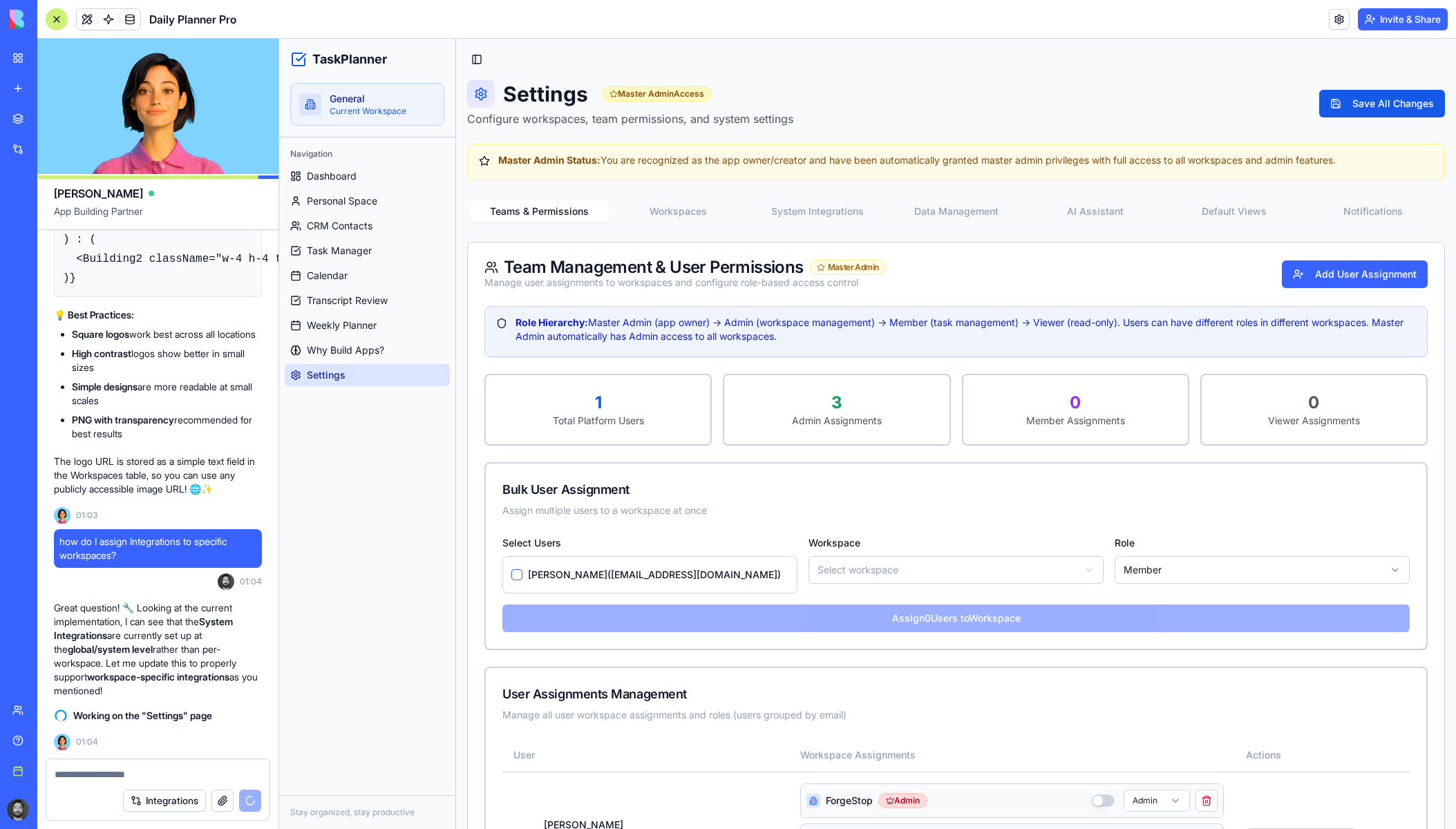
click at [843, 209] on button "System Integrations" at bounding box center [817, 211] width 139 height 22
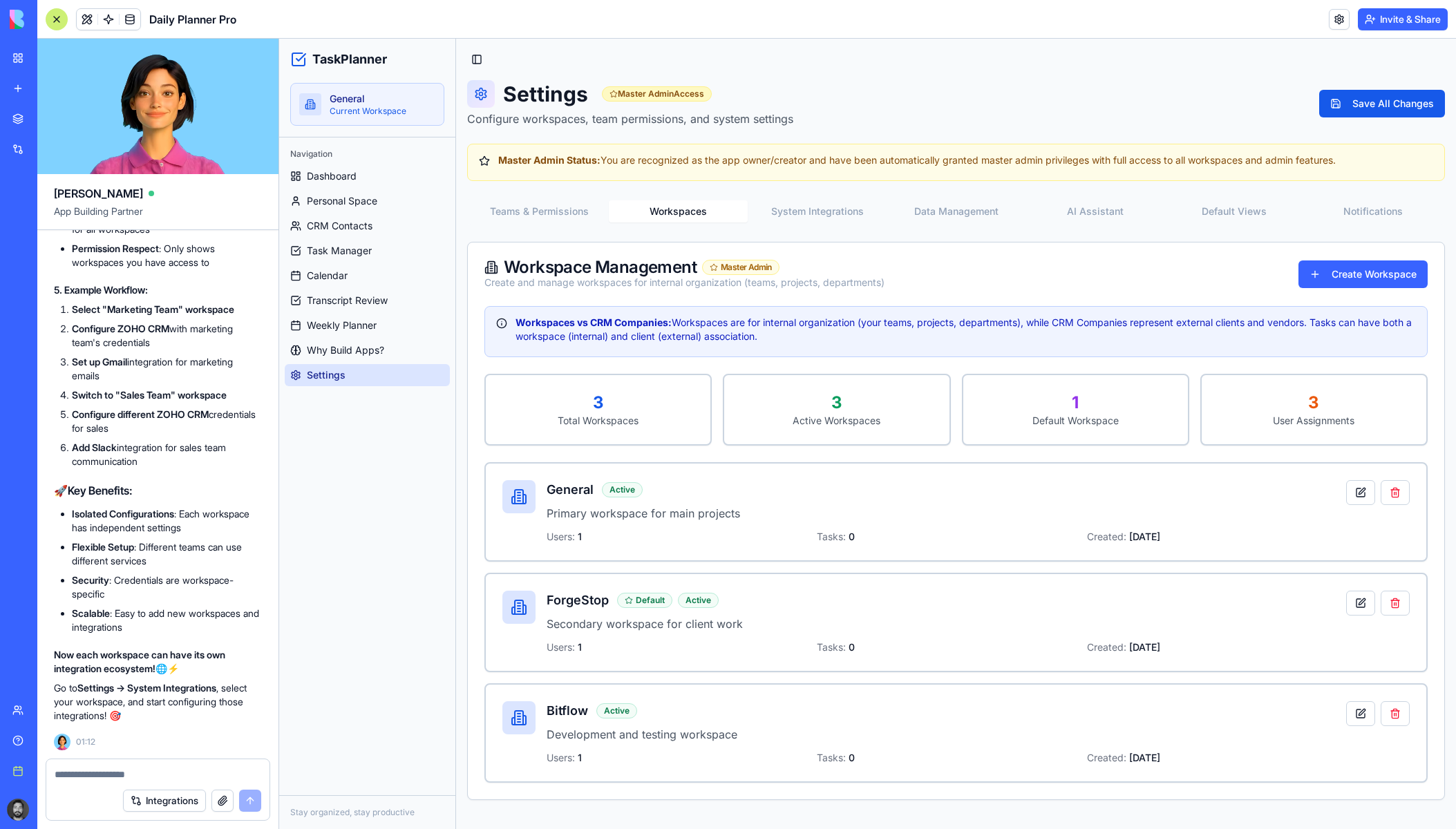
click at [688, 214] on button "Workspaces" at bounding box center [678, 211] width 139 height 22
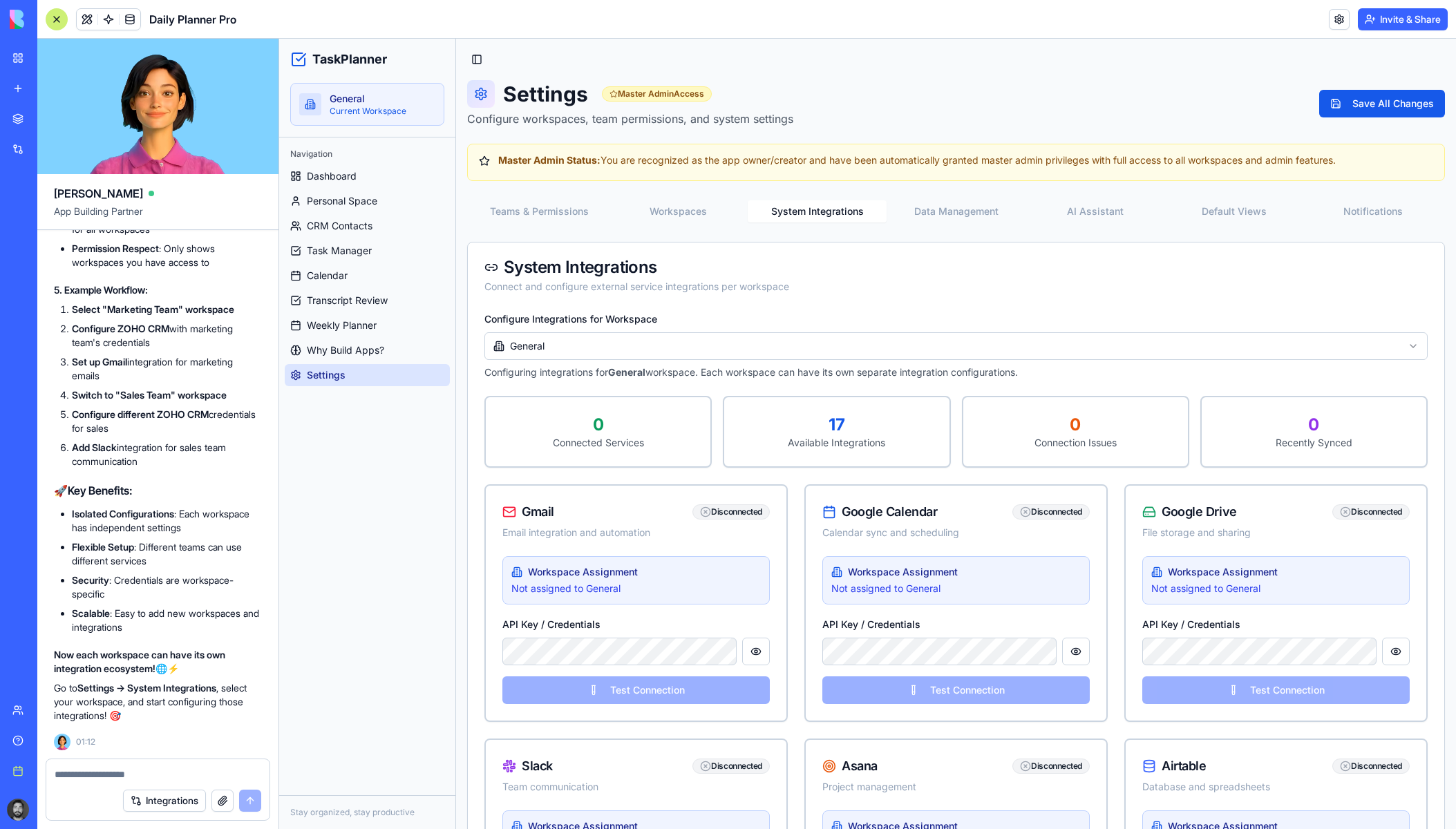
click at [874, 215] on button "System Integrations" at bounding box center [817, 211] width 139 height 22
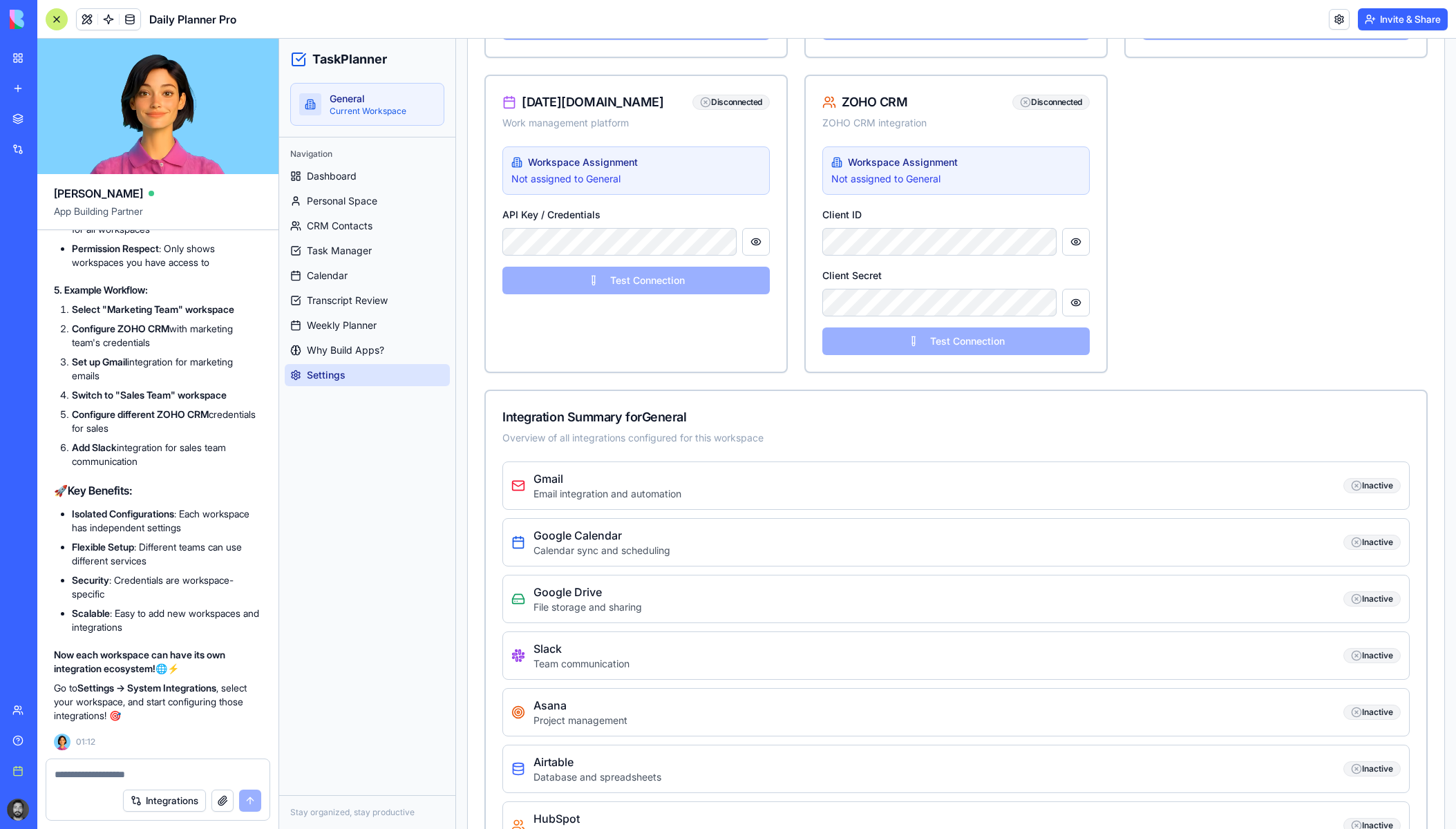
scroll to position [1521, 0]
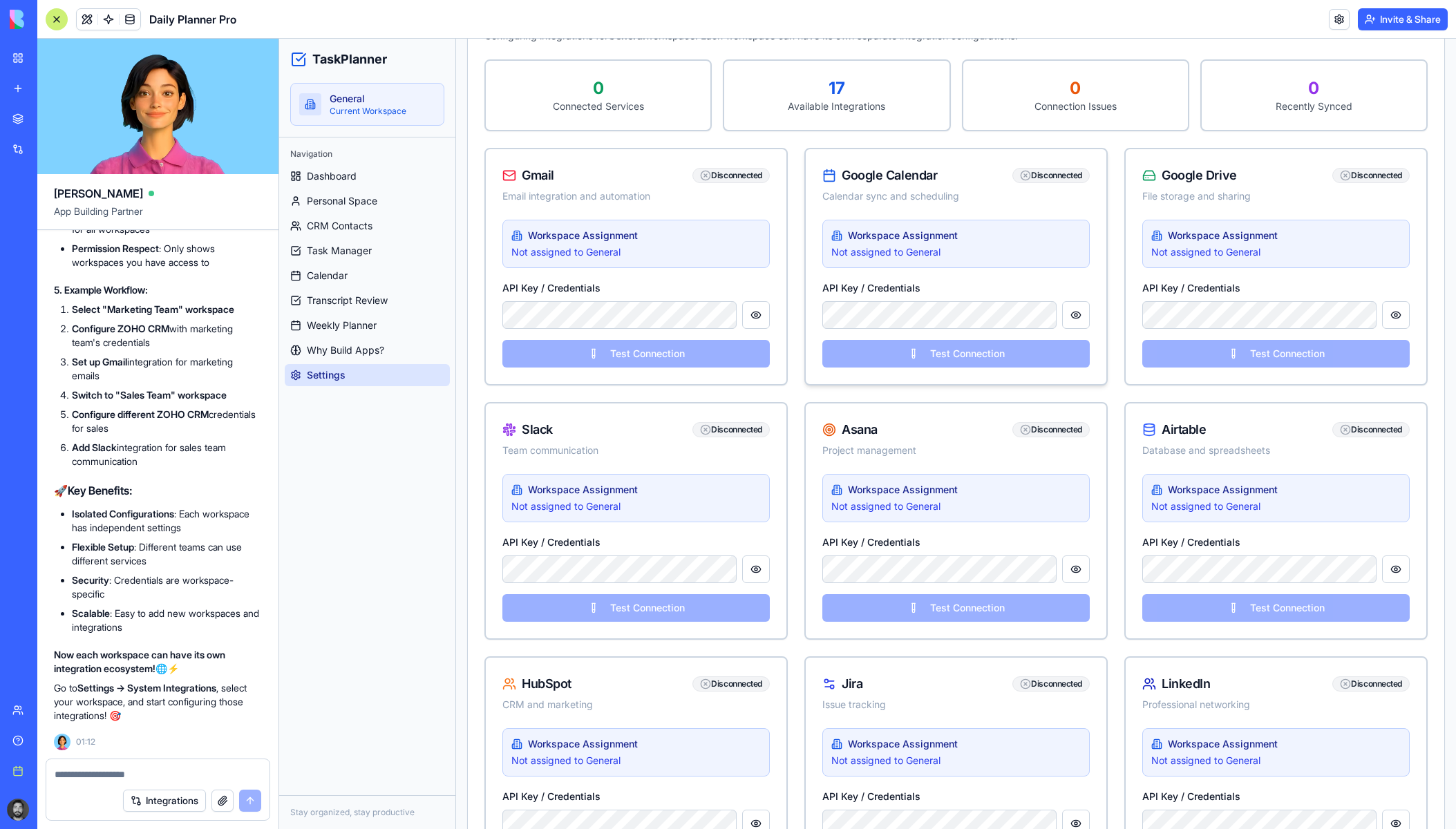
scroll to position [0, 0]
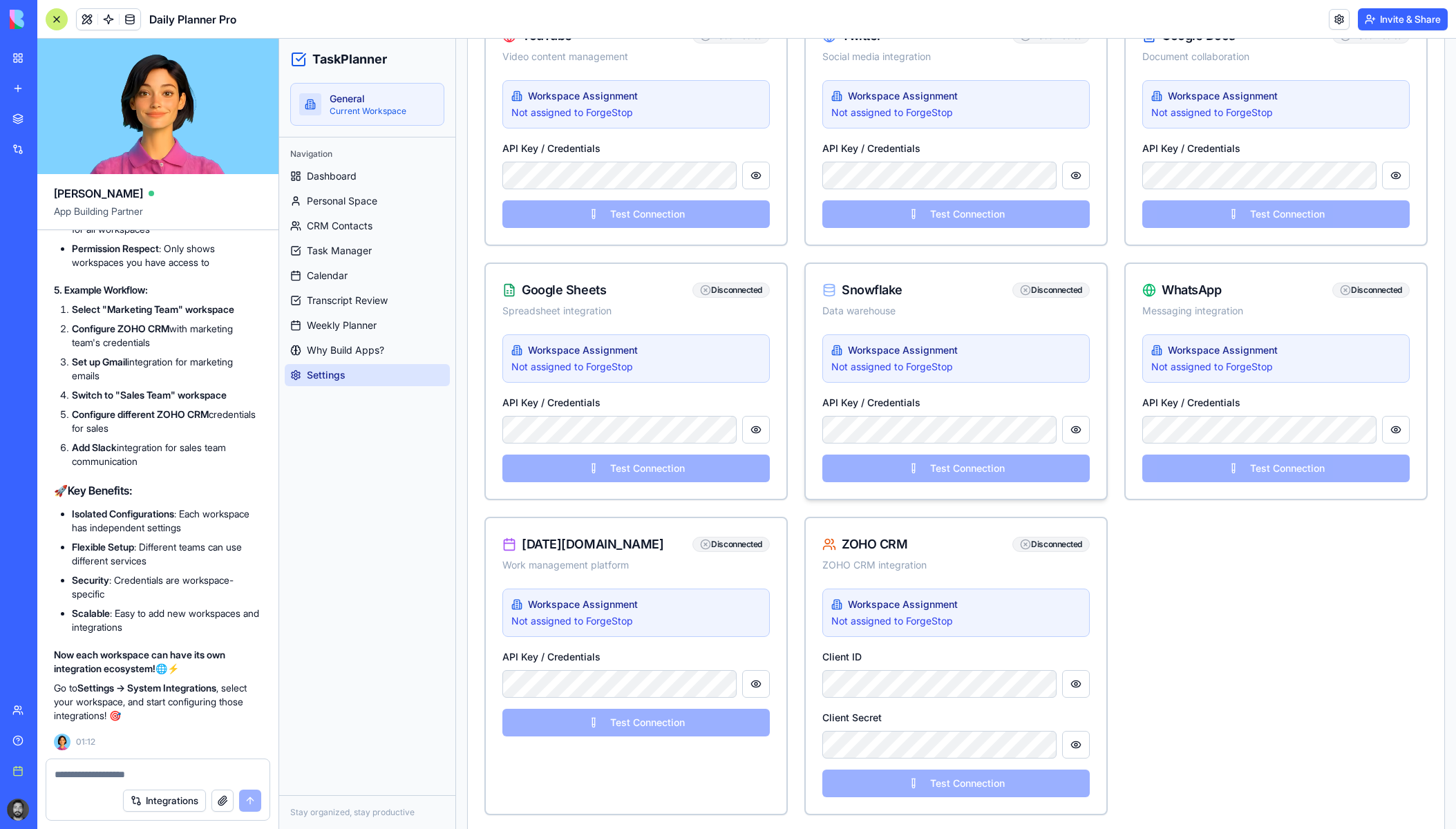
scroll to position [1244, 0]
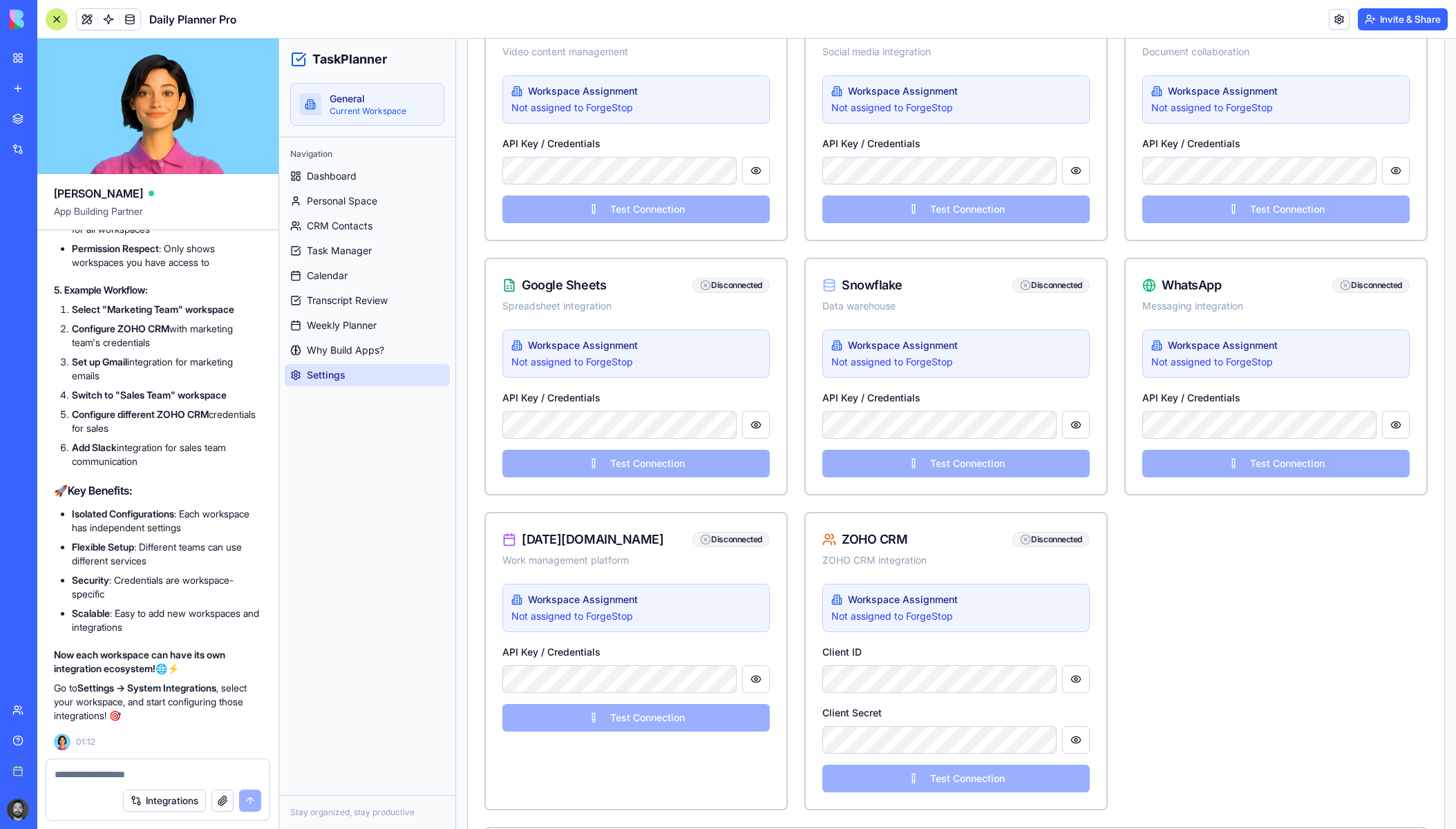
click at [1296, 579] on div "Gmail Disconnected Email integration and automation Workspace Assignment Not as…" at bounding box center [956, 25] width 943 height 1570
click at [995, 784] on button "Test Connection" at bounding box center [956, 779] width 267 height 28
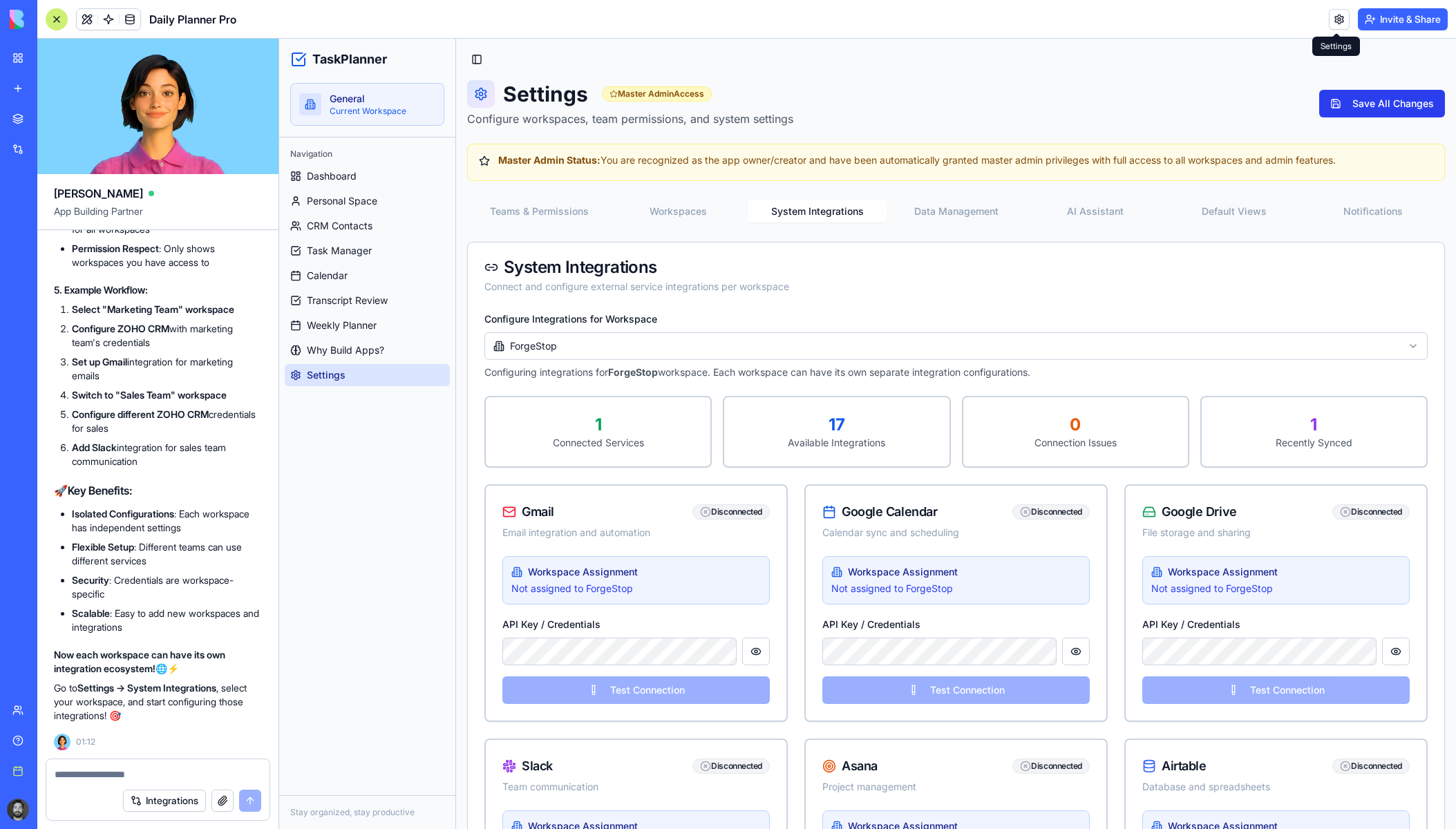
click at [1374, 109] on button "Save All Changes" at bounding box center [1381, 104] width 125 height 28
click at [369, 219] on span "CRM Contacts" at bounding box center [340, 226] width 66 height 14
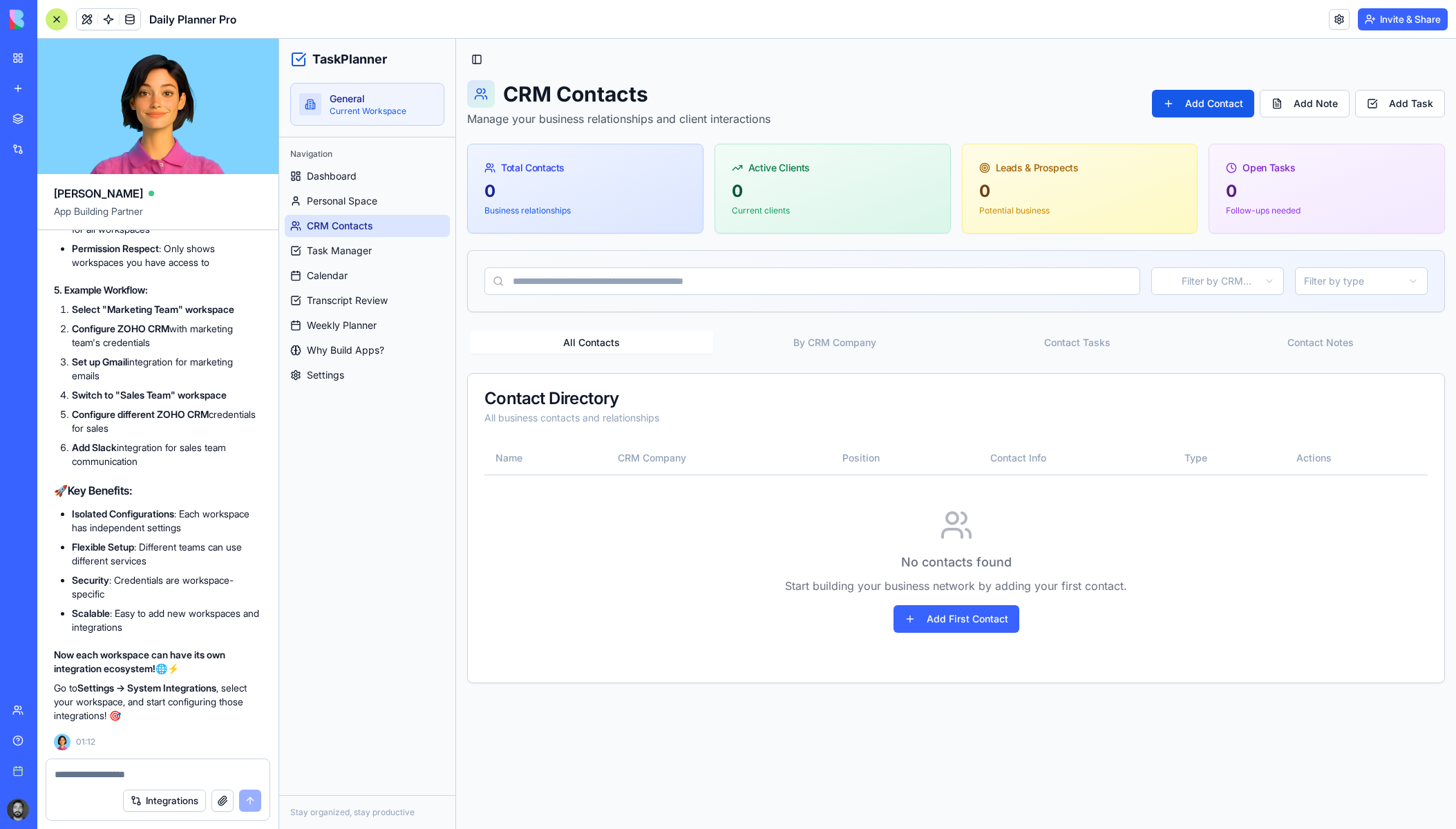
drag, startPoint x: 1234, startPoint y: 107, endPoint x: 1054, endPoint y: 114, distance: 180.1
click at [1054, 114] on div "CRM Contacts Manage your business relationships and client interactions Add Con…" at bounding box center [956, 104] width 978 height 47
click at [816, 351] on button "By CRM Company" at bounding box center [834, 343] width 243 height 22
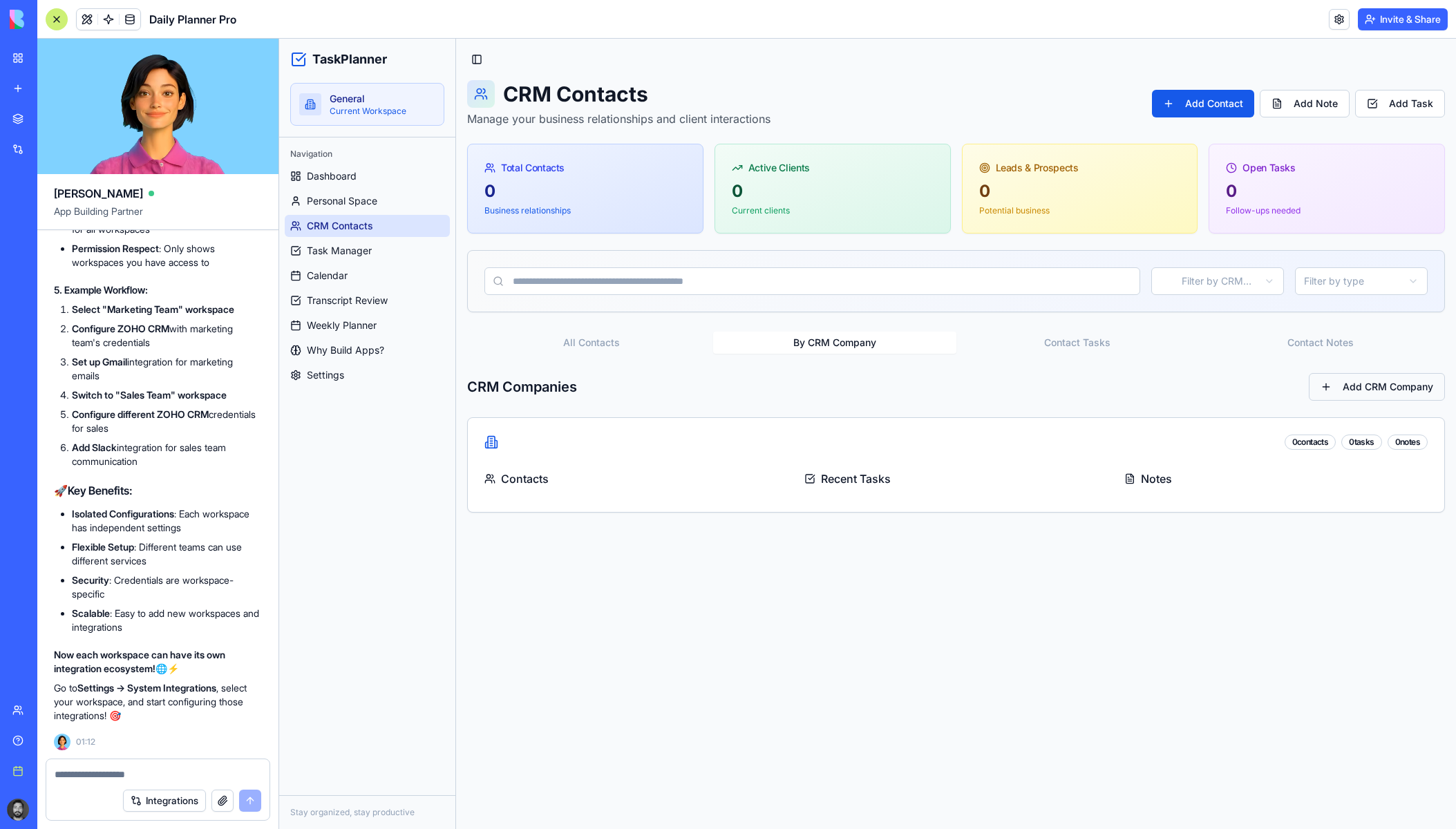
click at [1369, 387] on button "Add CRM Company" at bounding box center [1376, 387] width 136 height 28
click at [1180, 98] on button "Add Contact" at bounding box center [1203, 104] width 103 height 28
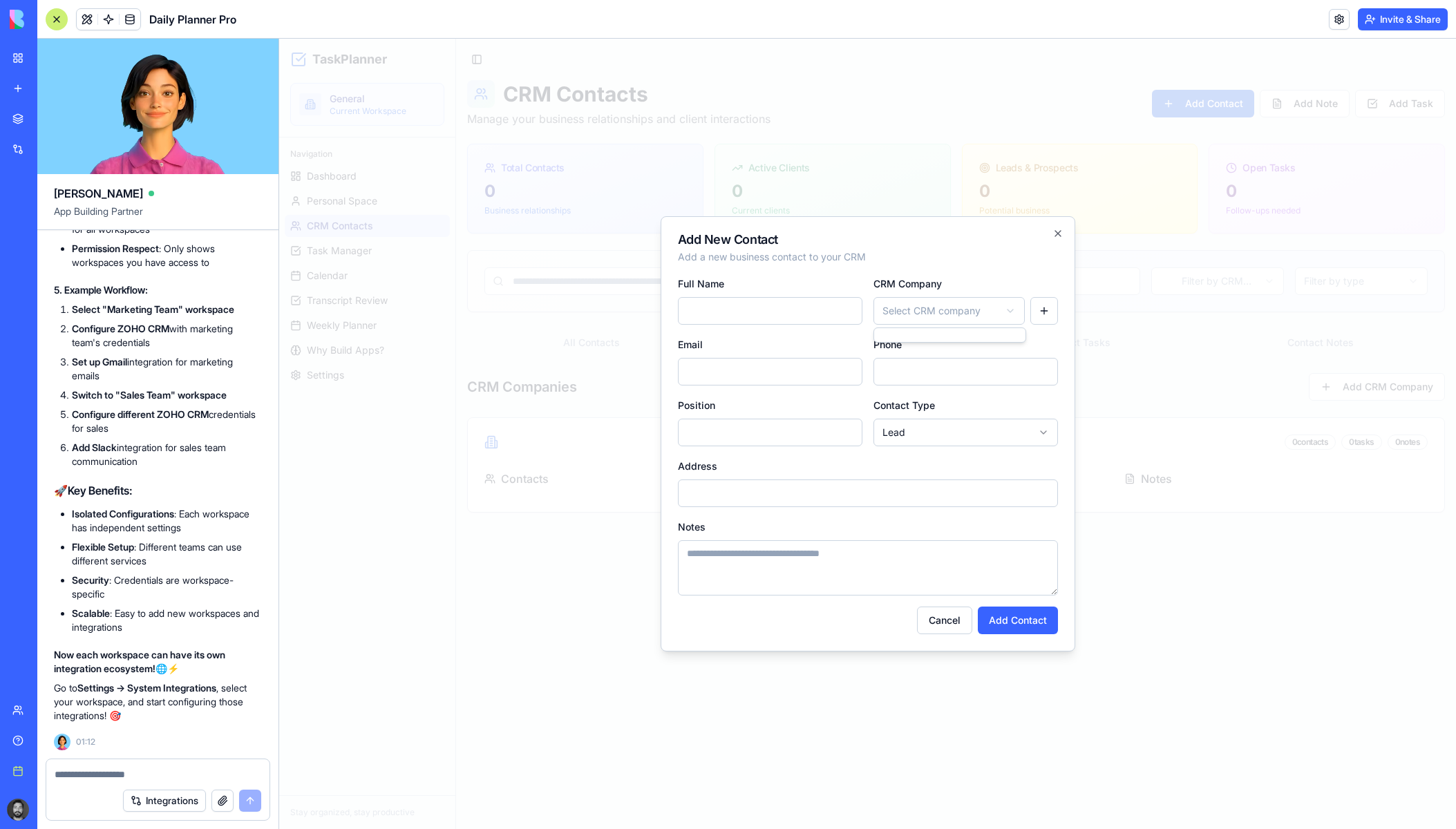
click at [988, 306] on body "TaskPlanner General Current Workspace Navigation Dashboard Personal Space CRM C…" at bounding box center [868, 434] width 1177 height 791
click at [1037, 308] on body "TaskPlanner General Current Workspace Navigation Dashboard Personal Space CRM C…" at bounding box center [868, 434] width 1177 height 791
click at [1044, 308] on button "button" at bounding box center [1044, 311] width 28 height 28
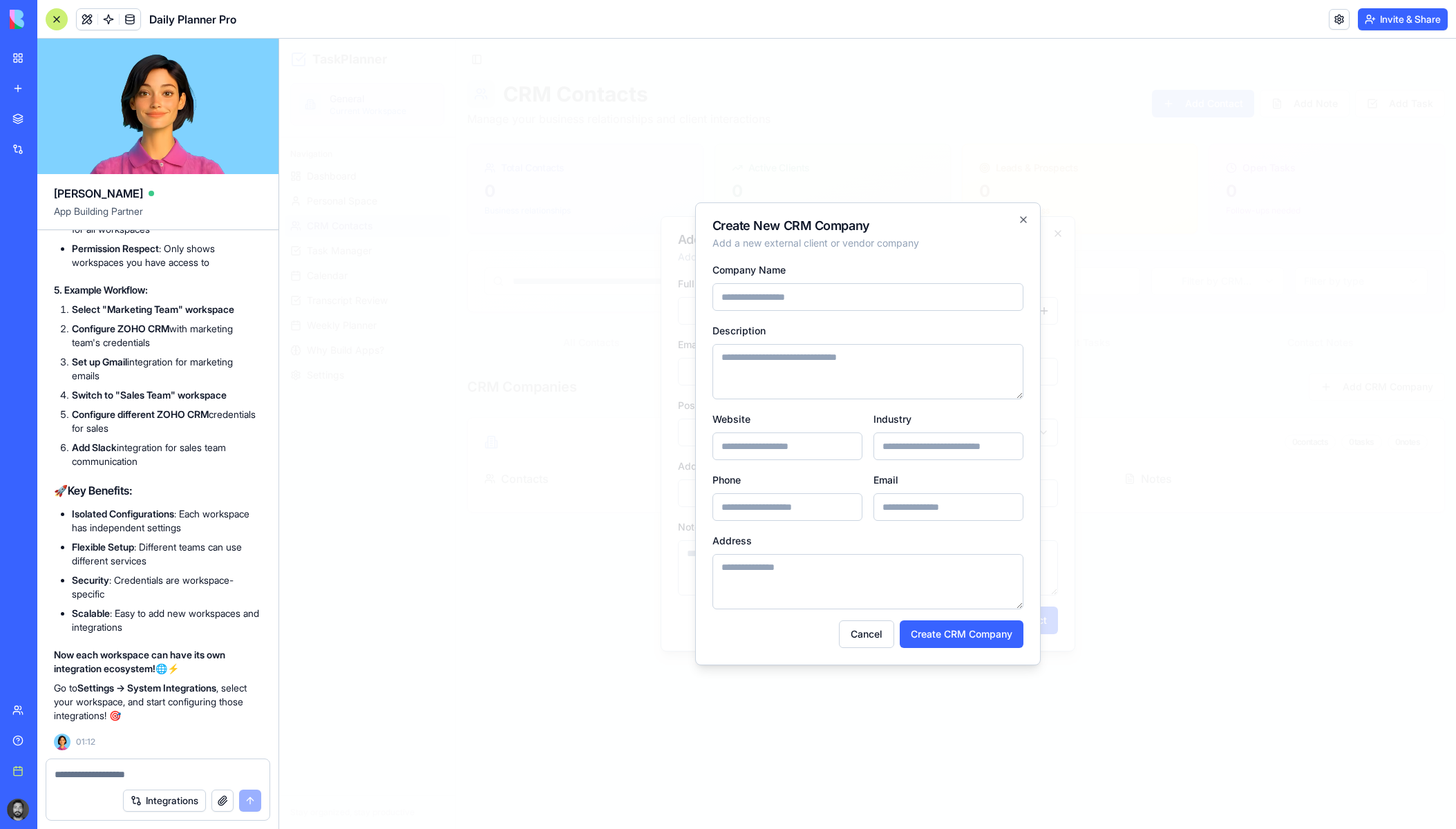
click at [916, 446] on input "Industry" at bounding box center [948, 446] width 150 height 28
click at [776, 439] on input "Website" at bounding box center [787, 446] width 150 height 28
click at [882, 640] on button "Cancel" at bounding box center [866, 634] width 55 height 28
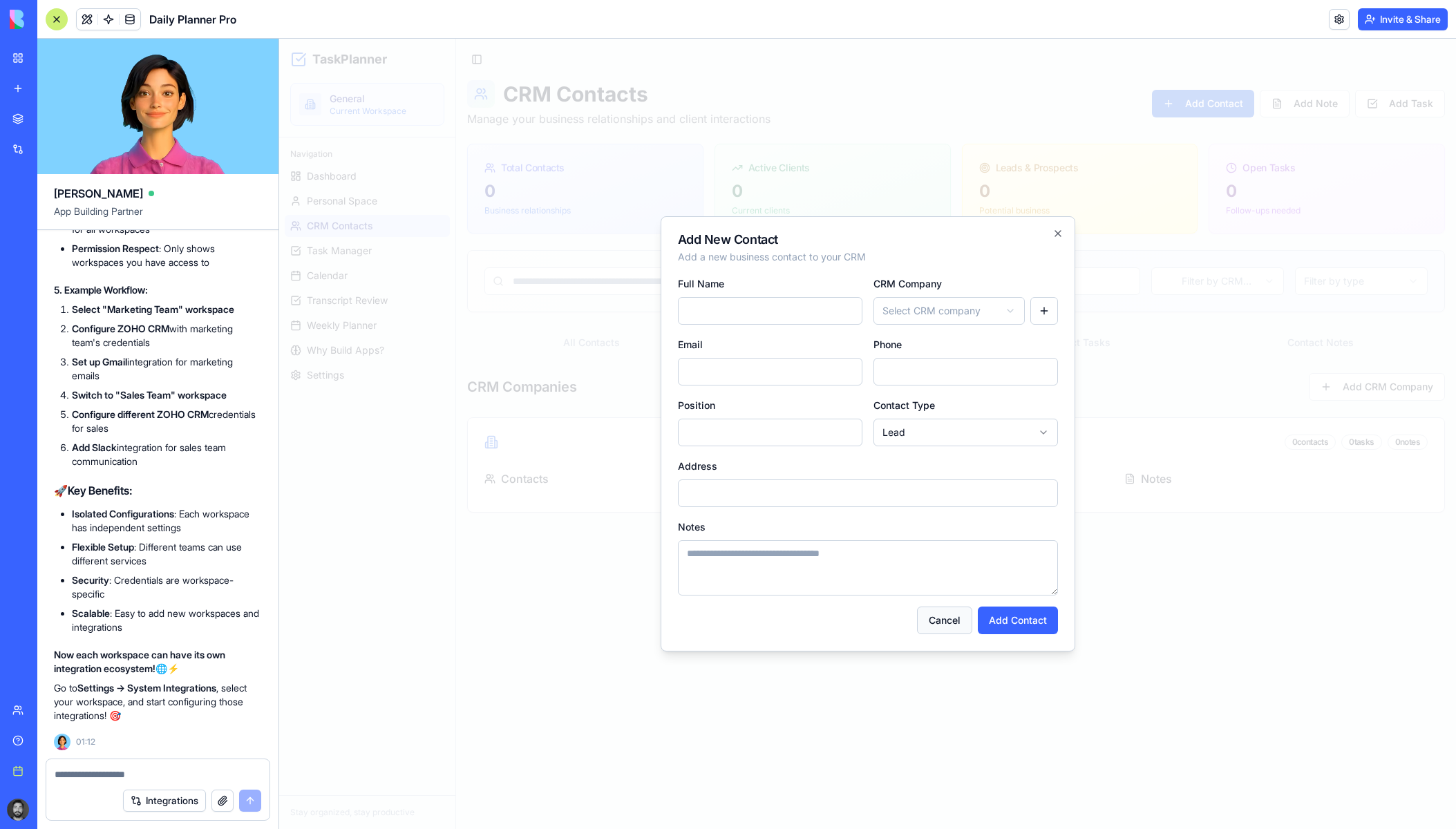
click at [936, 622] on button "Cancel" at bounding box center [945, 620] width 55 height 28
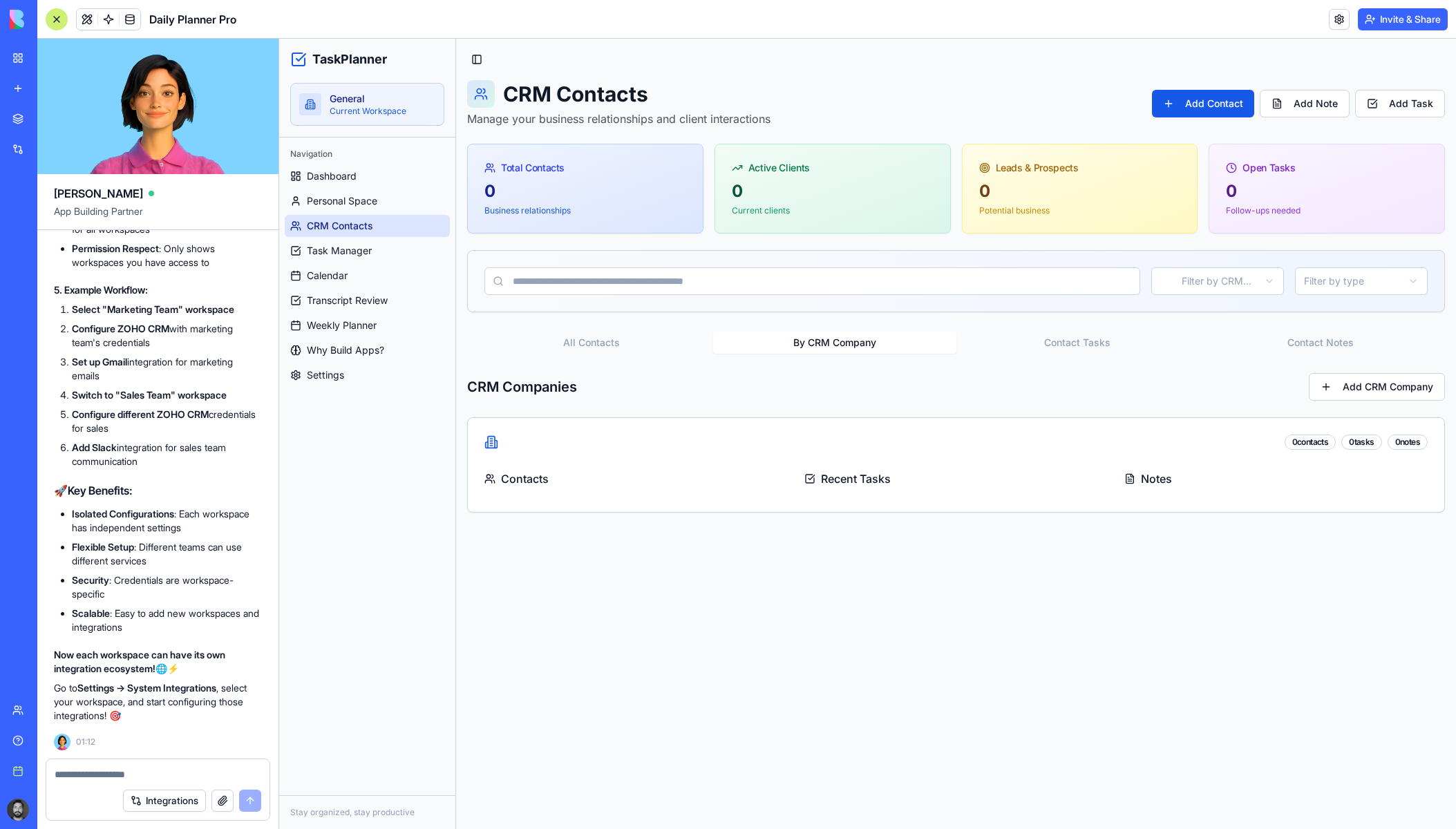
click at [678, 469] on div "0 contacts 0 tasks 0 notes" at bounding box center [956, 444] width 976 height 53
click at [581, 335] on button "All Contacts" at bounding box center [591, 343] width 243 height 22
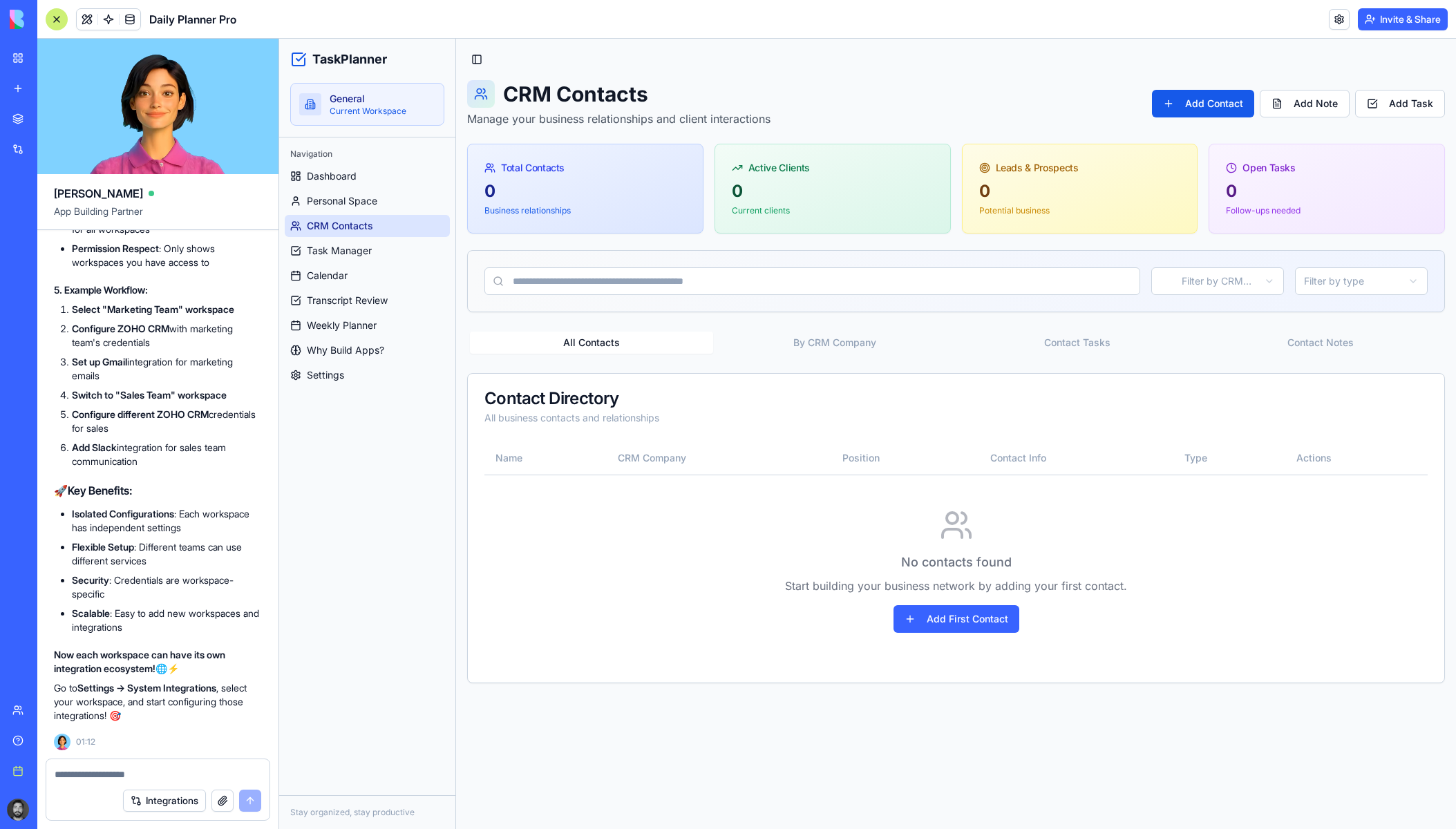
click at [823, 351] on button "By CRM Company" at bounding box center [834, 343] width 243 height 22
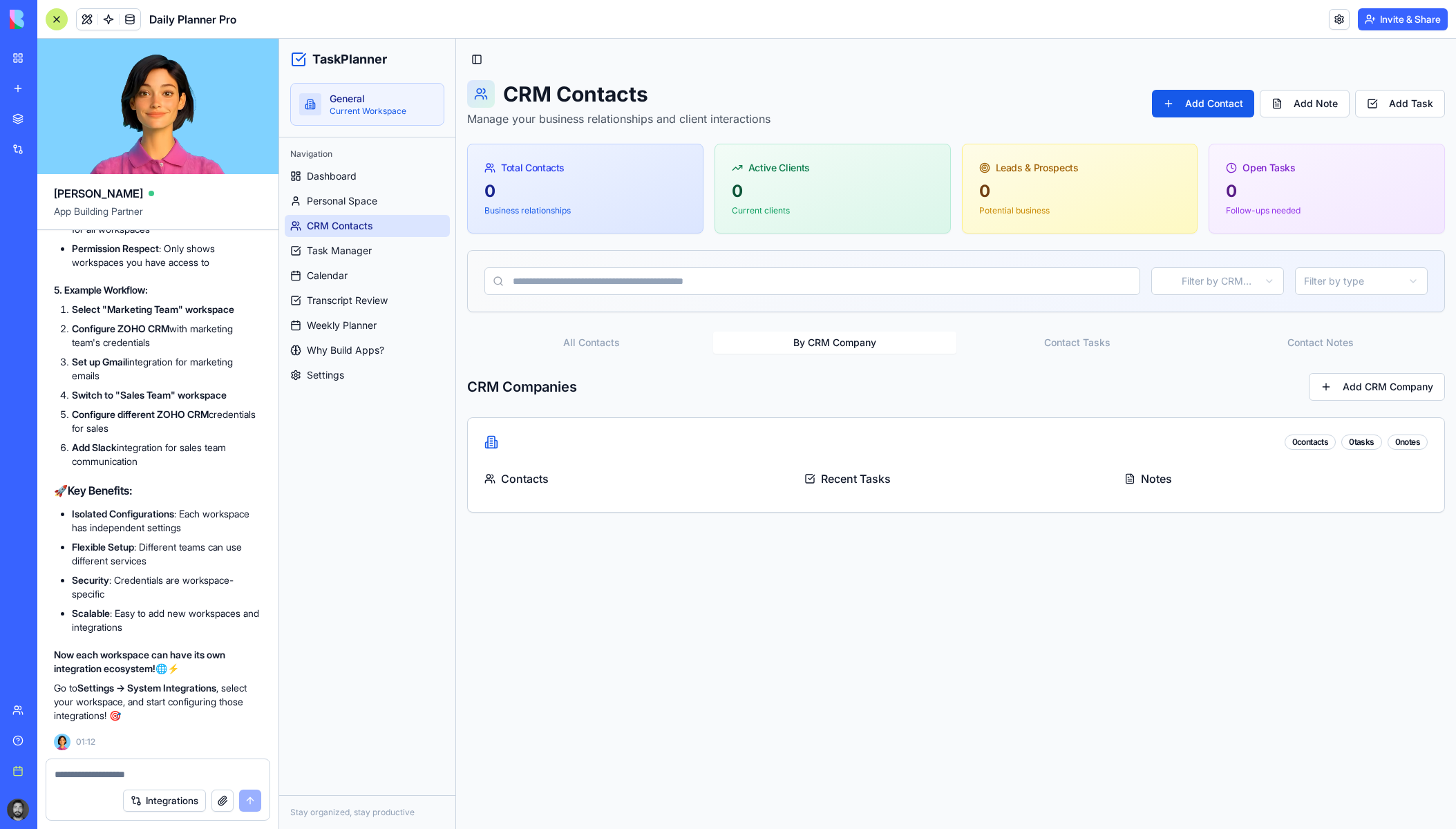
click at [1094, 335] on button "Contact Tasks" at bounding box center [1078, 343] width 243 height 22
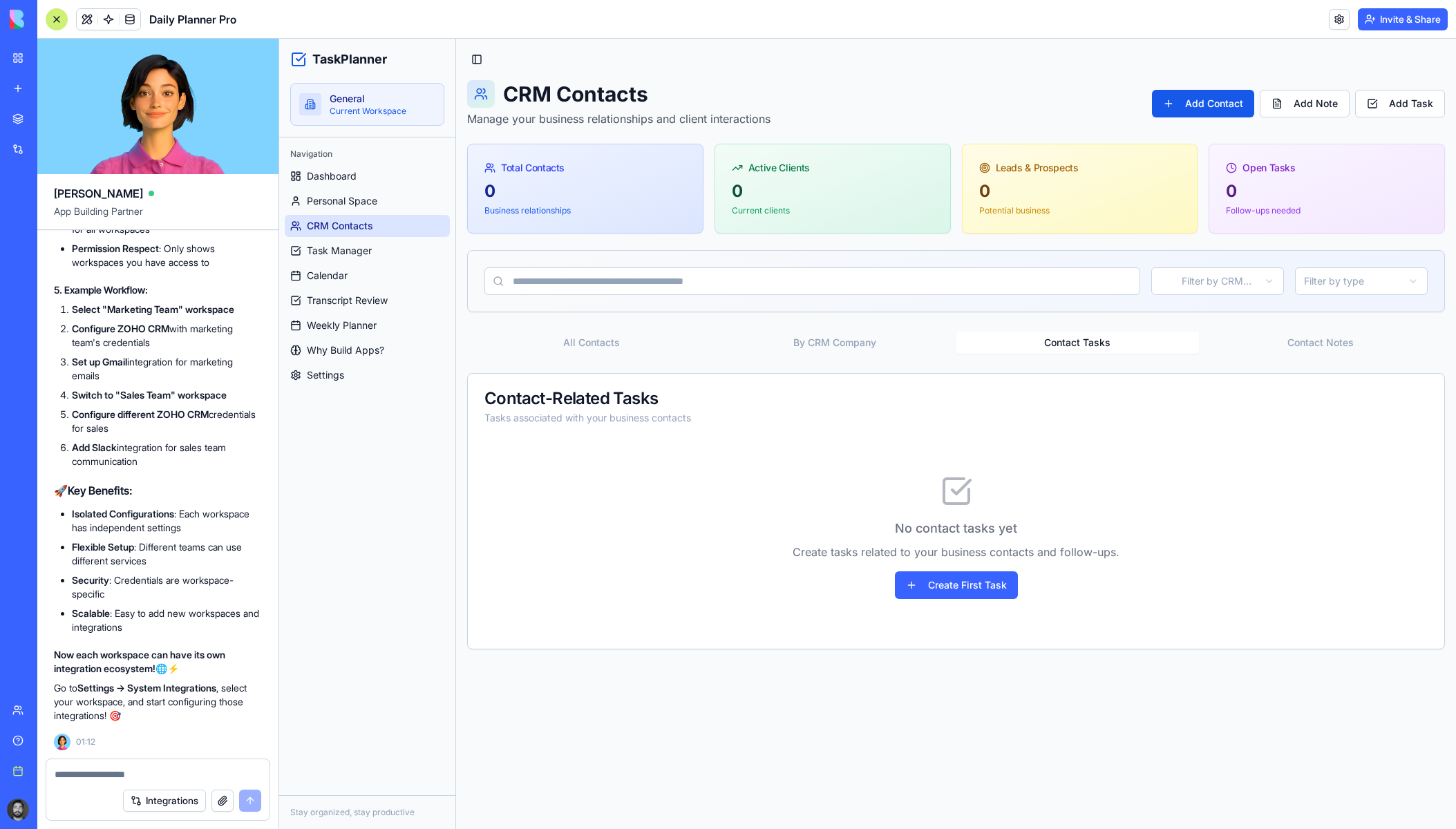
click at [1312, 342] on button "Contact Notes" at bounding box center [1320, 343] width 243 height 22
click at [523, 328] on div "CRM Contacts Manage your business relationships and client interactions Add Con…" at bounding box center [956, 365] width 978 height 570
click at [349, 177] on span "Dashboard" at bounding box center [332, 176] width 50 height 14
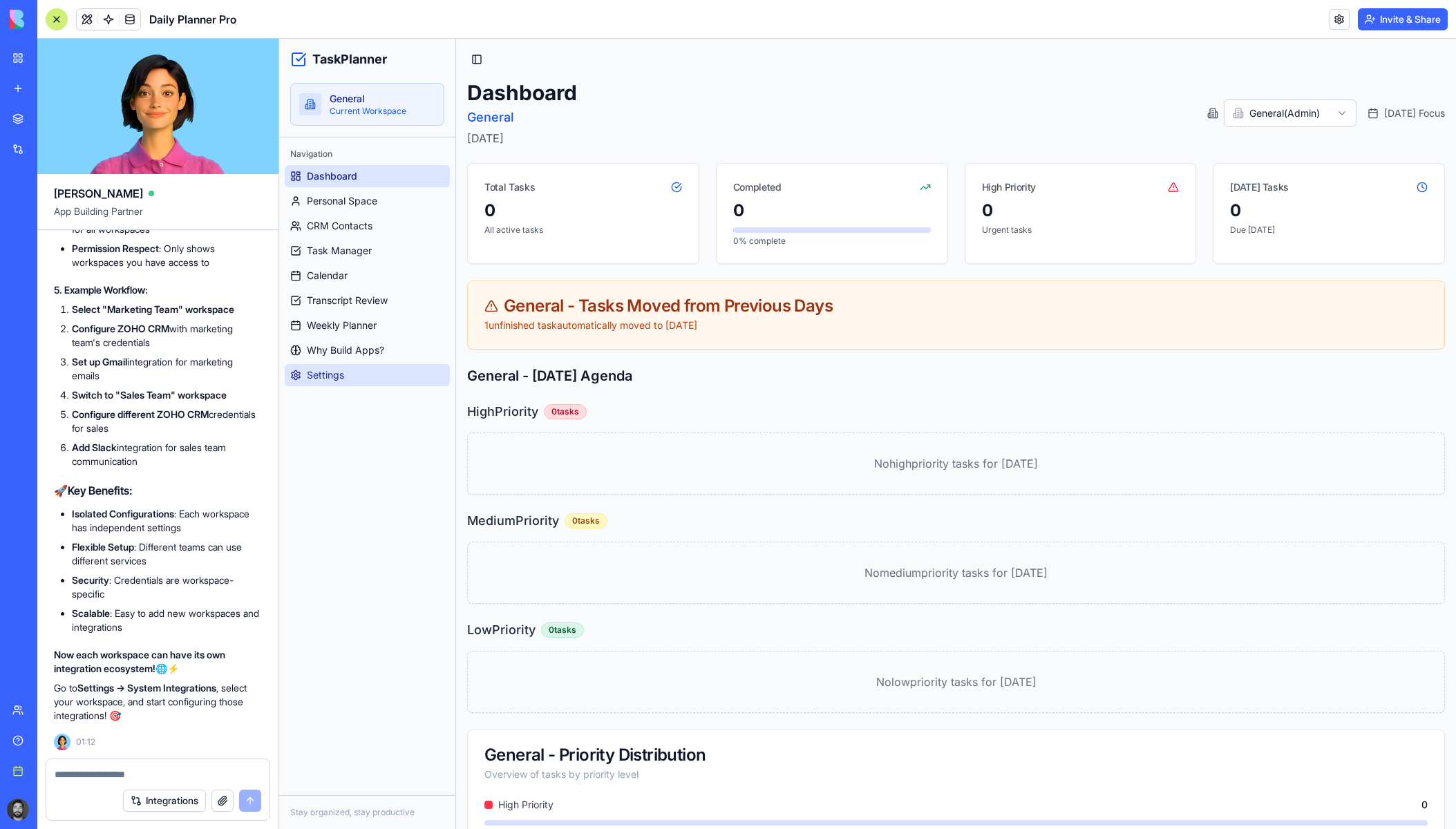
click at [339, 376] on span "Settings" at bounding box center [326, 375] width 37 height 14
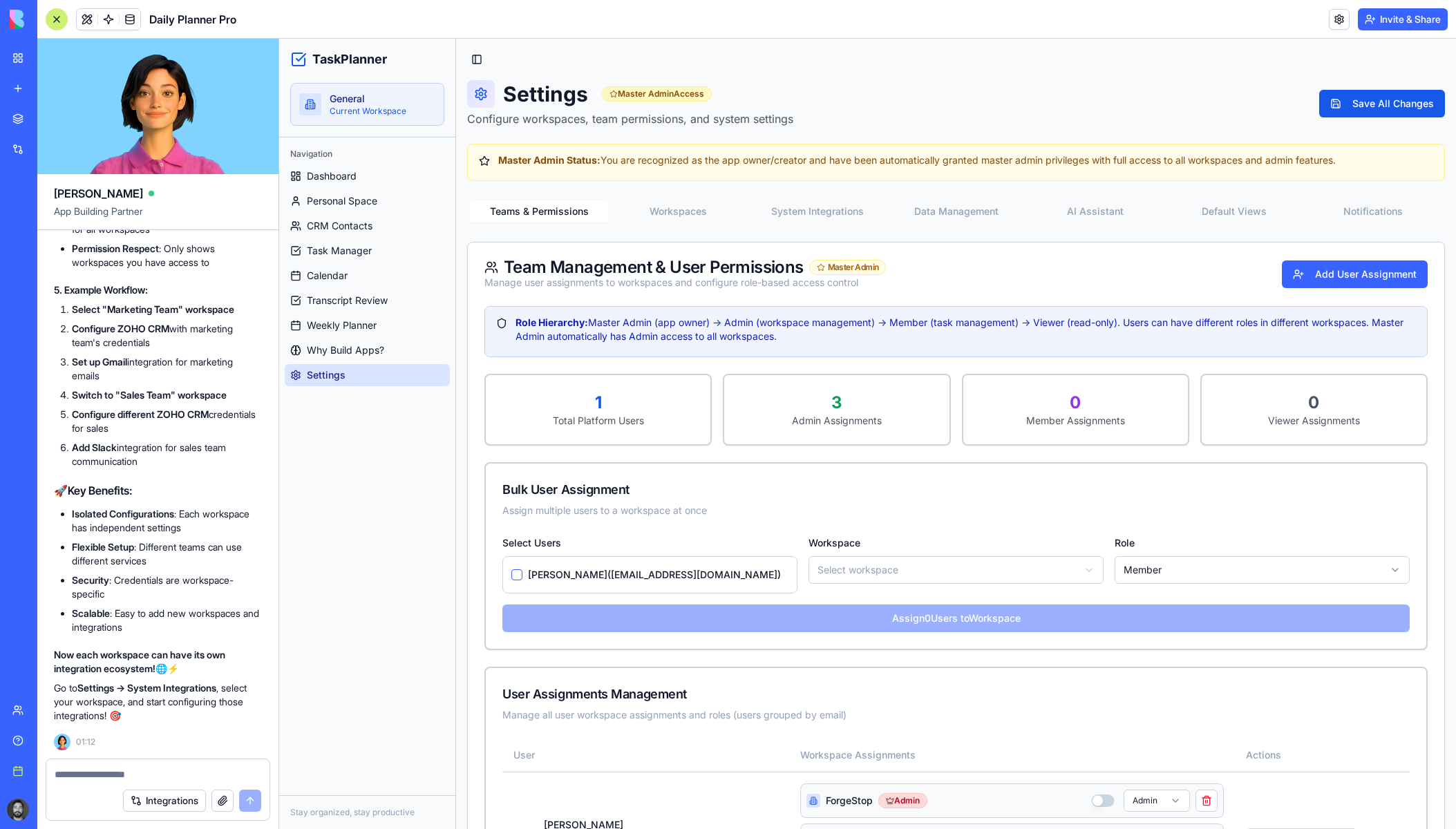
click at [680, 195] on div "Settings Master Admin Access Configure workspaces, team permissions, and system…" at bounding box center [956, 728] width 978 height 1297
click at [683, 206] on button "Workspaces" at bounding box center [678, 211] width 139 height 22
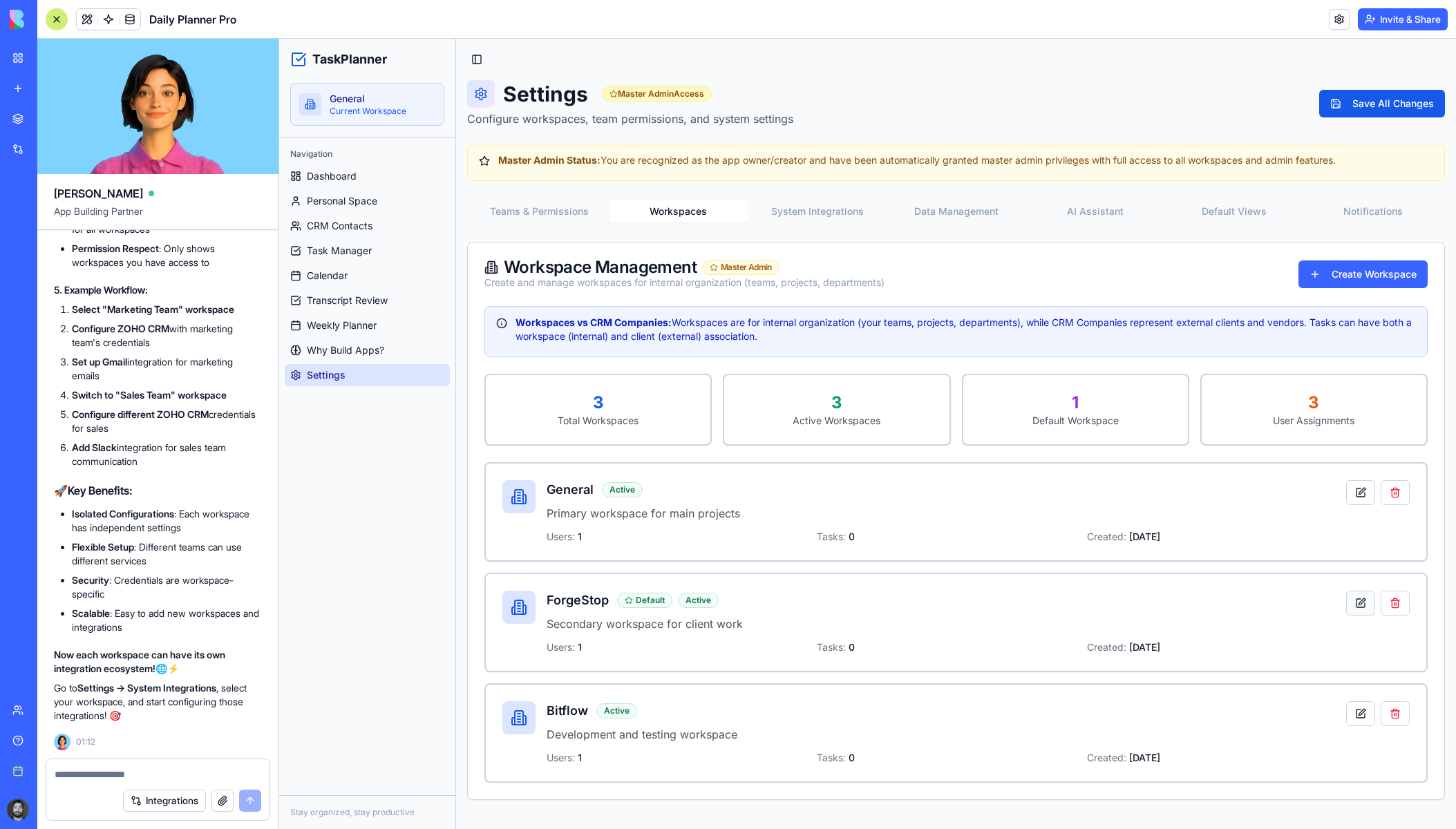
click at [1361, 601] on button at bounding box center [1360, 603] width 29 height 25
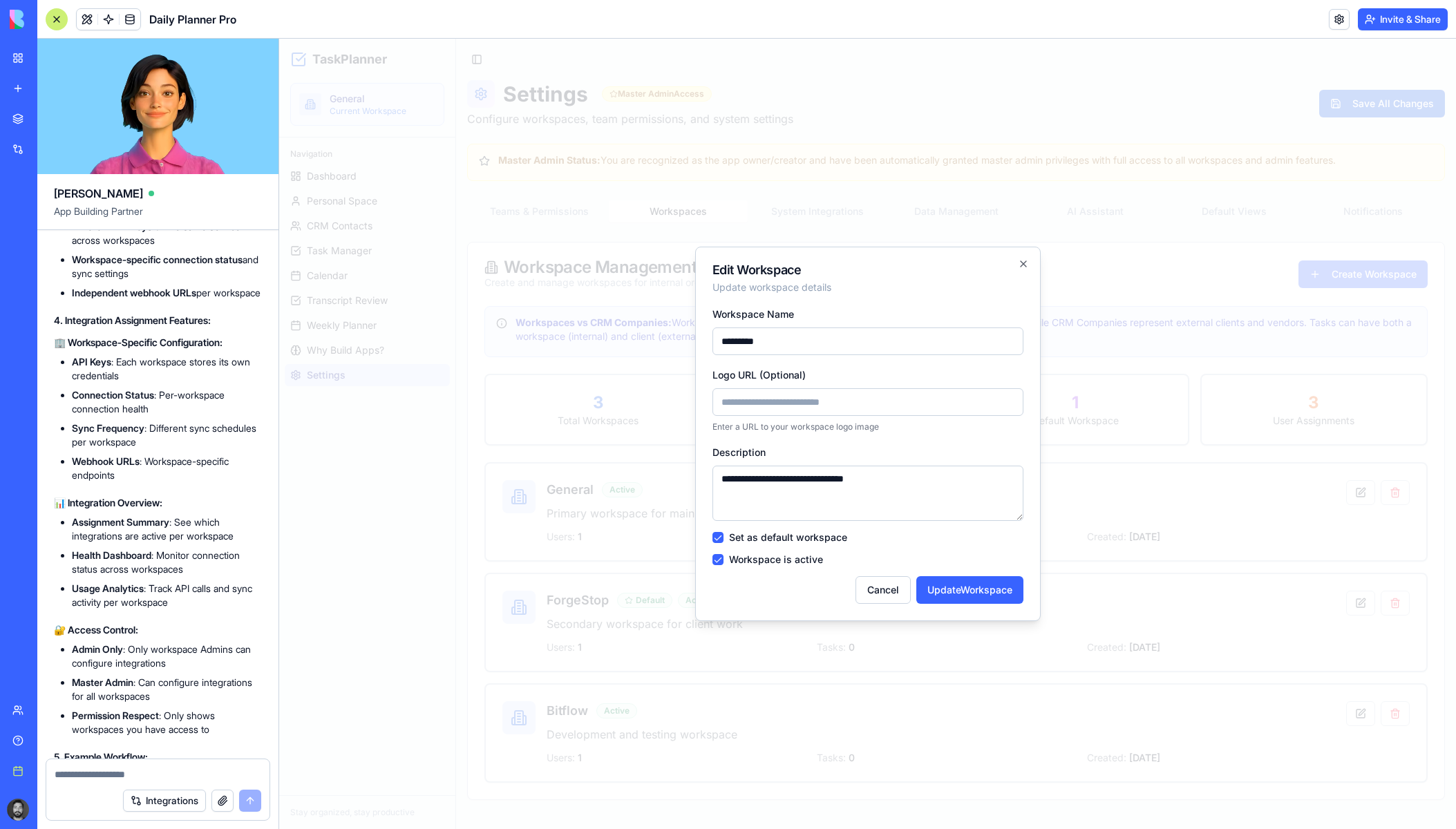
scroll to position [44473, 0]
click at [800, 403] on input "Logo URL (Optional)" at bounding box center [868, 402] width 311 height 28
paste input "**********"
type input "**********"
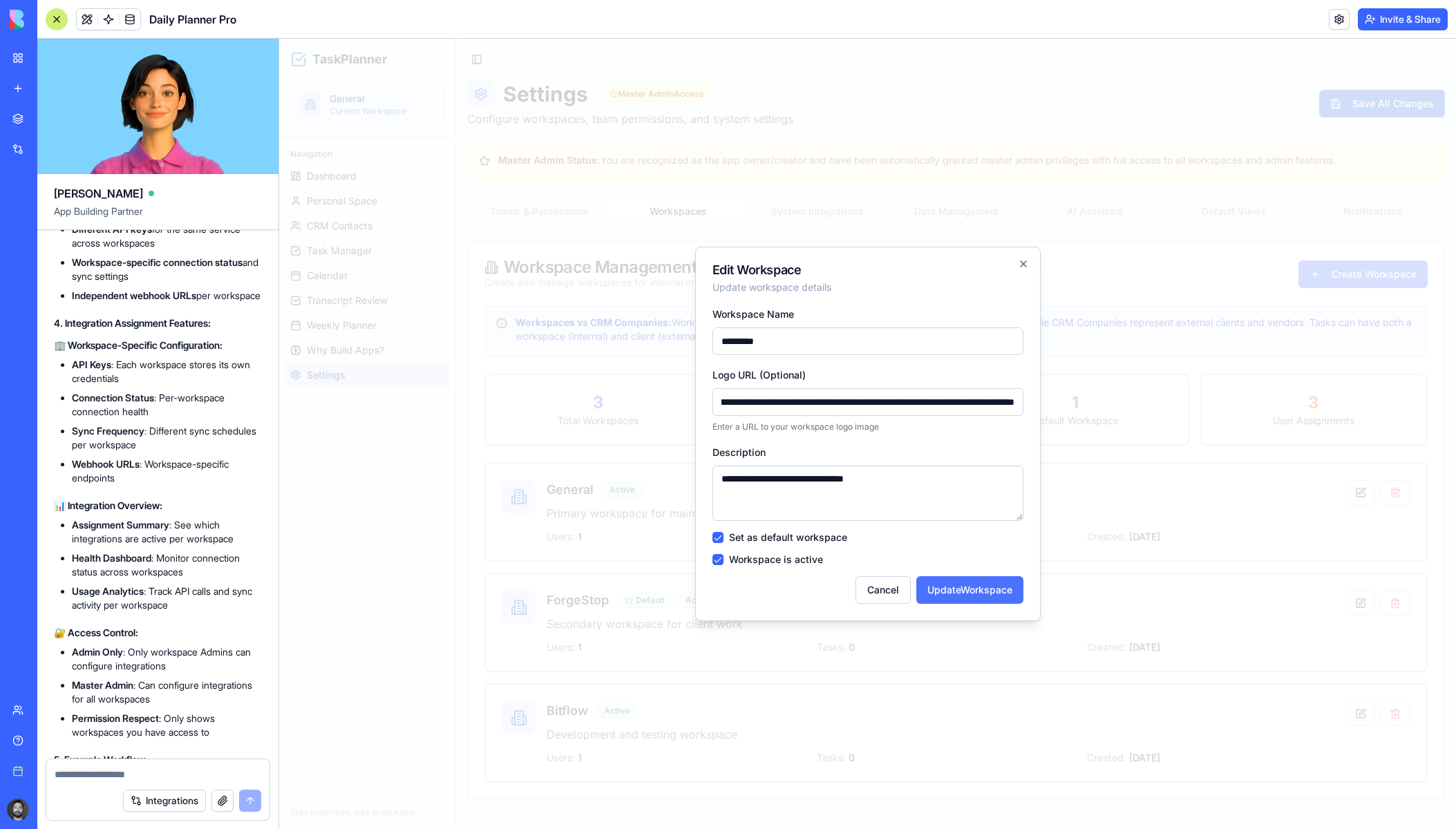
scroll to position [0, 0]
click at [938, 593] on button "Update Workspace" at bounding box center [970, 591] width 107 height 28
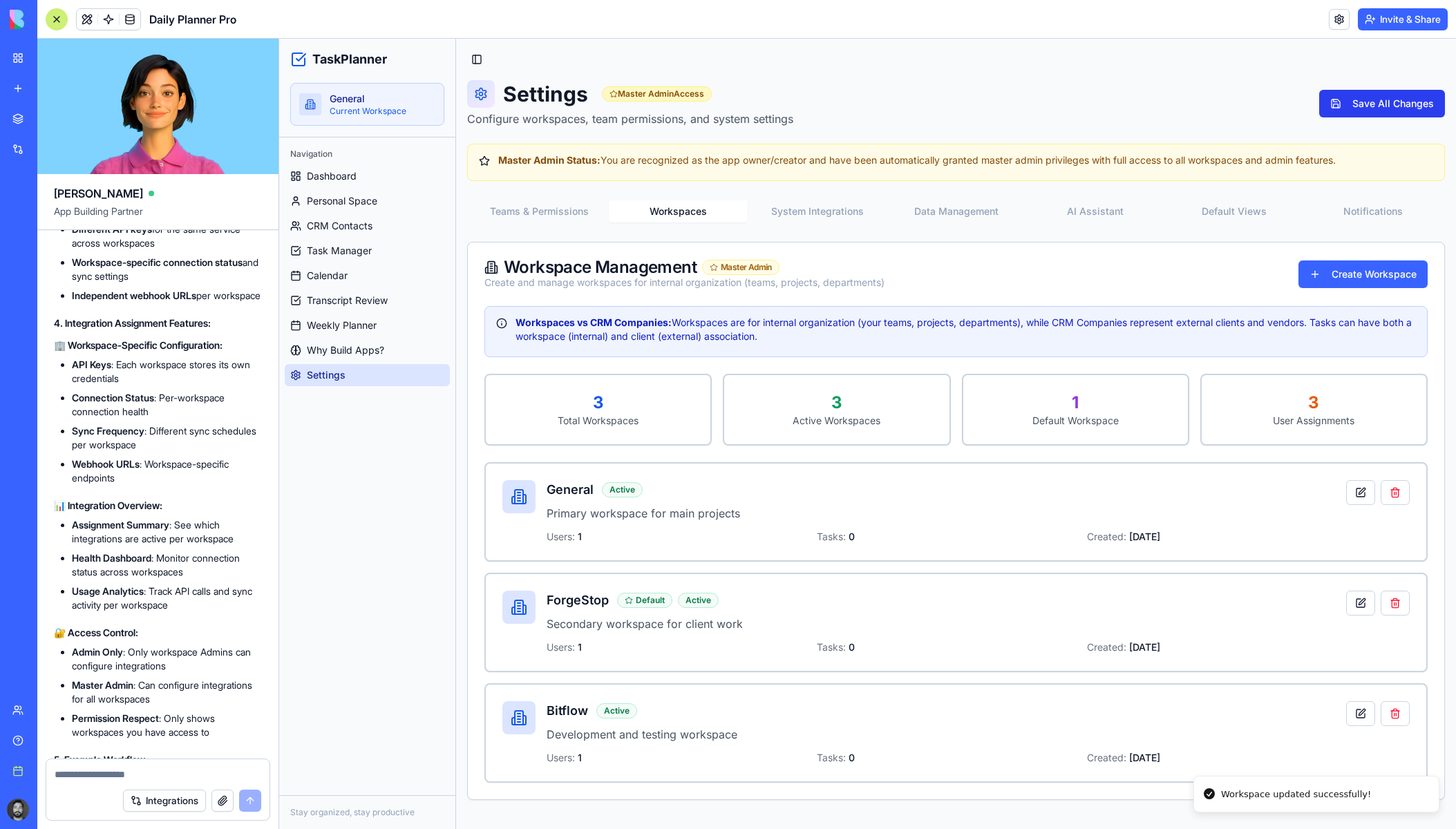
click at [1369, 100] on button "Save All Changes" at bounding box center [1381, 104] width 125 height 28
click at [349, 171] on span "Dashboard" at bounding box center [332, 176] width 50 height 14
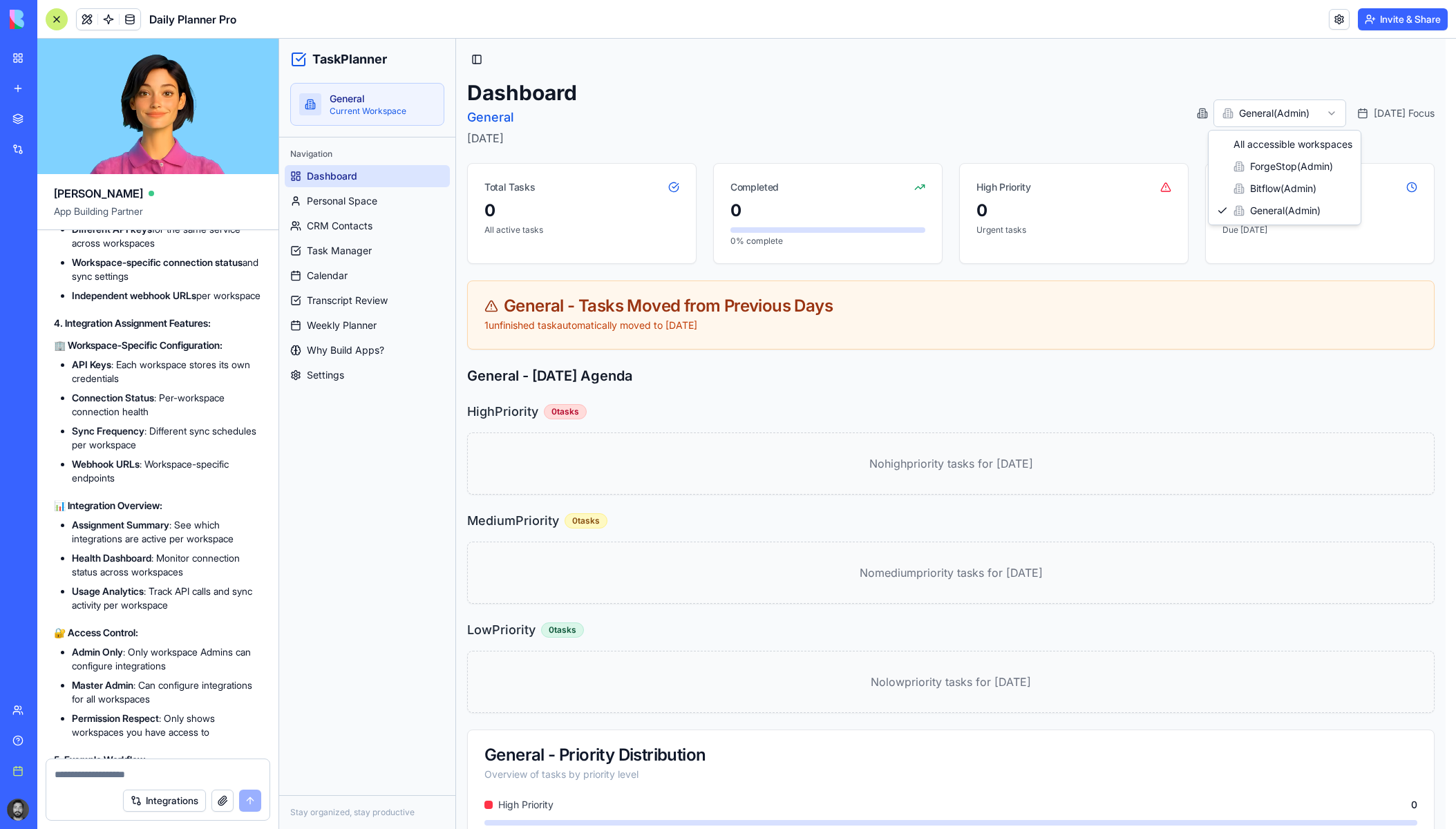
click at [1279, 105] on html "TaskPlanner General Current Workspace Navigation Dashboard Personal Space CRM C…" at bounding box center [868, 485] width 1177 height 893
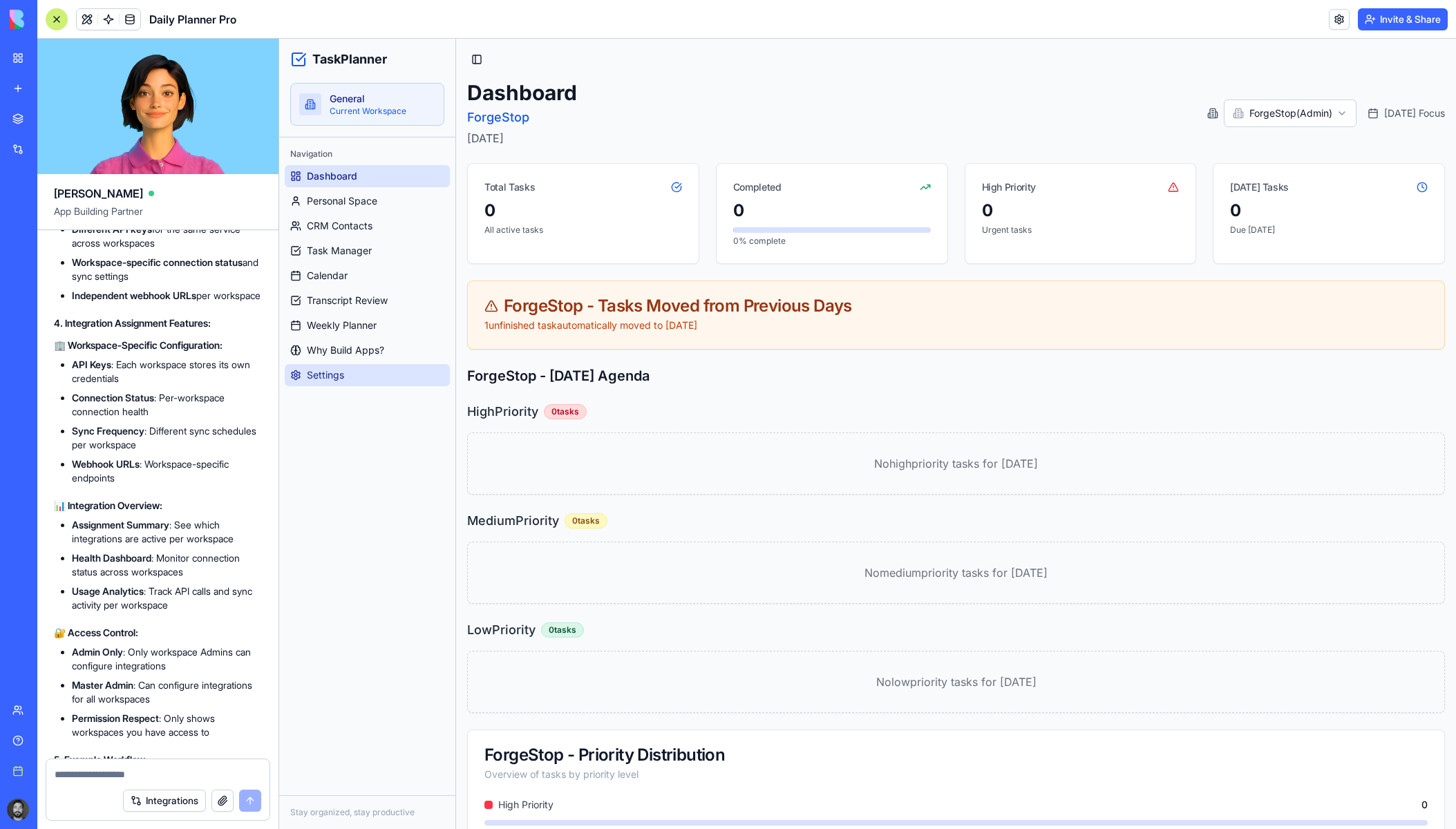
click at [368, 369] on link "Settings" at bounding box center [367, 375] width 165 height 22
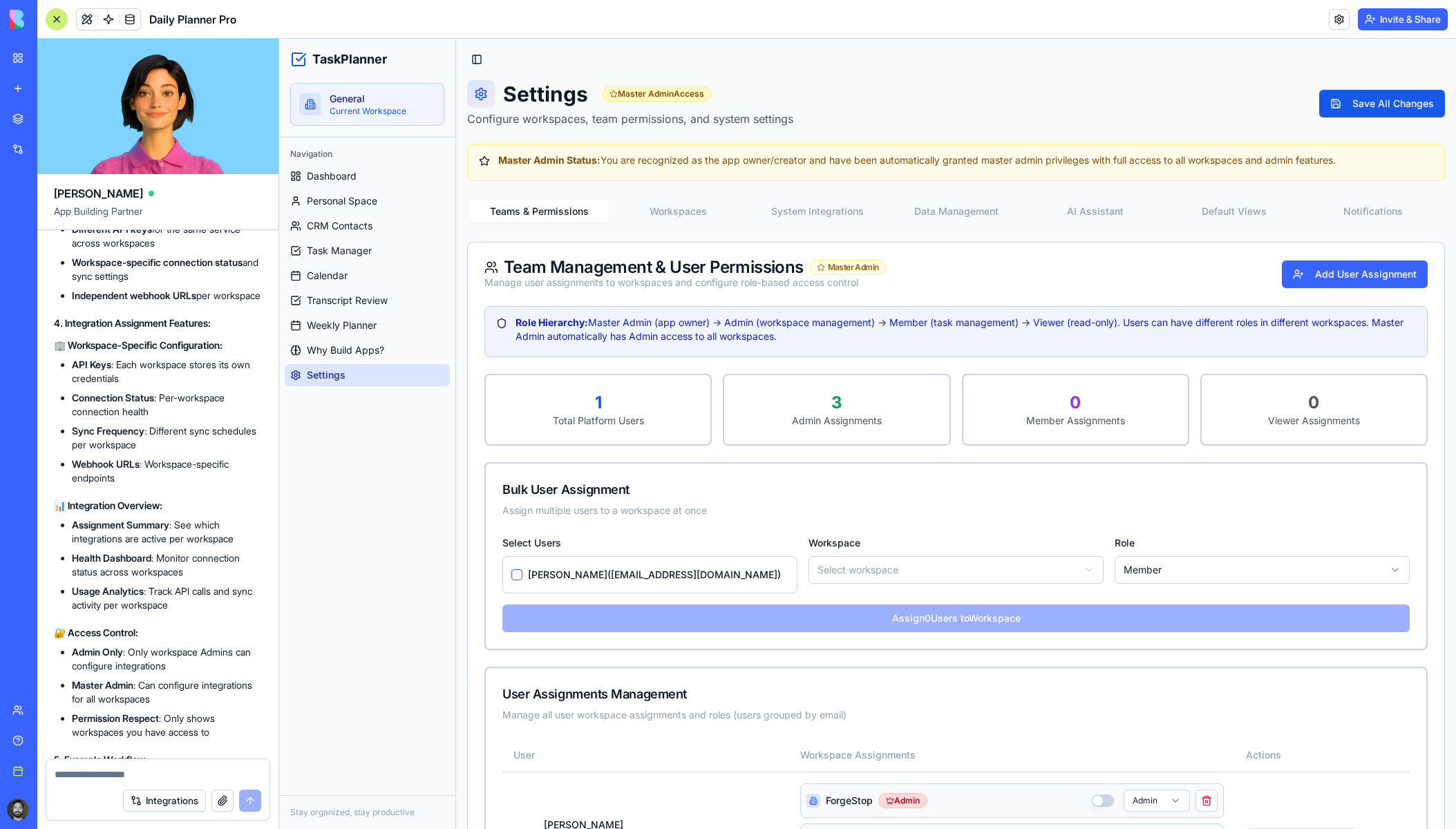
click at [678, 218] on button "Workspaces" at bounding box center [678, 211] width 139 height 22
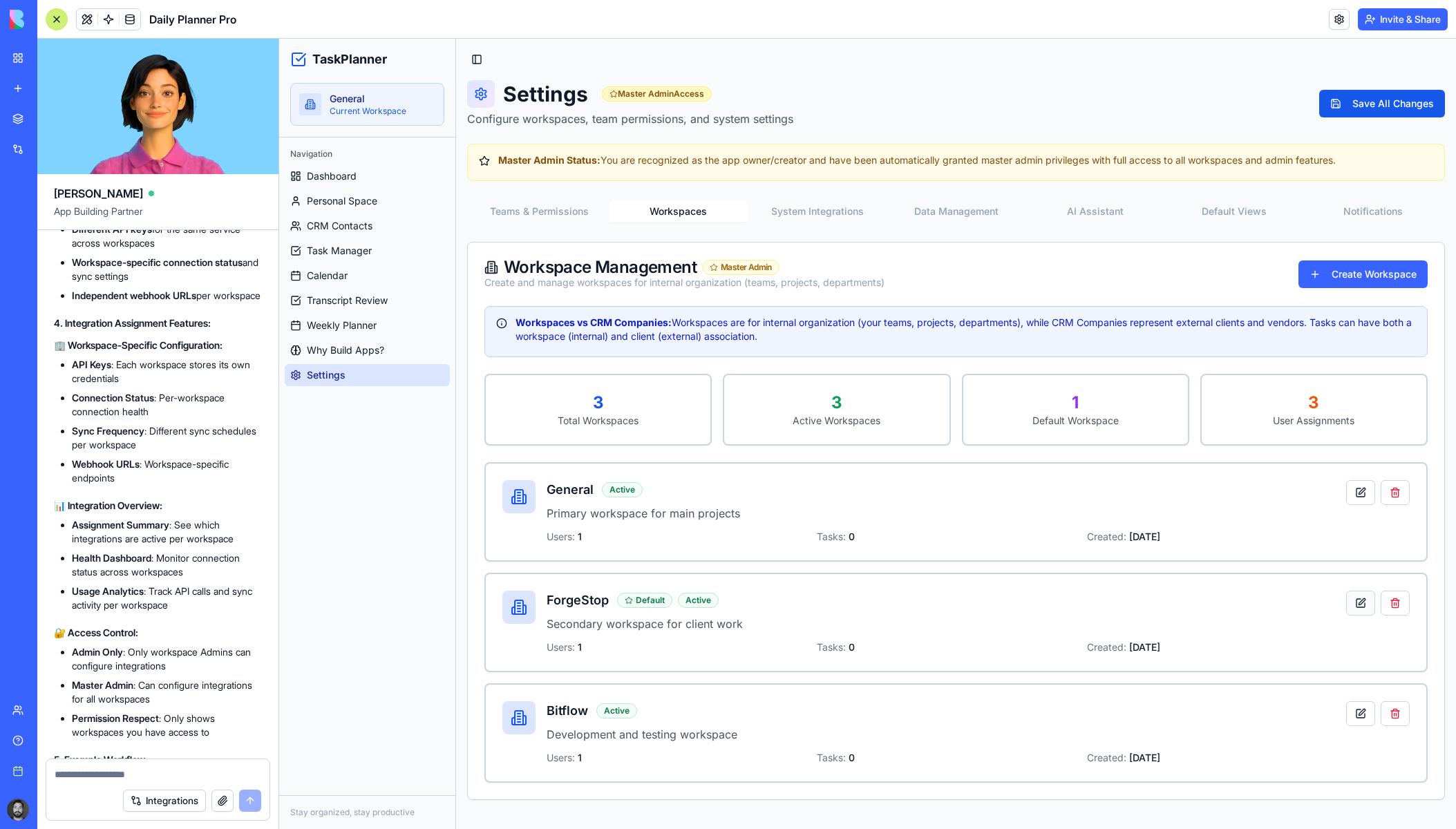
click at [1362, 607] on button at bounding box center [1360, 603] width 29 height 25
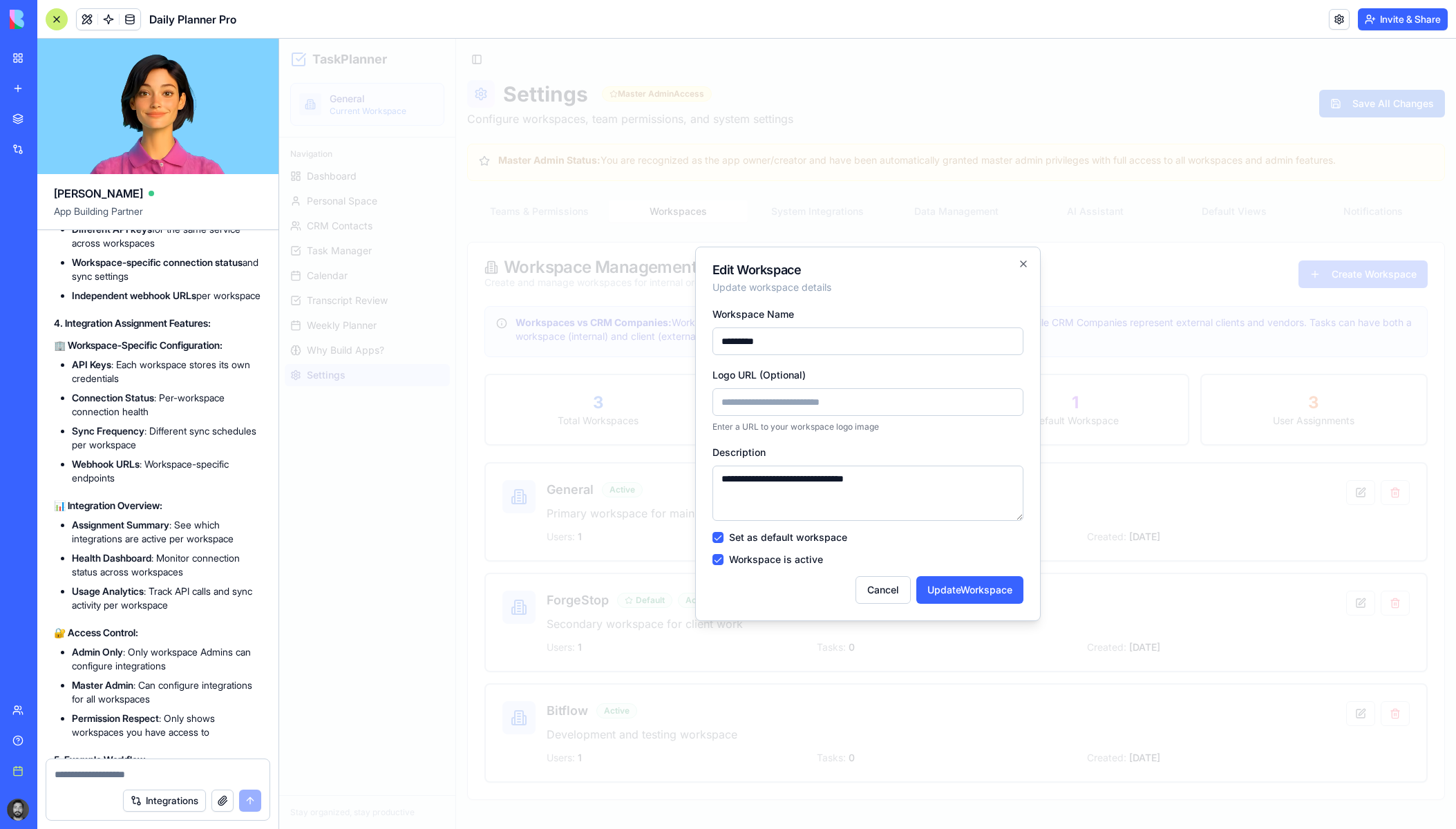
click at [868, 406] on input "Logo URL (Optional)" at bounding box center [868, 402] width 311 height 28
paste input "**********"
type input "**********"
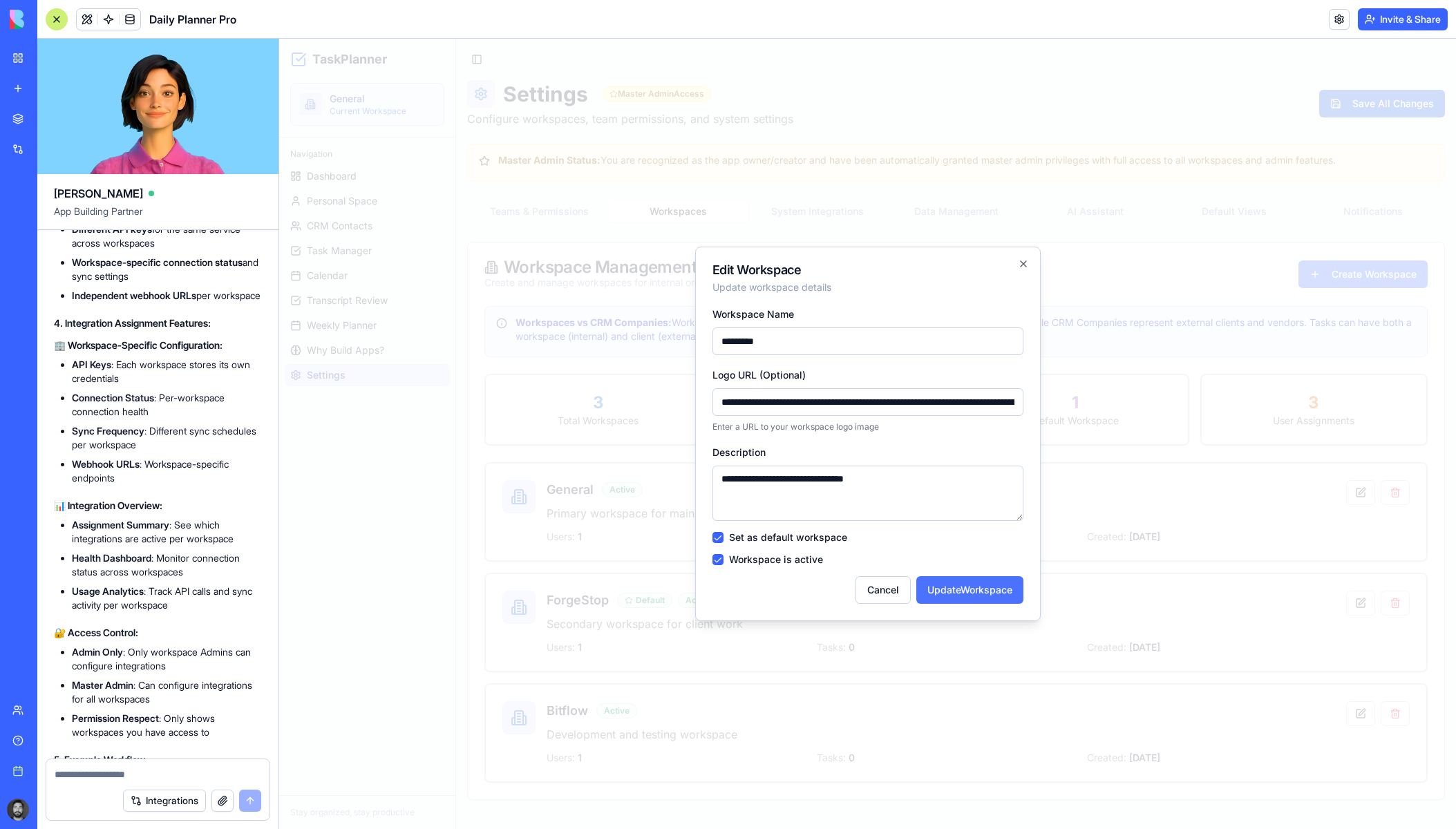
click at [948, 586] on button "Update Workspace" at bounding box center [970, 591] width 107 height 28
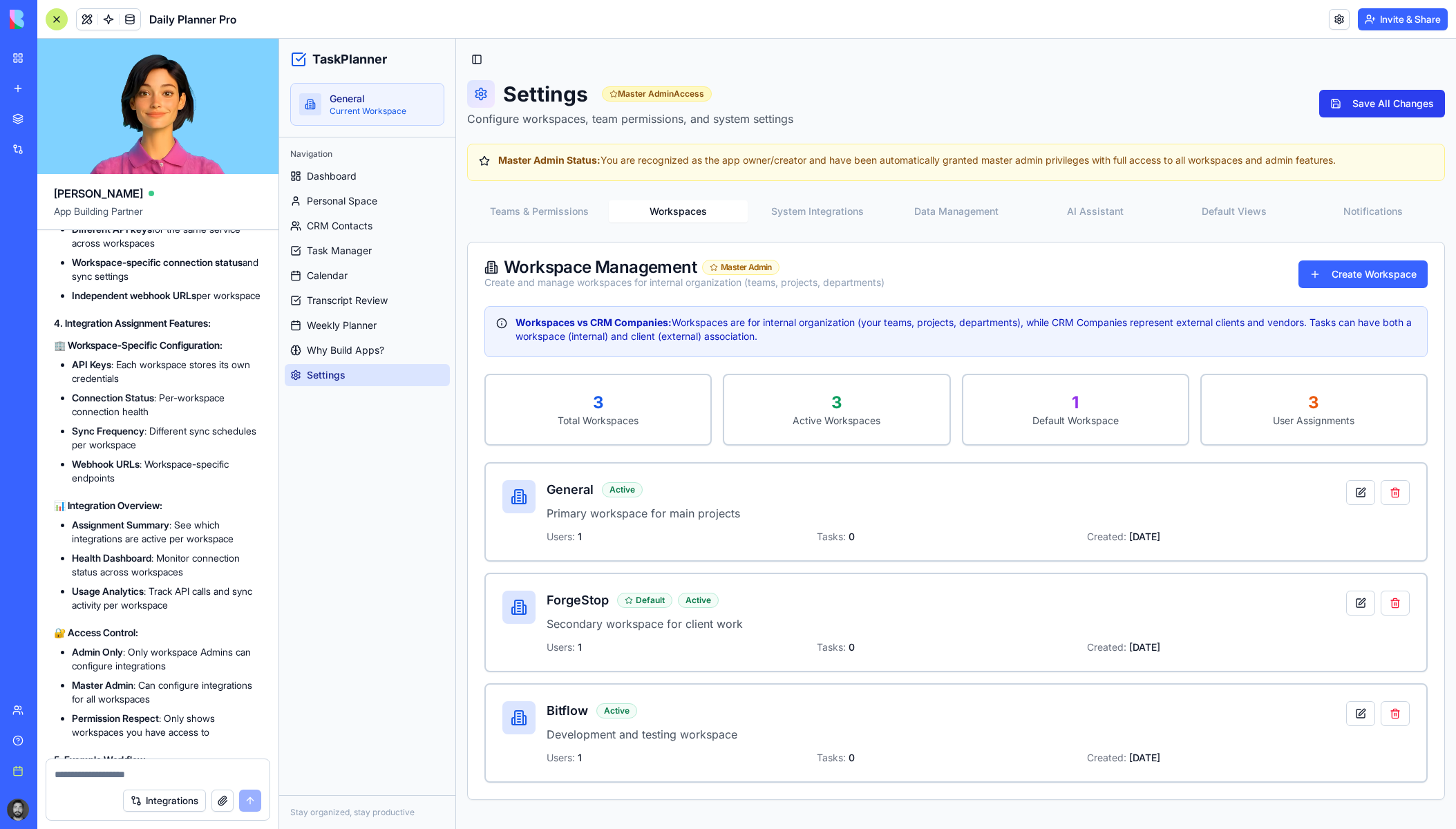
click at [1410, 105] on button "Save All Changes" at bounding box center [1381, 104] width 125 height 28
click at [559, 216] on button "Teams & Permissions" at bounding box center [539, 211] width 139 height 22
click at [656, 213] on button "Workspaces" at bounding box center [678, 211] width 139 height 22
click at [1352, 607] on button at bounding box center [1360, 603] width 29 height 25
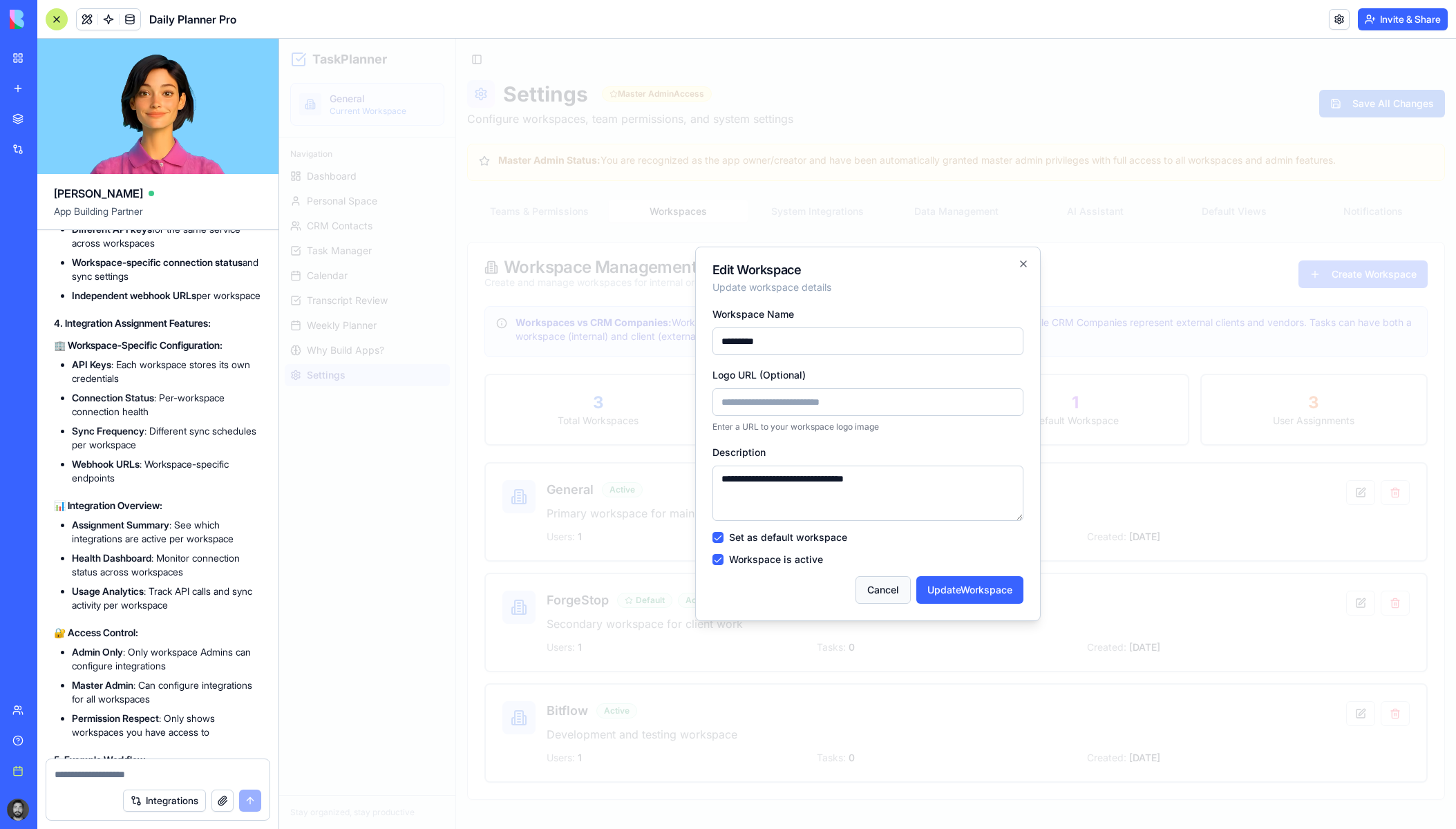
click at [880, 592] on button "Cancel" at bounding box center [883, 591] width 55 height 28
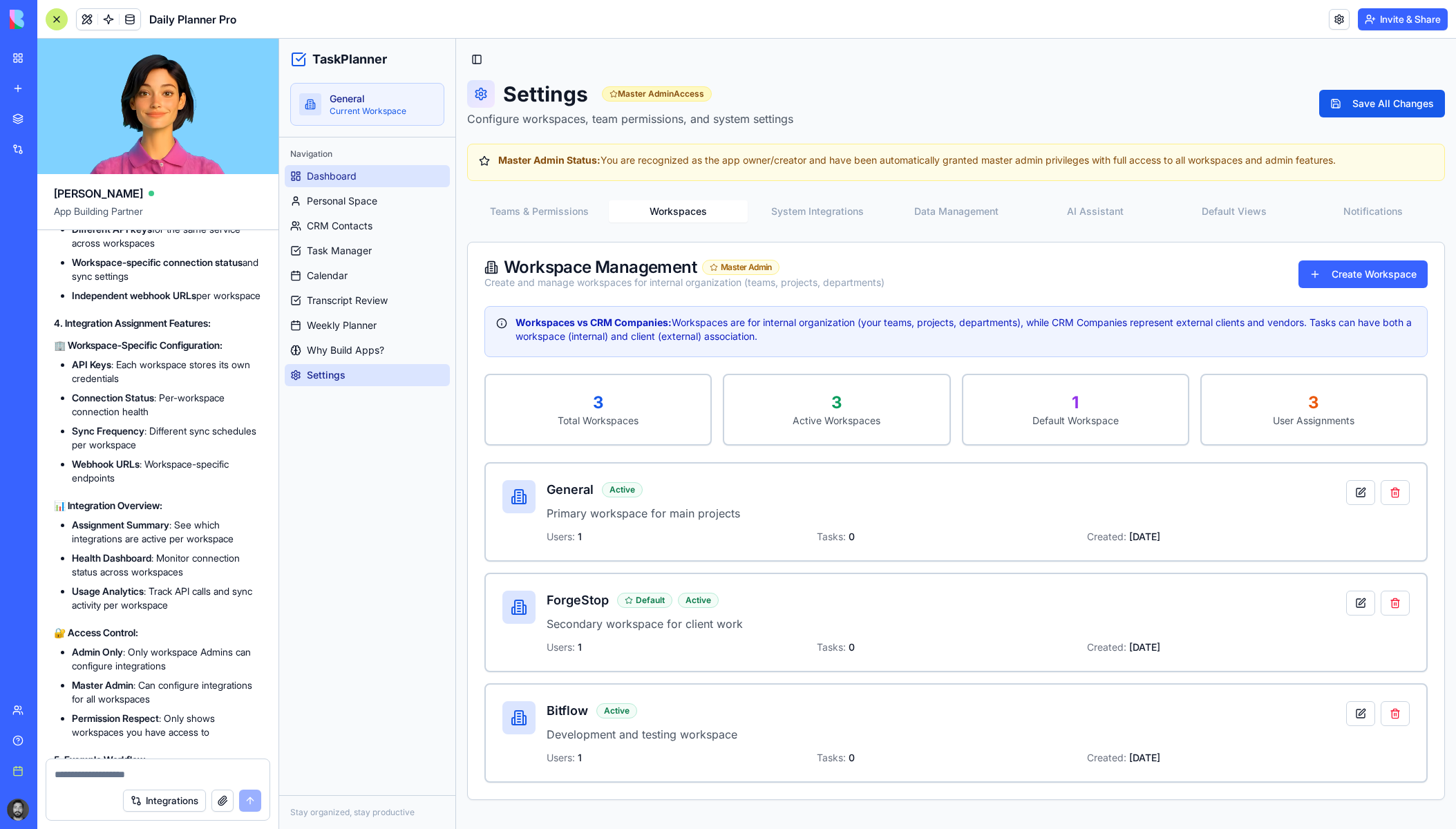
click at [328, 179] on span "Dashboard" at bounding box center [332, 176] width 50 height 14
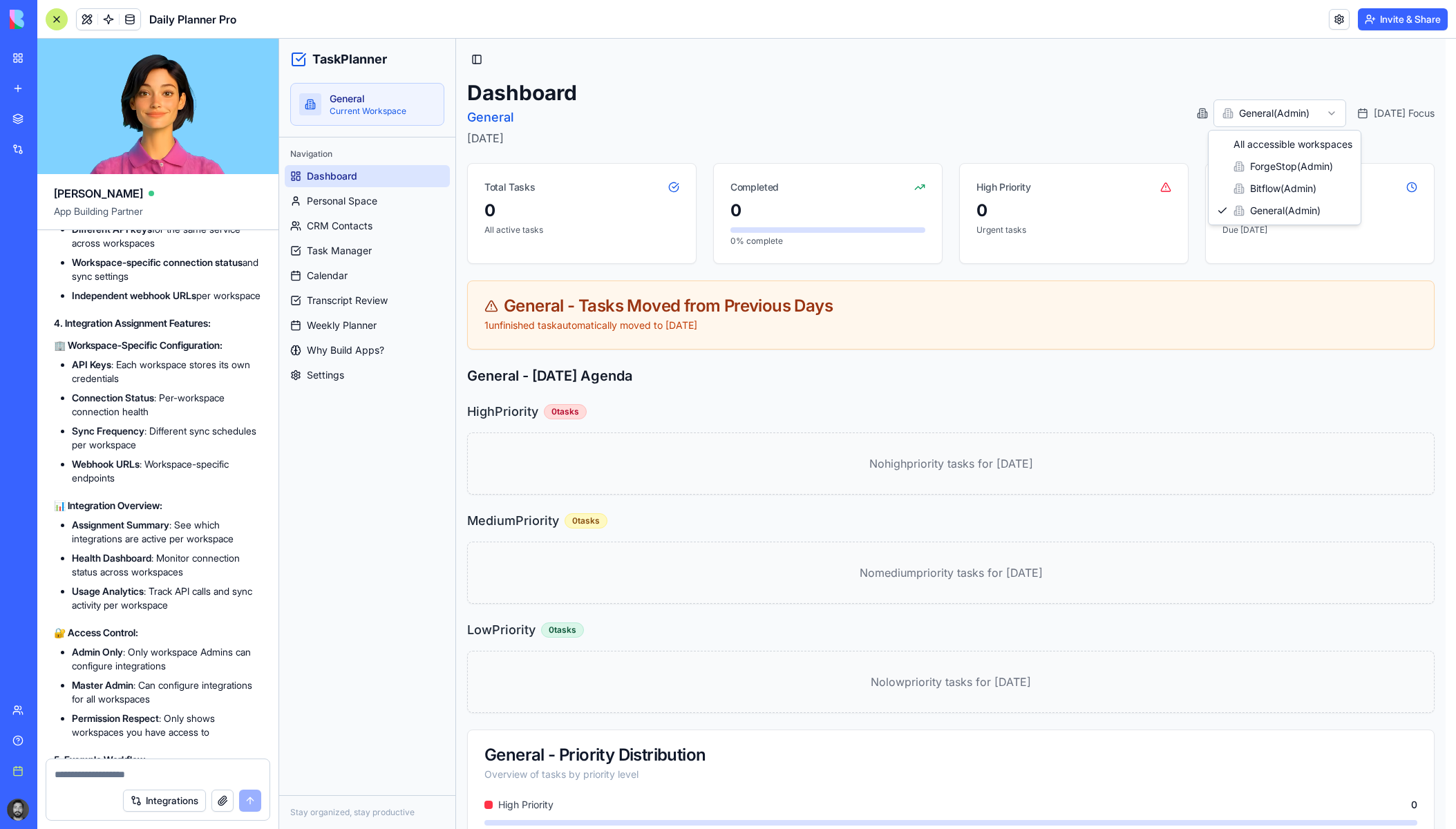
click at [1253, 110] on html "TaskPlanner General Current Workspace Navigation Dashboard Personal Space CRM C…" at bounding box center [868, 485] width 1177 height 893
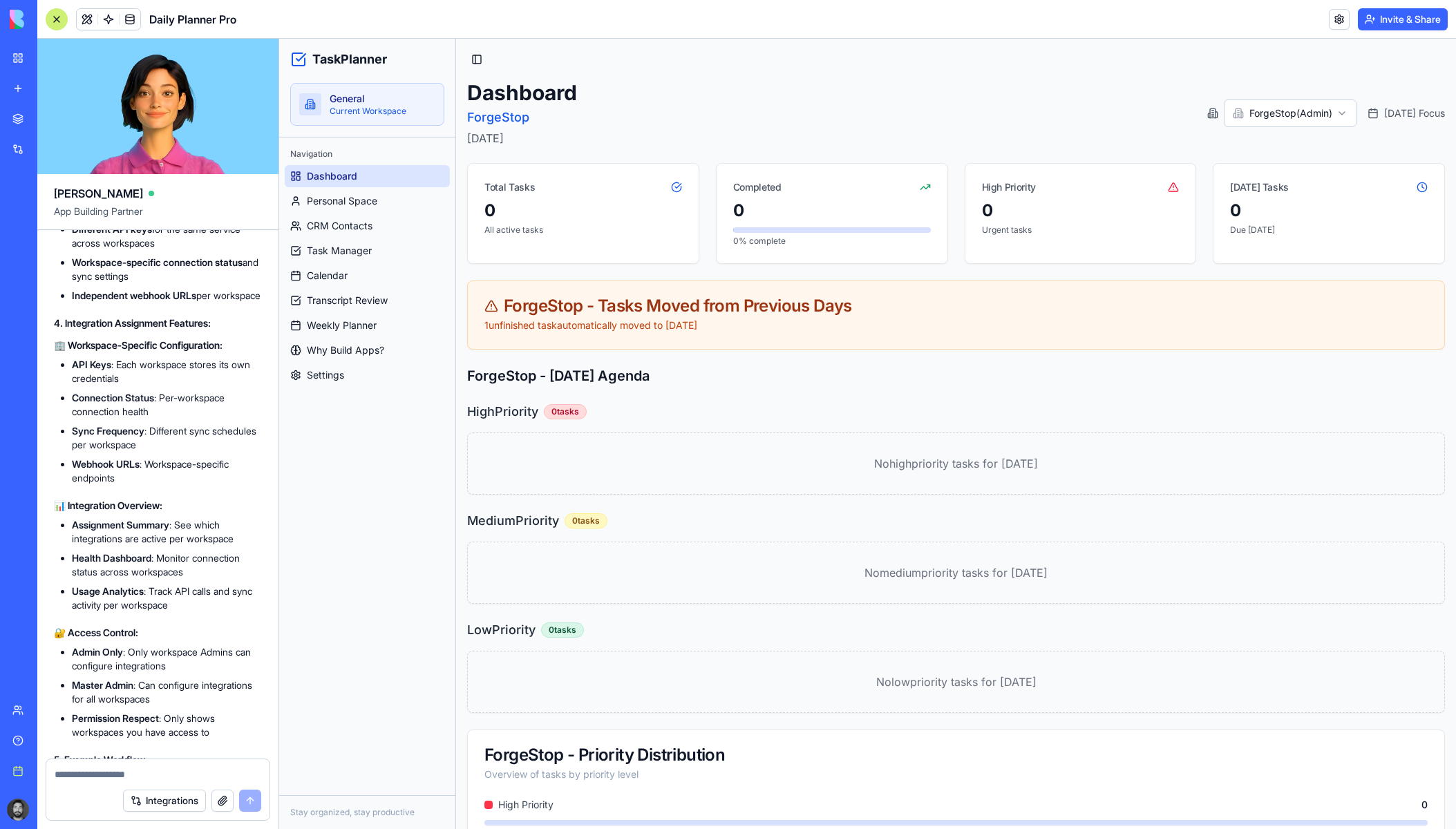
click at [173, 778] on textarea at bounding box center [158, 775] width 207 height 14
type textarea "*"
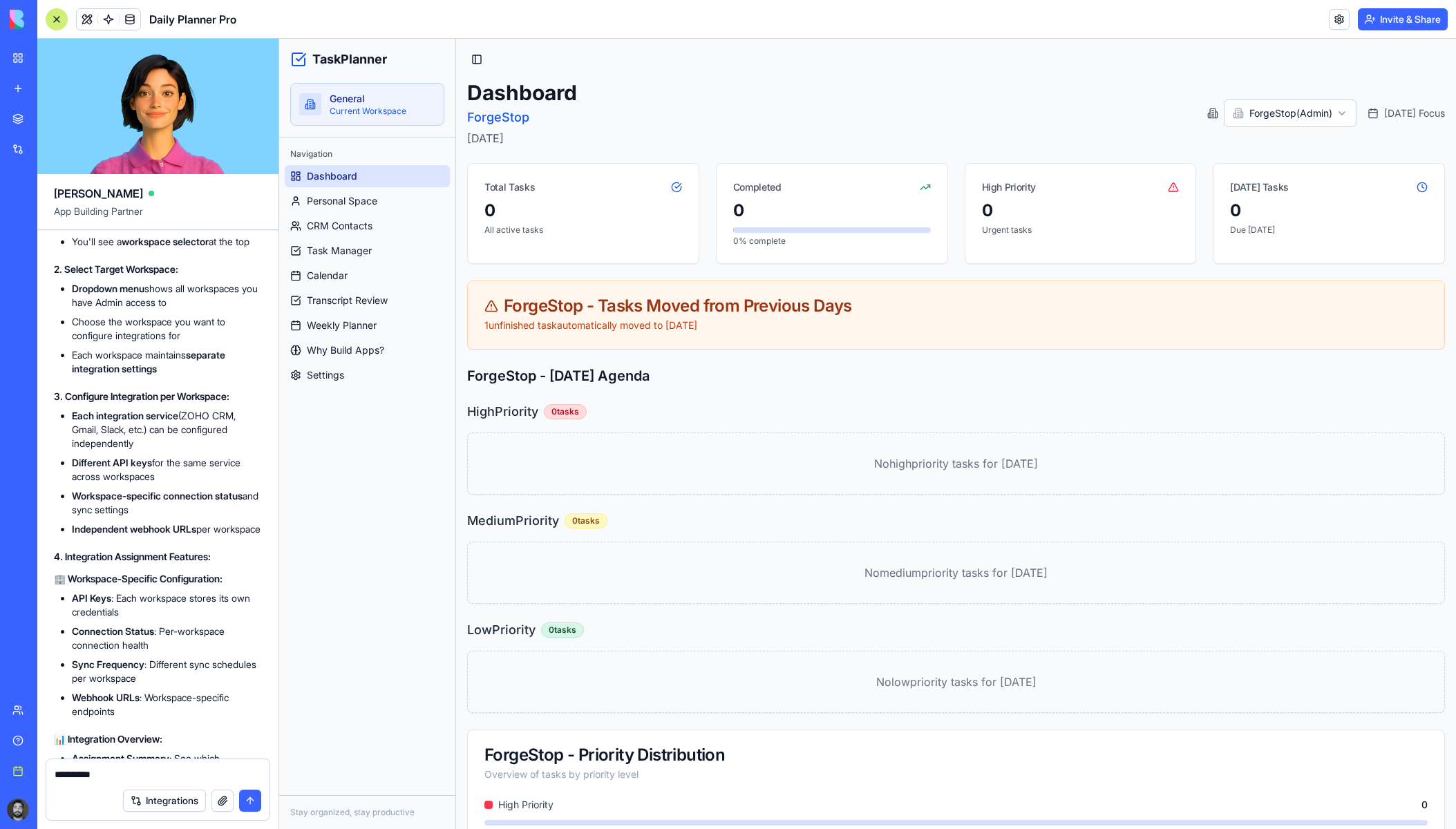
scroll to position [44198, 0]
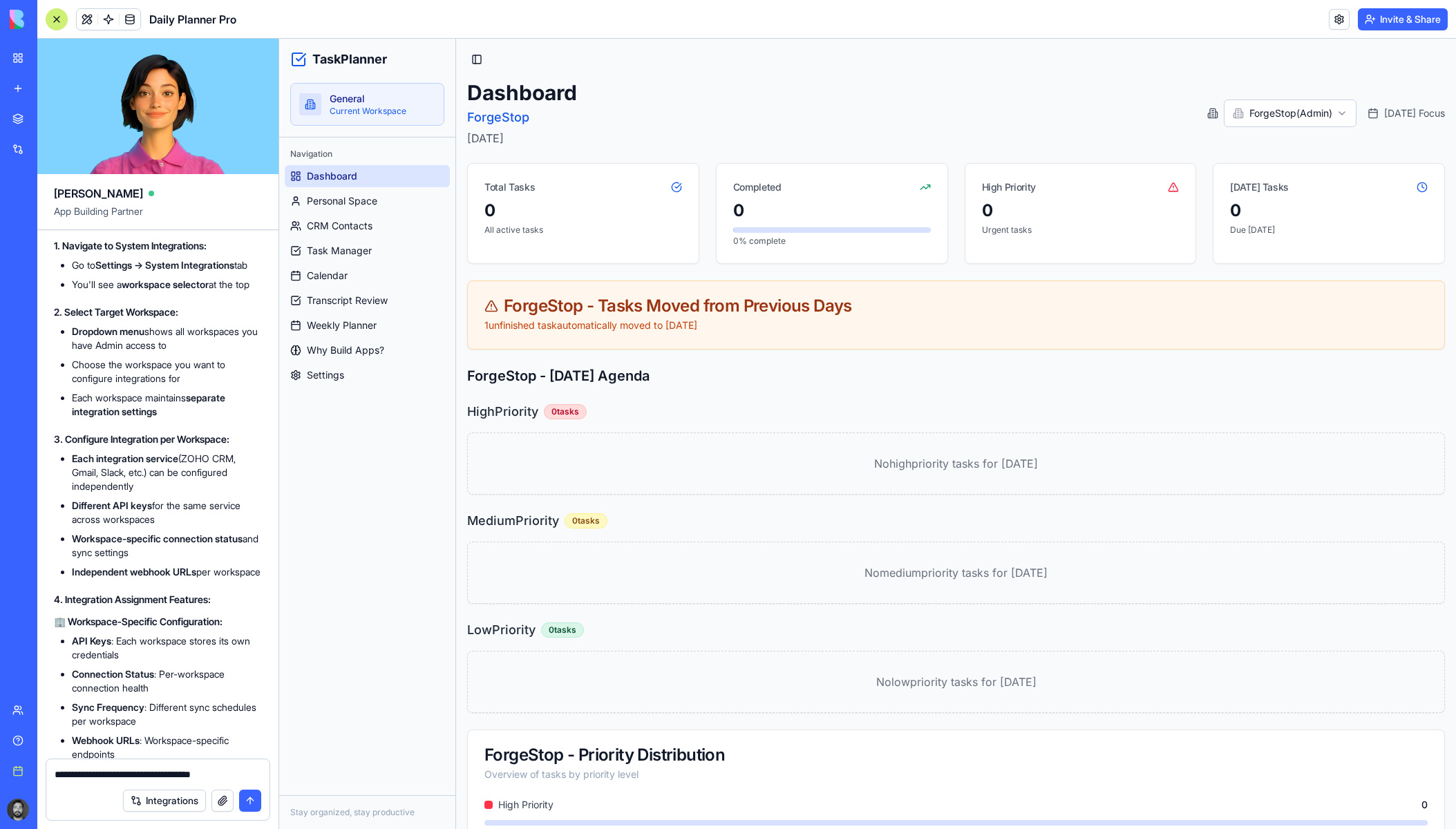
drag, startPoint x: 138, startPoint y: 771, endPoint x: 175, endPoint y: 771, distance: 37.0
click at [175, 771] on textarea "**********" at bounding box center [158, 775] width 207 height 14
click at [123, 19] on link at bounding box center [130, 19] width 21 height 21
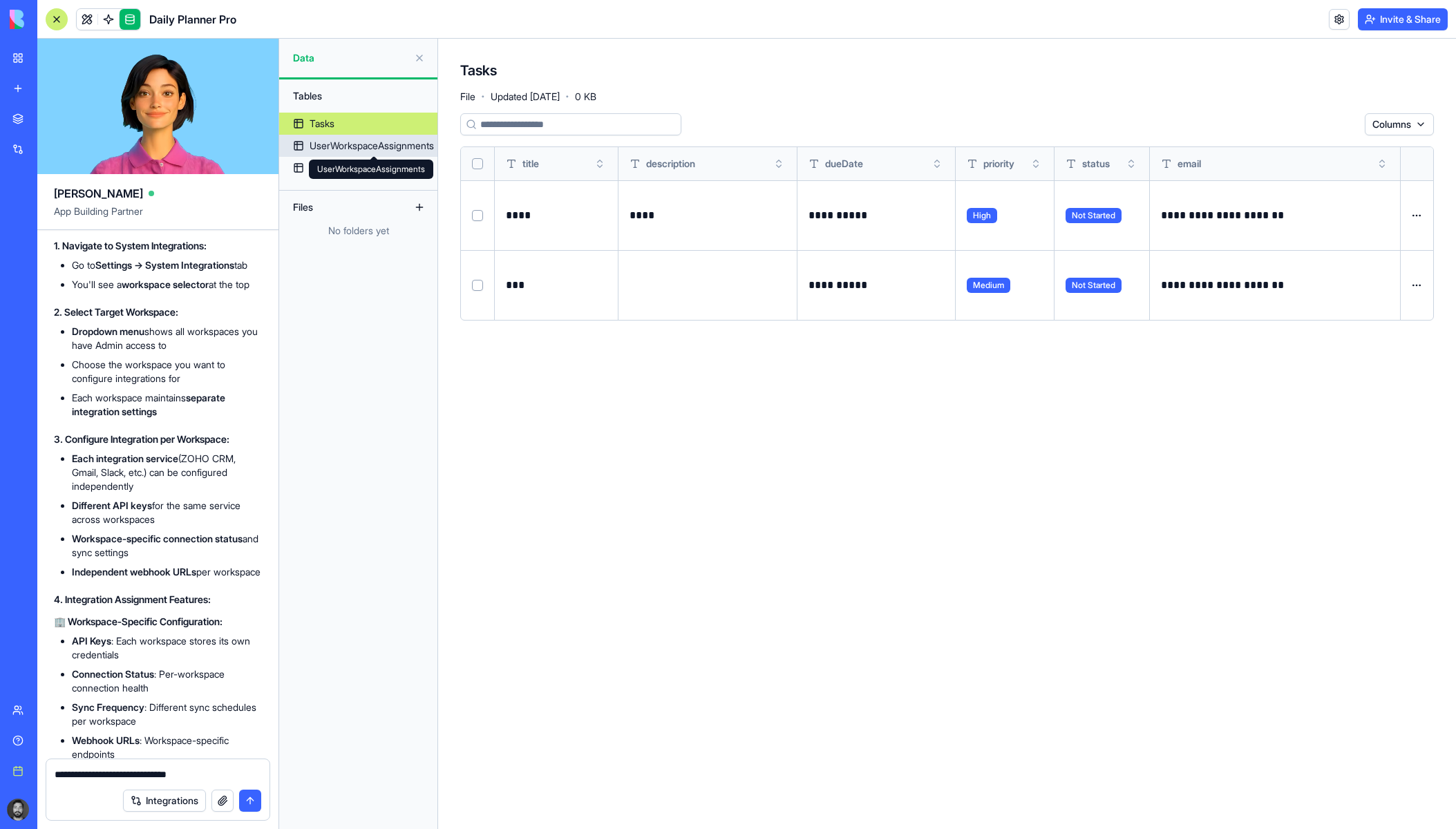
click at [373, 171] on div "UserWorkspaceAssignments UserWorkspaceAssignments" at bounding box center [371, 169] width 124 height 19
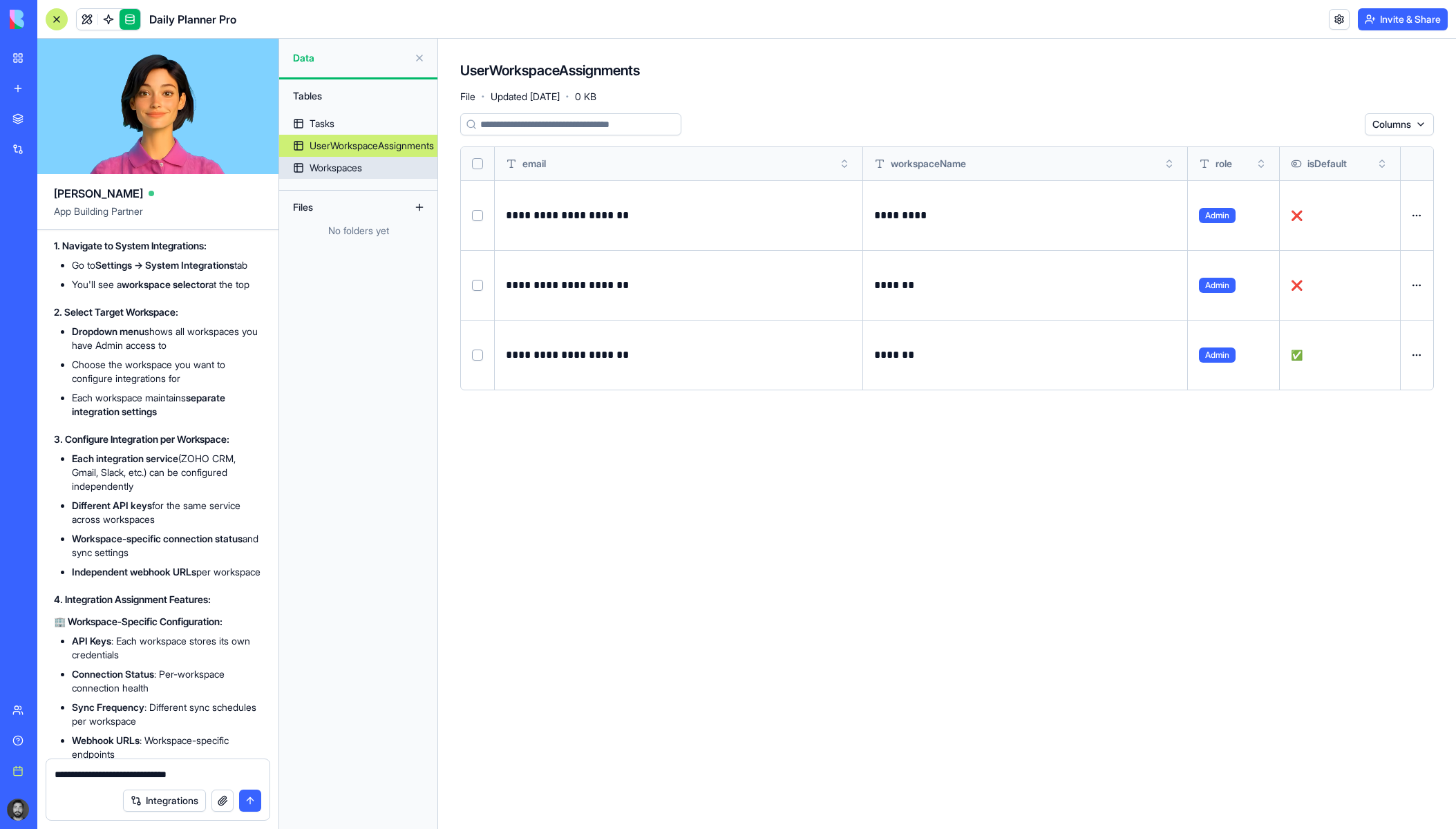
click at [295, 166] on link "Workspaces" at bounding box center [358, 168] width 158 height 22
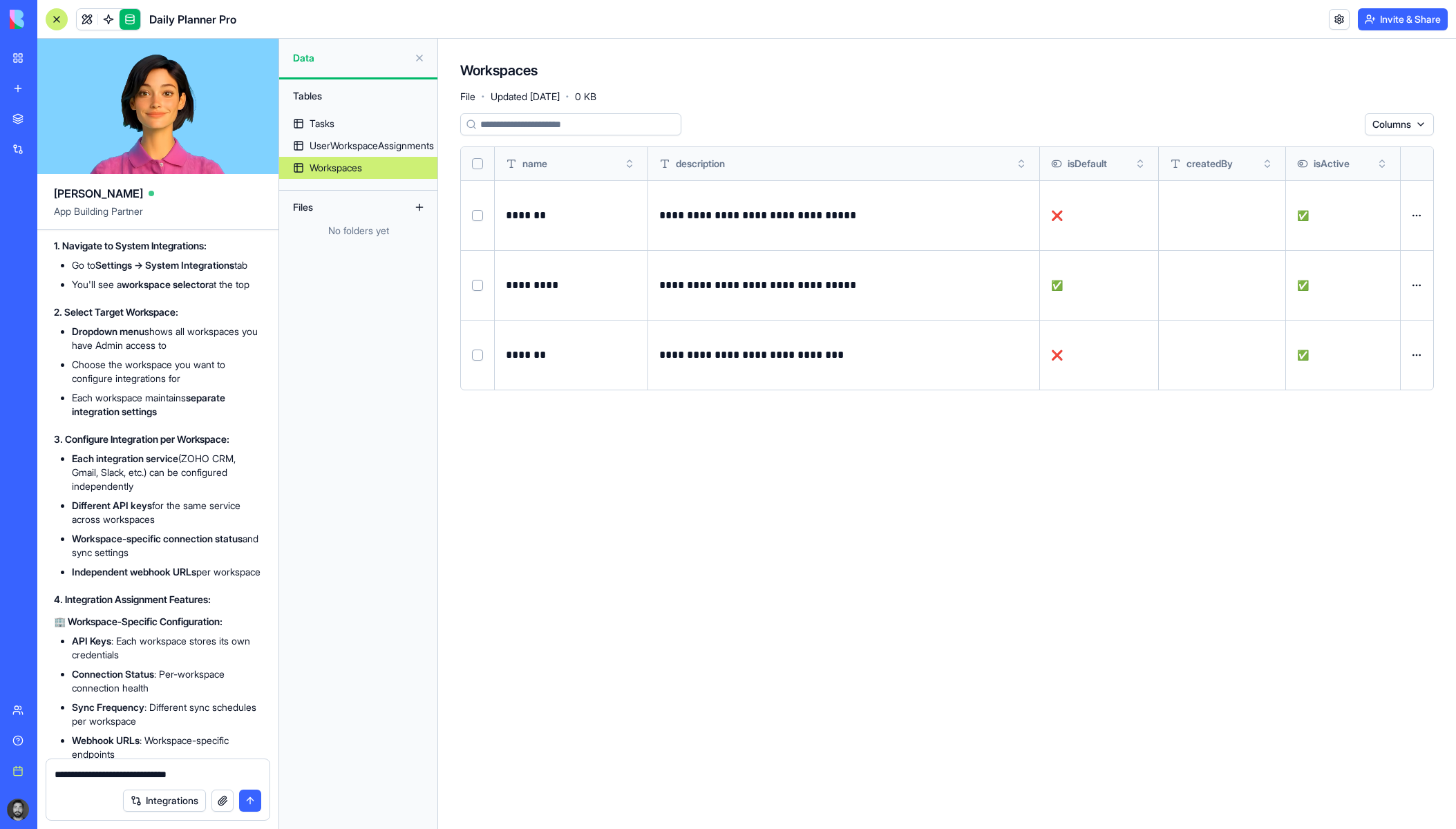
click at [1410, 119] on html "BETA My workspace New app Marketplace Integrations Recent Task Planner Pro Soci…" at bounding box center [728, 414] width 1456 height 829
click at [218, 775] on textarea "**********" at bounding box center [158, 775] width 207 height 14
drag, startPoint x: 107, startPoint y: 771, endPoint x: 137, endPoint y: 773, distance: 30.1
click at [137, 773] on textarea "**********" at bounding box center [158, 768] width 207 height 28
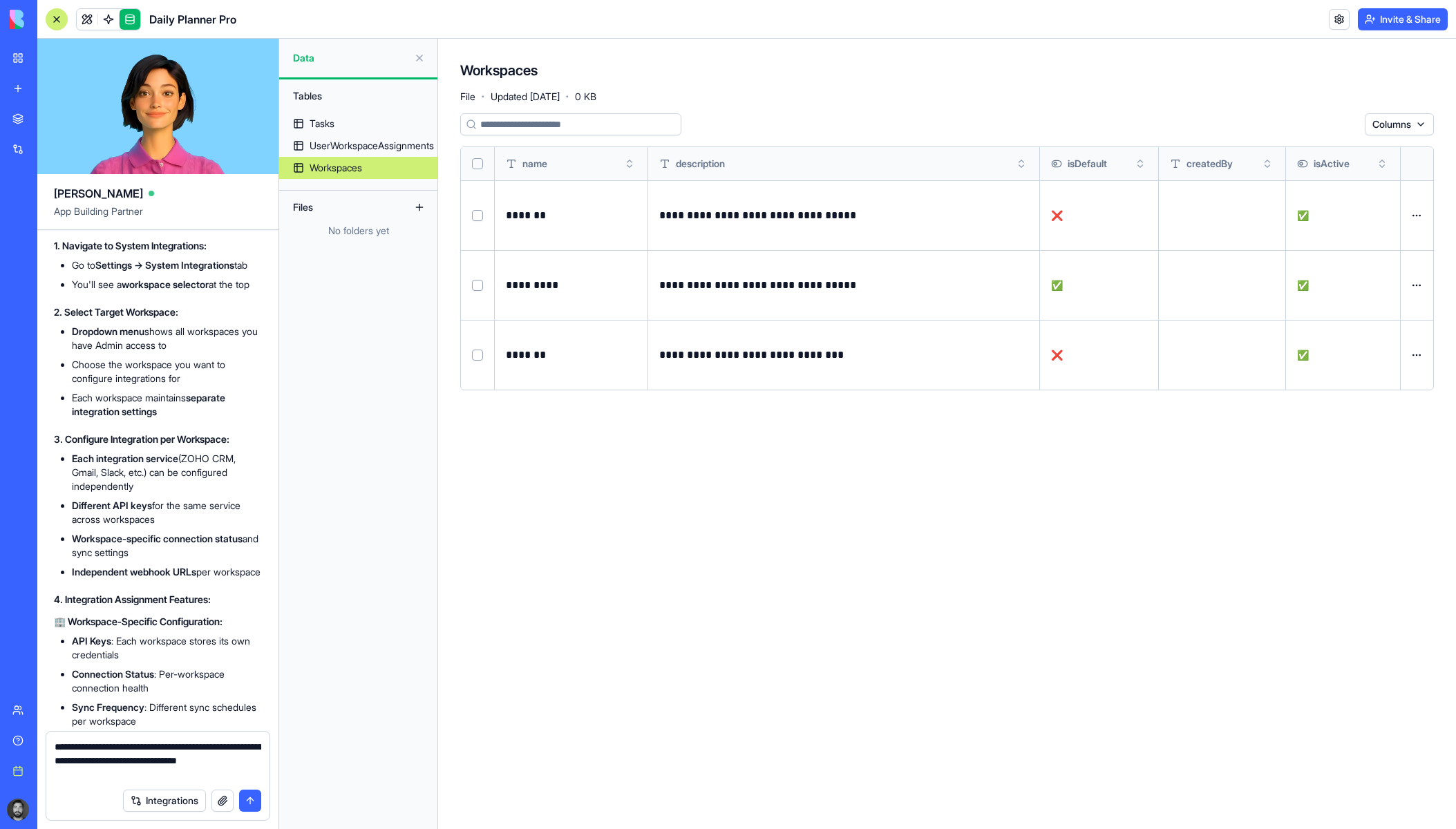
click at [237, 774] on textarea "**********" at bounding box center [158, 761] width 207 height 42
type textarea "**********"
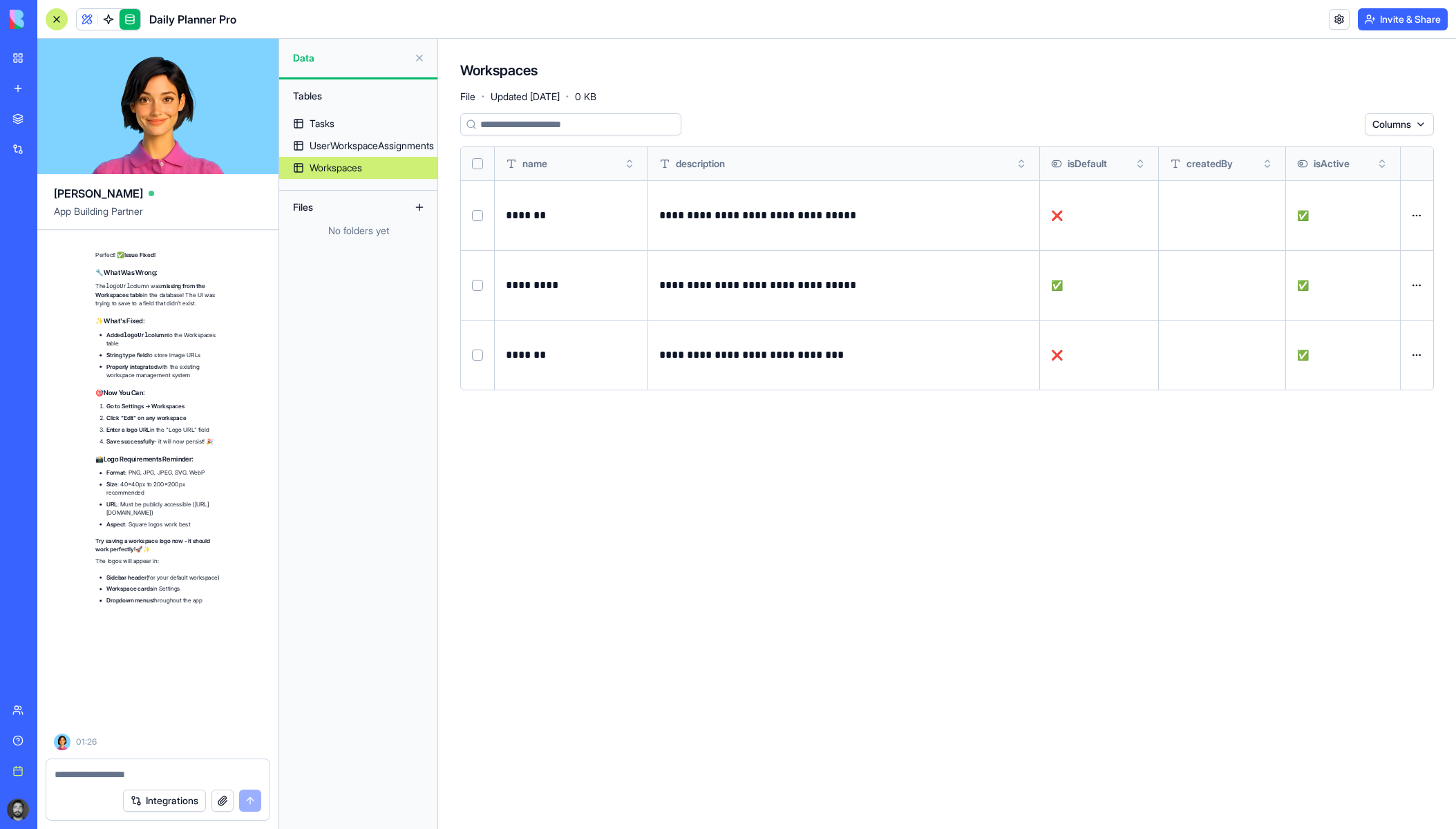
scroll to position [47445, 0]
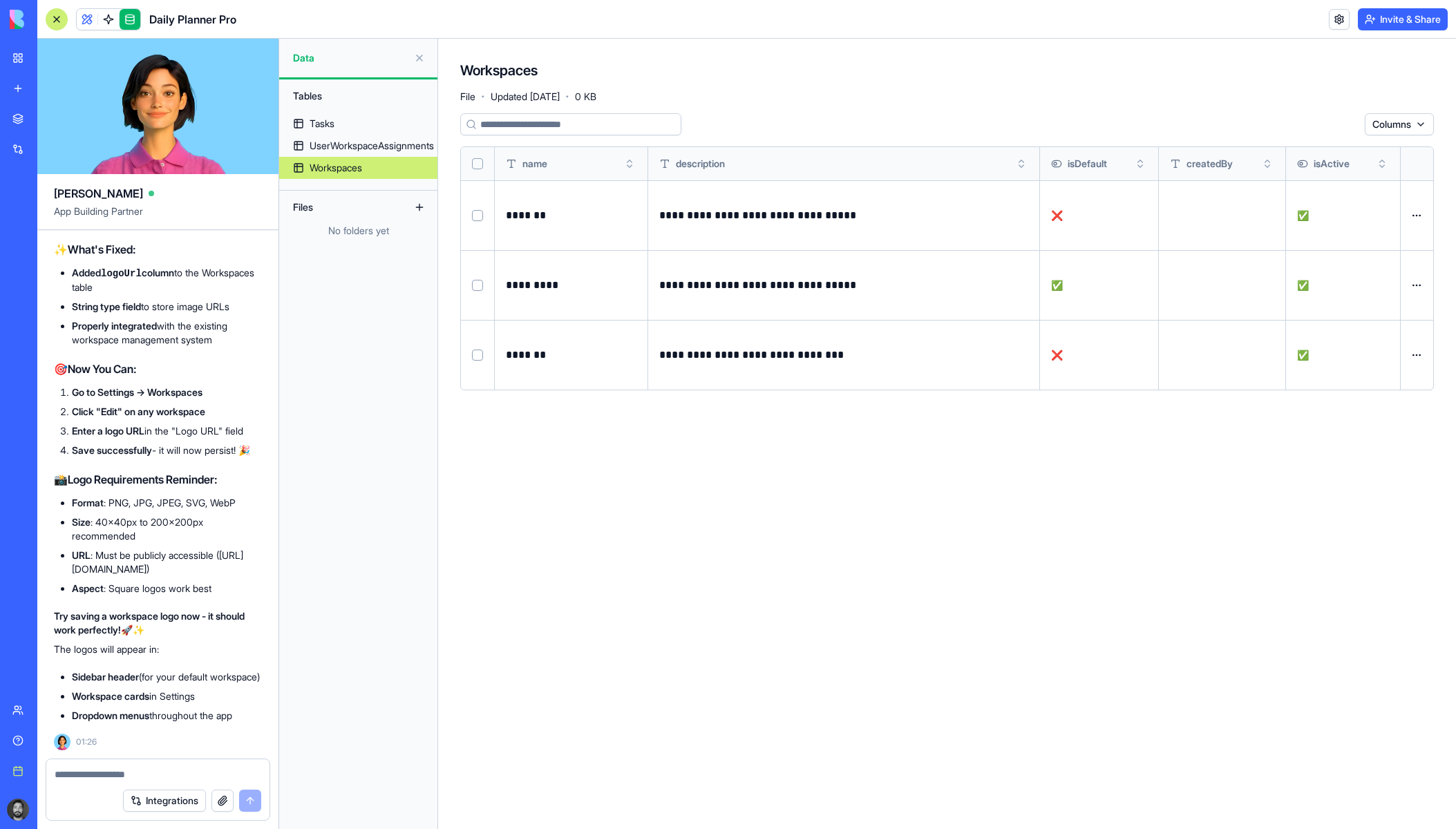
drag, startPoint x: 96, startPoint y: 174, endPoint x: 192, endPoint y: 590, distance: 426.9
click at [175, 578] on div "Ella App Building Partner Build a planner that rolls today's tasks into an agen…" at bounding box center [158, 434] width 242 height 791
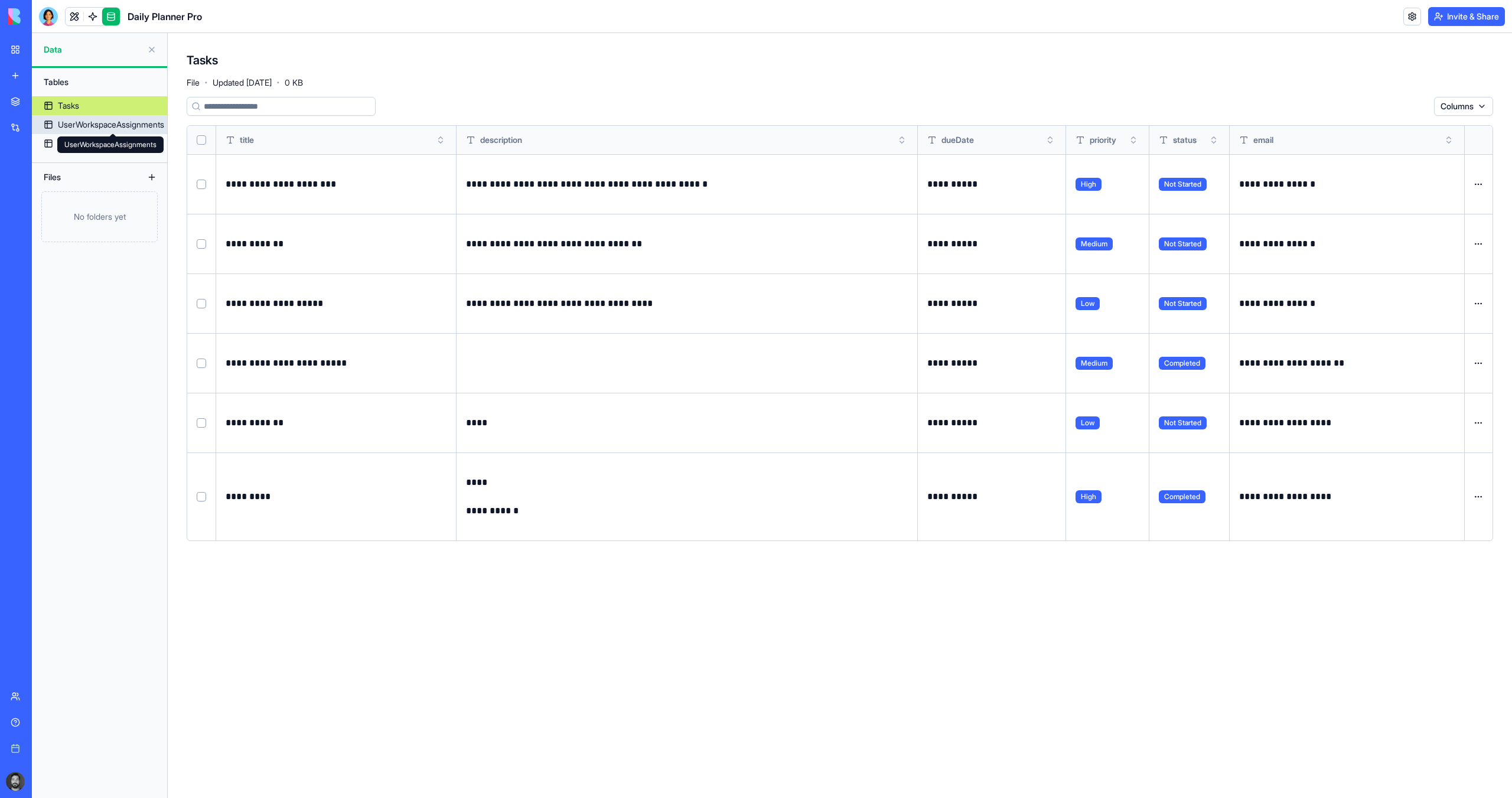
click at [117, 126] on div "UserWorkspaceAssignments" at bounding box center [111, 124] width 106 height 12
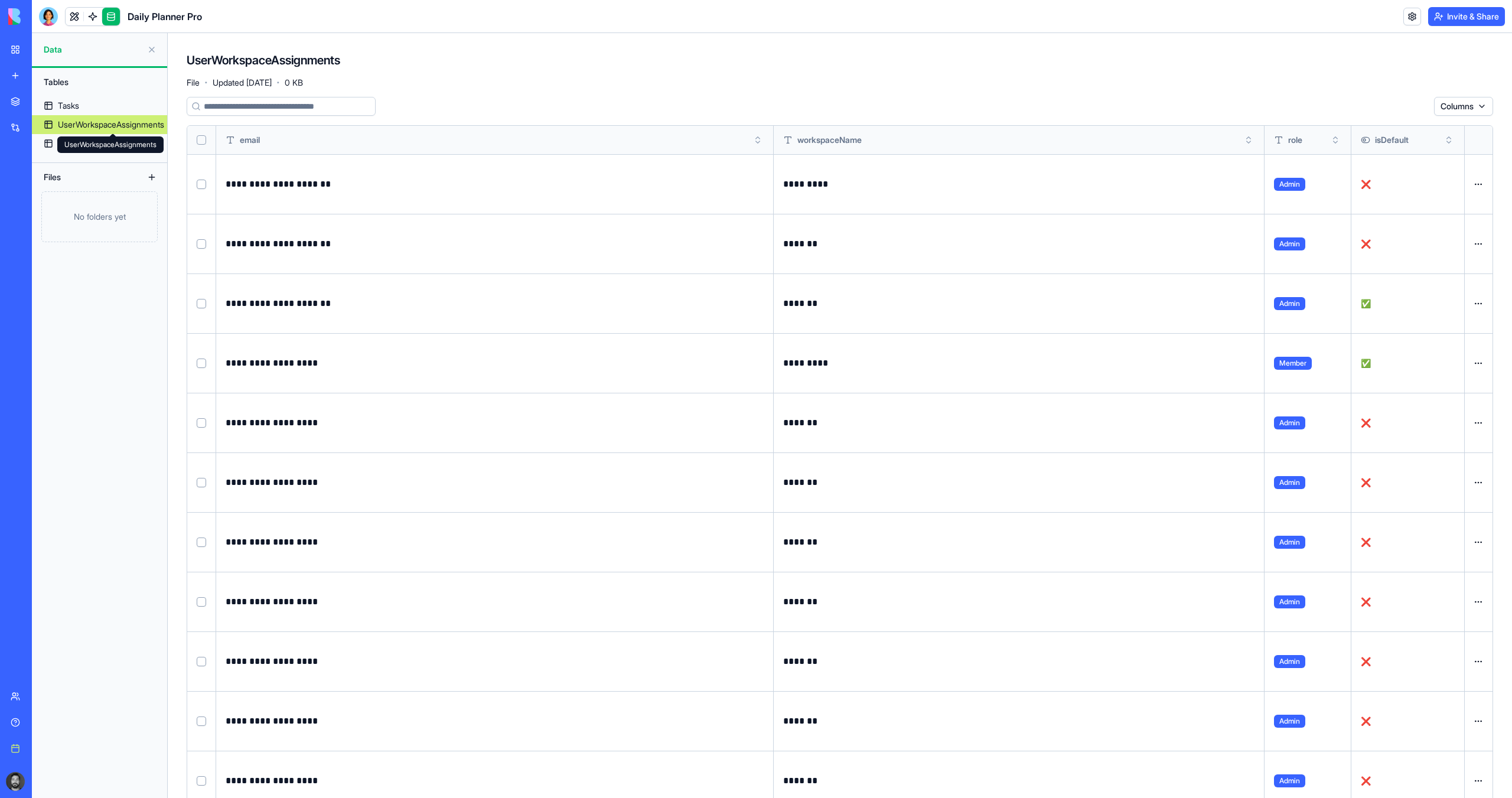
click at [94, 127] on div "UserWorkspaceAssignments" at bounding box center [111, 124] width 106 height 12
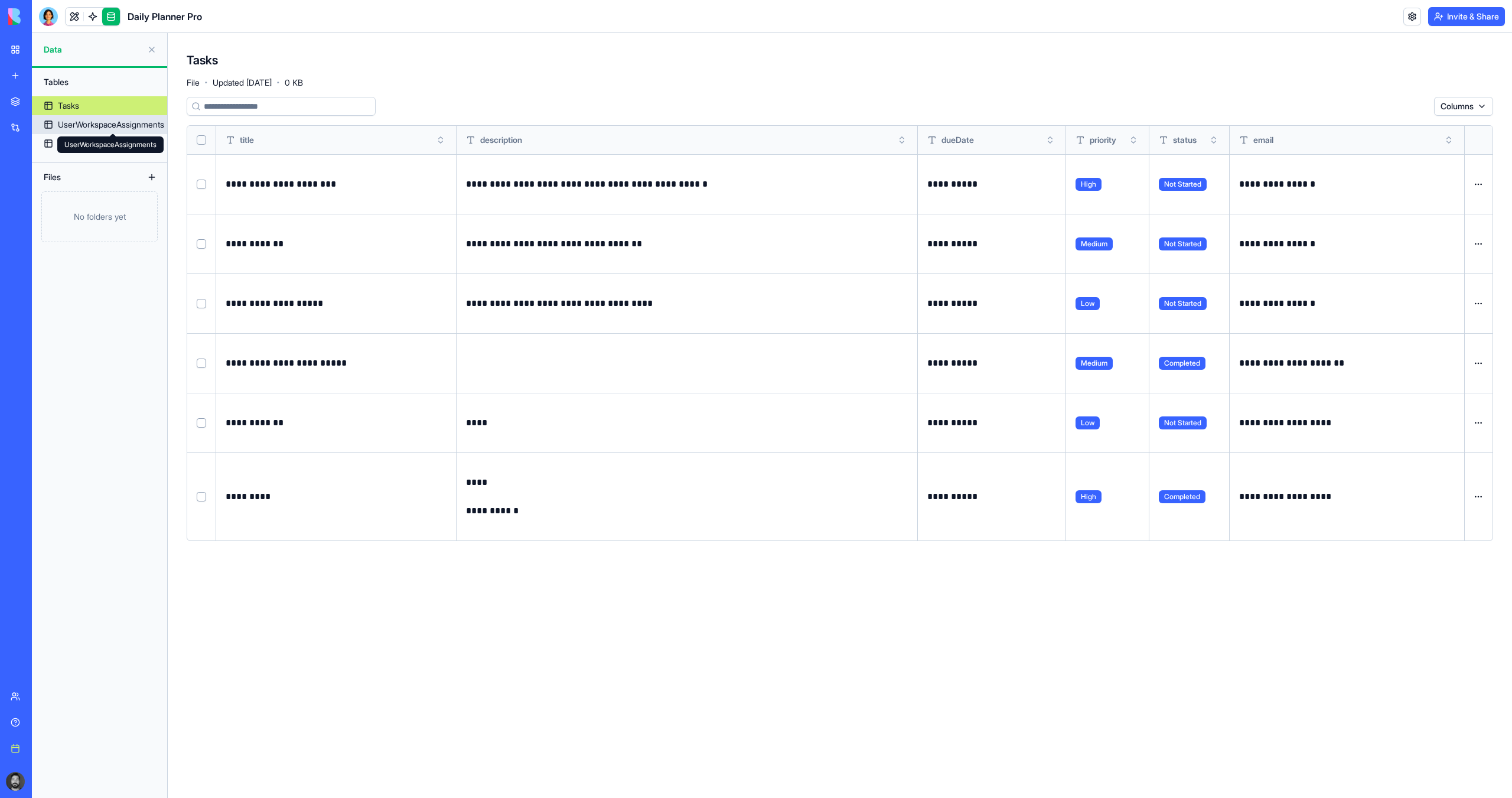
click at [110, 139] on icon at bounding box center [113, 137] width 8 height 8
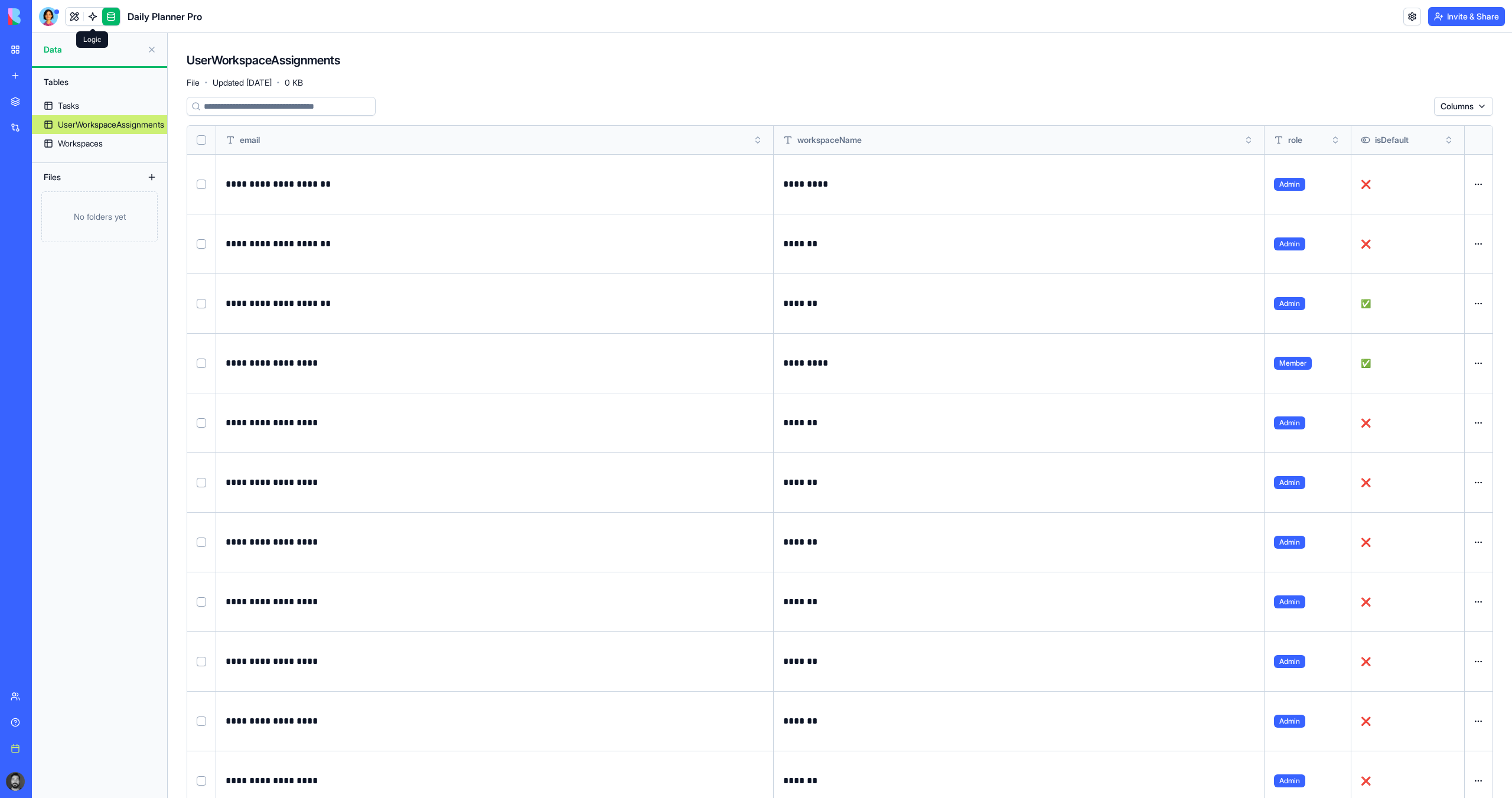
click at [92, 15] on link at bounding box center [93, 17] width 18 height 18
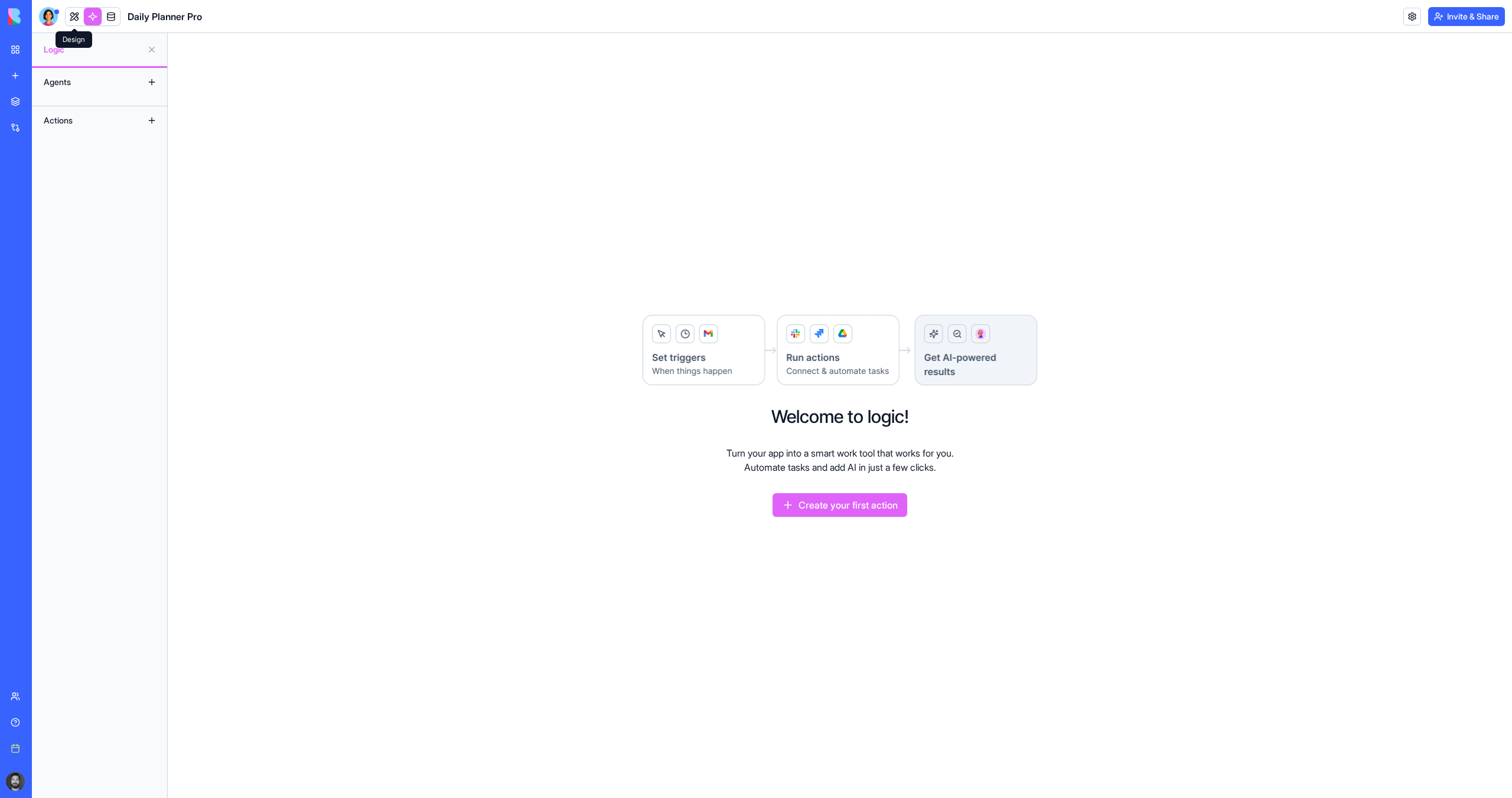
click at [70, 19] on link at bounding box center [75, 17] width 18 height 18
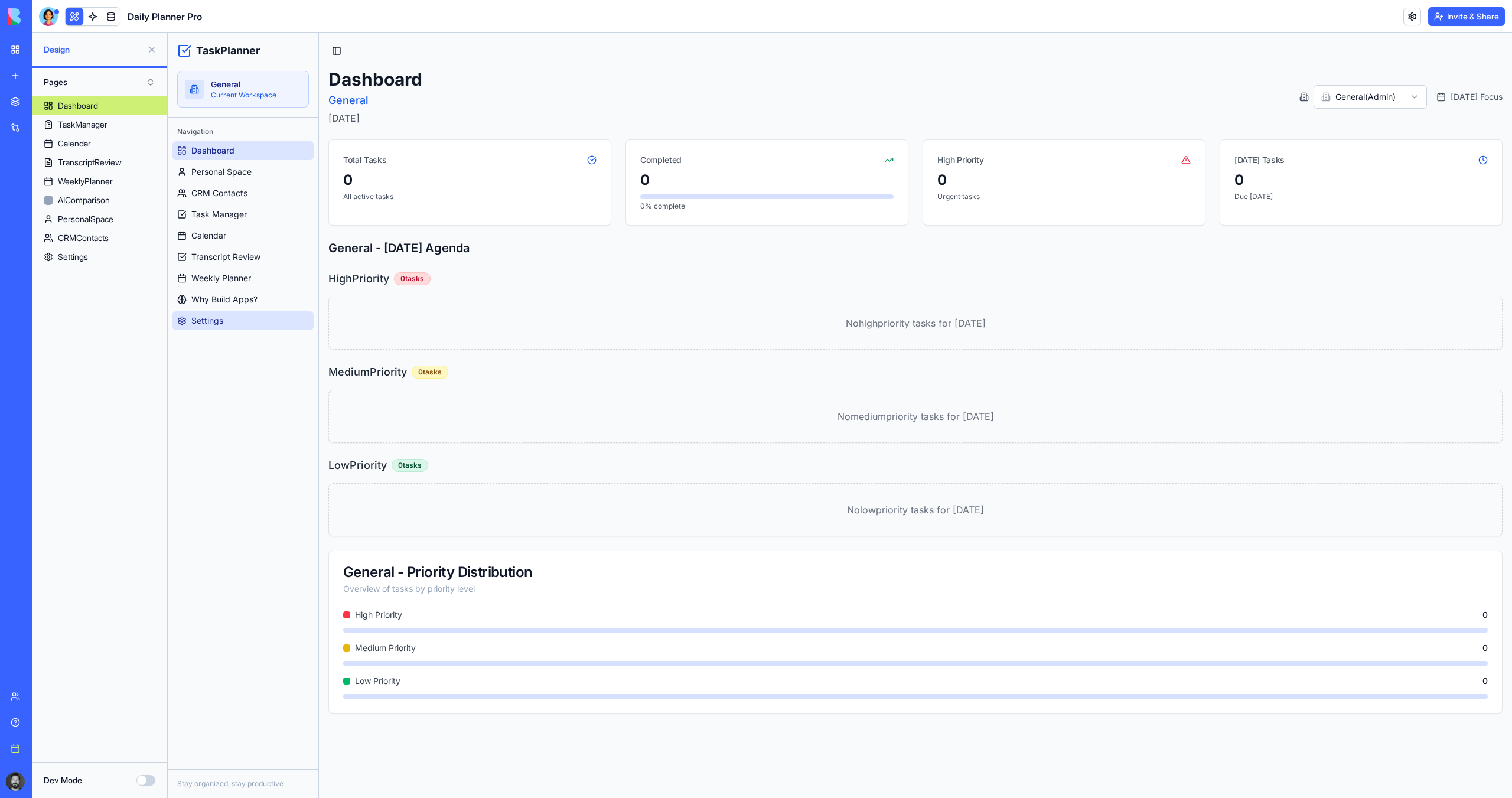
click at [231, 313] on link "Settings" at bounding box center [243, 321] width 141 height 19
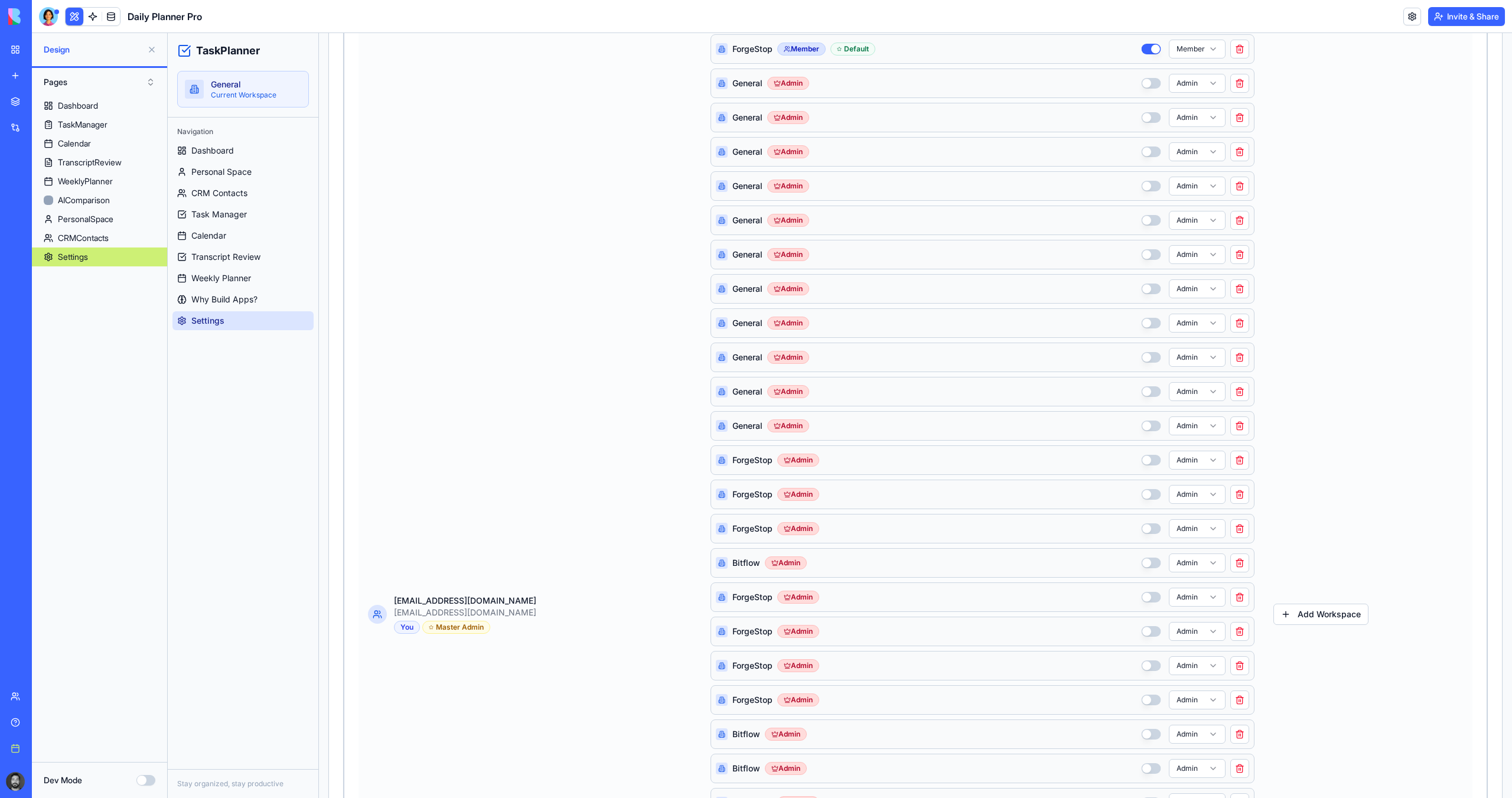
scroll to position [709, 0]
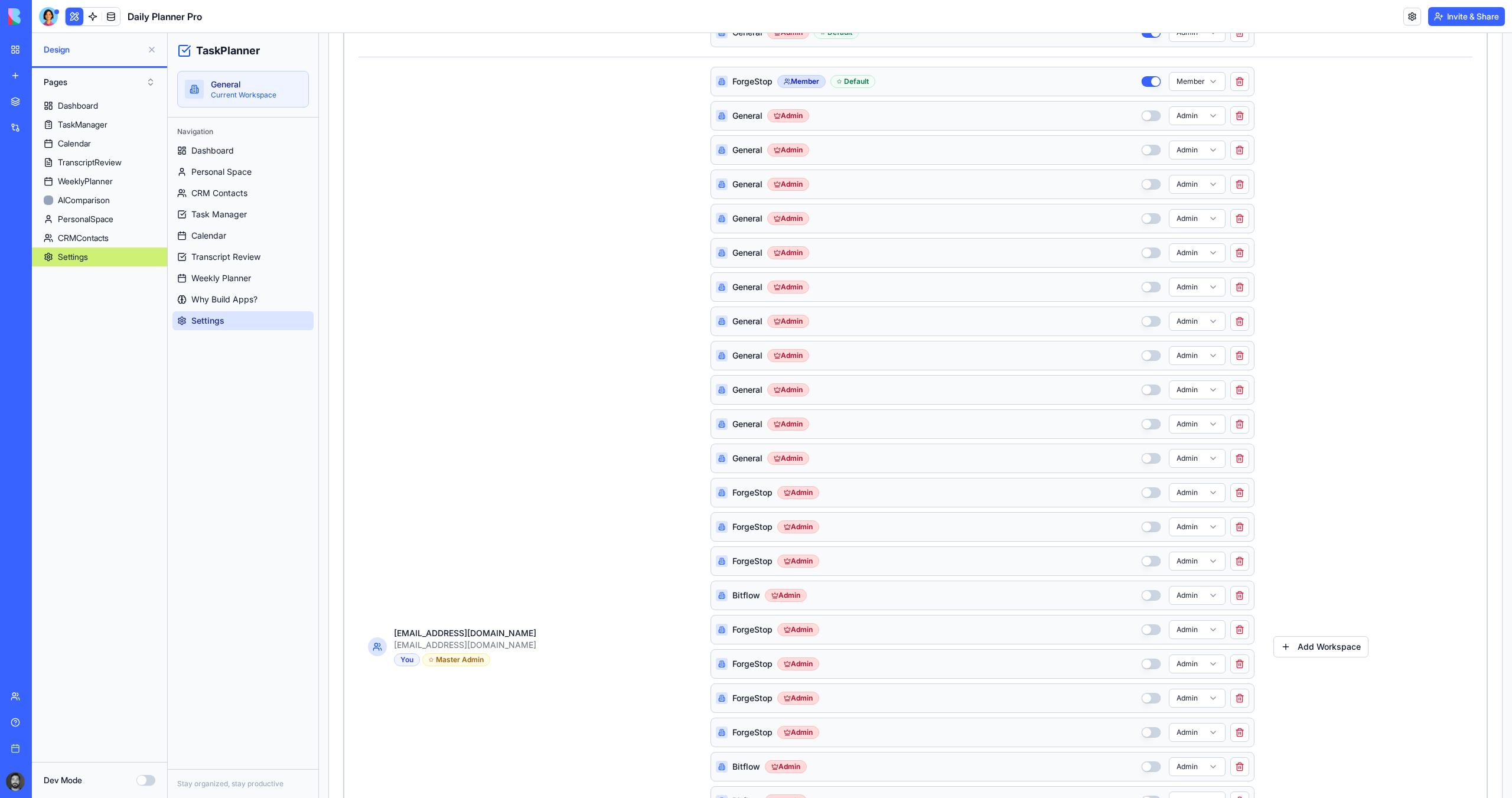
drag, startPoint x: 349, startPoint y: 54, endPoint x: 1482, endPoint y: 774, distance: 1342.4
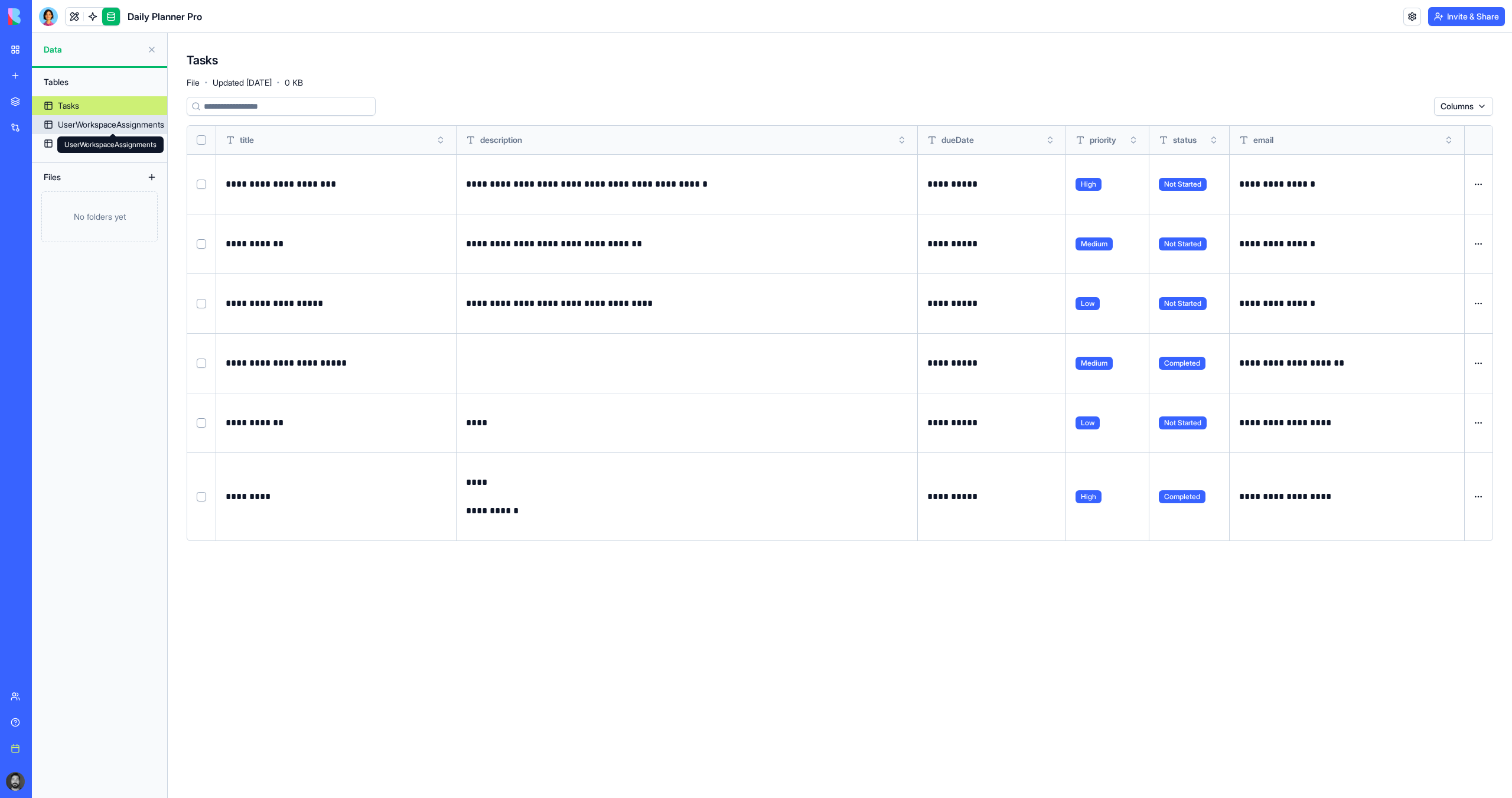
click at [107, 112] on link "Tasks" at bounding box center [100, 106] width 135 height 19
click at [108, 123] on div "UserWorkspaceAssignments" at bounding box center [111, 124] width 106 height 12
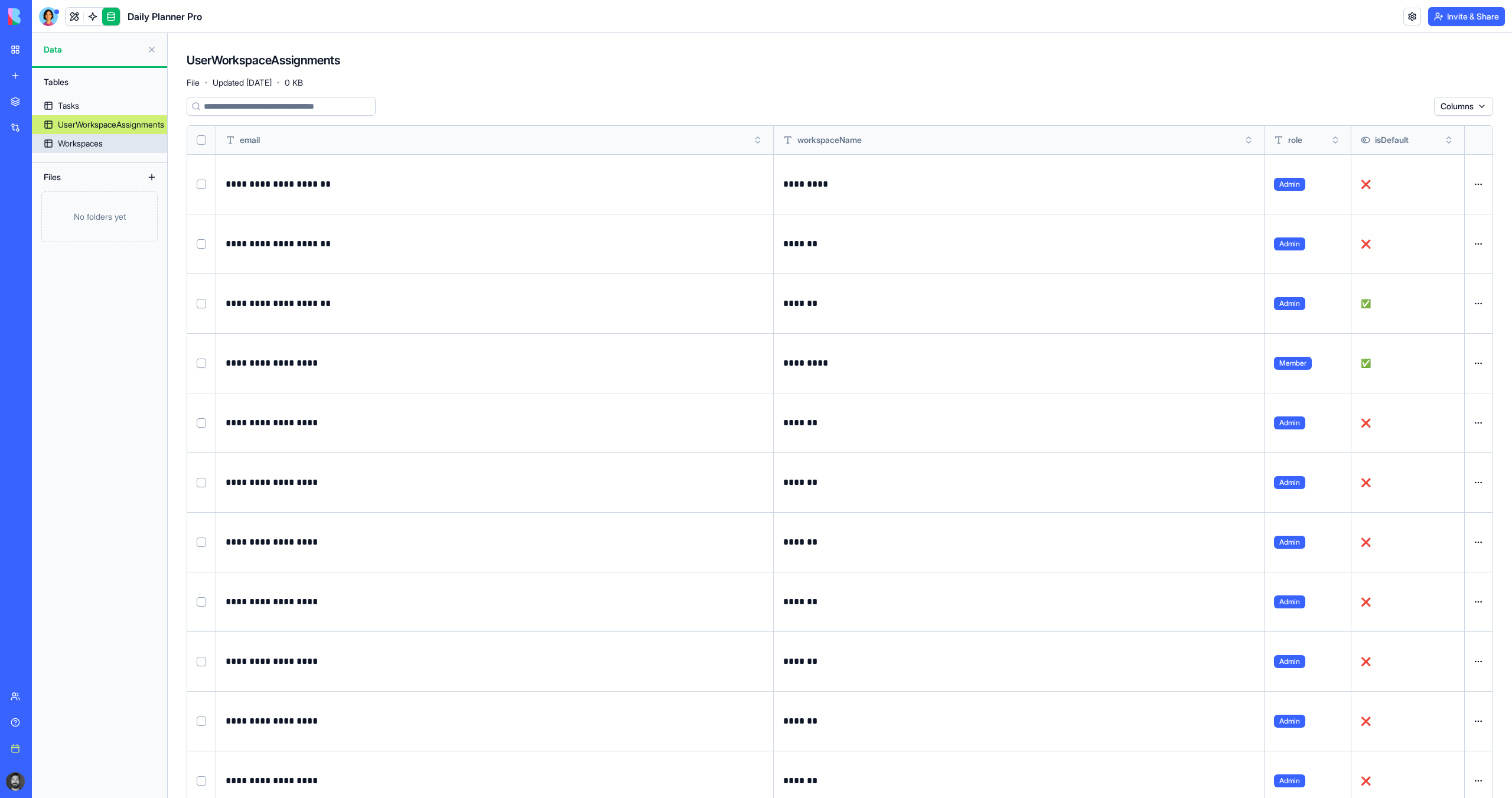
click at [111, 143] on link "Workspaces" at bounding box center [100, 143] width 135 height 19
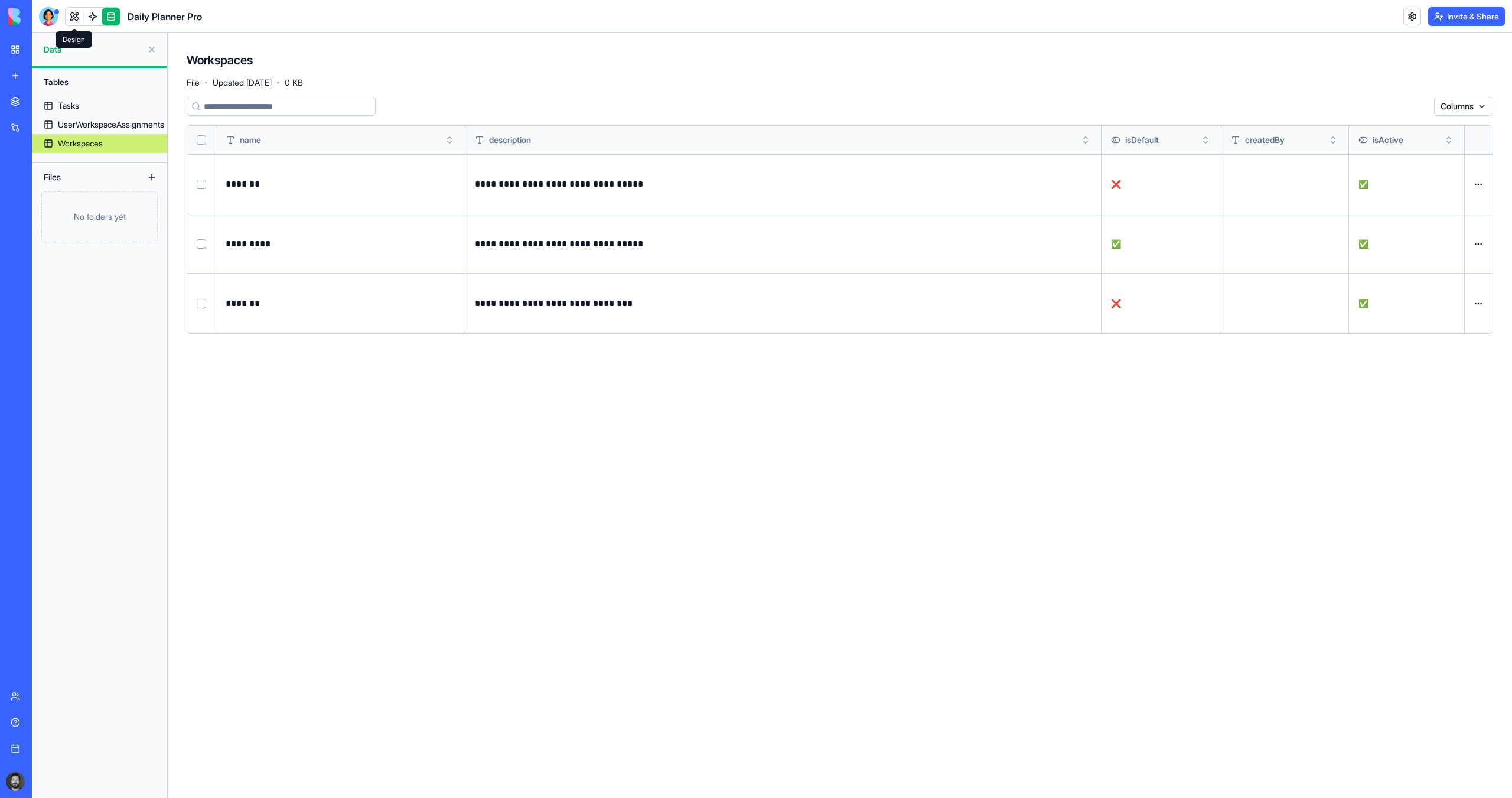
click at [77, 18] on link at bounding box center [75, 17] width 18 height 18
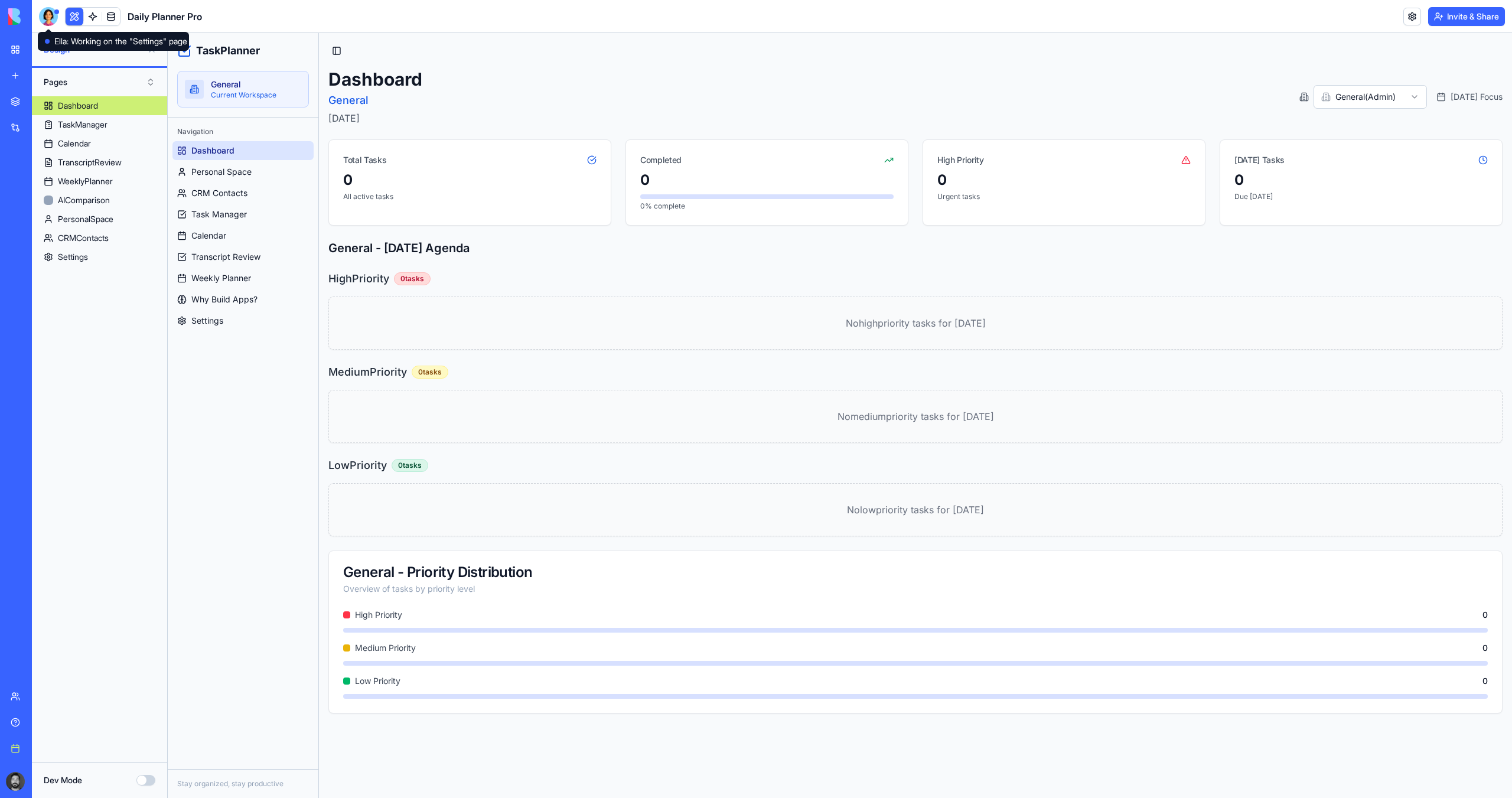
click at [48, 14] on div at bounding box center [49, 17] width 19 height 19
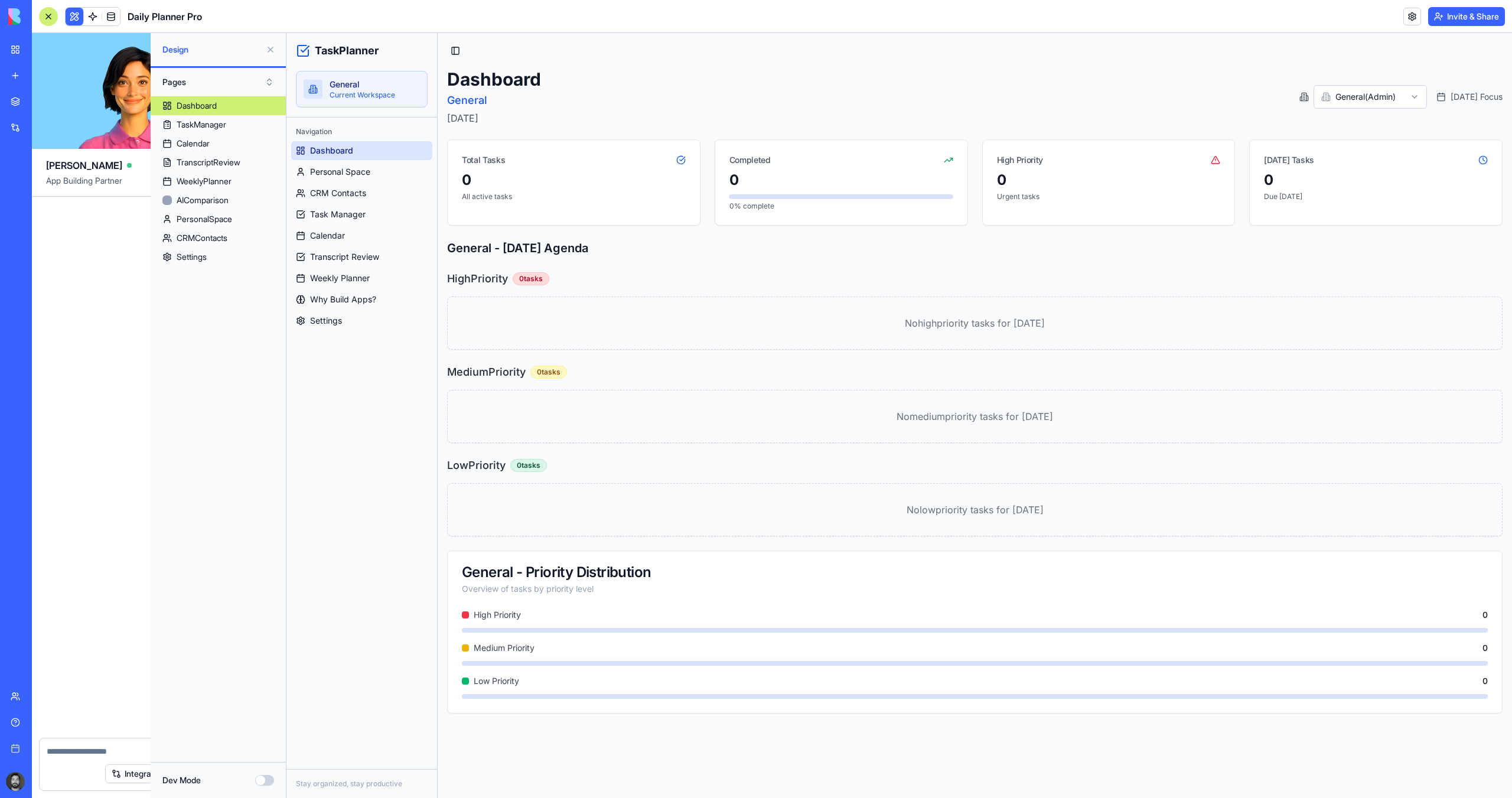
scroll to position [34776, 0]
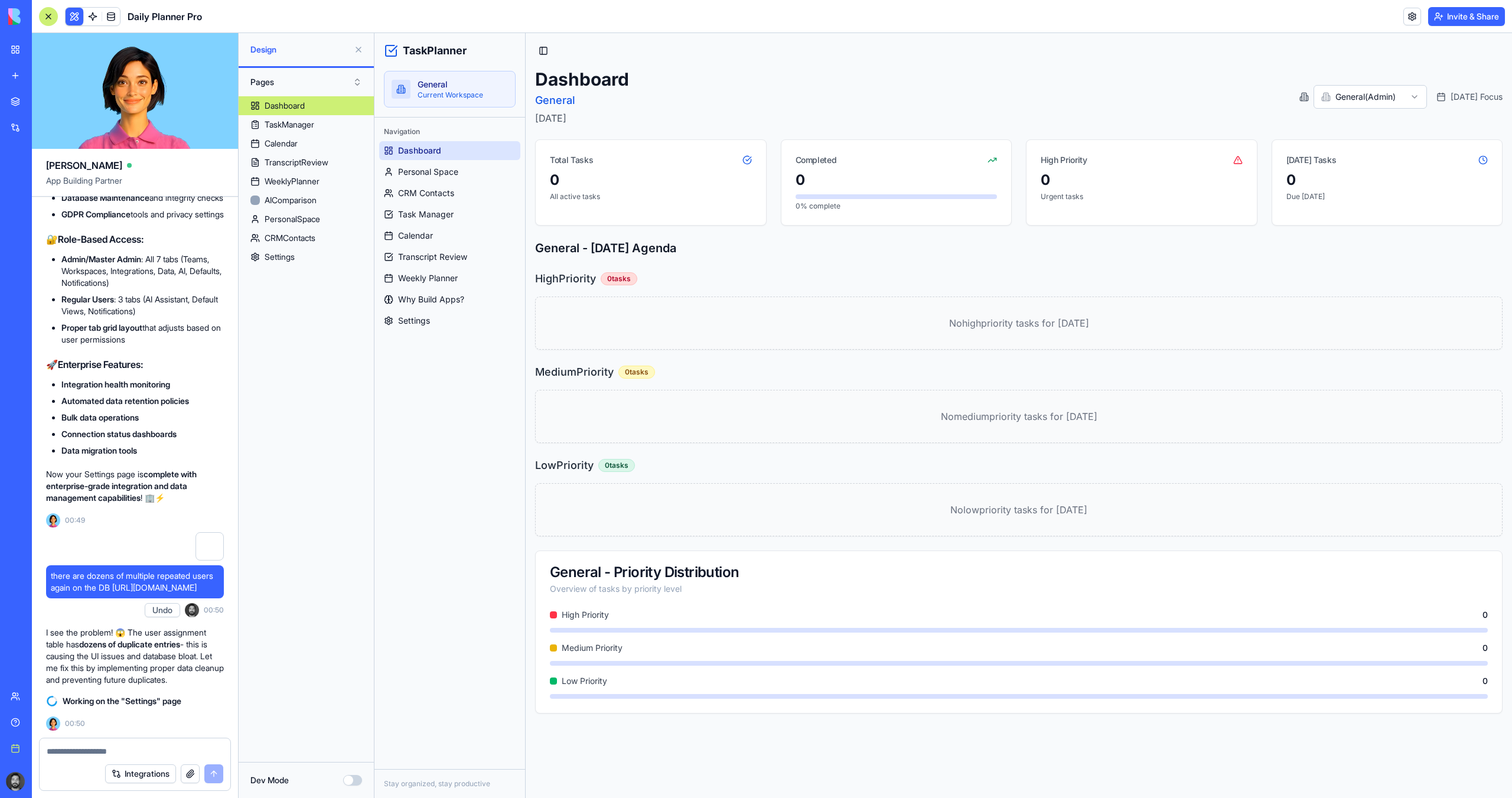
click at [150, 749] on textarea at bounding box center [135, 751] width 177 height 12
click at [164, 775] on button "Integrations" at bounding box center [140, 774] width 71 height 19
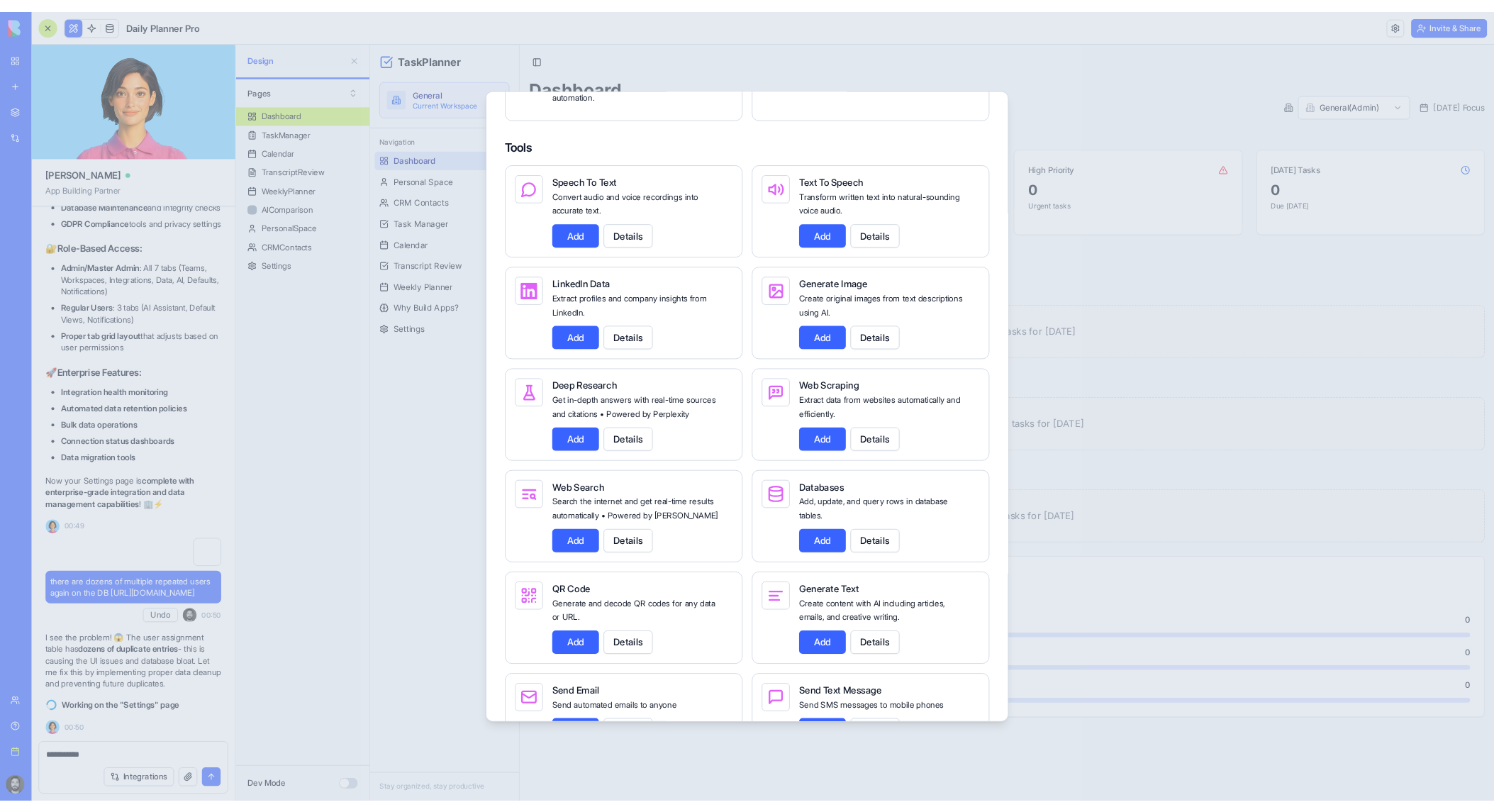
scroll to position [1477, 0]
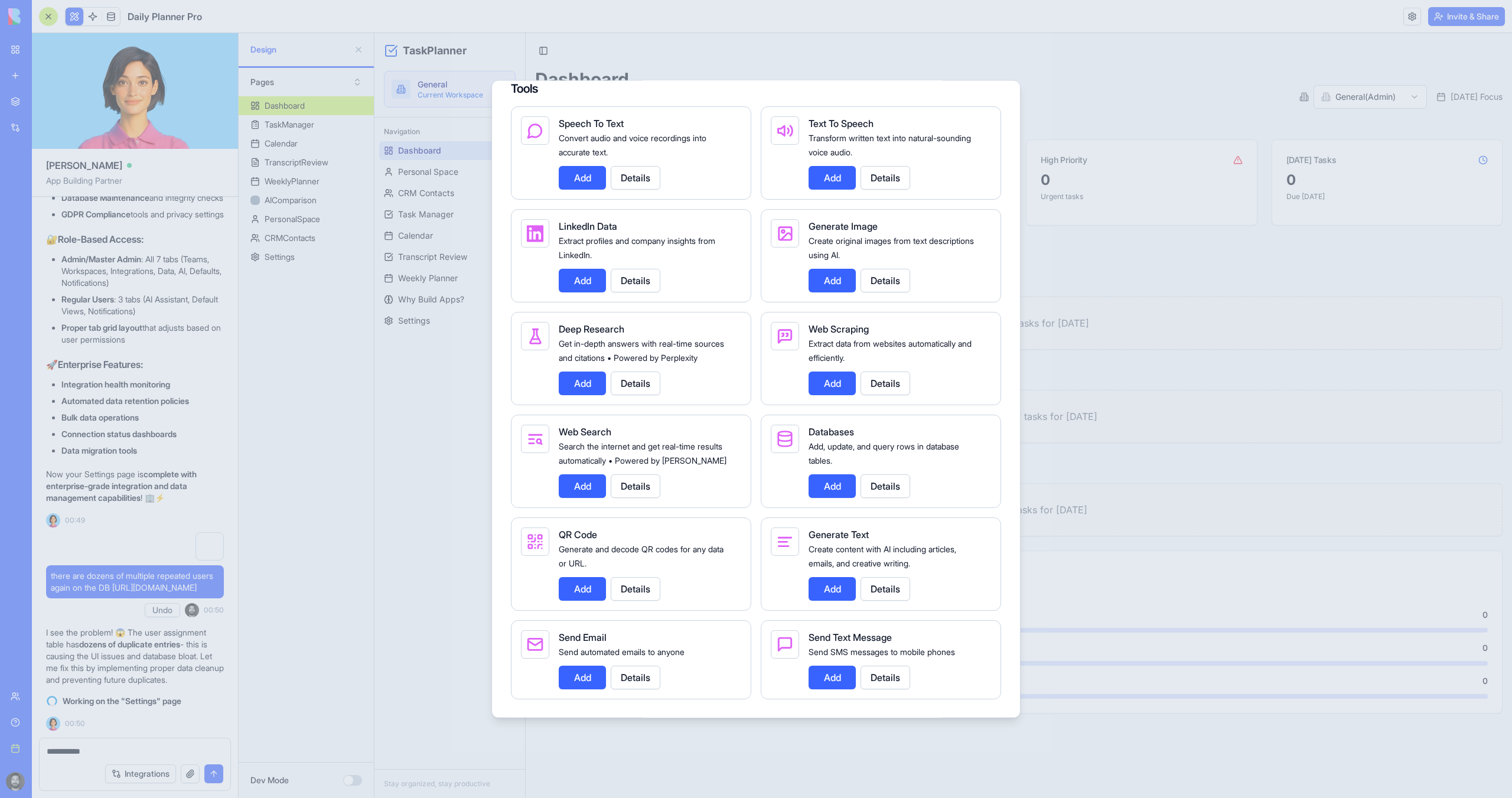
click at [111, 747] on div at bounding box center [756, 399] width 1512 height 798
click at [116, 749] on textarea "**********" at bounding box center [135, 751] width 177 height 12
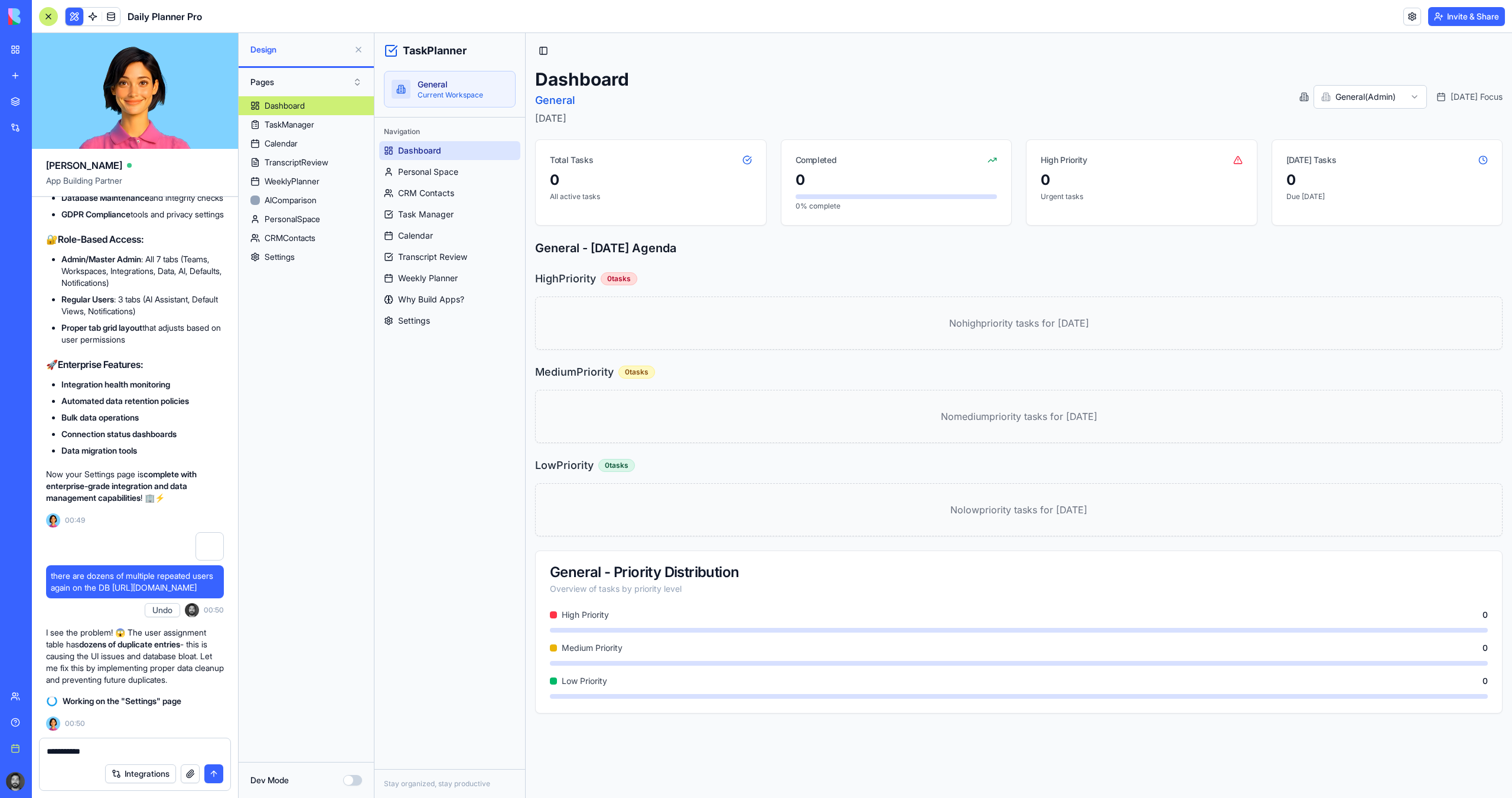
click at [62, 756] on textarea "**********" at bounding box center [135, 751] width 177 height 12
click at [72, 754] on textarea "**********" at bounding box center [135, 751] width 177 height 12
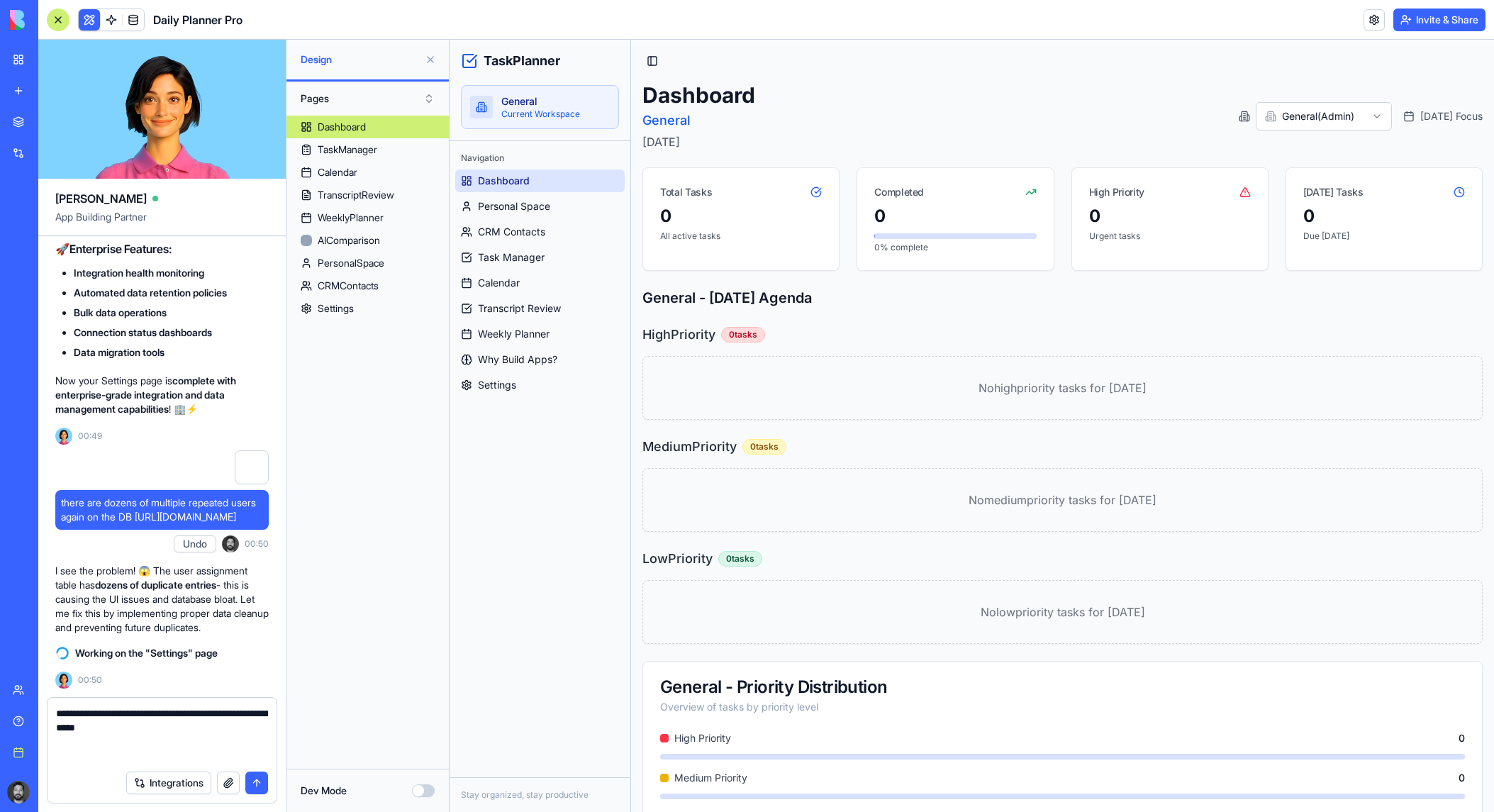
click at [188, 742] on textarea "**********" at bounding box center [162, 734] width 212 height 57
click at [171, 760] on textarea "**********" at bounding box center [162, 734] width 212 height 57
paste textarea "**********"
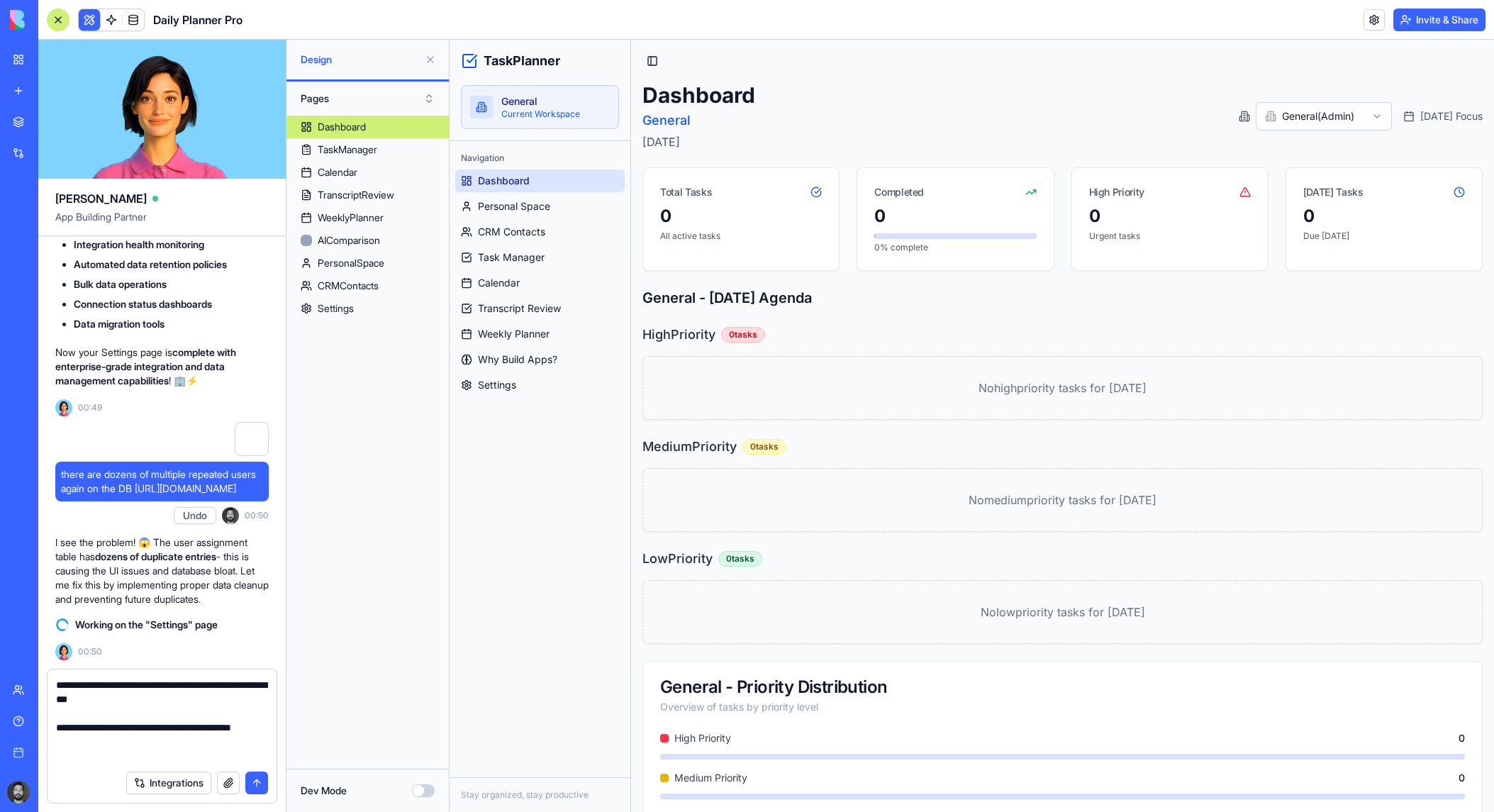
scroll to position [13, 0]
paste textarea "**********"
type textarea "**********"
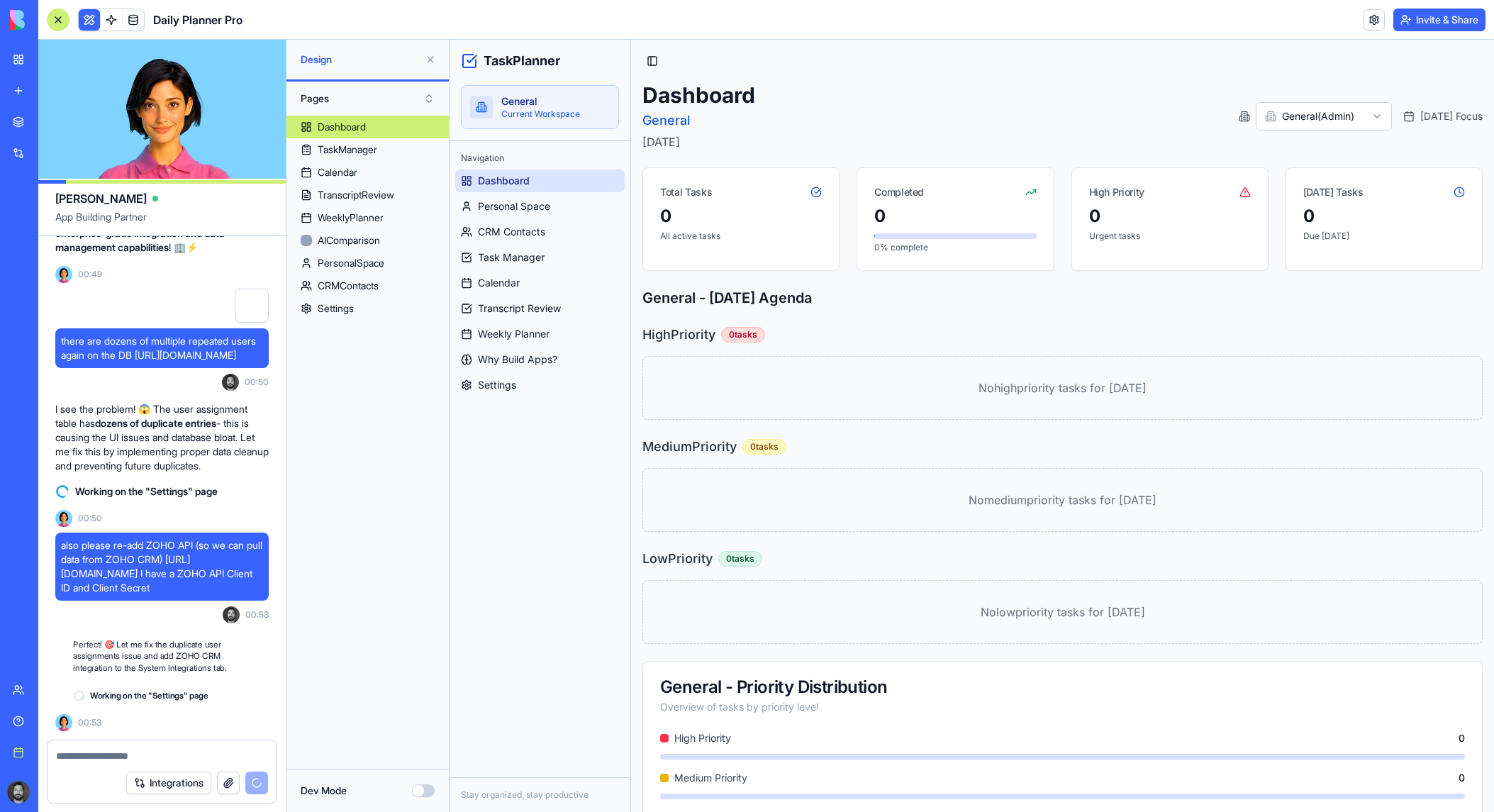
scroll to position [42102, 0]
click at [161, 749] on textarea at bounding box center [162, 756] width 212 height 14
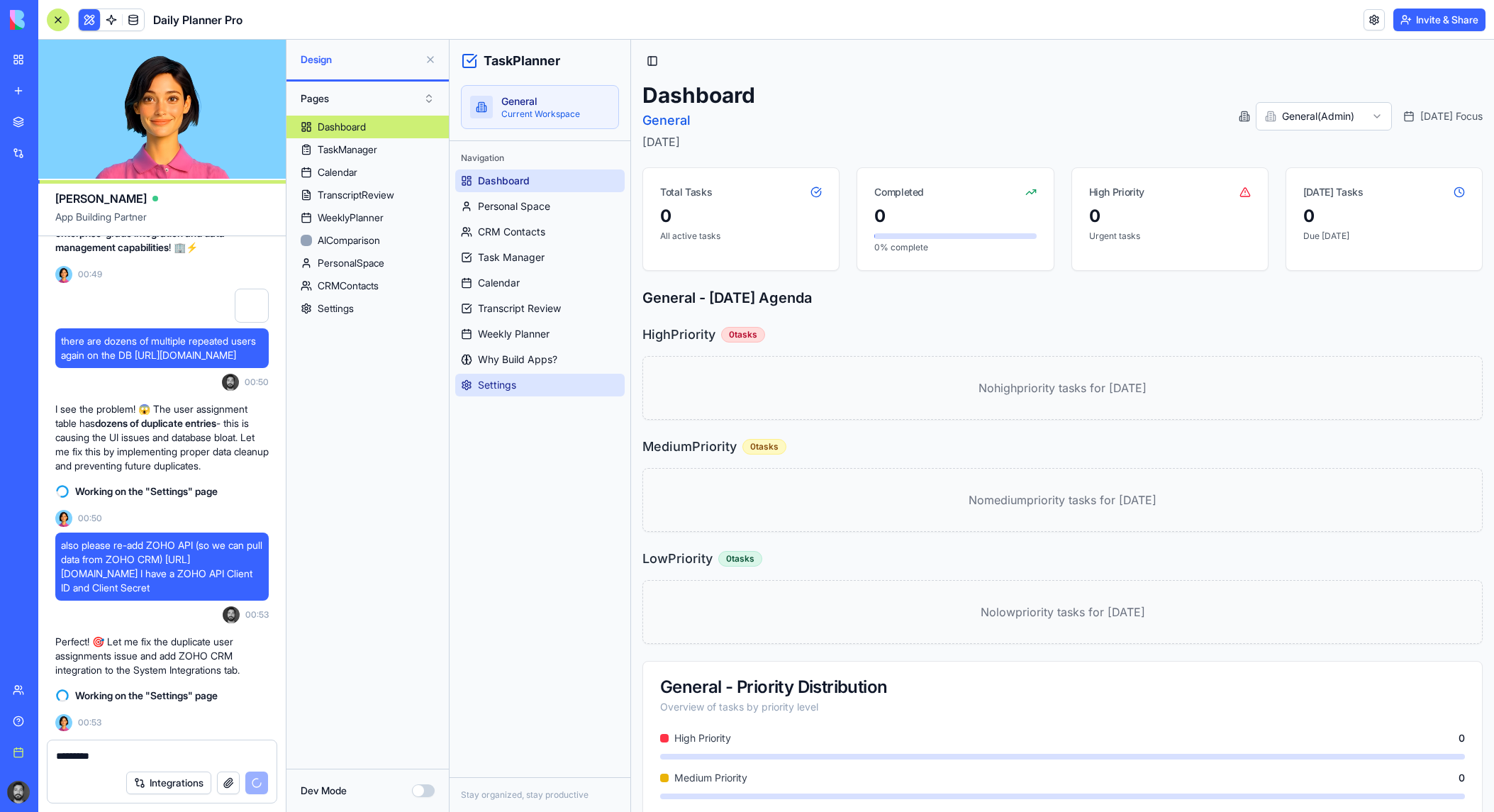
click at [528, 382] on link "Settings" at bounding box center [540, 385] width 169 height 23
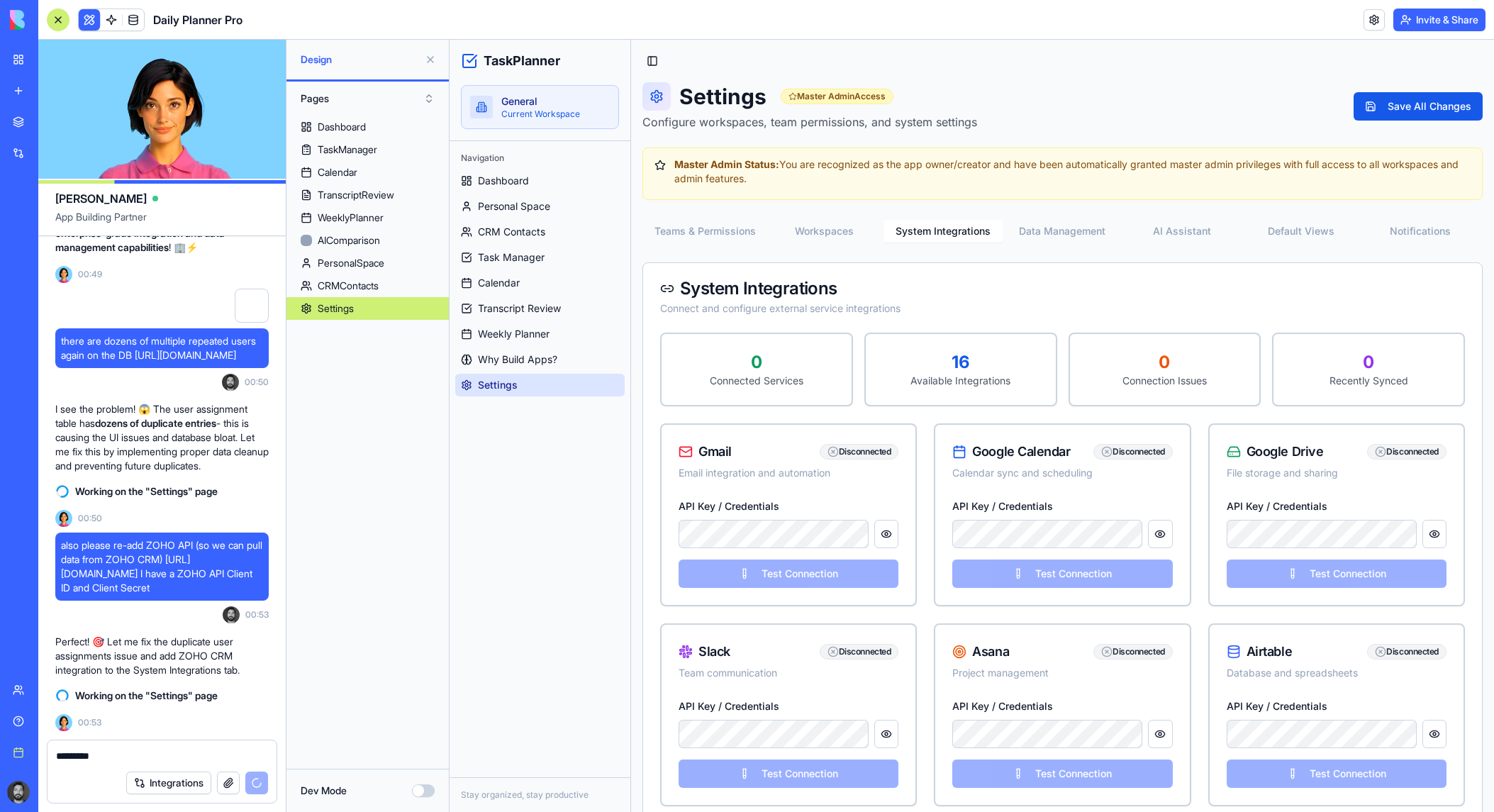
click at [968, 221] on button "System Integrations" at bounding box center [943, 231] width 119 height 23
click at [126, 762] on textarea "********" at bounding box center [162, 756] width 212 height 14
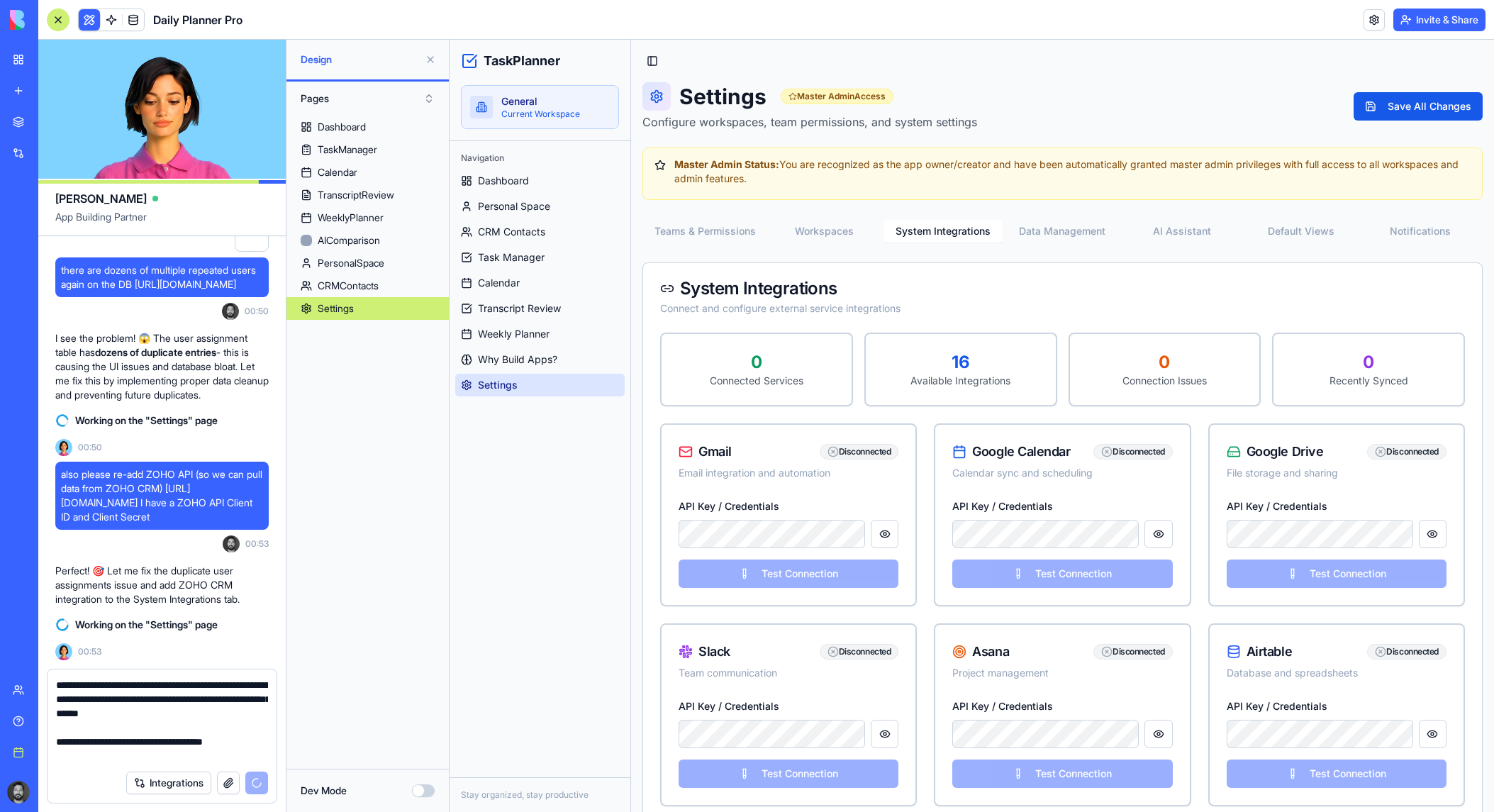
scroll to position [13, 0]
type textarea "**********"
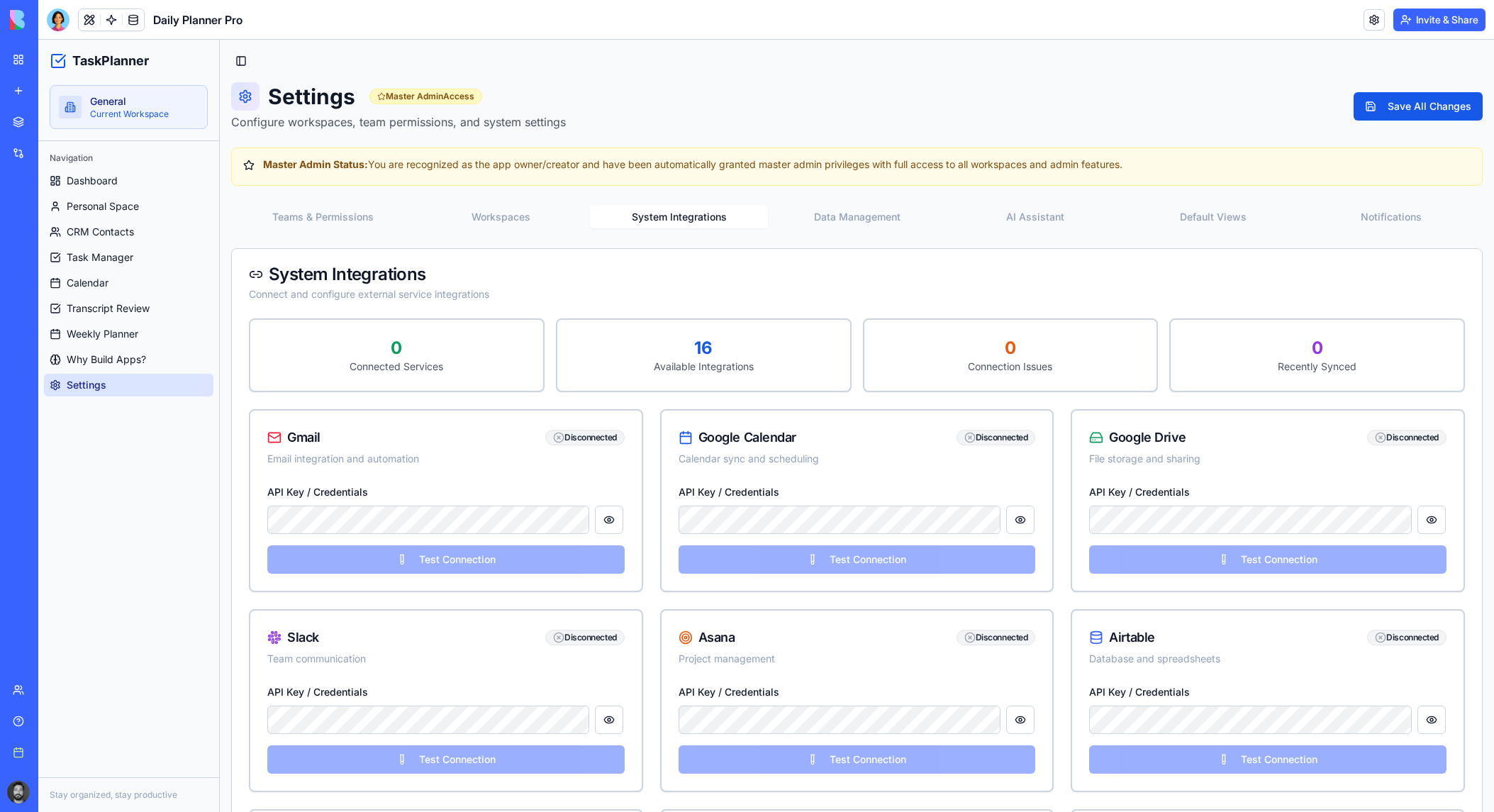
click at [673, 217] on button "System Integrations" at bounding box center [679, 217] width 178 height 23
click at [64, 24] on div at bounding box center [58, 20] width 23 height 23
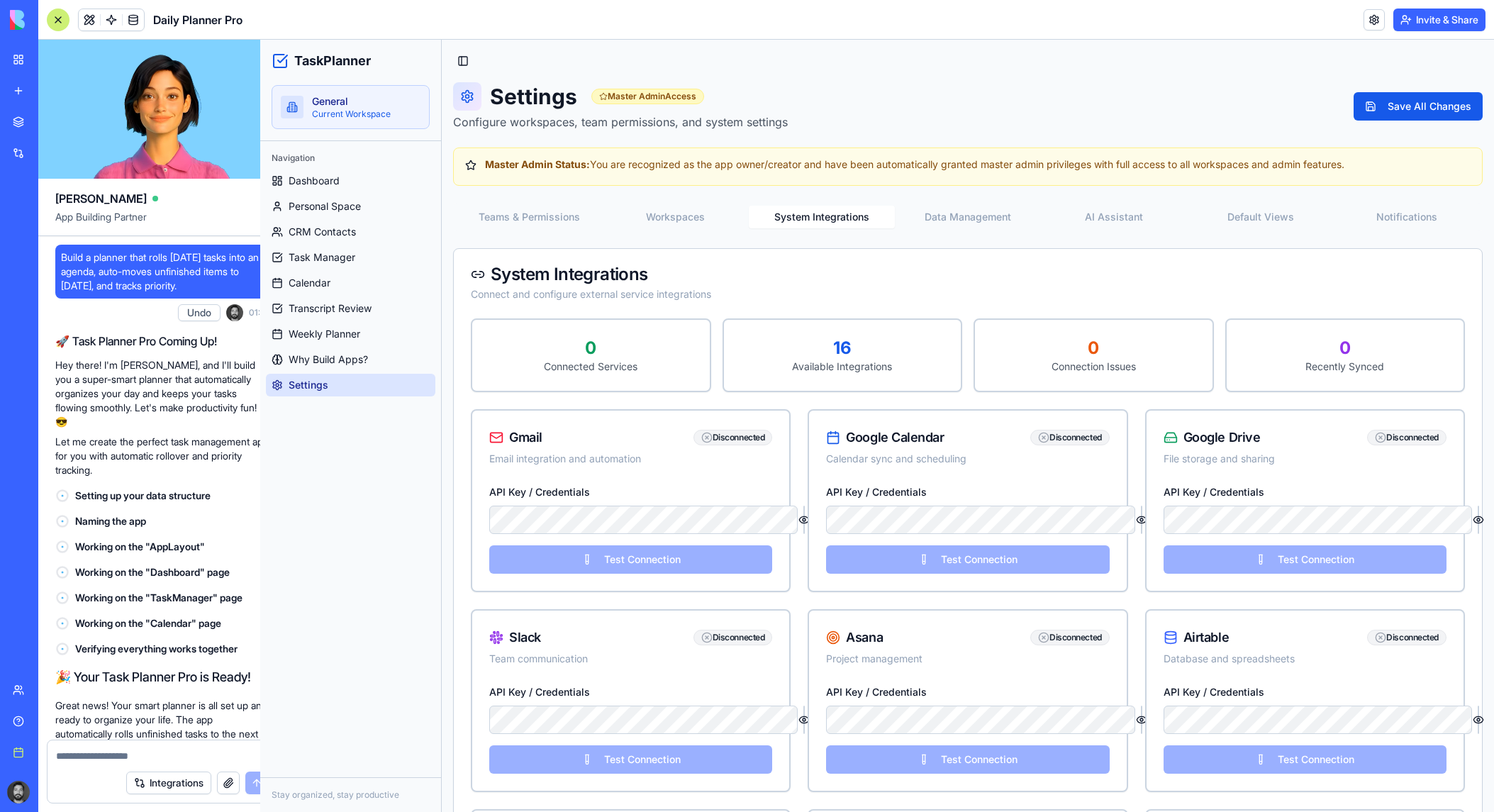
scroll to position [42102, 0]
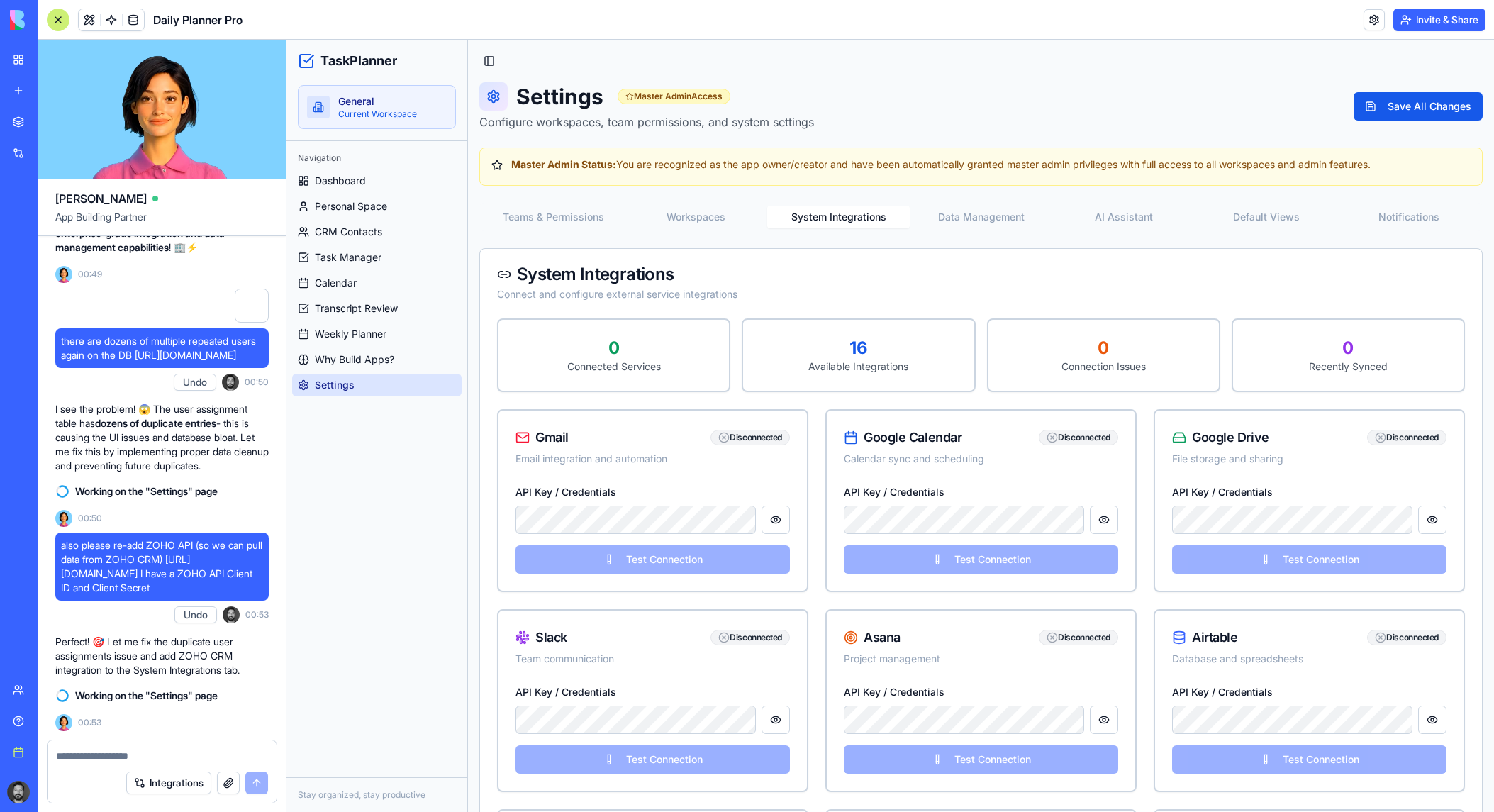
click at [135, 757] on textarea at bounding box center [162, 756] width 212 height 14
click at [137, 755] on textarea at bounding box center [162, 756] width 212 height 14
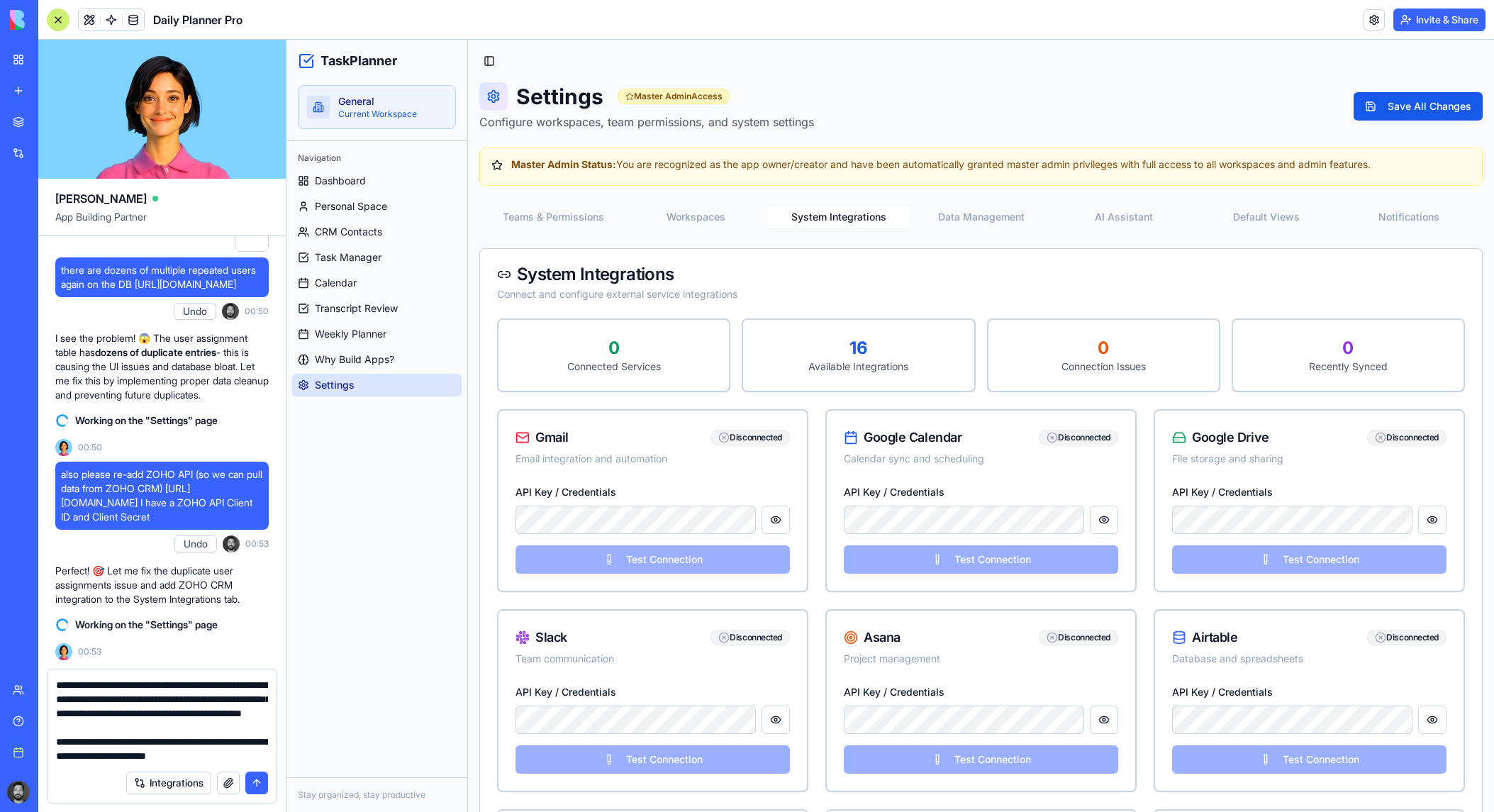
scroll to position [41, 0]
type textarea "**********"
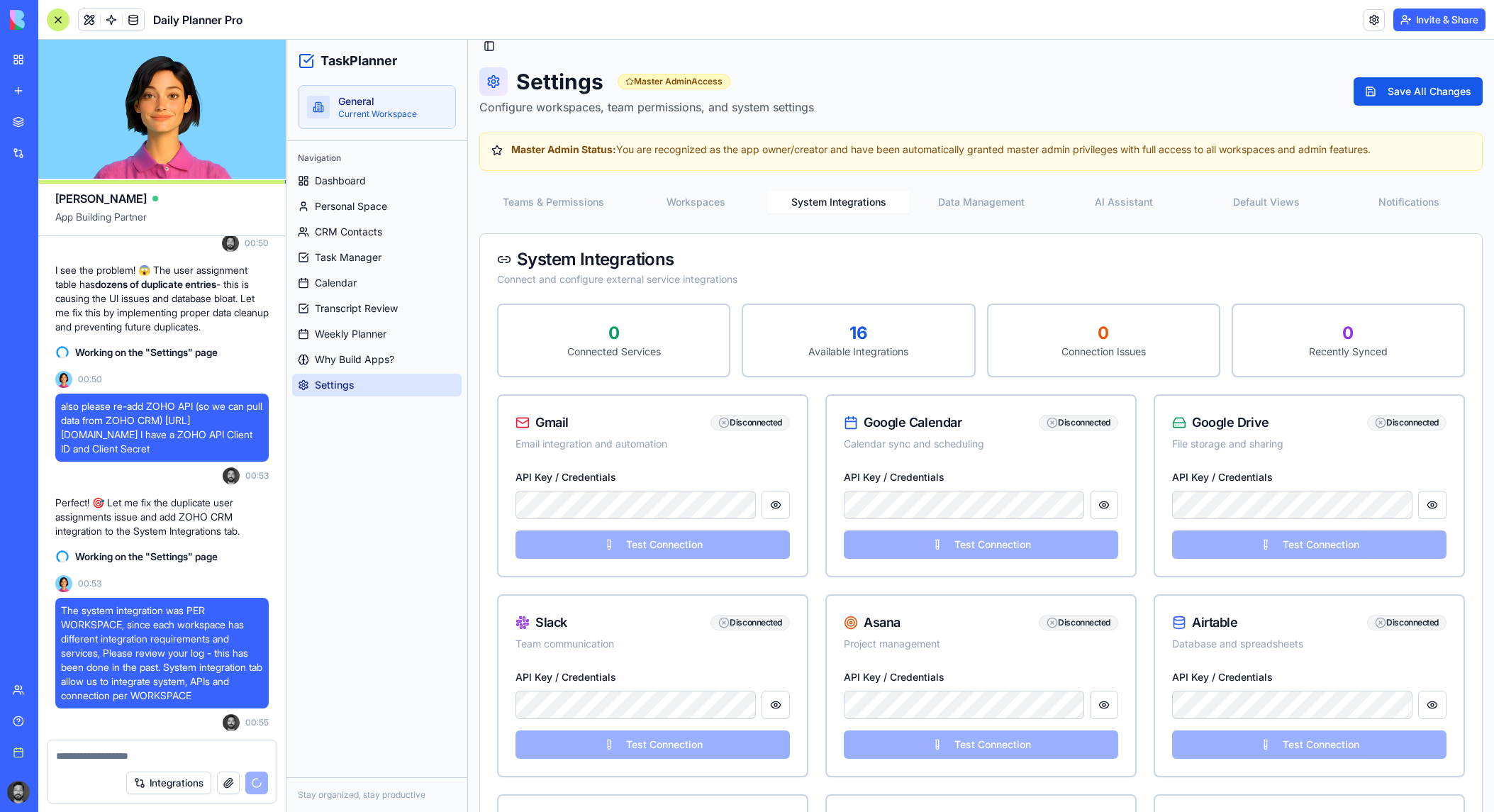
scroll to position [0, 0]
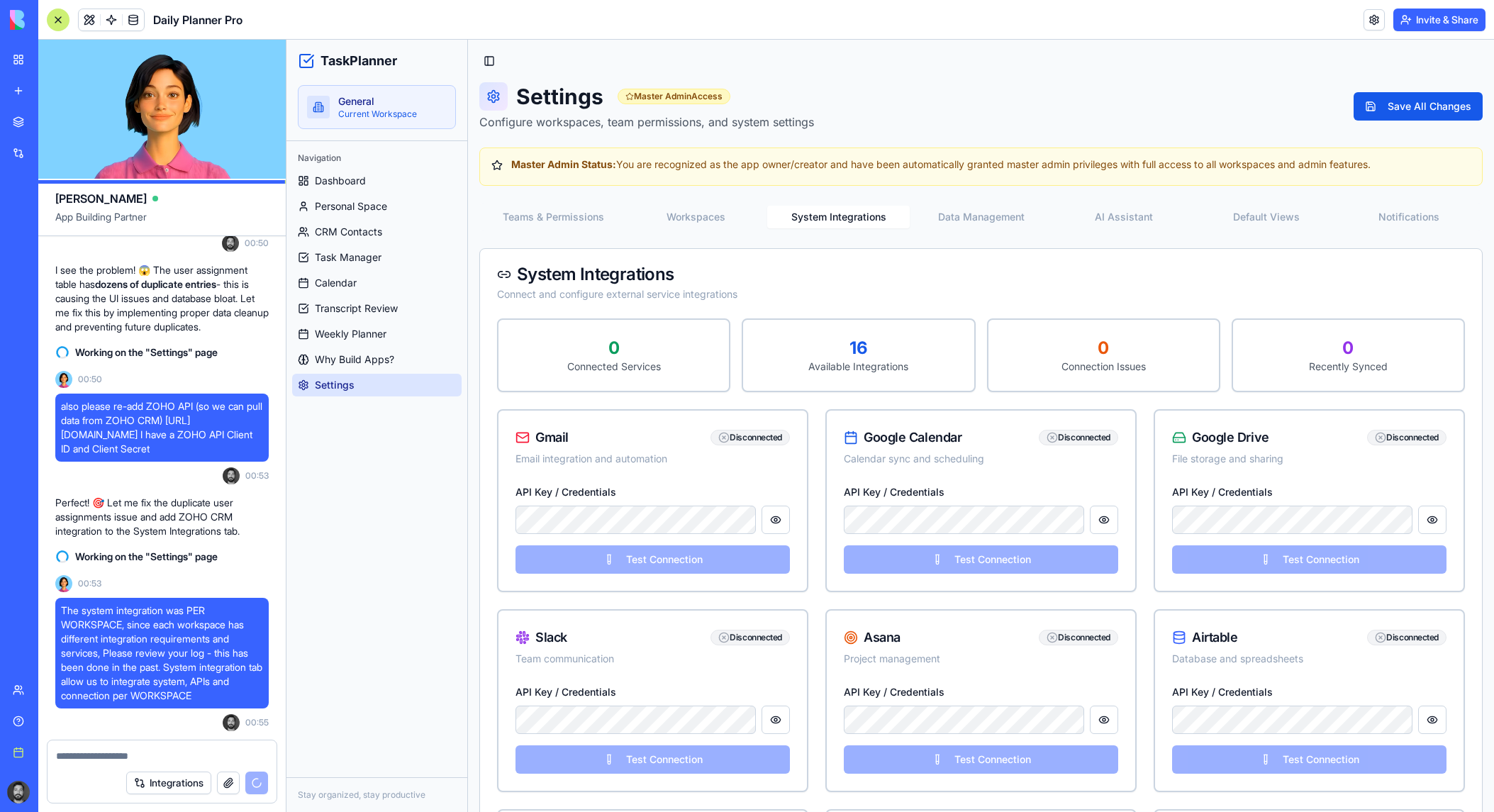
click at [156, 783] on button "Integrations" at bounding box center [169, 783] width 85 height 23
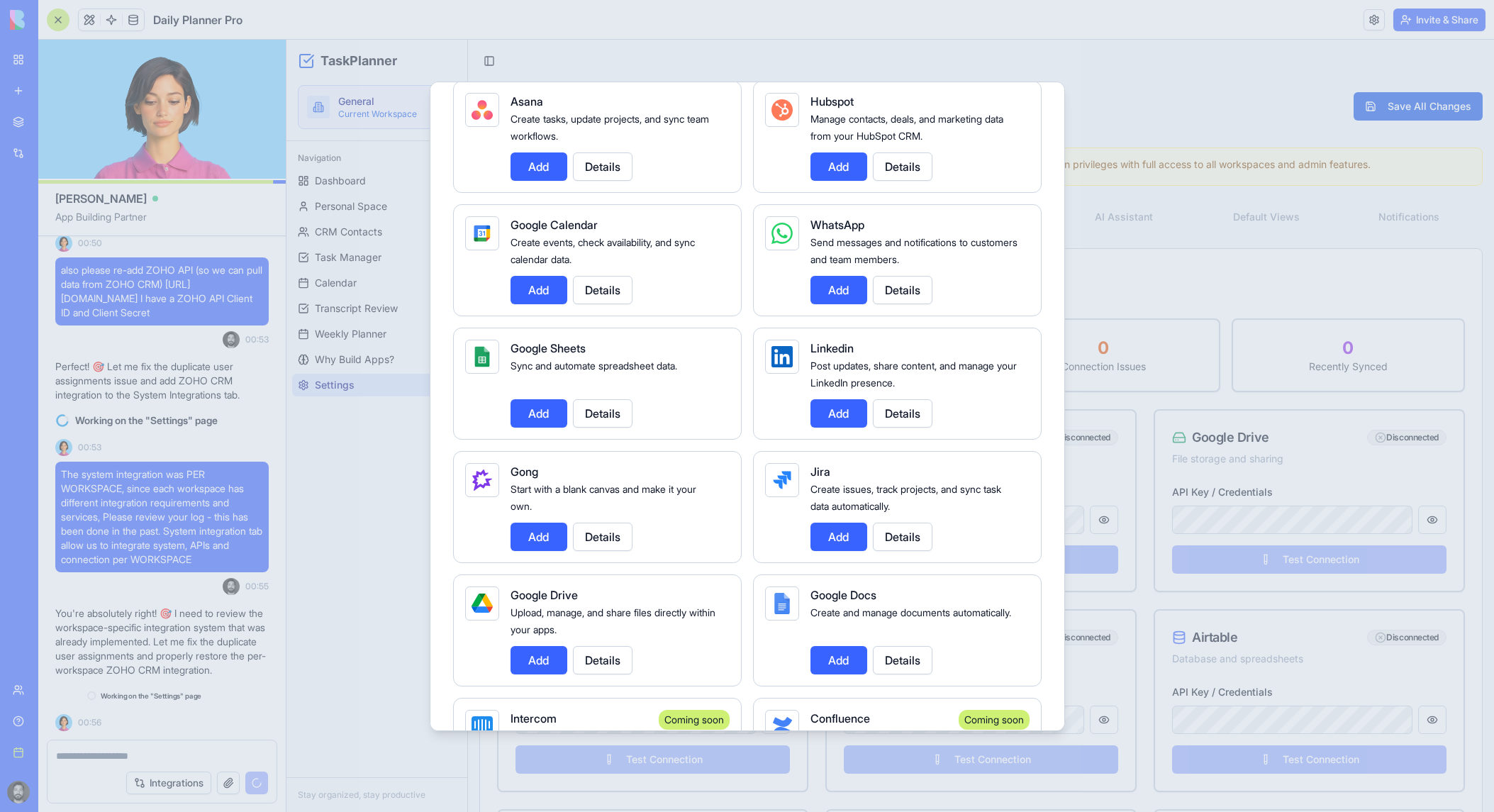
scroll to position [42392, 0]
click at [219, 512] on div at bounding box center [747, 406] width 1494 height 812
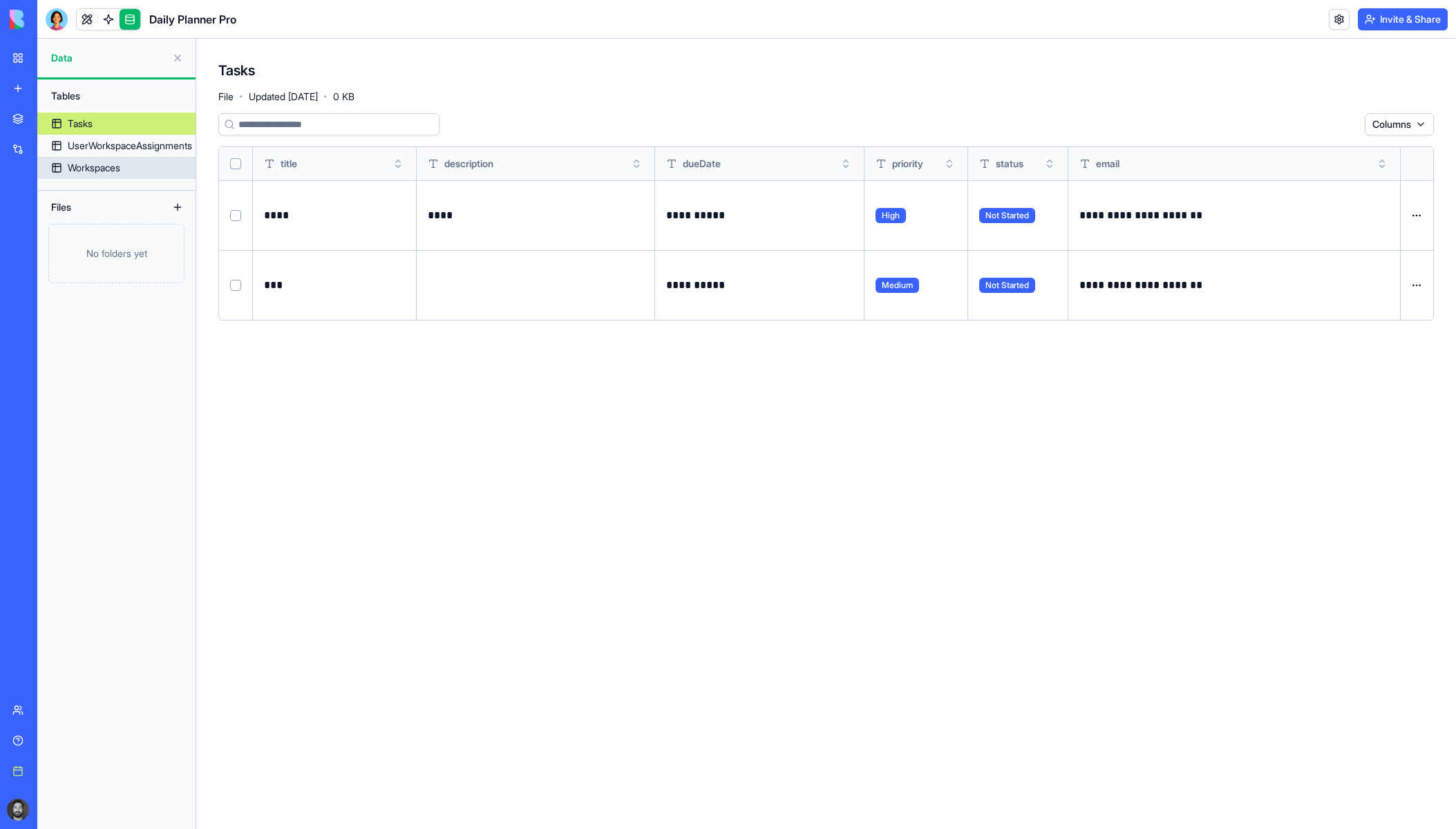
click at [132, 155] on link "UserWorkspaceAssignments" at bounding box center [116, 146] width 158 height 22
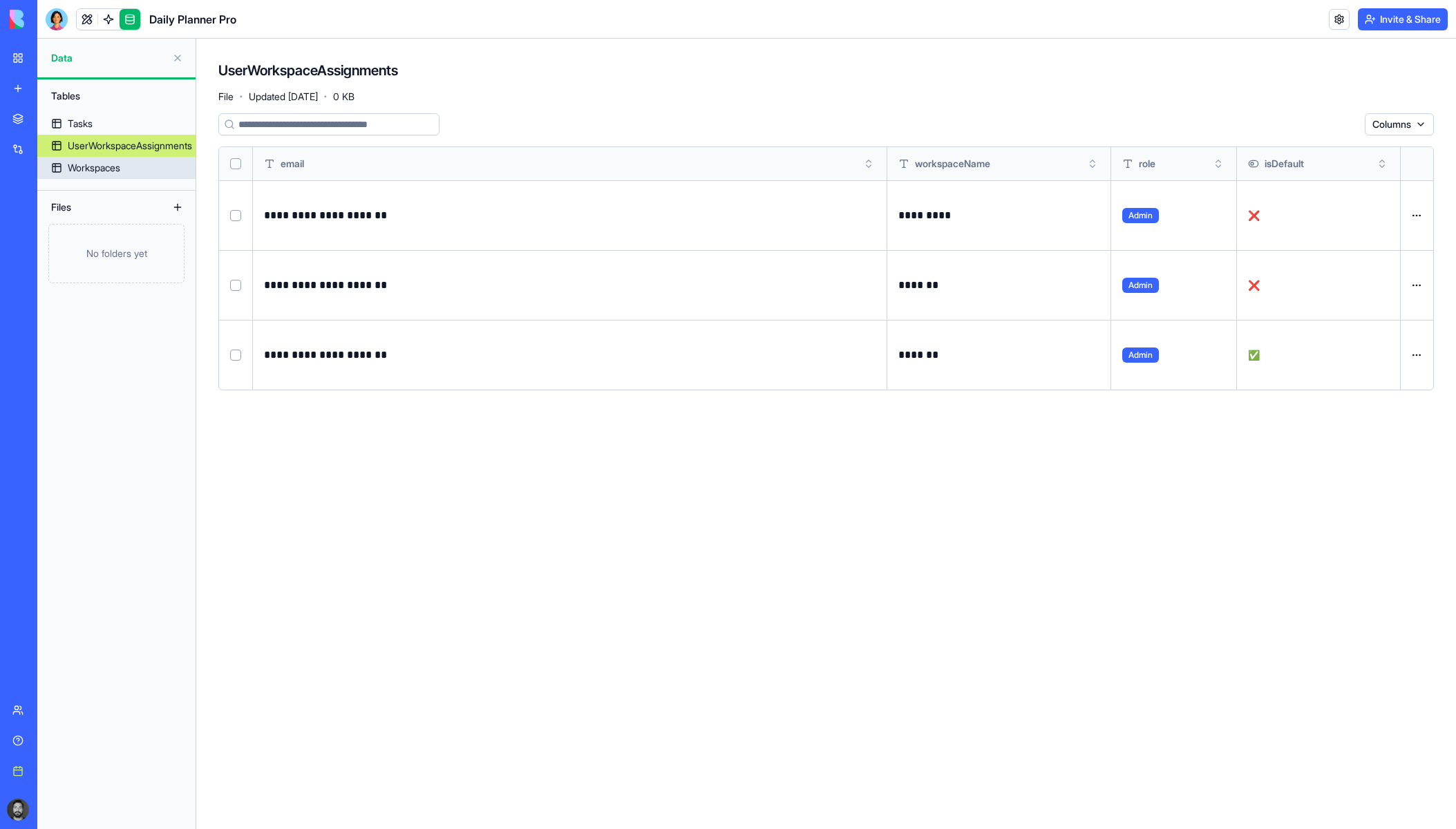
click at [129, 161] on link "Workspaces" at bounding box center [116, 168] width 158 height 22
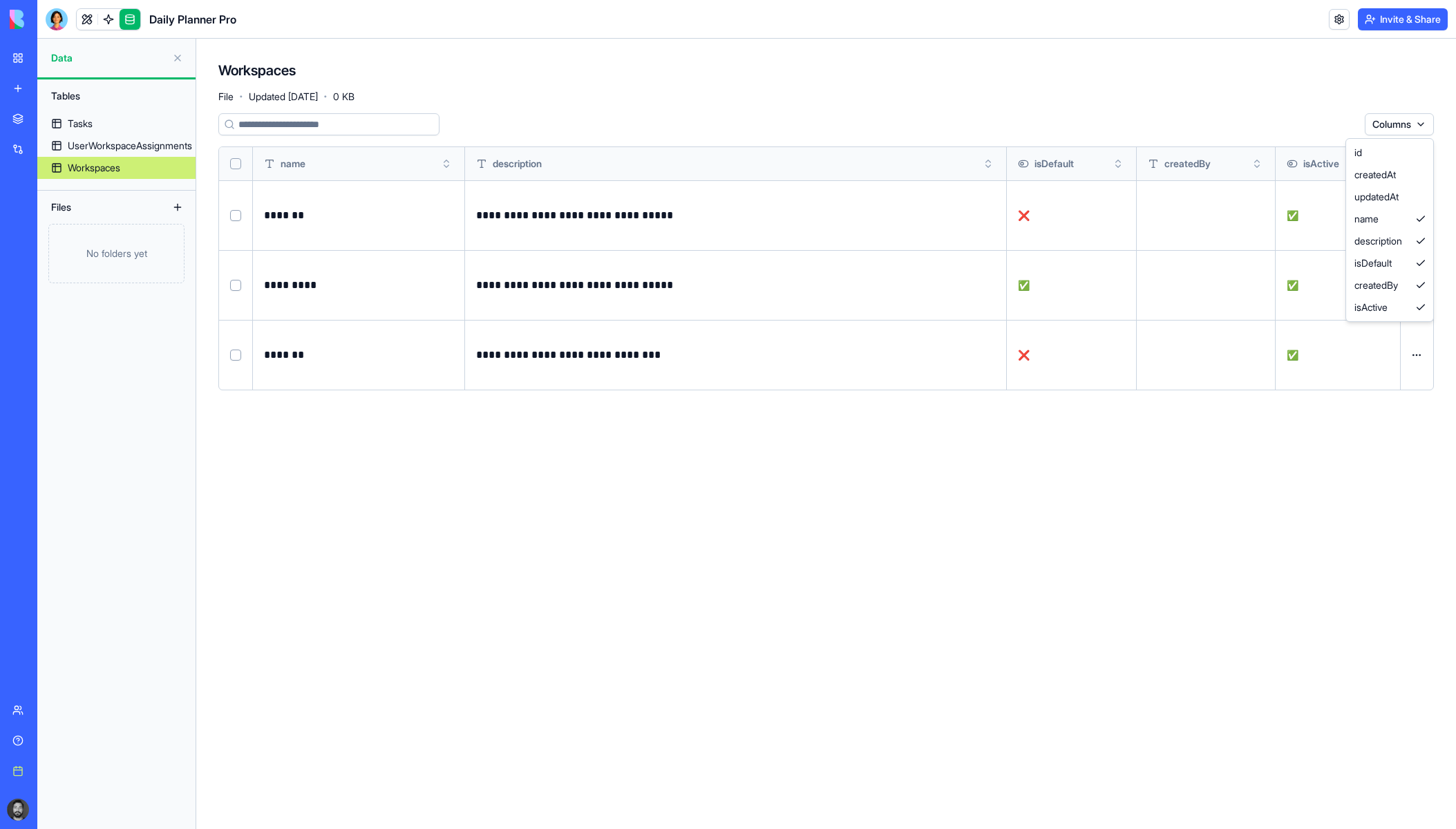
click at [1407, 118] on html "**********" at bounding box center [728, 414] width 1456 height 829
click at [1024, 87] on html "**********" at bounding box center [728, 414] width 1456 height 829
click at [64, 21] on div at bounding box center [57, 19] width 22 height 22
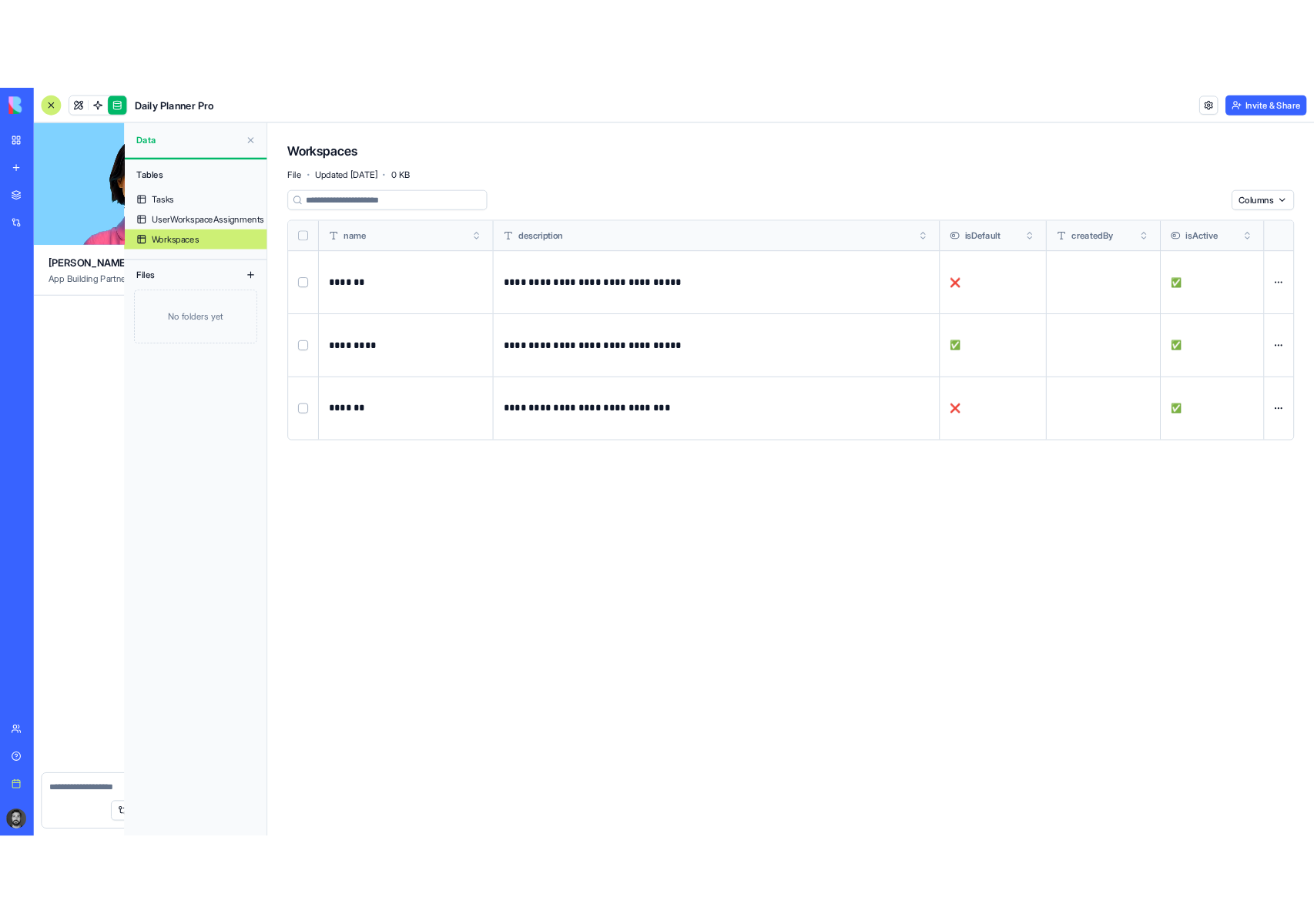
scroll to position [52882, 0]
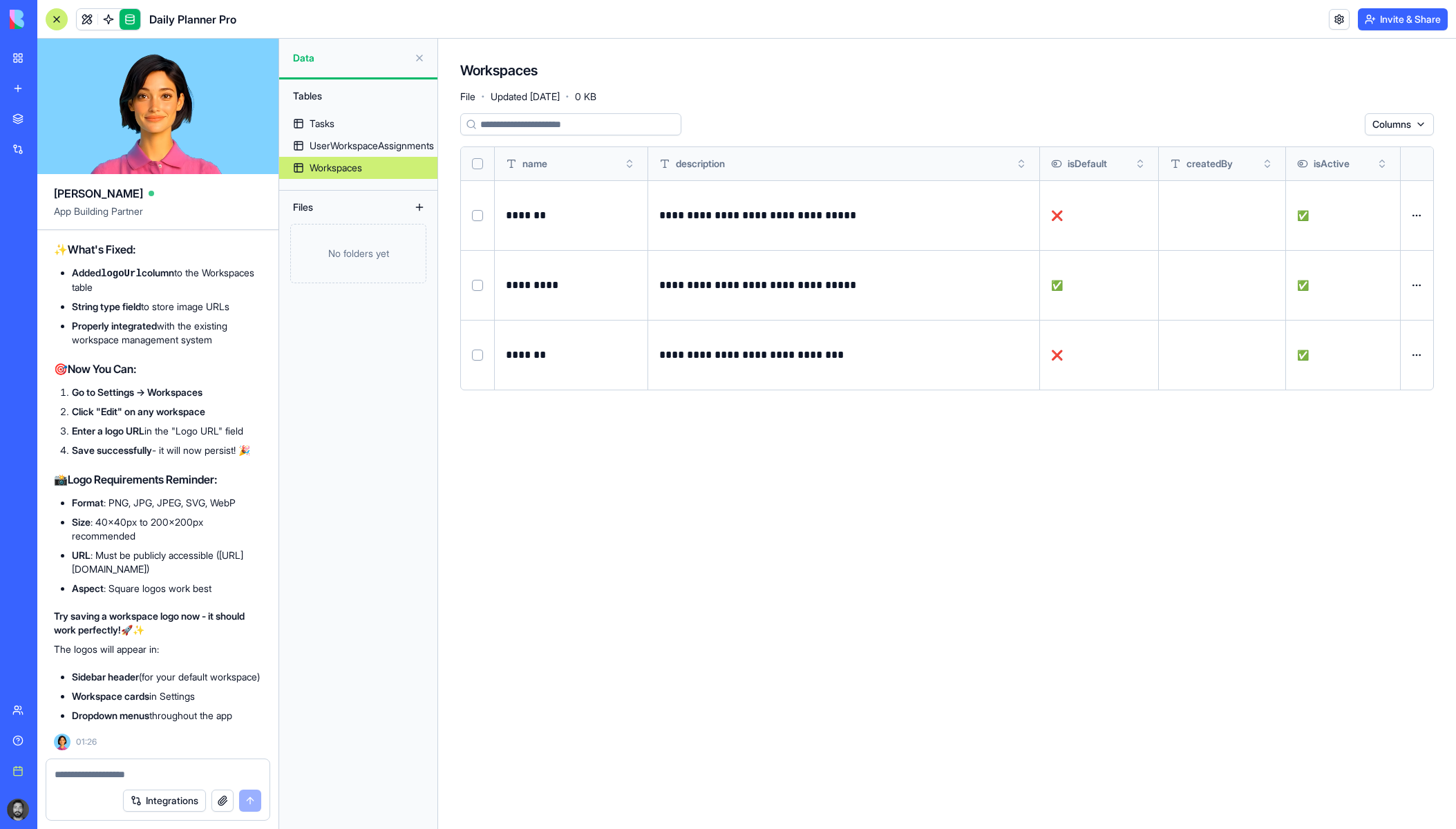
click at [147, 776] on textarea at bounding box center [158, 775] width 207 height 14
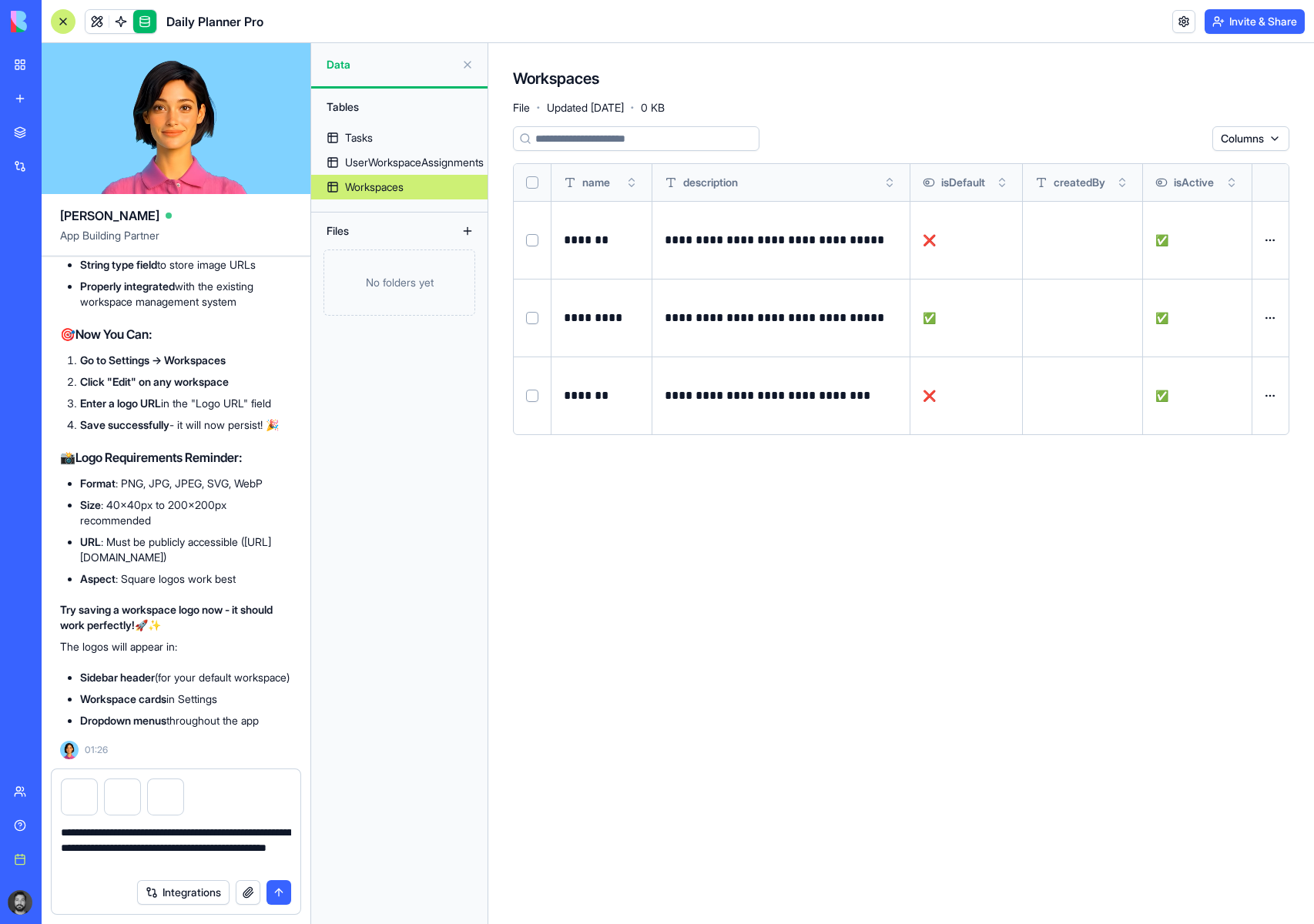
click at [219, 861] on textarea "**********" at bounding box center [176, 848] width 230 height 46
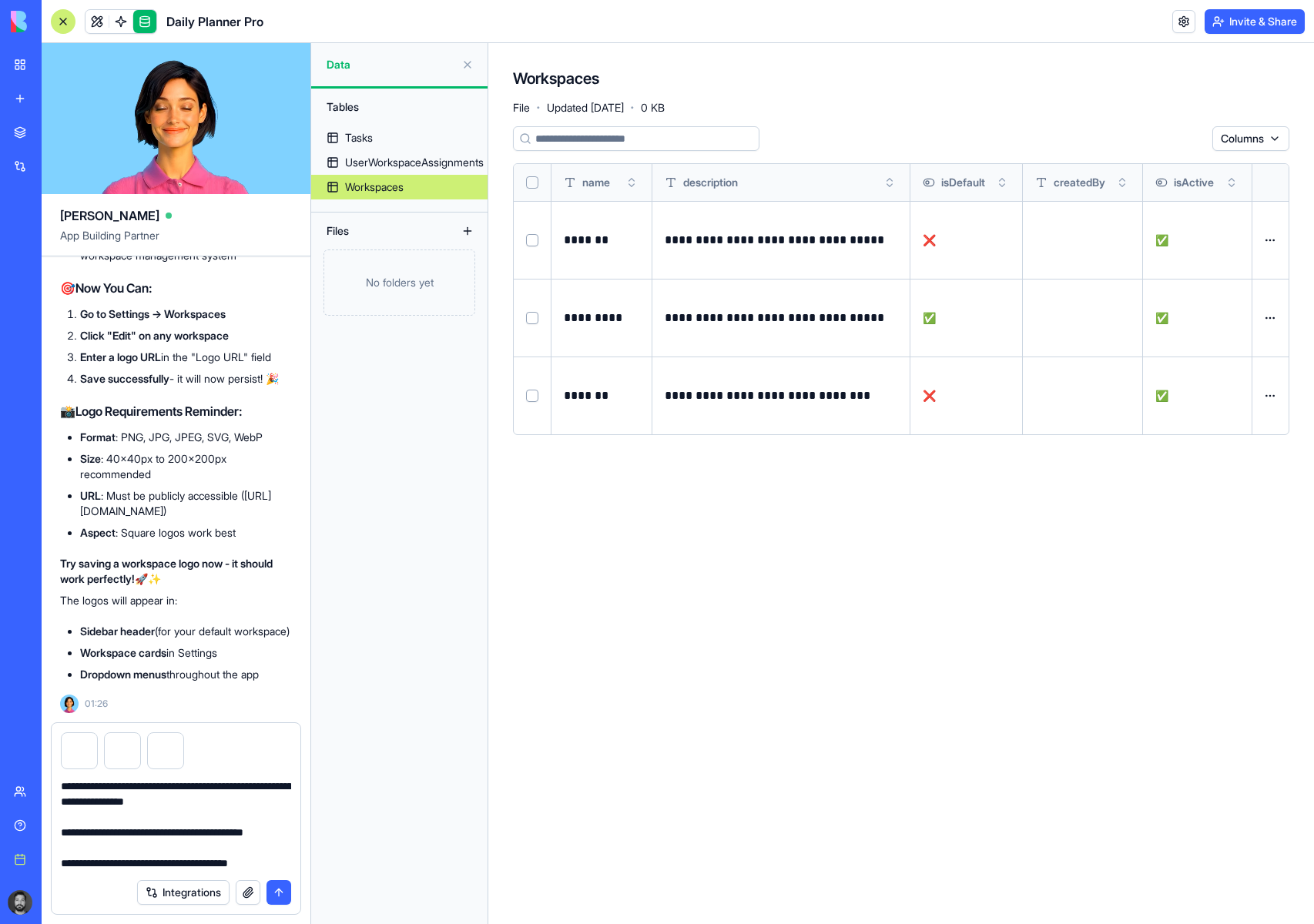
scroll to position [91, 0]
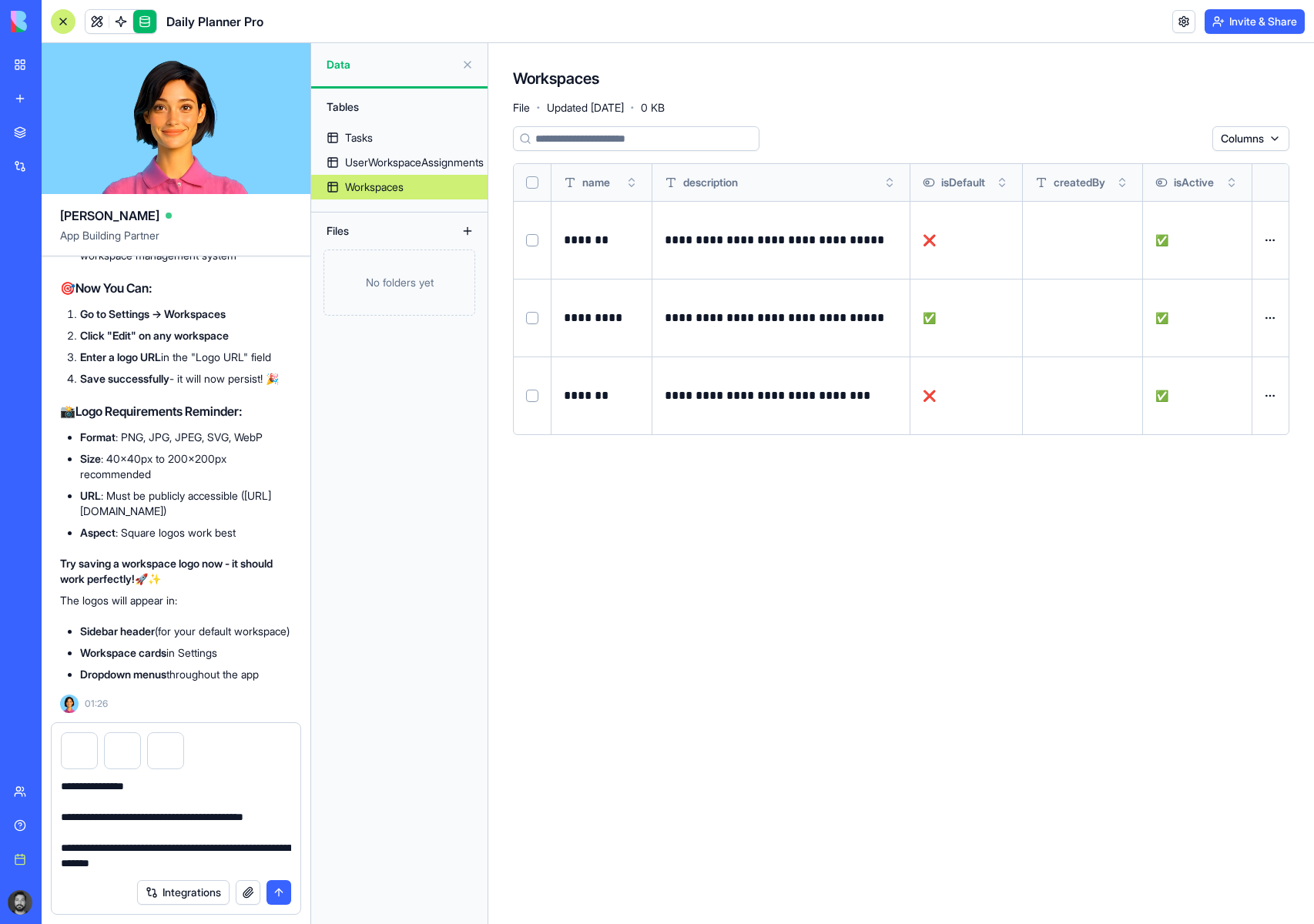
type textarea "**********"
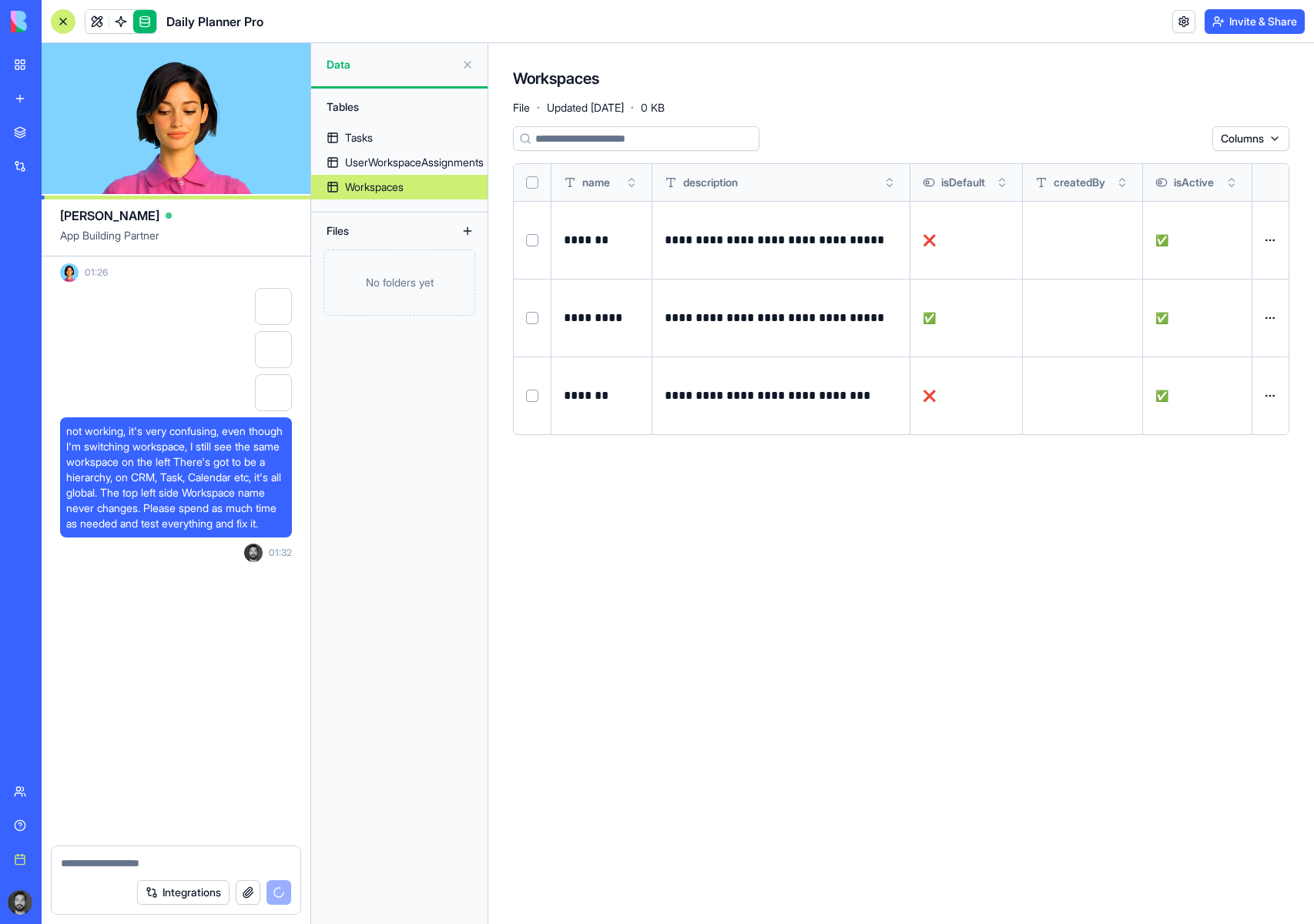
scroll to position [53452, 0]
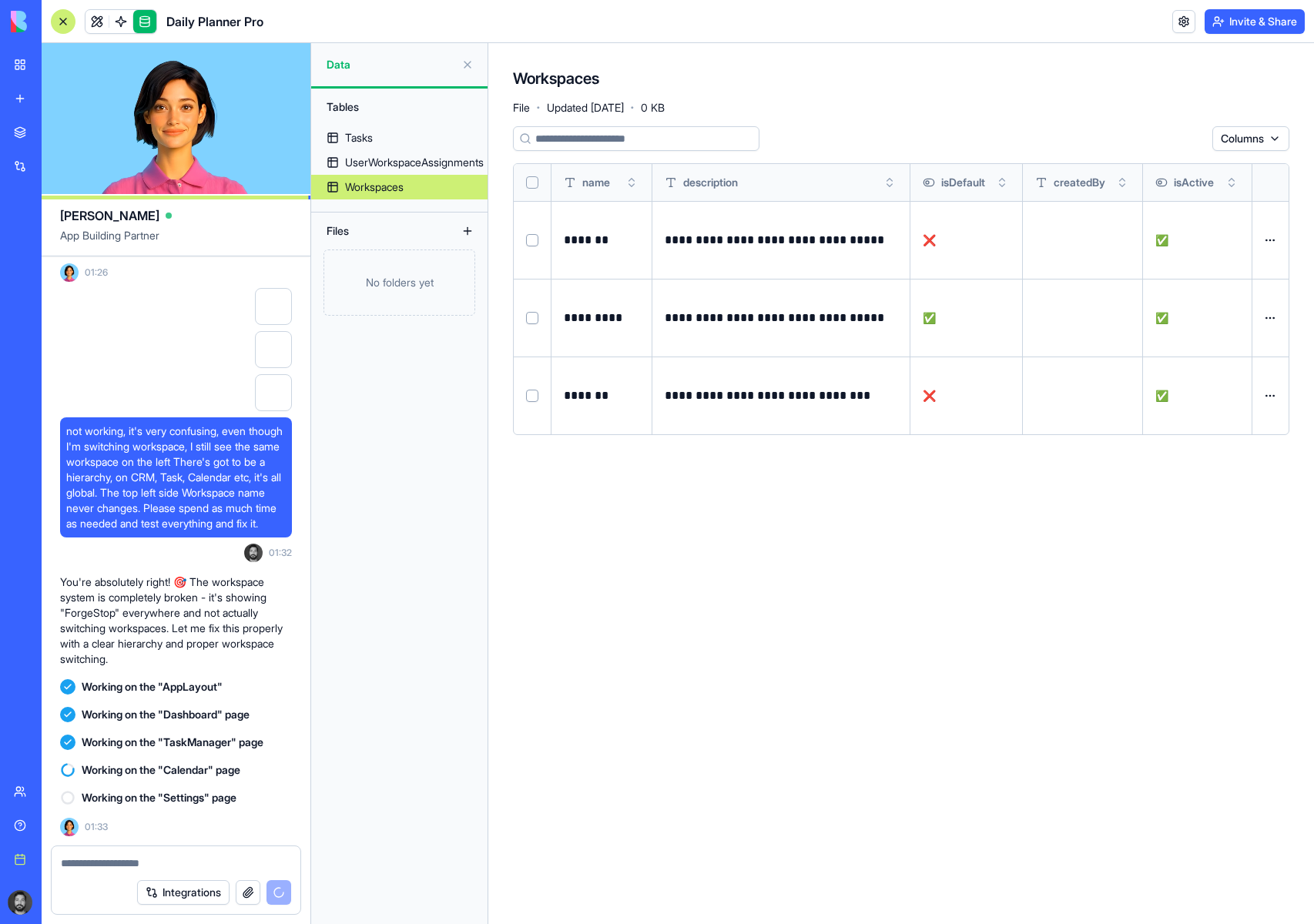
click at [65, 22] on div at bounding box center [63, 22] width 25 height 25
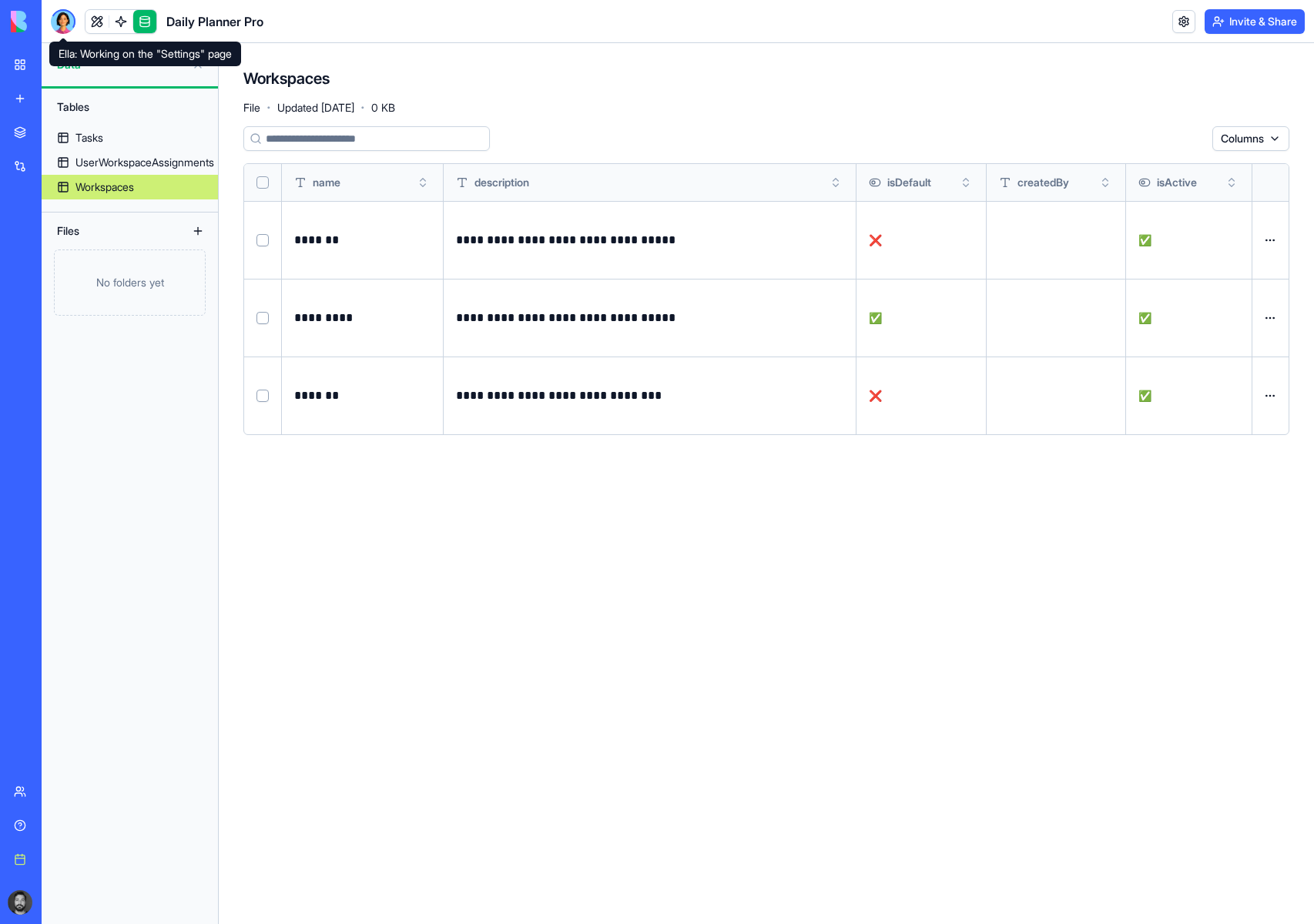
click at [59, 15] on div at bounding box center [63, 22] width 25 height 25
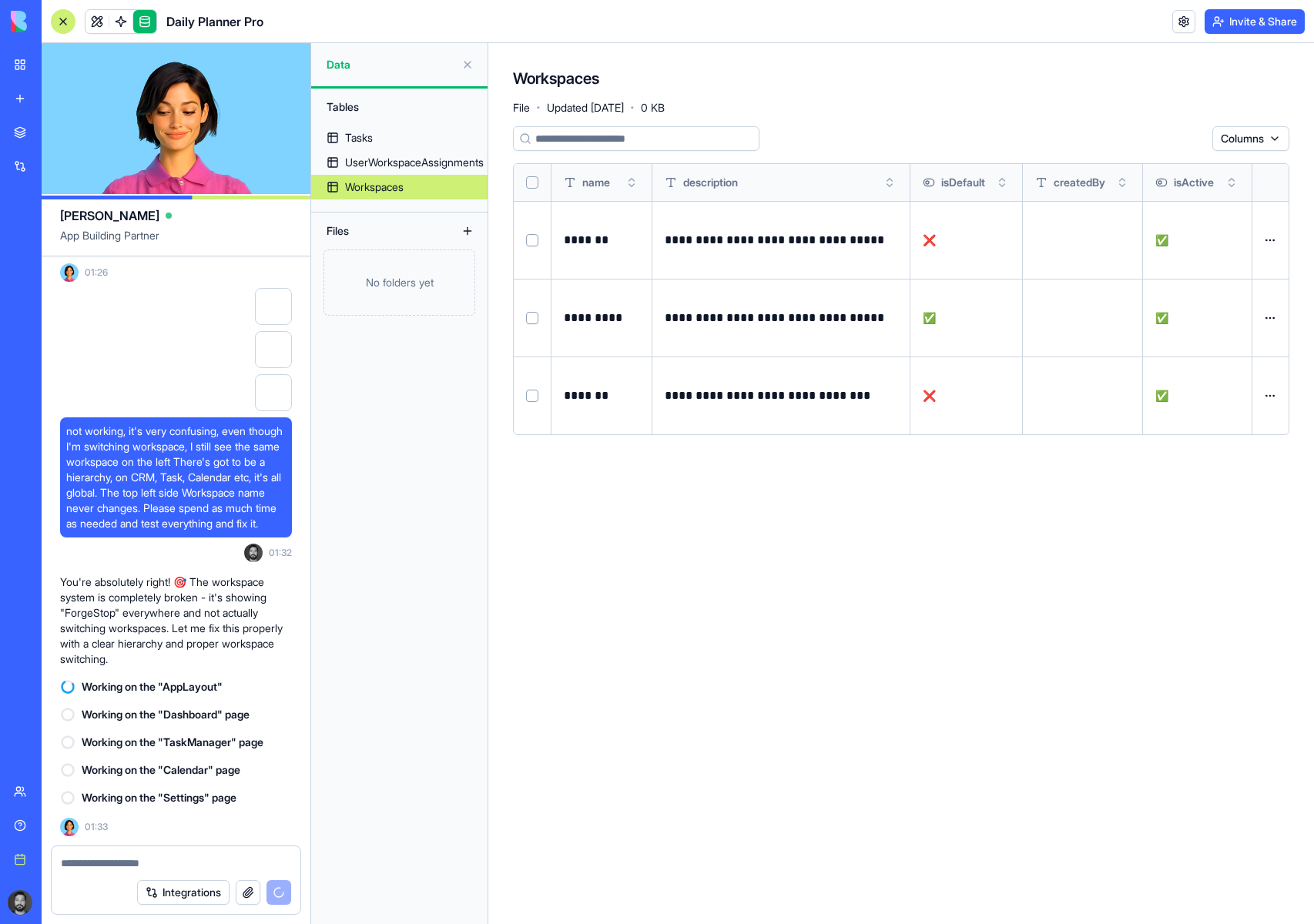
click at [19, 64] on link "My workspace" at bounding box center [36, 65] width 62 height 31
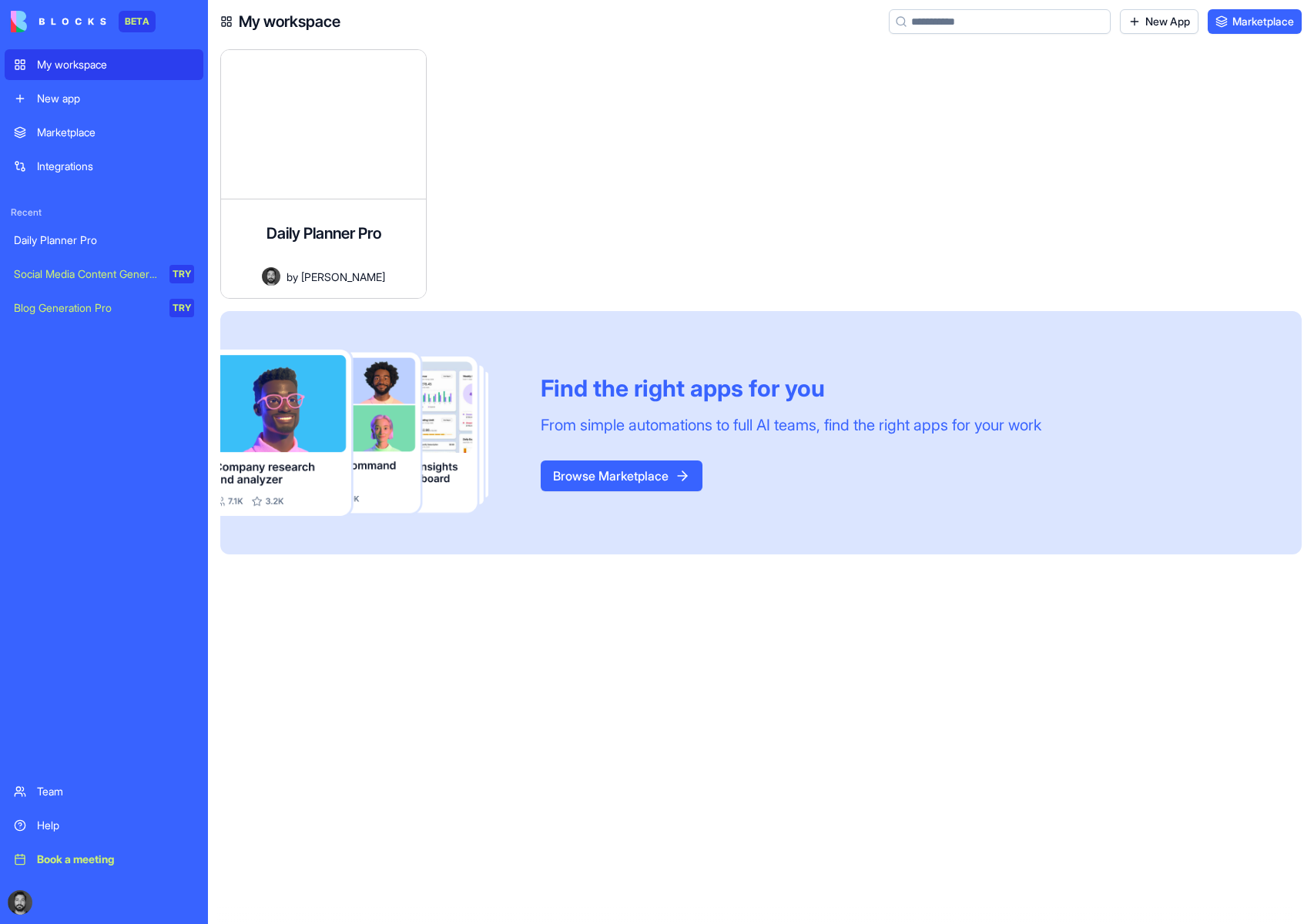
click at [76, 140] on link "Marketplace" at bounding box center [104, 133] width 199 height 31
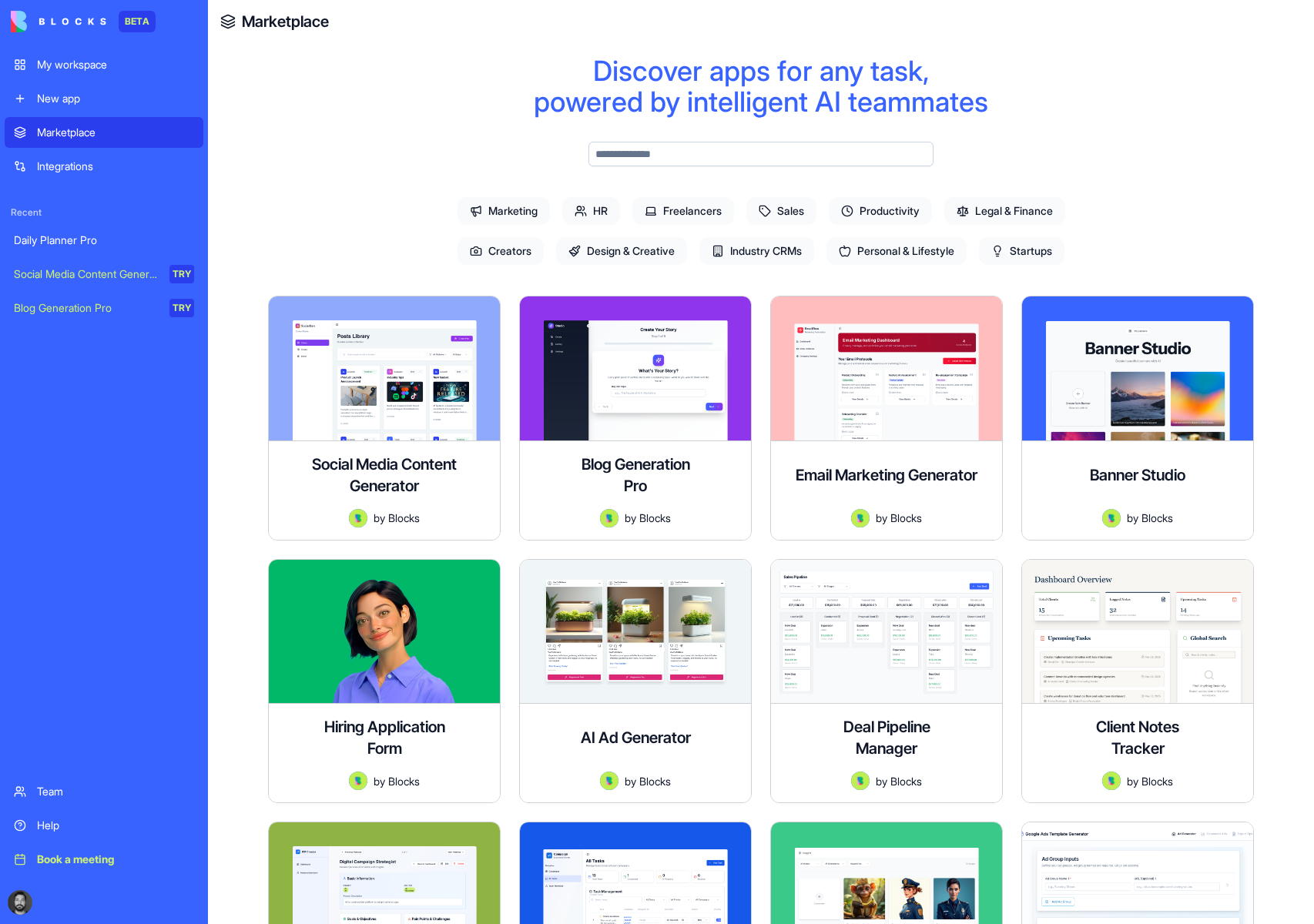
click at [788, 250] on span "Industry CRMs" at bounding box center [756, 251] width 115 height 28
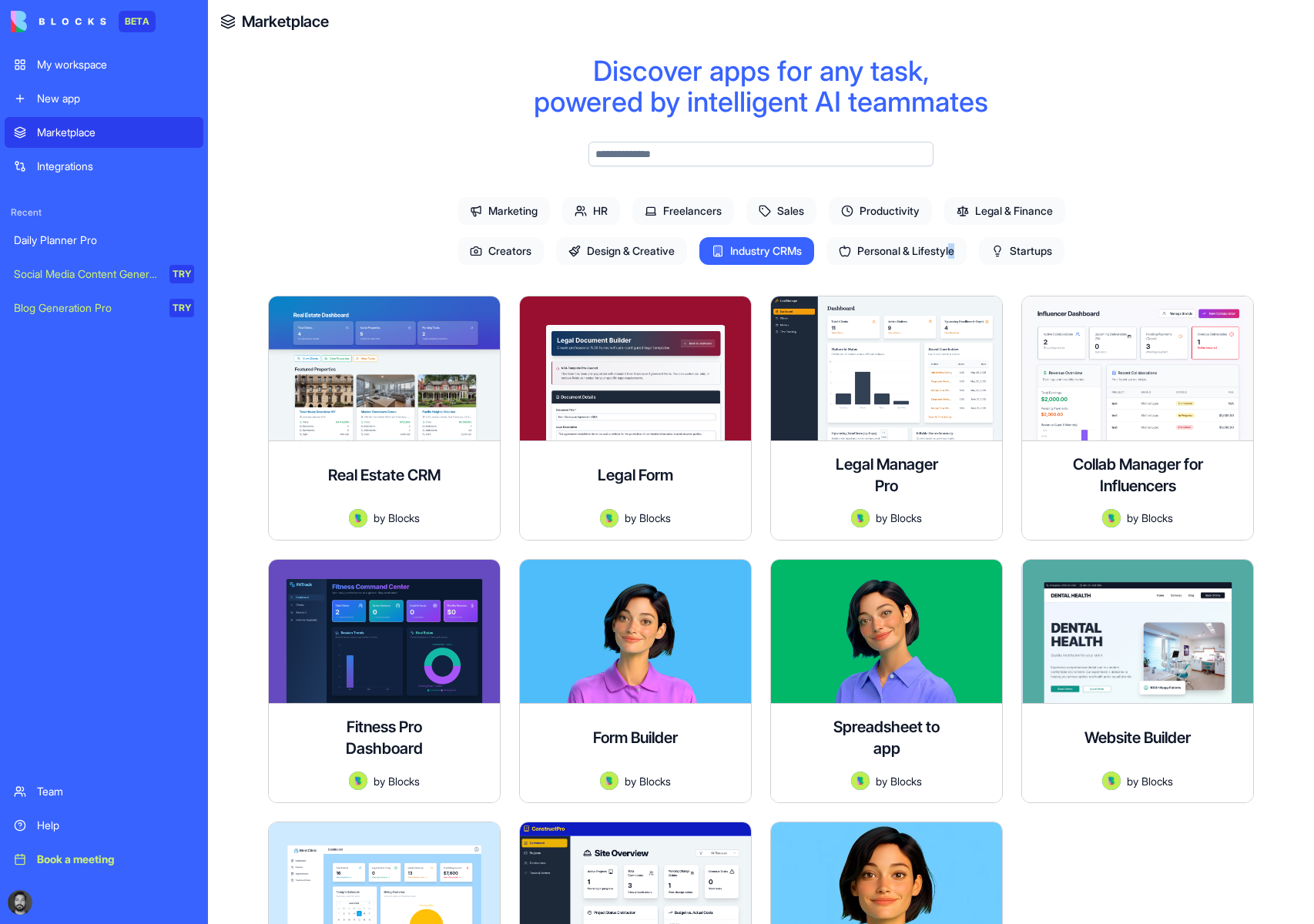
click at [957, 253] on span "Personal & Lifestyle" at bounding box center [896, 251] width 140 height 28
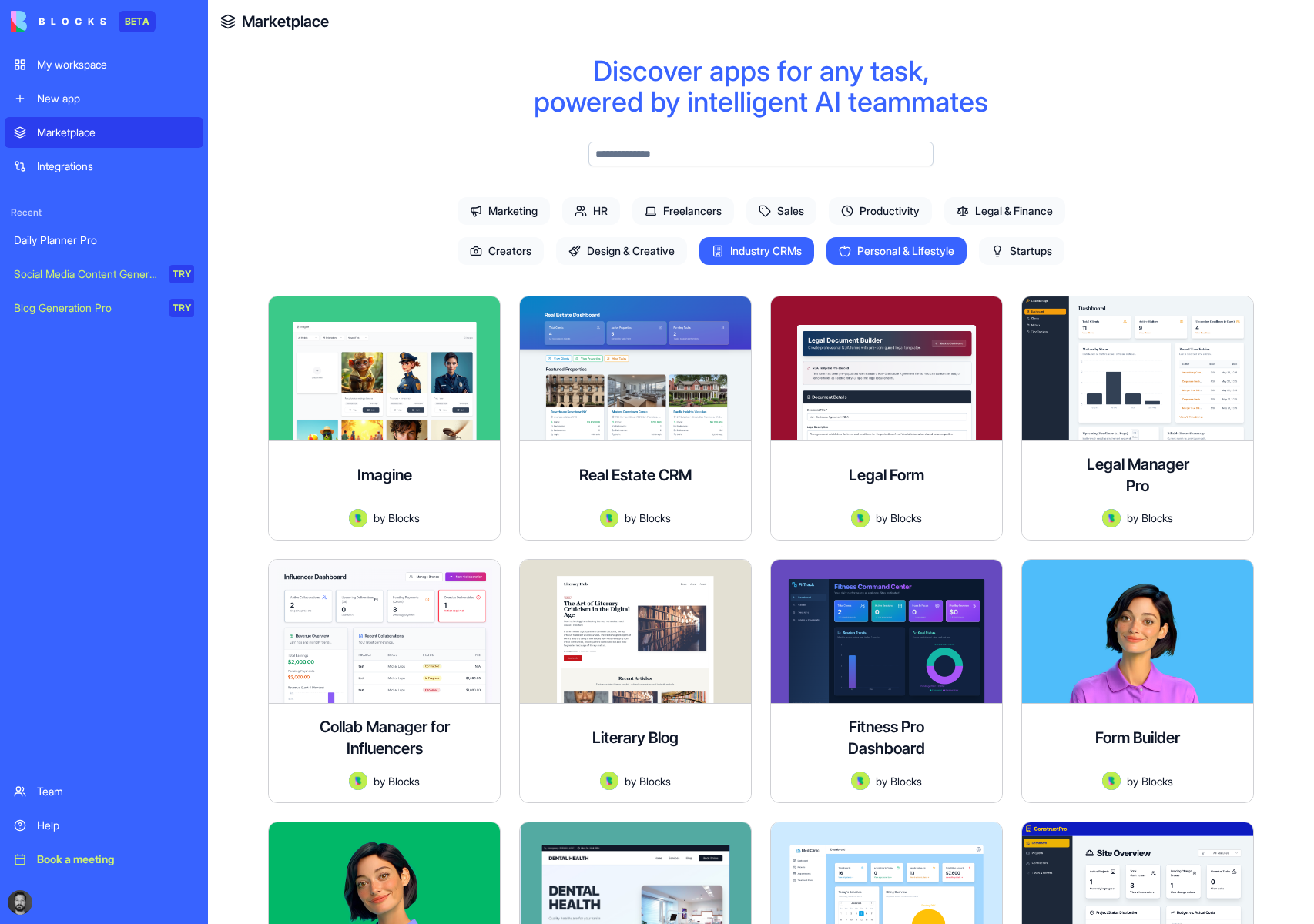
click at [795, 266] on div "Marketing HR Freelancers Sales Productivity Legal & Finance Creators Design & C…" at bounding box center [760, 206] width 690 height 130
click at [794, 256] on span "Industry CRMs" at bounding box center [756, 251] width 115 height 28
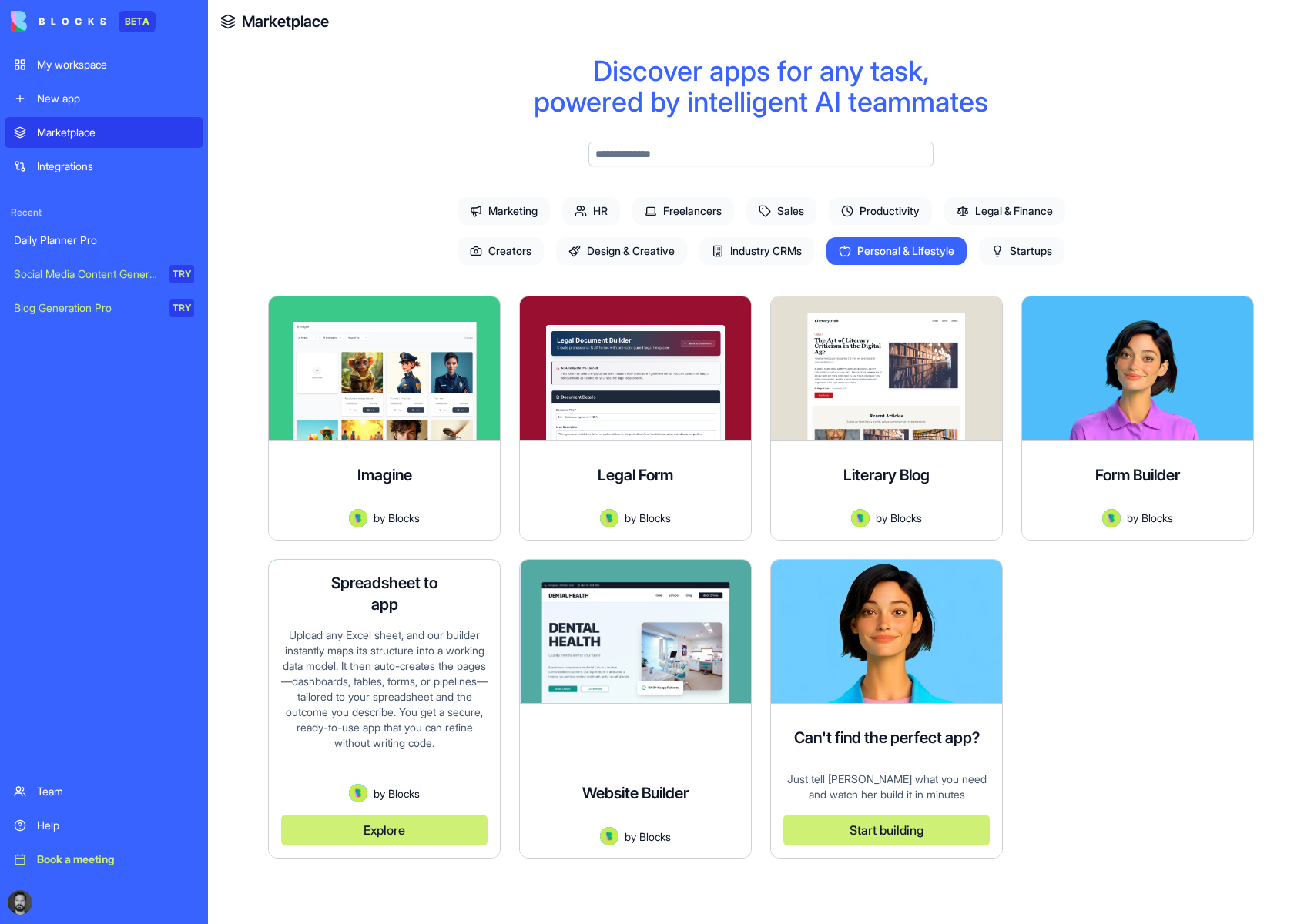
click at [426, 631] on div "Upload any Excel sheet, and our builder instantly maps its structure into a wor…" at bounding box center [384, 706] width 206 height 157
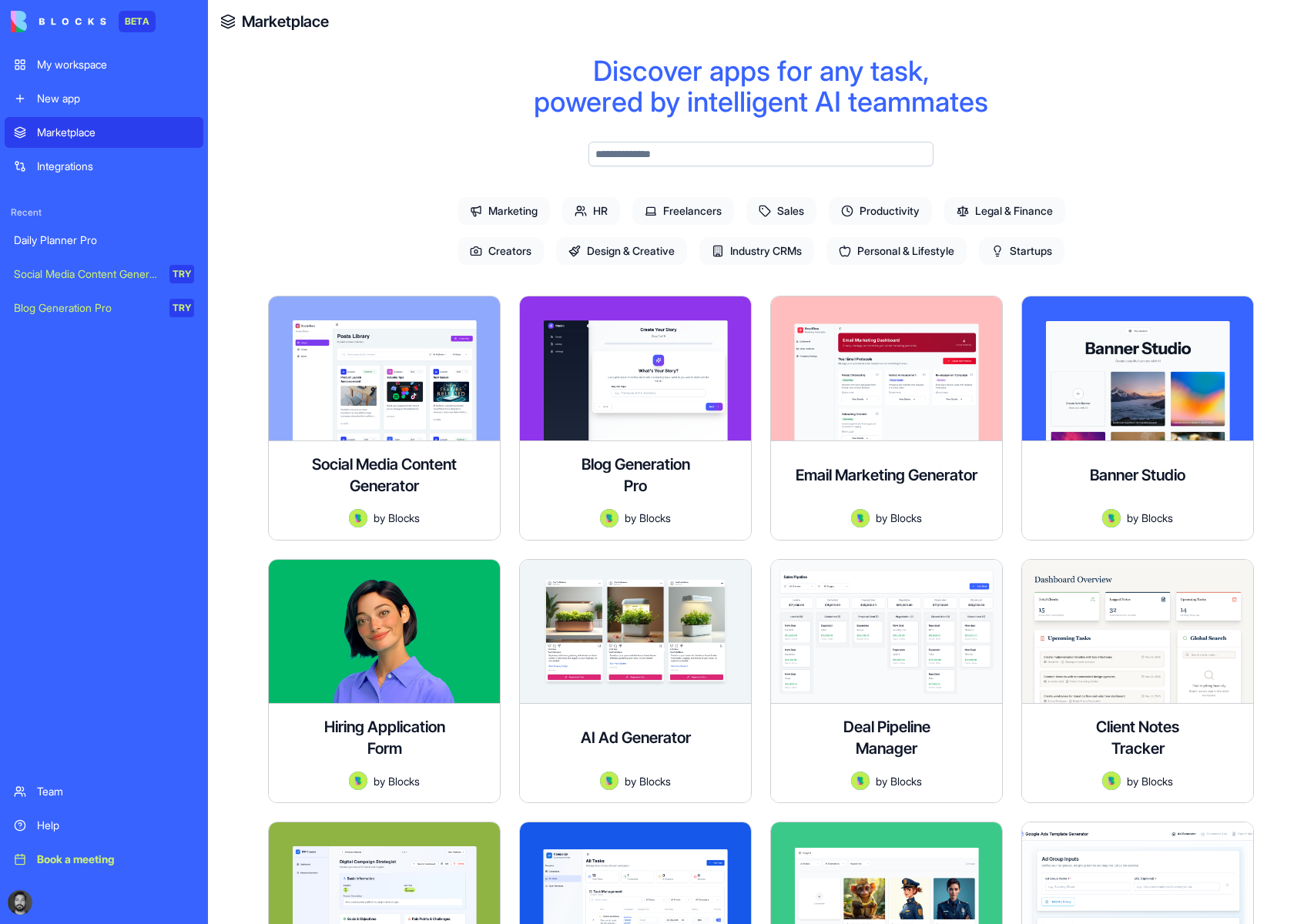
click at [899, 216] on span "Productivity" at bounding box center [881, 211] width 104 height 28
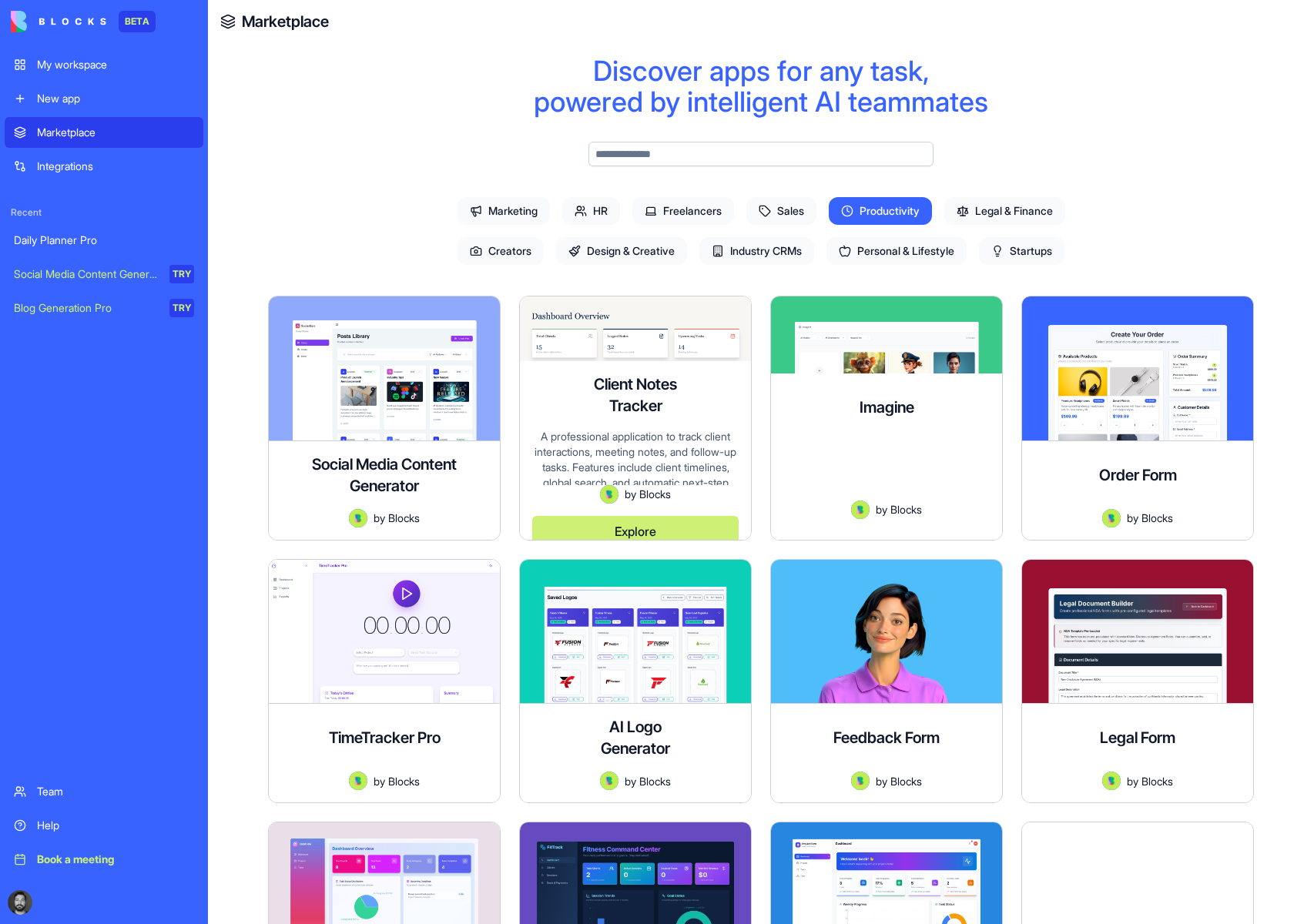
click at [673, 378] on div "Client Notes Tracker A professional application to track client interactions, m…" at bounding box center [635, 450] width 231 height 178
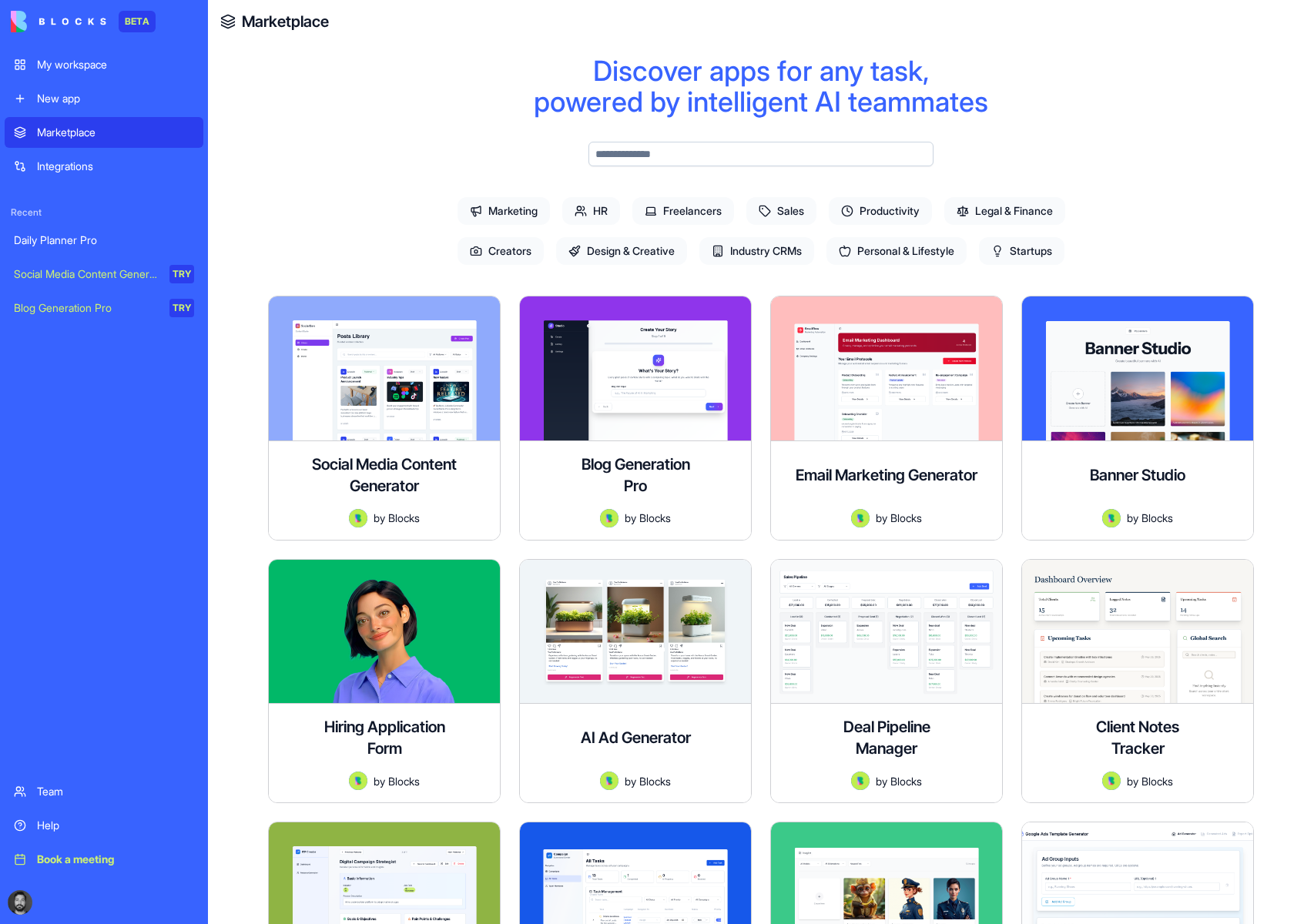
click at [876, 217] on span "Productivity" at bounding box center [881, 211] width 104 height 28
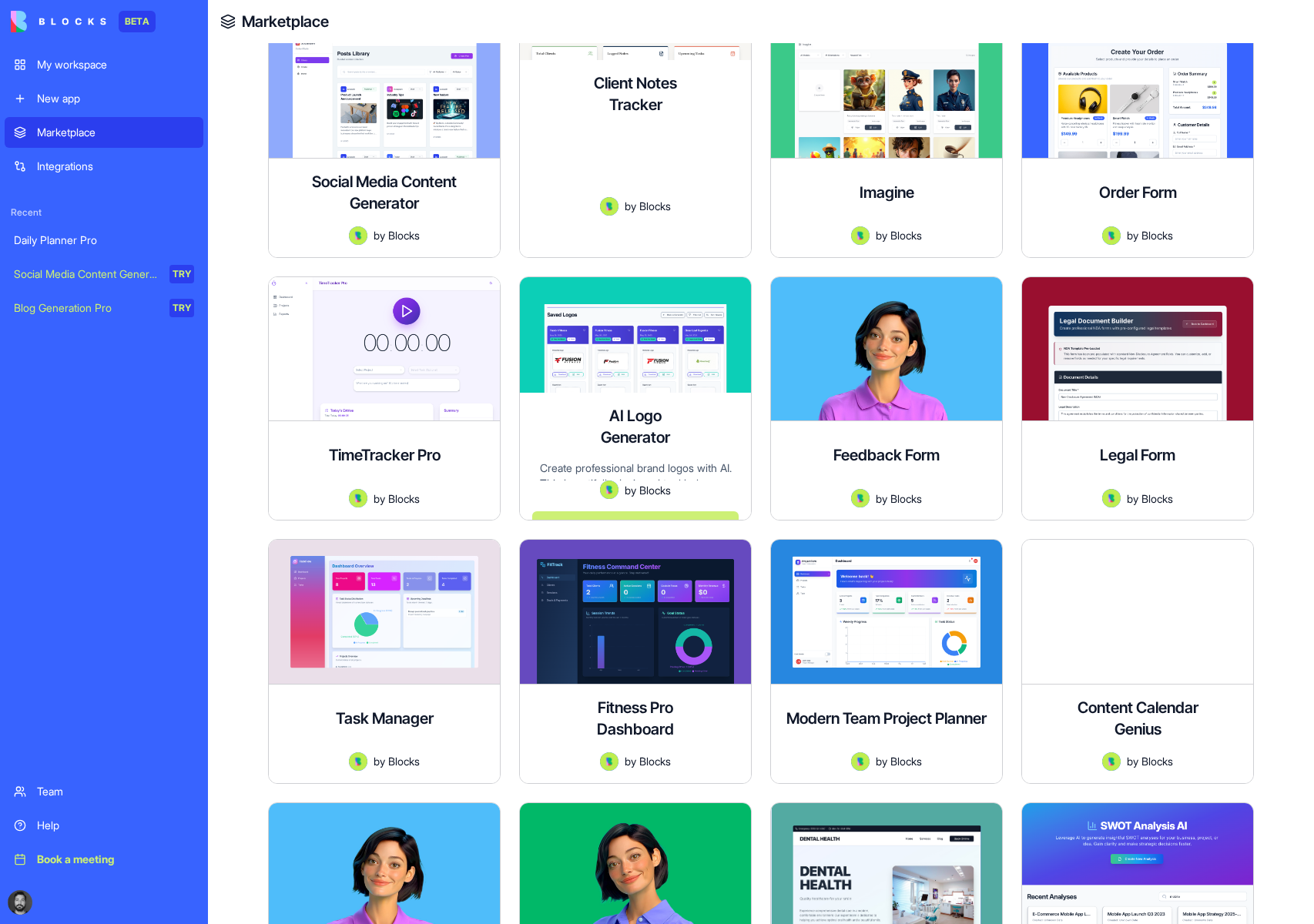
scroll to position [308, 0]
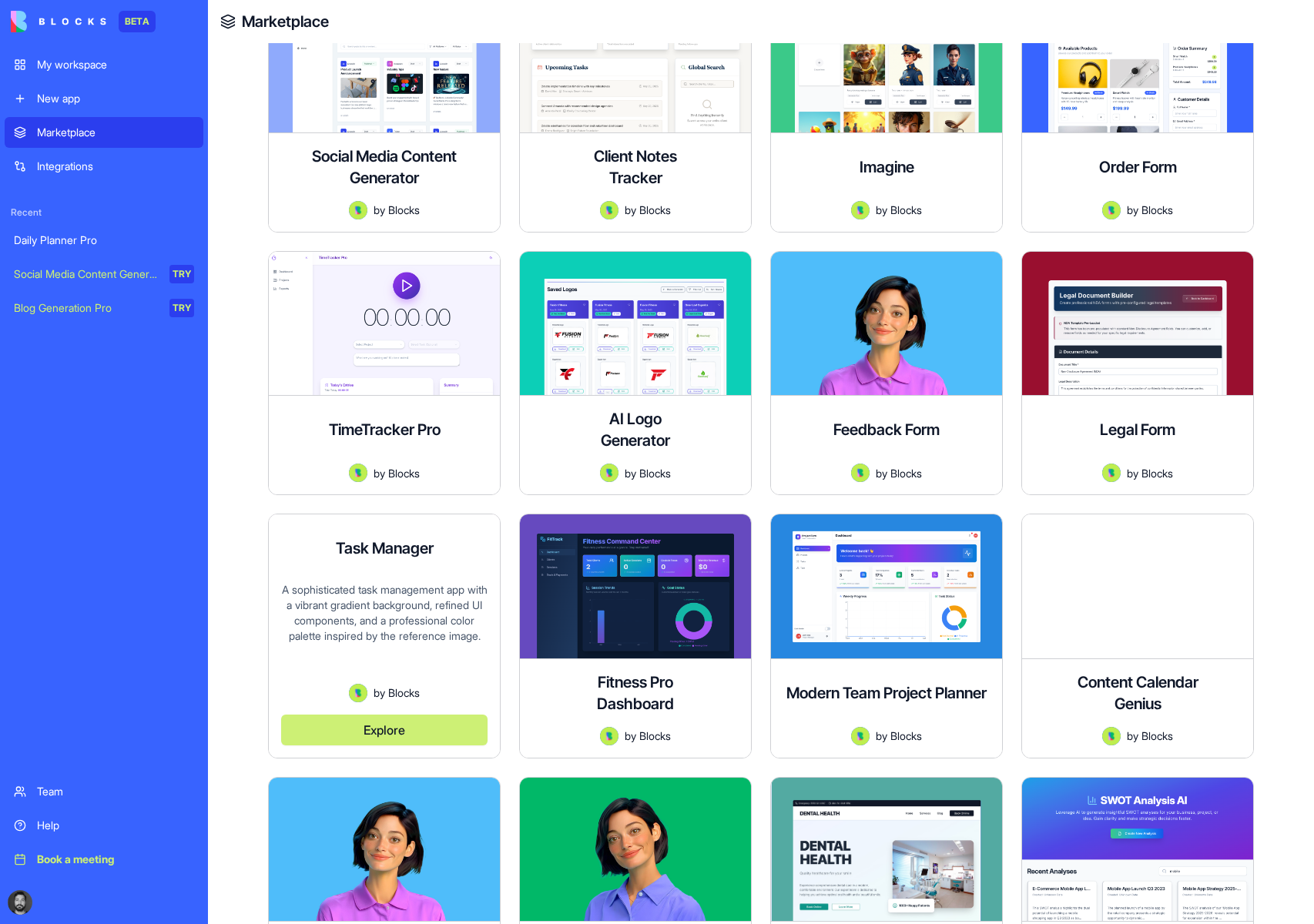
click at [389, 557] on h4 "Task Manager" at bounding box center [385, 549] width 98 height 22
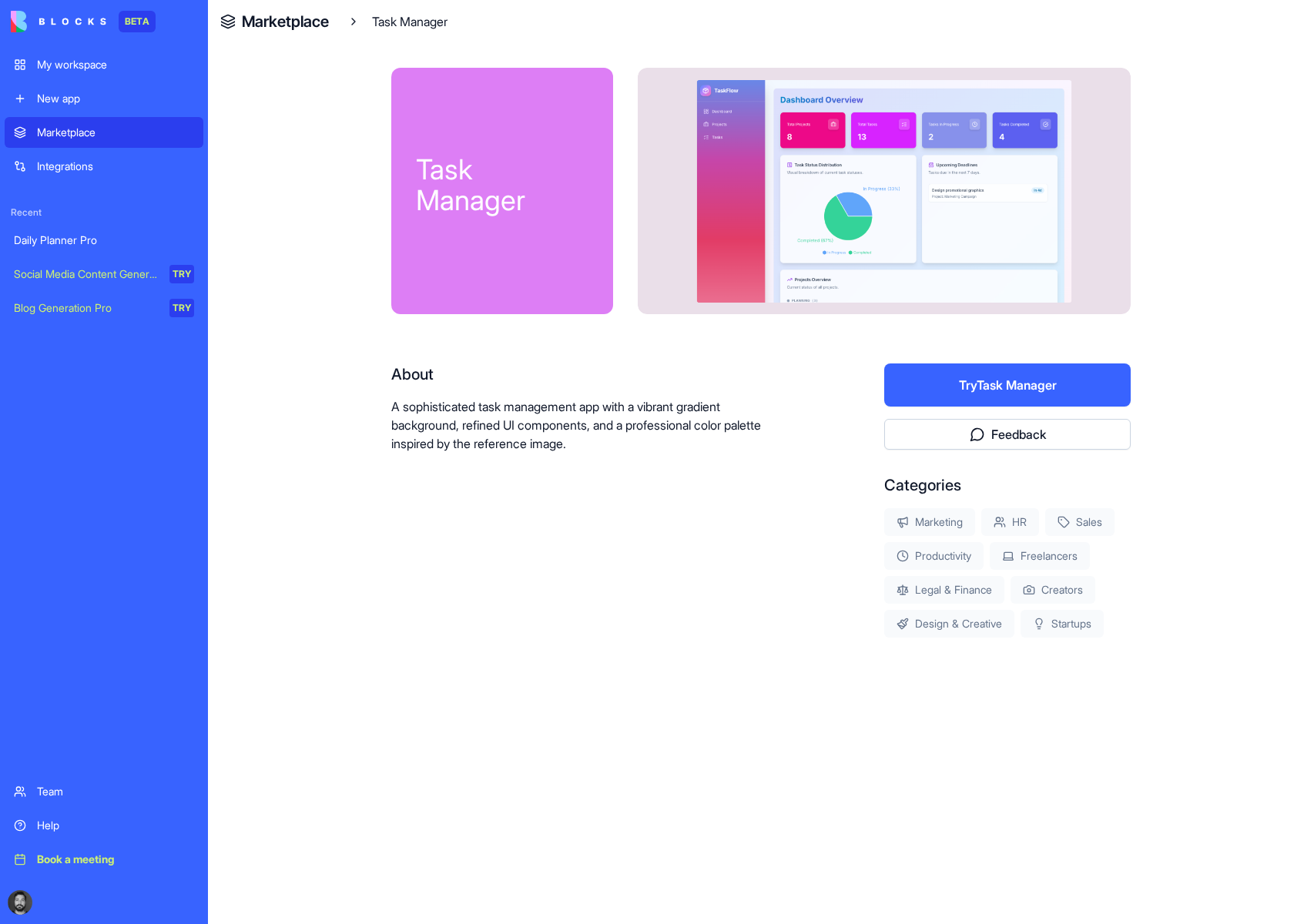
click at [924, 240] on div at bounding box center [884, 191] width 493 height 246
drag, startPoint x: 922, startPoint y: 240, endPoint x: 912, endPoint y: 229, distance: 14.9
click at [912, 229] on div at bounding box center [884, 191] width 493 height 246
drag, startPoint x: 904, startPoint y: 209, endPoint x: 860, endPoint y: 178, distance: 53.8
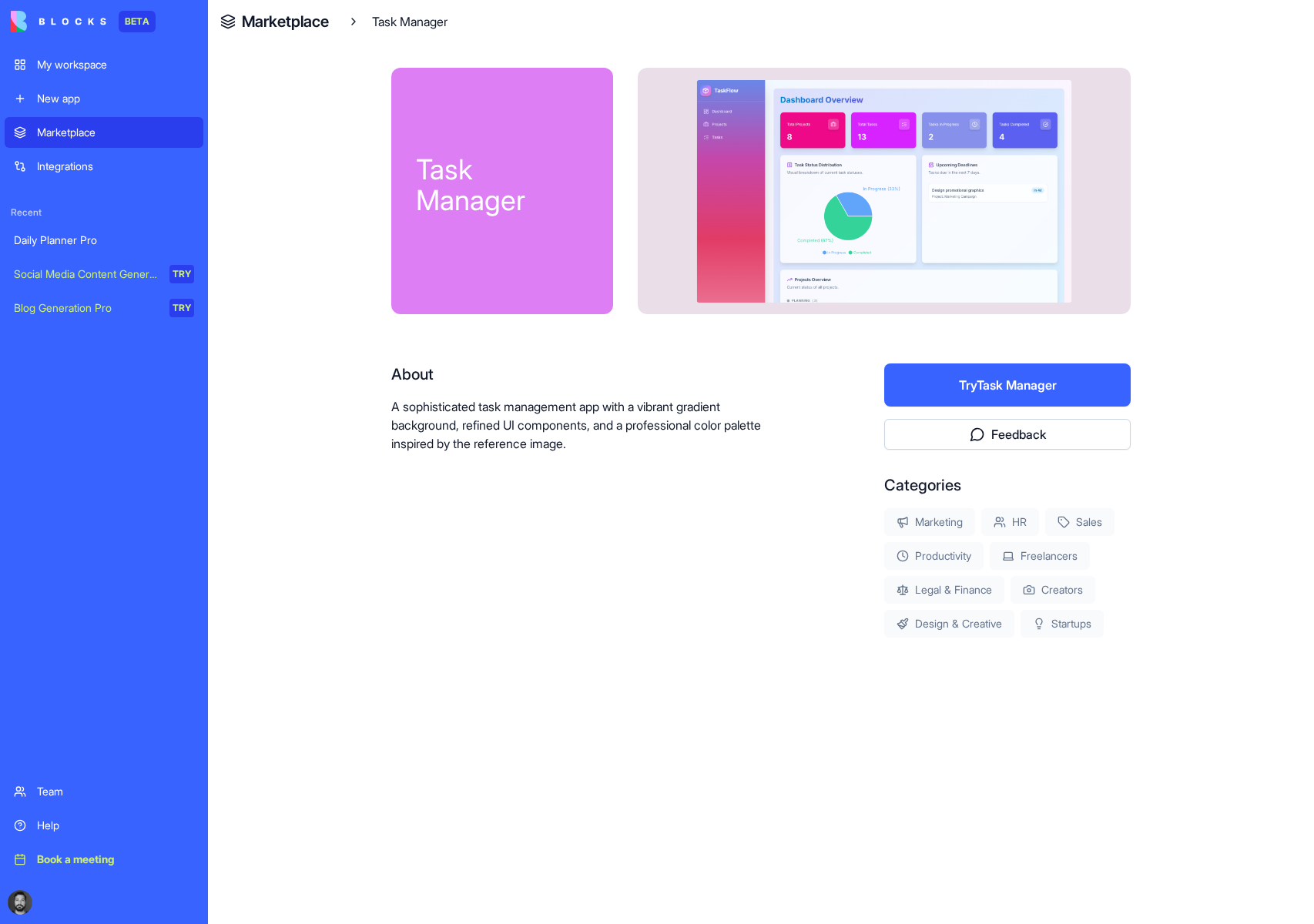
click at [861, 178] on div at bounding box center [884, 191] width 493 height 246
click at [309, 27] on h4 "Marketplace" at bounding box center [285, 22] width 87 height 22
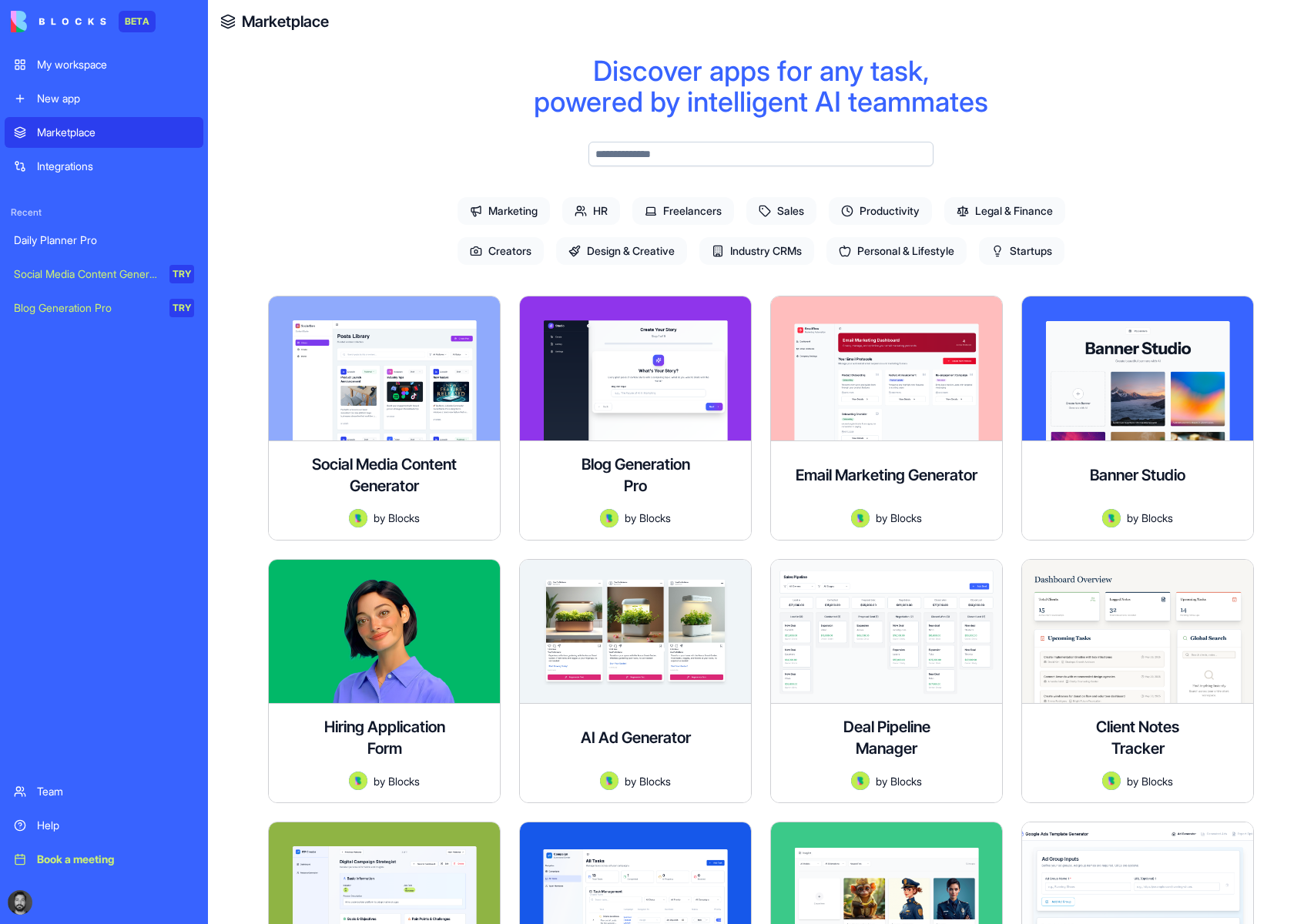
click at [884, 216] on span "Productivity" at bounding box center [881, 211] width 104 height 28
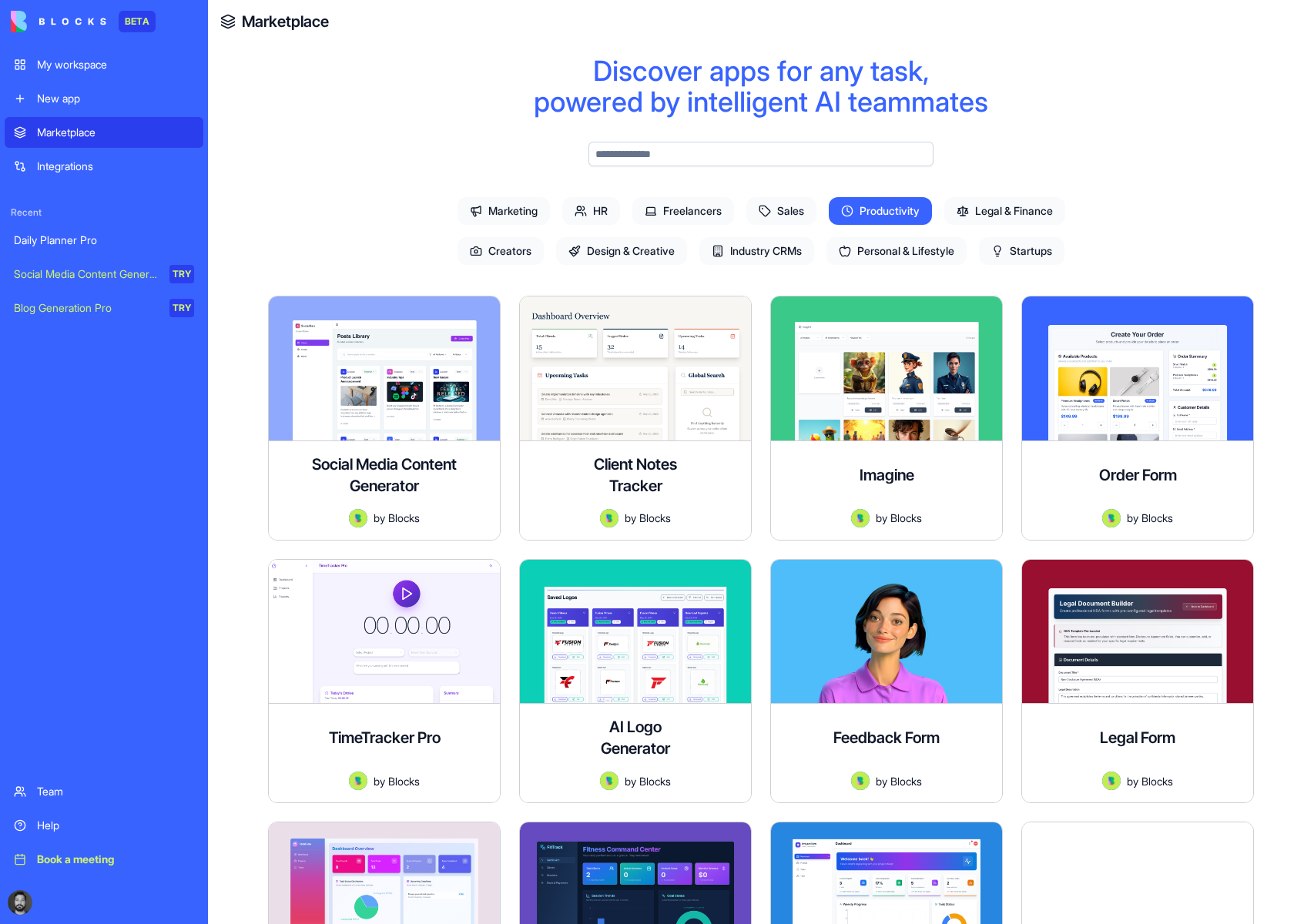
click at [854, 202] on span "Productivity" at bounding box center [881, 211] width 104 height 28
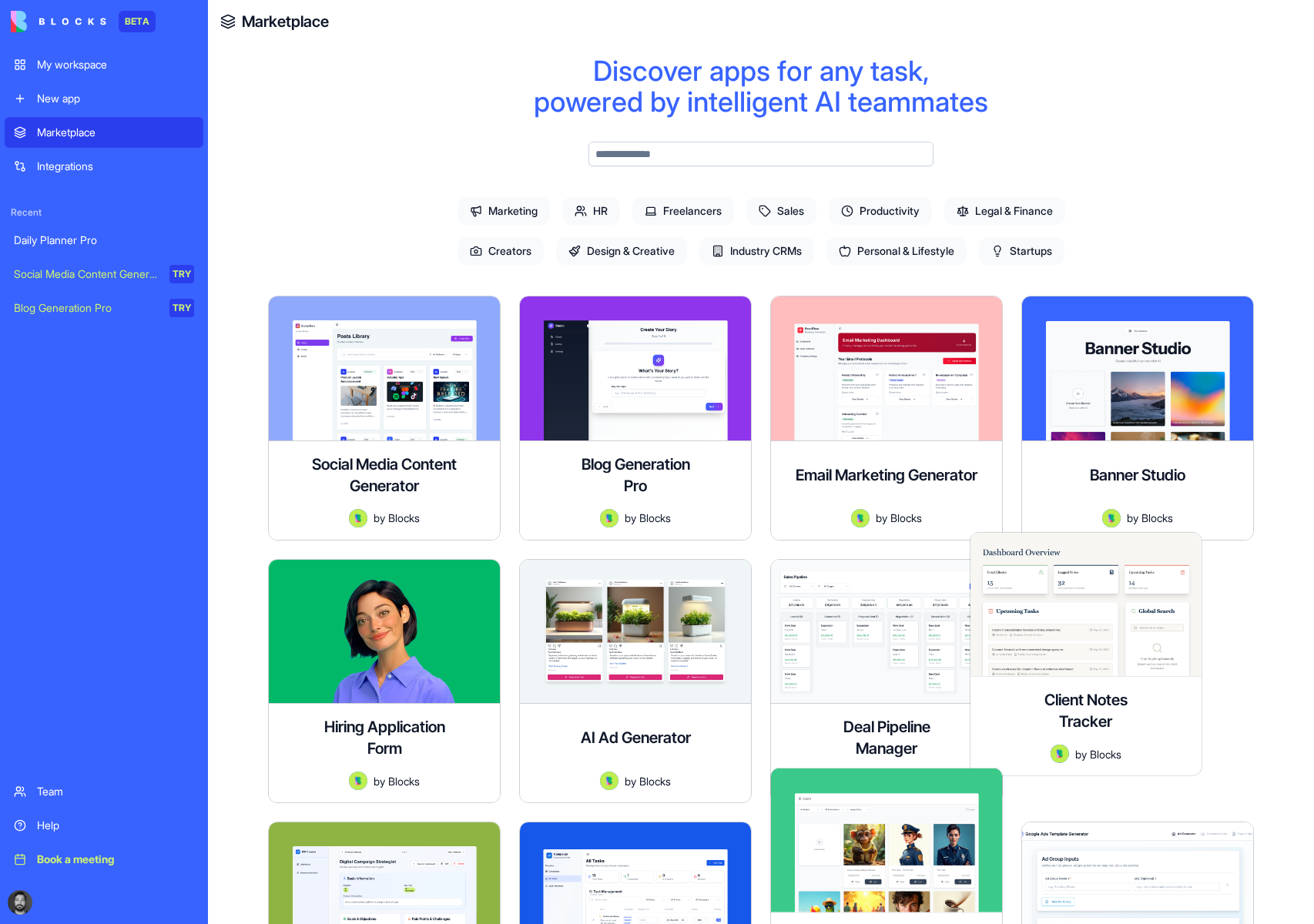
click at [775, 209] on span "Sales" at bounding box center [781, 211] width 70 height 28
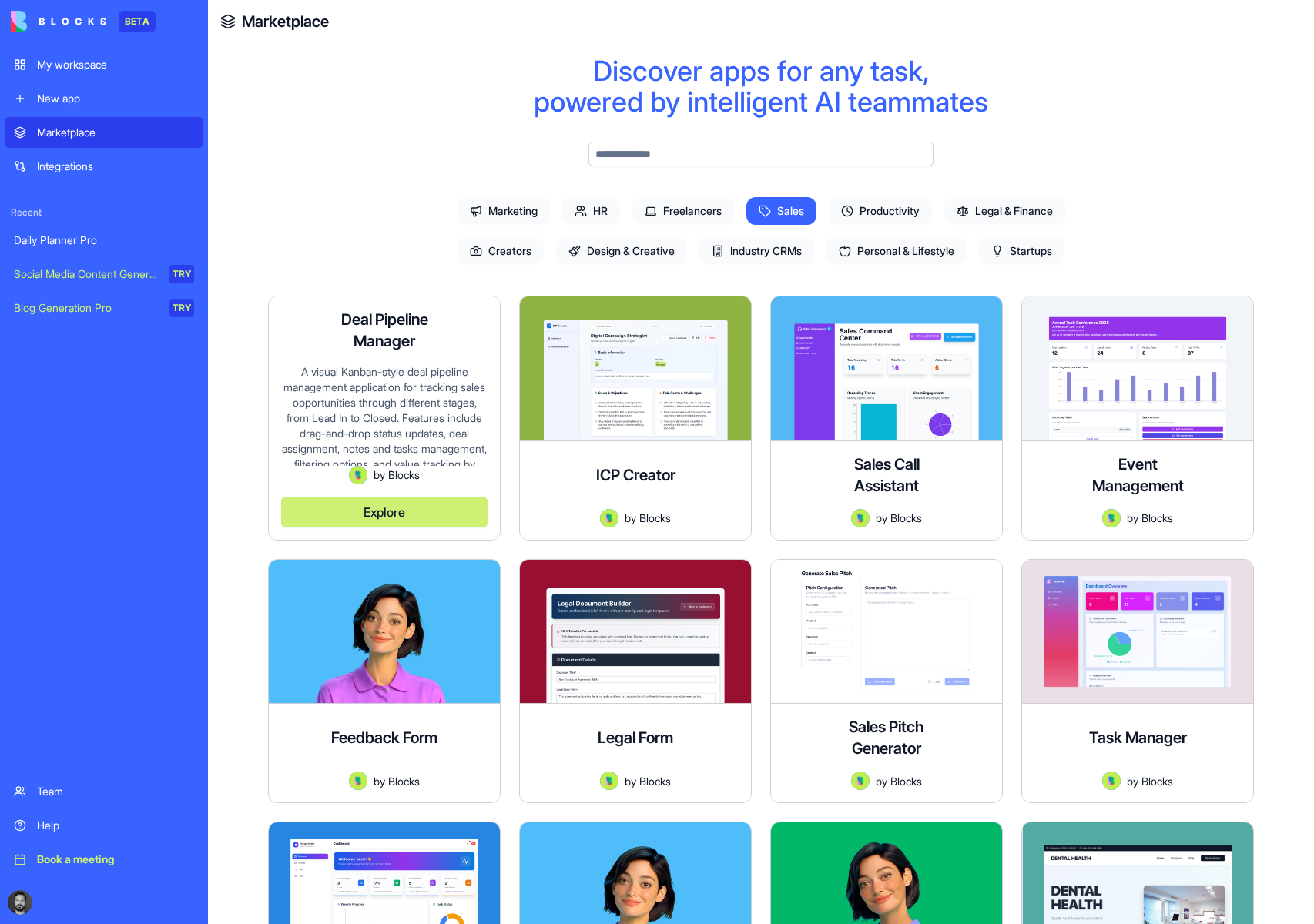
click at [396, 389] on div "A visual Kanban-style deal pipeline management application for tracking sales o…" at bounding box center [384, 416] width 206 height 102
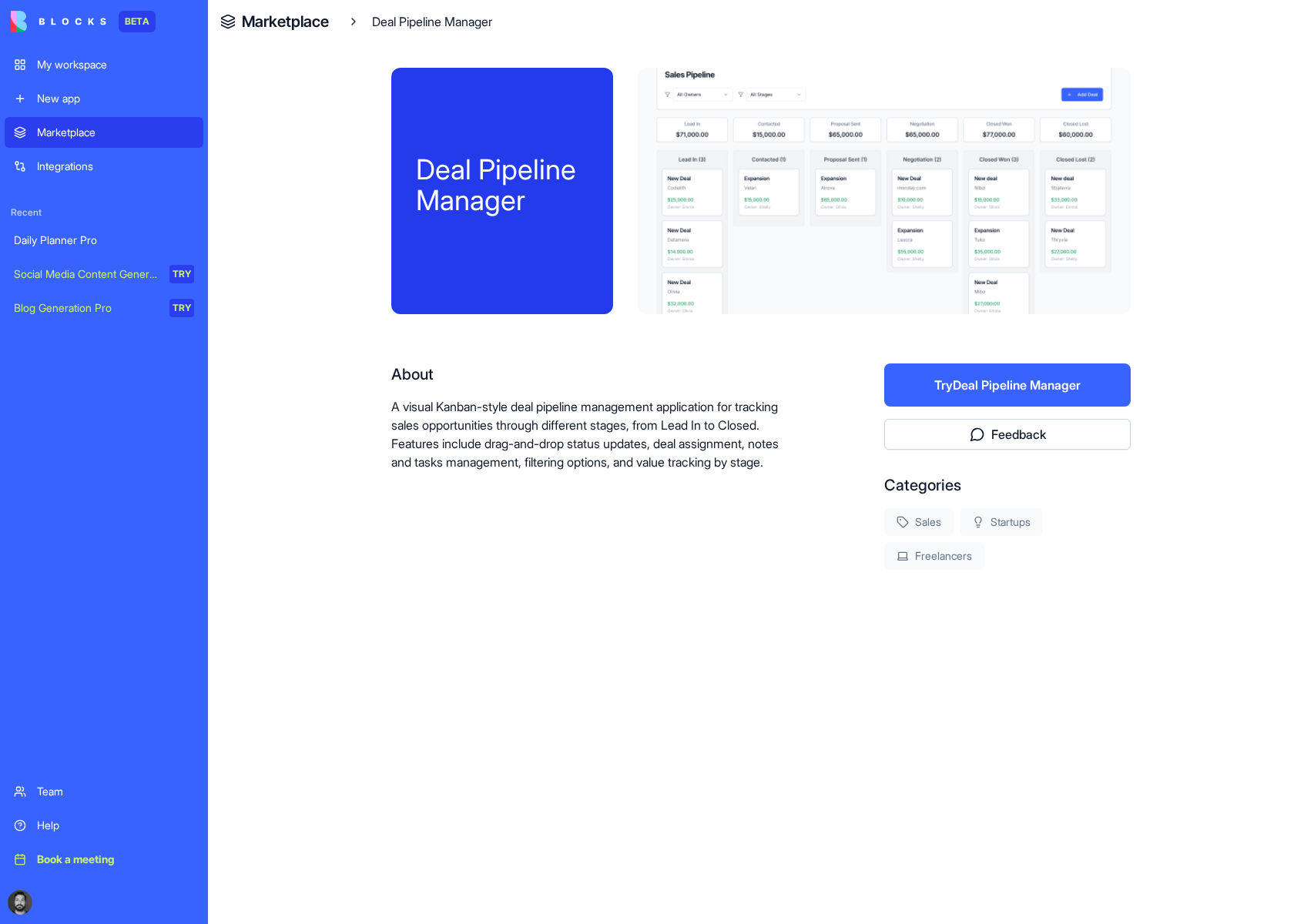
click at [298, 15] on h4 "Marketplace" at bounding box center [285, 22] width 87 height 22
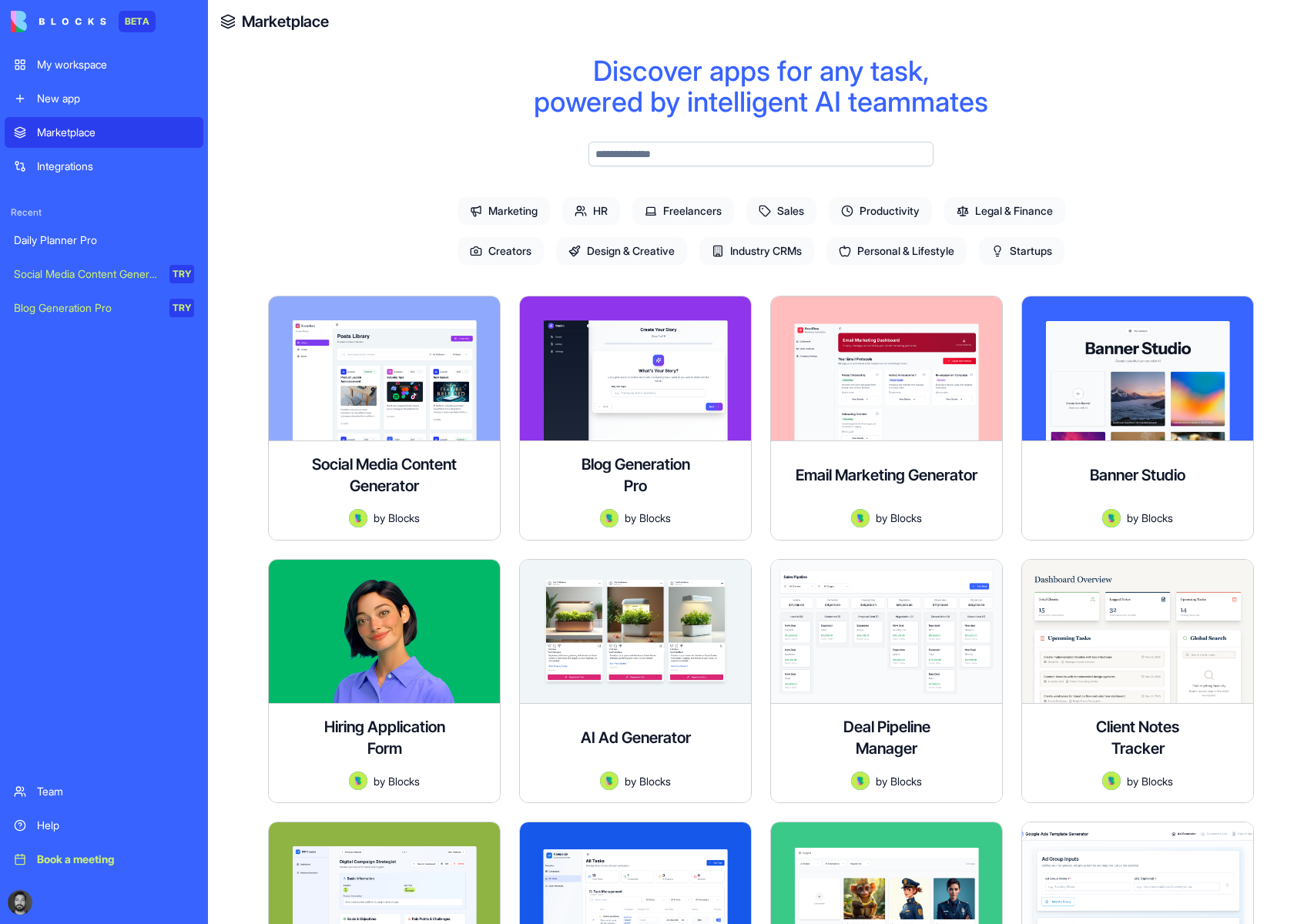
click at [796, 202] on span "Sales" at bounding box center [781, 211] width 70 height 28
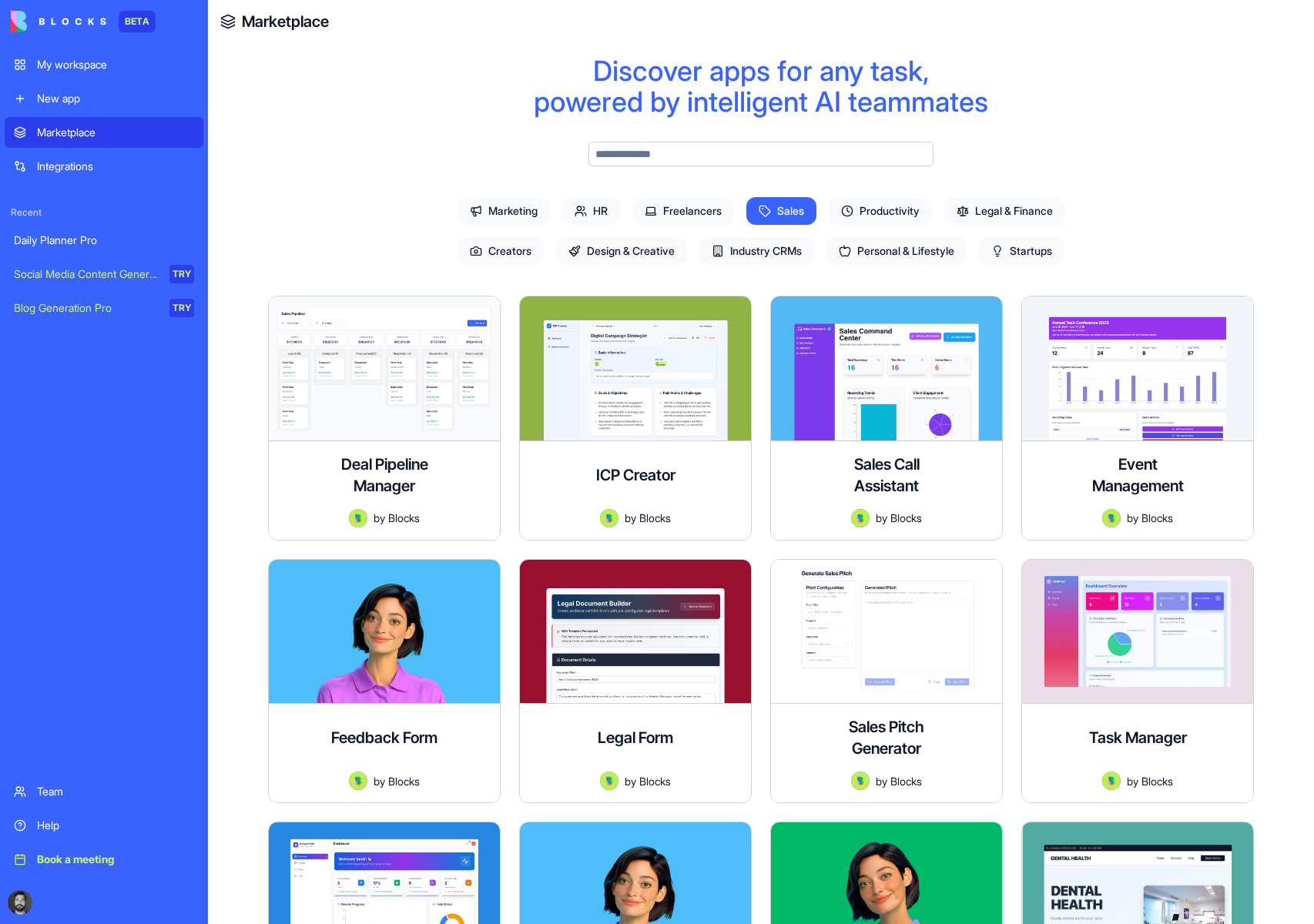
click at [762, 203] on span "Sales" at bounding box center [781, 211] width 70 height 28
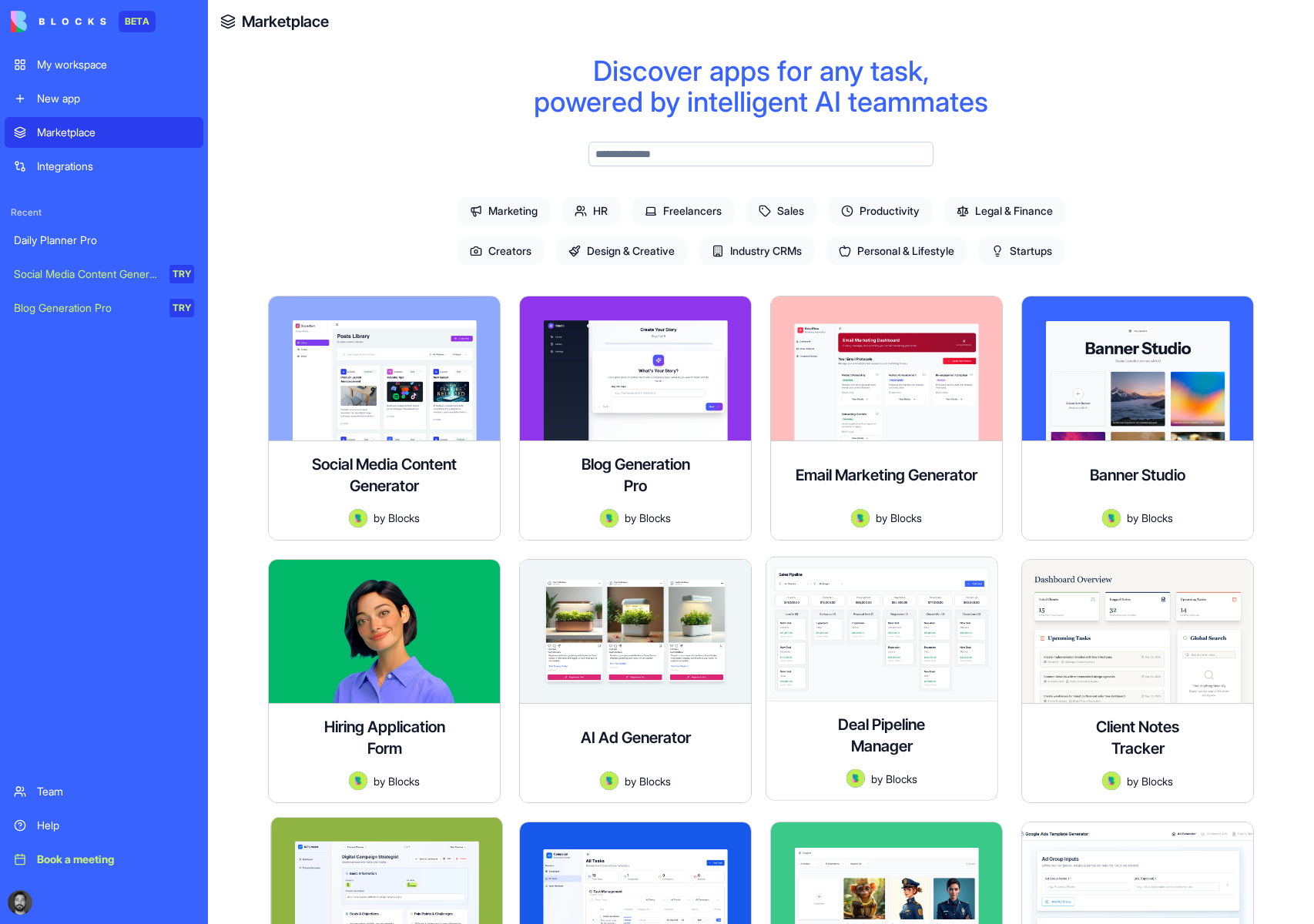
click at [669, 207] on span "Freelancers" at bounding box center [684, 211] width 102 height 28
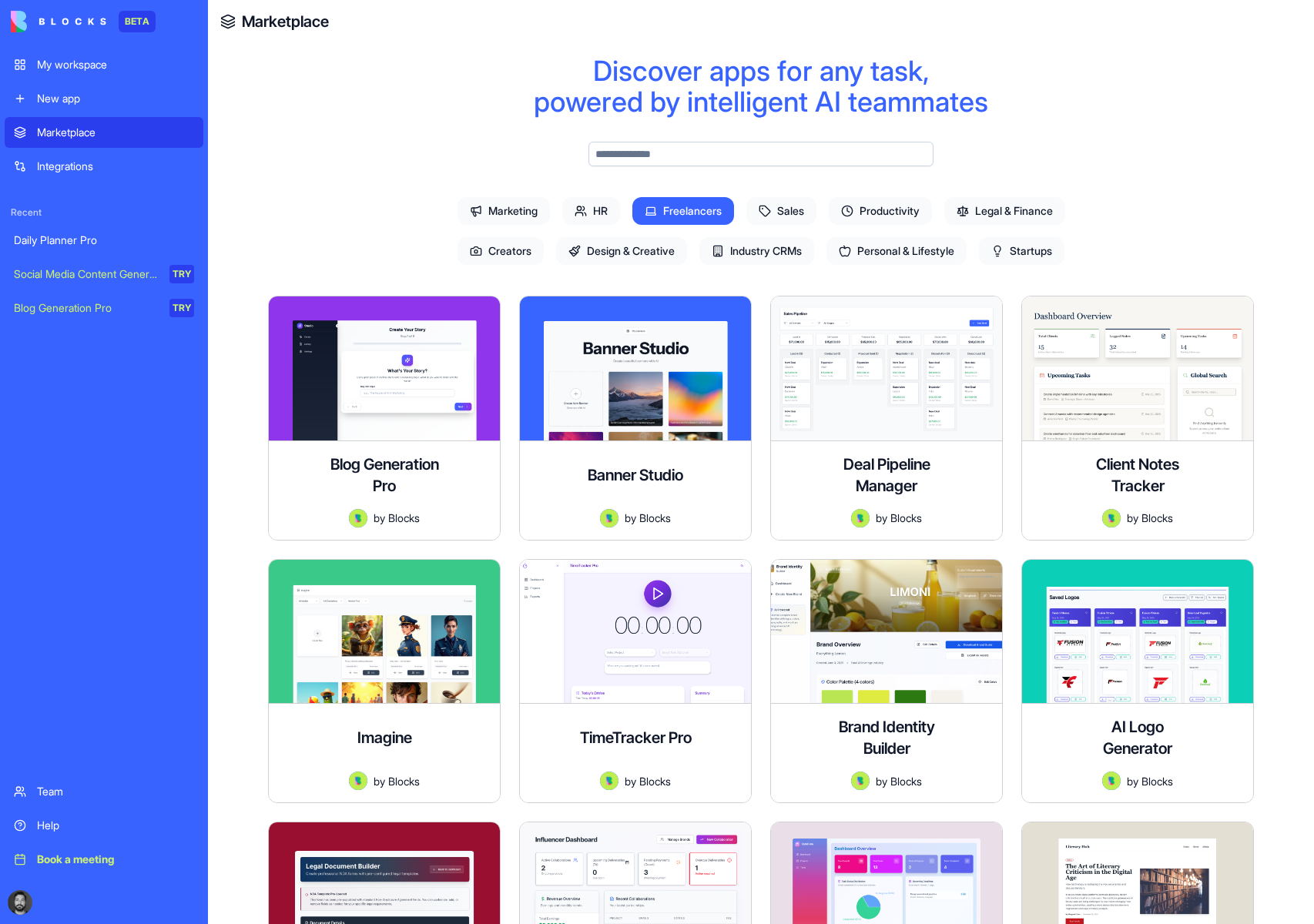
click at [596, 208] on span "HR" at bounding box center [591, 211] width 58 height 28
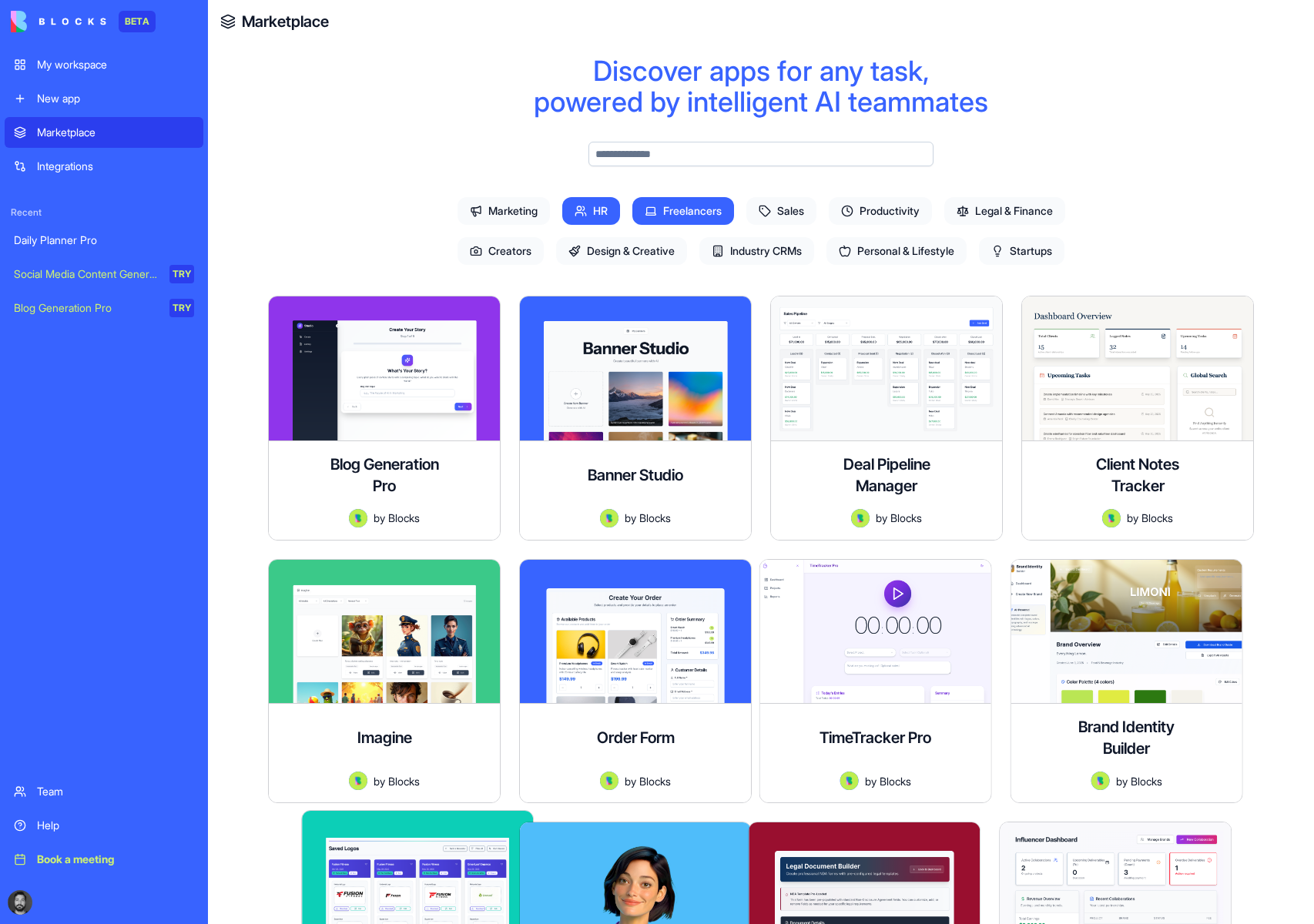
click at [684, 210] on span "Freelancers" at bounding box center [684, 211] width 102 height 28
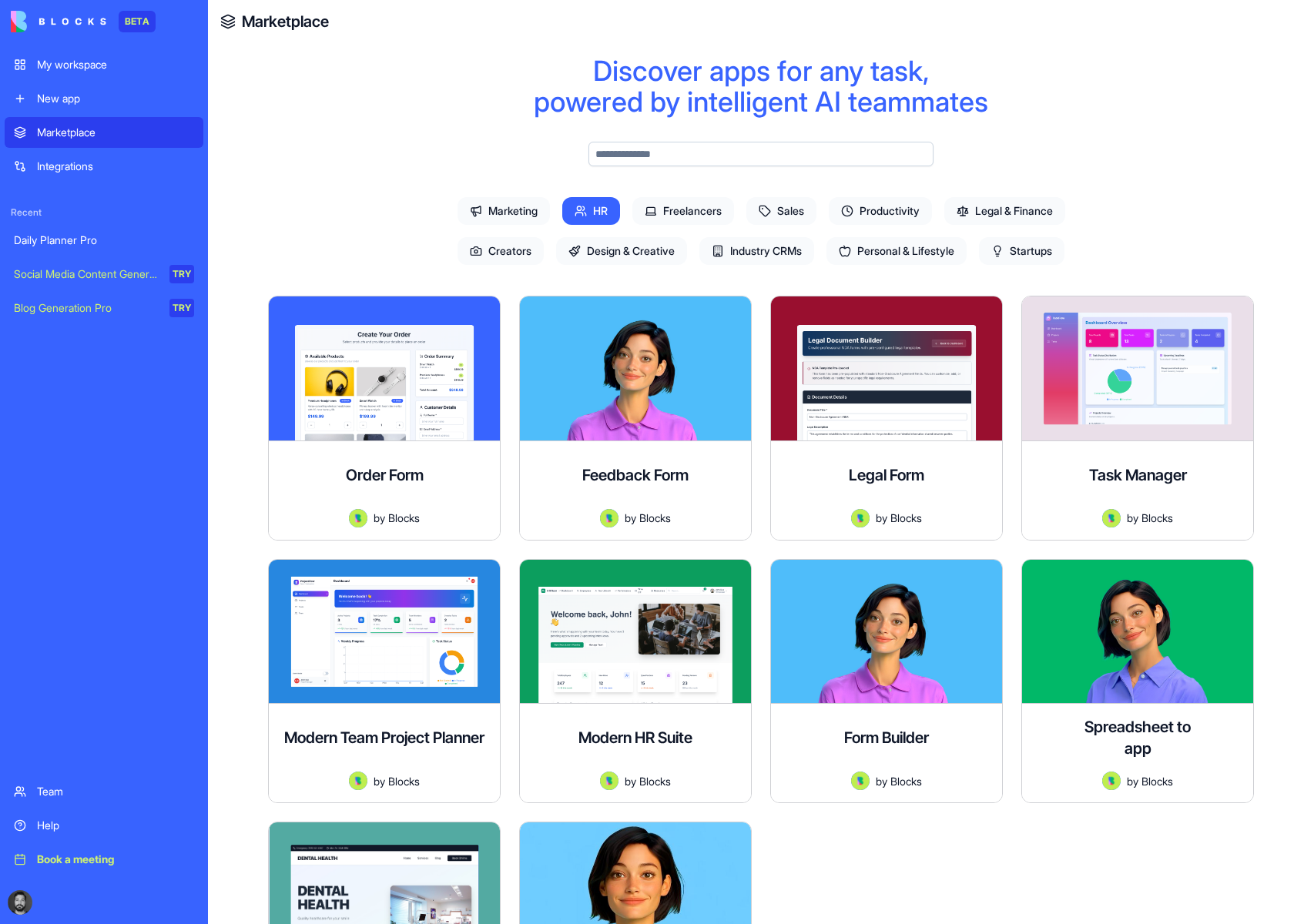
click at [610, 212] on span "HR" at bounding box center [591, 211] width 58 height 28
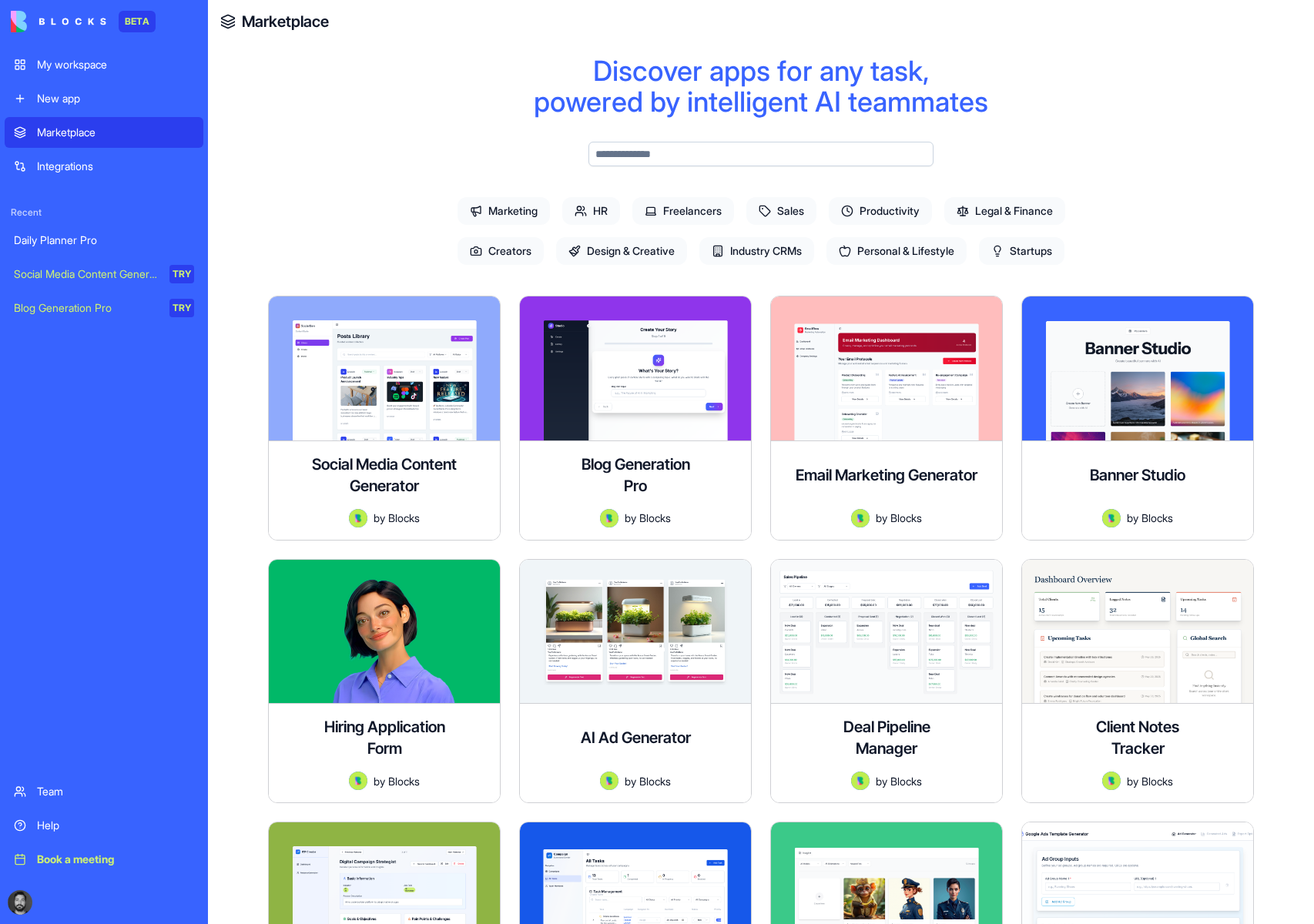
click at [606, 213] on span "HR" at bounding box center [591, 211] width 58 height 28
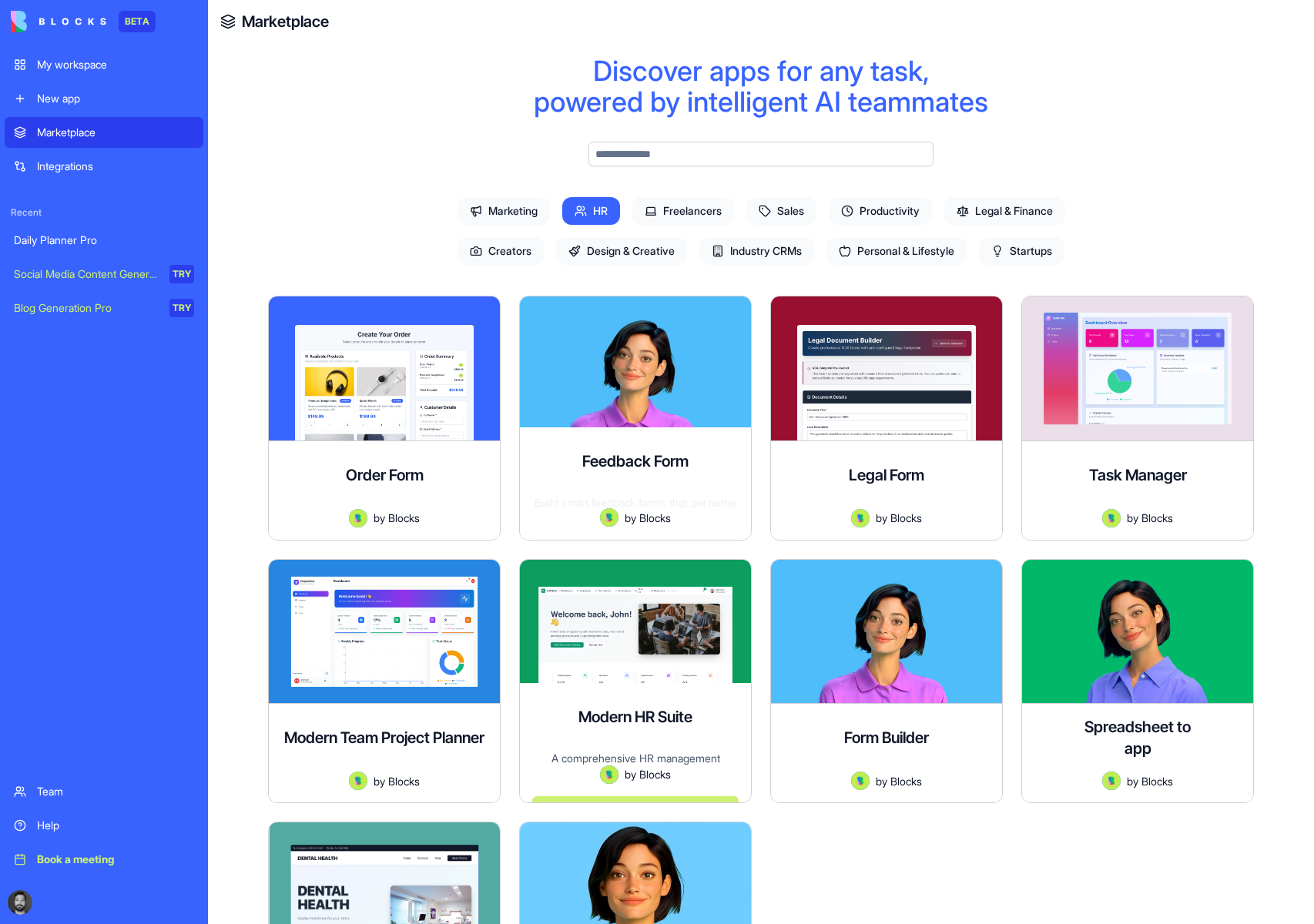
click at [666, 572] on div at bounding box center [635, 632] width 231 height 144
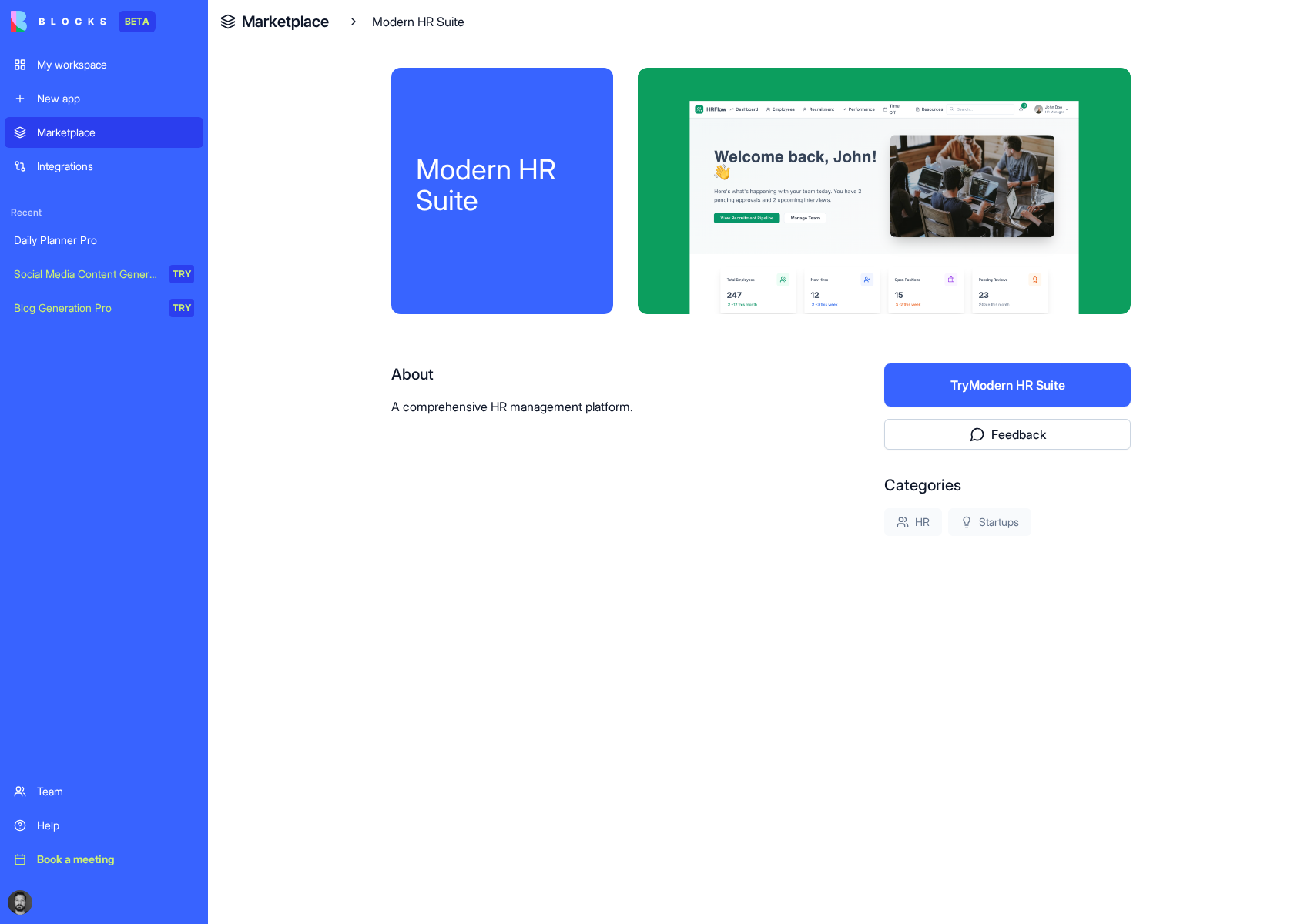
click at [315, 23] on h4 "Marketplace" at bounding box center [285, 22] width 87 height 22
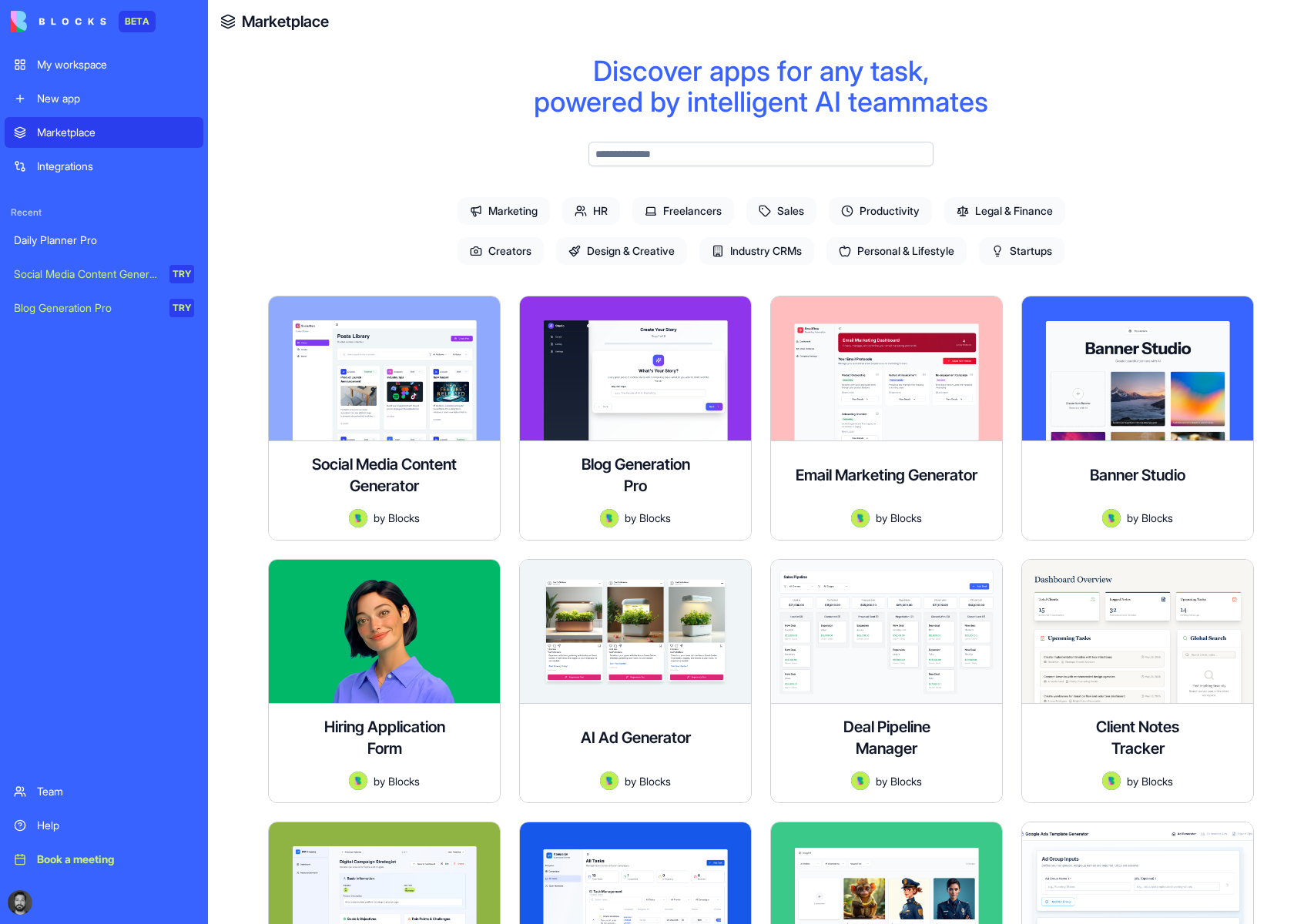
click at [530, 212] on span "Marketing" at bounding box center [504, 211] width 93 height 28
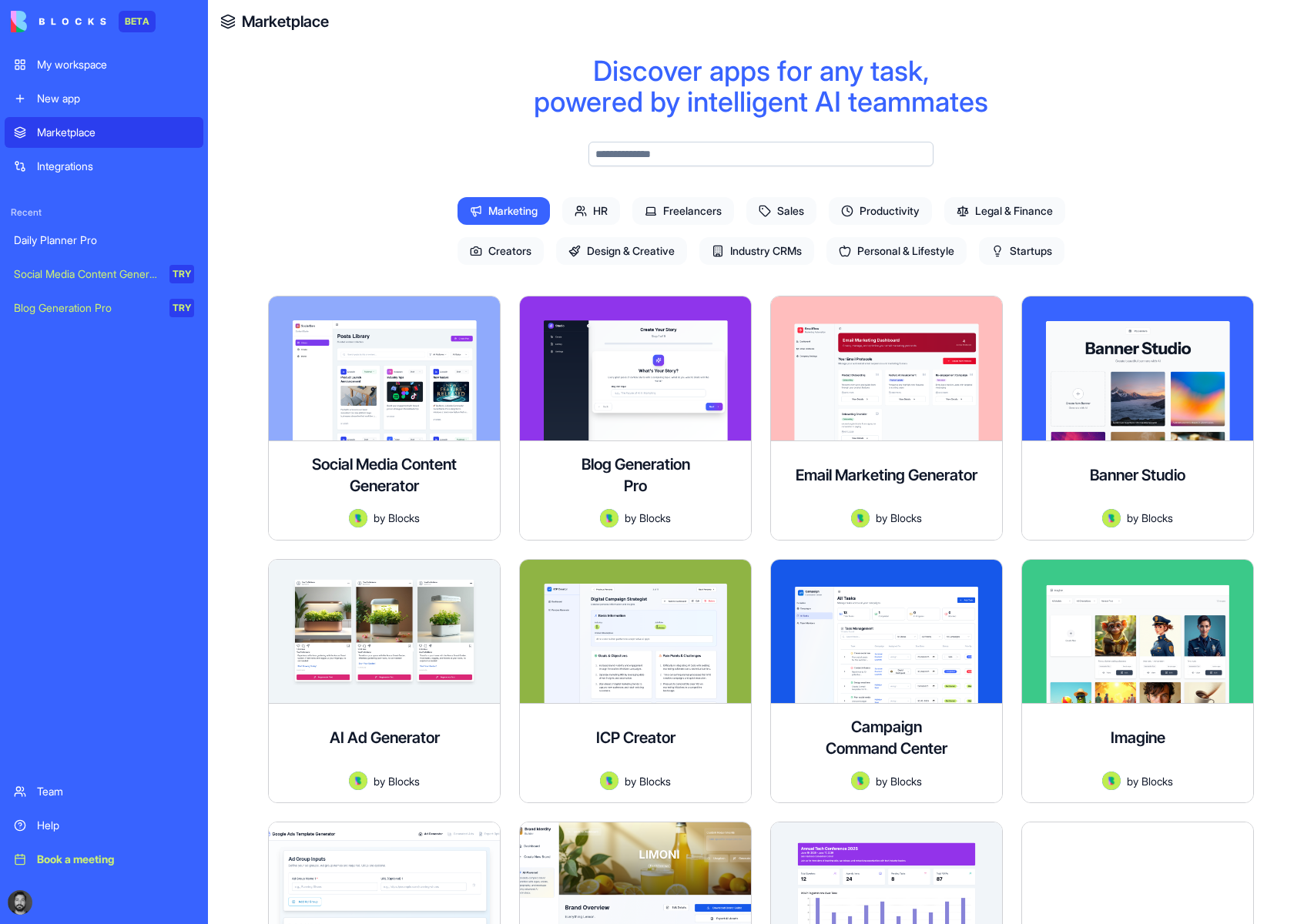
click at [502, 209] on span "Marketing" at bounding box center [504, 211] width 93 height 28
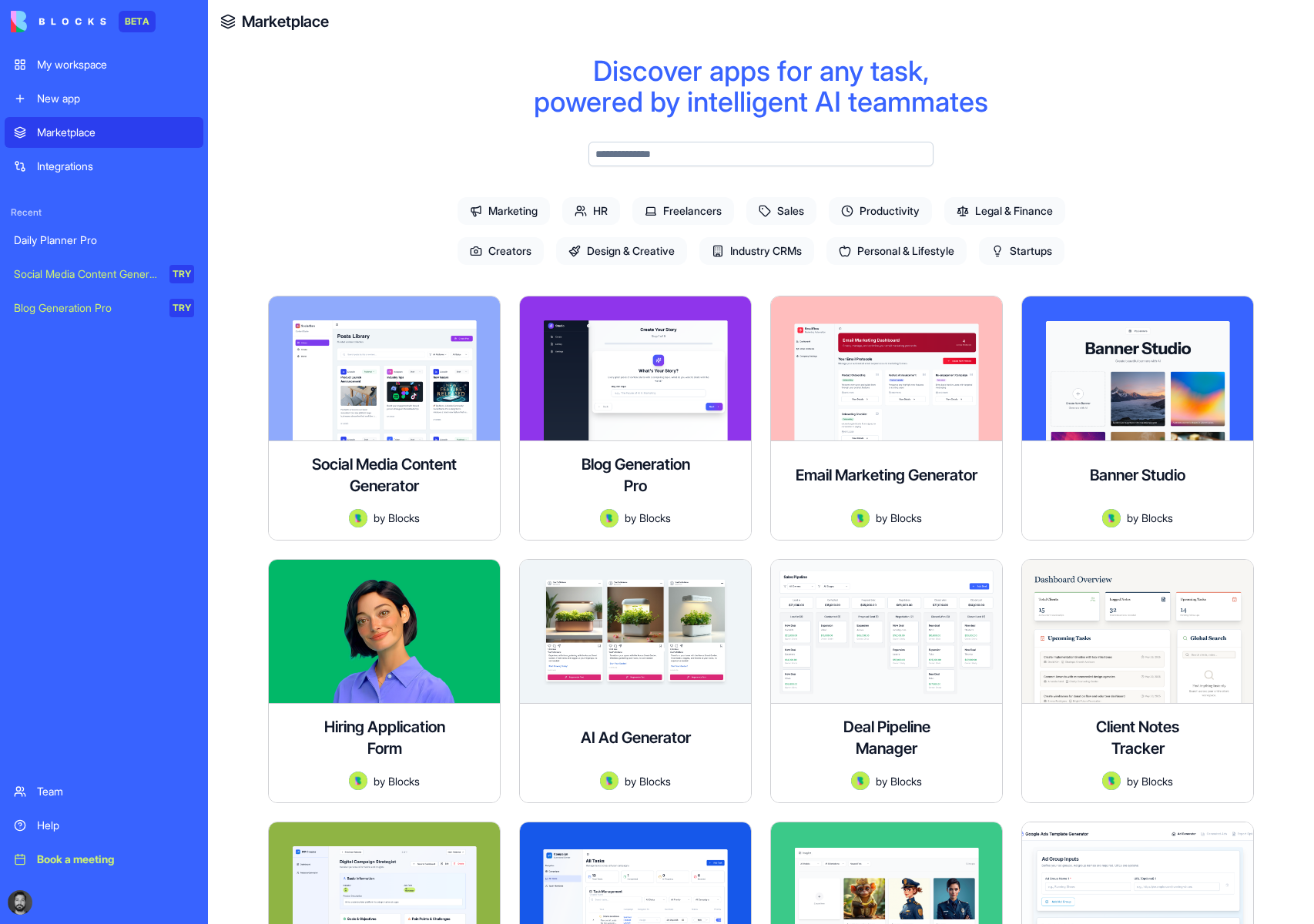
click at [771, 212] on span "Sales" at bounding box center [781, 211] width 70 height 28
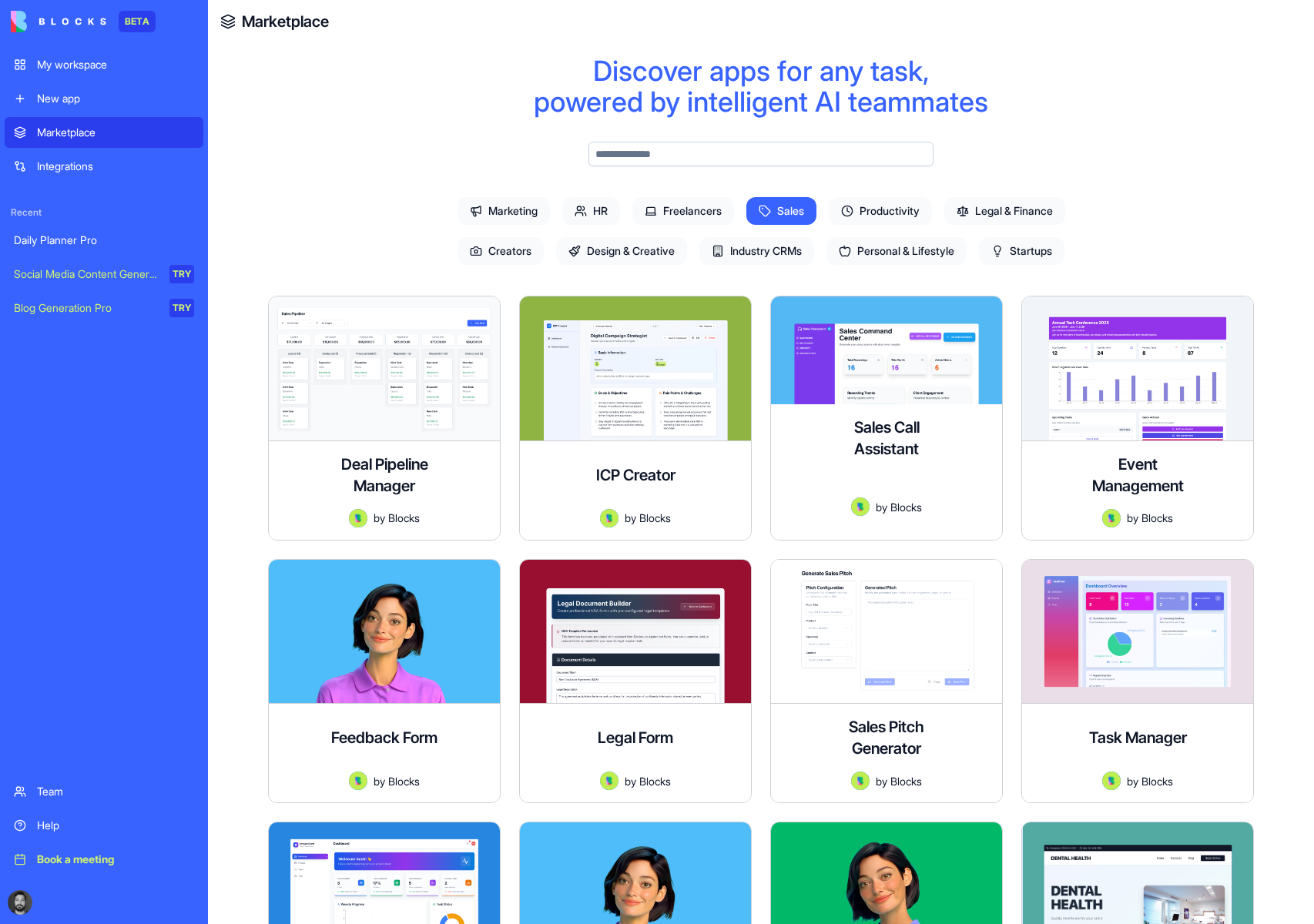
click at [866, 404] on div "Sales Call Assistant An app to upload, transcribe, and analyze sales call recor…" at bounding box center [886, 471] width 231 height 135
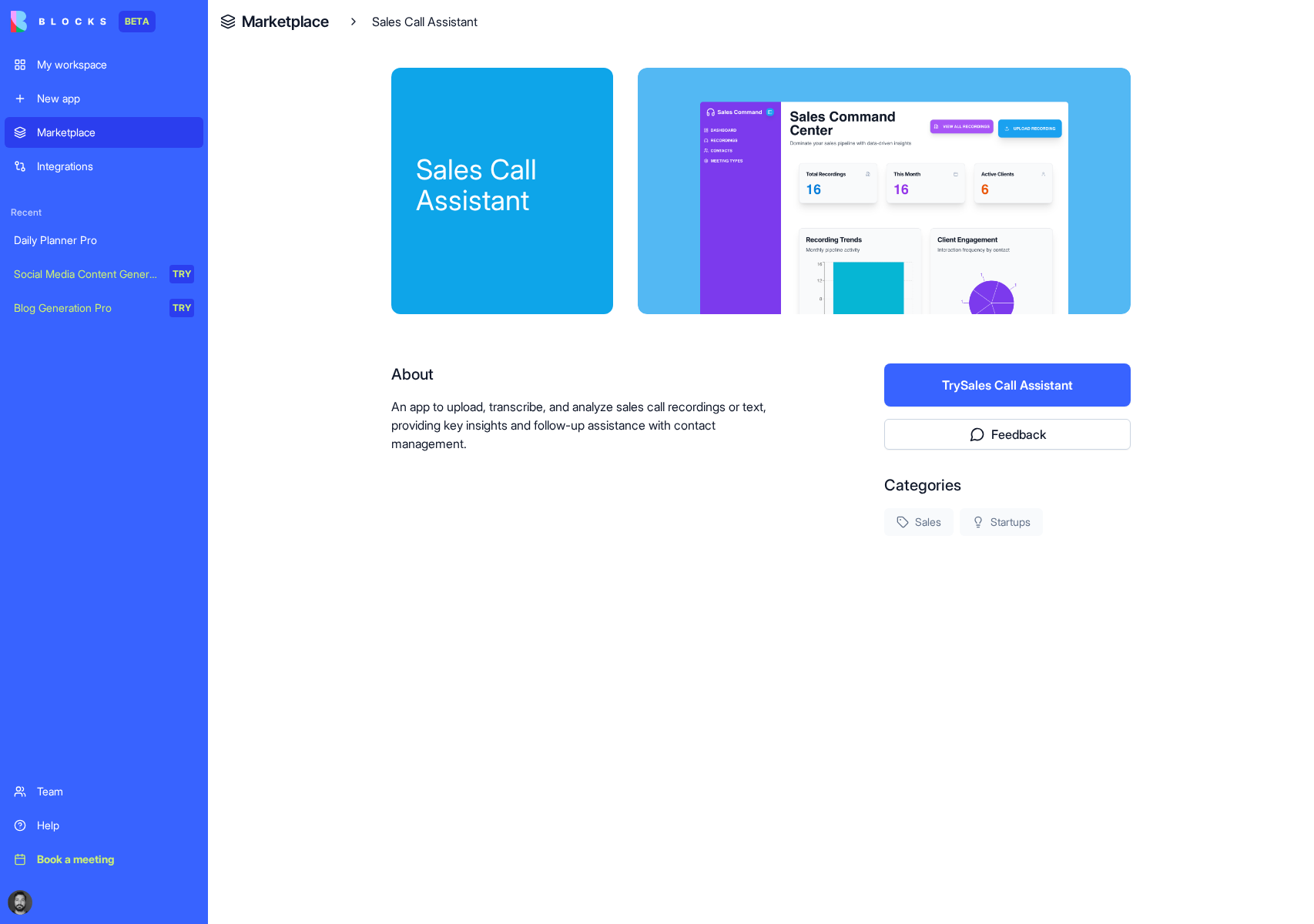
click at [250, 22] on h4 "Marketplace" at bounding box center [285, 22] width 87 height 22
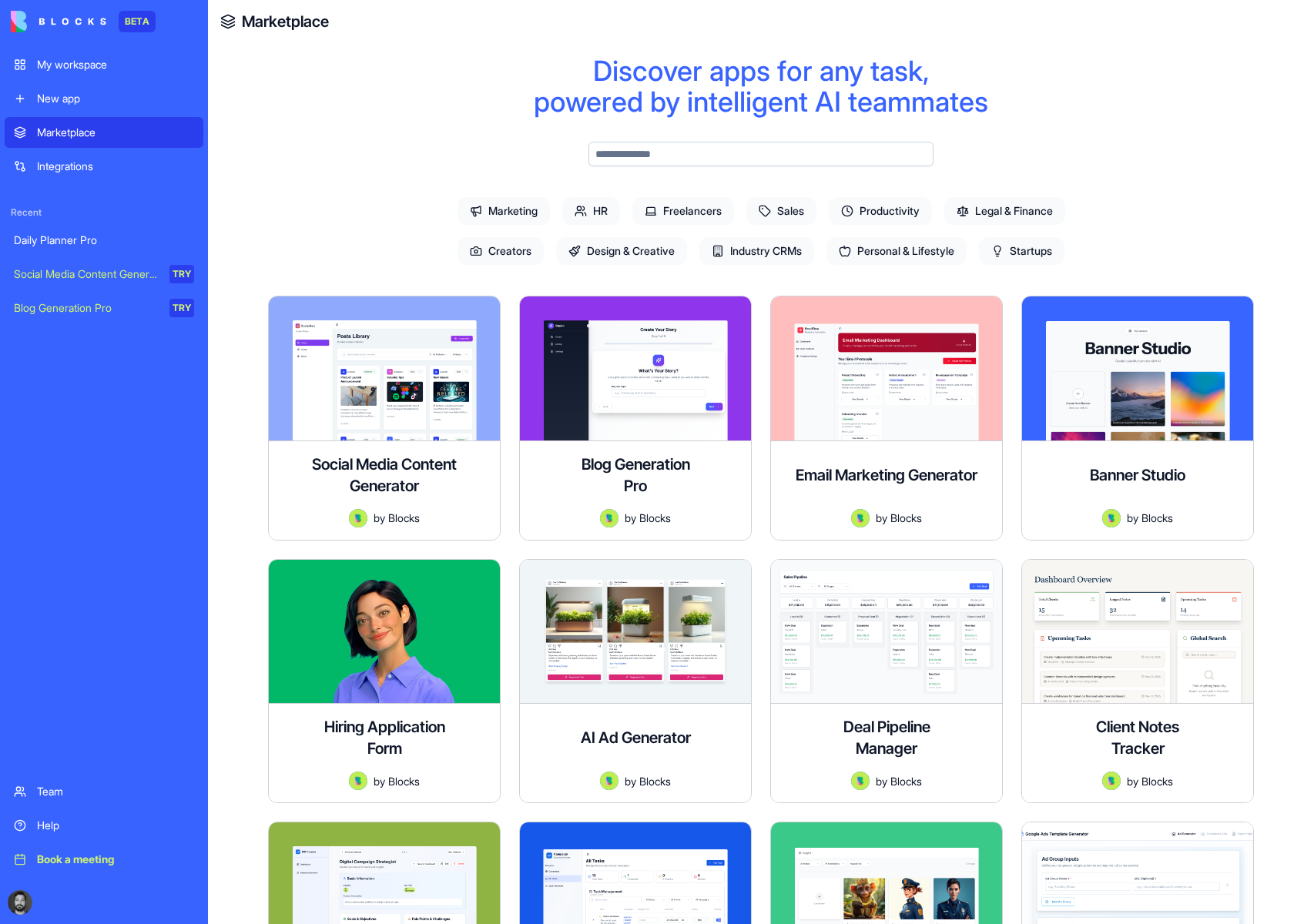
click at [789, 213] on span "Sales" at bounding box center [781, 211] width 70 height 28
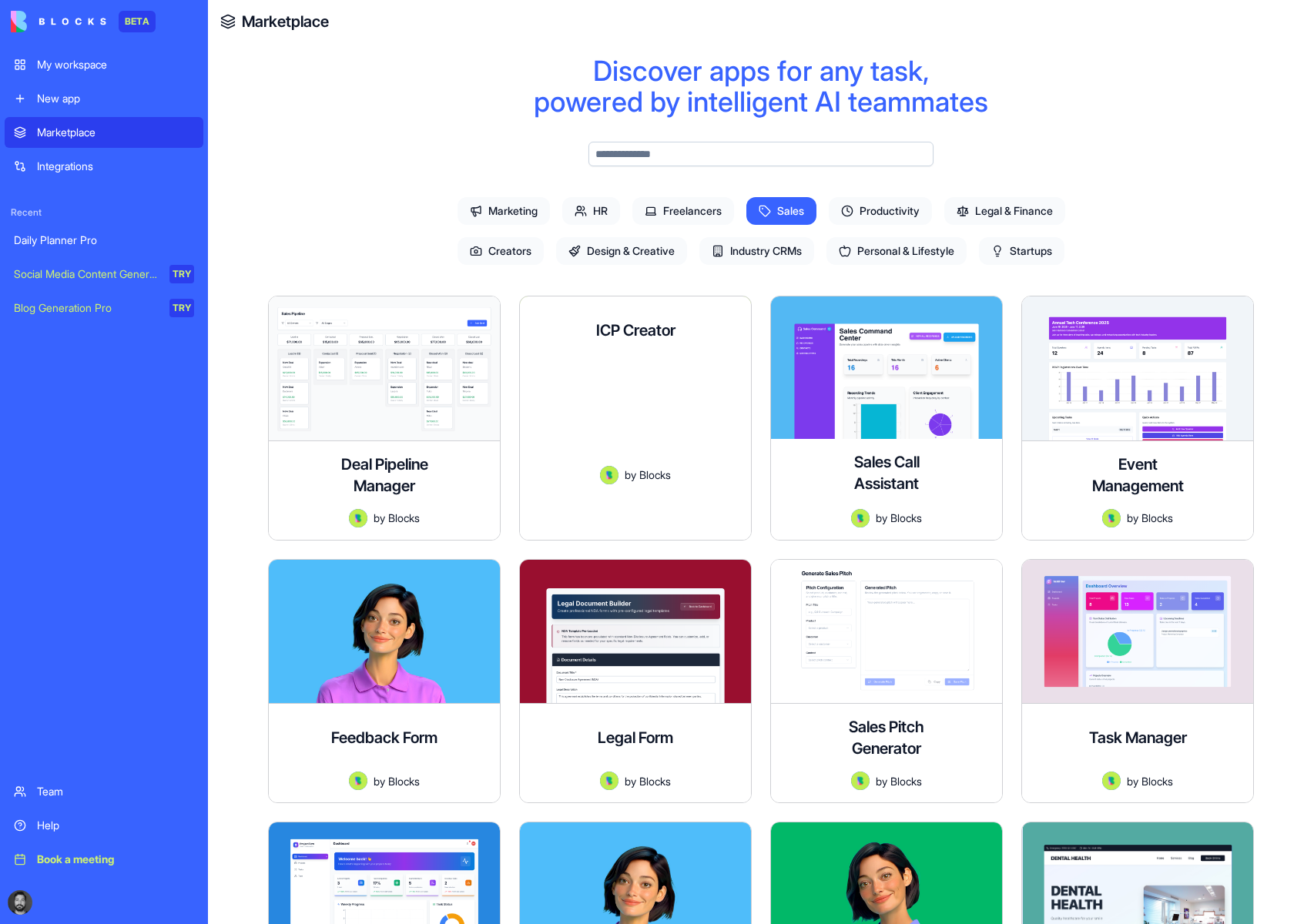
click at [637, 368] on div "ICP Creator A comprehensive research tool for marketers to define their ideal c…" at bounding box center [635, 418] width 231 height 243
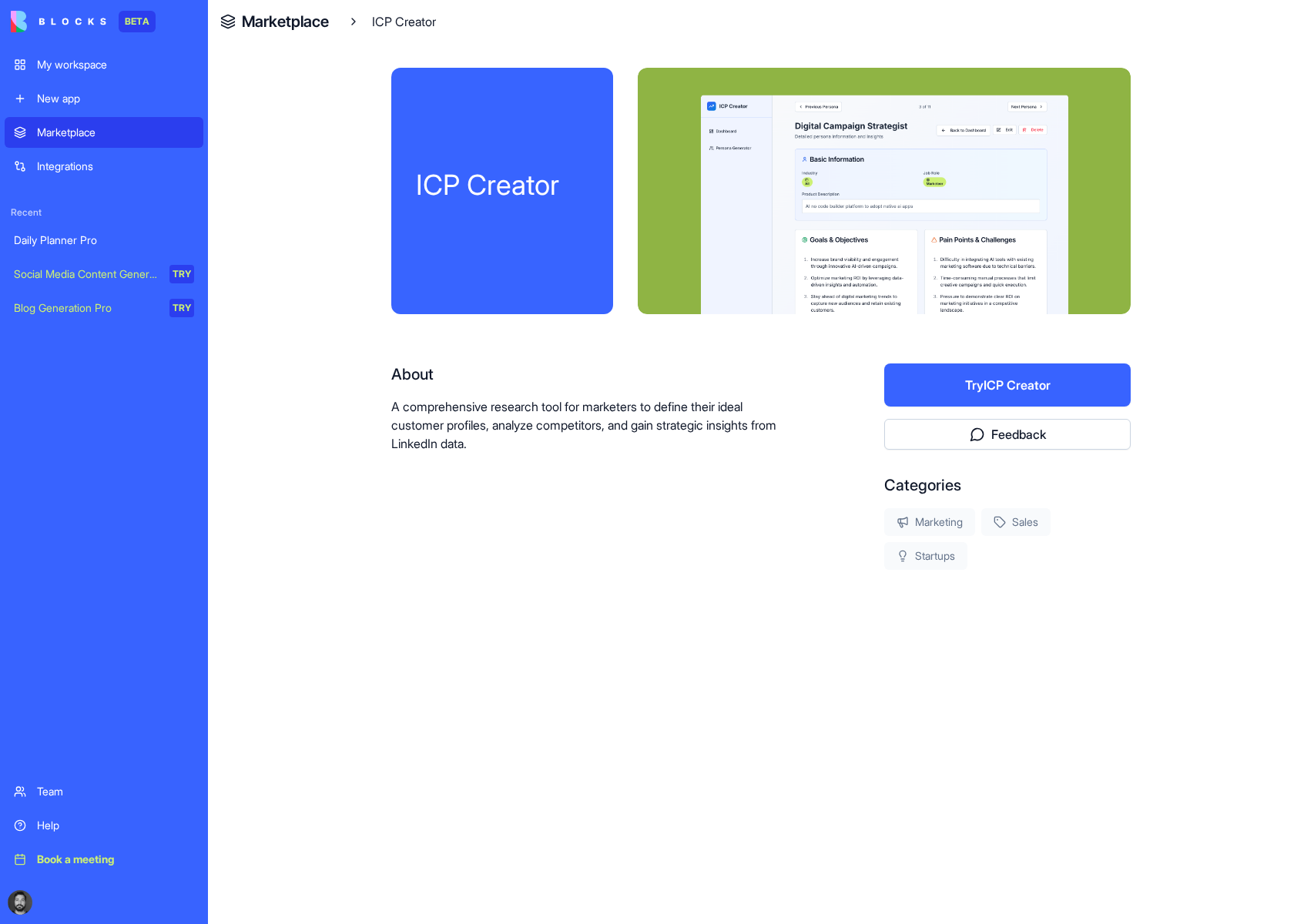
click at [315, 21] on h4 "Marketplace" at bounding box center [285, 22] width 87 height 22
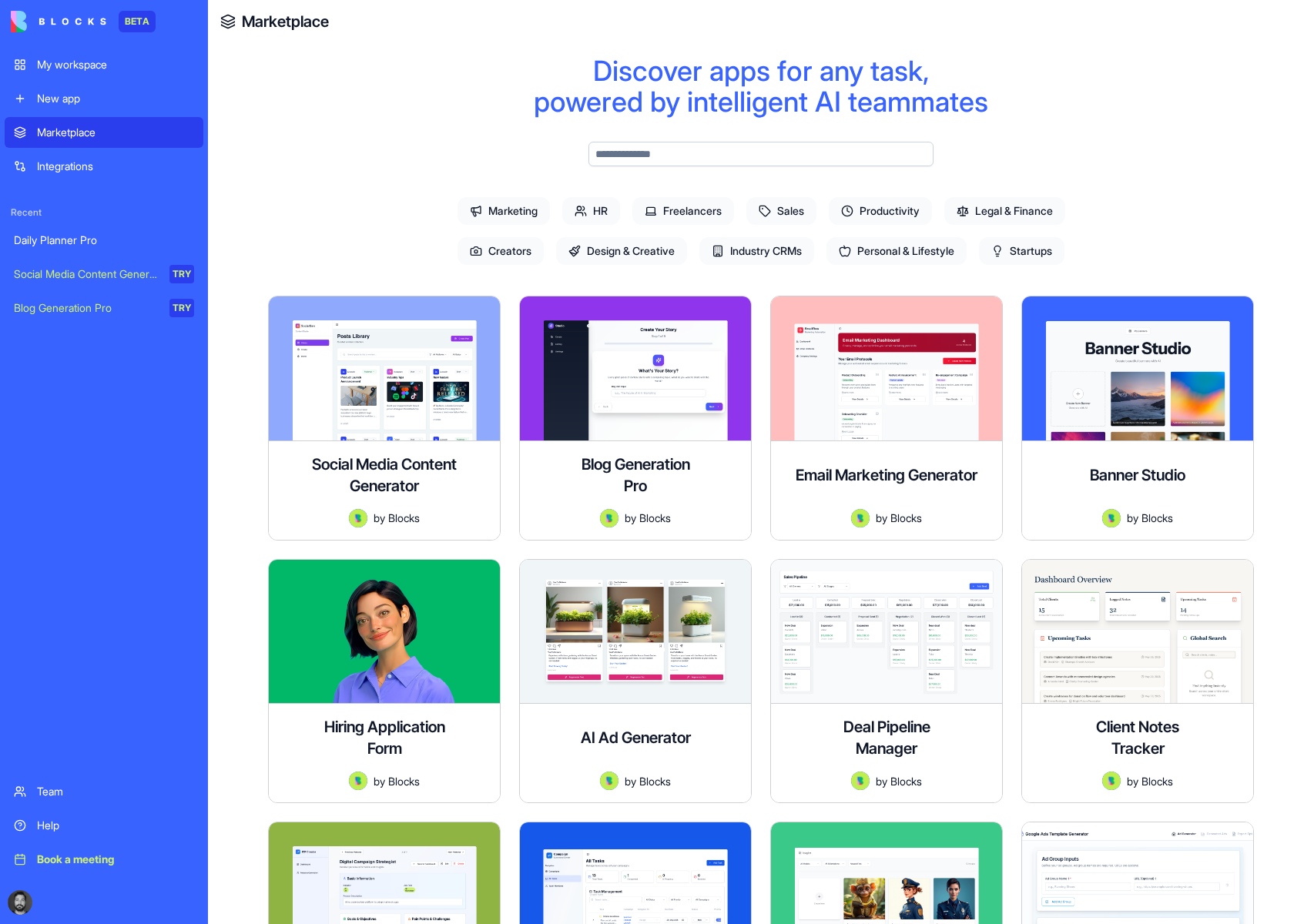
click at [772, 202] on span "Sales" at bounding box center [781, 211] width 70 height 28
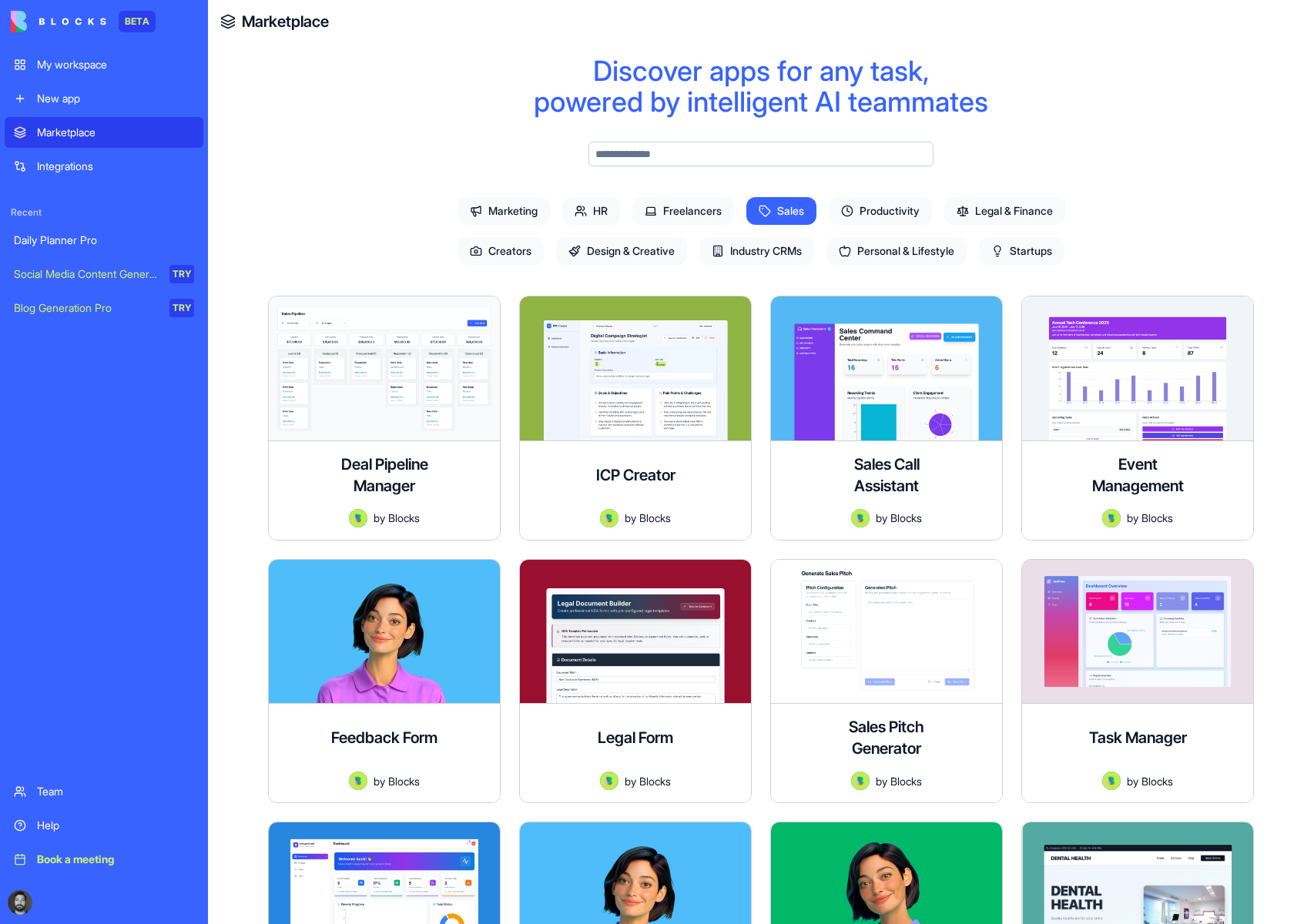
click at [772, 202] on span "Sales" at bounding box center [781, 211] width 70 height 28
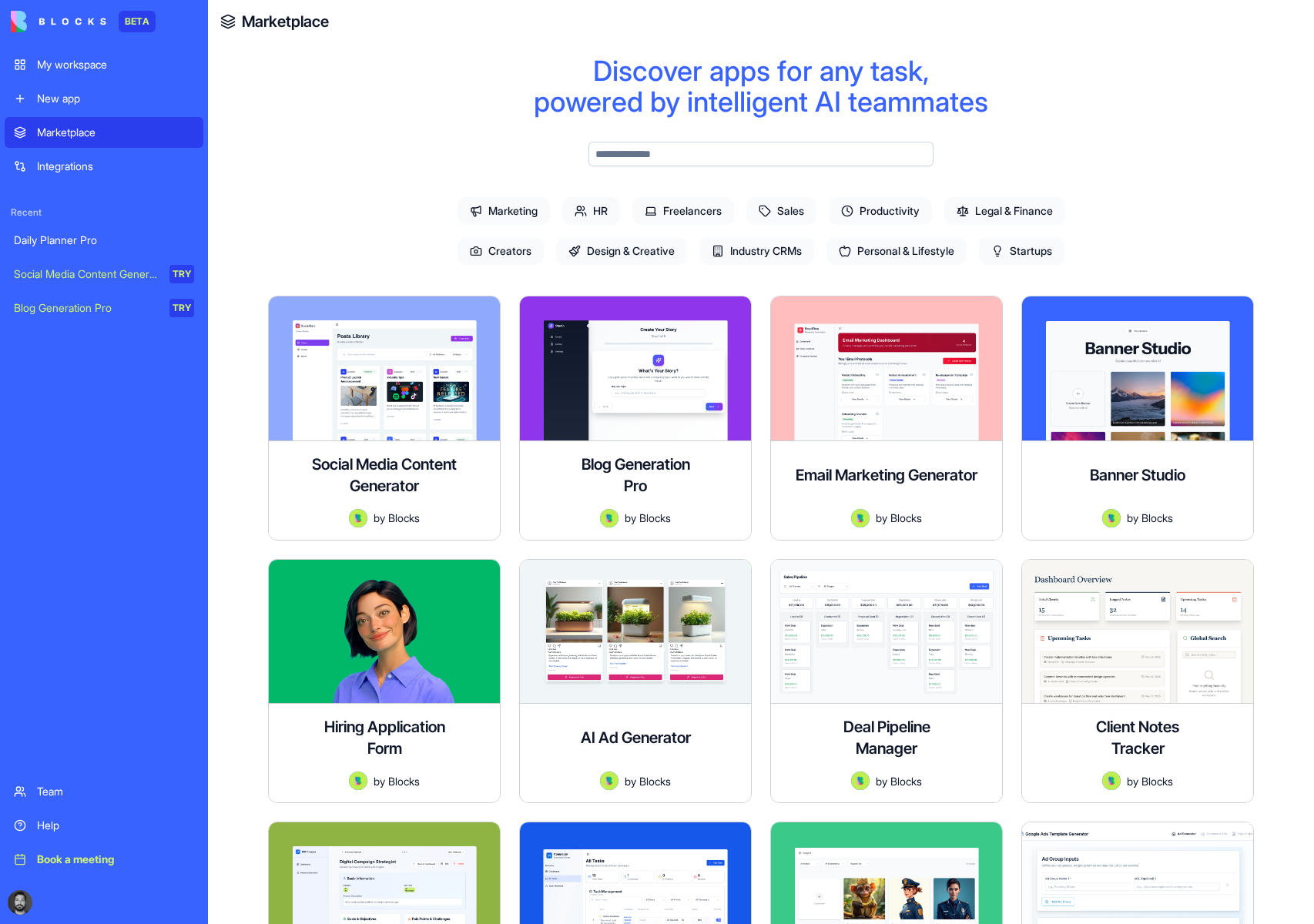
click at [870, 212] on span "Productivity" at bounding box center [881, 211] width 104 height 28
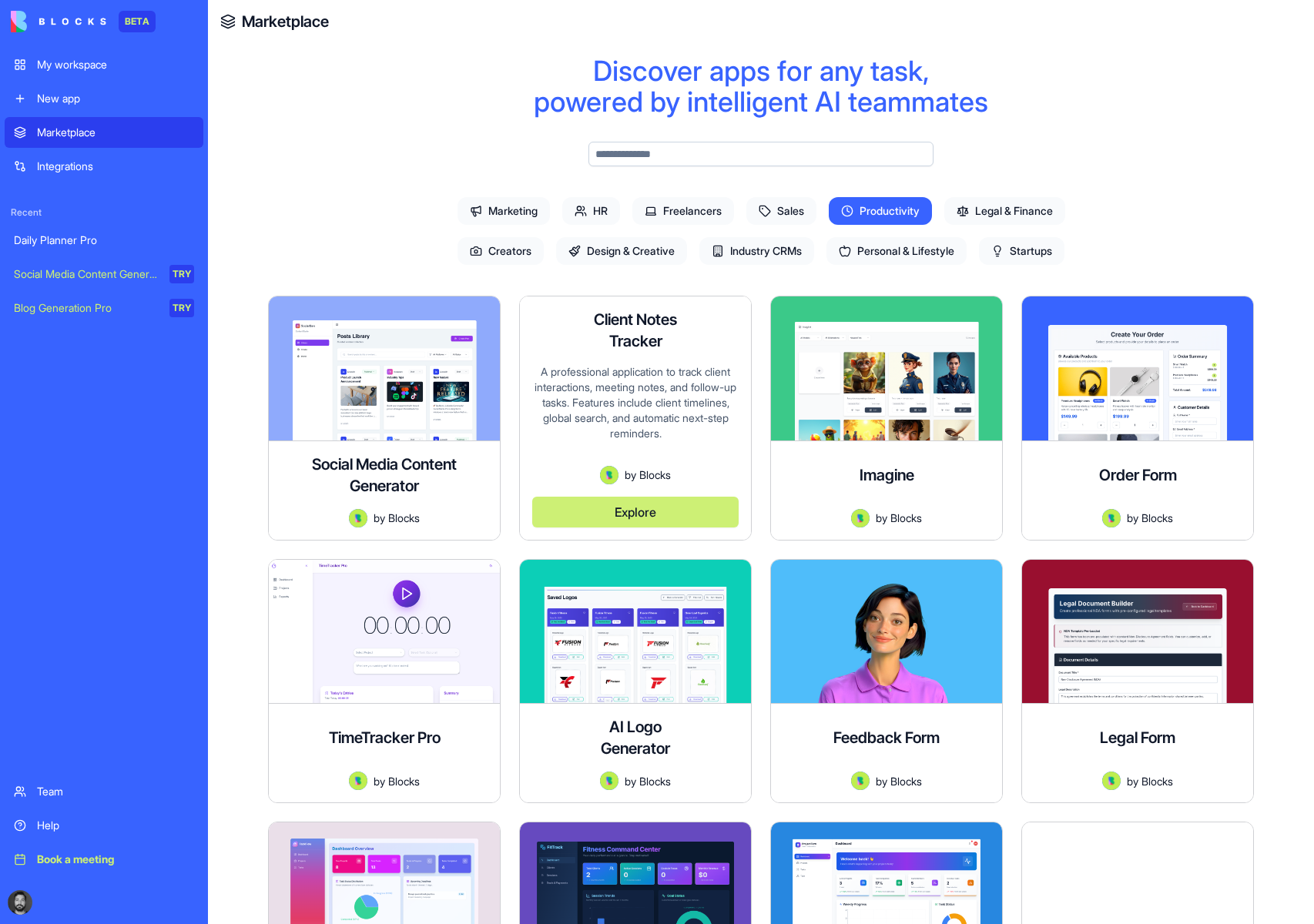
click at [670, 336] on h4 "Client Notes Tracker" at bounding box center [636, 331] width 124 height 43
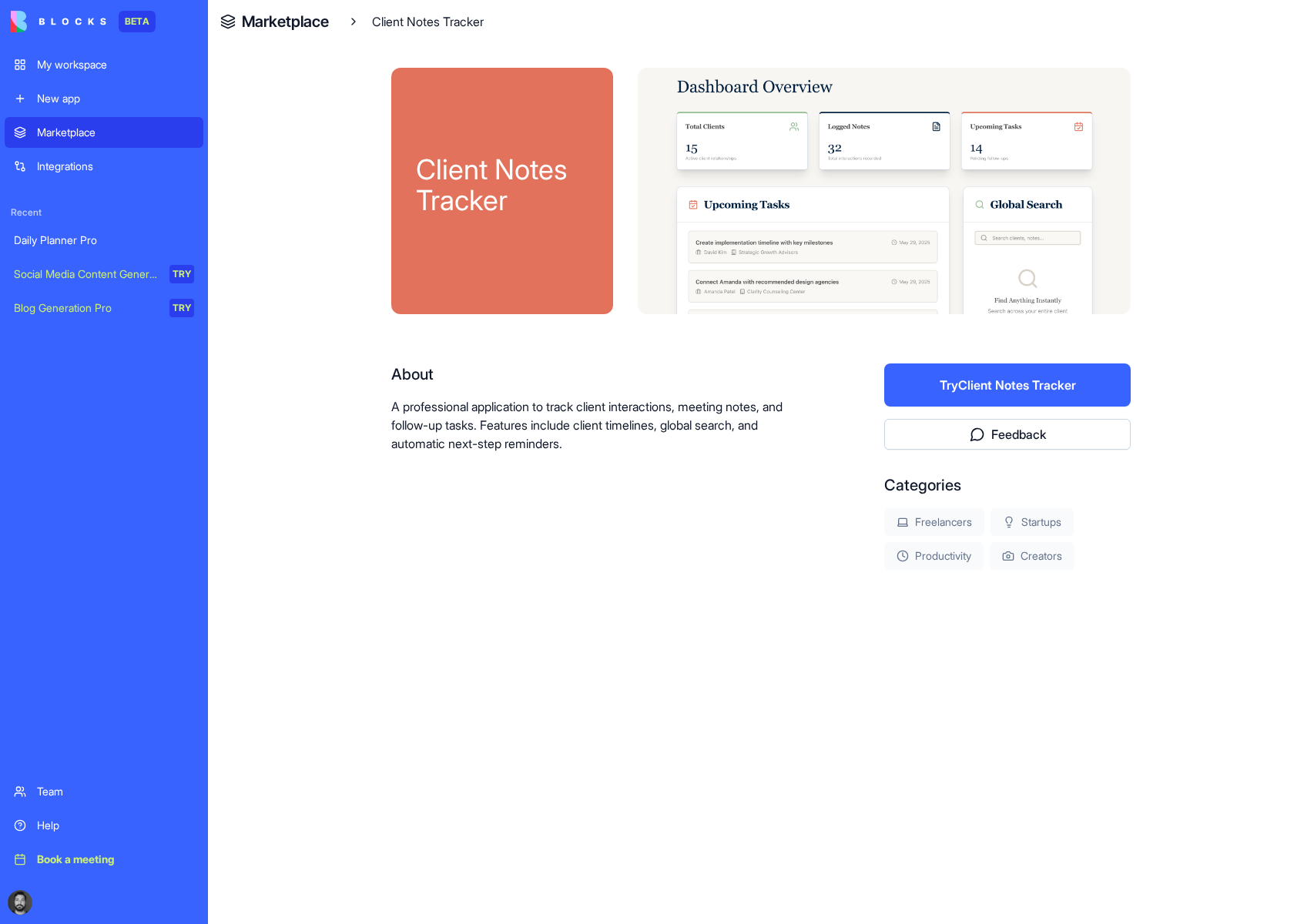
click at [972, 392] on button "Try Client Notes Tracker" at bounding box center [1007, 386] width 246 height 43
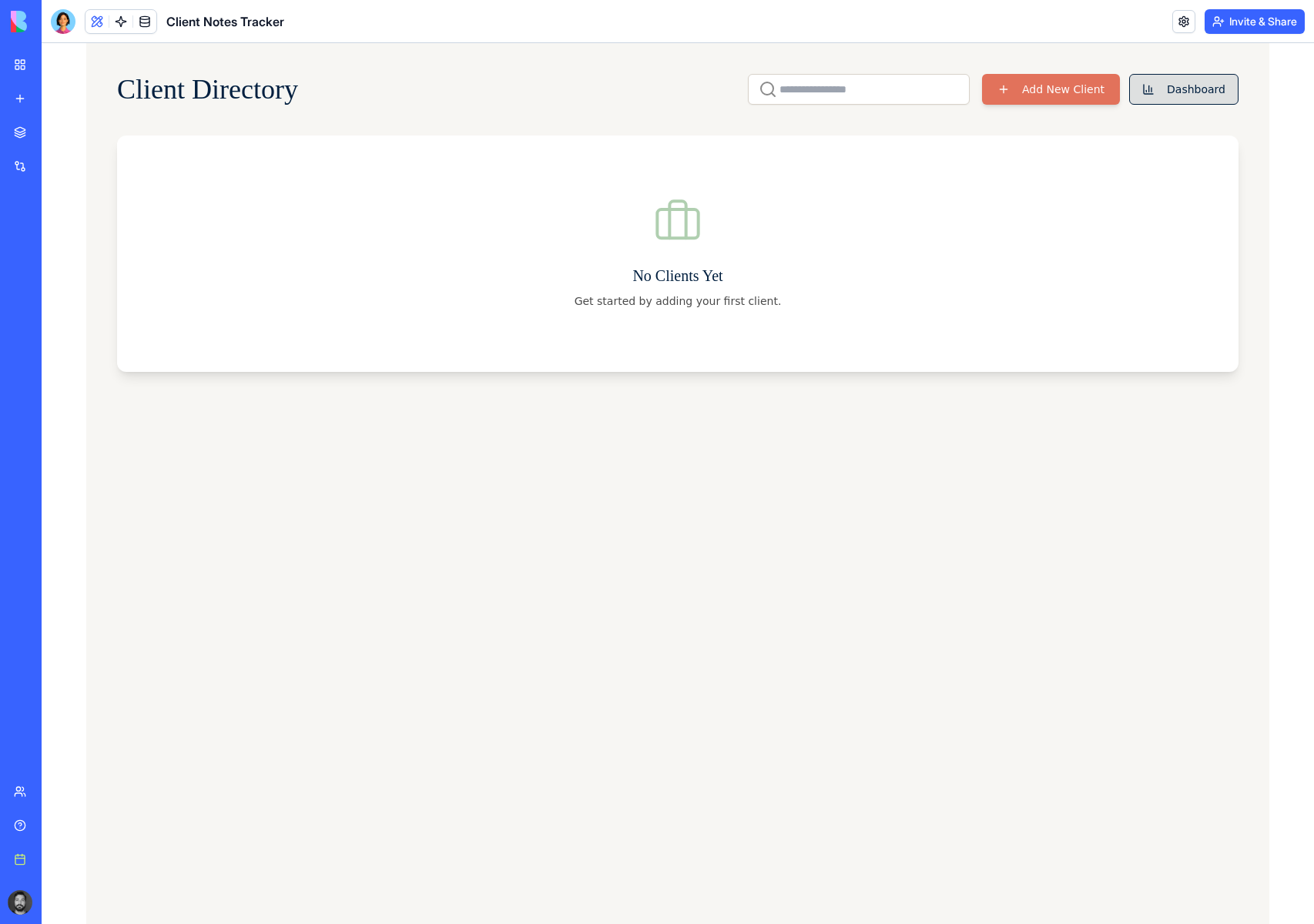
click at [1193, 89] on button "Dashboard" at bounding box center [1184, 90] width 110 height 31
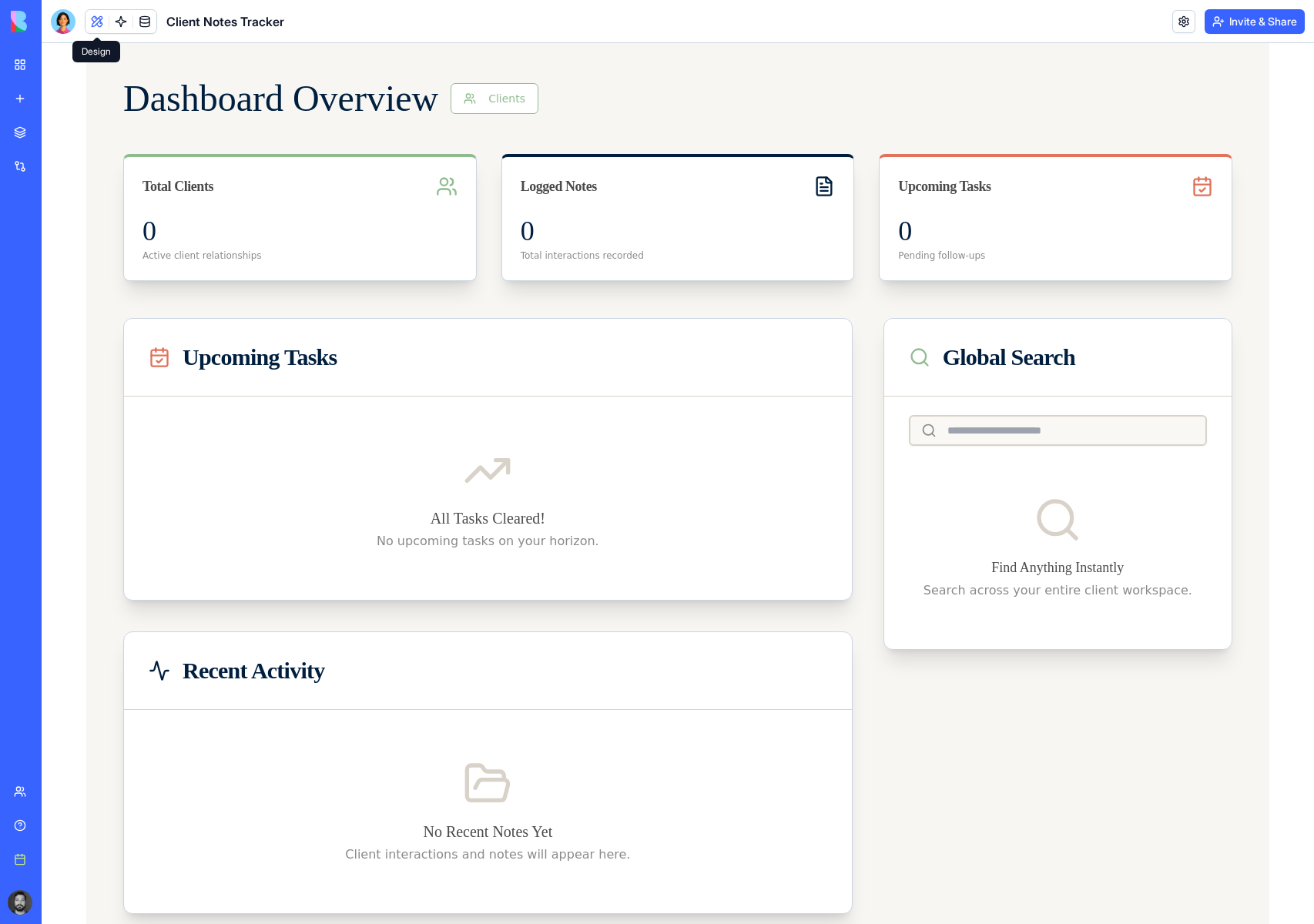
click at [99, 21] on span at bounding box center [97, 22] width 43 height 43
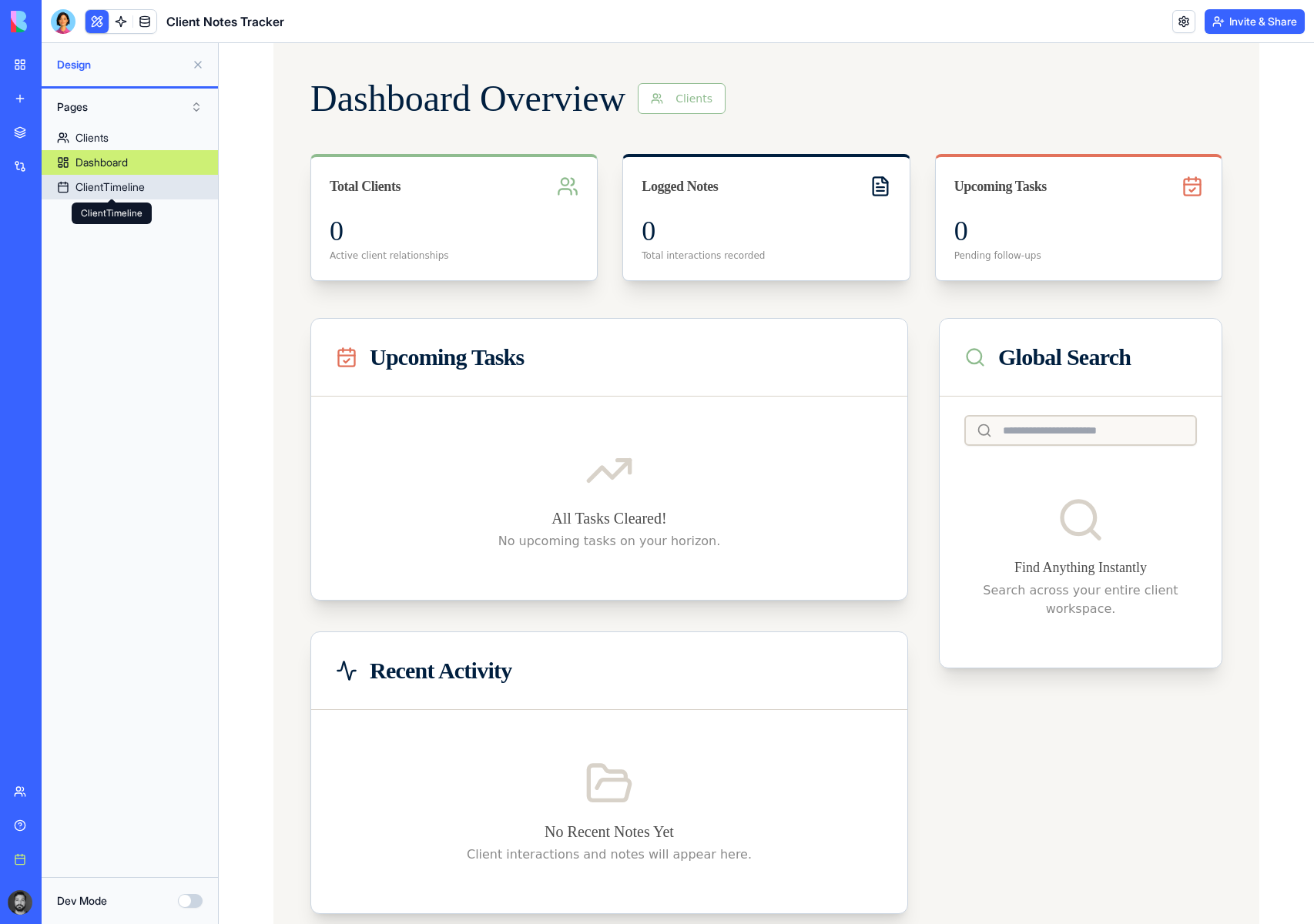
click at [144, 191] on div "ClientTimeline" at bounding box center [110, 187] width 70 height 15
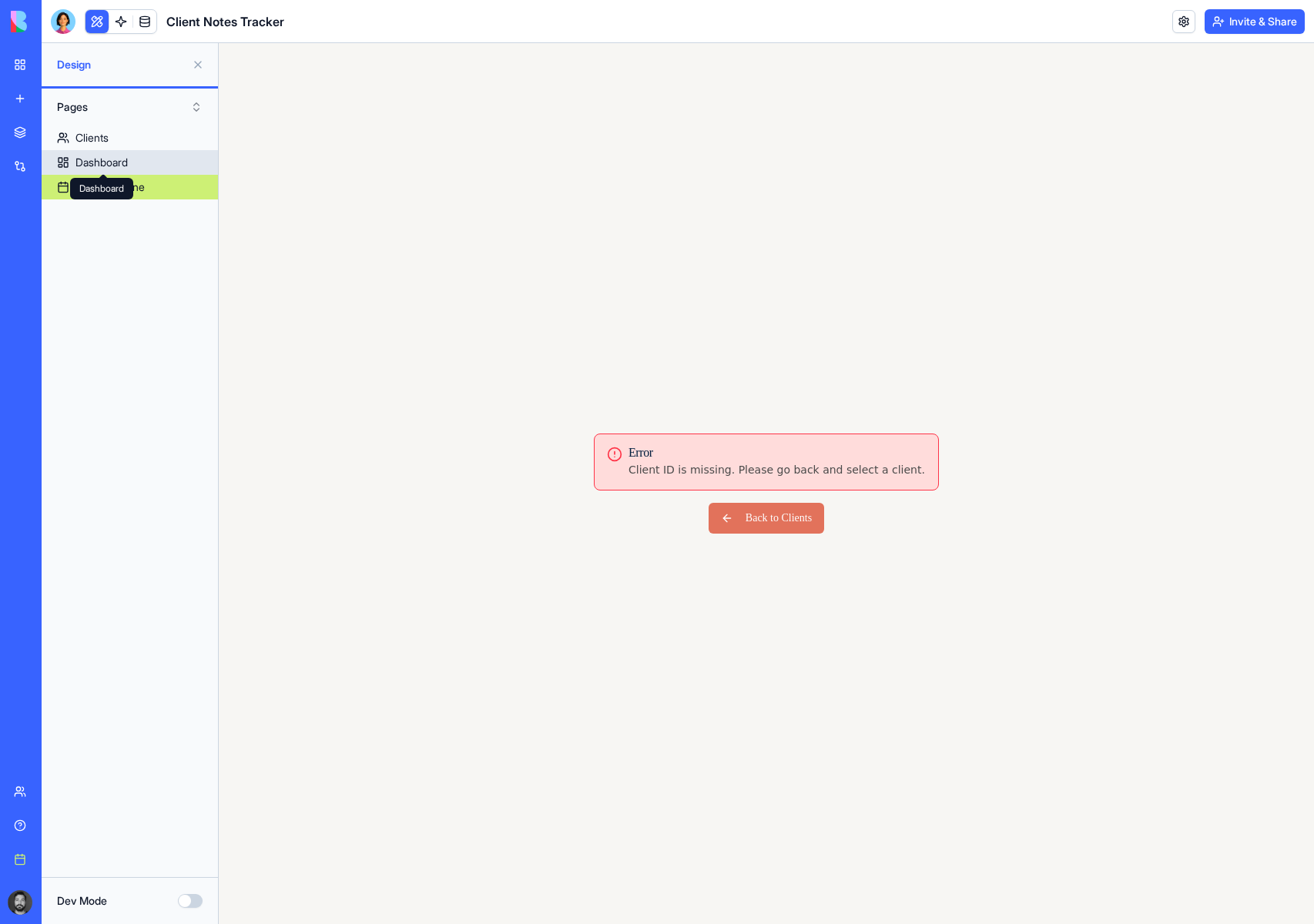
click at [118, 168] on div "Dashboard" at bounding box center [102, 162] width 53 height 15
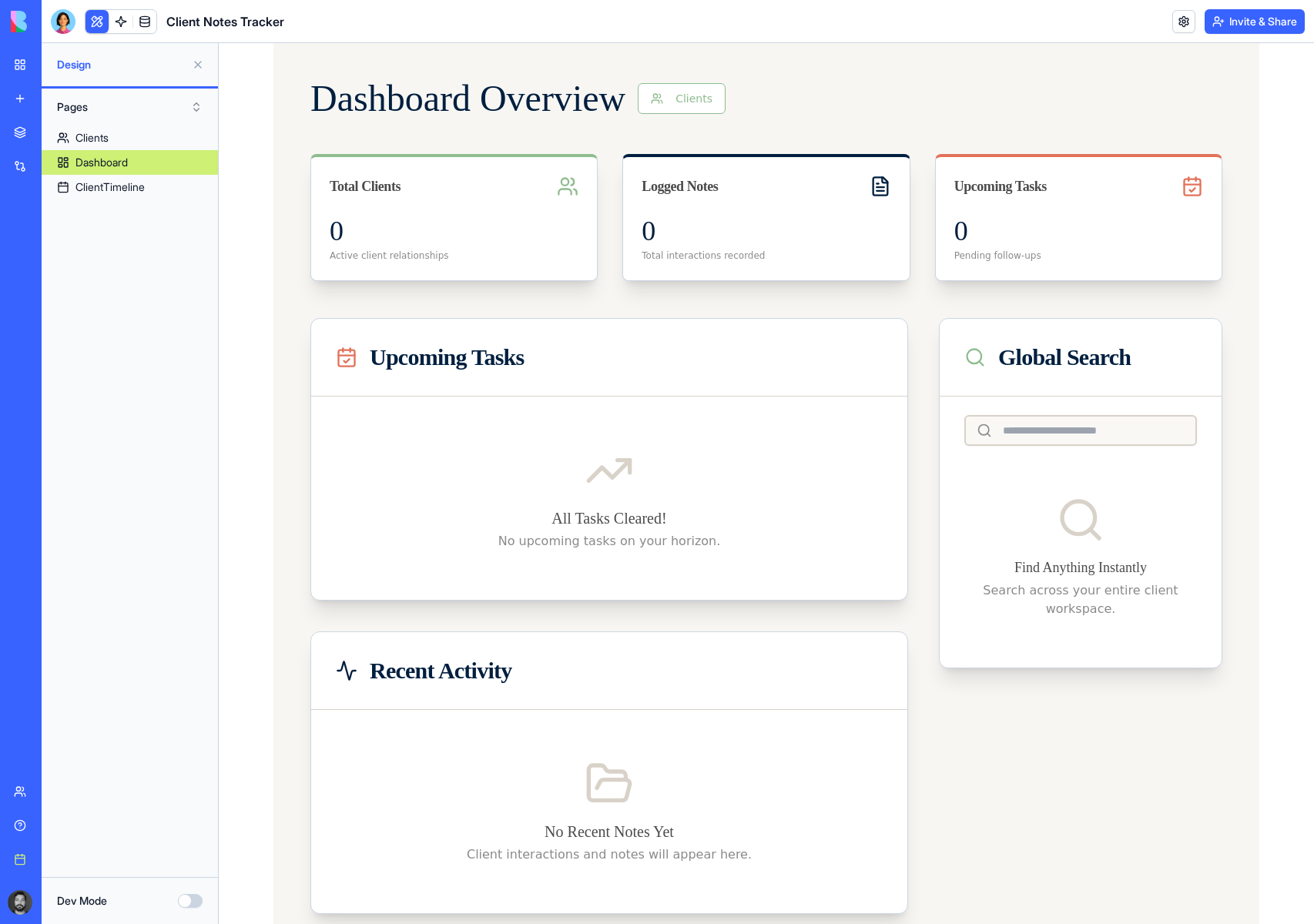
click at [100, 148] on link "Clients" at bounding box center [130, 138] width 176 height 25
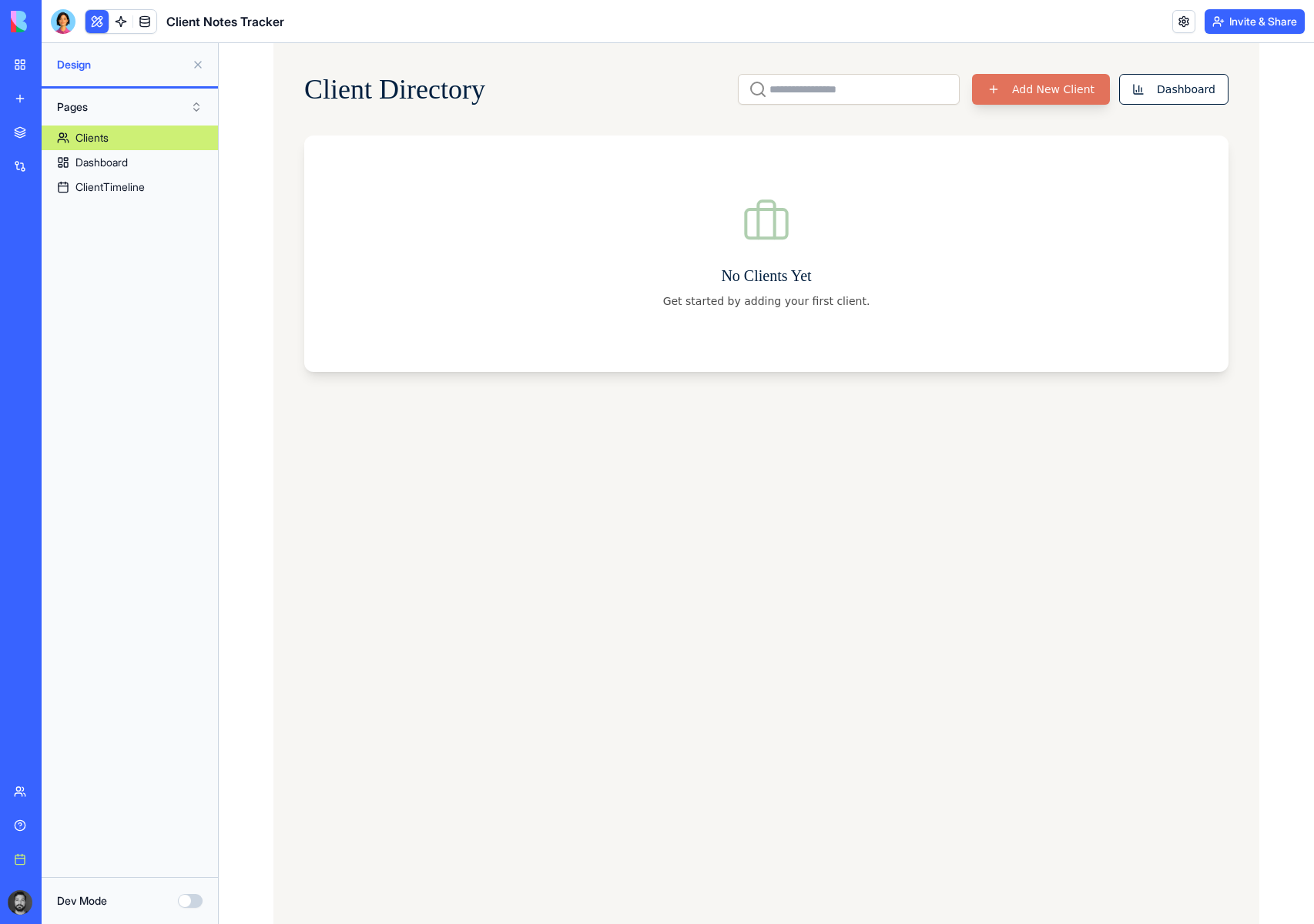
click at [1062, 87] on button "Add New Client" at bounding box center [1041, 90] width 138 height 31
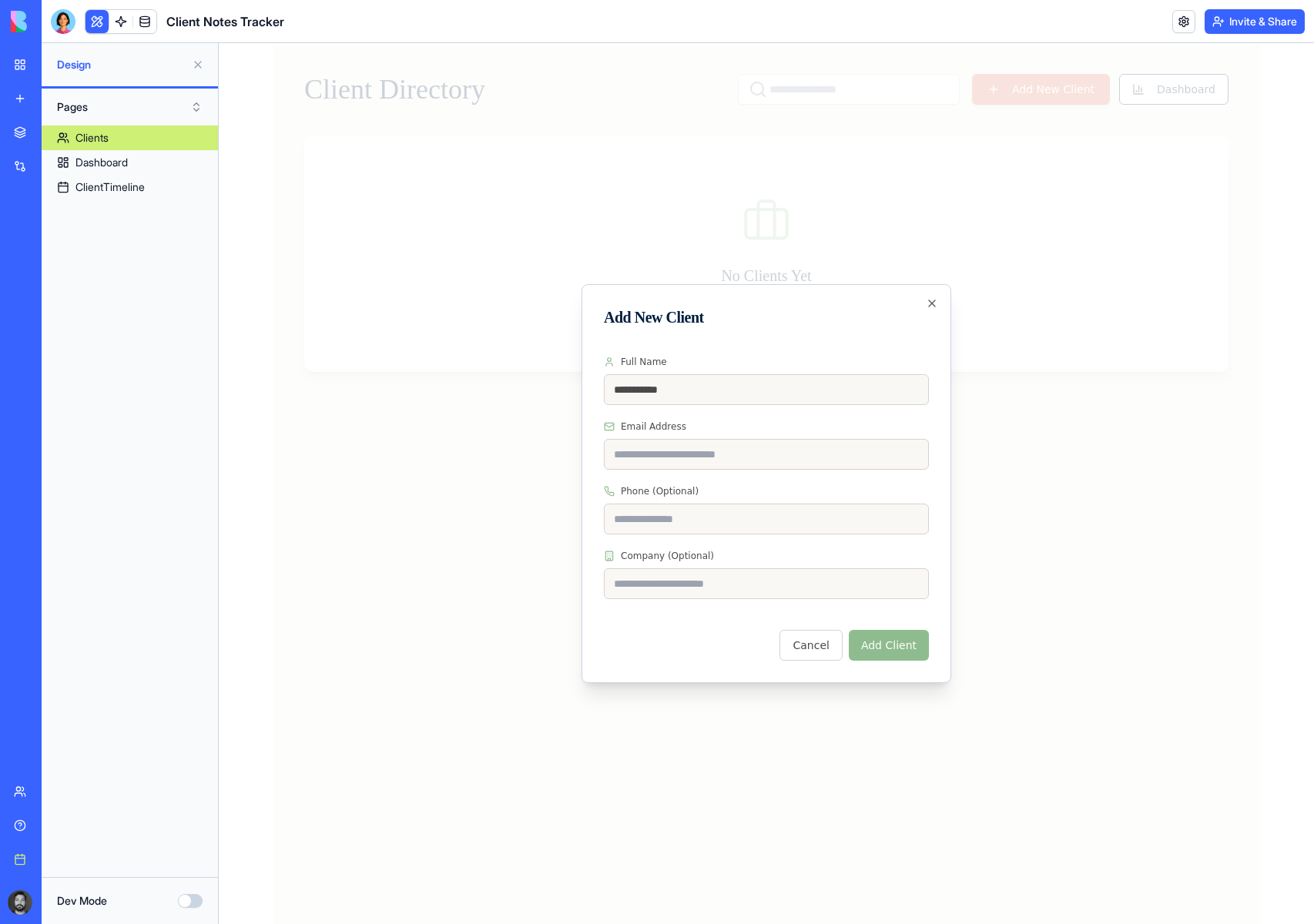
type input "**********"
click at [888, 644] on button "Add Client" at bounding box center [889, 646] width 80 height 31
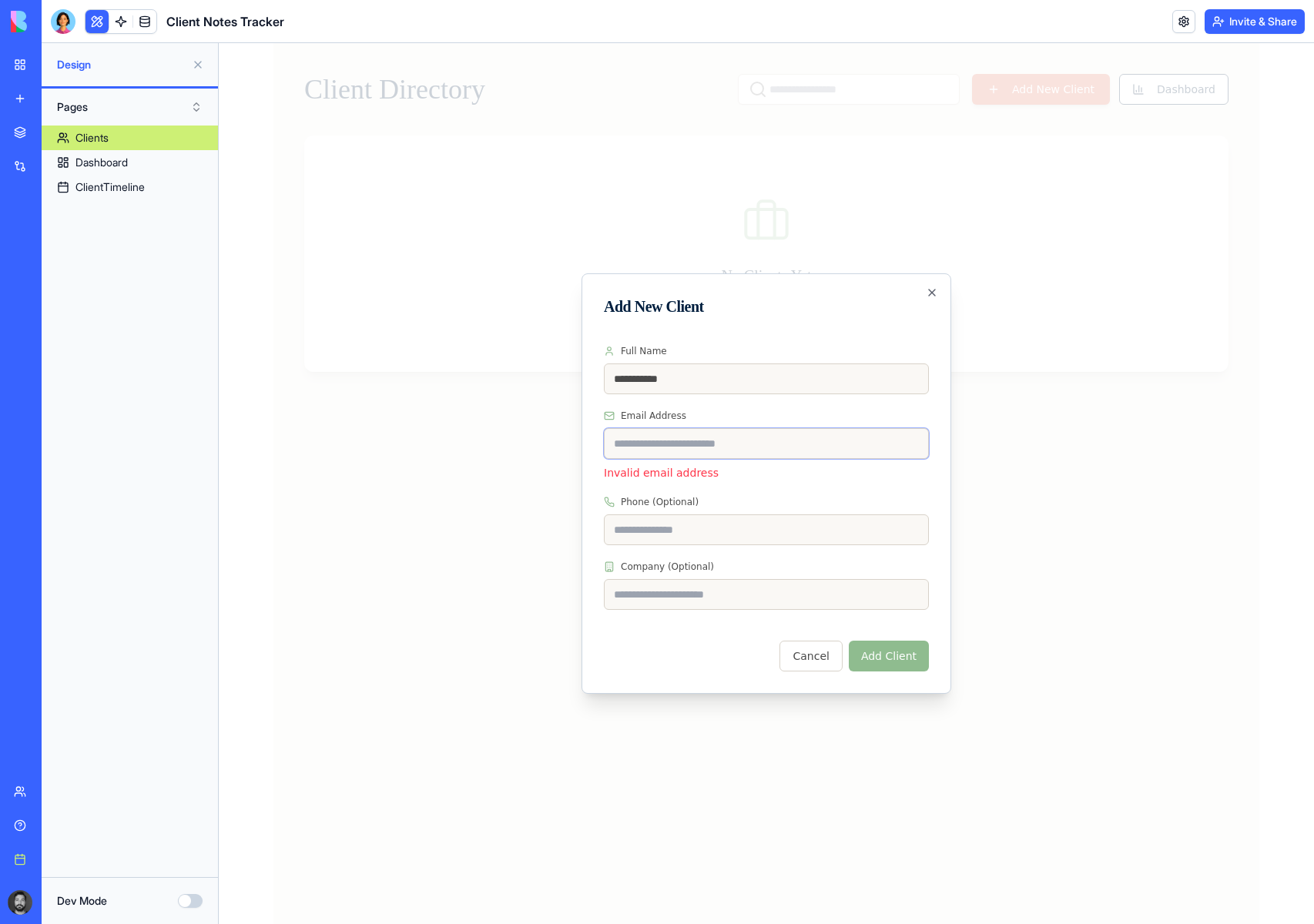
click at [681, 452] on input "Email Address" at bounding box center [766, 443] width 325 height 31
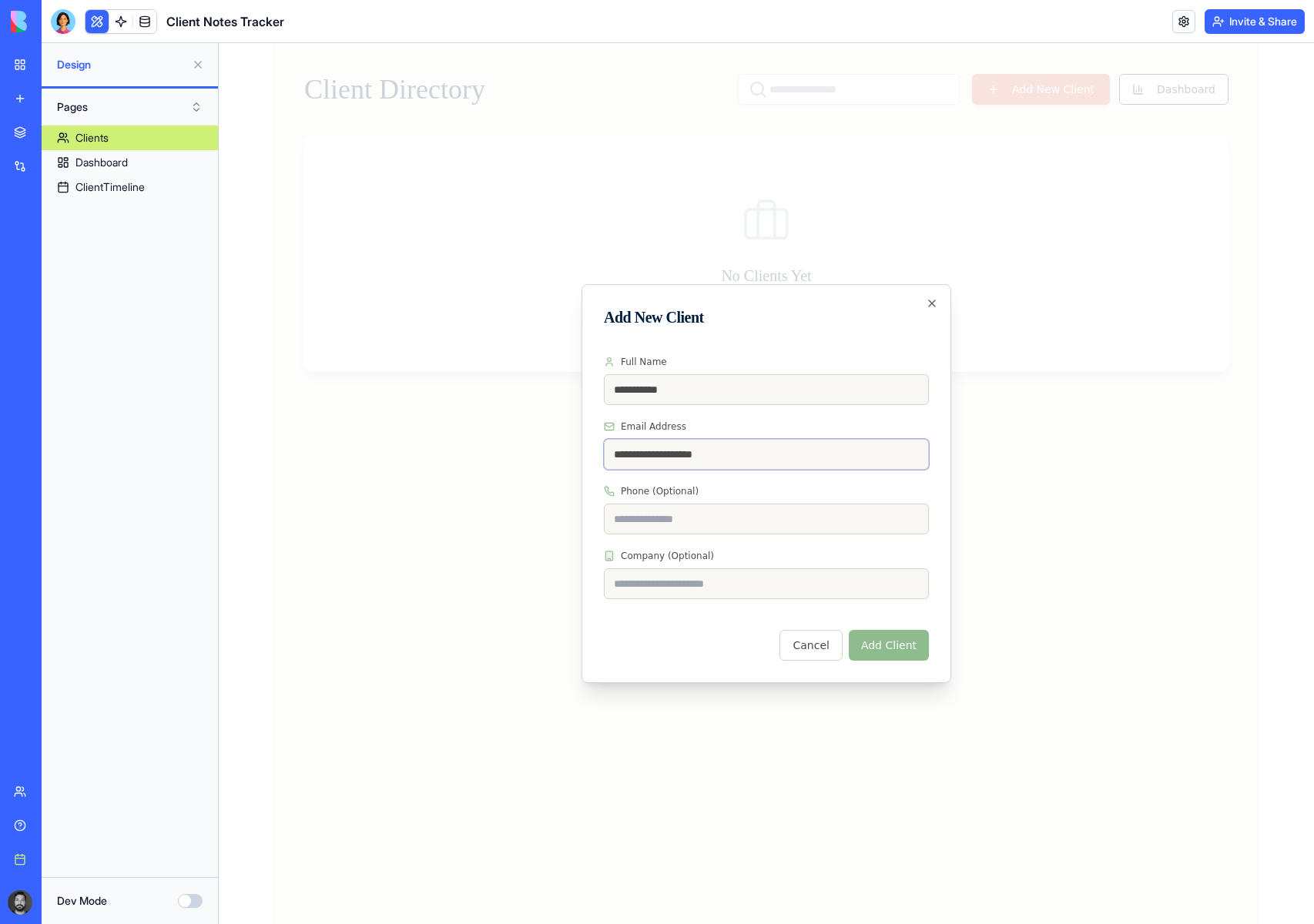
type input "**********"
drag, startPoint x: 871, startPoint y: 623, endPoint x: 859, endPoint y: 622, distance: 12.0
click at [872, 623] on div "Cancel Add Client" at bounding box center [766, 638] width 325 height 46
click at [725, 533] on input "Phone (Optional)" at bounding box center [766, 519] width 325 height 31
click at [712, 518] on input "Phone (Optional)" at bounding box center [766, 519] width 325 height 31
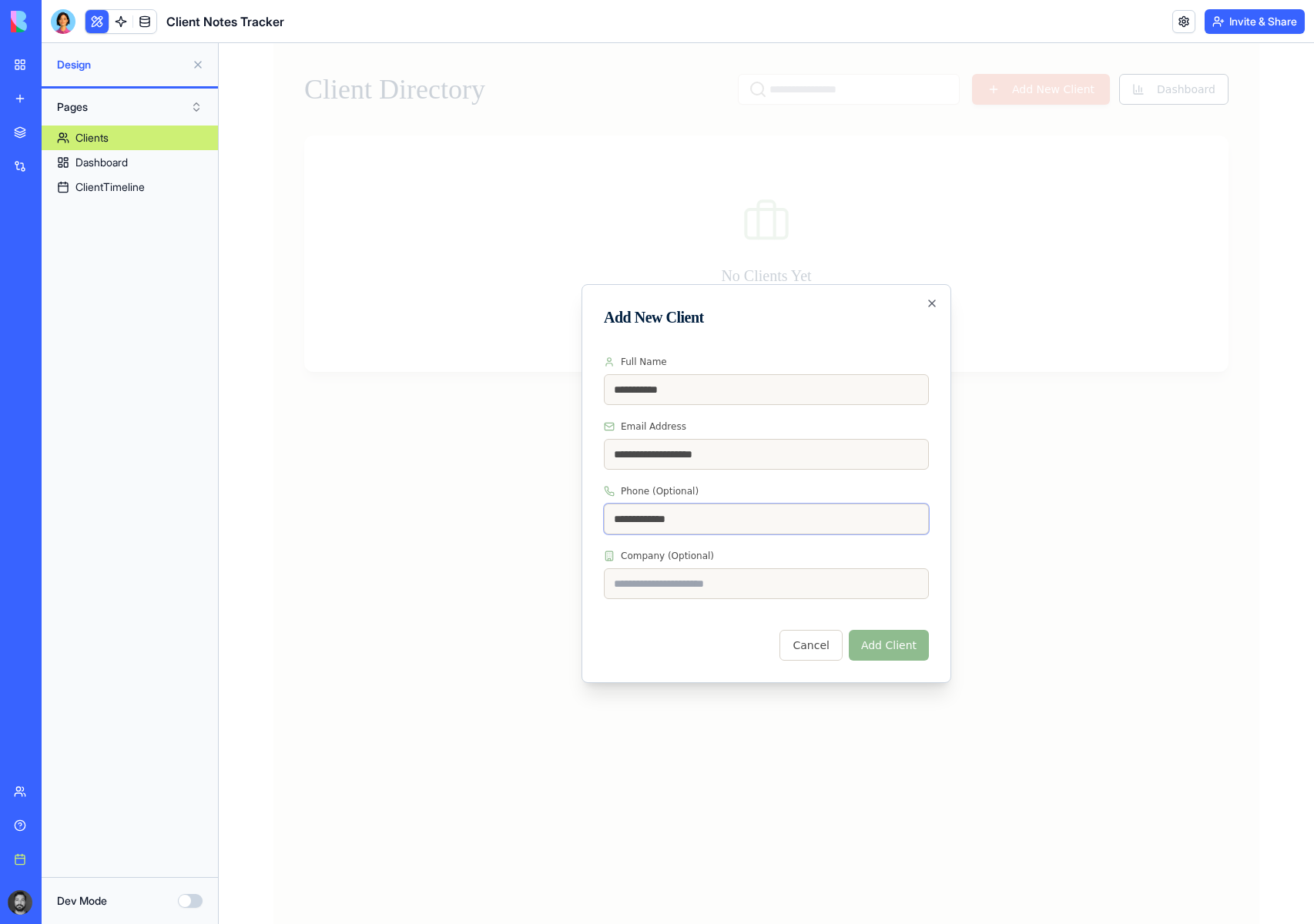
type input "**********"
click at [712, 576] on input "Company (Optional)" at bounding box center [766, 584] width 325 height 31
drag, startPoint x: 584, startPoint y: 584, endPoint x: 523, endPoint y: 583, distance: 61.0
click at [523, 583] on body "**********" at bounding box center [766, 484] width 1095 height 882
type input "*******"
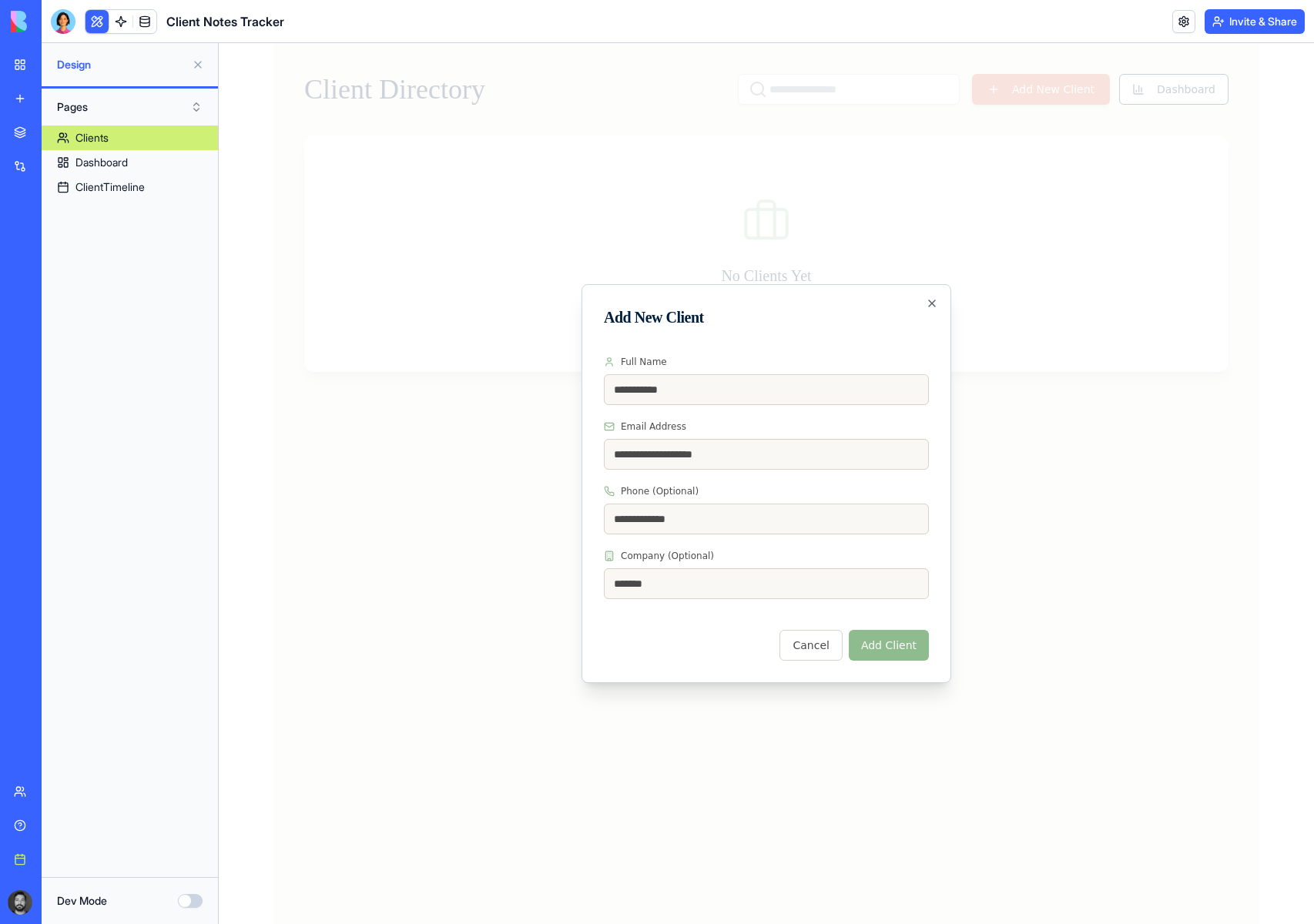
drag, startPoint x: 959, startPoint y: 696, endPoint x: 884, endPoint y: 659, distance: 83.6
click at [953, 695] on div at bounding box center [766, 484] width 1095 height 882
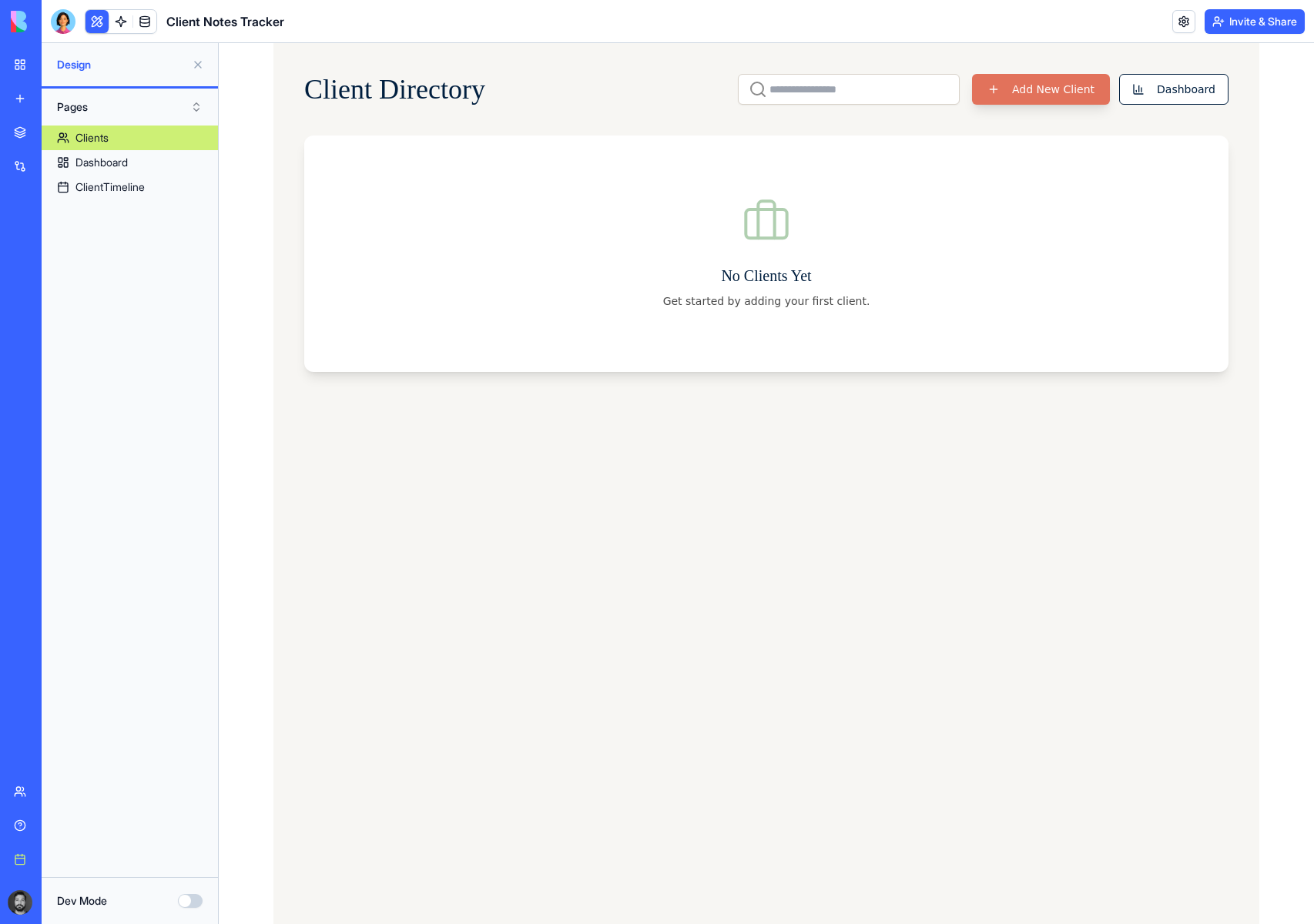
click at [1028, 96] on button "Add New Client" at bounding box center [1041, 90] width 138 height 31
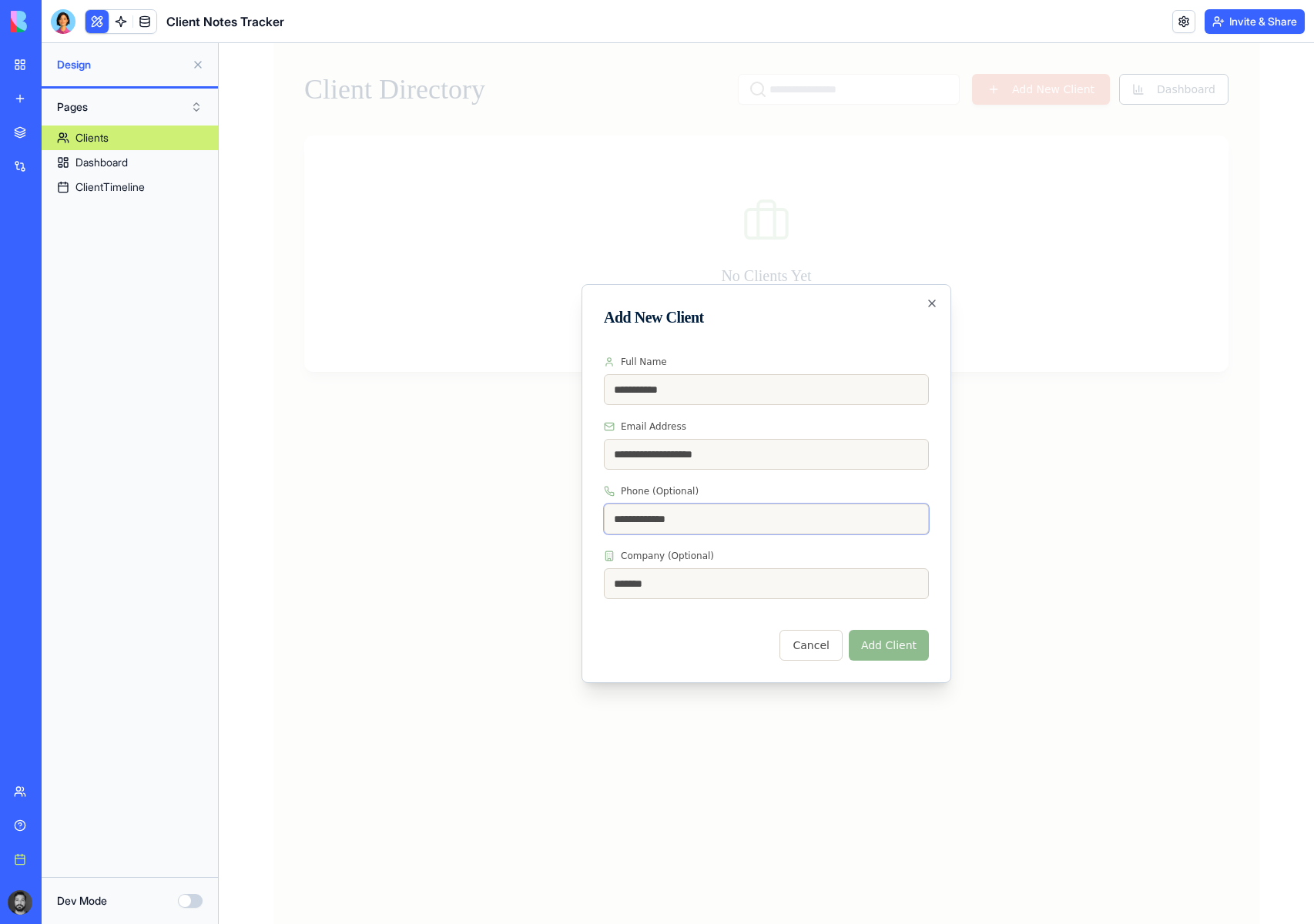
click at [694, 516] on input "**********" at bounding box center [766, 519] width 325 height 31
click at [694, 566] on div "Company (Optional) *******" at bounding box center [766, 575] width 325 height 49
drag, startPoint x: 705, startPoint y: 579, endPoint x: 591, endPoint y: 568, distance: 114.5
click at [591, 568] on div "**********" at bounding box center [766, 484] width 370 height 399
type input "**********"
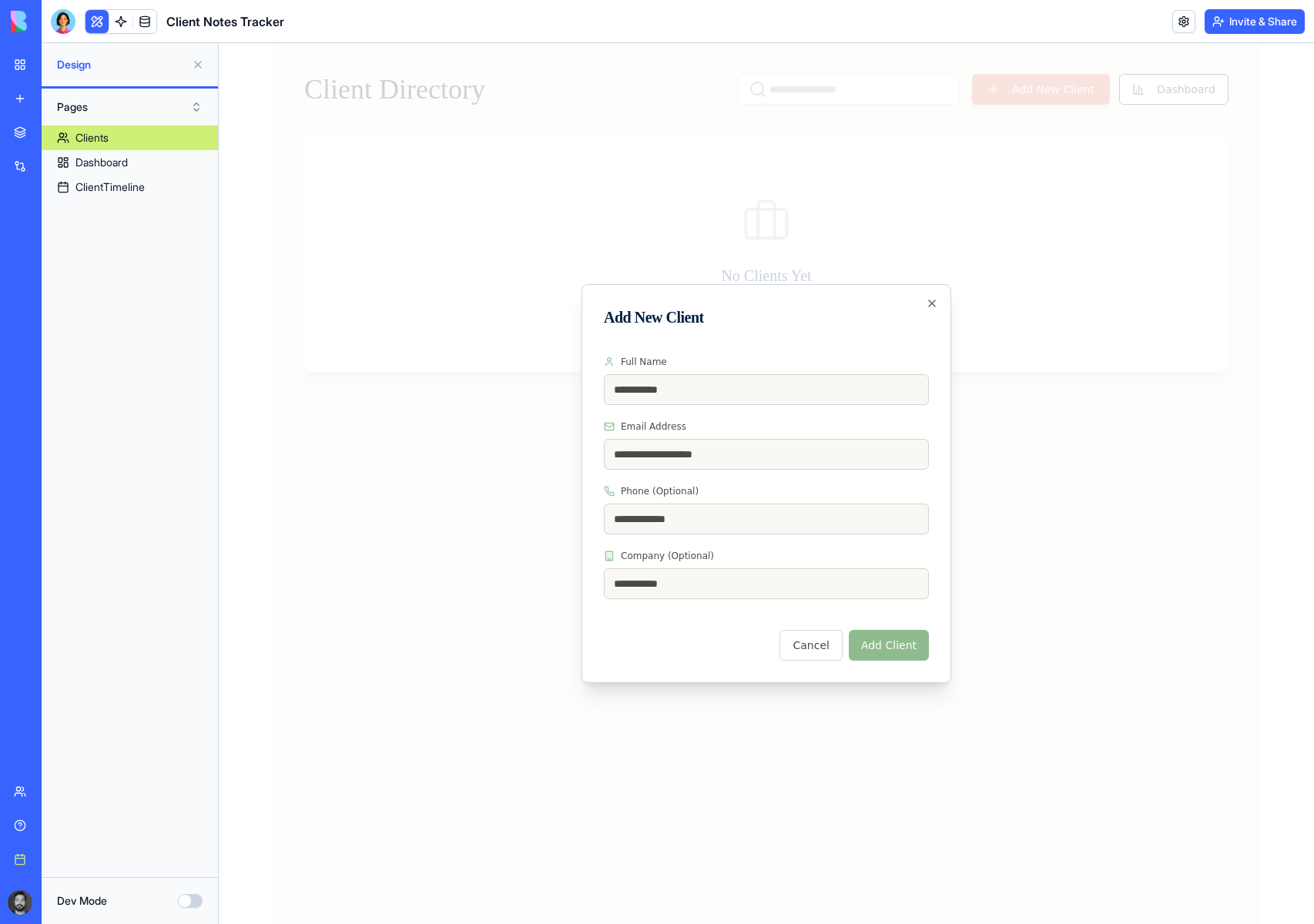
click at [881, 652] on button "Add Client" at bounding box center [889, 646] width 80 height 31
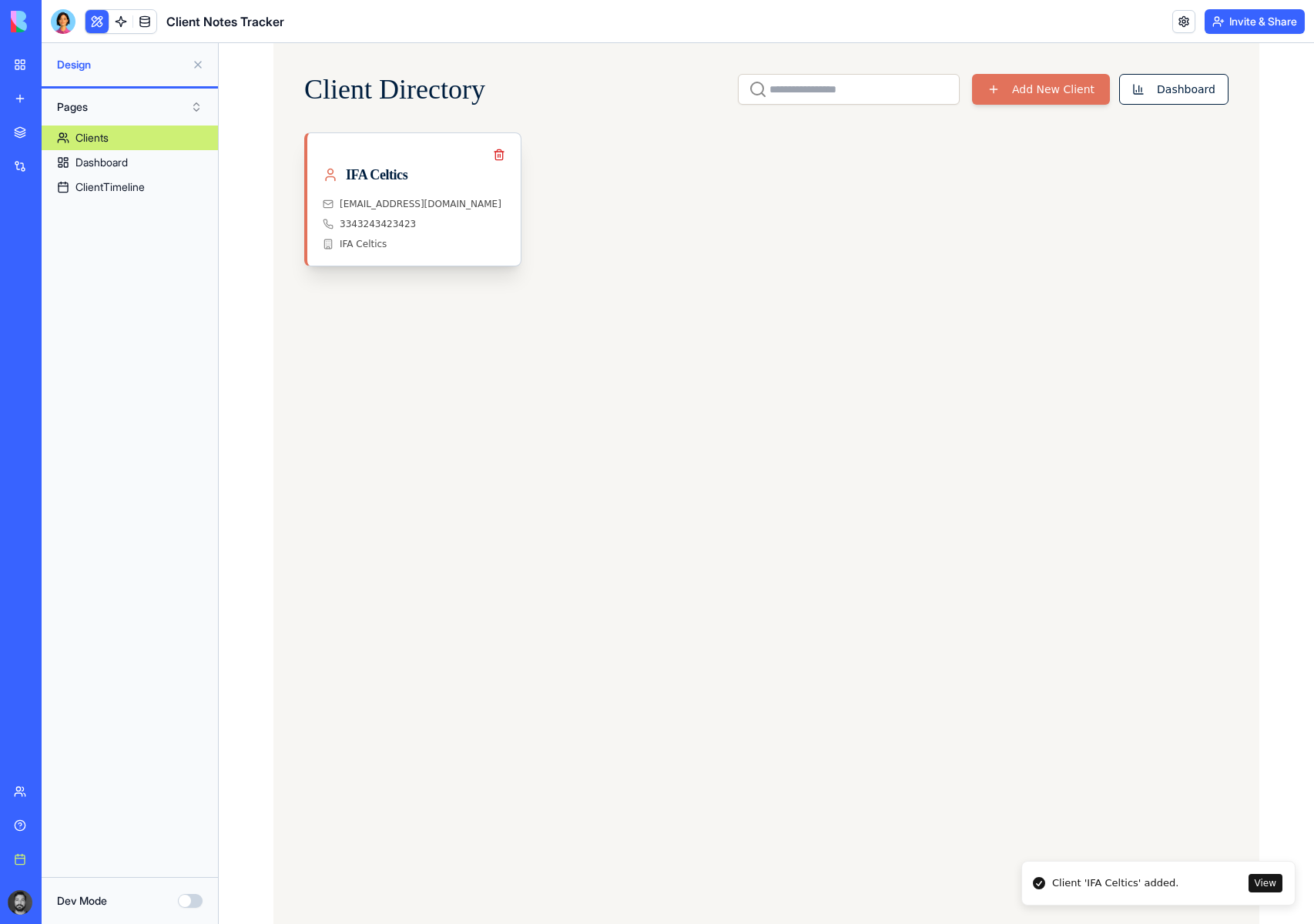
click at [458, 185] on div "IFA Celtics" at bounding box center [414, 181] width 182 height 34
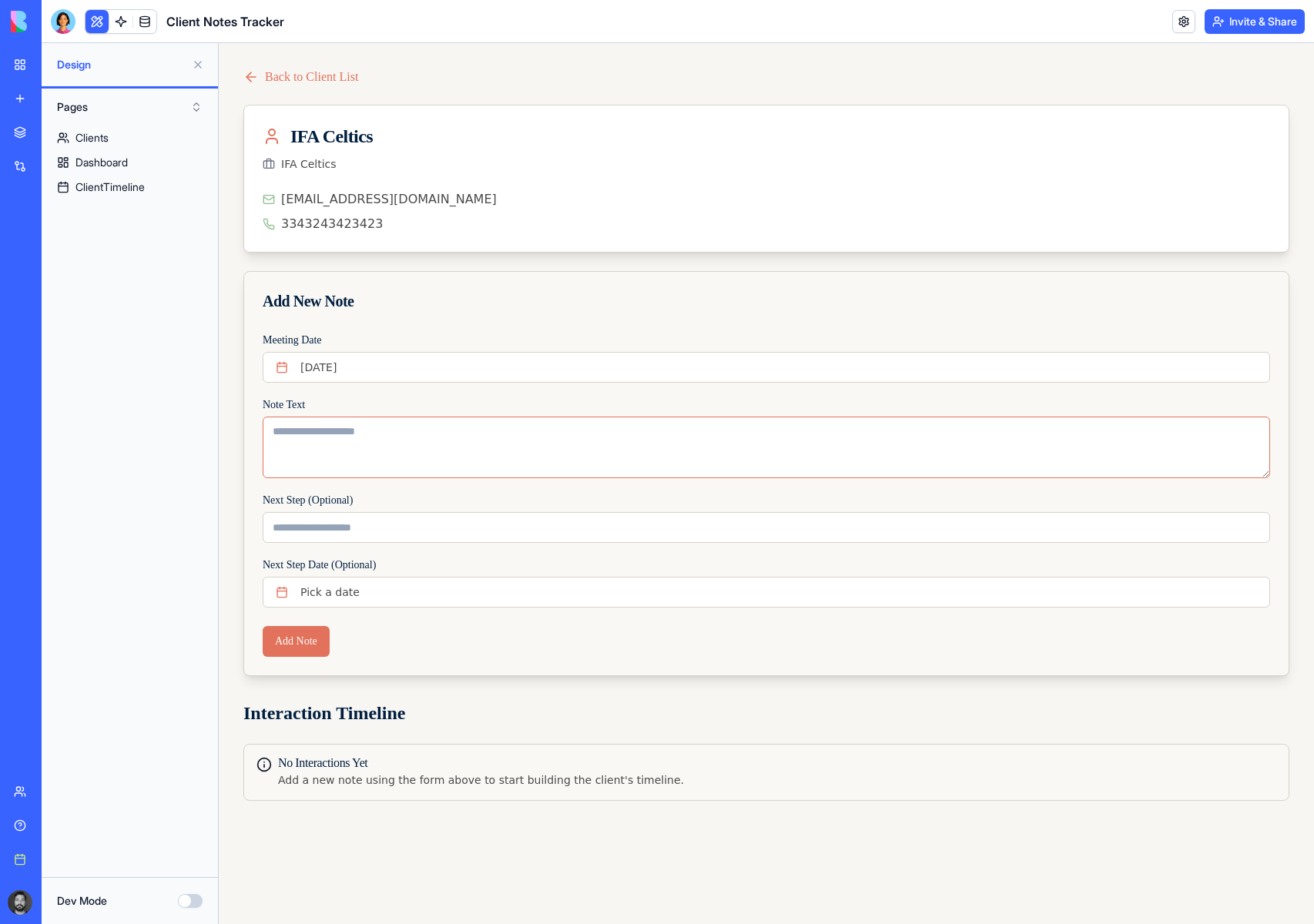
click at [365, 431] on textarea "Note Text" at bounding box center [766, 447] width 1007 height 62
click at [367, 532] on input "Next Step (Optional)" at bounding box center [766, 528] width 1007 height 31
click at [392, 596] on button "Pick a date" at bounding box center [766, 593] width 1007 height 31
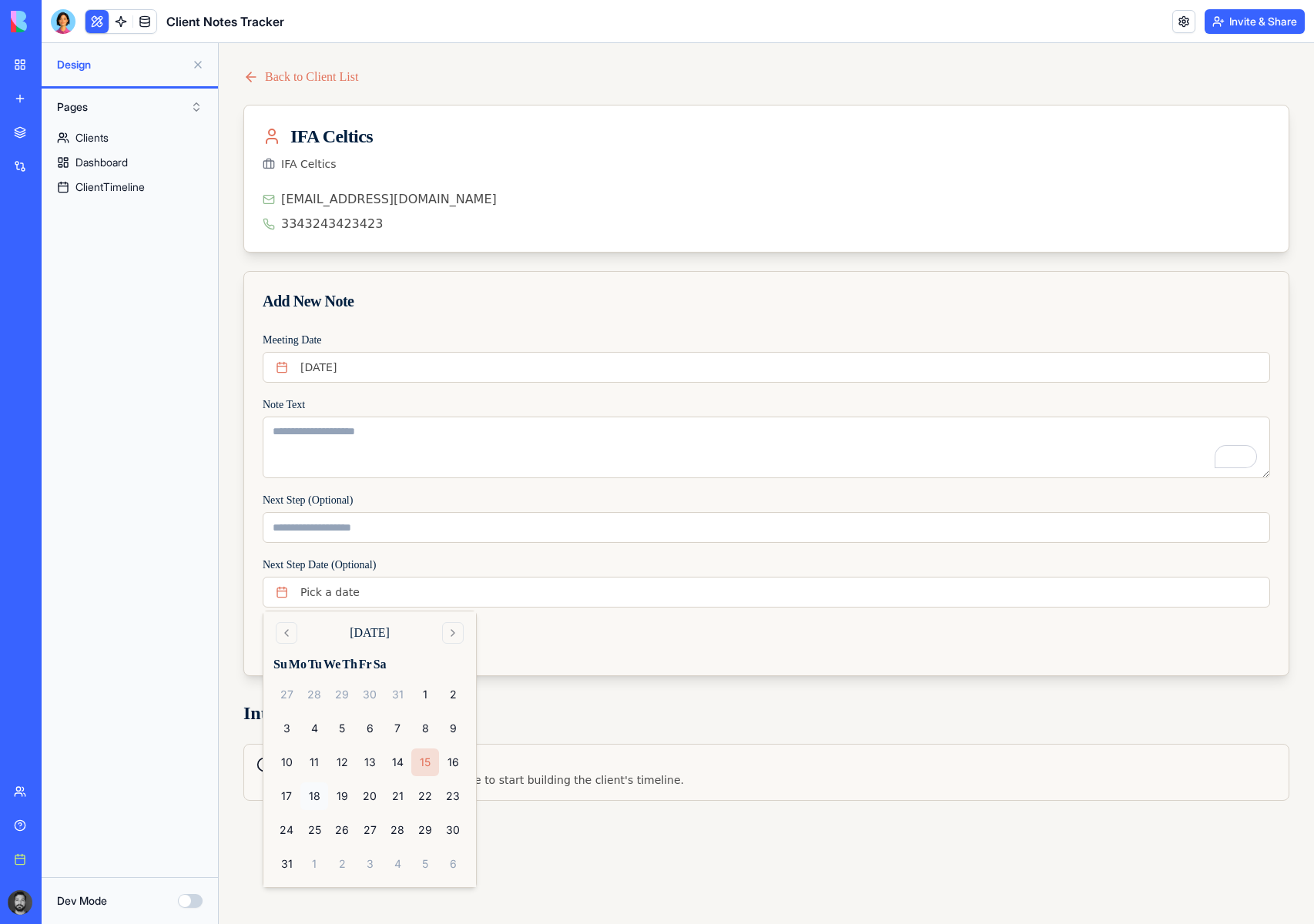
click at [313, 792] on button "18" at bounding box center [314, 797] width 28 height 28
click at [676, 636] on div "Add Note" at bounding box center [766, 651] width 1044 height 49
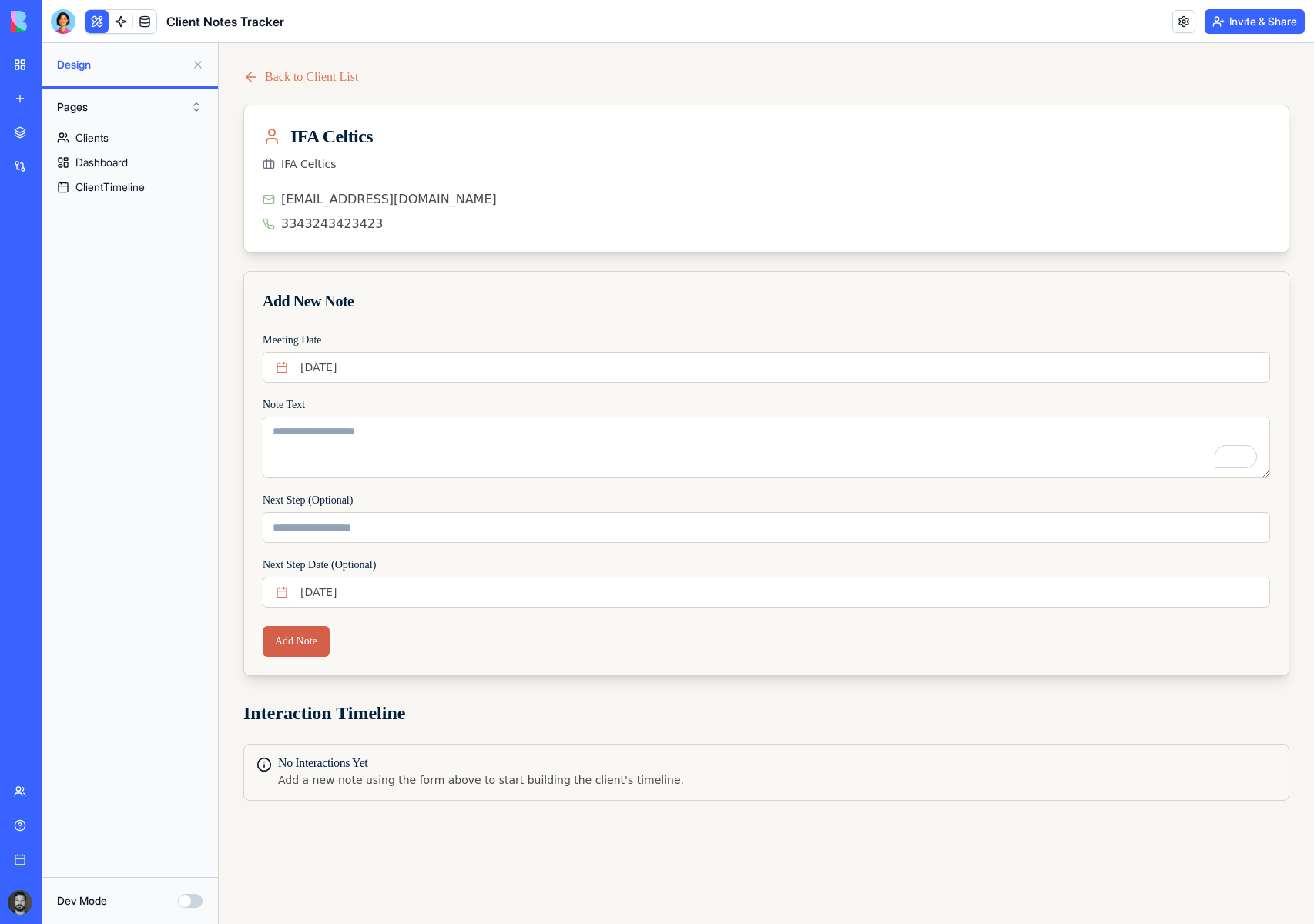
click at [298, 647] on button "Add Note" at bounding box center [296, 642] width 67 height 31
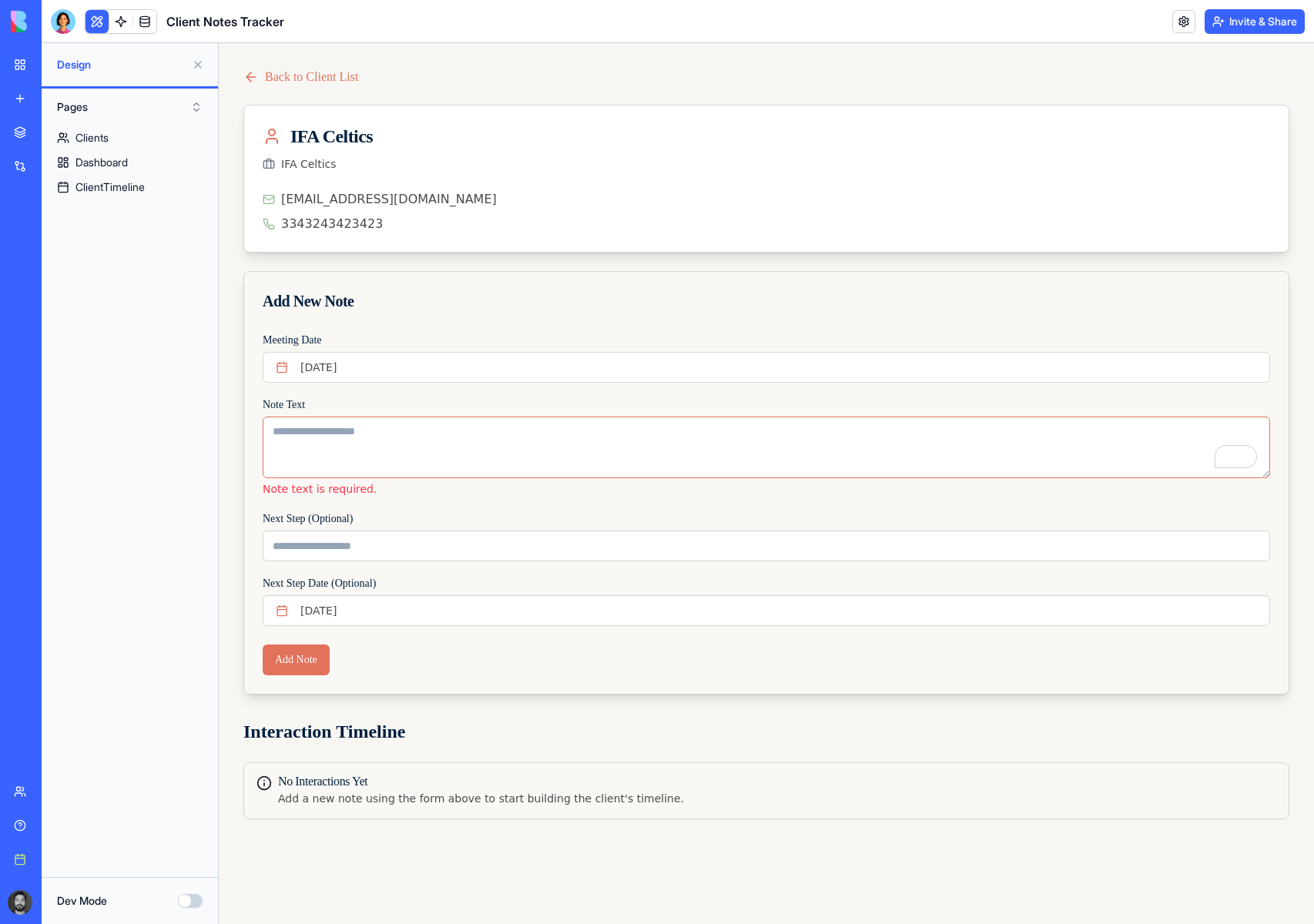
click at [346, 417] on textarea "Note Text" at bounding box center [766, 447] width 1007 height 62
type textarea "*"
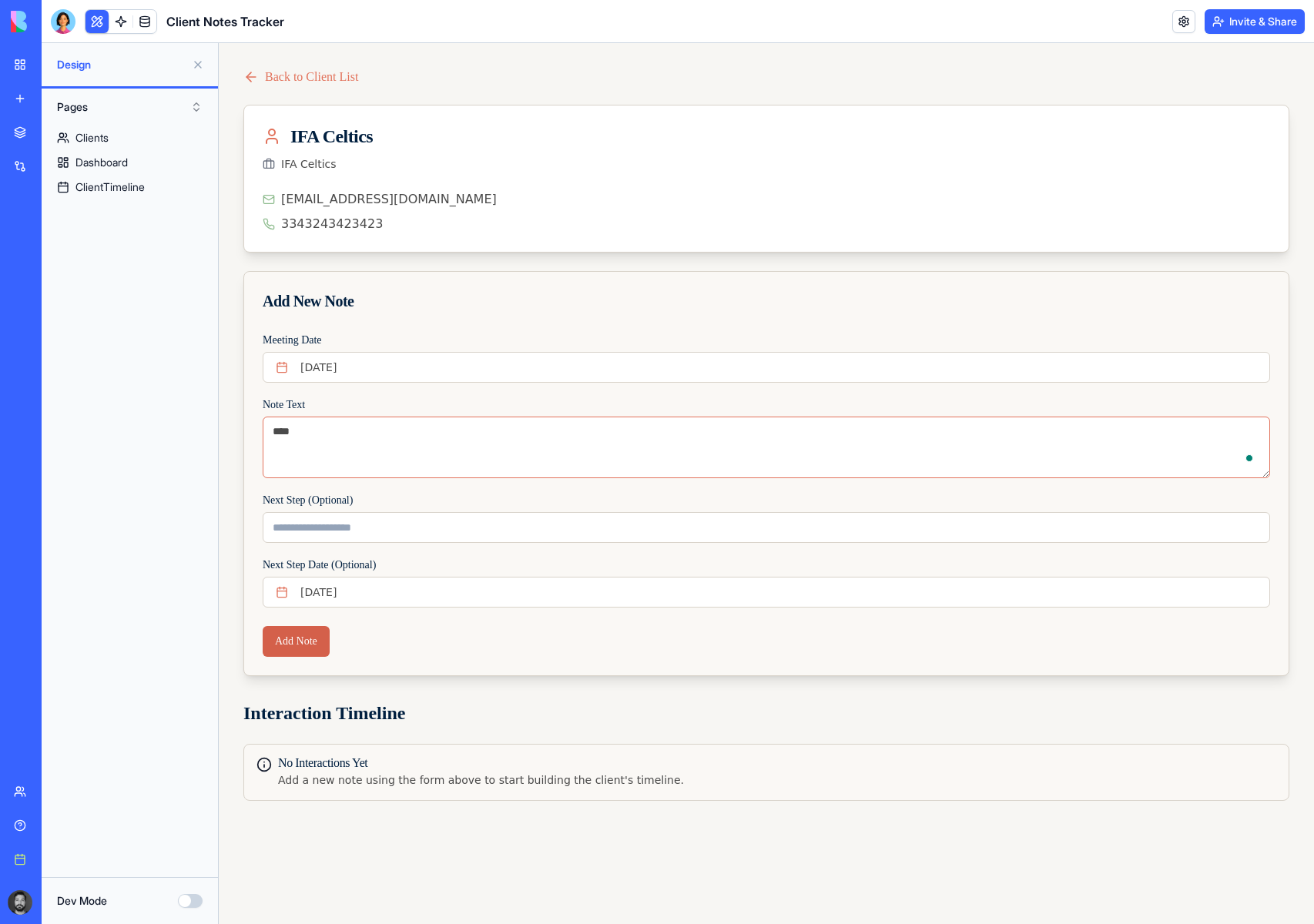
type textarea "****"
click at [310, 640] on button "Add Note" at bounding box center [296, 642] width 67 height 31
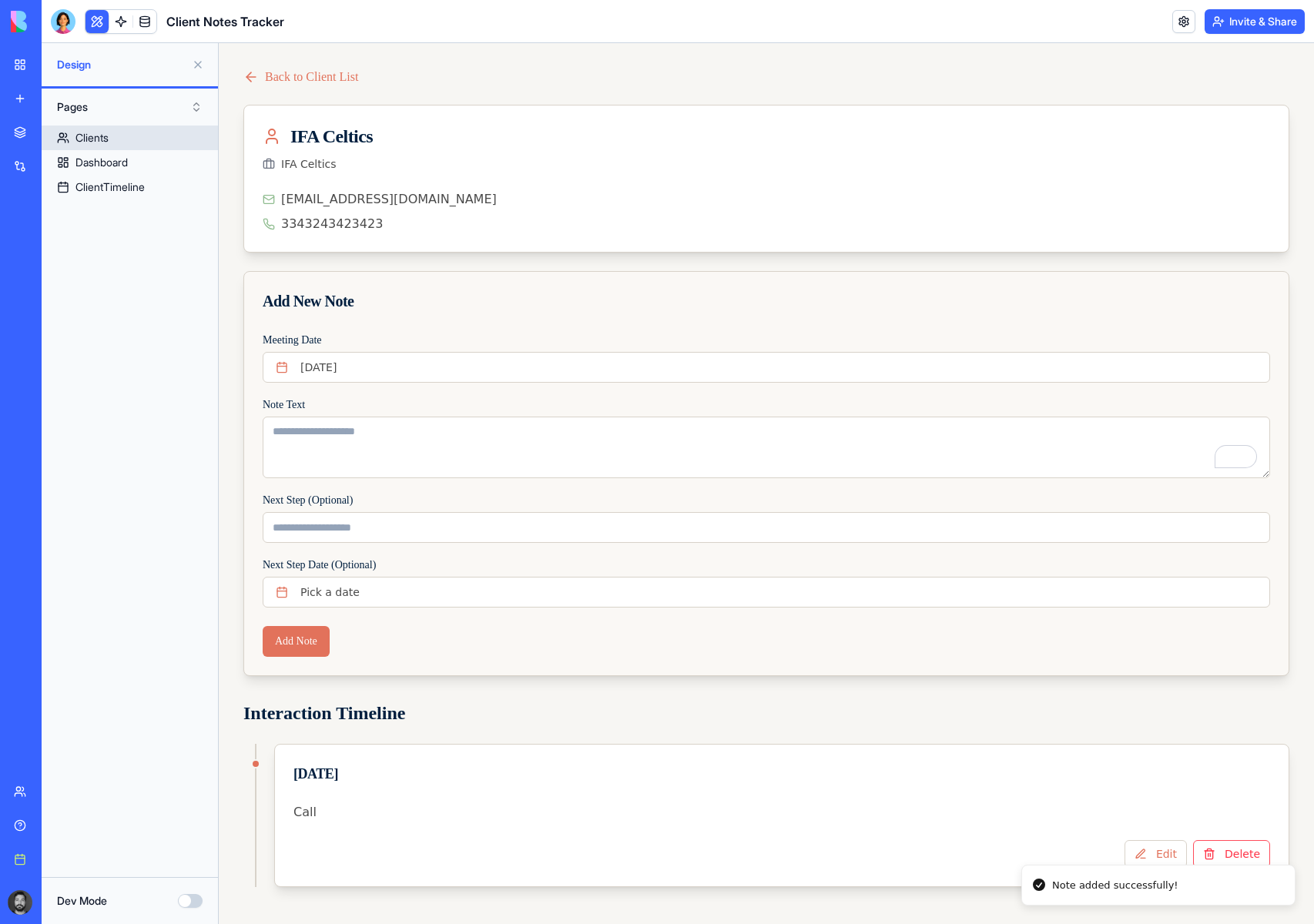
click at [117, 137] on link "Clients" at bounding box center [130, 138] width 176 height 25
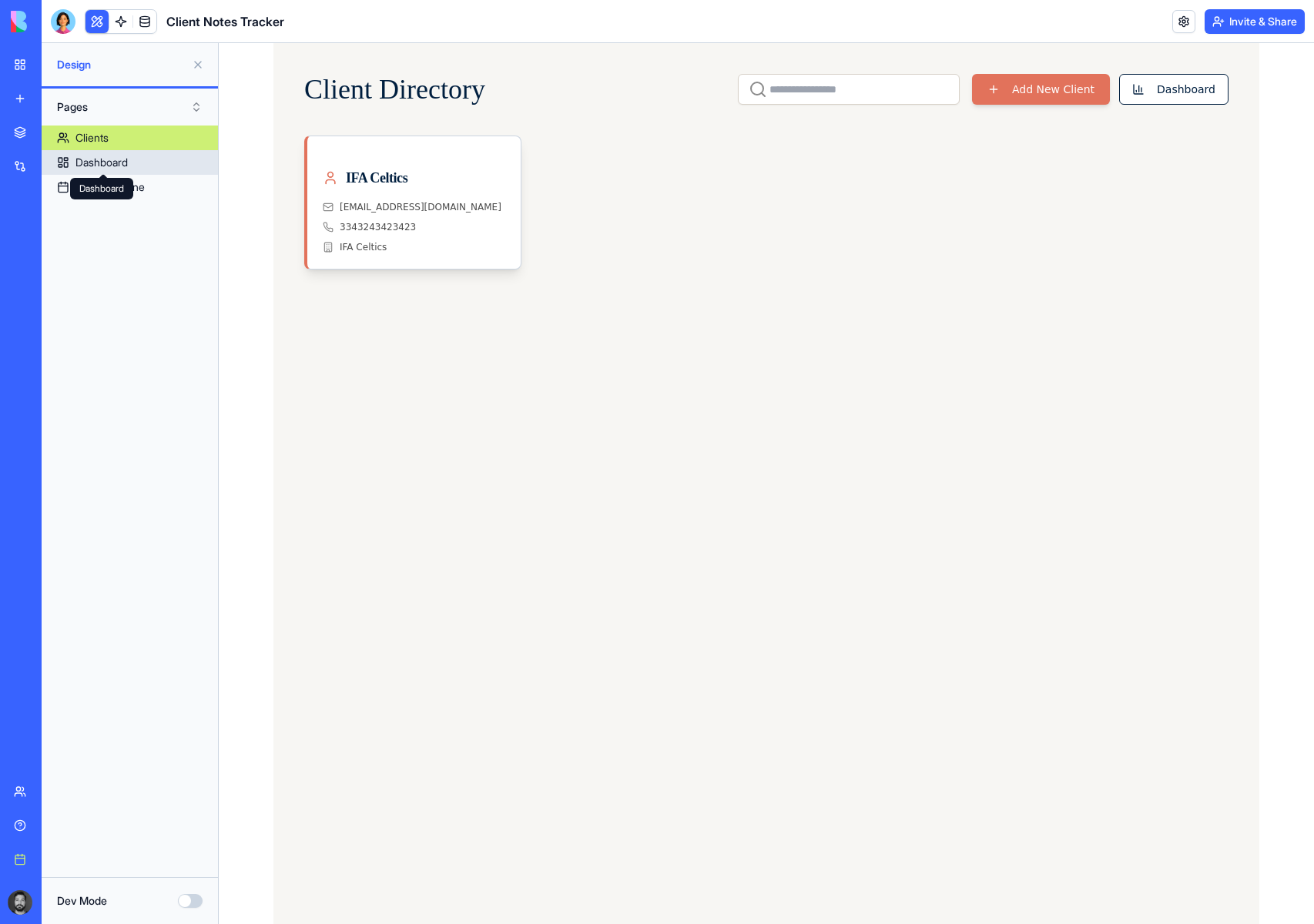
click at [119, 168] on div "Dashboard" at bounding box center [102, 162] width 53 height 15
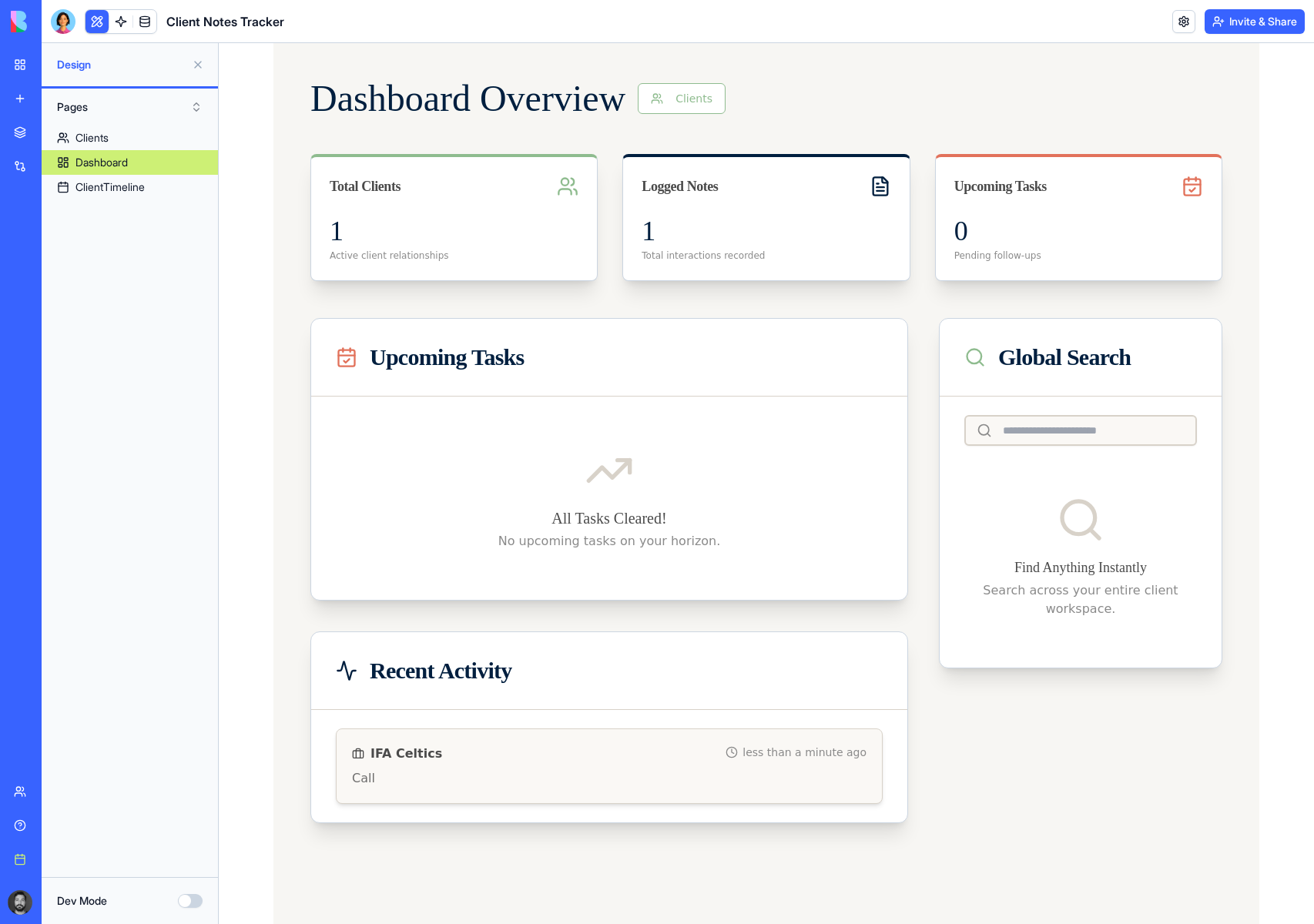
click at [586, 747] on div "IFA Celtics less than a minute ago" at bounding box center [609, 754] width 514 height 19
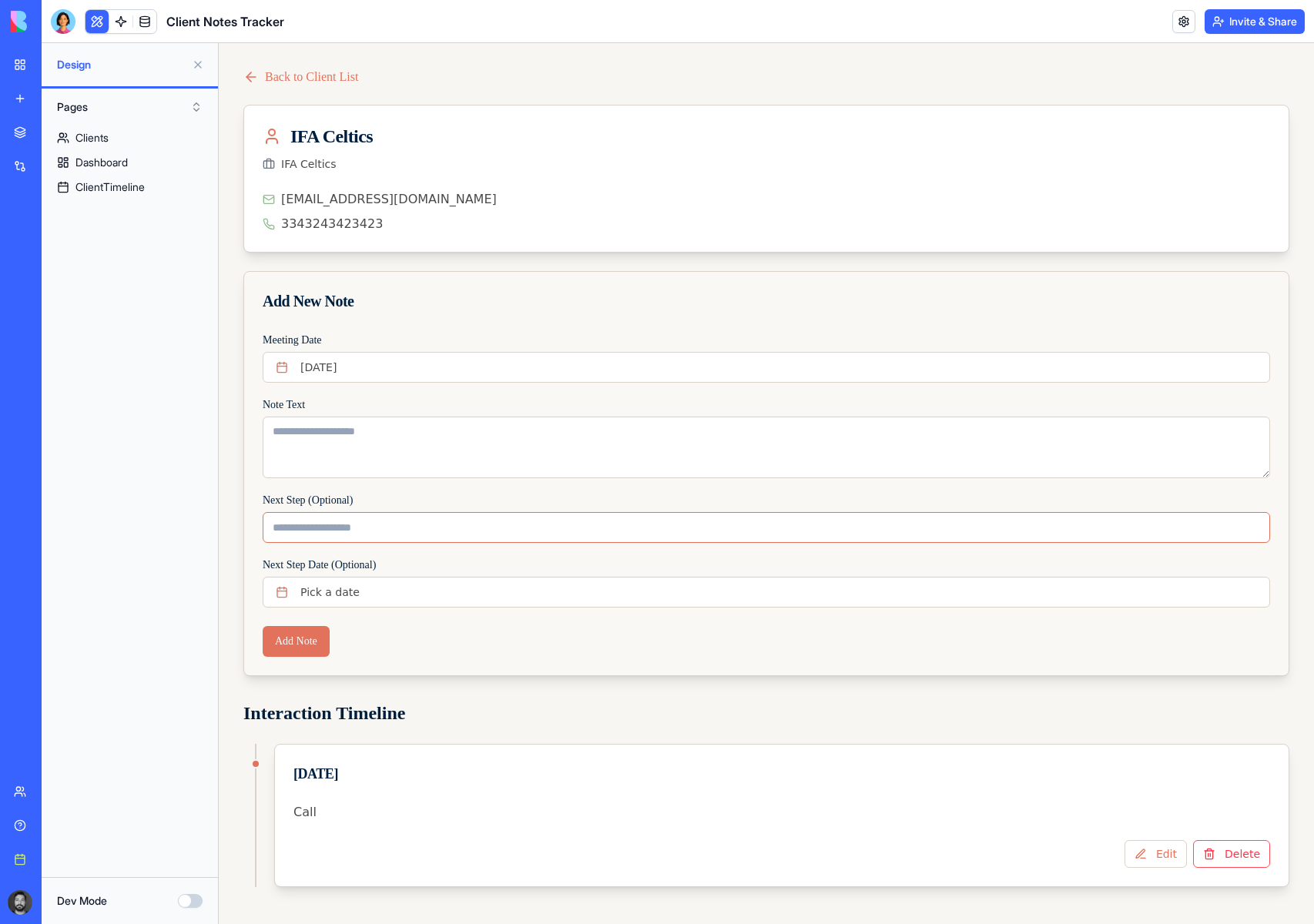
click at [326, 524] on input "Next Step (Optional)" at bounding box center [766, 528] width 1007 height 31
type input "****"
drag, startPoint x: 1167, startPoint y: 878, endPoint x: 1166, endPoint y: 865, distance: 13.0
click at [1167, 877] on div "Edit Delete" at bounding box center [782, 864] width 1014 height 46
click at [1166, 863] on button "Edit" at bounding box center [1156, 854] width 63 height 28
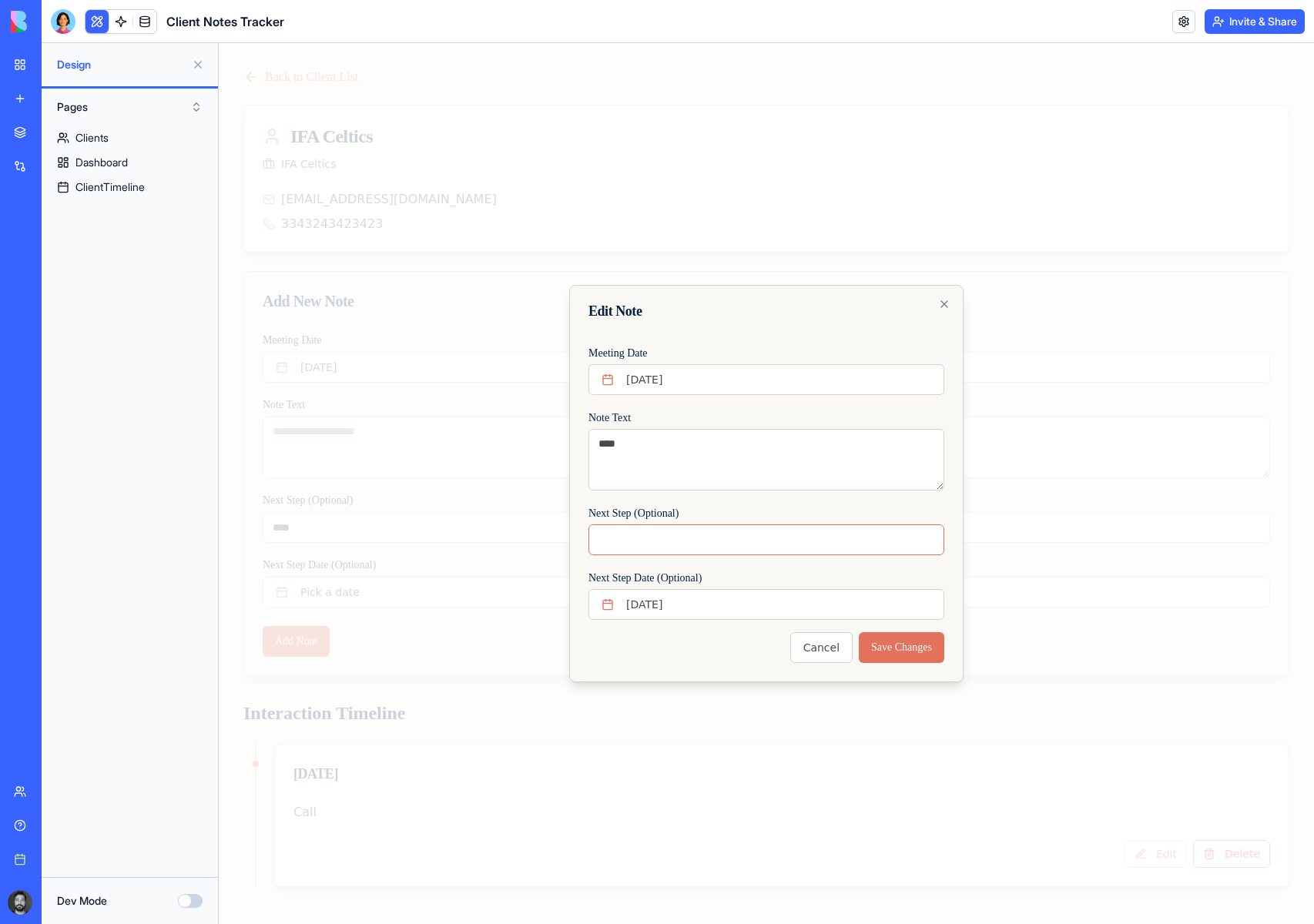
click at [709, 535] on input "Next Step (Optional)" at bounding box center [766, 540] width 356 height 31
type input "*********"
click at [888, 644] on button "Save Changes" at bounding box center [901, 648] width 86 height 31
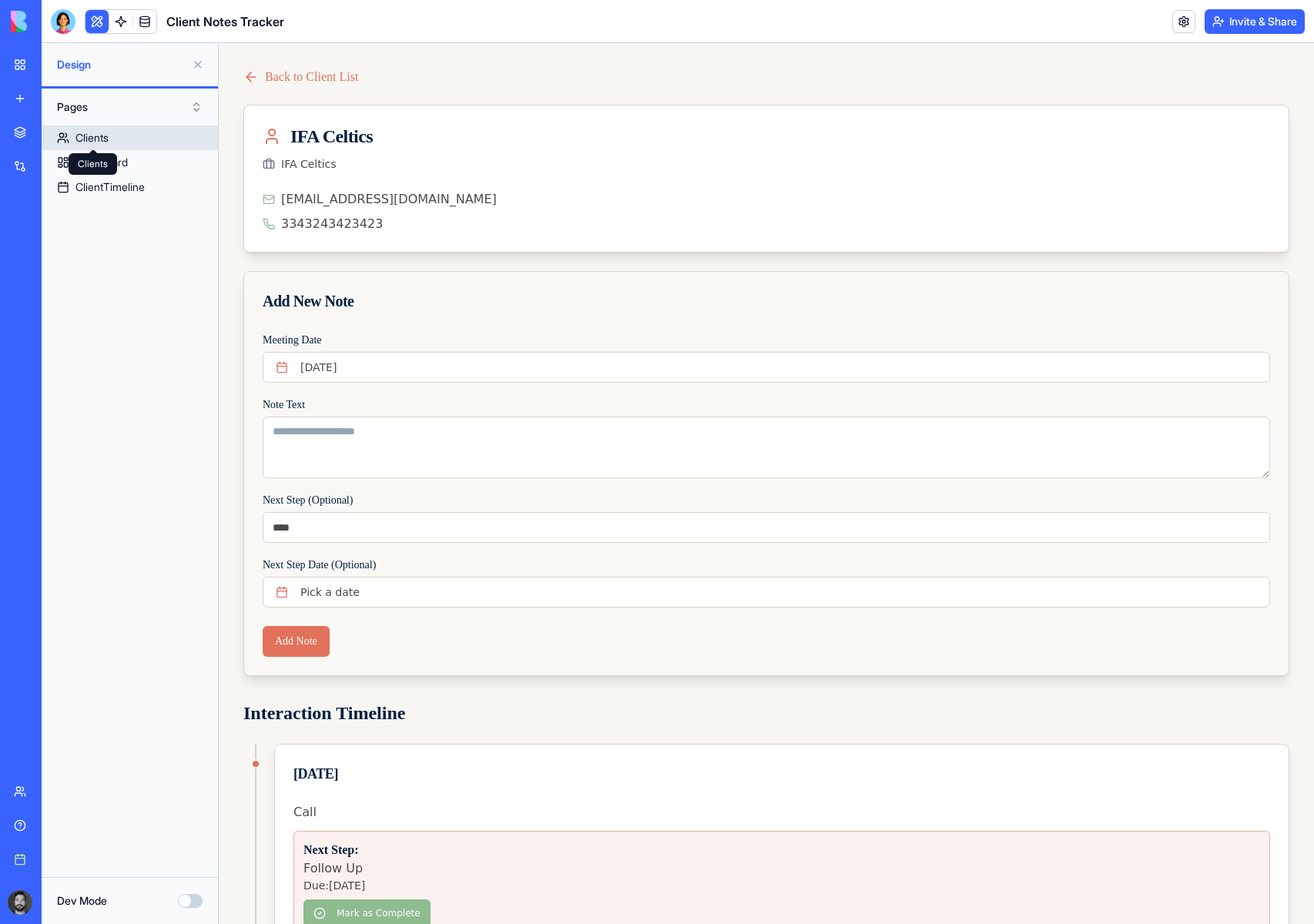
click at [102, 161] on div "Clients Clients" at bounding box center [93, 164] width 49 height 22
click at [141, 169] on link "Dashboard" at bounding box center [130, 162] width 176 height 25
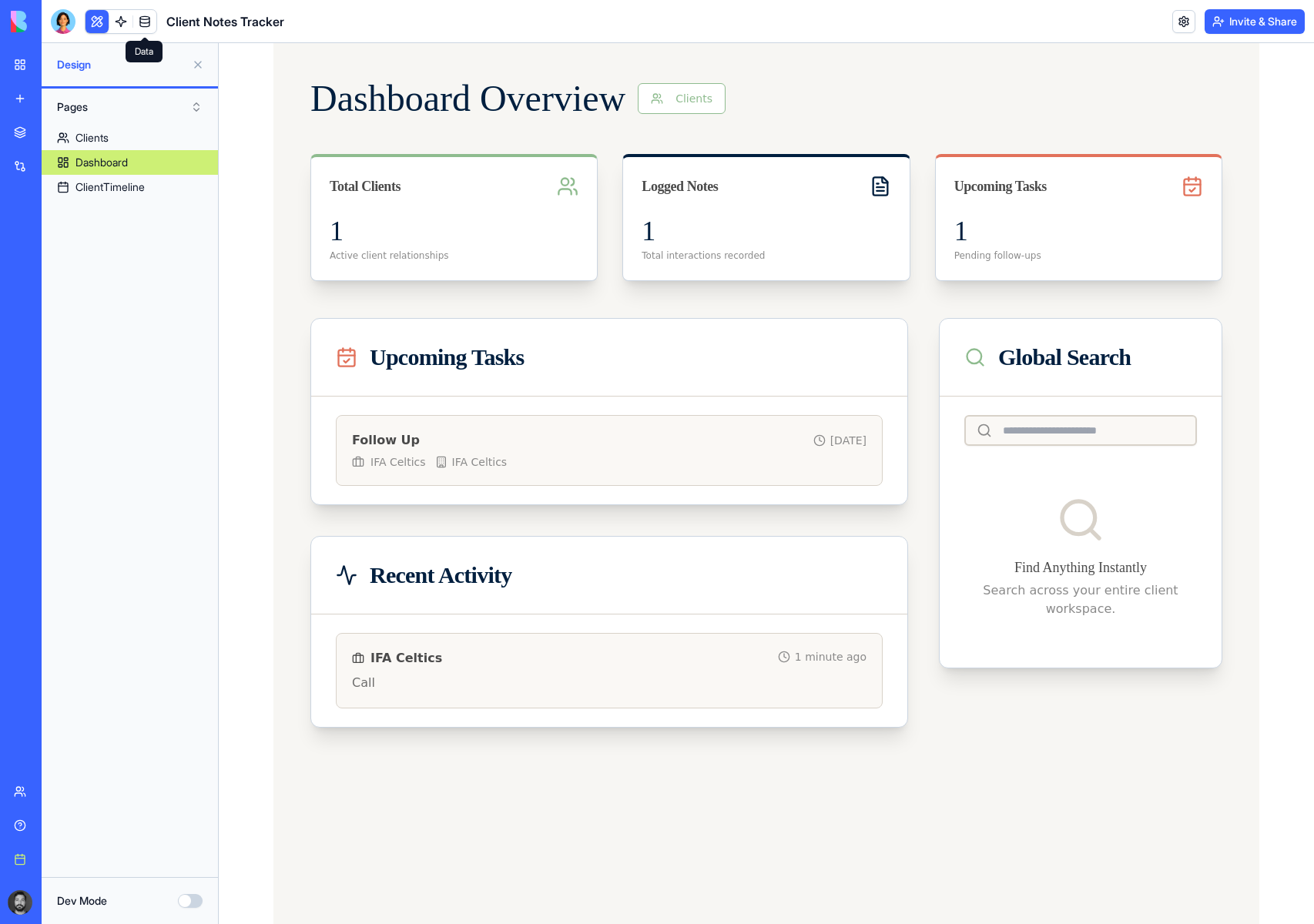
click at [152, 19] on link at bounding box center [144, 22] width 23 height 23
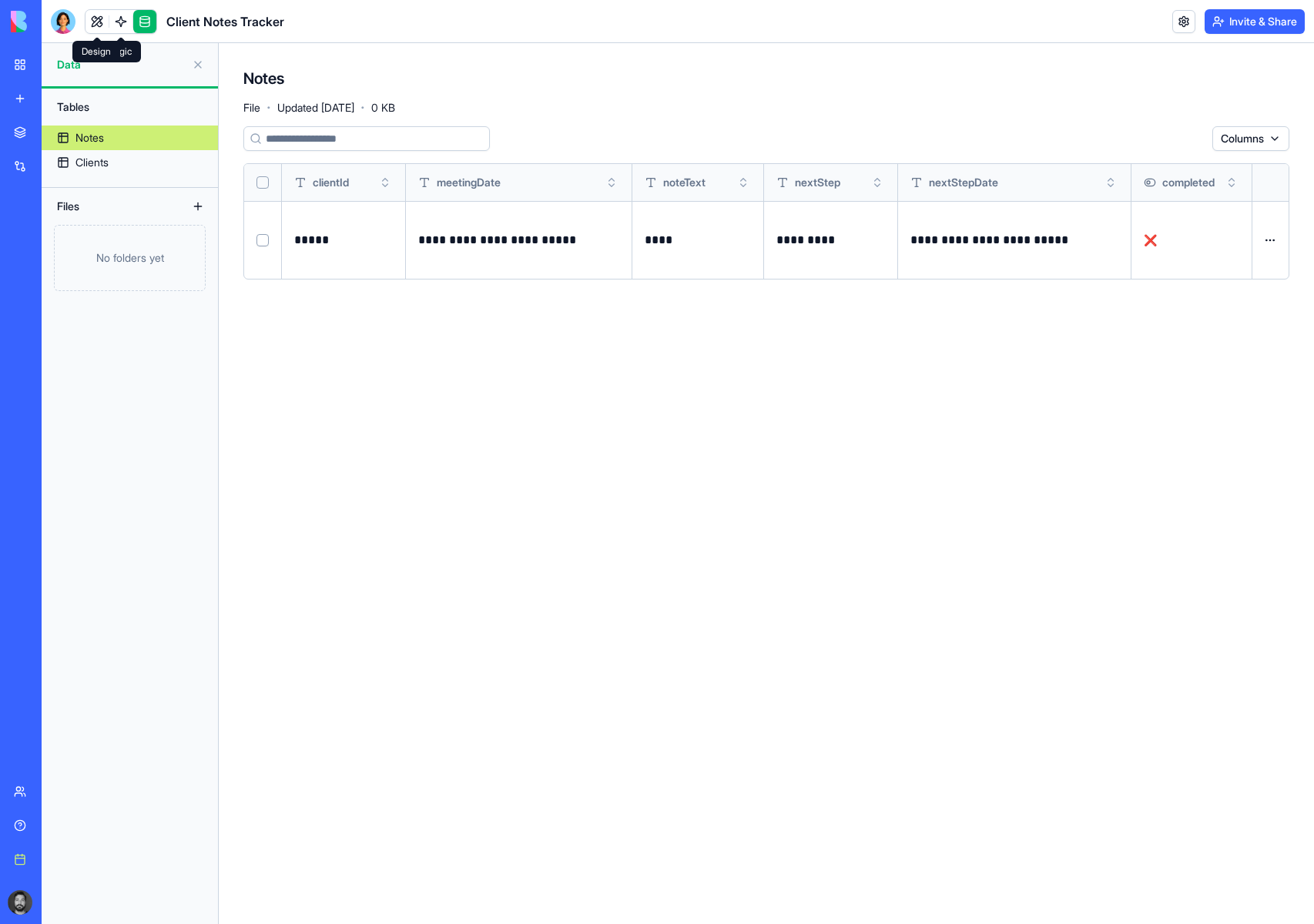
click at [92, 24] on link at bounding box center [97, 22] width 23 height 23
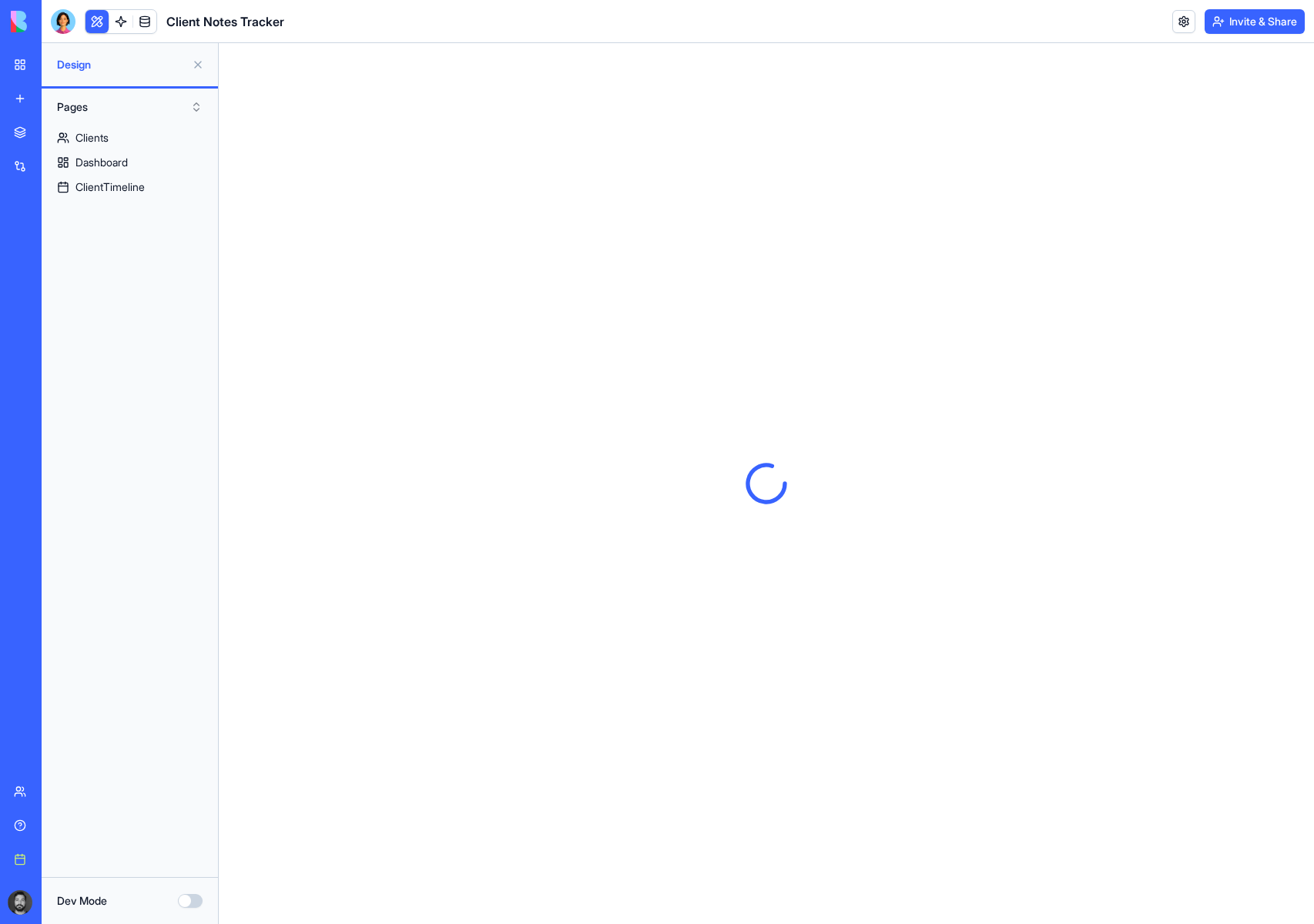
click at [59, 15] on div at bounding box center [63, 22] width 25 height 25
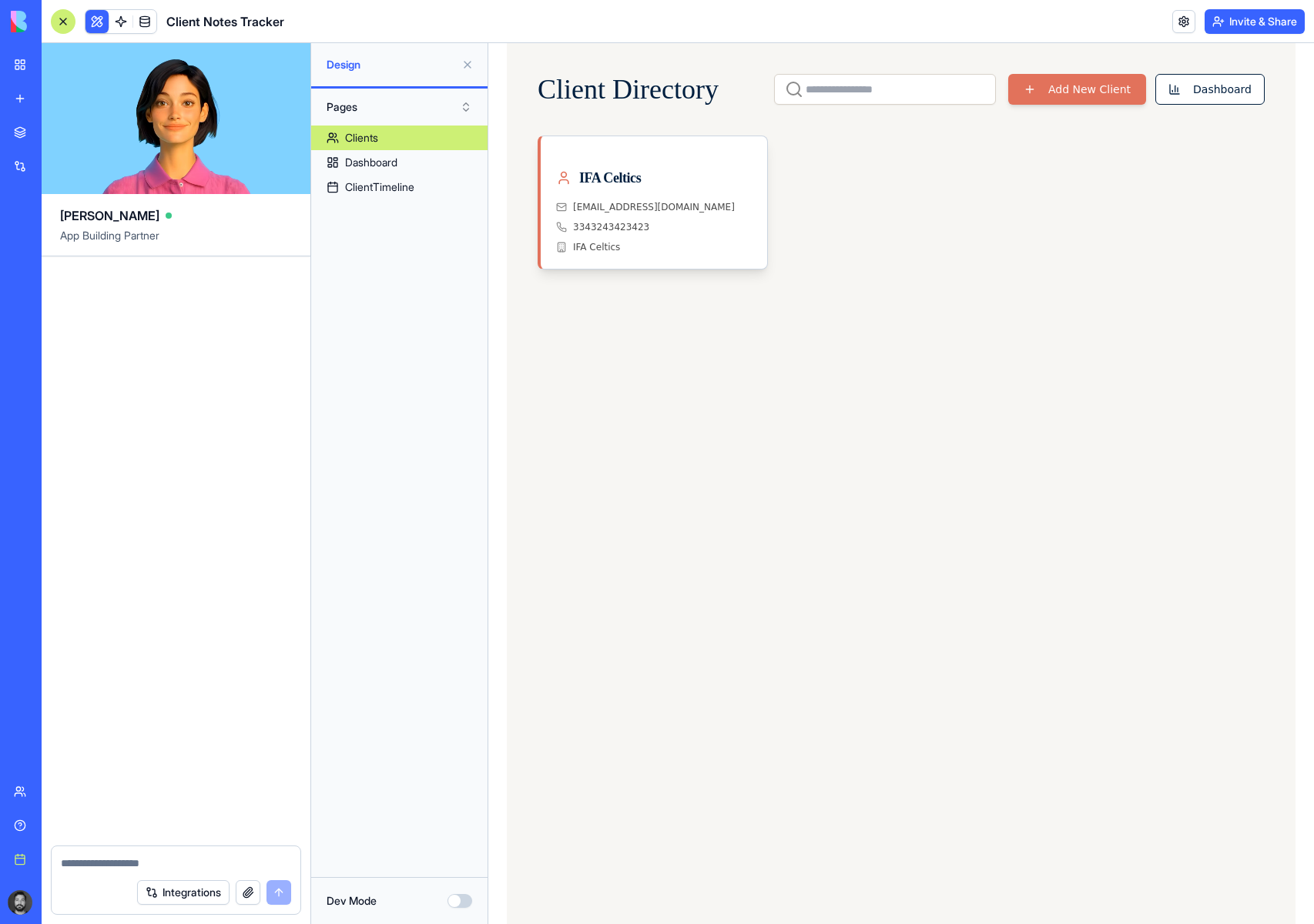
click at [18, 63] on link "My workspace" at bounding box center [36, 65] width 62 height 31
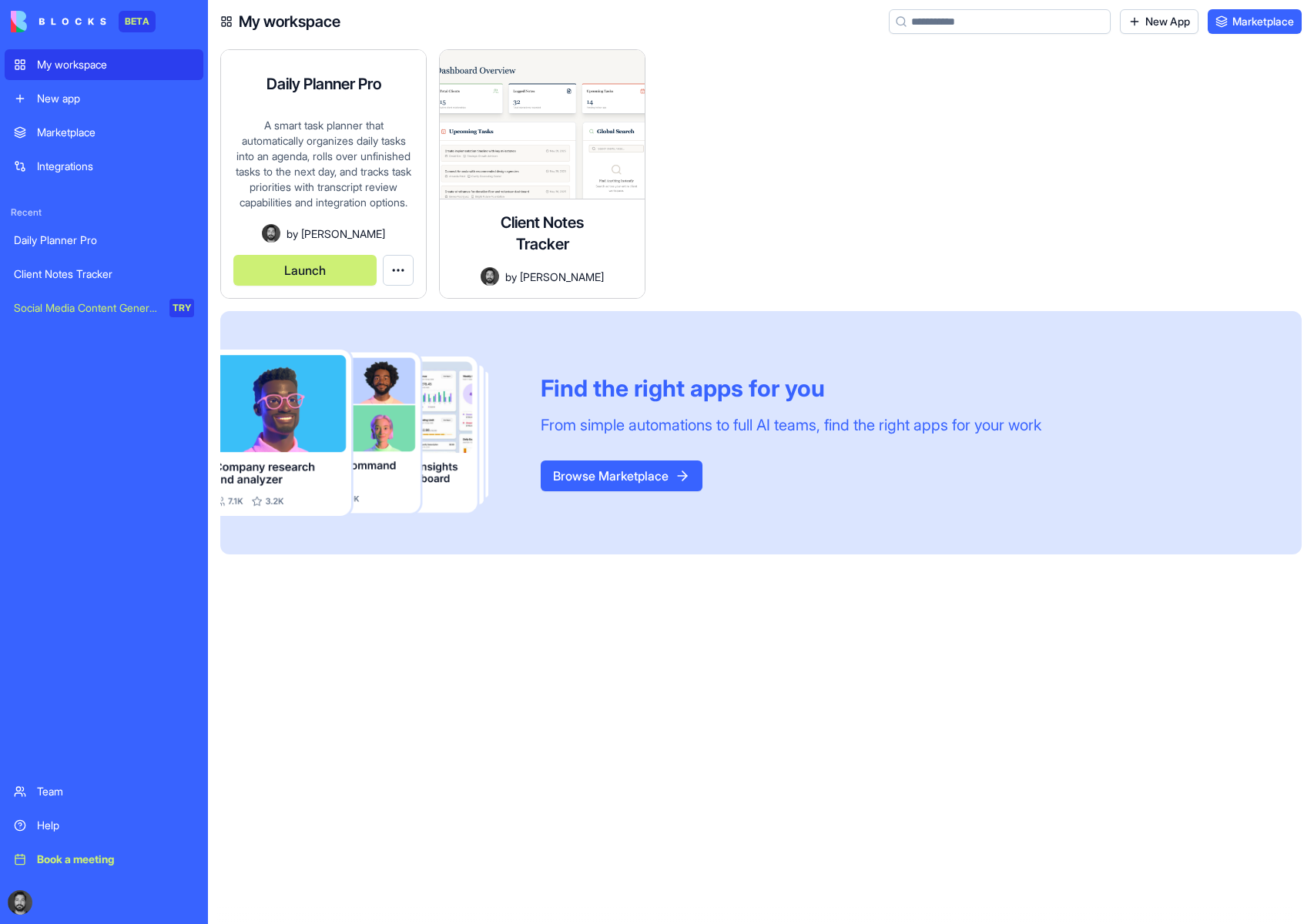
click at [340, 127] on div "A smart task planner that automatically organizes daily tasks into an agenda, r…" at bounding box center [323, 172] width 180 height 107
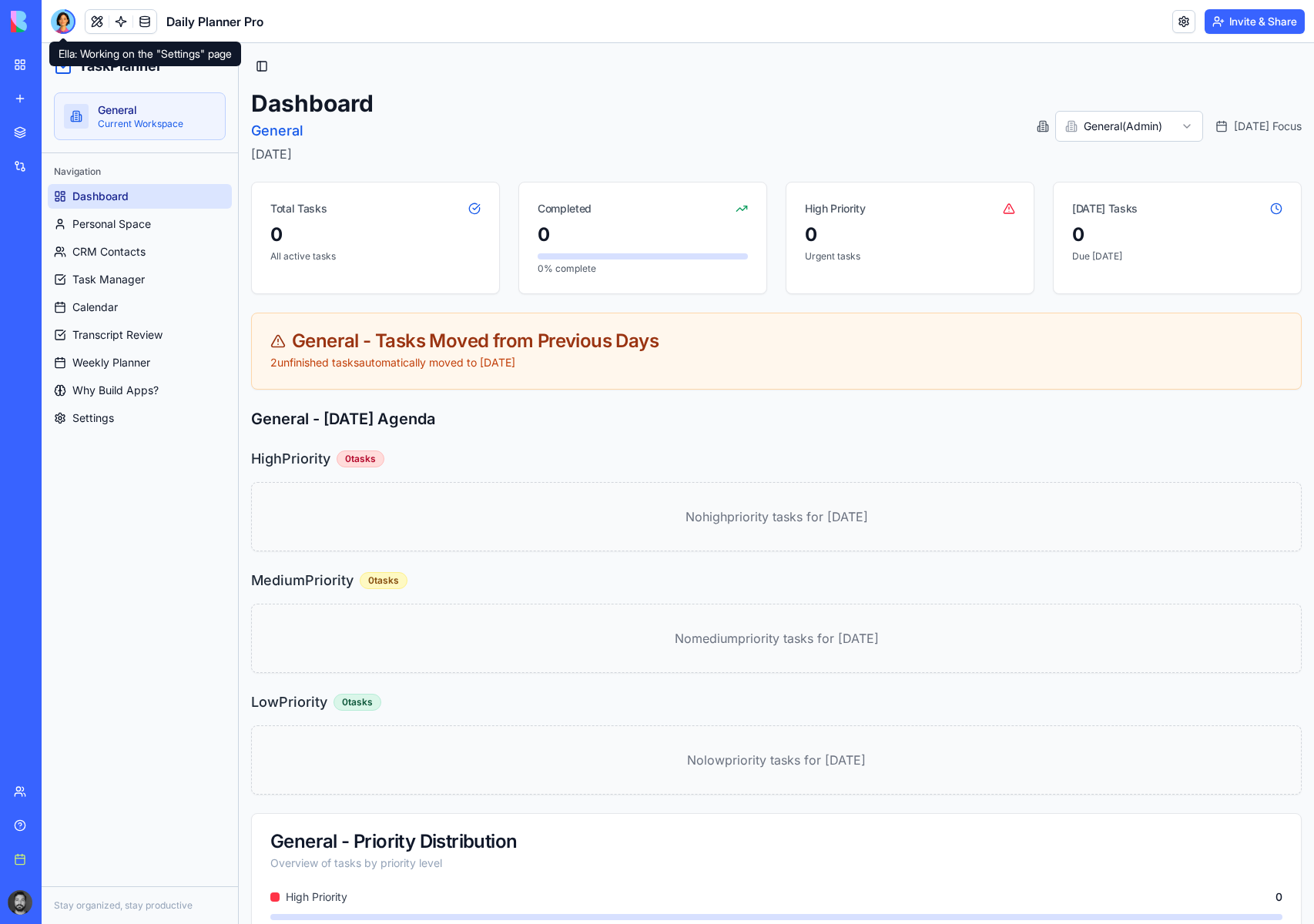
click at [57, 23] on div at bounding box center [63, 22] width 25 height 25
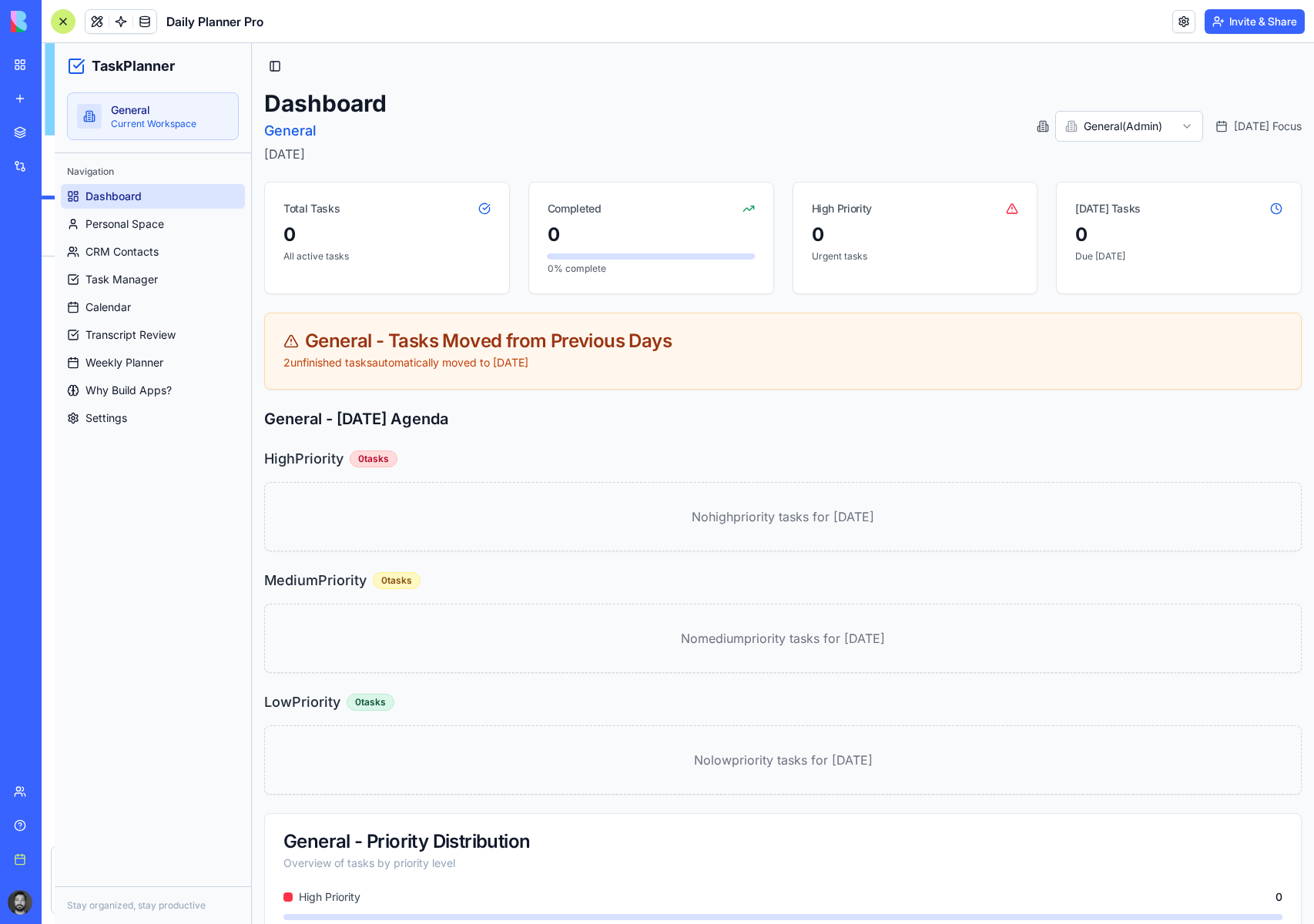
scroll to position [53452, 0]
